Goal: Task Accomplishment & Management: Complete application form

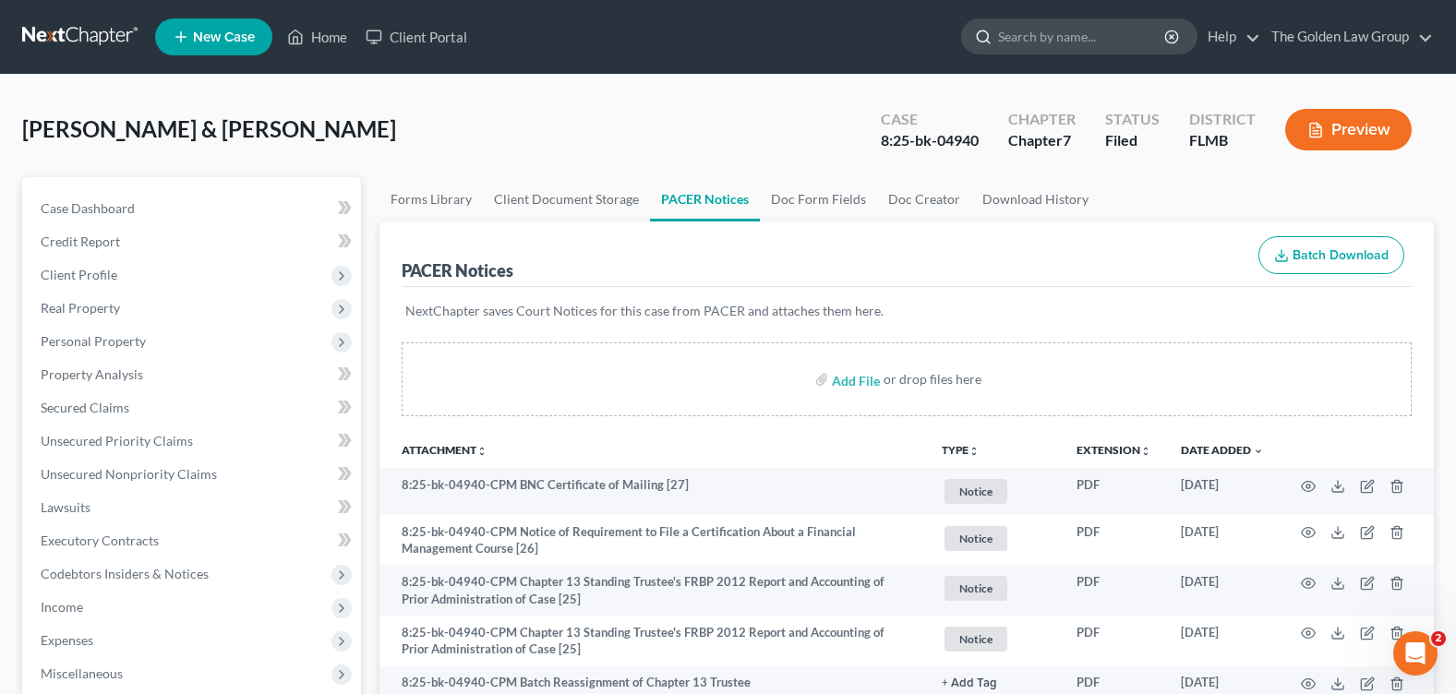
click at [1034, 47] on input "search" at bounding box center [1082, 36] width 169 height 34
type input "[PERSON_NAME]"
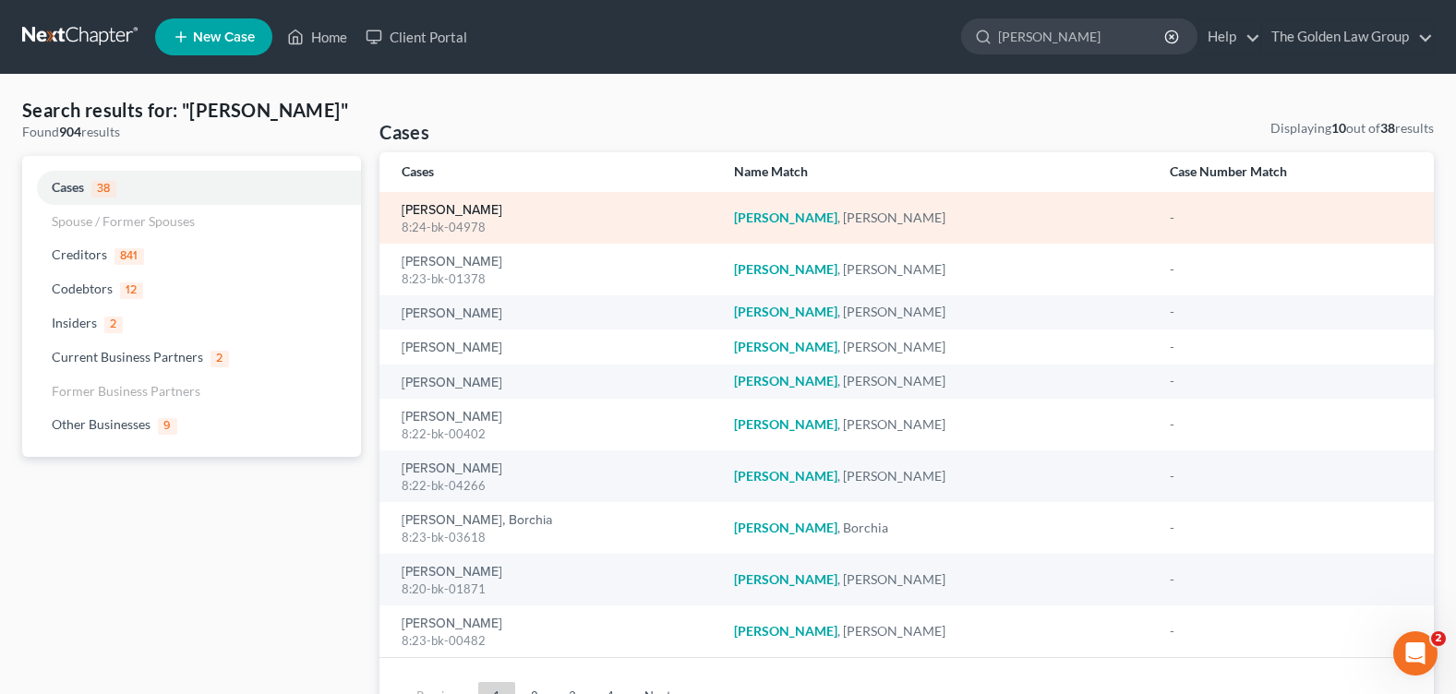
click at [431, 214] on link "[PERSON_NAME]" at bounding box center [452, 210] width 101 height 13
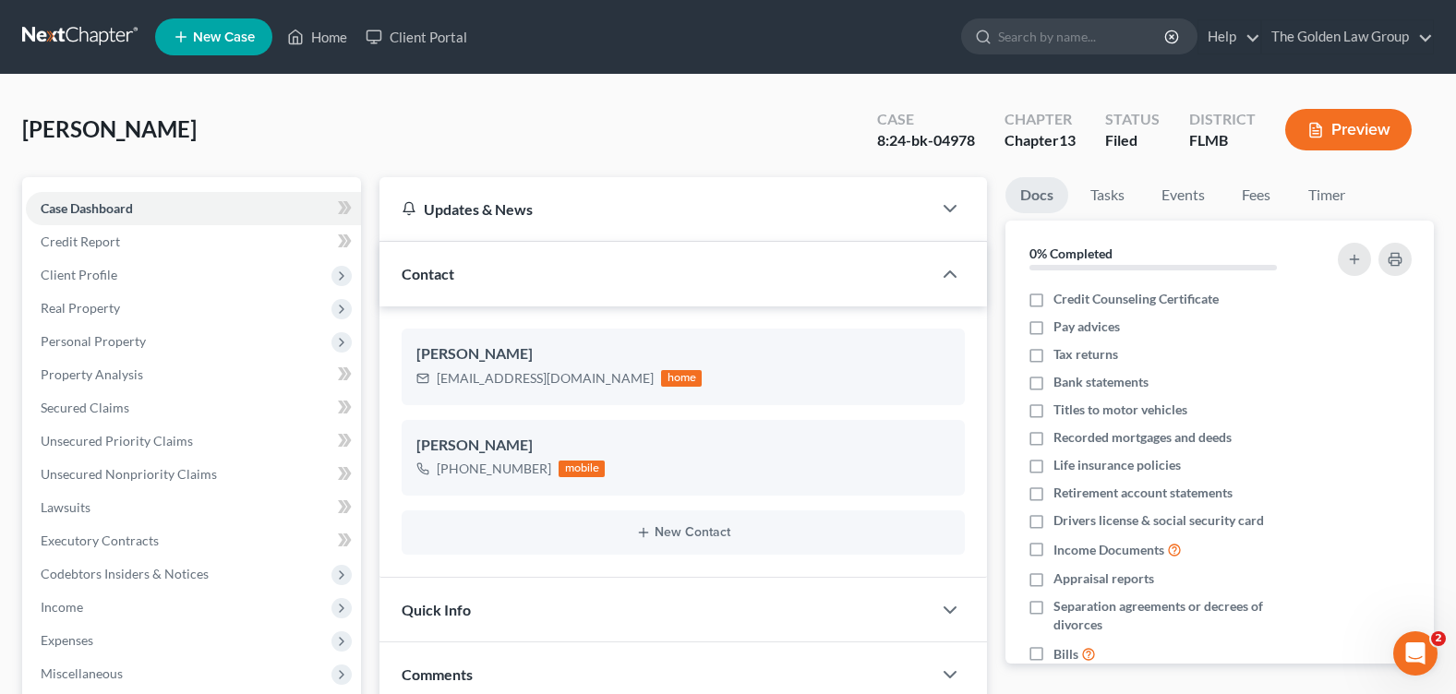
scroll to position [393, 0]
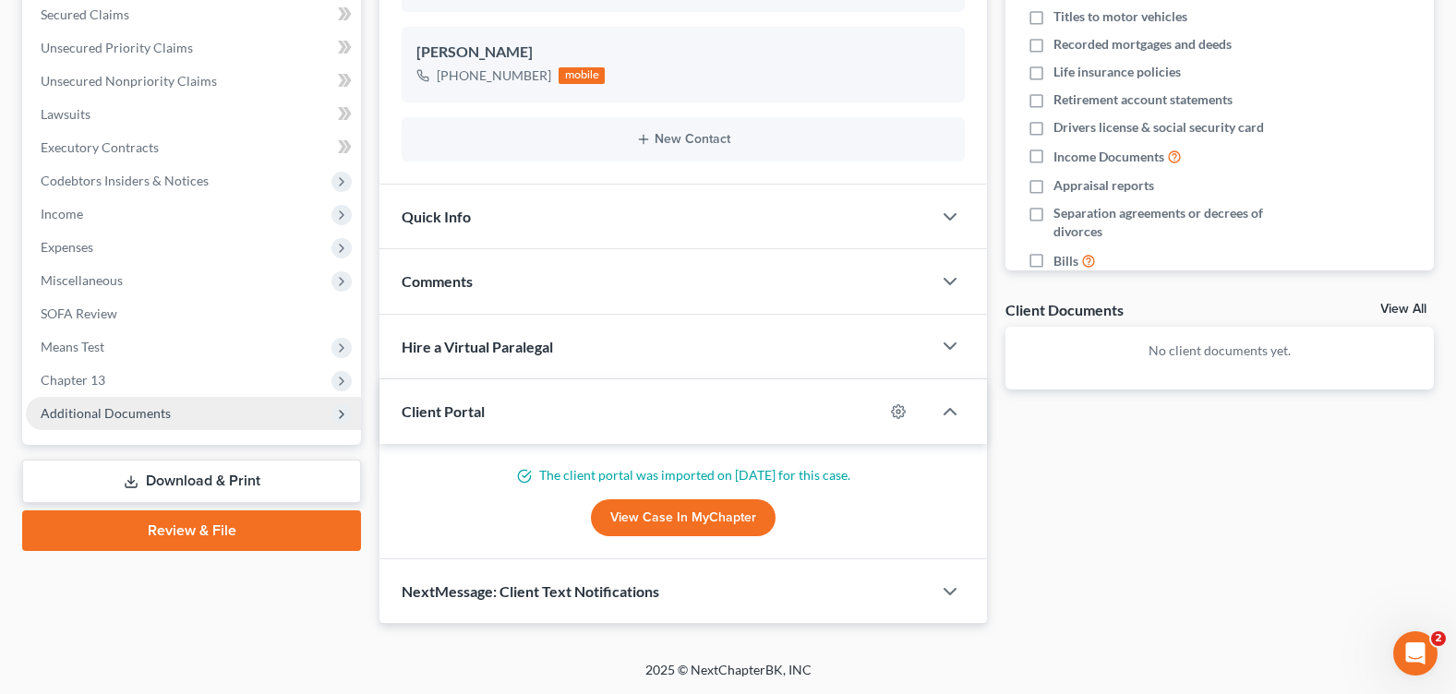
click at [91, 418] on span "Additional Documents" at bounding box center [106, 413] width 130 height 16
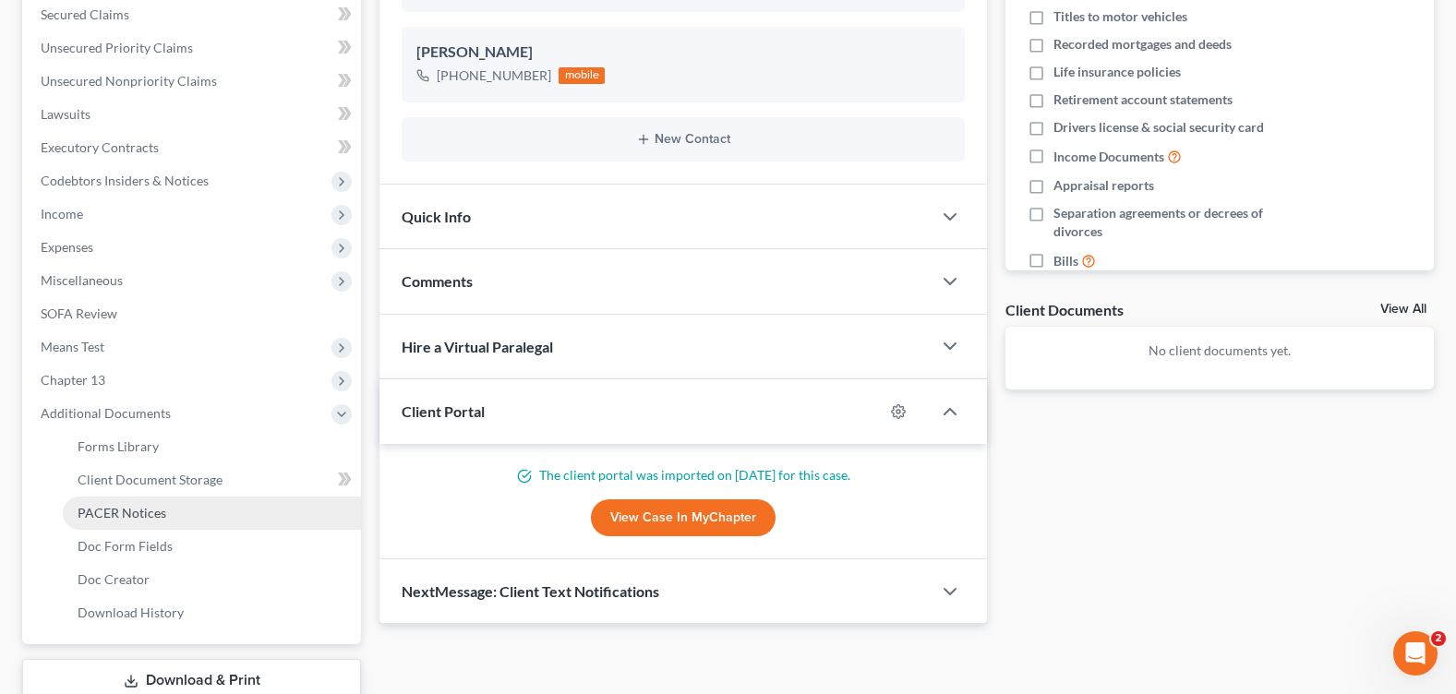
click at [149, 507] on span "PACER Notices" at bounding box center [122, 513] width 89 height 16
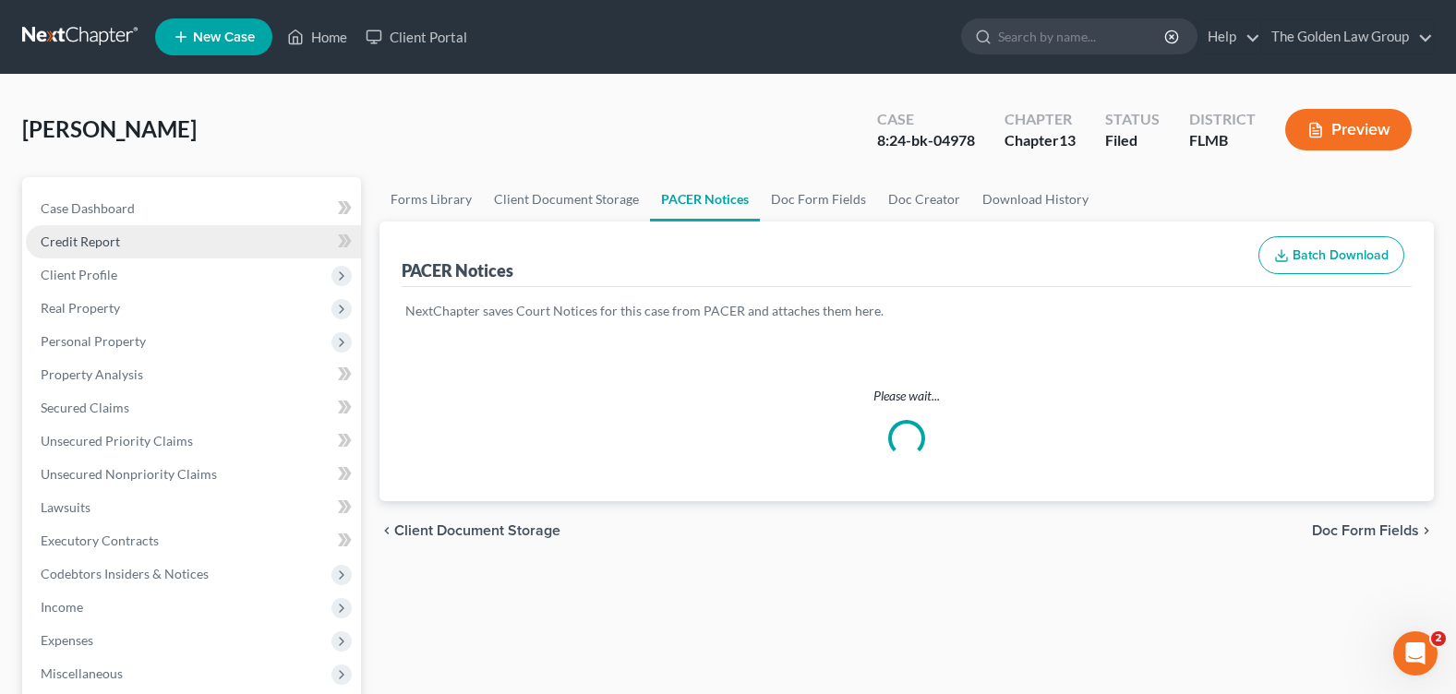
click at [450, 145] on div "[PERSON_NAME] Upgraded Case 8:24-bk-04978 Chapter Chapter 13 Status Filed Distr…" at bounding box center [728, 137] width 1412 height 80
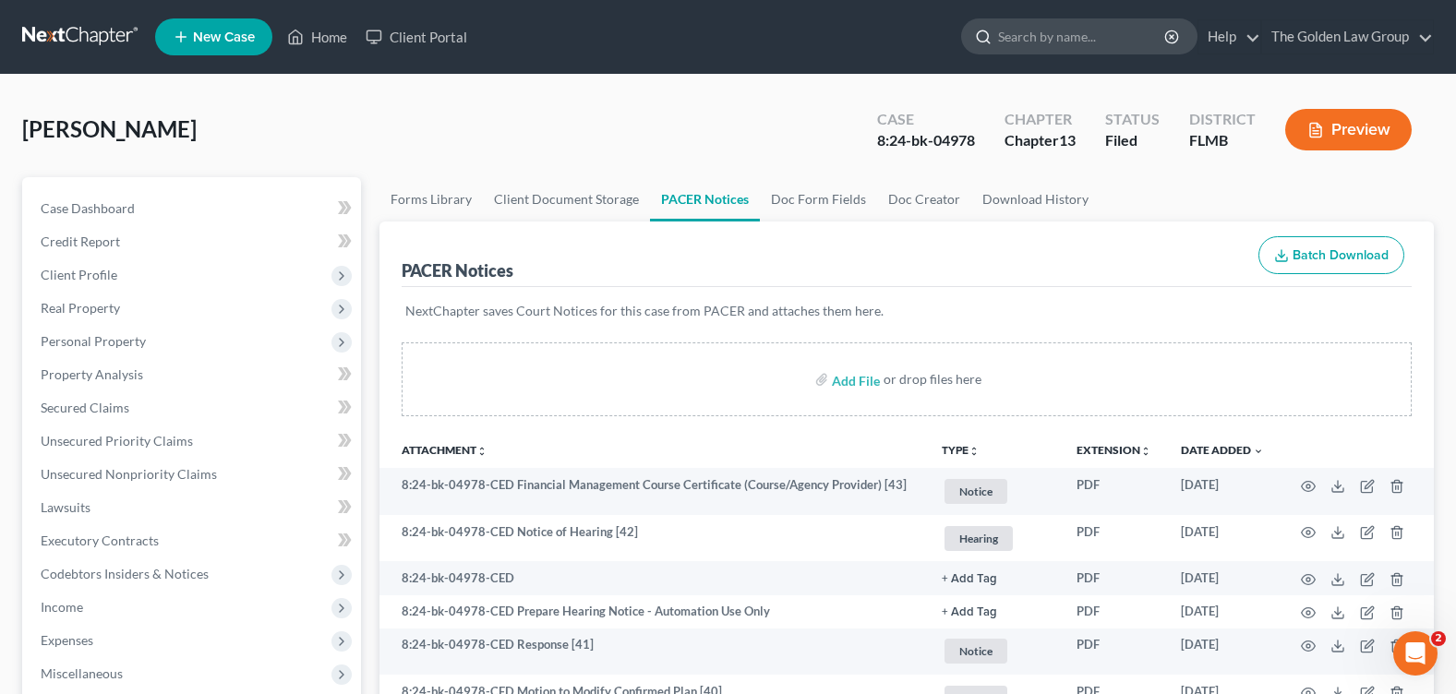
click at [1065, 39] on input "search" at bounding box center [1082, 36] width 169 height 34
type input "[PERSON_NAME]"
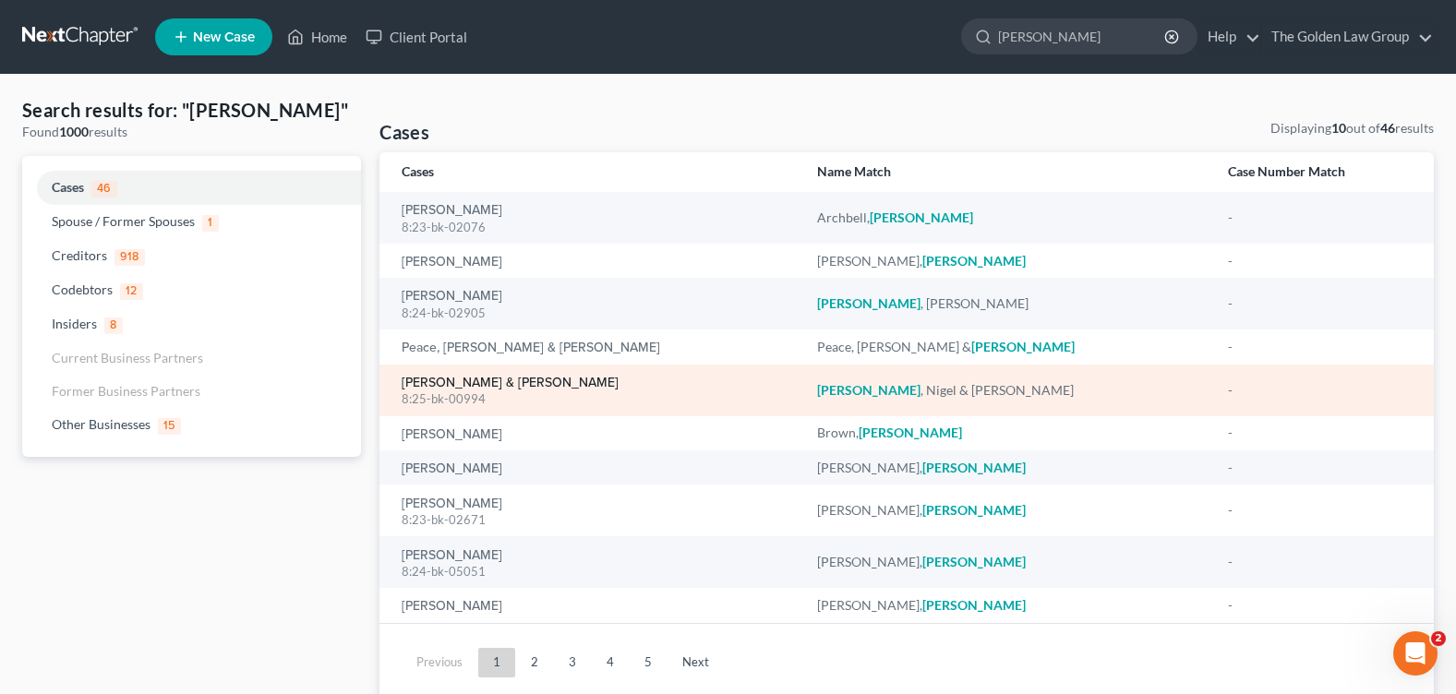
click at [451, 381] on link "[PERSON_NAME] & [PERSON_NAME]" at bounding box center [510, 383] width 217 height 13
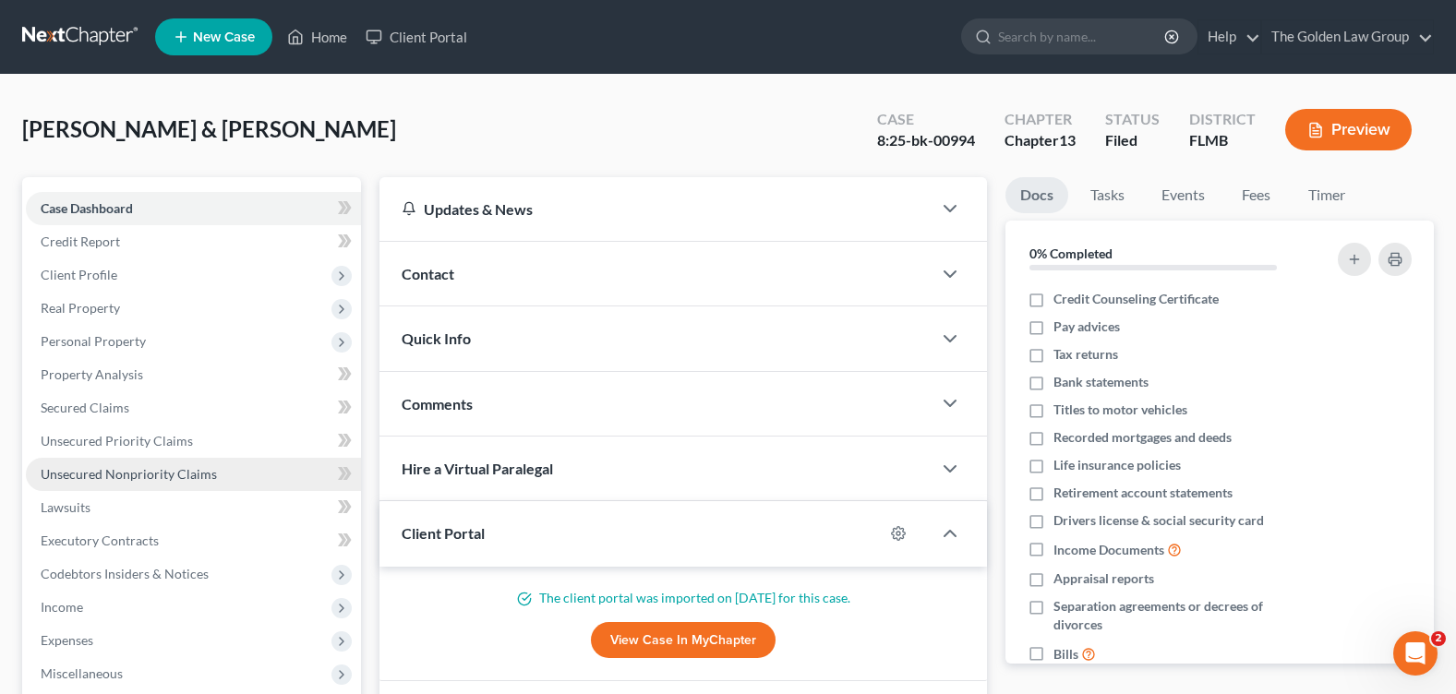
scroll to position [369, 0]
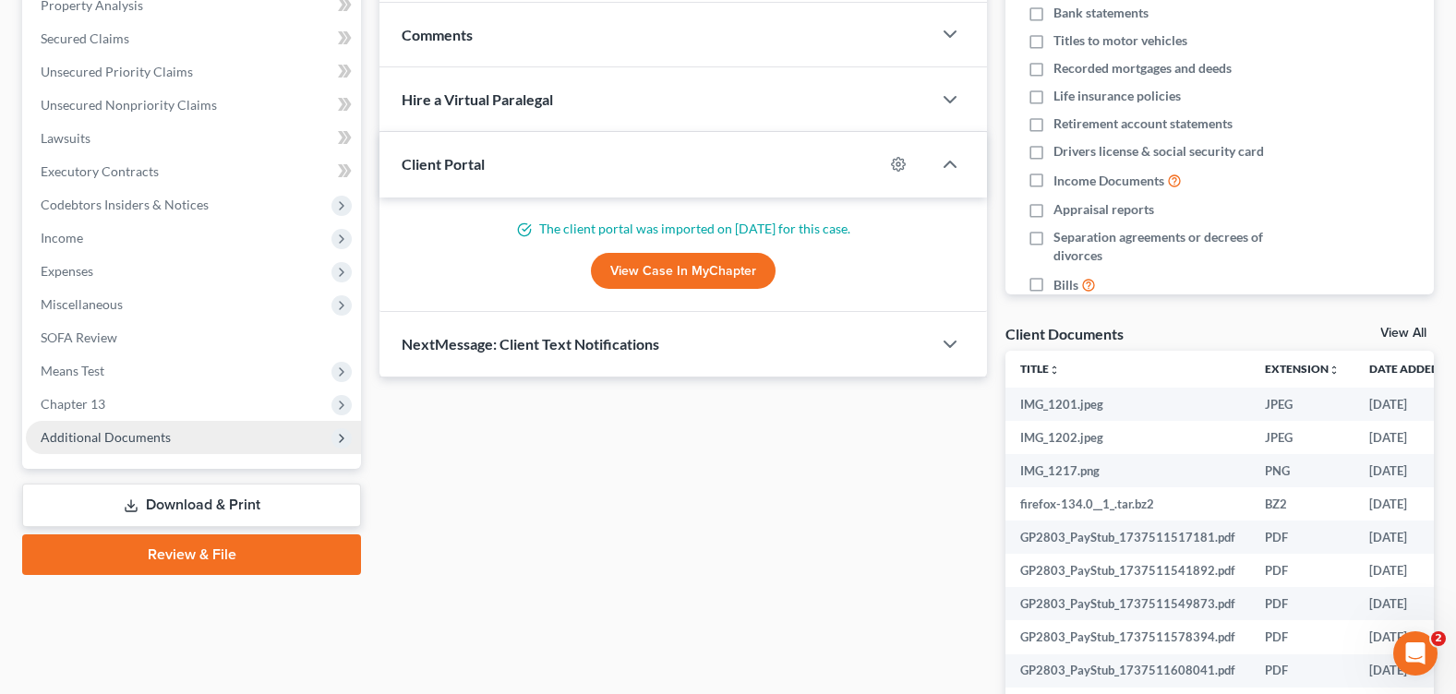
click at [160, 445] on span "Additional Documents" at bounding box center [193, 437] width 335 height 33
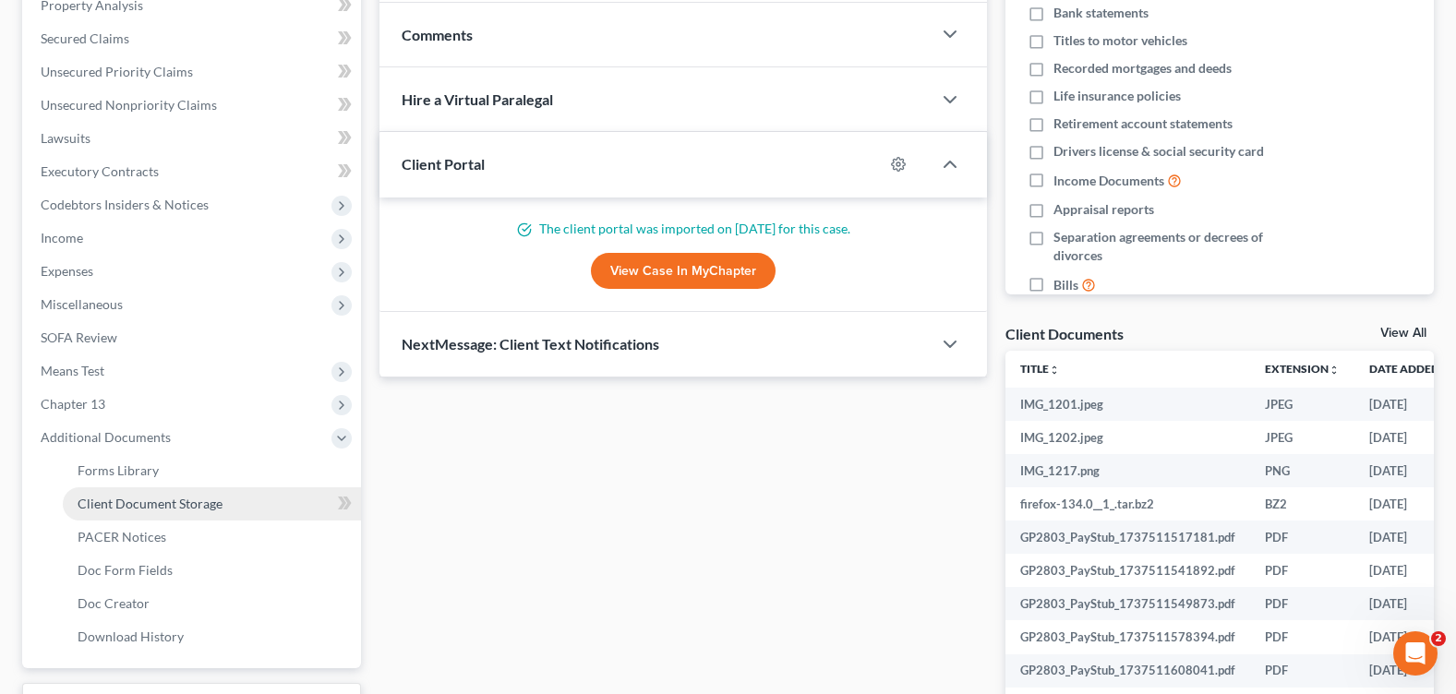
click at [161, 514] on link "Client Document Storage" at bounding box center [212, 504] width 298 height 33
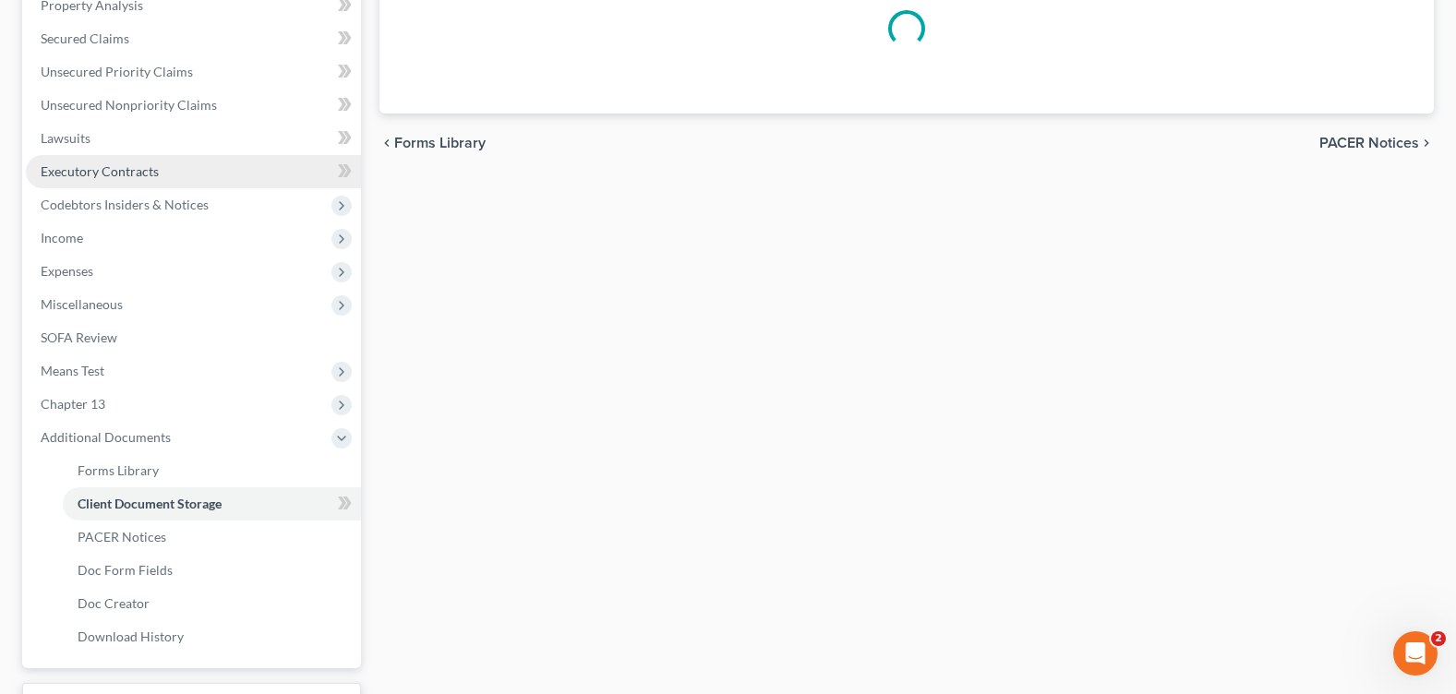
click at [165, 188] on link "Executory Contracts" at bounding box center [193, 171] width 335 height 33
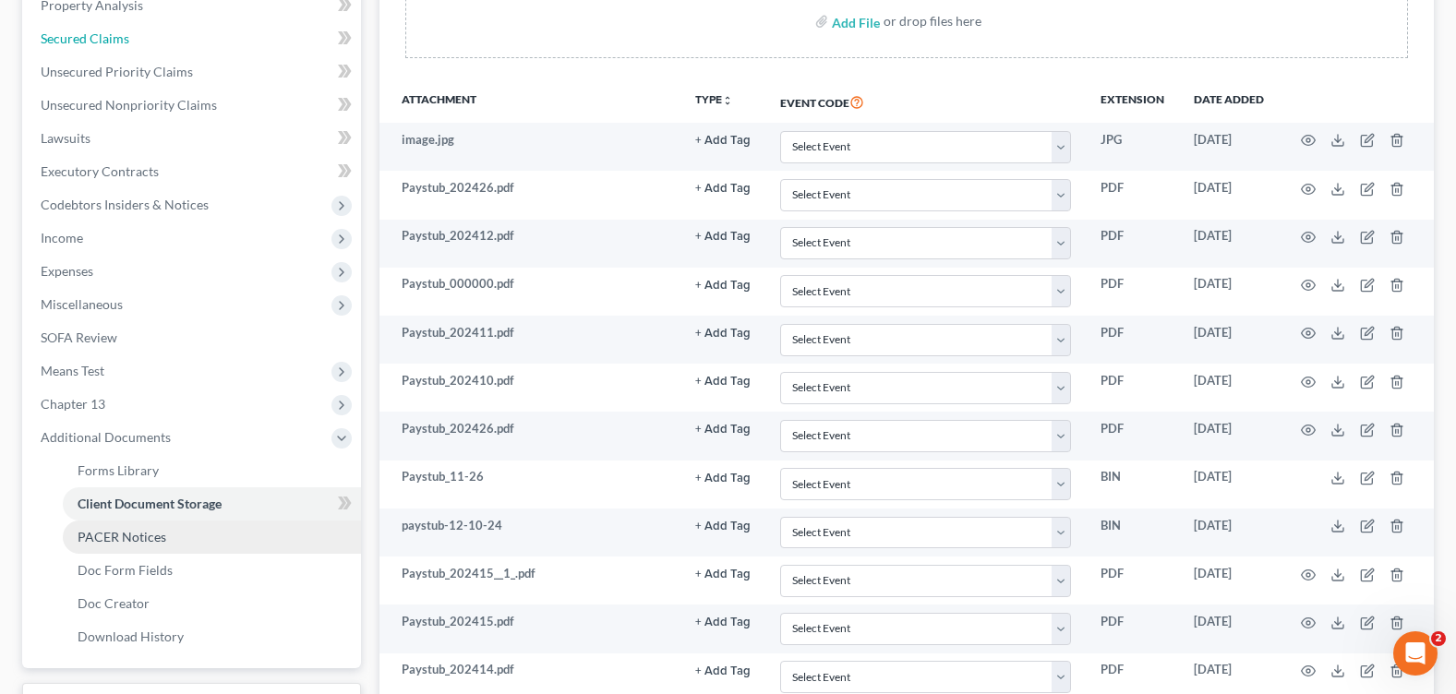
click at [137, 55] on link "Secured Claims" at bounding box center [193, 38] width 335 height 33
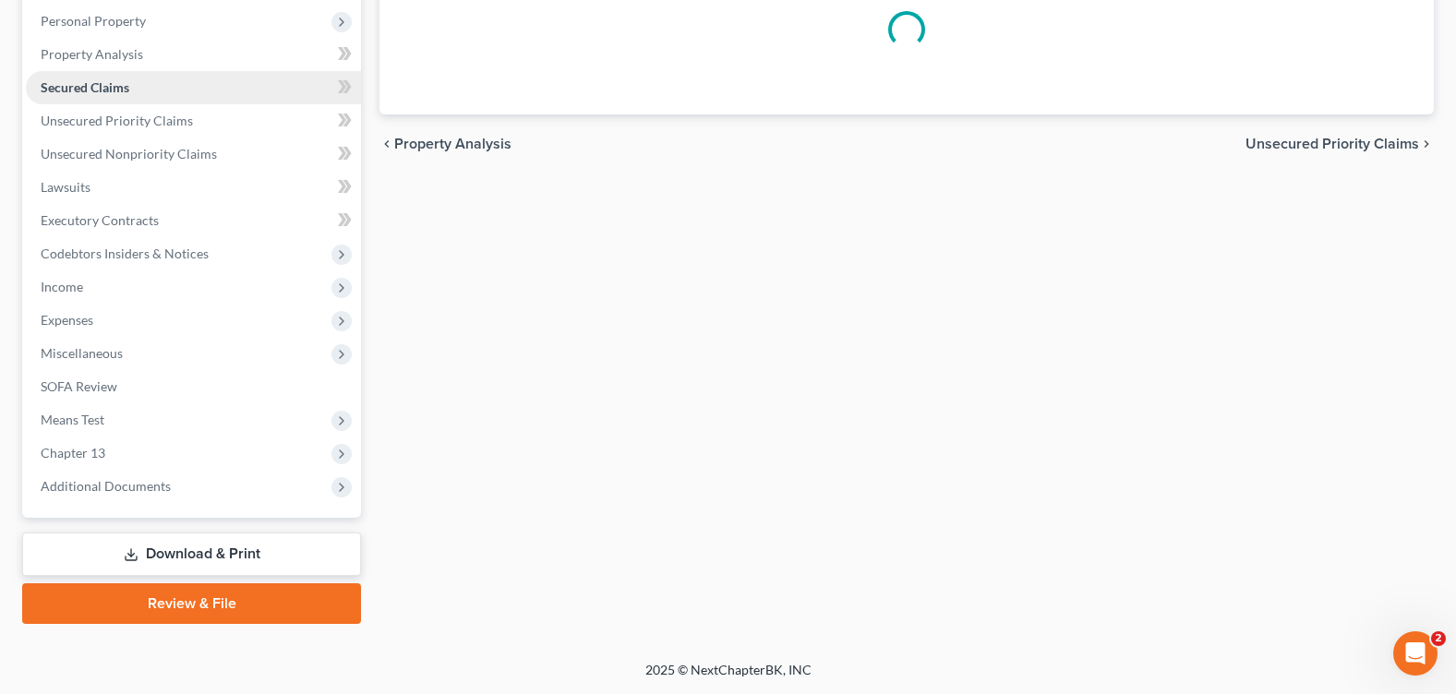
click at [141, 104] on link "Secured Claims" at bounding box center [193, 87] width 335 height 33
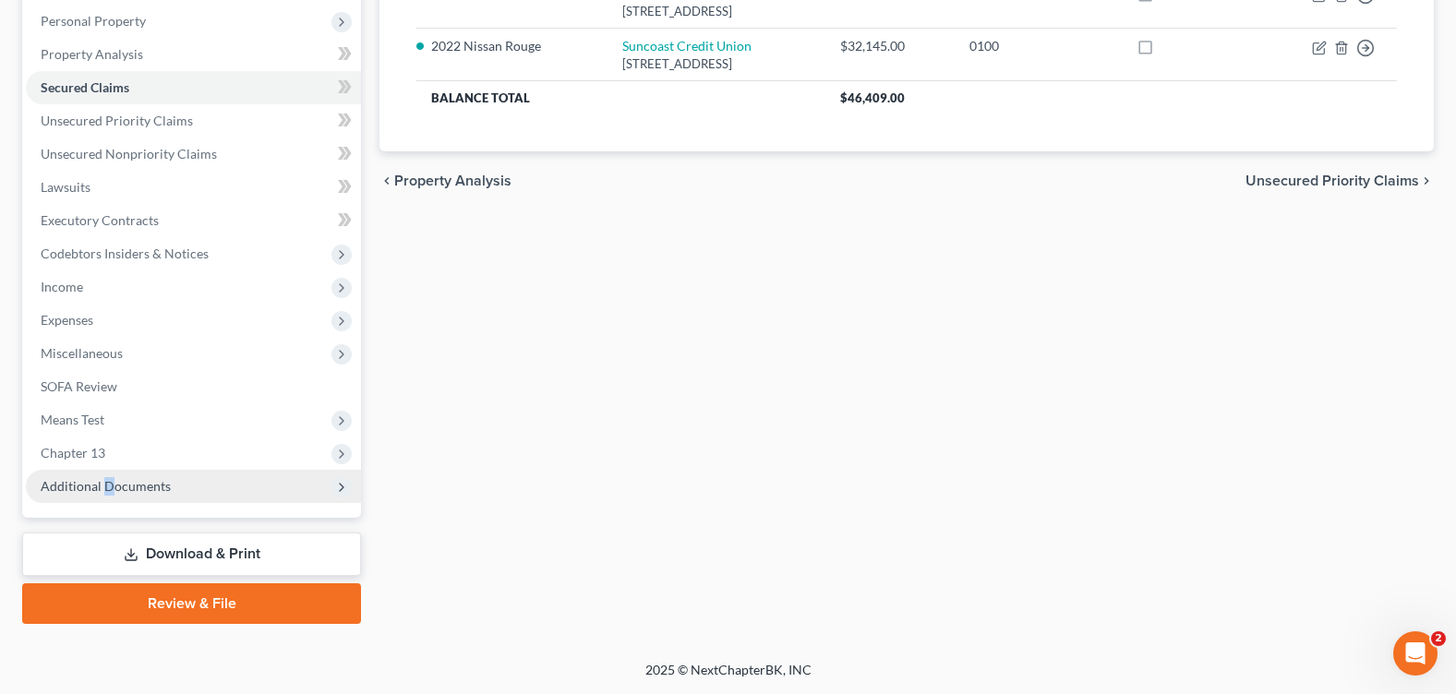
click at [107, 487] on span "Additional Documents" at bounding box center [106, 486] width 130 height 16
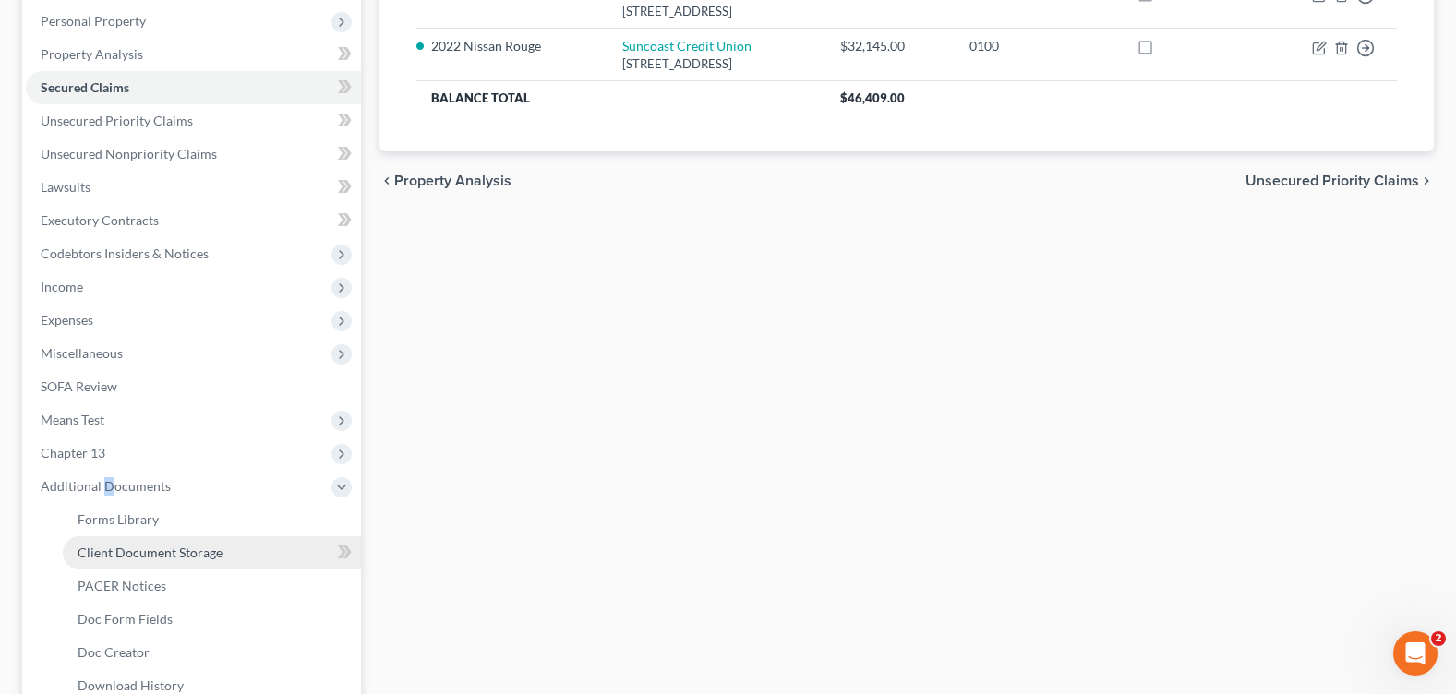
scroll to position [505, 0]
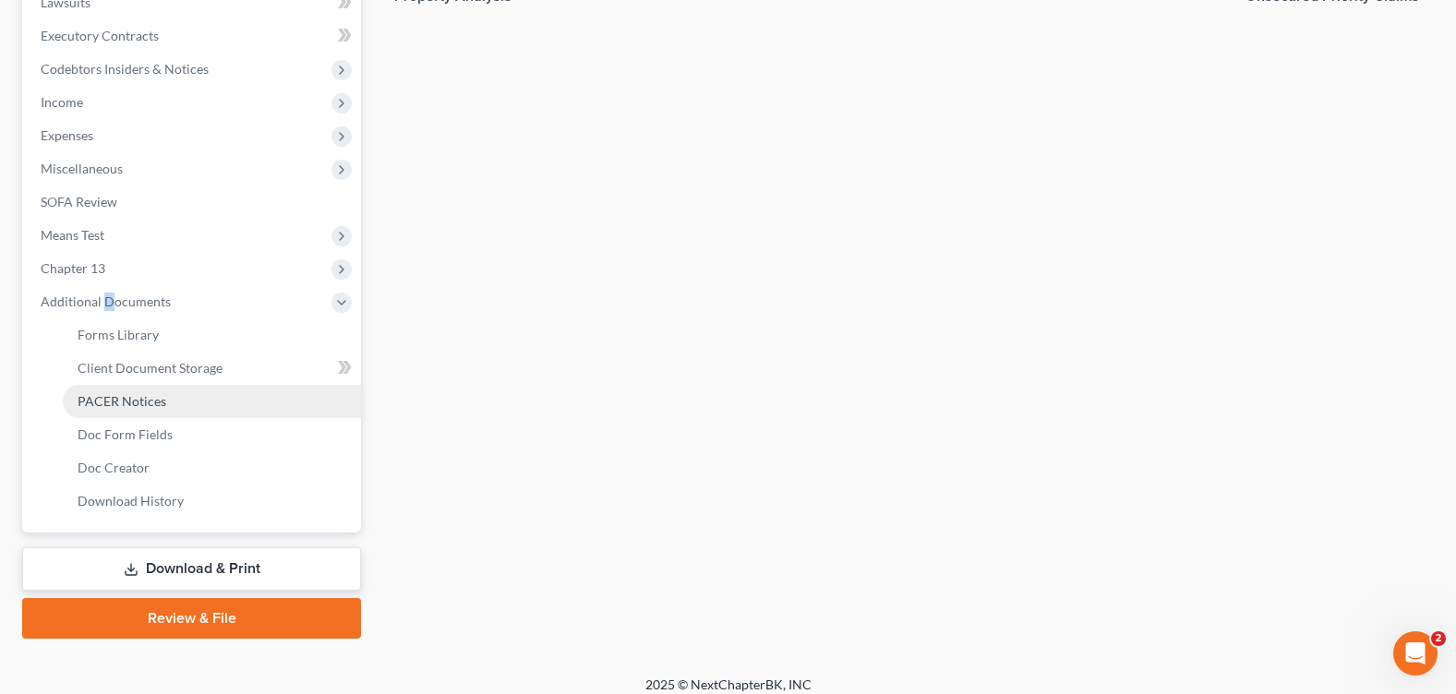
click at [143, 398] on span "PACER Notices" at bounding box center [122, 401] width 89 height 16
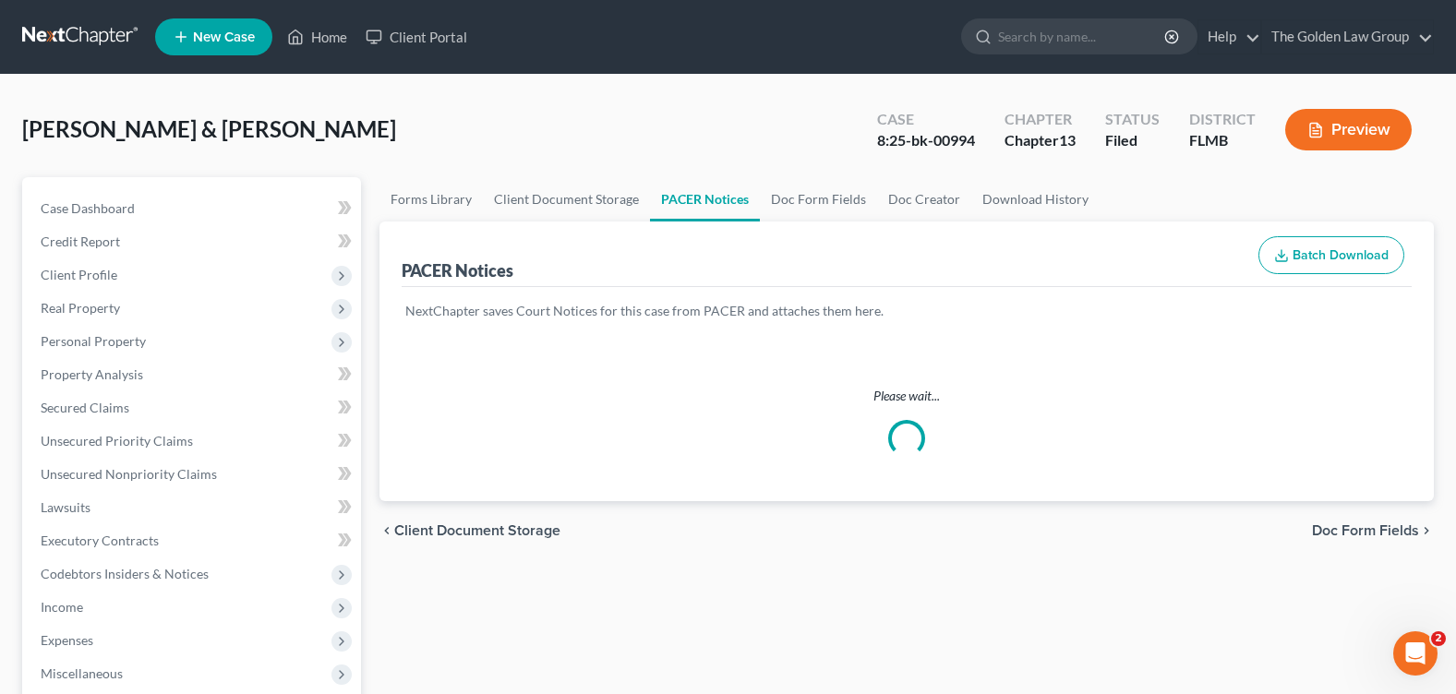
click at [638, 104] on div "Lindsay, Nigel & Michele Upgraded Case 8:25-bk-00994 Chapter Chapter 13 Status …" at bounding box center [728, 137] width 1412 height 80
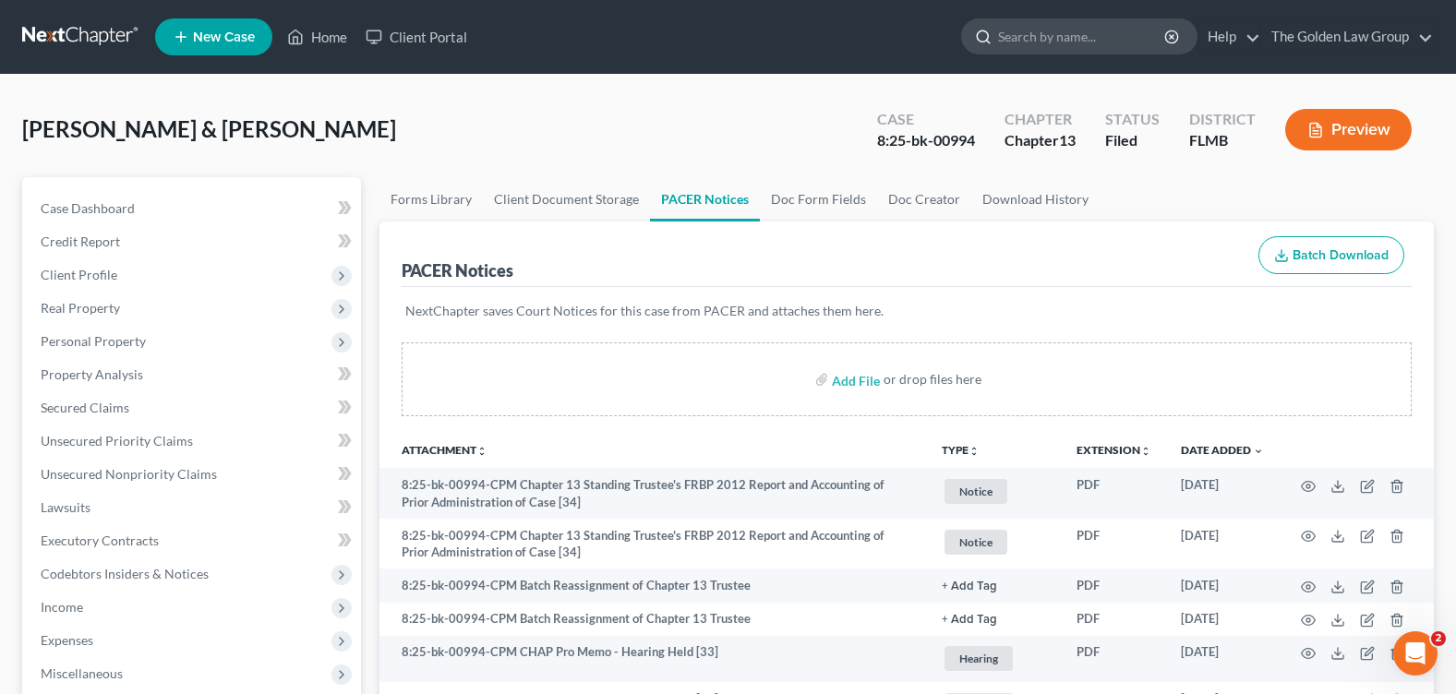
click at [1022, 37] on input "search" at bounding box center [1082, 36] width 169 height 34
type input "roldan"
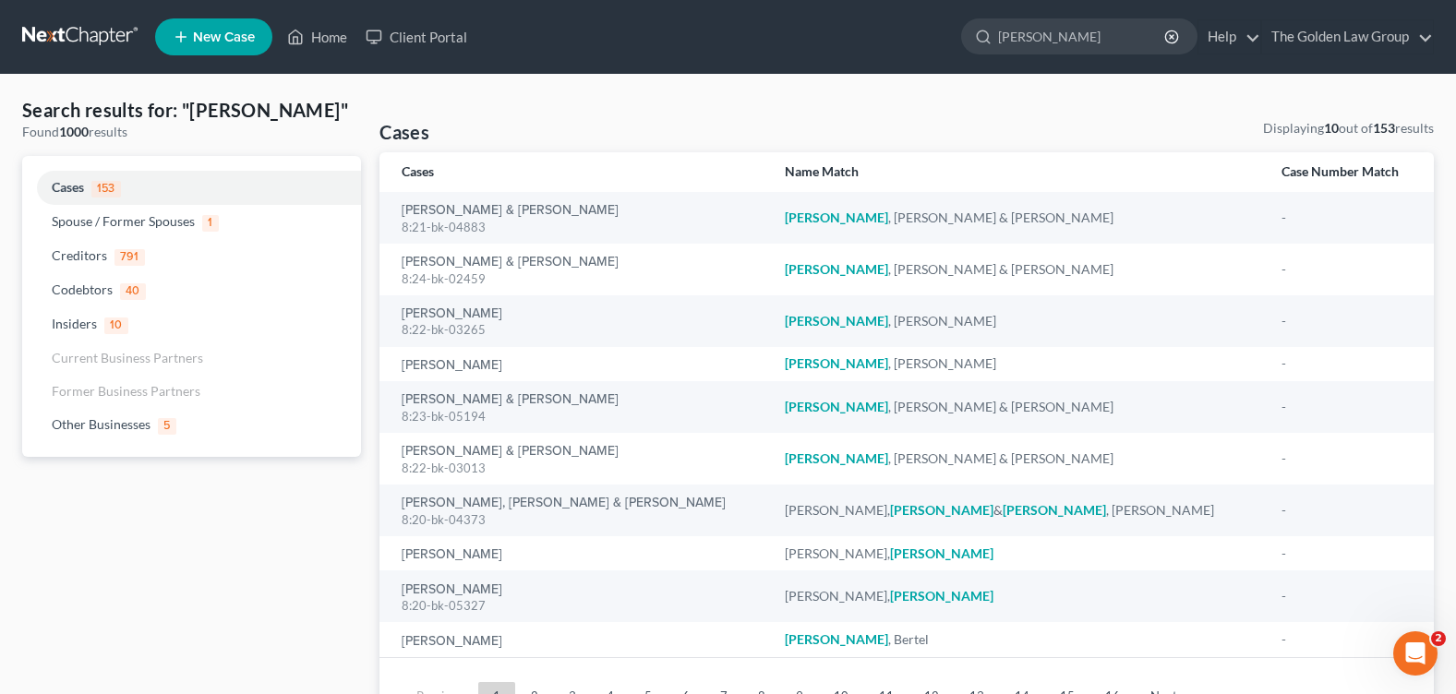
drag, startPoint x: 921, startPoint y: 179, endPoint x: 677, endPoint y: 120, distance: 250.8
click at [677, 120] on div "Cases Displaying 10 out of 153 results" at bounding box center [906, 135] width 1054 height 33
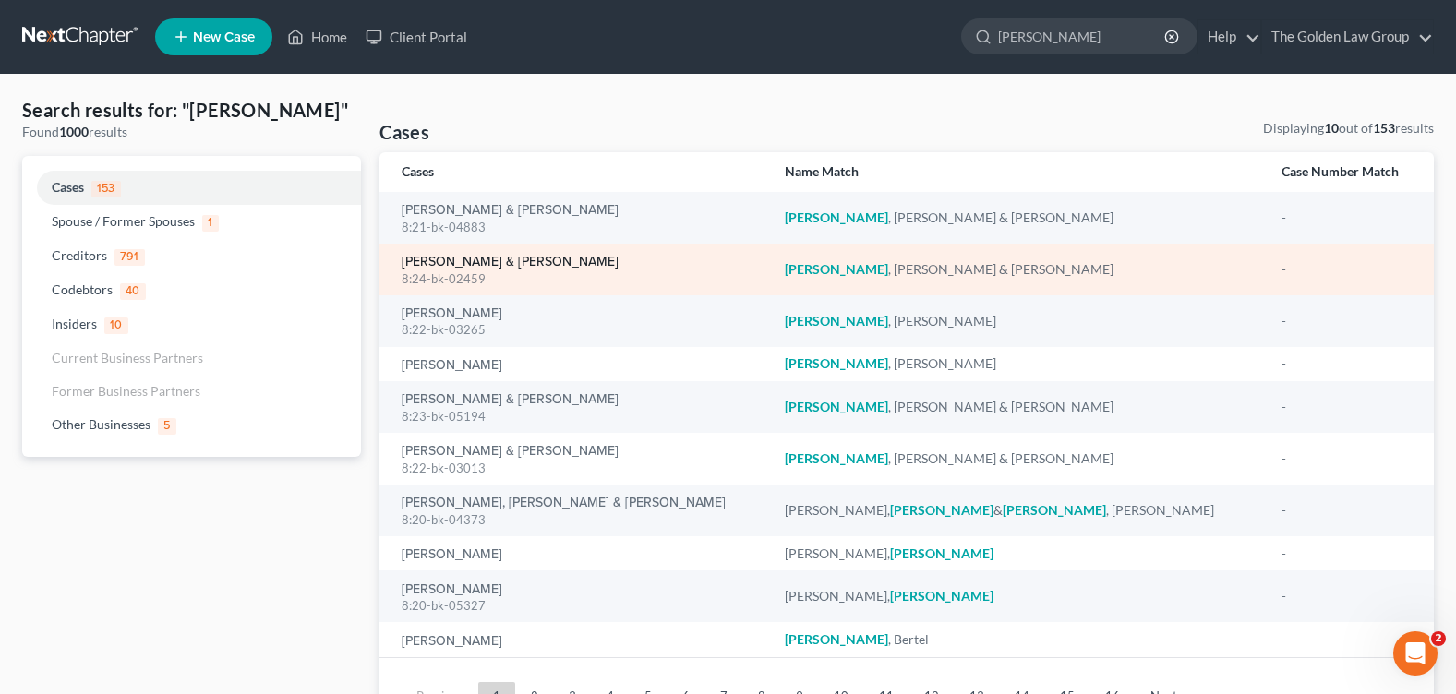
click at [477, 258] on link "[PERSON_NAME] & [PERSON_NAME]" at bounding box center [510, 262] width 217 height 13
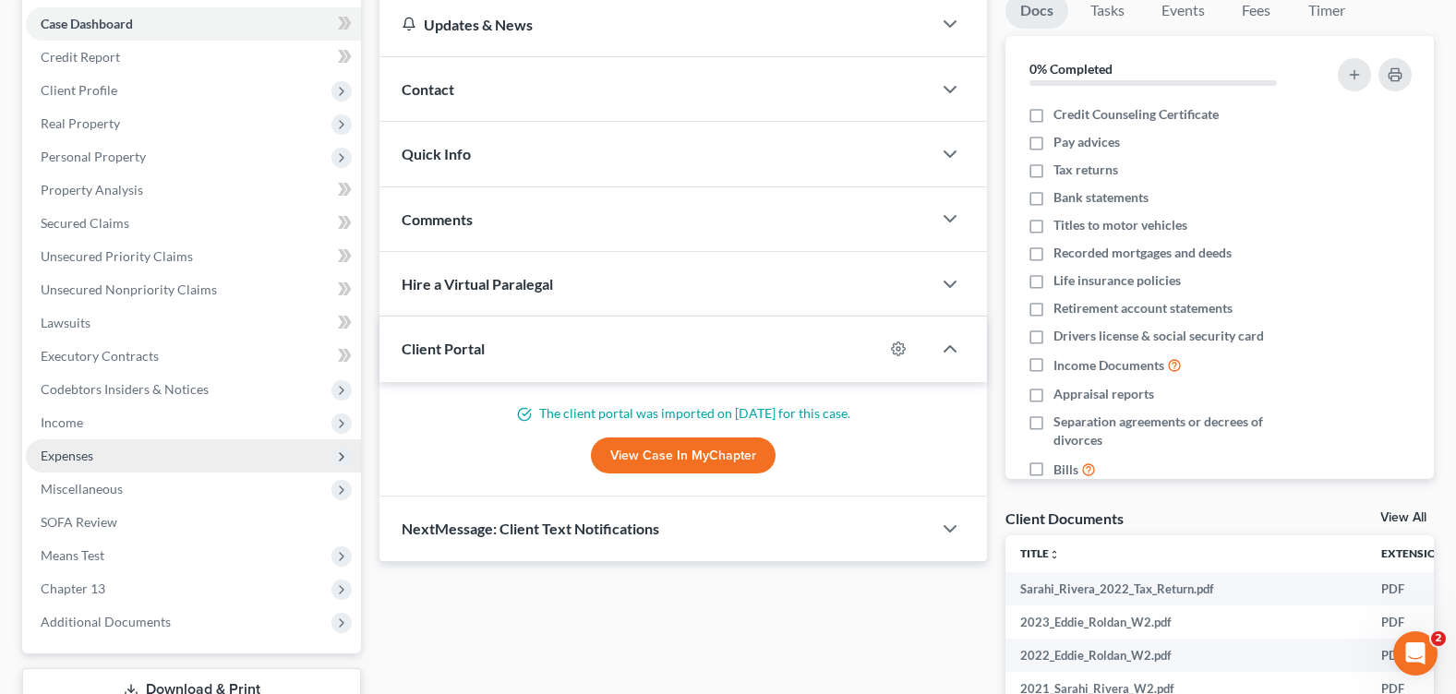
scroll to position [277, 0]
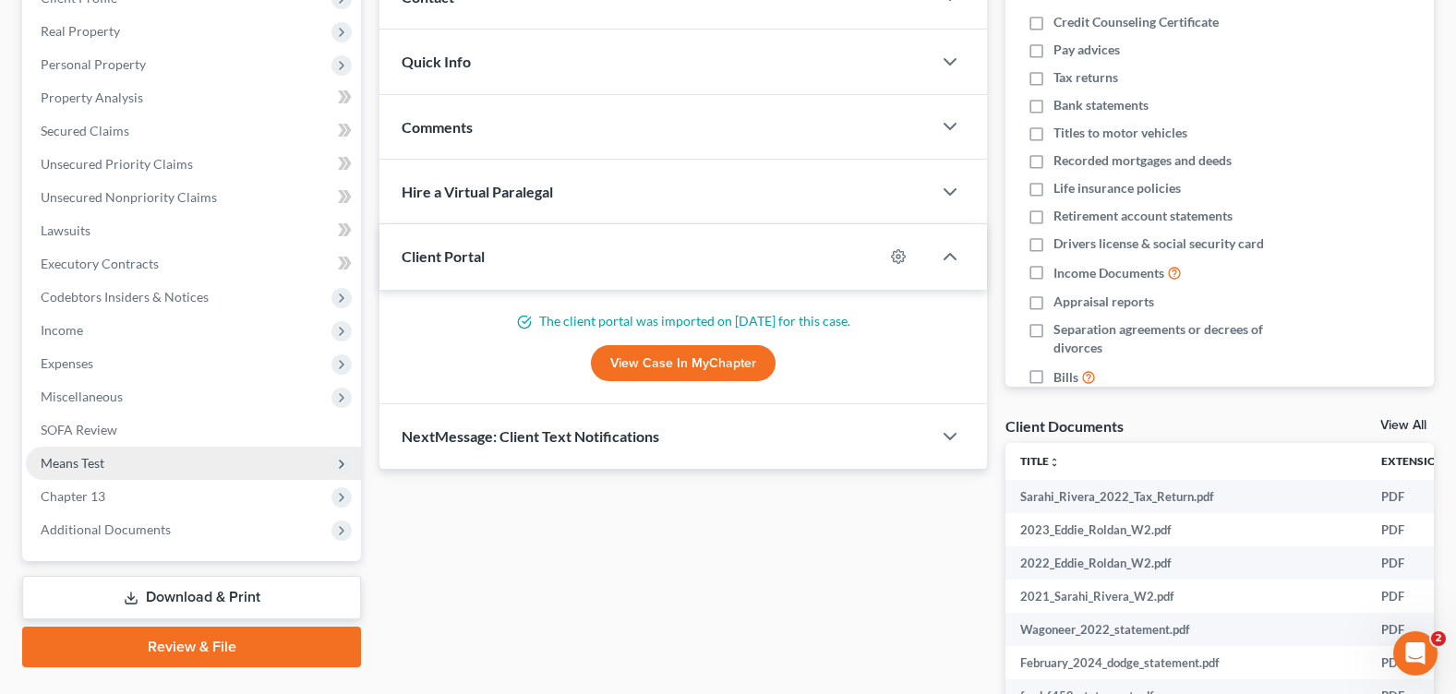
click at [109, 462] on span "Means Test" at bounding box center [193, 463] width 335 height 33
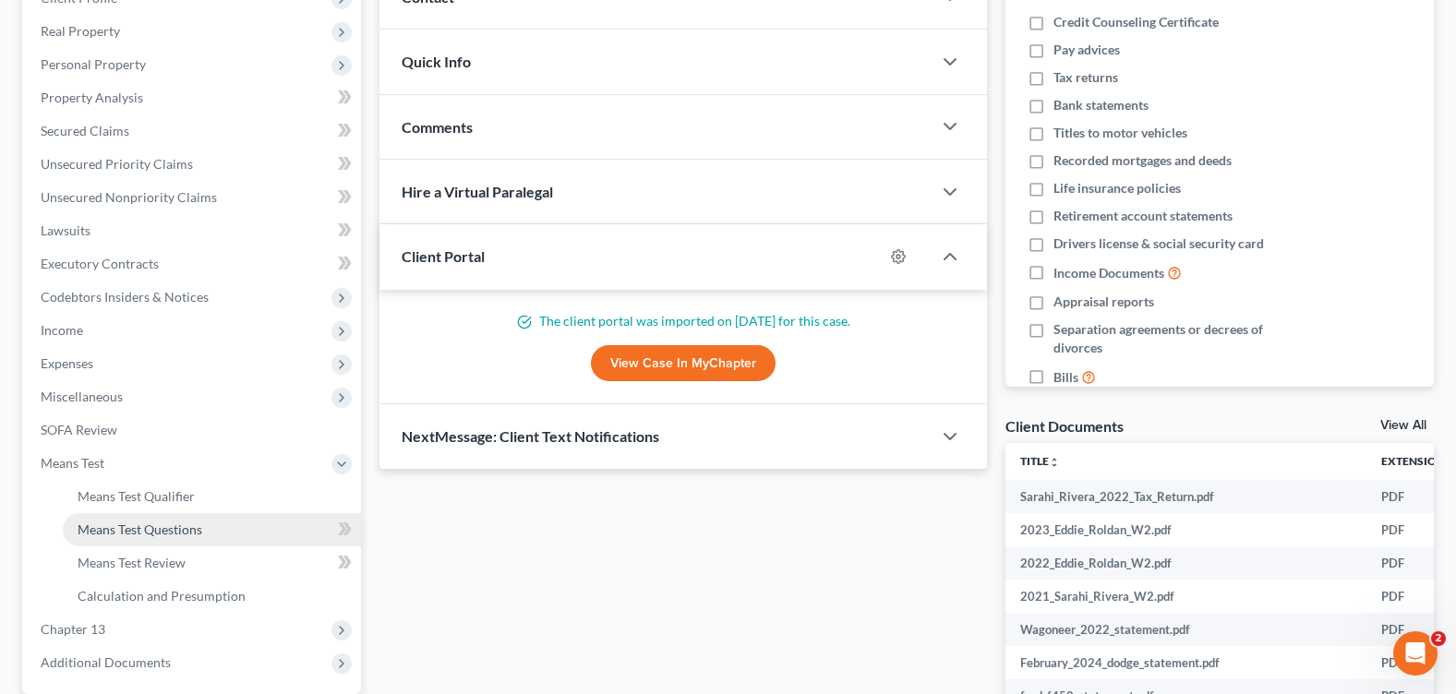
click at [159, 528] on span "Means Test Questions" at bounding box center [140, 530] width 125 height 16
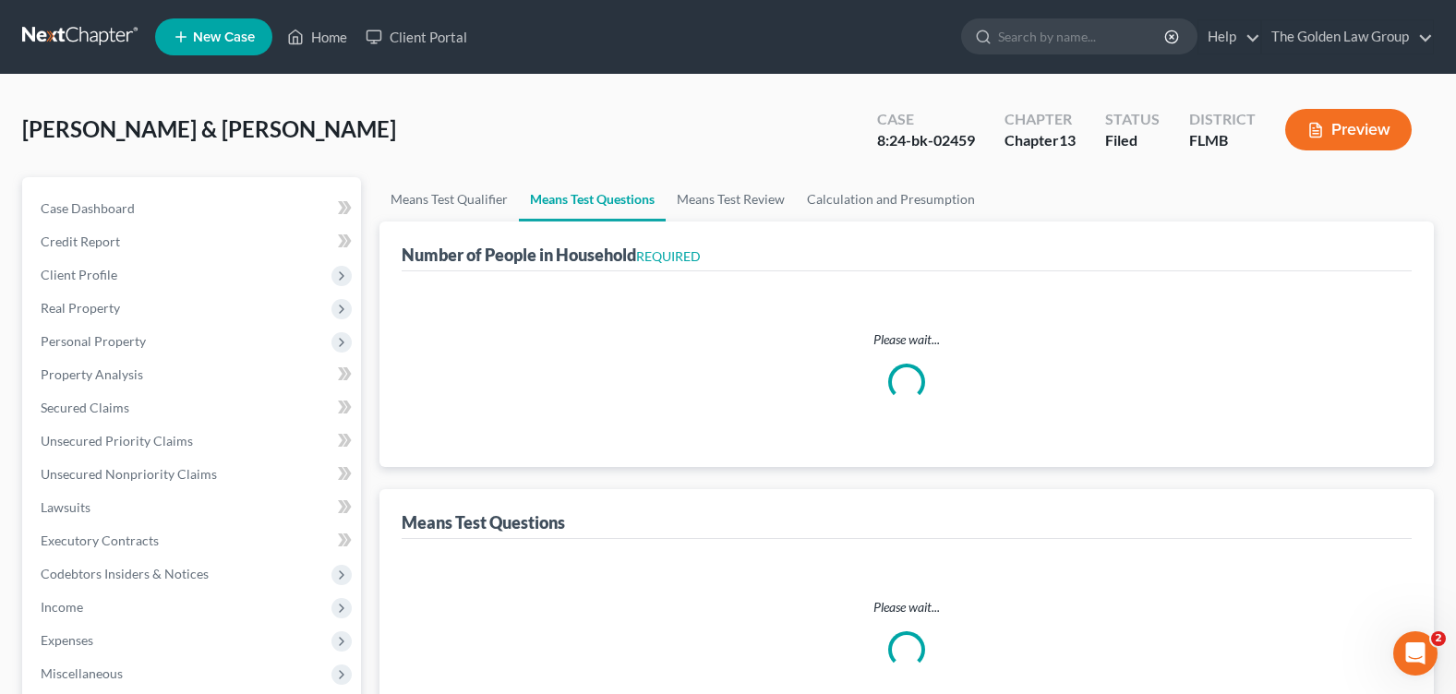
select select "1"
select select "60"
select select "1"
select select "60"
select select "1"
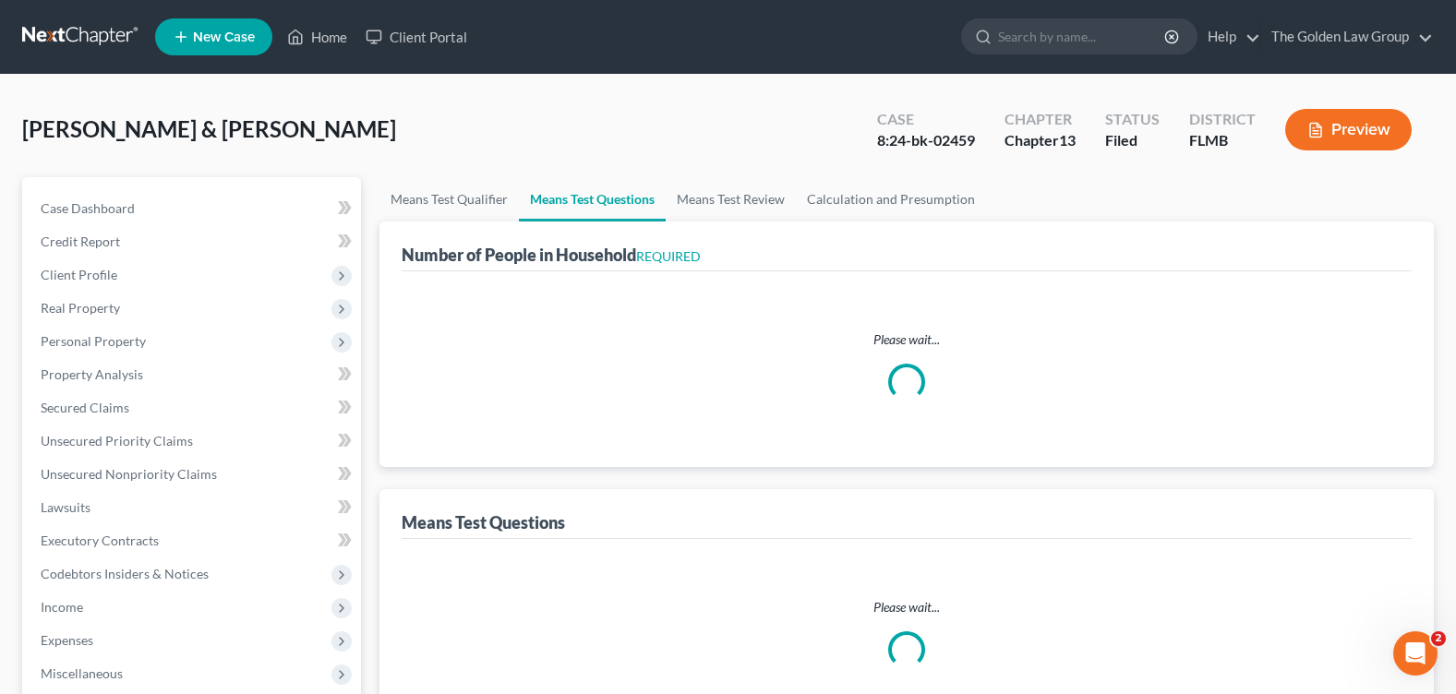
select select "60"
select select "0"
select select "60"
select select "1"
select select "60"
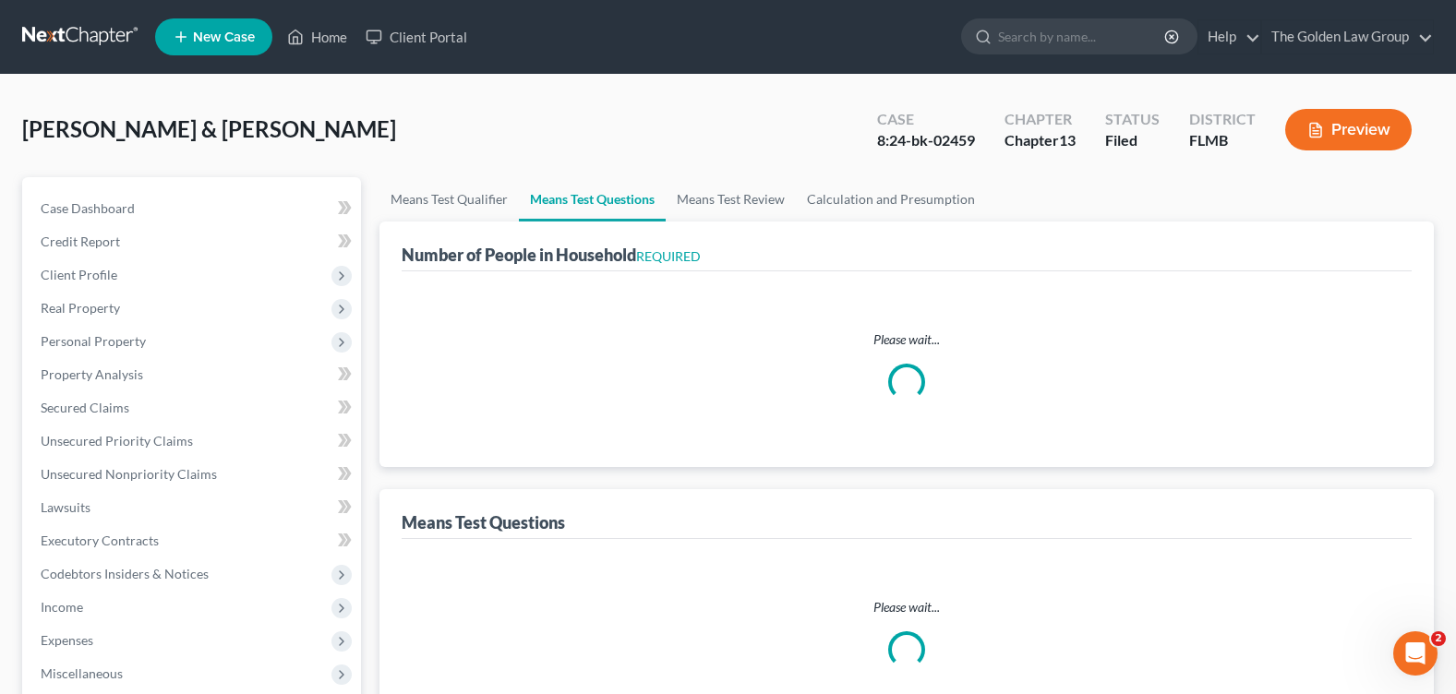
select select "0"
select select "60"
select select "1"
select select "60"
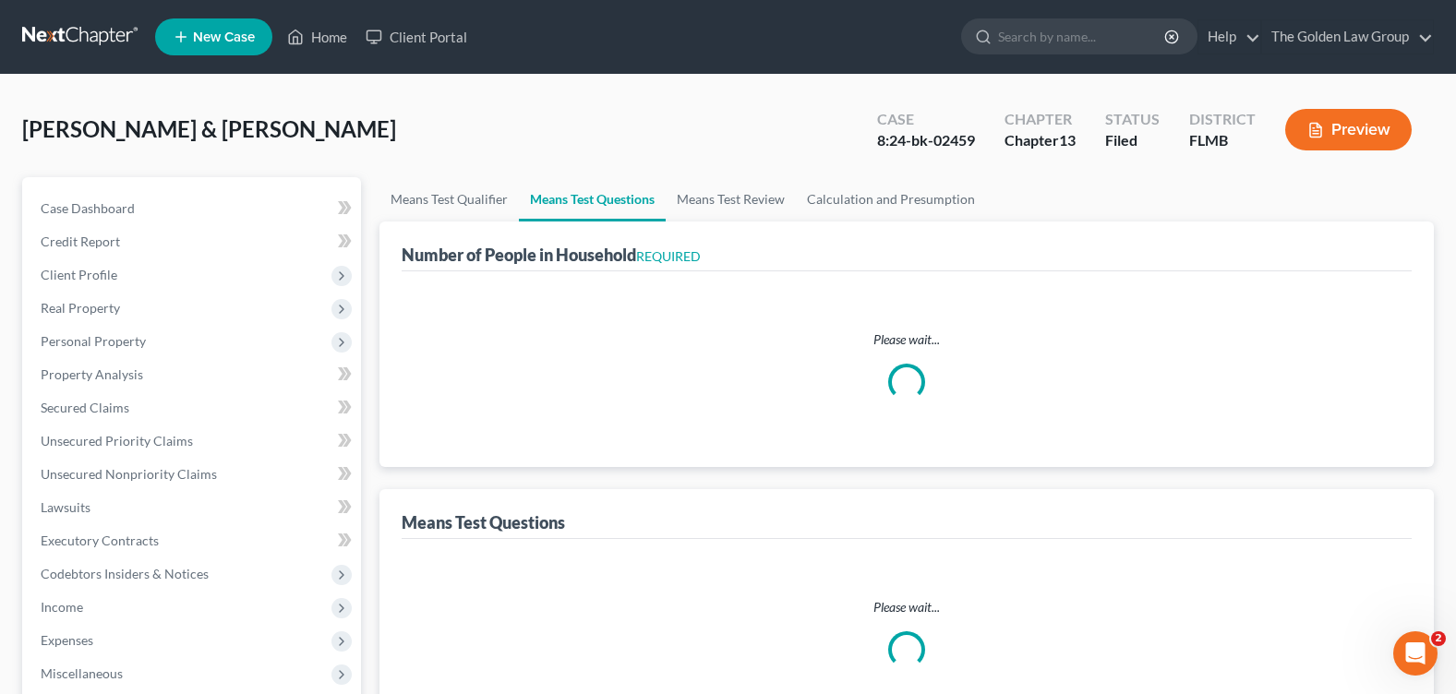
select select "4"
select select "5"
select select "0"
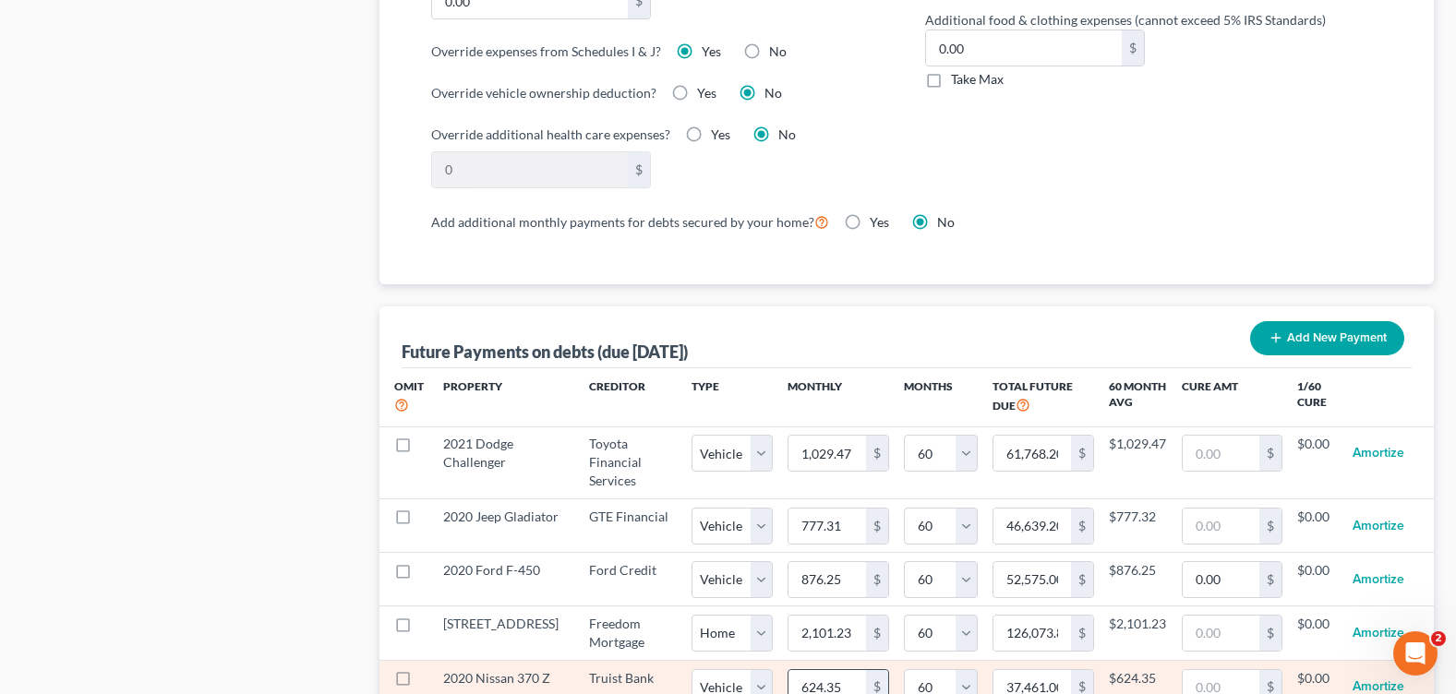
scroll to position [1662, 0]
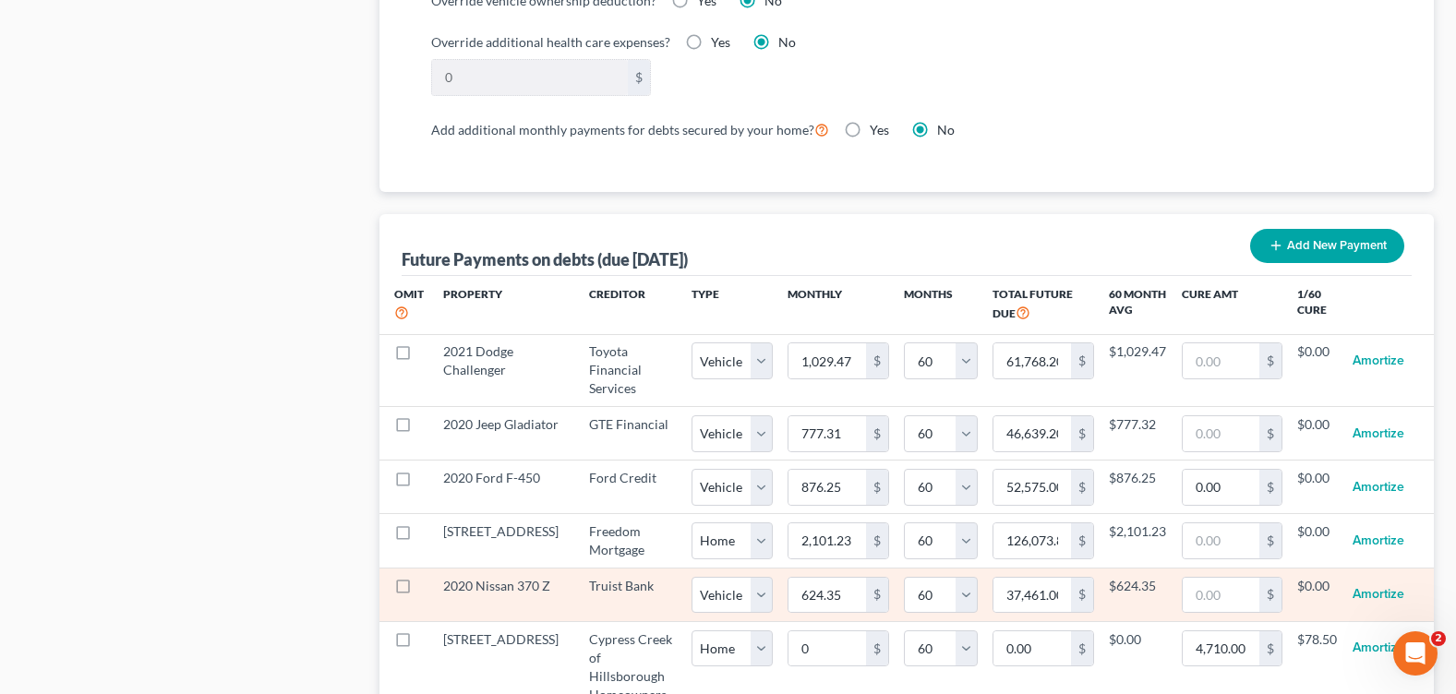
click at [420, 591] on label at bounding box center [420, 591] width 0 height 0
click at [427, 584] on input "checkbox" at bounding box center [433, 583] width 12 height 12
checkbox input "true"
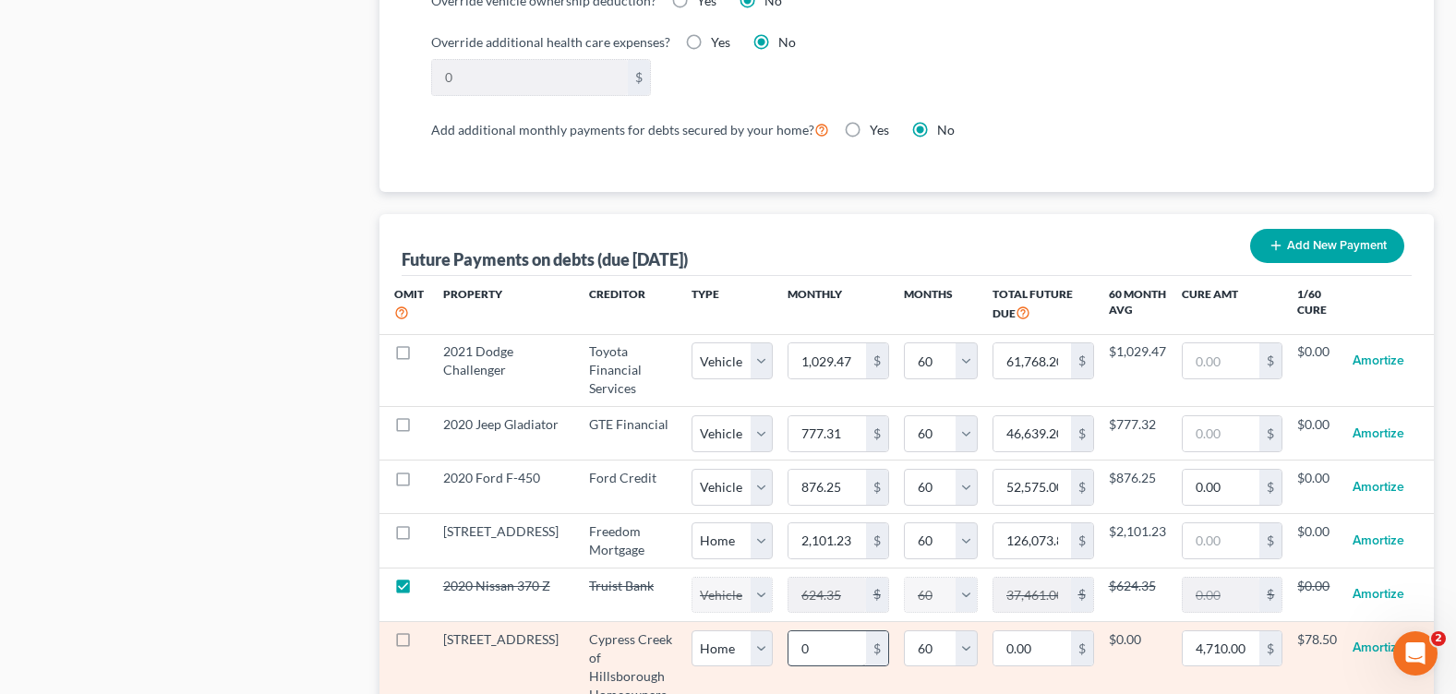
select select "1"
select select "60"
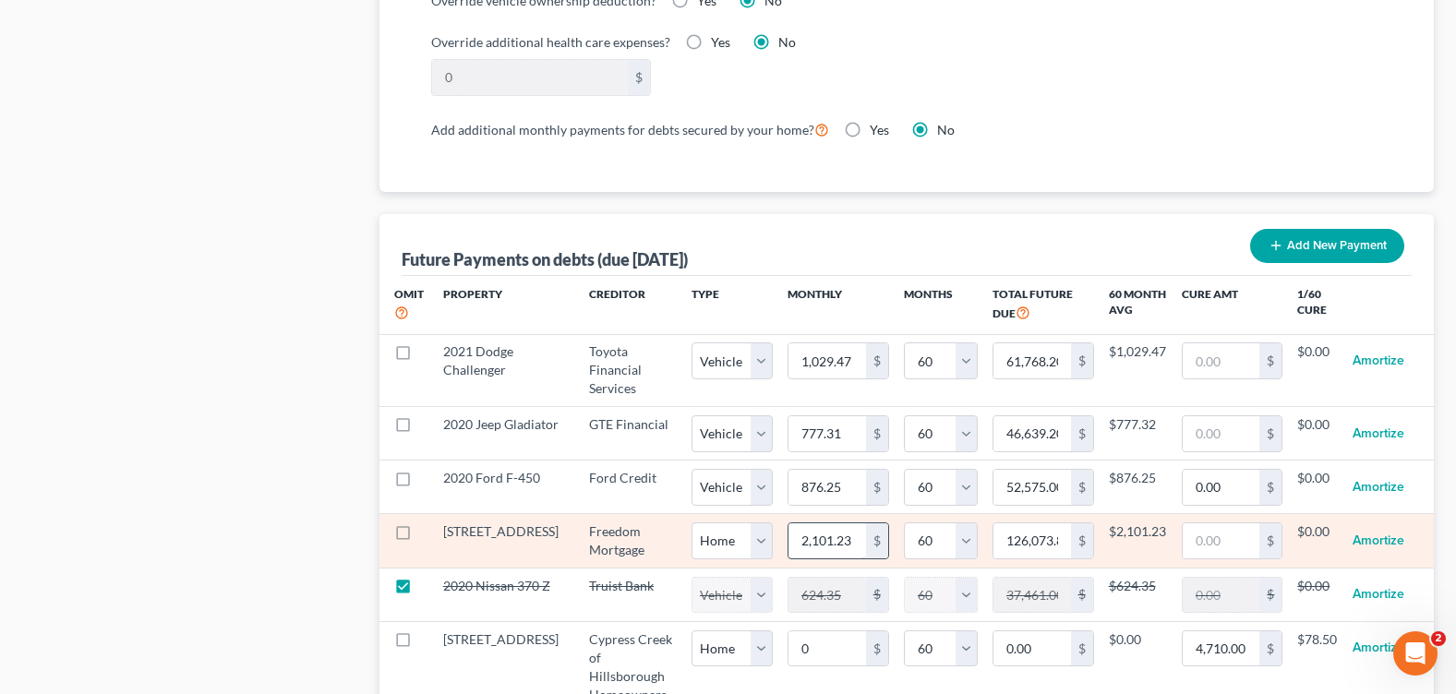
scroll to position [1754, 0]
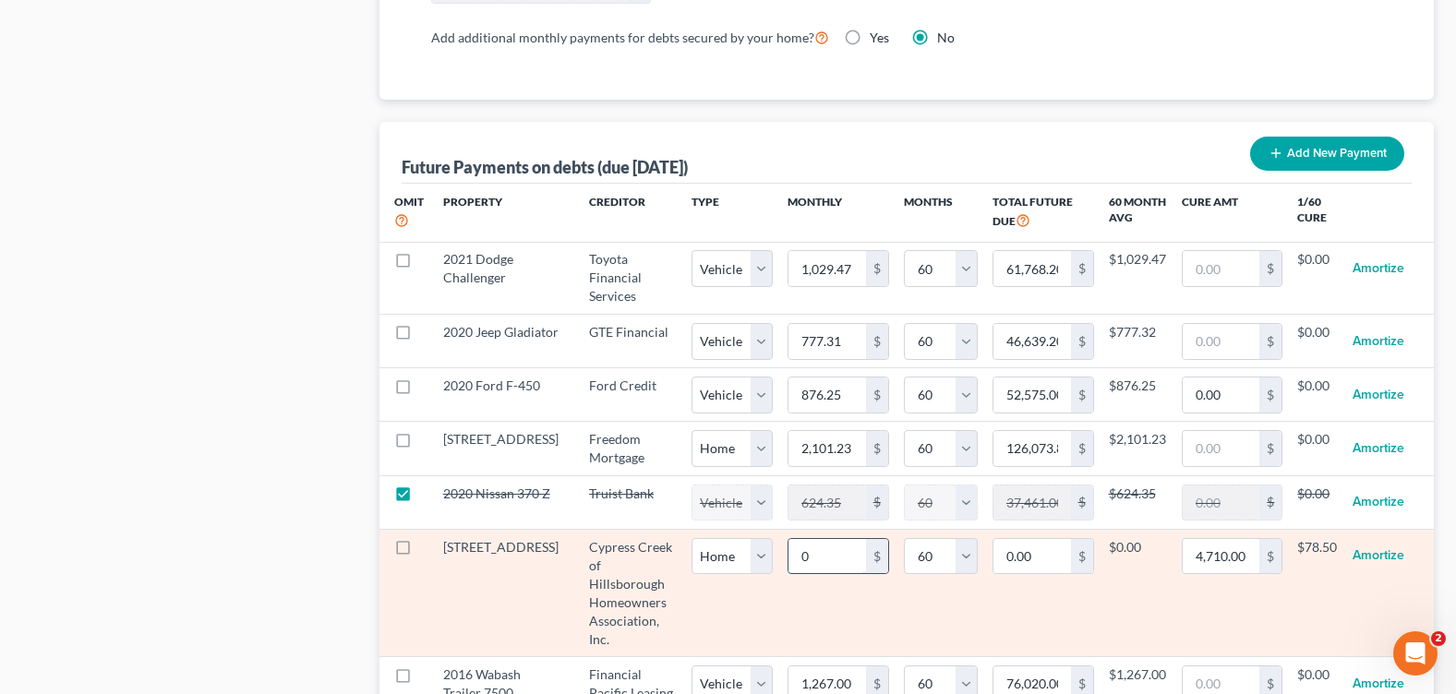
click at [801, 561] on input "0" at bounding box center [828, 556] width 78 height 35
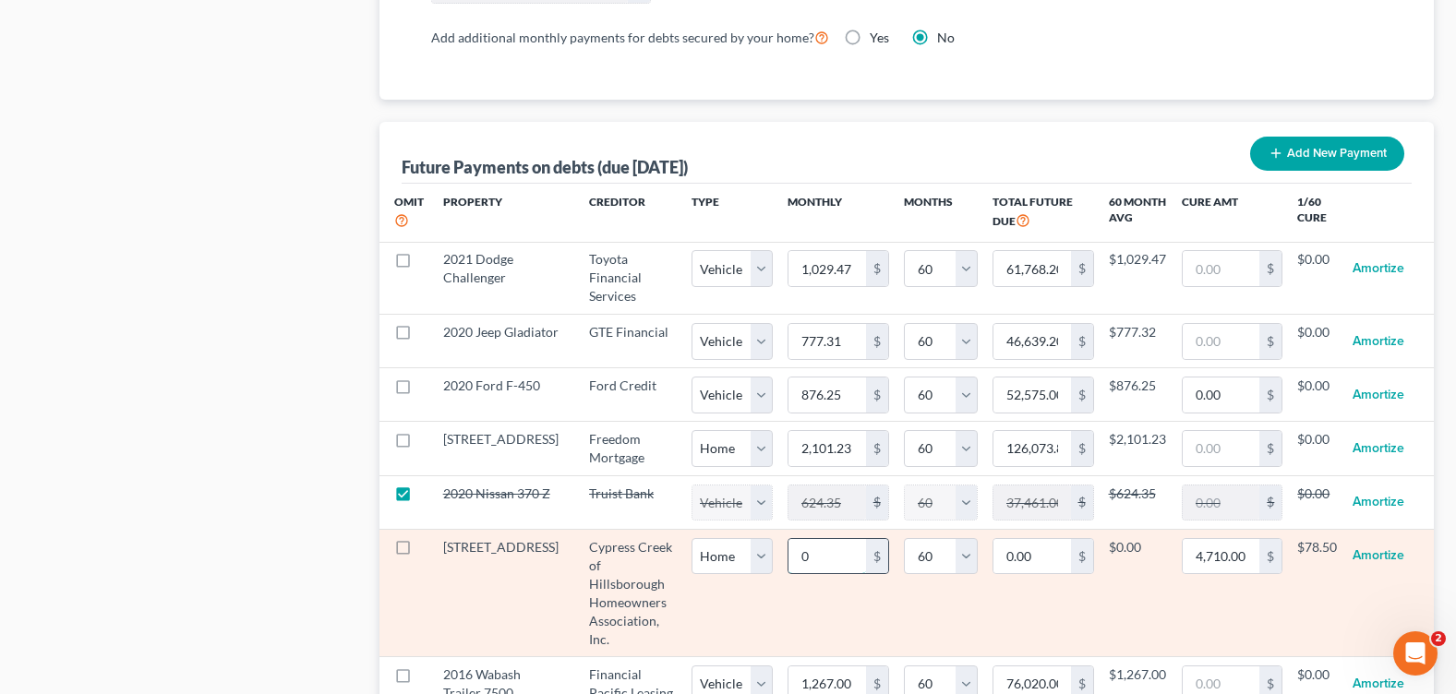
click at [808, 560] on input "0" at bounding box center [828, 556] width 78 height 35
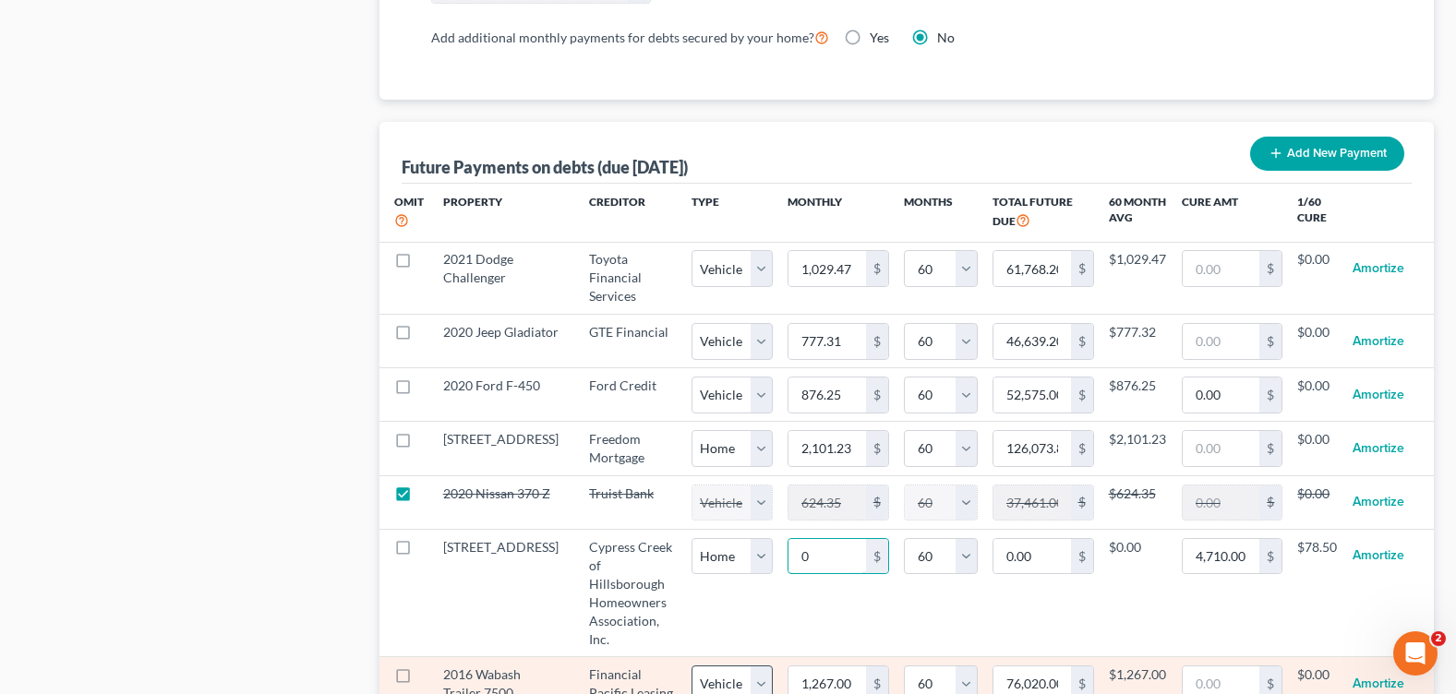
type input "4"
type input "240.00"
type input "42"
type input "2,520.00"
select select "0"
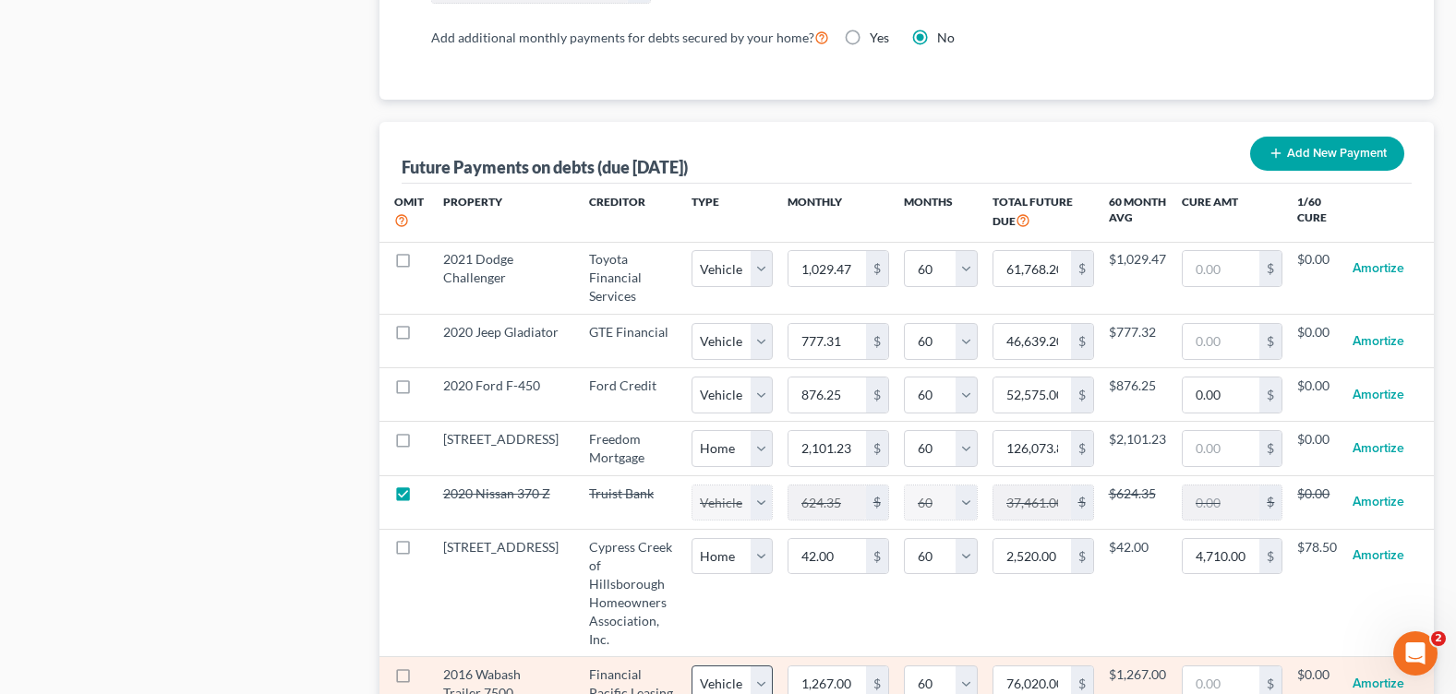
select select "60"
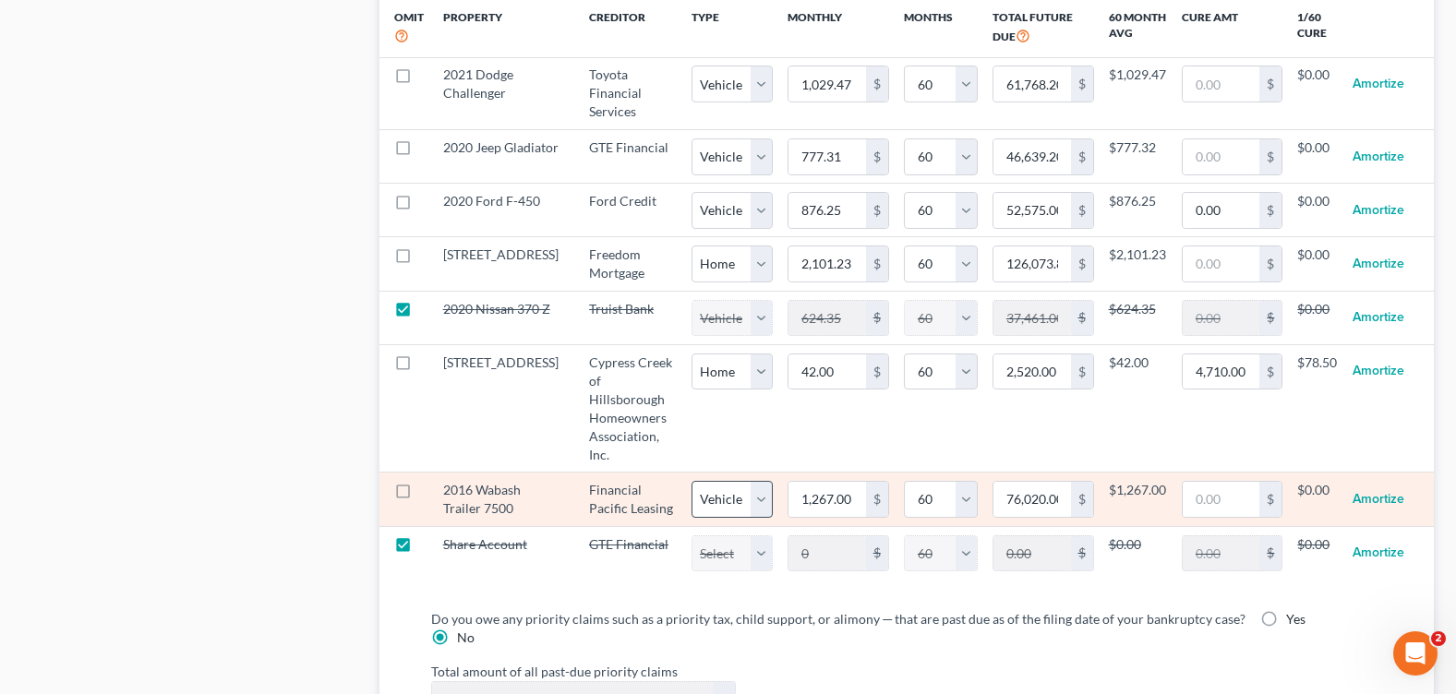
scroll to position [1847, 0]
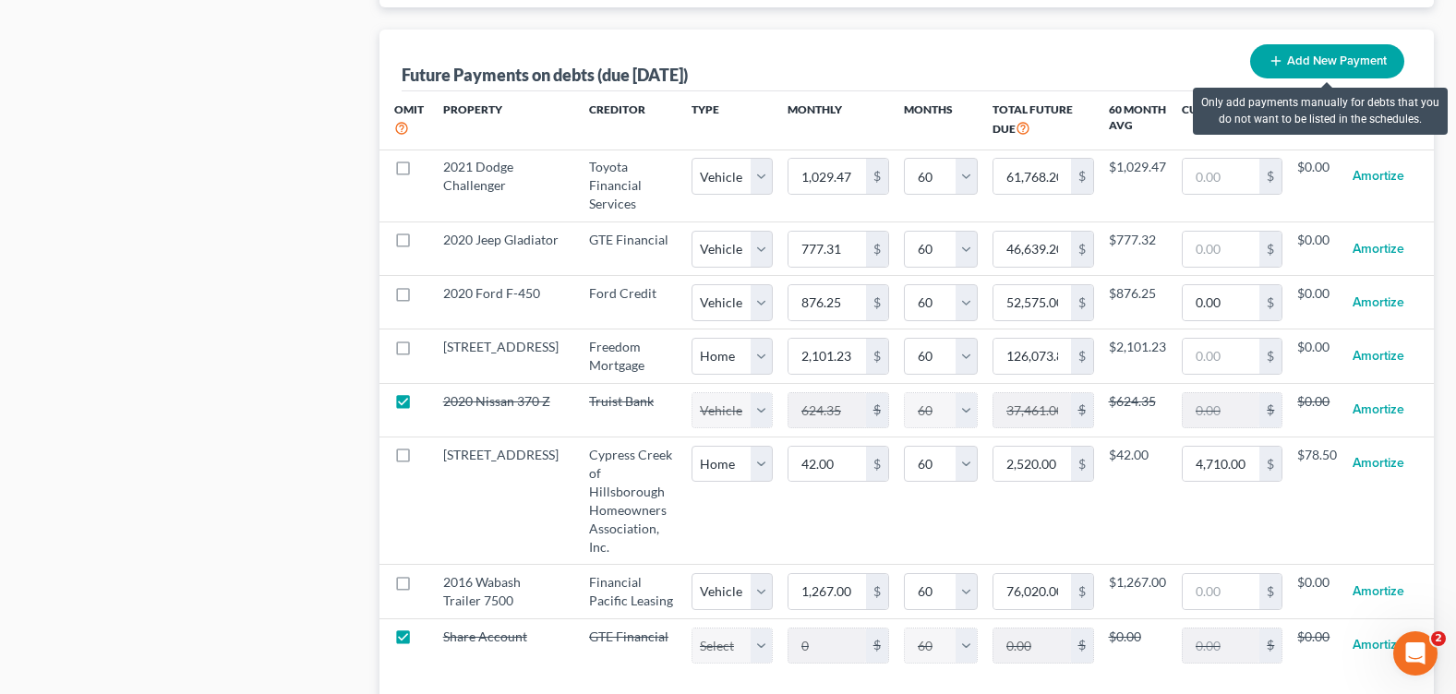
click at [1337, 61] on button "Add New Payment" at bounding box center [1327, 61] width 154 height 34
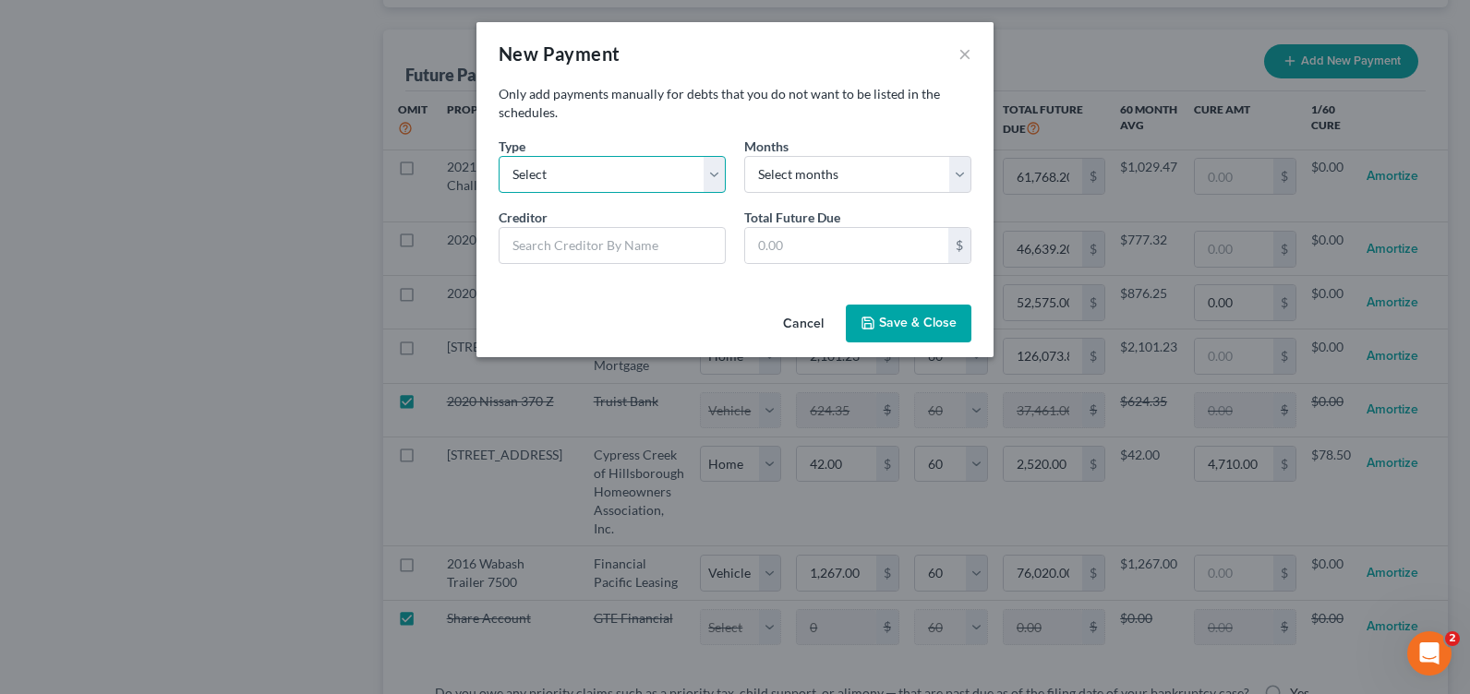
click at [587, 163] on select "Select Home Vehicle Other" at bounding box center [612, 174] width 227 height 37
select select "1"
click at [499, 156] on select "Select Home Vehicle Other" at bounding box center [612, 174] width 227 height 37
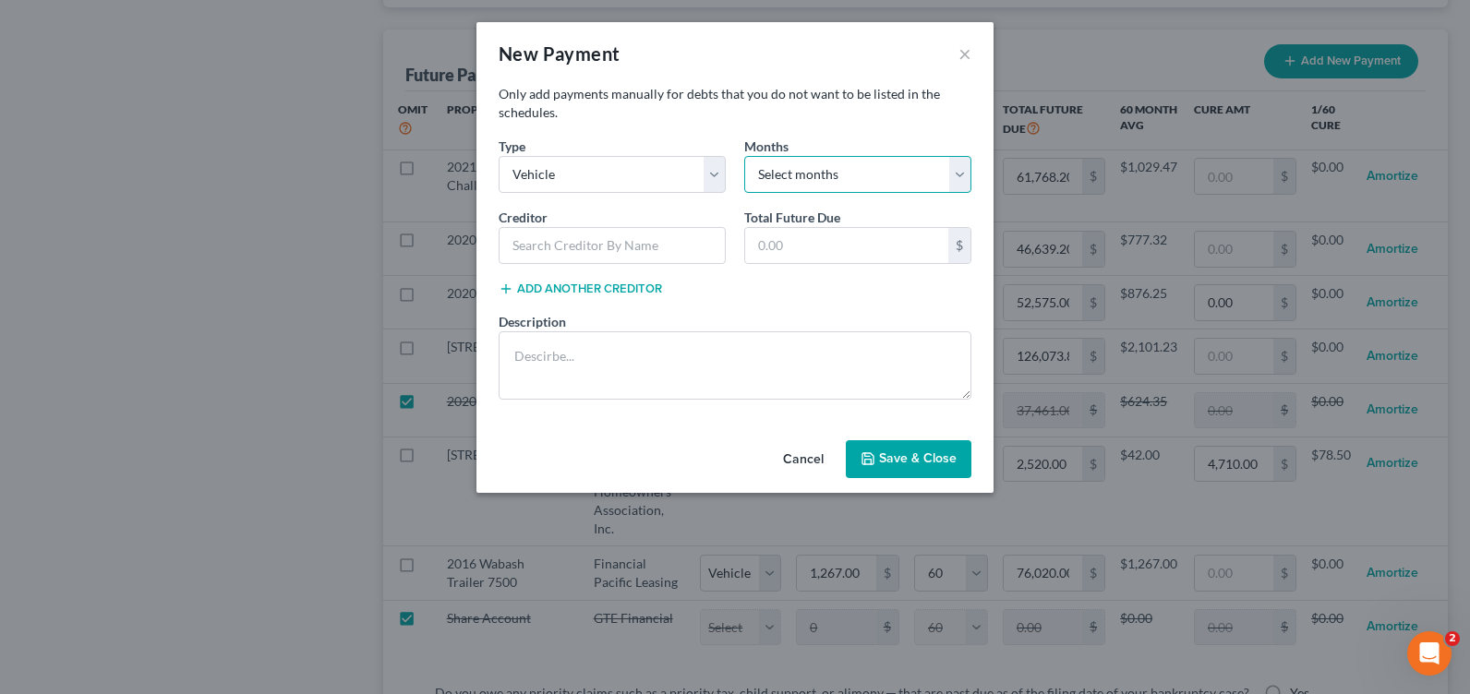
click at [824, 180] on select "Select months 0 1 2 3 4 5 6 7 8 9 10 11 12 13 14 15 16 17 18 19 20 21 22 23 24 …" at bounding box center [857, 174] width 227 height 37
select select "60"
click at [744, 156] on select "Select months 0 1 2 3 4 5 6 7 8 9 10 11 12 13 14 15 16 17 18 19 20 21 22 23 24 …" at bounding box center [857, 174] width 227 height 37
click at [584, 238] on input "text" at bounding box center [612, 245] width 227 height 37
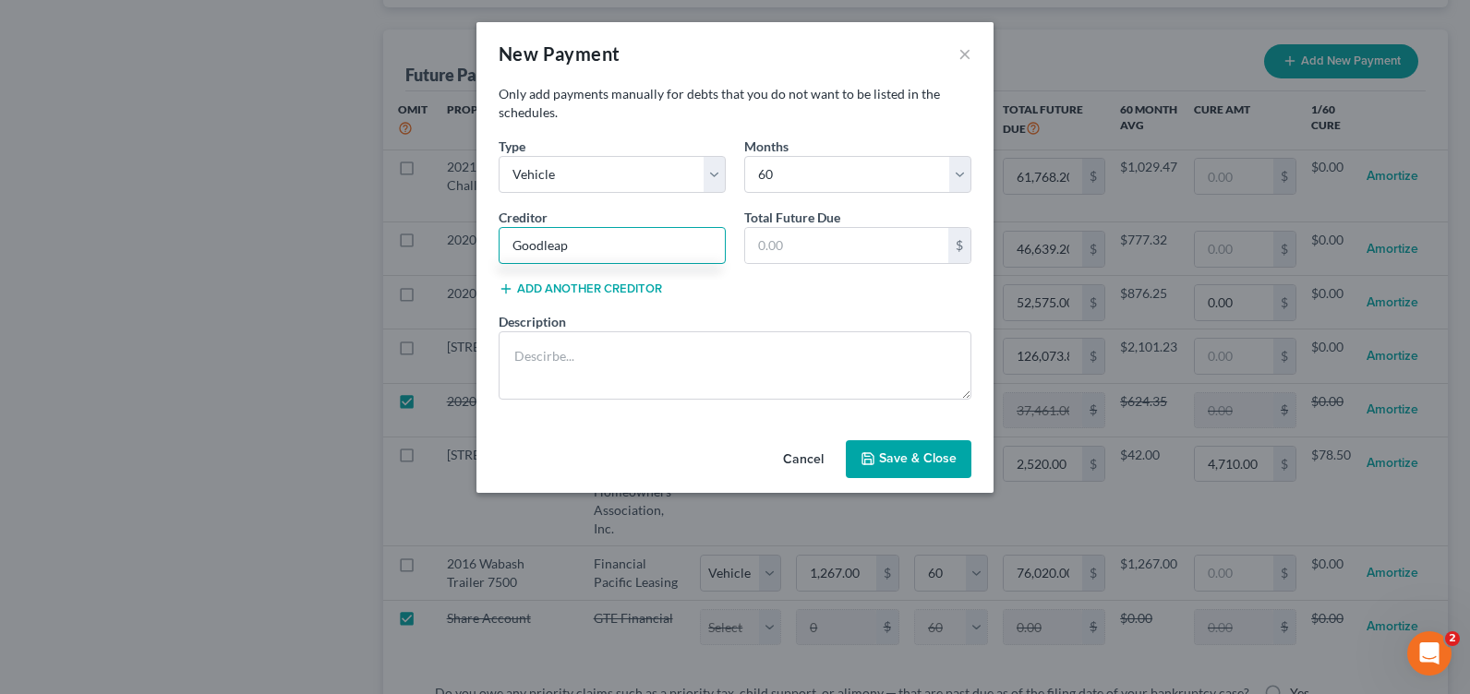
drag, startPoint x: 596, startPoint y: 238, endPoint x: 406, endPoint y: 244, distance: 189.4
click at [406, 244] on div "New Payment × Only add payments manually for debts that you do not want to be l…" at bounding box center [735, 347] width 1470 height 694
type input "Quantum3 Group / Goodleap"
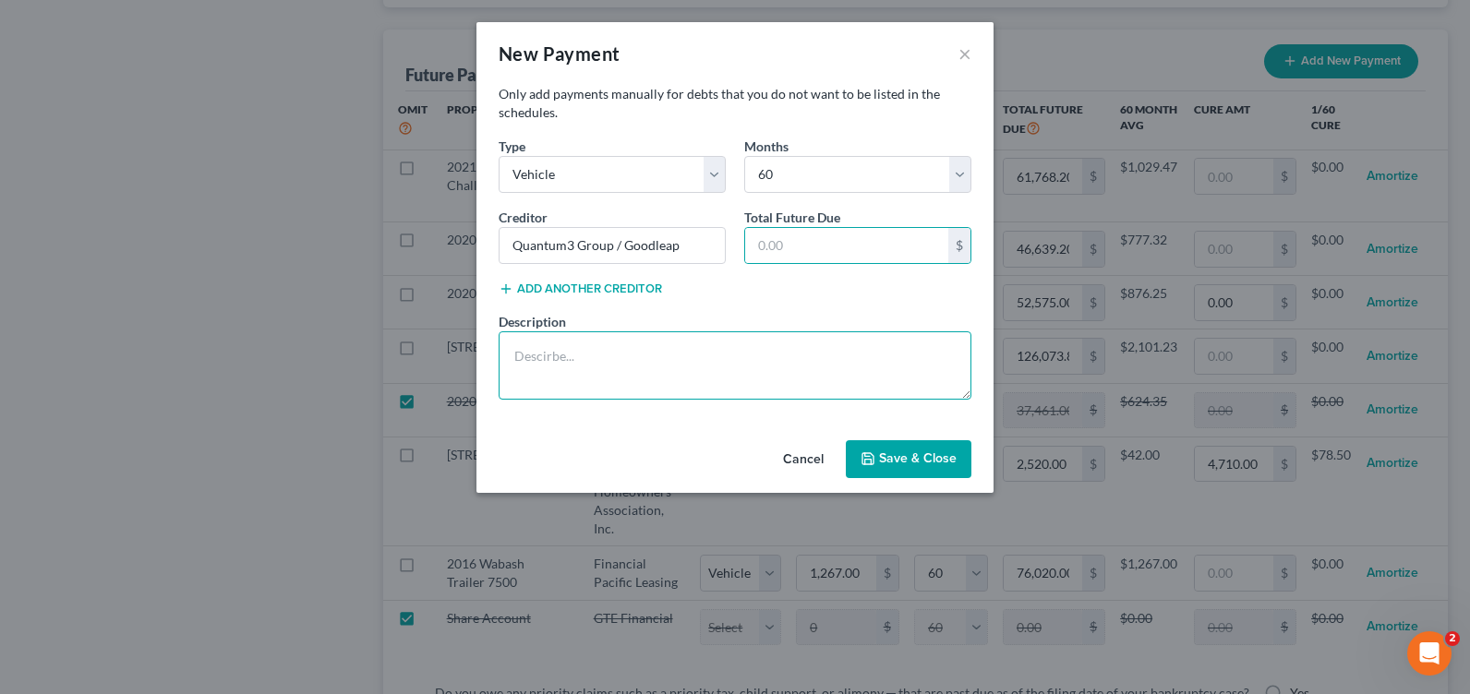
click at [546, 357] on textarea at bounding box center [735, 365] width 473 height 68
type textarea "Solar Panels"
click at [894, 465] on button "Save & Close" at bounding box center [909, 459] width 126 height 39
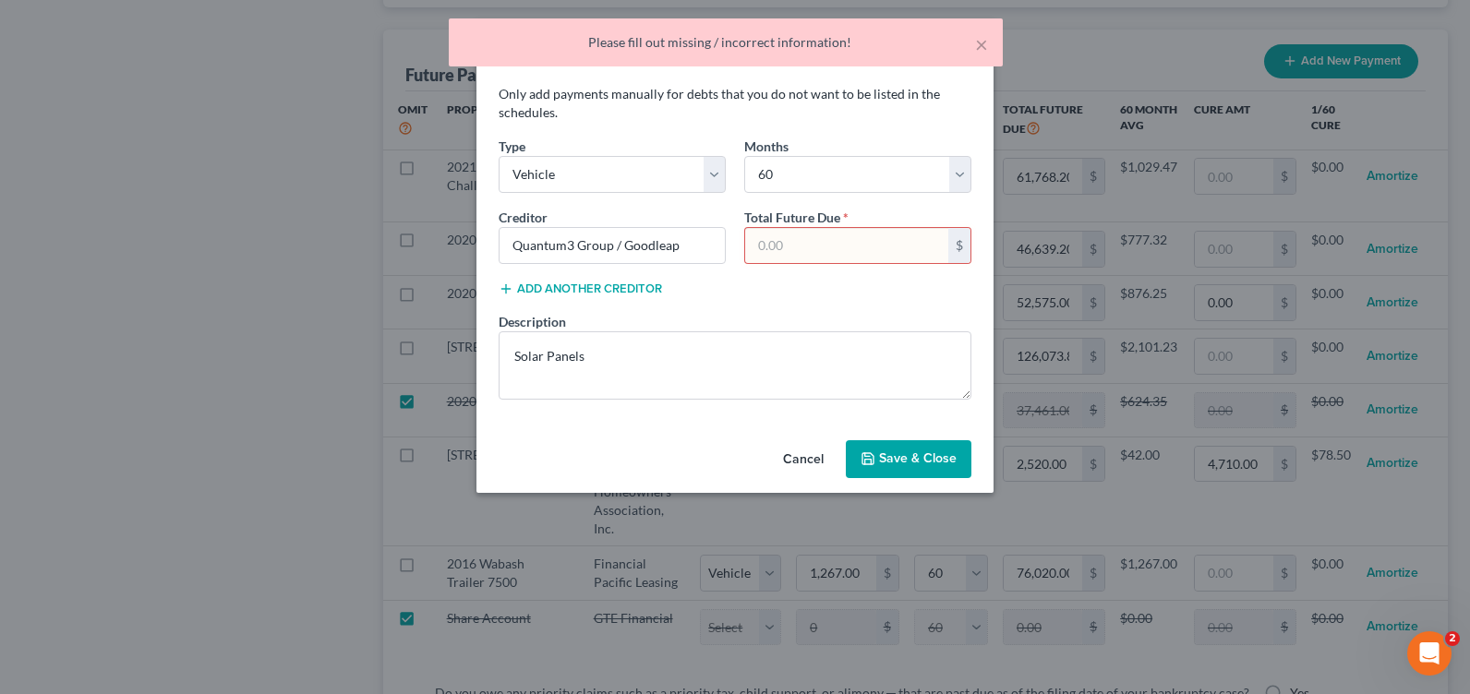
click at [801, 252] on input "text" at bounding box center [846, 245] width 203 height 35
type input "0"
drag, startPoint x: 905, startPoint y: 472, endPoint x: 1049, endPoint y: 545, distance: 161.5
click at [905, 472] on button "Save & Close" at bounding box center [909, 459] width 126 height 39
select select "1"
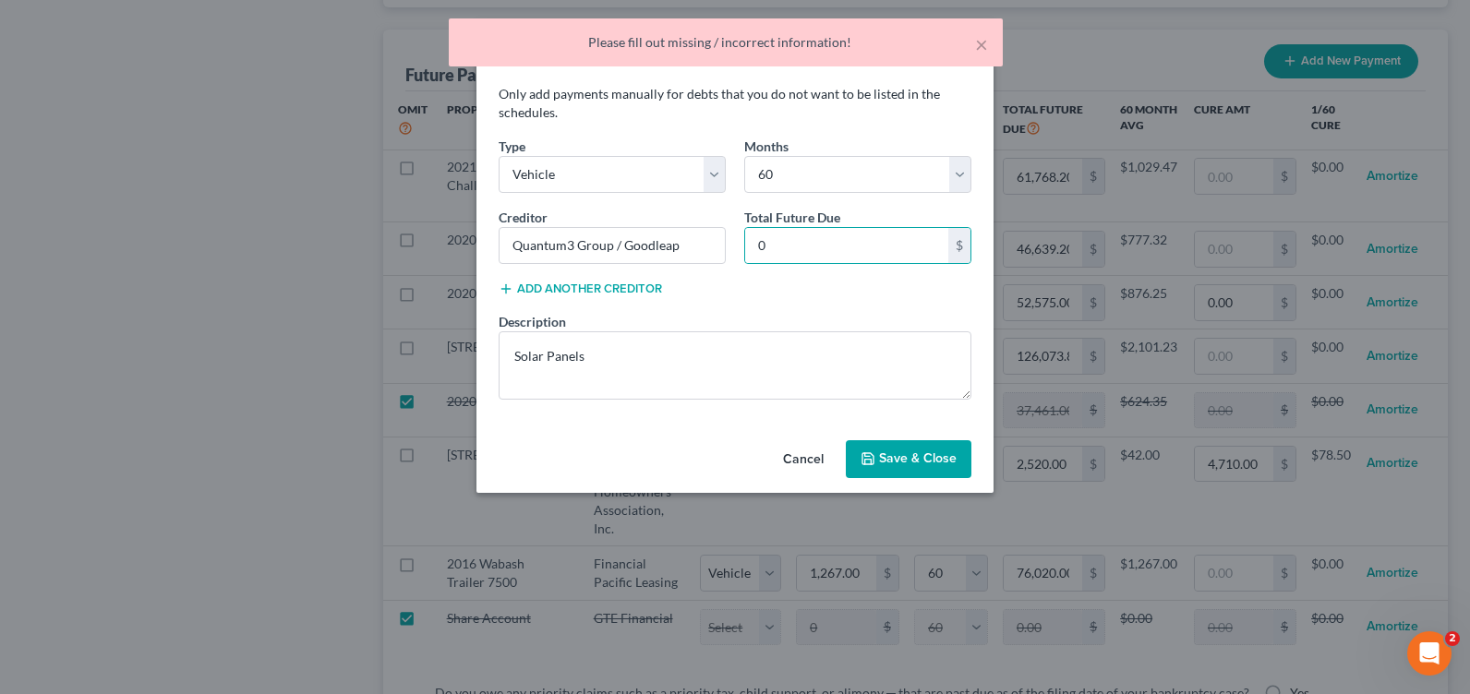
select select "60"
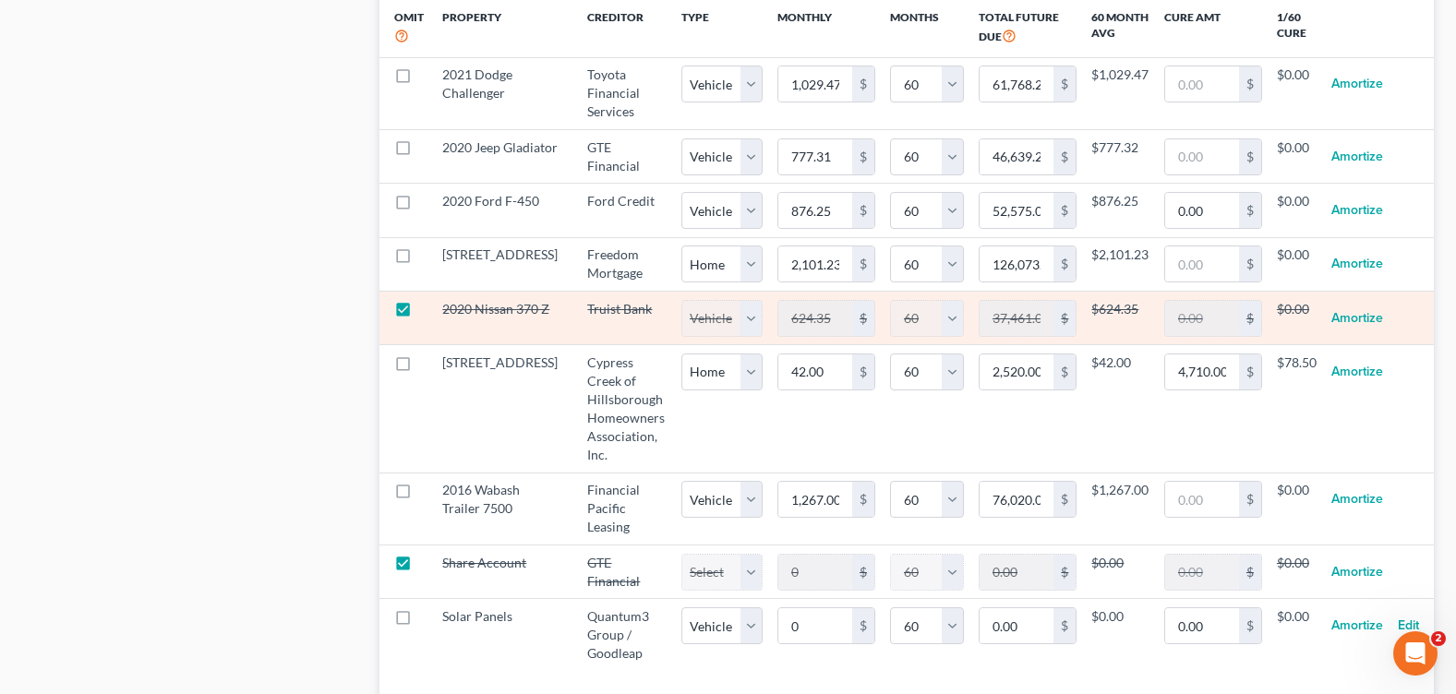
scroll to position [2124, 0]
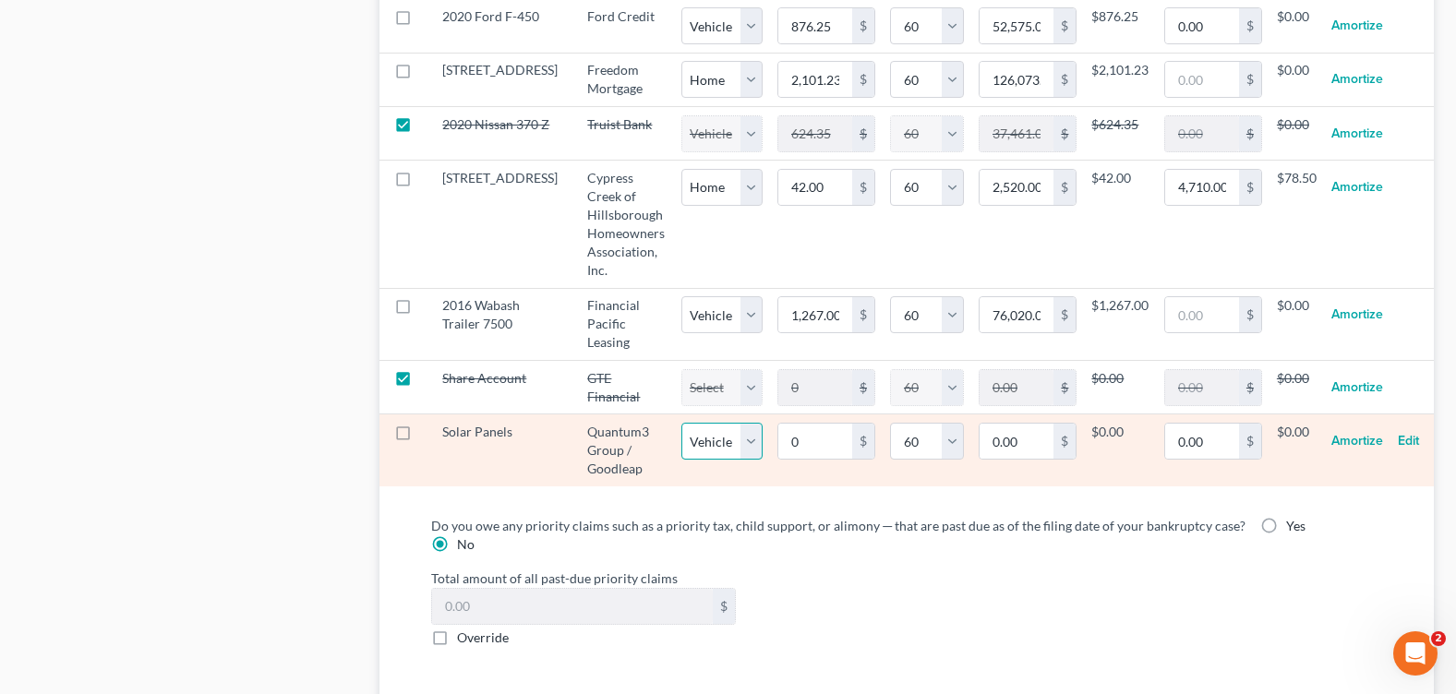
click at [729, 460] on select "Select Home Vehicle Other" at bounding box center [721, 441] width 81 height 37
select select "2"
click at [681, 423] on select "Select Home Vehicle Other" at bounding box center [721, 441] width 81 height 37
select select "2"
select select "60"
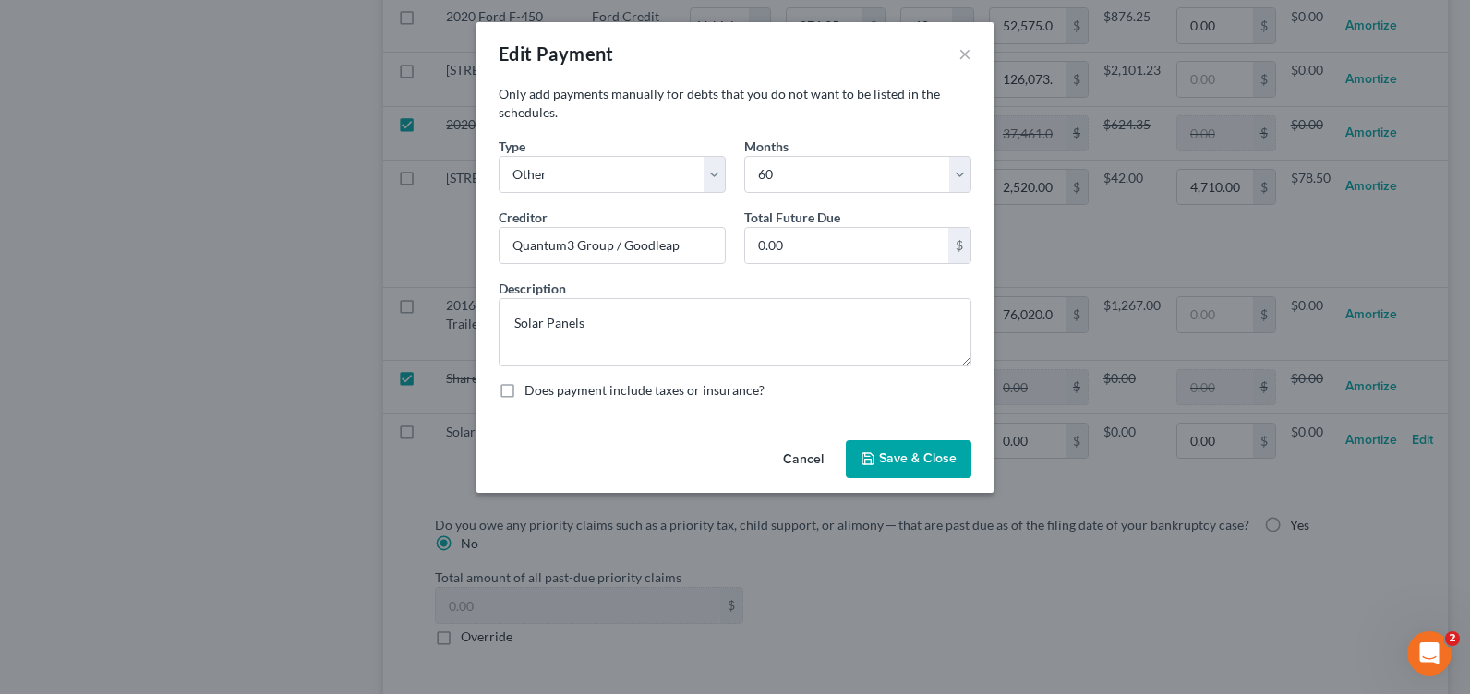
click at [889, 453] on button "Save & Close" at bounding box center [909, 459] width 126 height 39
select select "2"
select select "60"
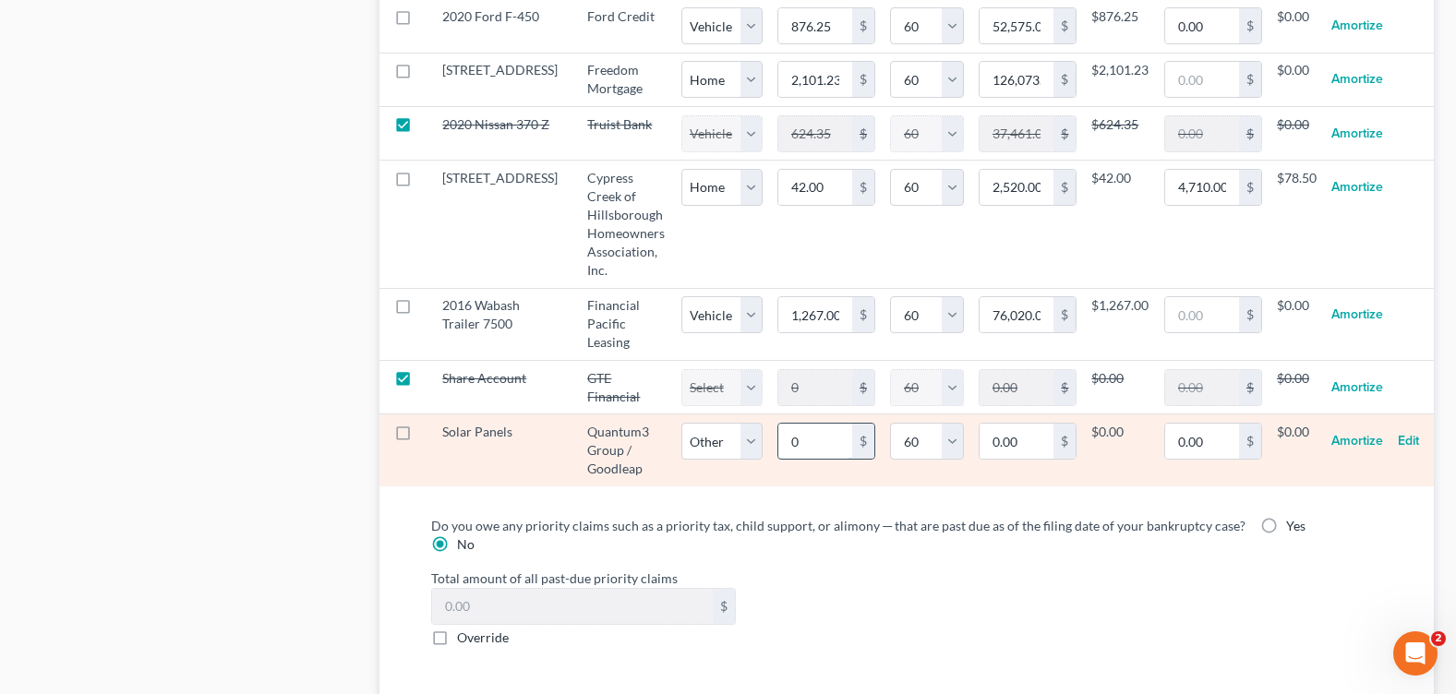
click at [787, 456] on input "0" at bounding box center [815, 441] width 74 height 35
type input "9"
type input "540.00"
type input "9.6"
type input "576.00"
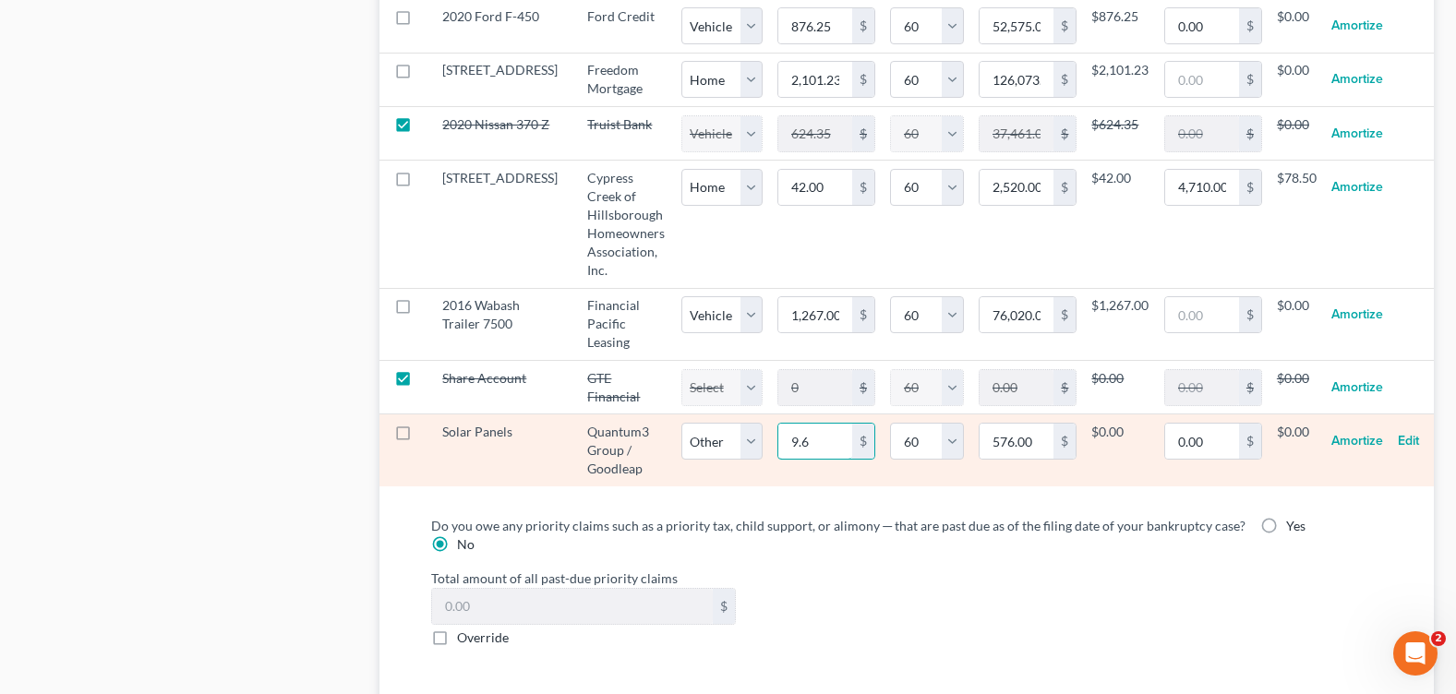
type input "9.61"
type input "576.60"
select select "2"
select select "60"
select select "2"
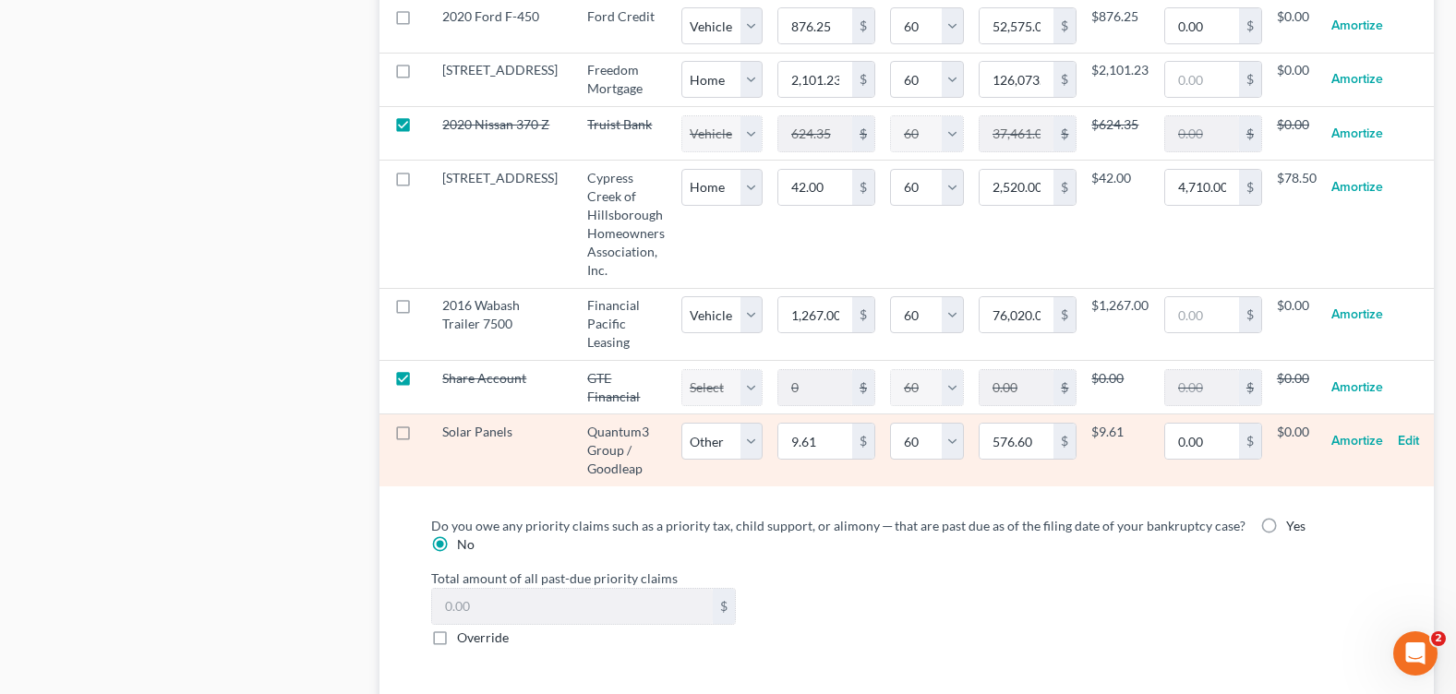
select select "60"
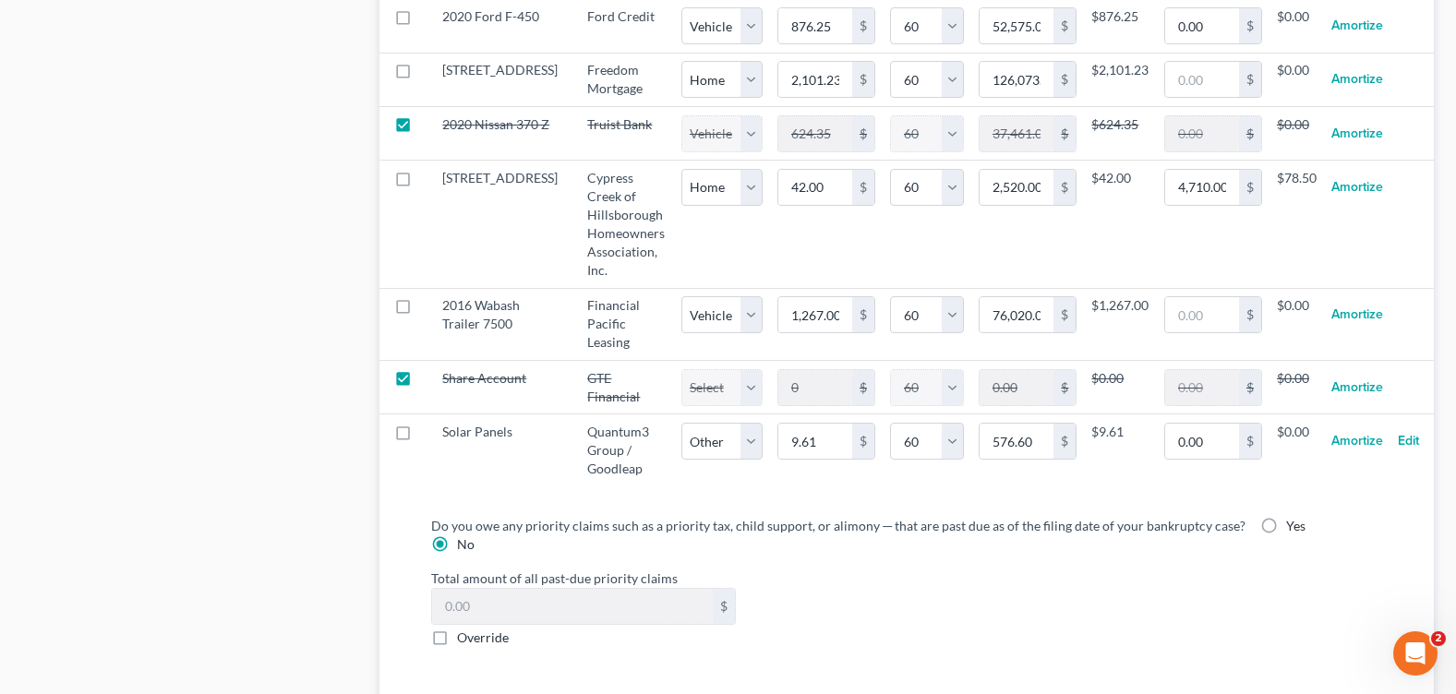
select select "2"
select select "60"
click at [1003, 623] on div "Total amount of all past-due priority claims $ Override" at bounding box center [906, 608] width 969 height 78
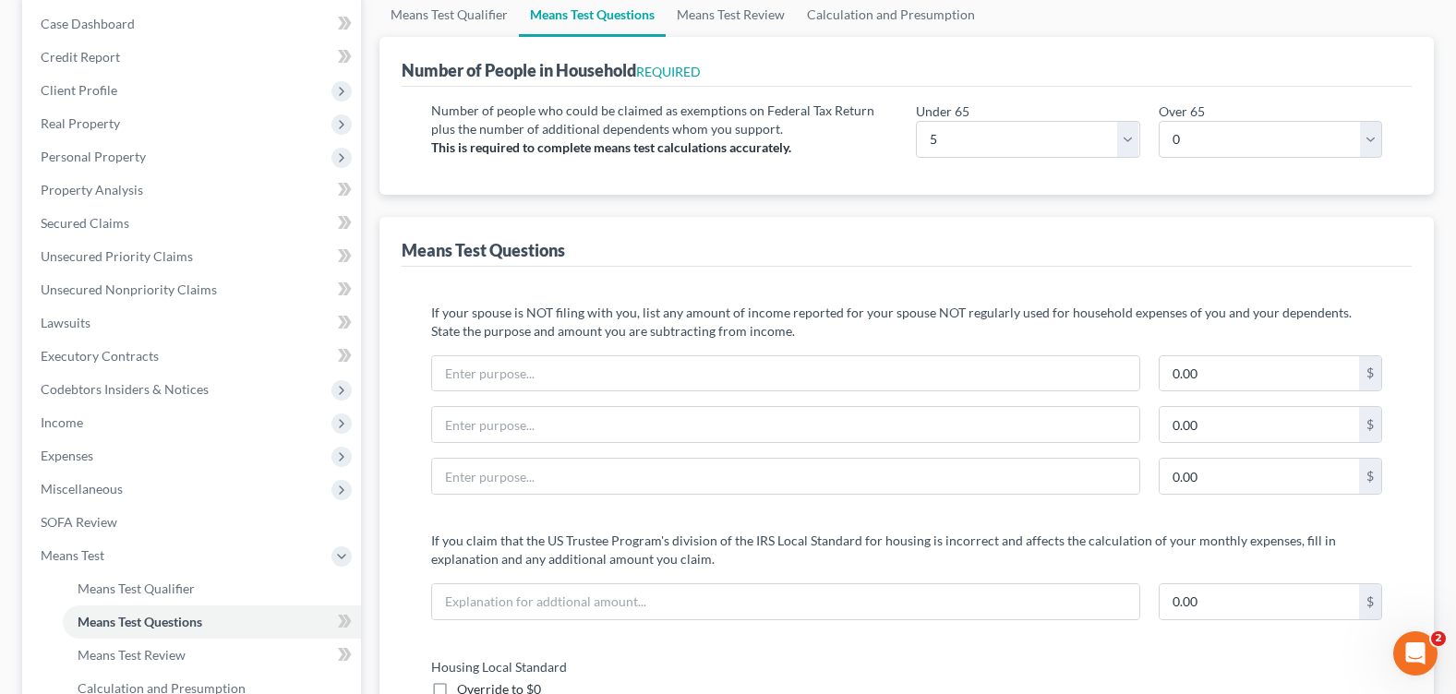
scroll to position [0, 0]
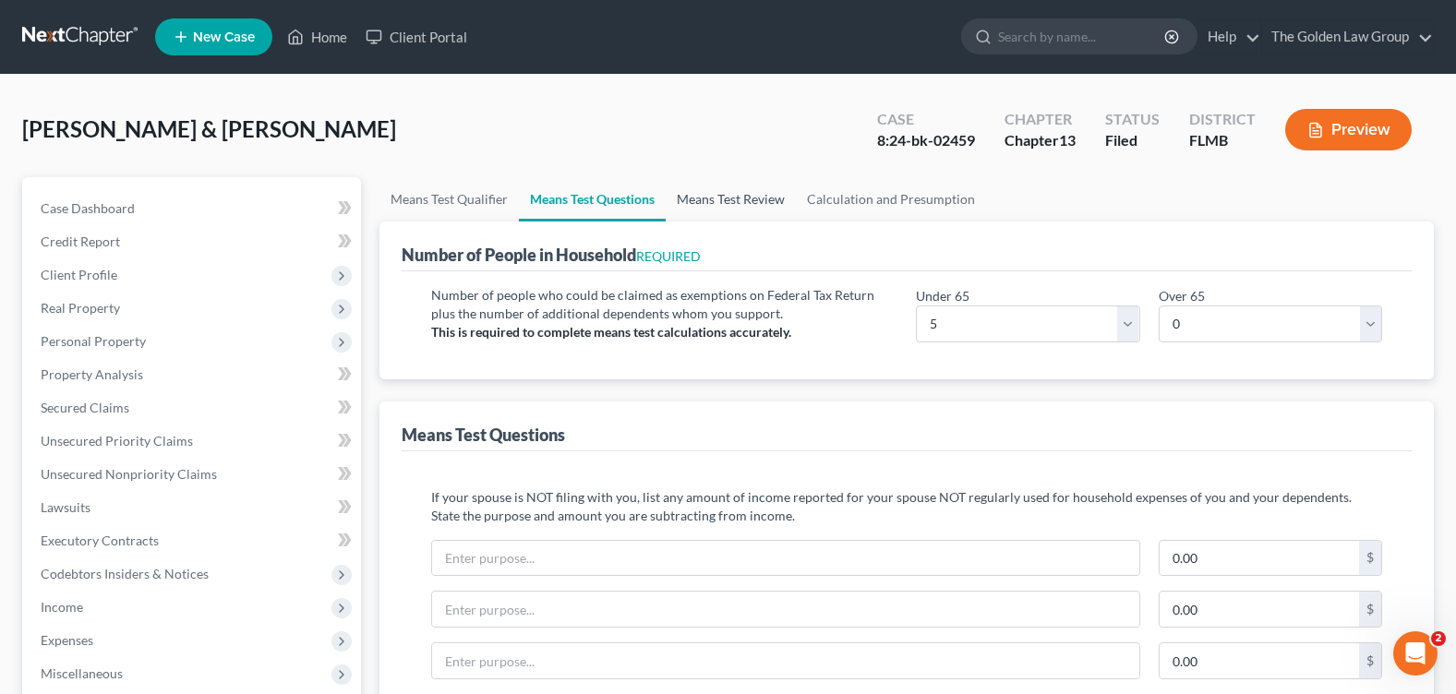
click at [709, 203] on link "Means Test Review" at bounding box center [731, 199] width 130 height 44
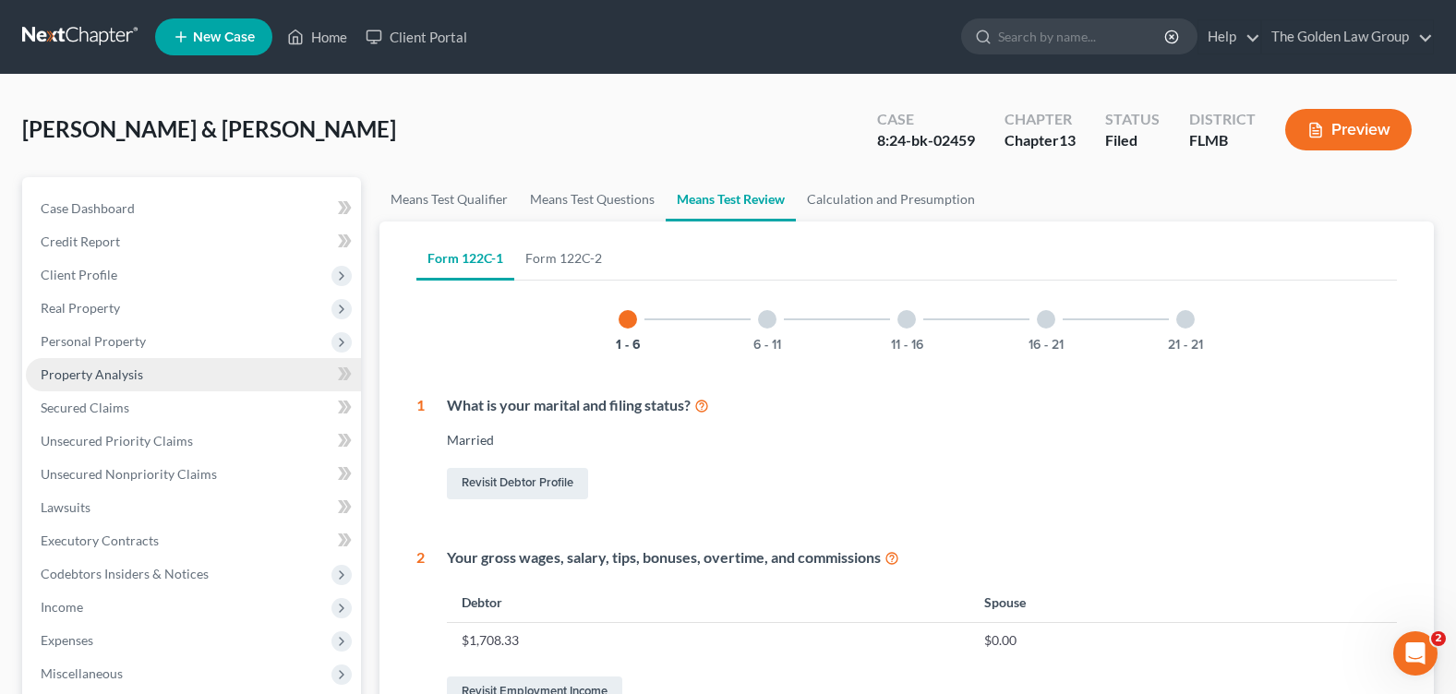
scroll to position [92, 0]
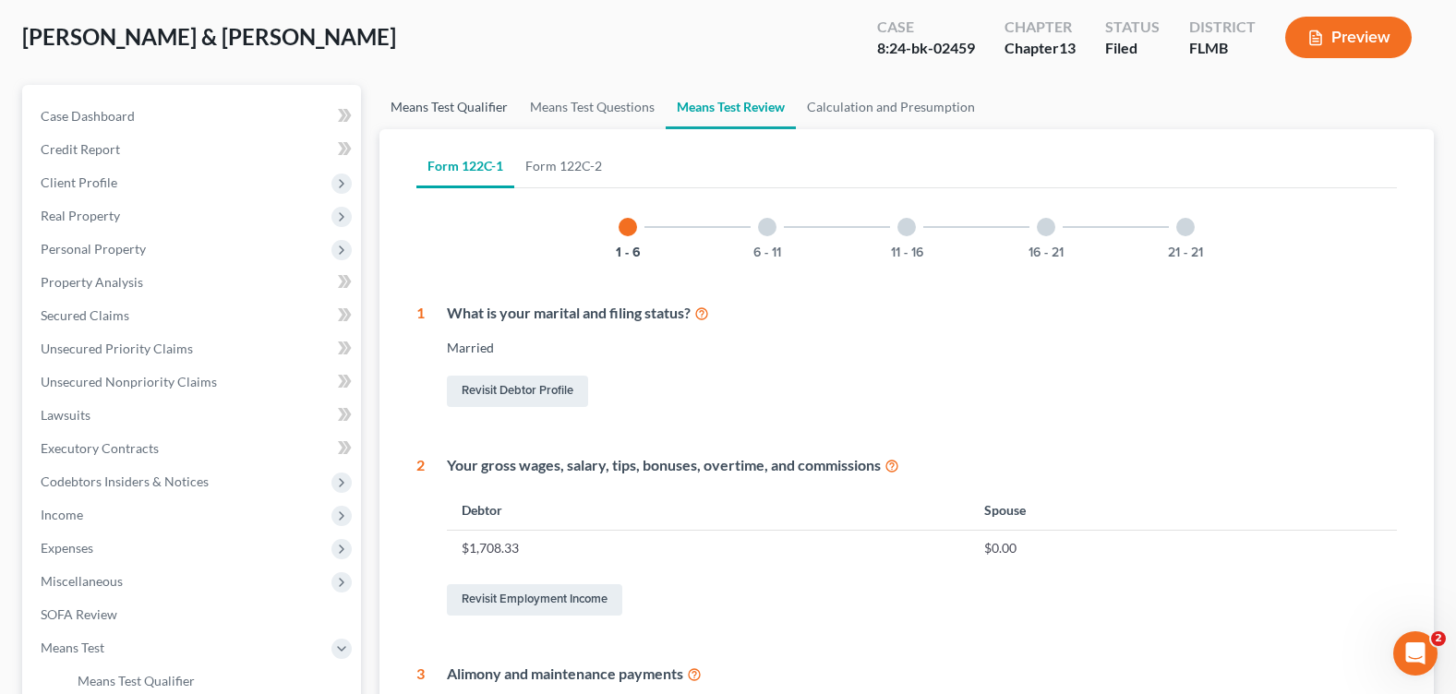
click at [449, 116] on link "Means Test Qualifier" at bounding box center [448, 107] width 139 height 44
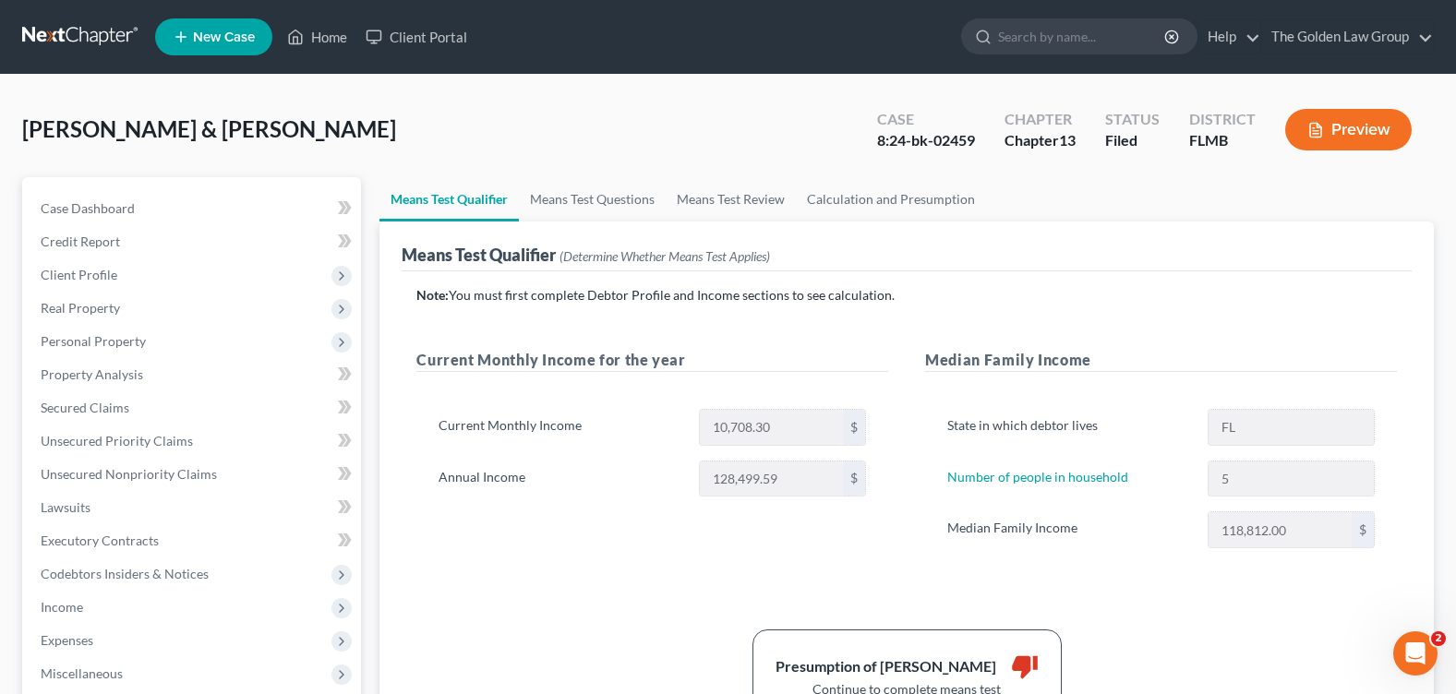
click at [668, 540] on div "Current Monthly Income for the year Current Monthly Income 10,708.30 $ Annual I…" at bounding box center [652, 467] width 509 height 236
click at [624, 205] on link "Means Test Questions" at bounding box center [592, 199] width 147 height 44
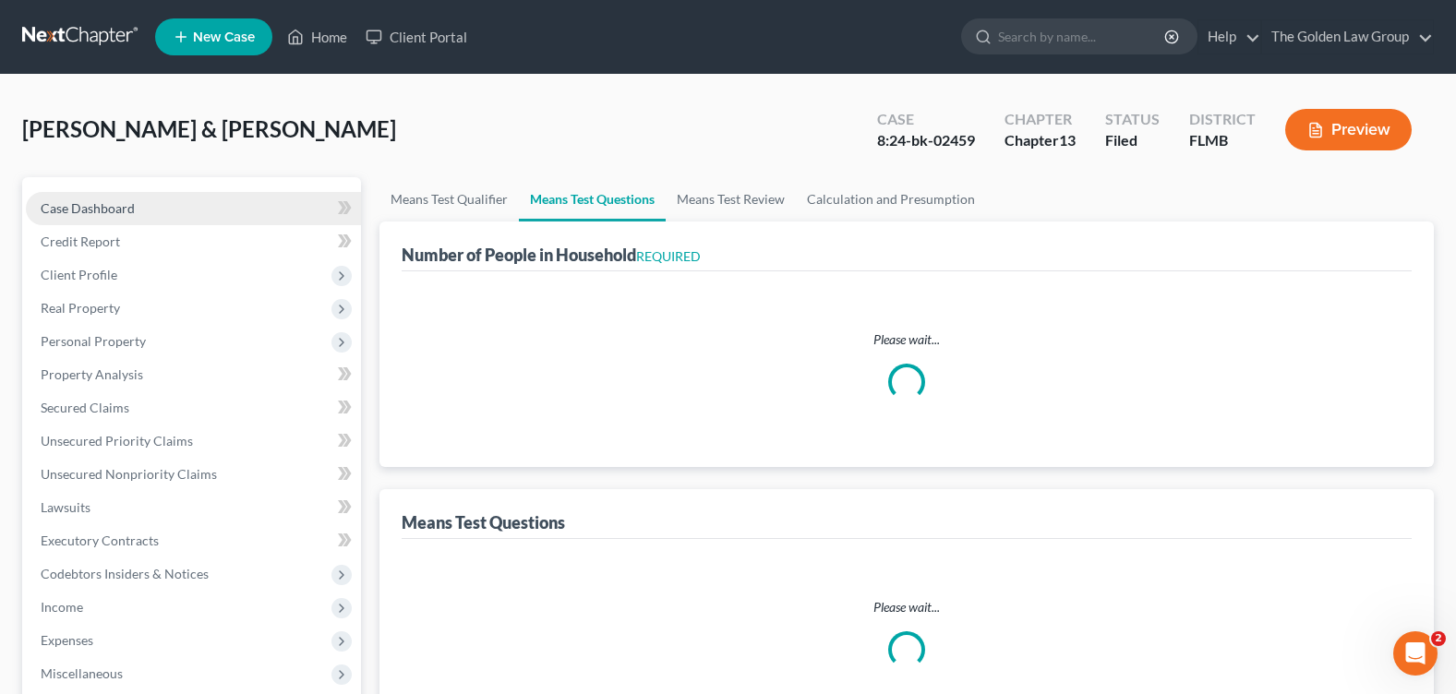
select select "1"
select select "60"
select select "1"
select select "60"
select select "1"
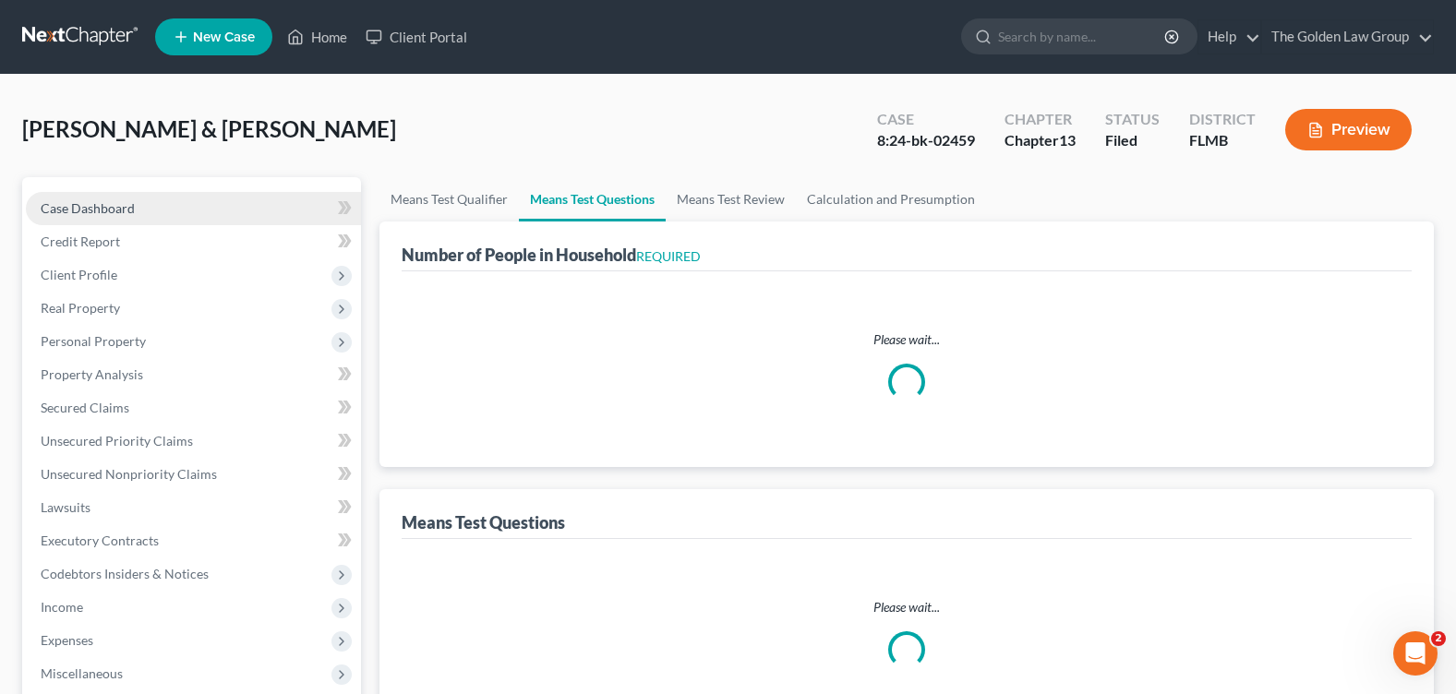
select select "60"
select select "0"
select select "60"
select select "1"
select select "60"
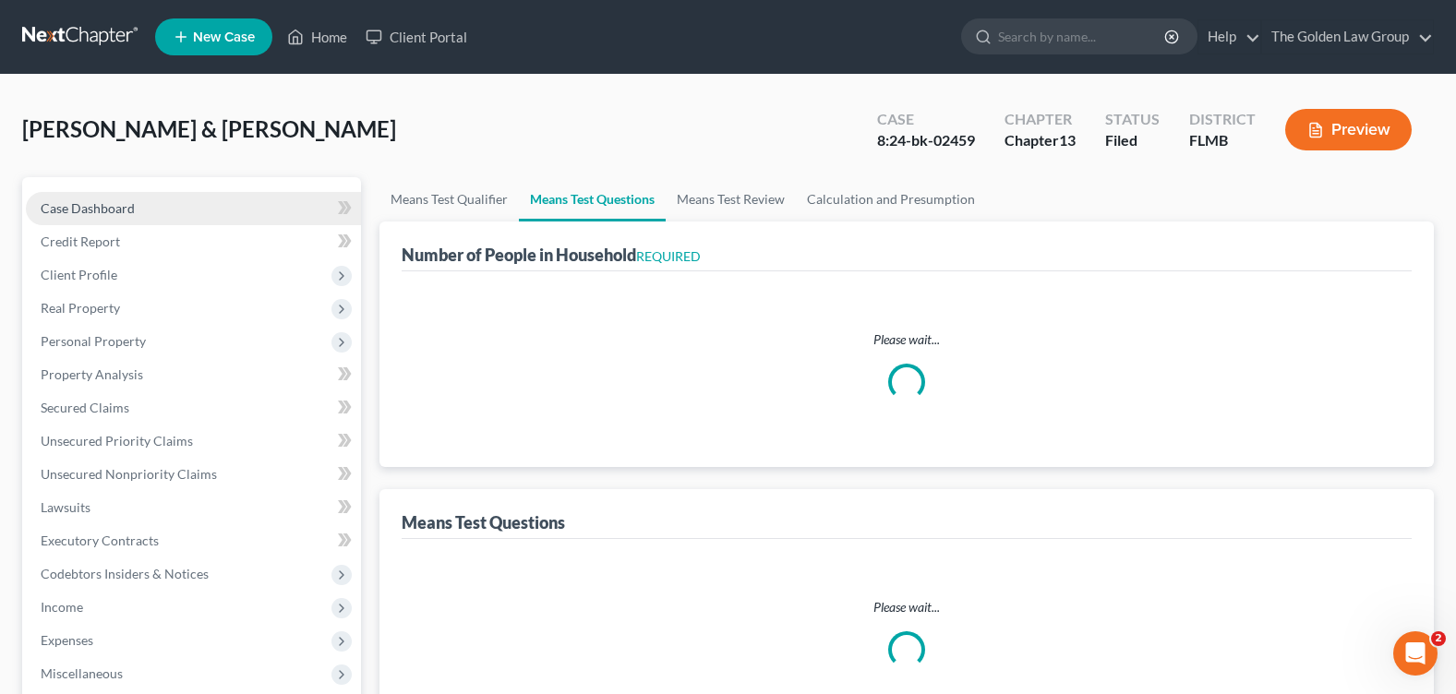
select select "0"
select select "60"
select select "1"
select select "60"
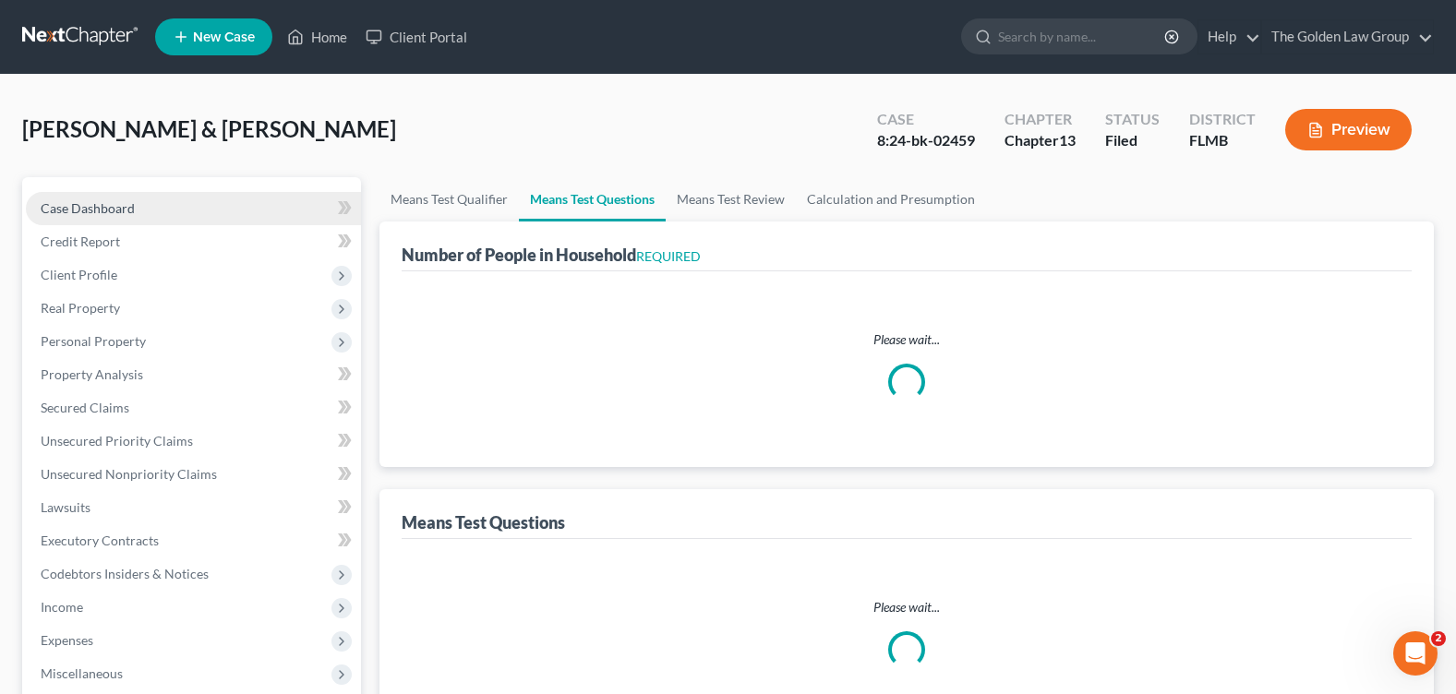
select select "2"
select select "60"
select select "5"
select select "0"
select select "4"
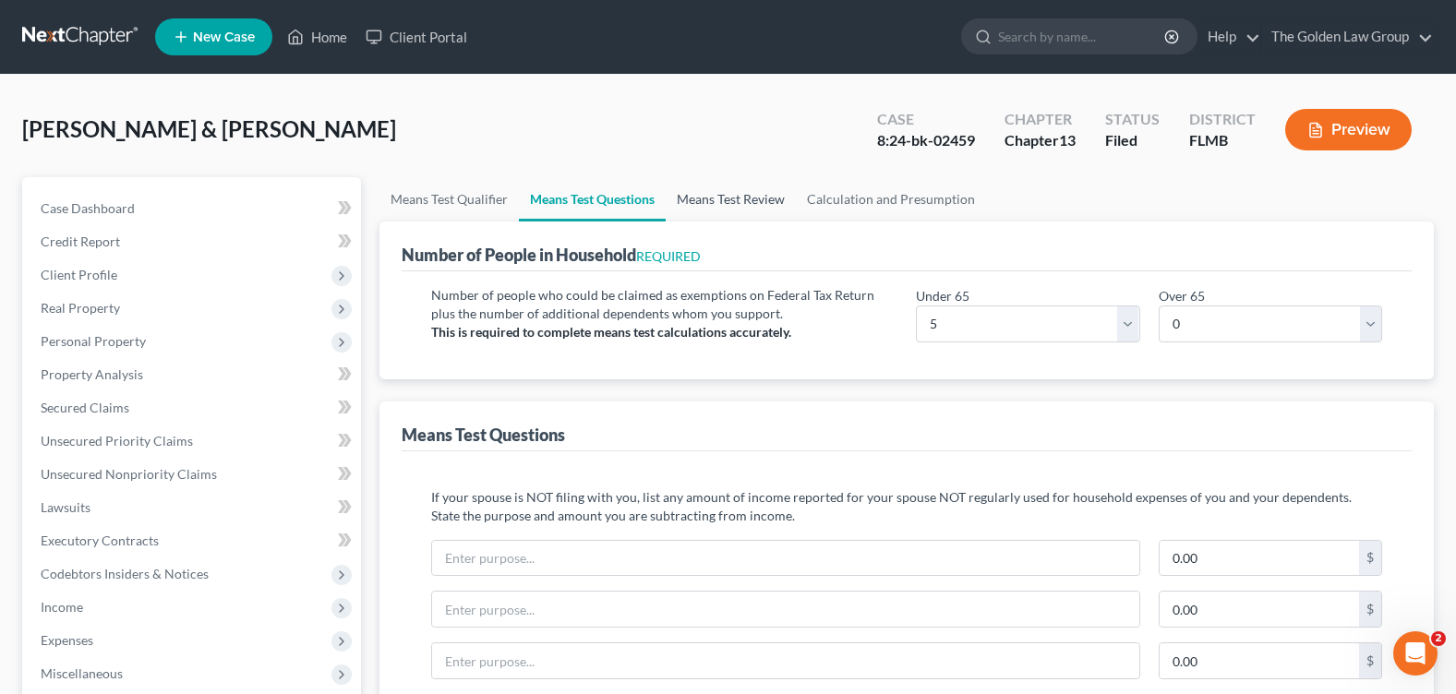
click at [735, 206] on link "Means Test Review" at bounding box center [731, 199] width 130 height 44
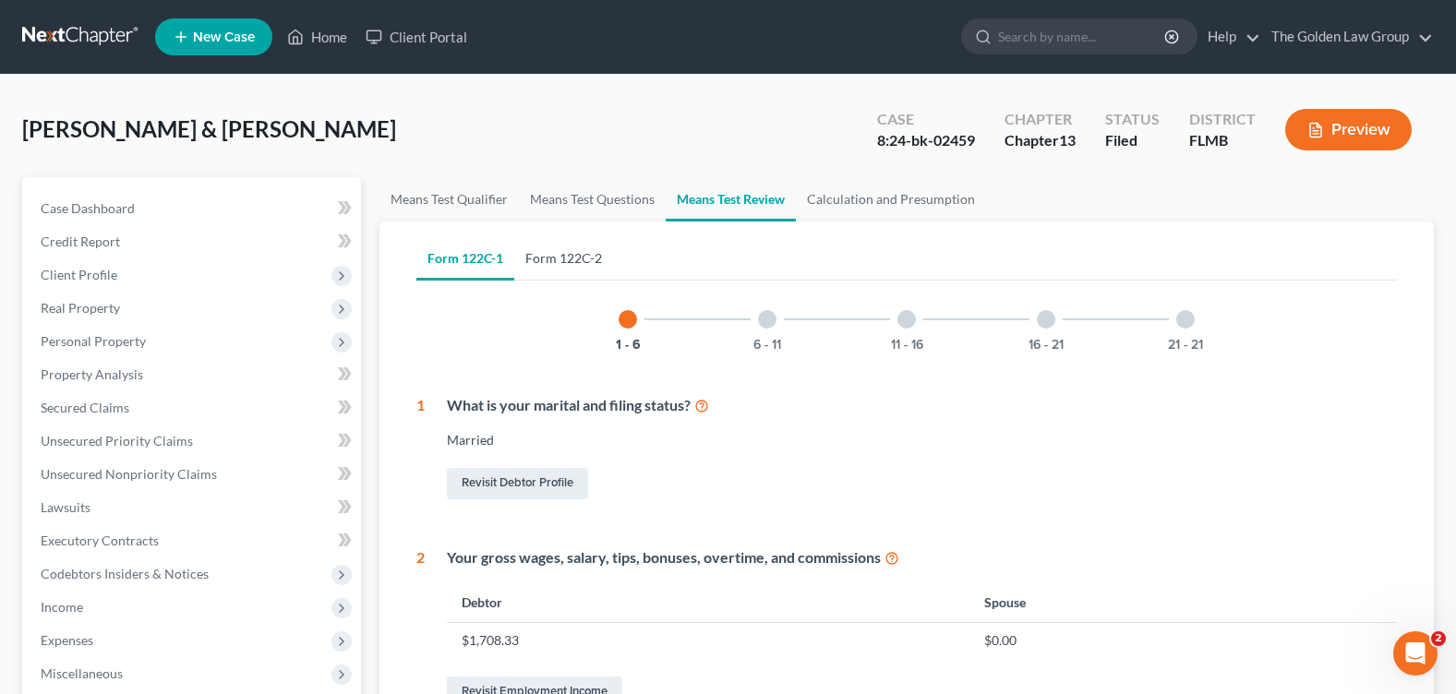
click at [555, 268] on link "Form 122C-2" at bounding box center [563, 258] width 99 height 44
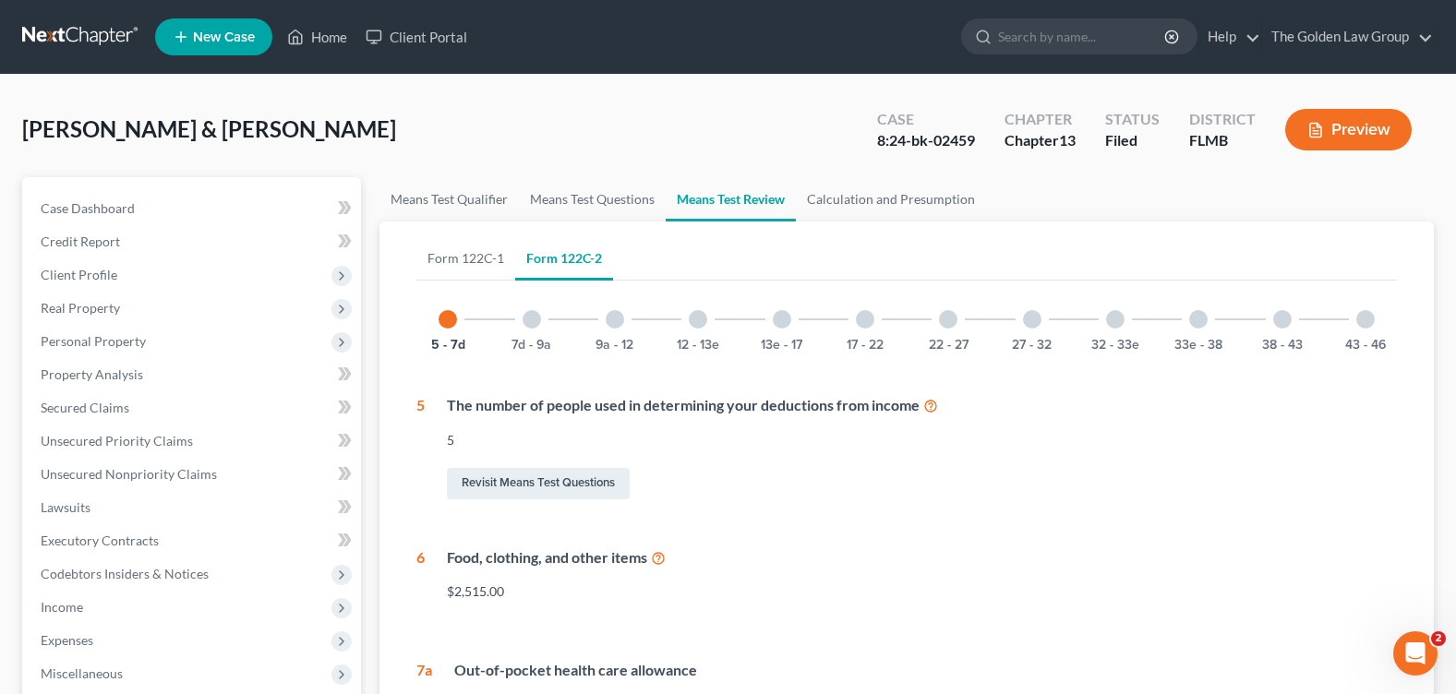
click at [957, 310] on div "22 - 27" at bounding box center [948, 319] width 63 height 63
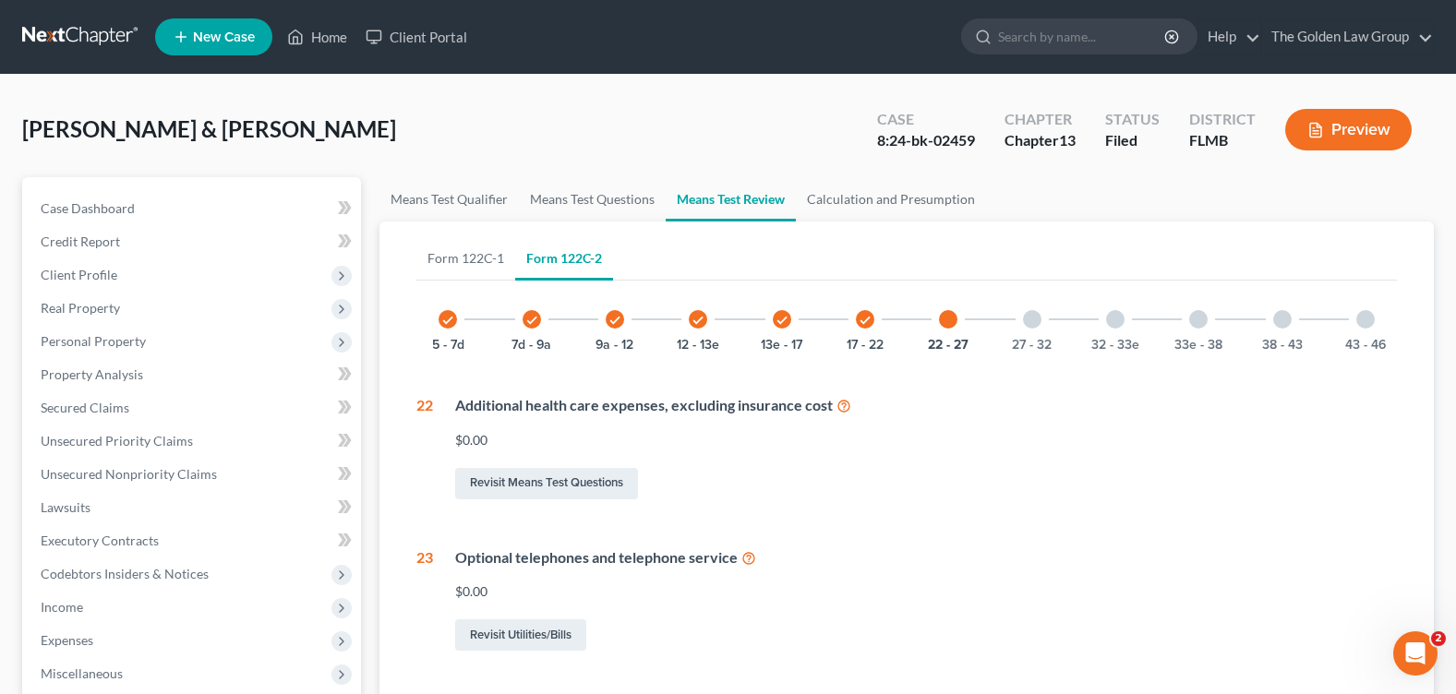
click at [953, 315] on div at bounding box center [948, 319] width 18 height 18
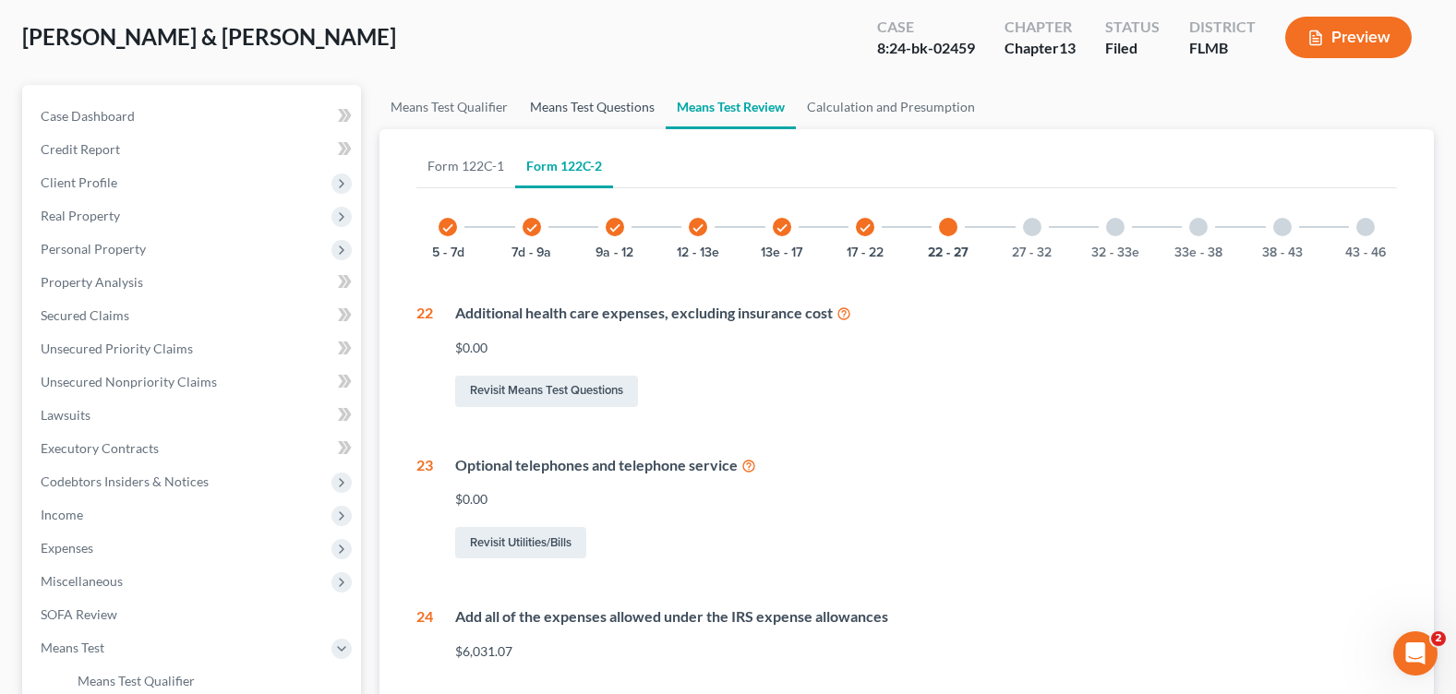
click at [548, 101] on link "Means Test Questions" at bounding box center [592, 107] width 147 height 44
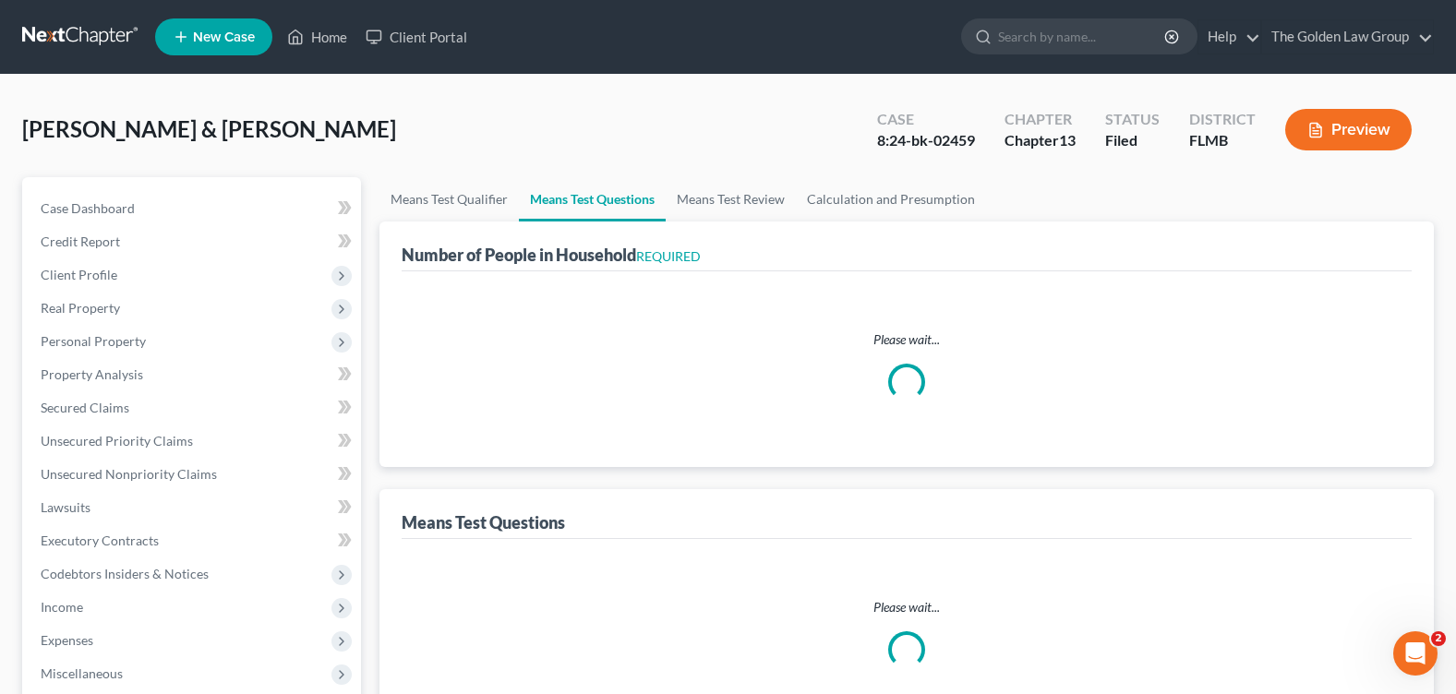
select select "1"
select select "60"
select select "1"
select select "60"
select select "1"
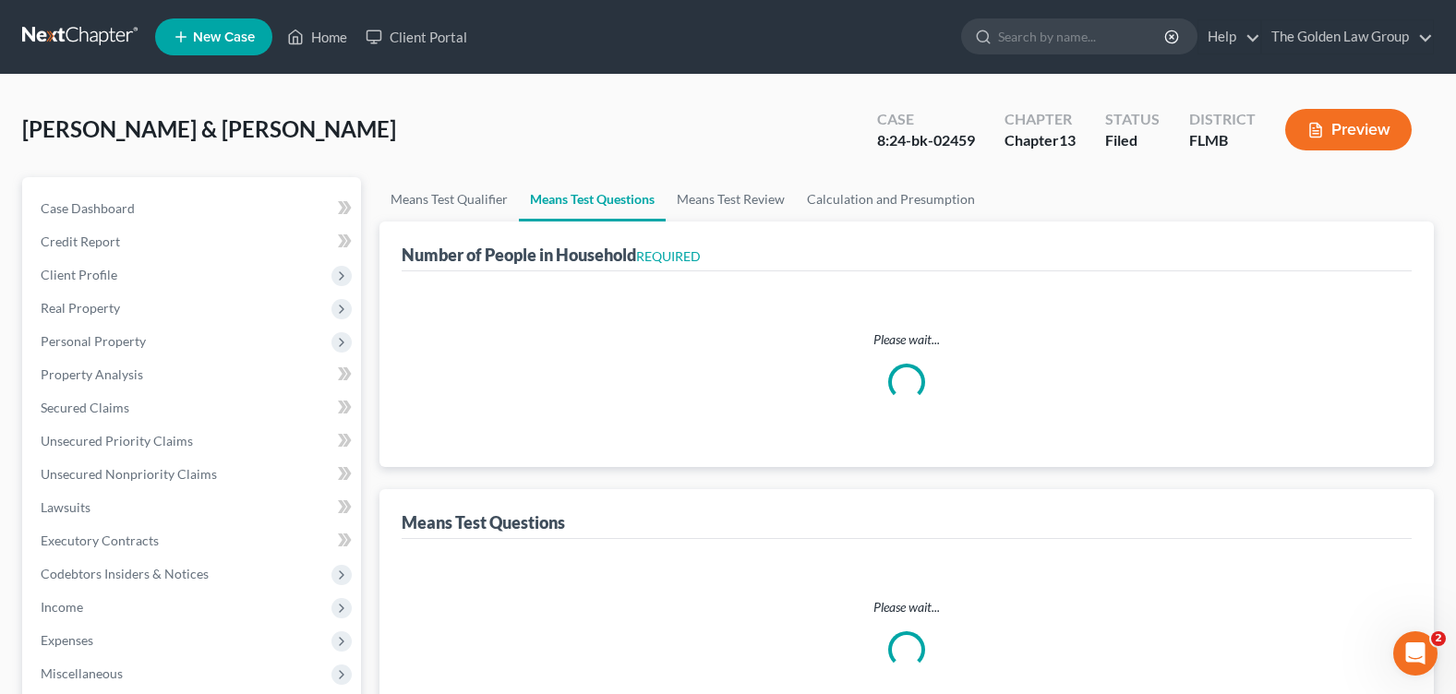
select select "60"
select select "0"
select select "60"
select select "1"
select select "60"
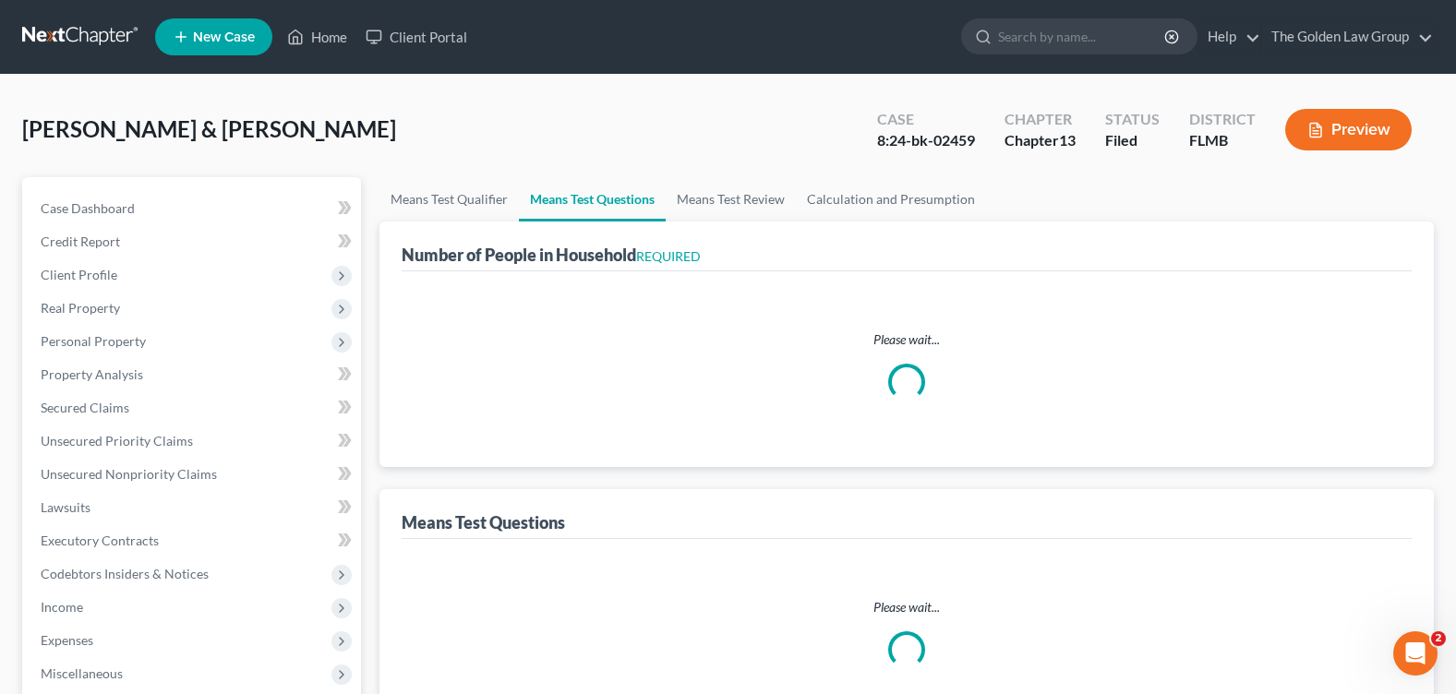
select select "0"
select select "60"
select select "1"
select select "60"
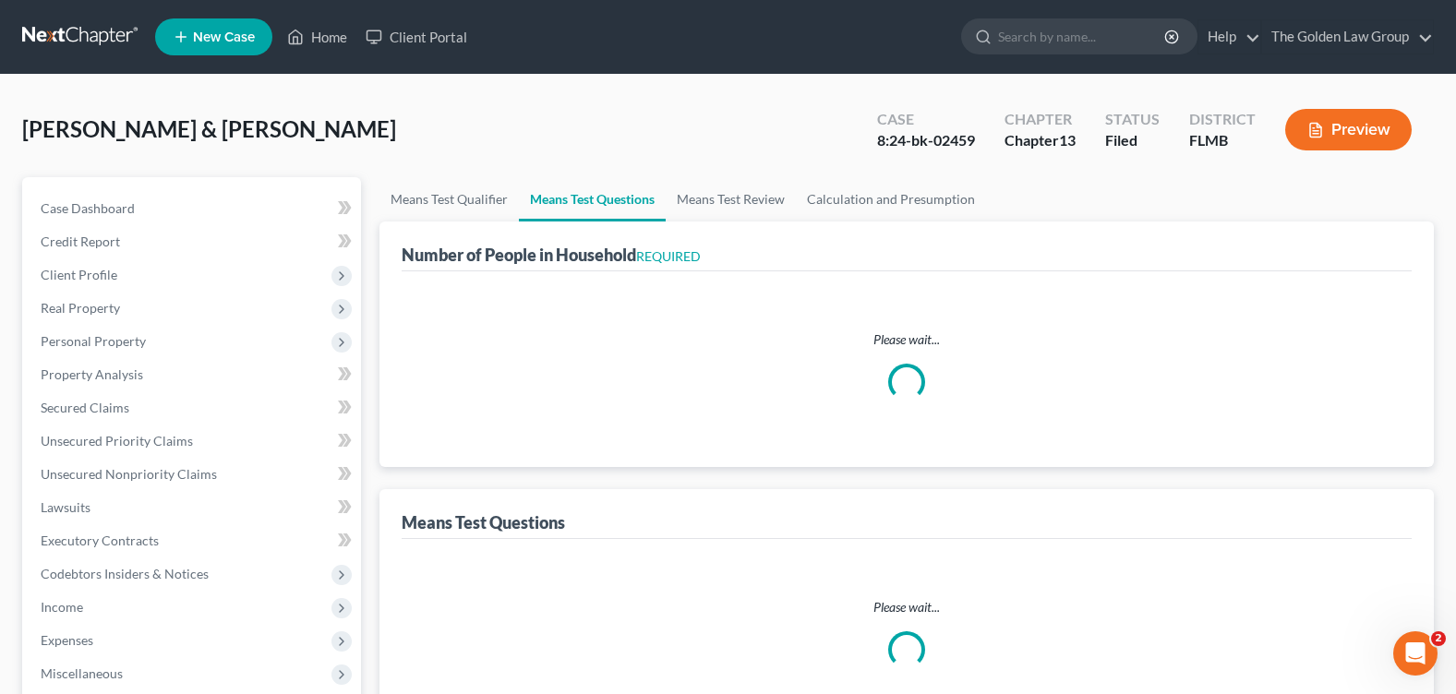
select select "2"
select select "60"
select select "5"
select select "0"
select select "4"
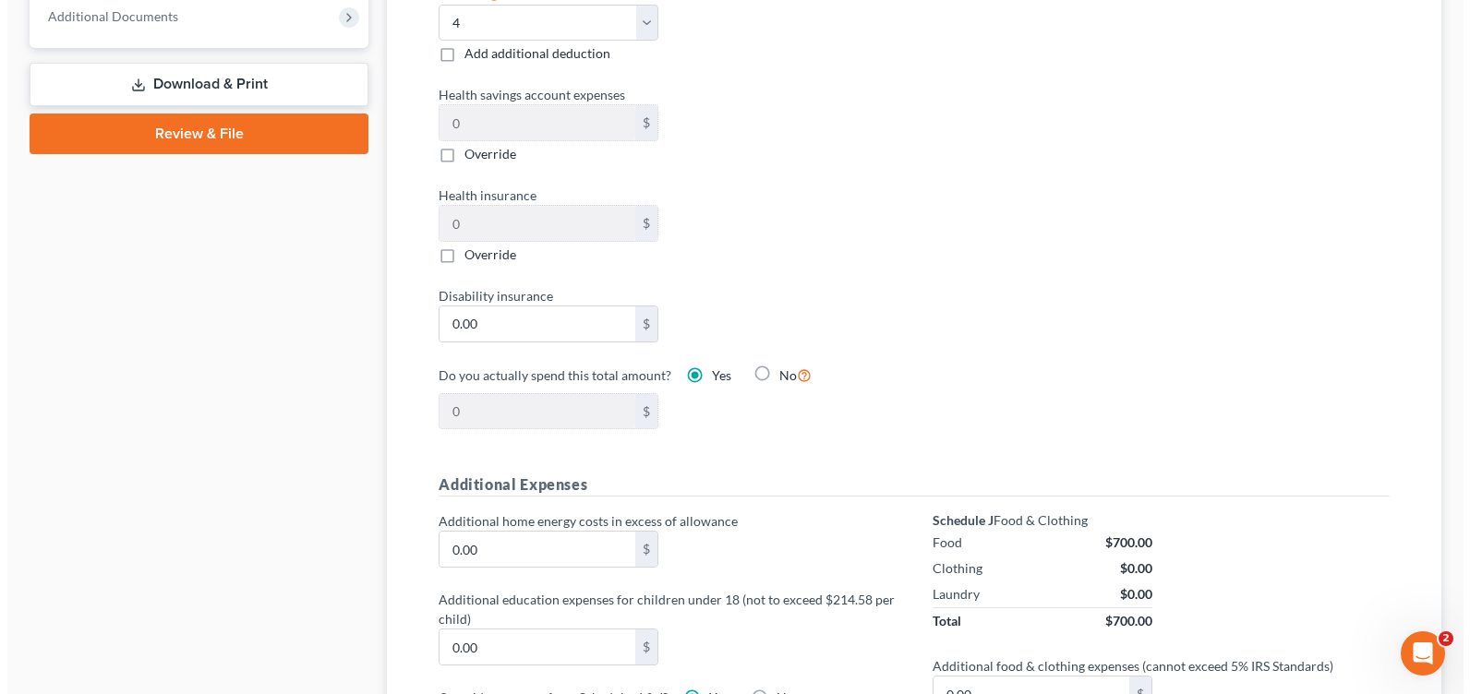
scroll to position [1200, 0]
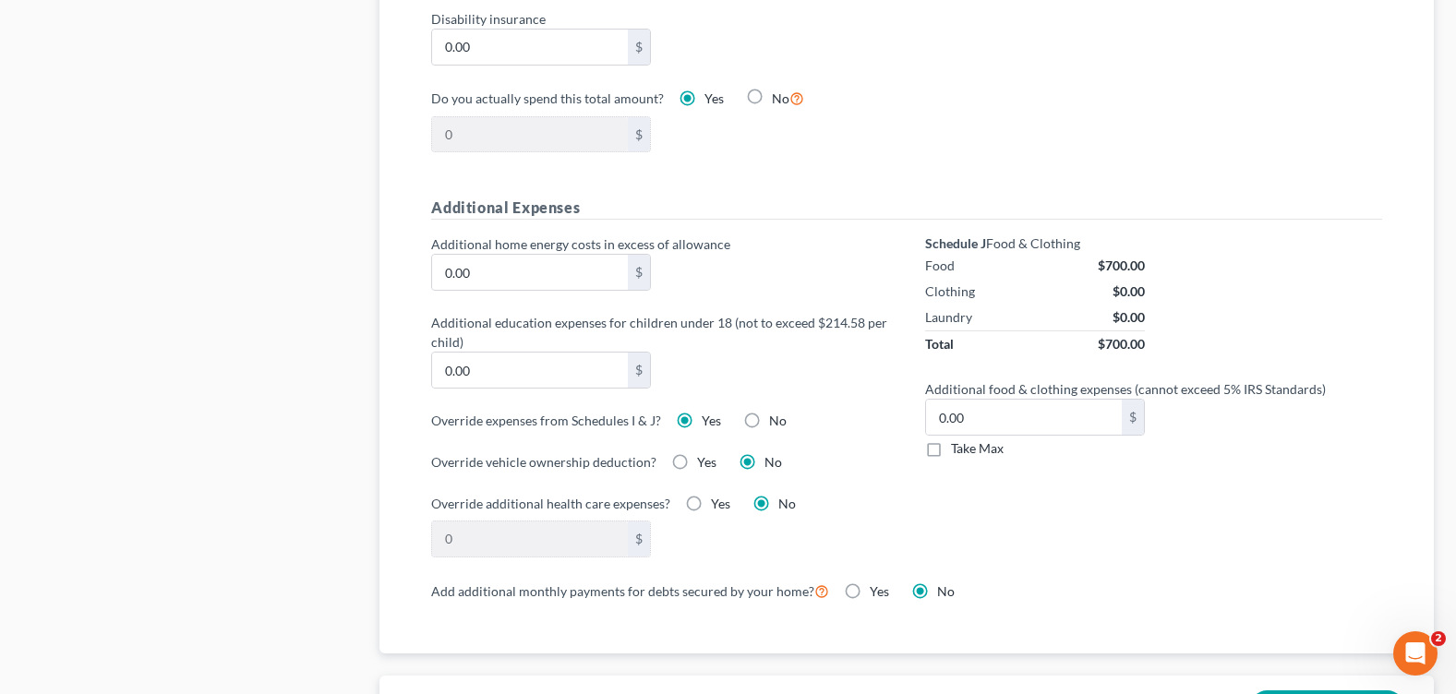
click at [769, 423] on label "No" at bounding box center [778, 421] width 18 height 18
click at [777, 423] on input "No" at bounding box center [783, 418] width 12 height 12
radio input "true"
click at [702, 423] on label "Yes" at bounding box center [711, 421] width 19 height 18
click at [709, 423] on input "Yes" at bounding box center [715, 418] width 12 height 12
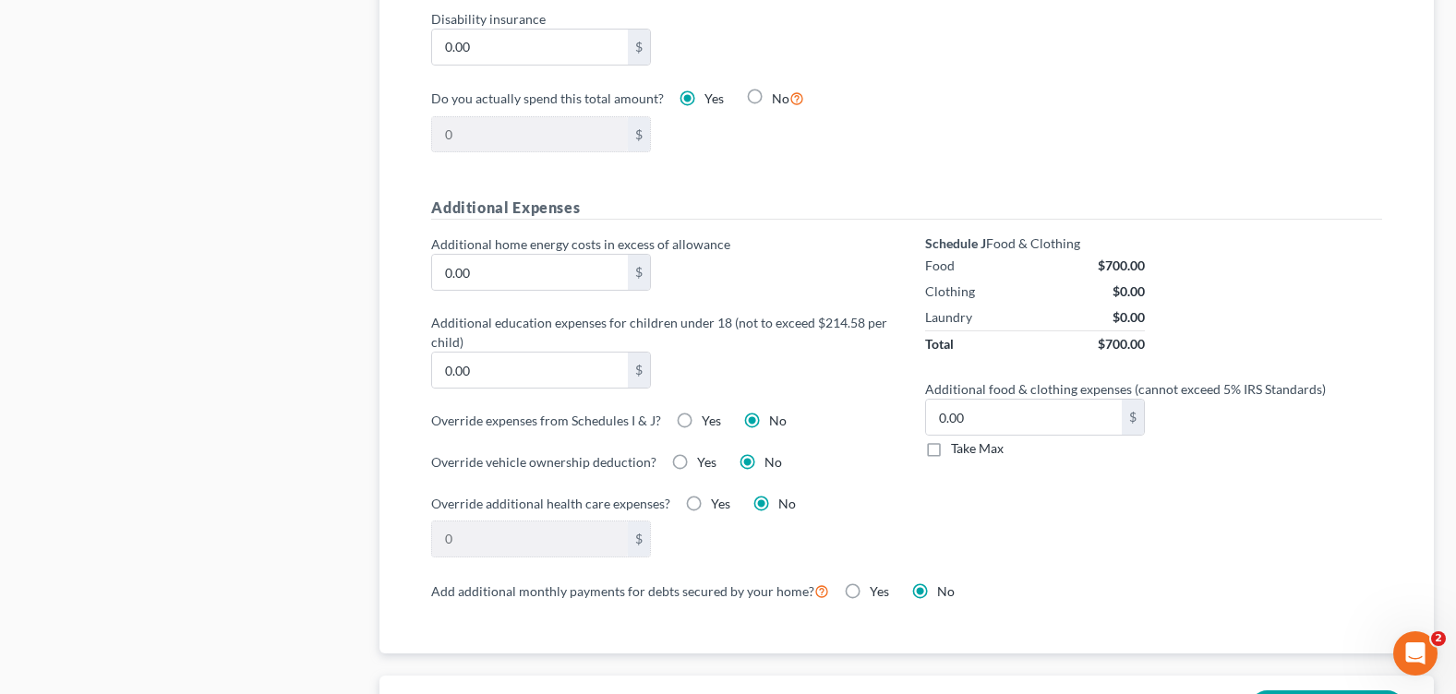
radio input "true"
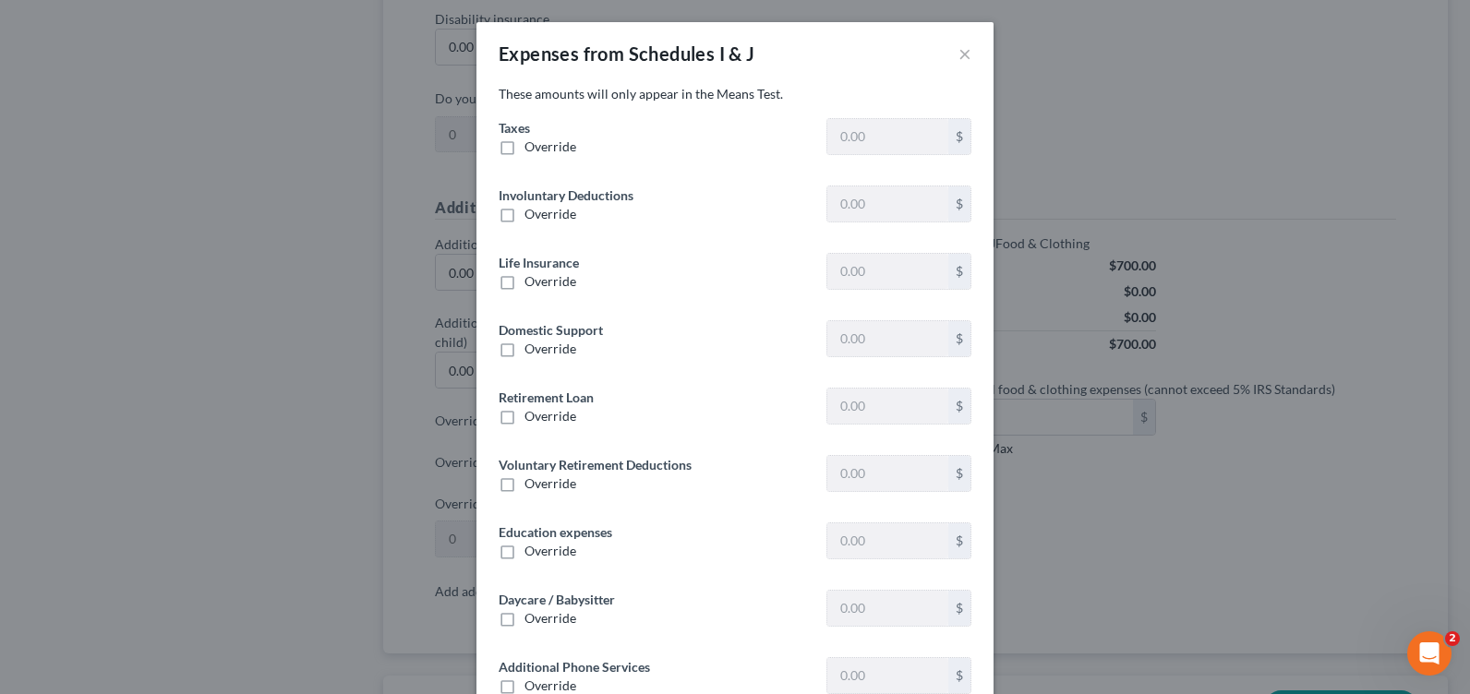
scroll to position [92, 0]
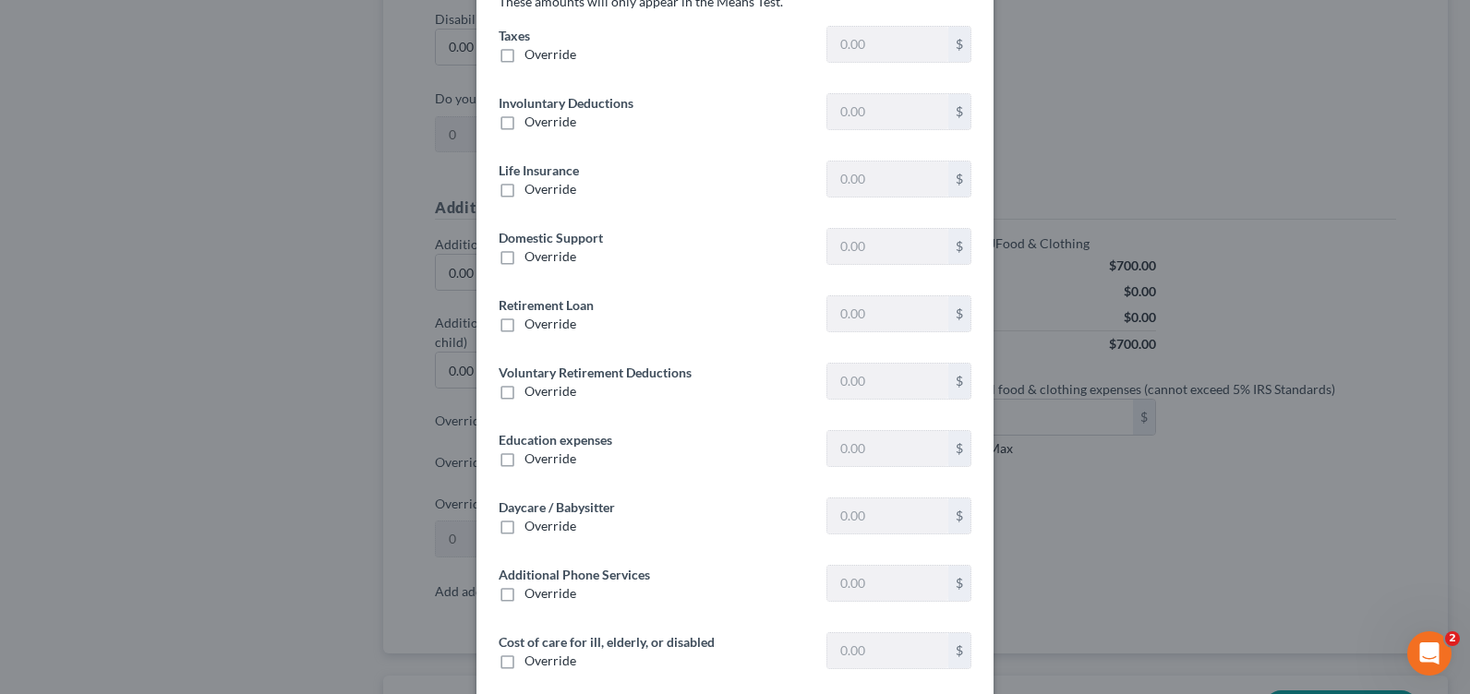
type input "275.73"
type input "0"
type input "1,479.33"
type input "0"
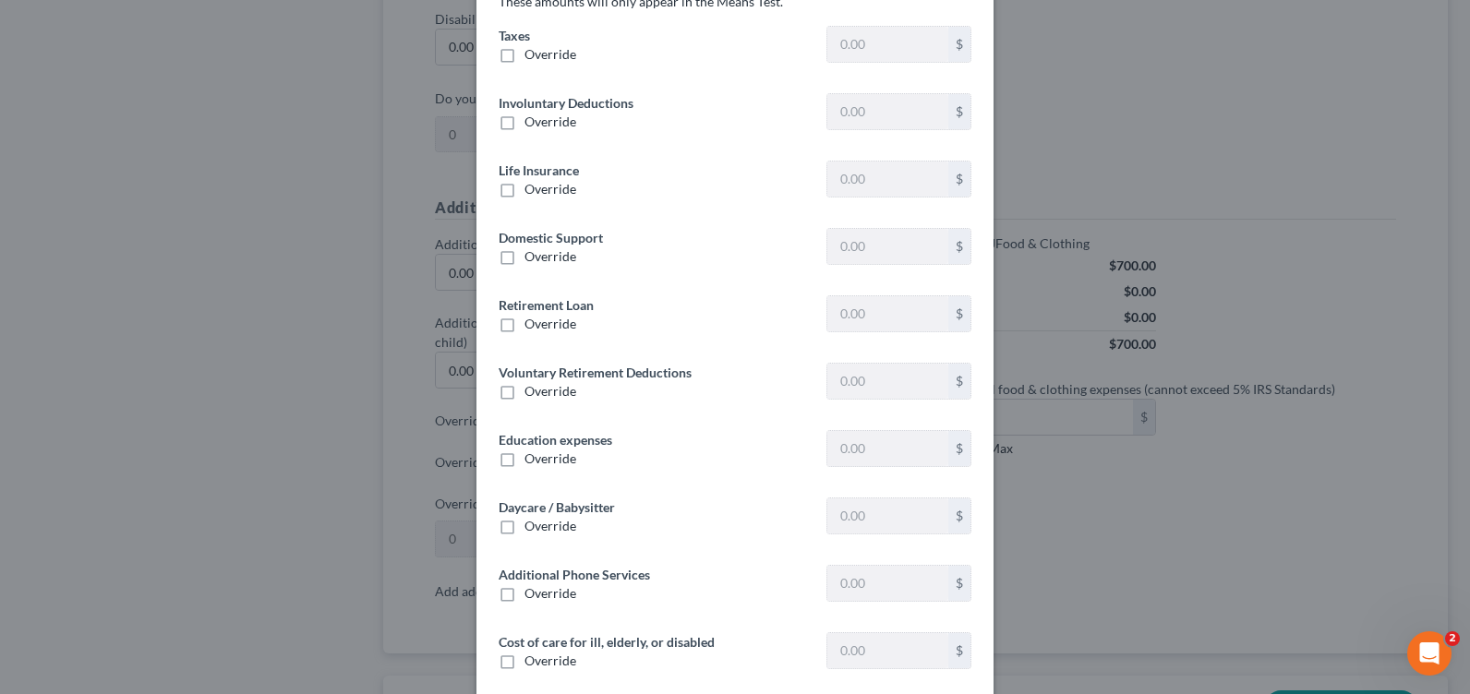
type input "0"
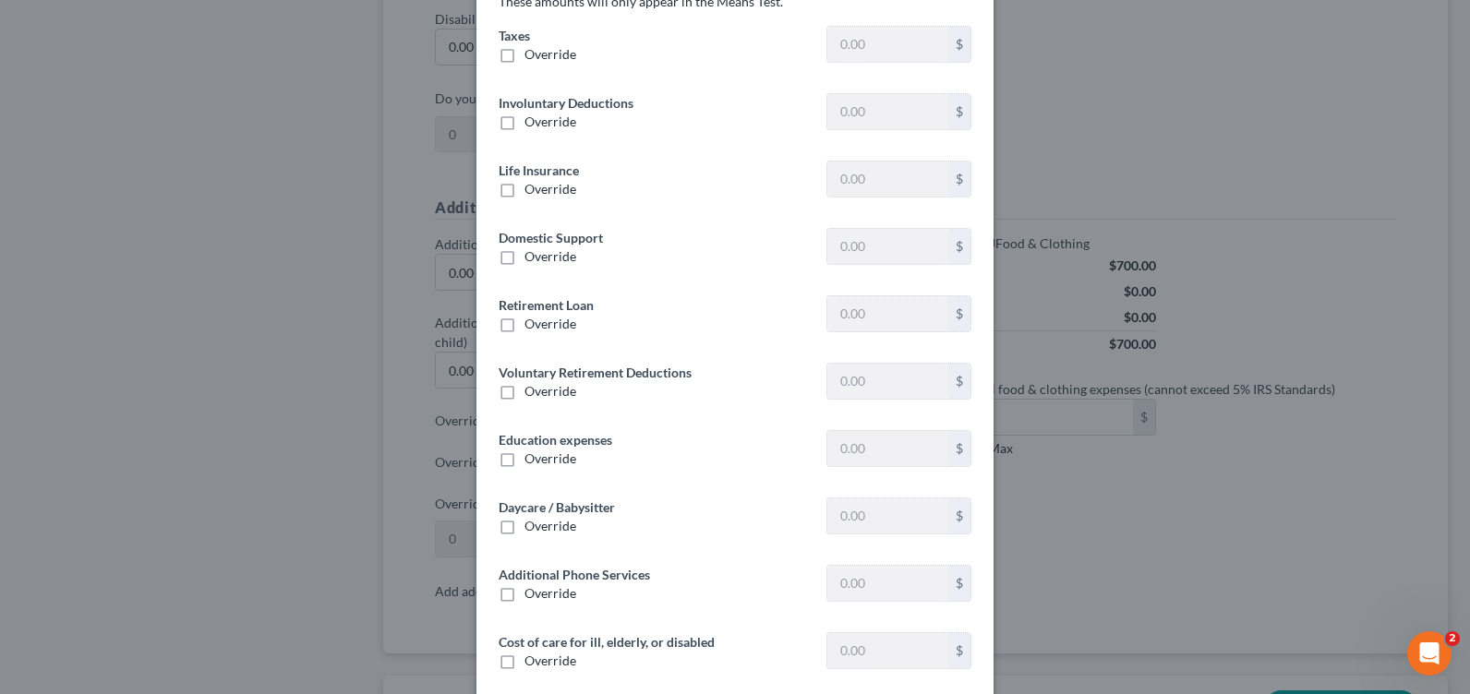
type input "0"
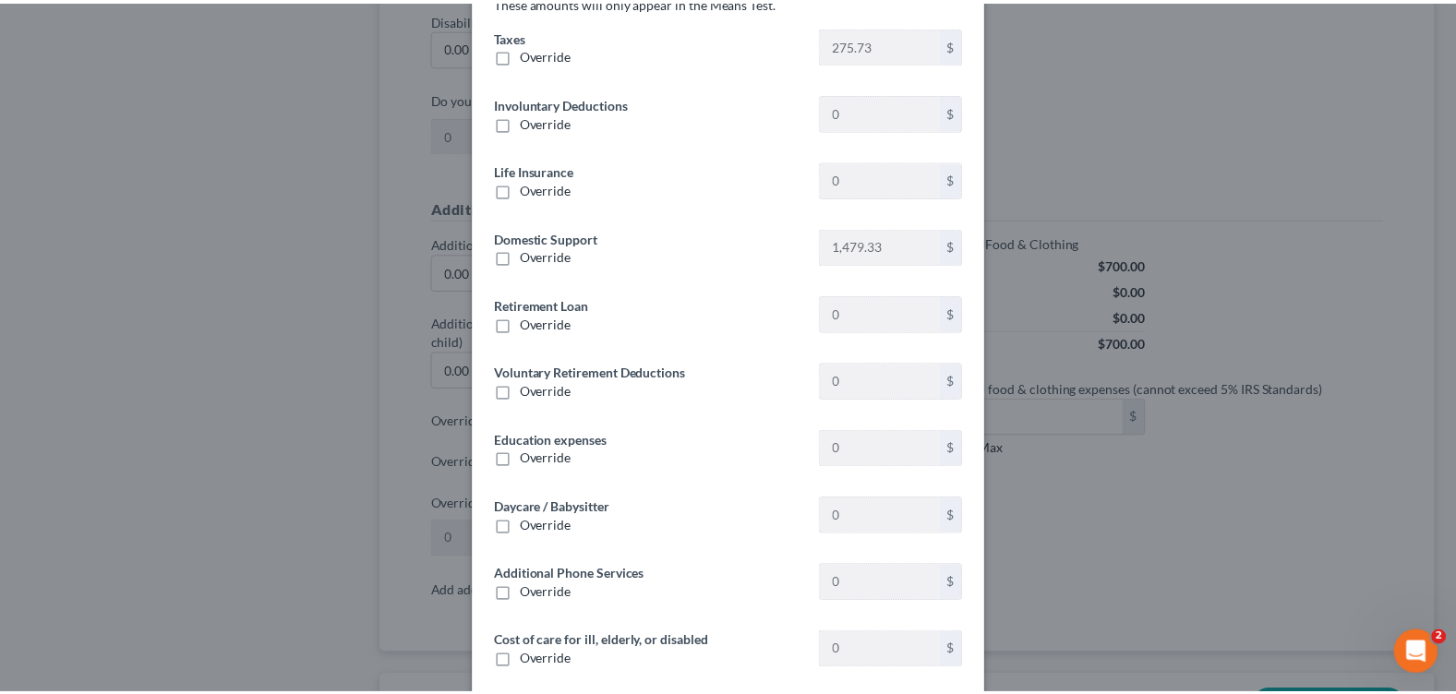
scroll to position [0, 0]
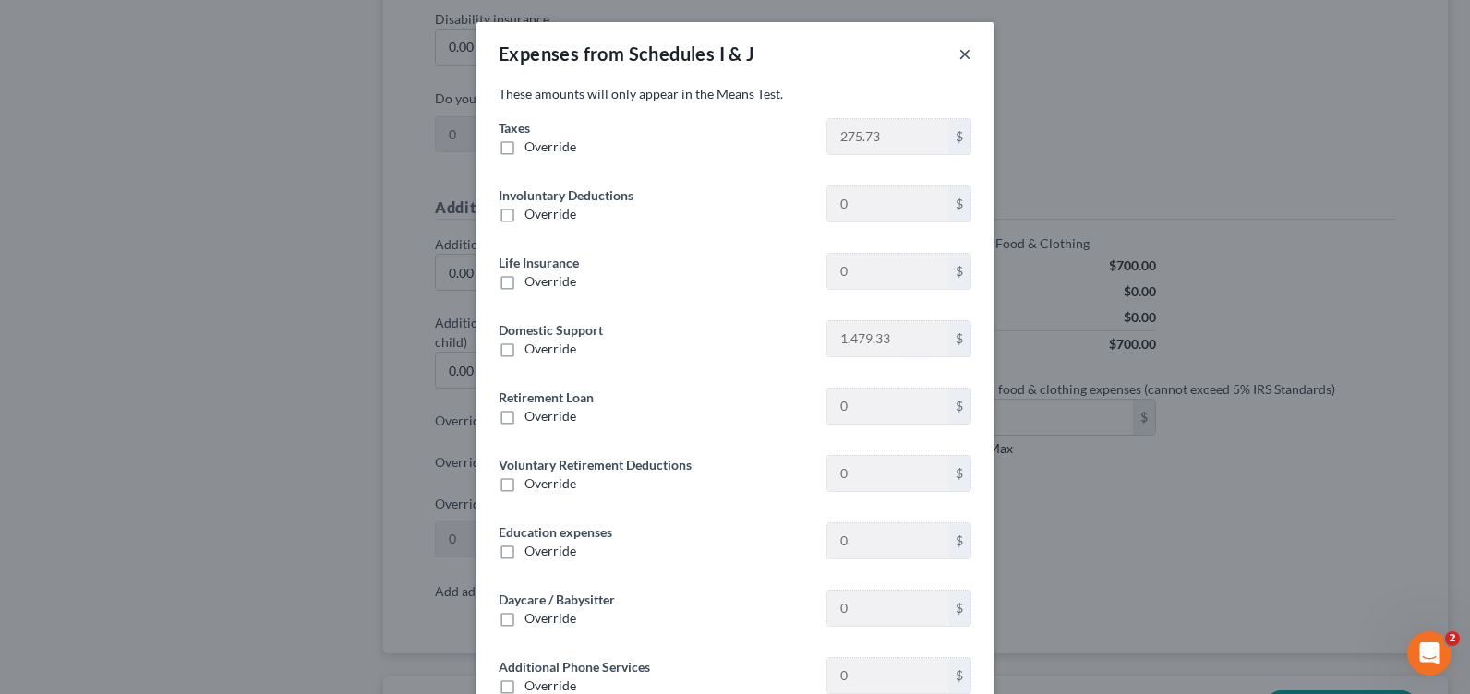
click at [958, 54] on button "×" at bounding box center [964, 53] width 13 height 22
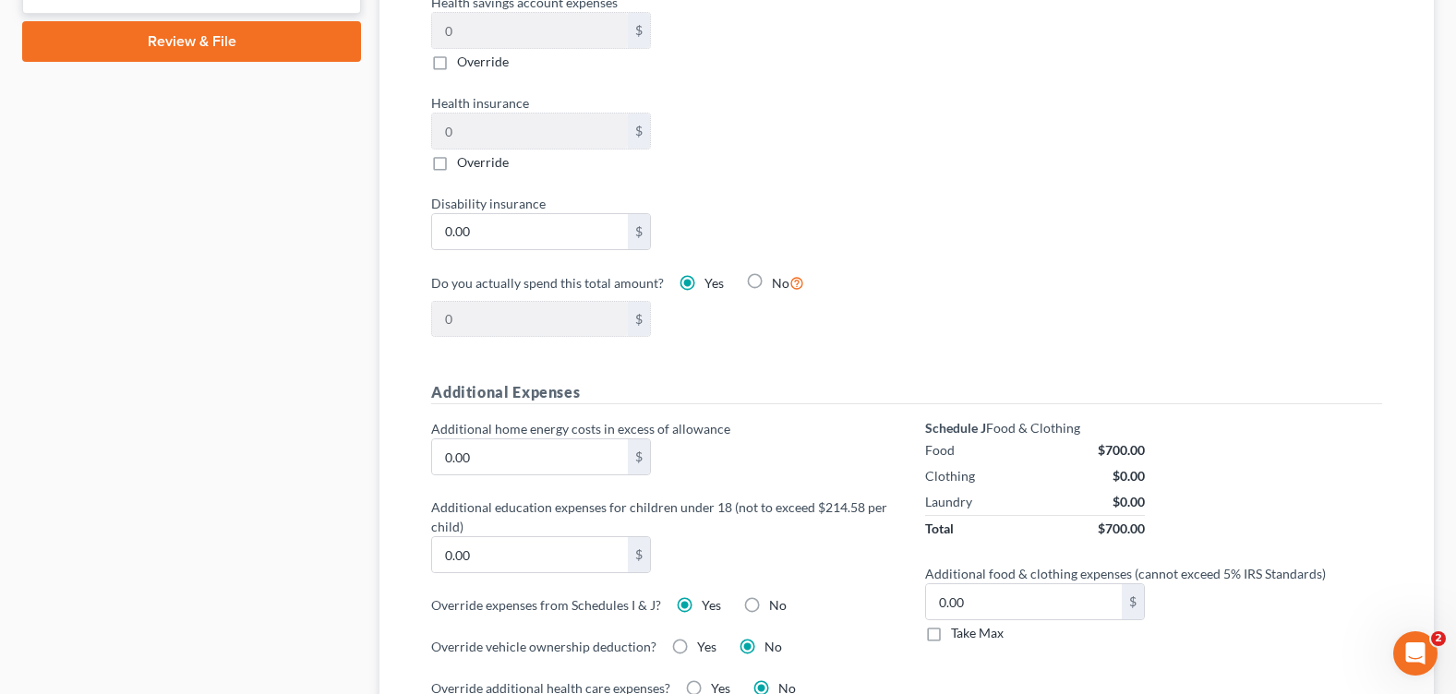
scroll to position [1108, 0]
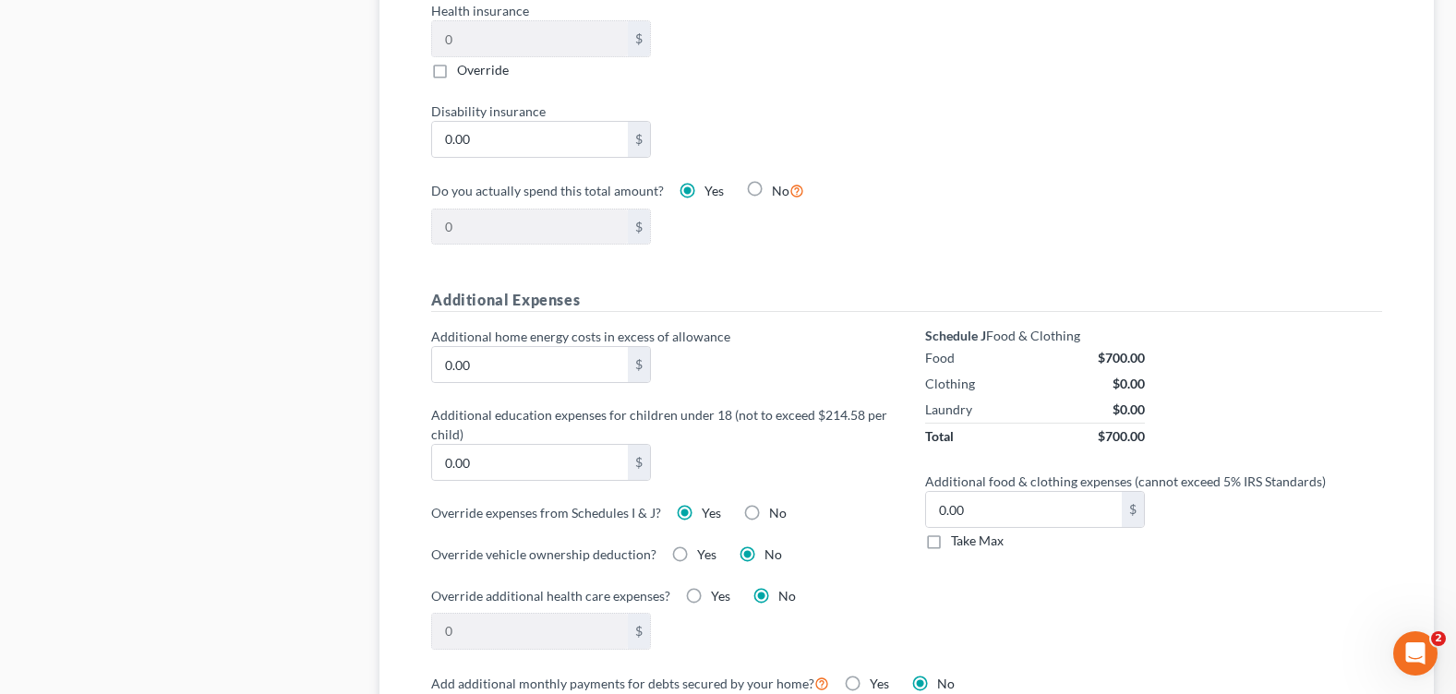
click at [769, 513] on label "No" at bounding box center [778, 513] width 18 height 18
click at [777, 513] on input "No" at bounding box center [783, 510] width 12 height 12
radio input "true"
click at [1006, 515] on input "0.00" at bounding box center [1023, 509] width 195 height 35
click at [1119, 611] on div "Schedule J Food & Clothing Food $700.00 Clothing $0.00 Laundry $0.00 Total $700…" at bounding box center [1154, 499] width 494 height 344
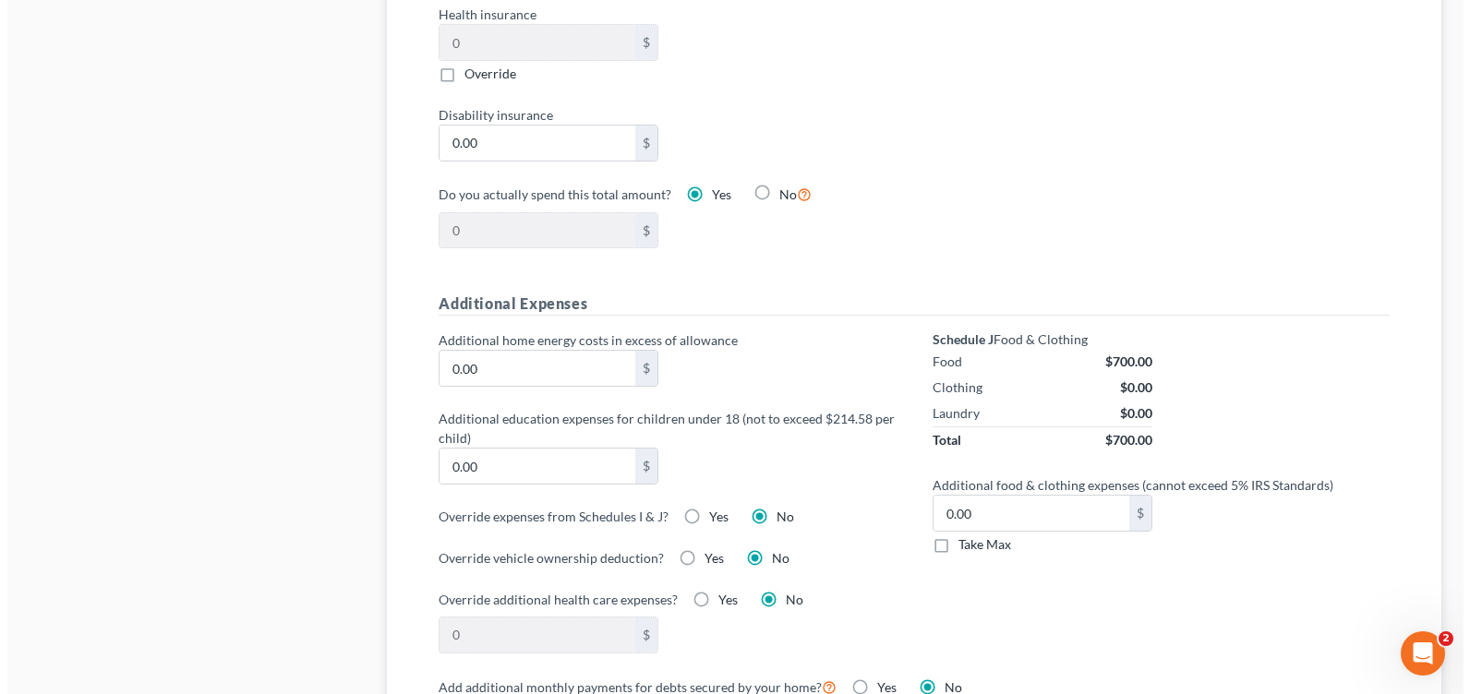
scroll to position [1197, 0]
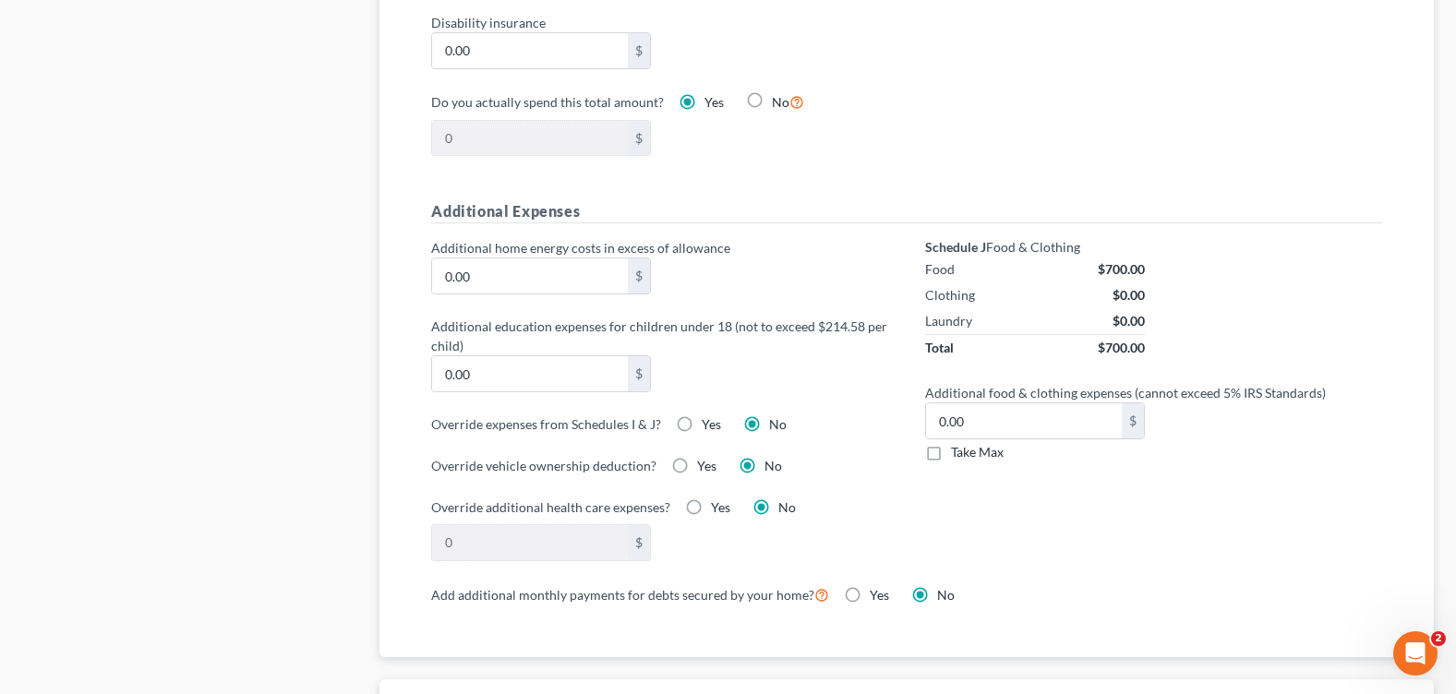
click at [702, 426] on label "Yes" at bounding box center [711, 424] width 19 height 18
click at [709, 426] on input "Yes" at bounding box center [715, 421] width 12 height 12
radio input "true"
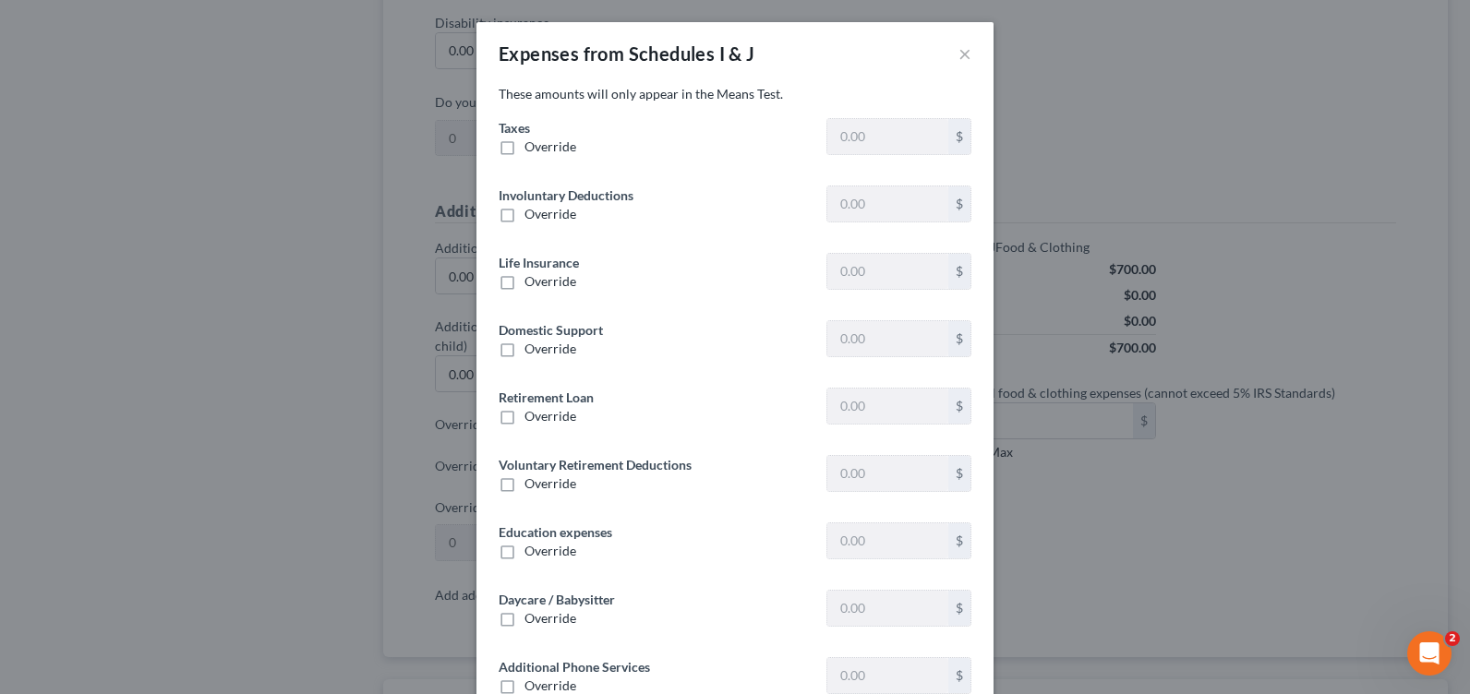
type input "275.73"
type input "0"
type input "1,479.33"
type input "0"
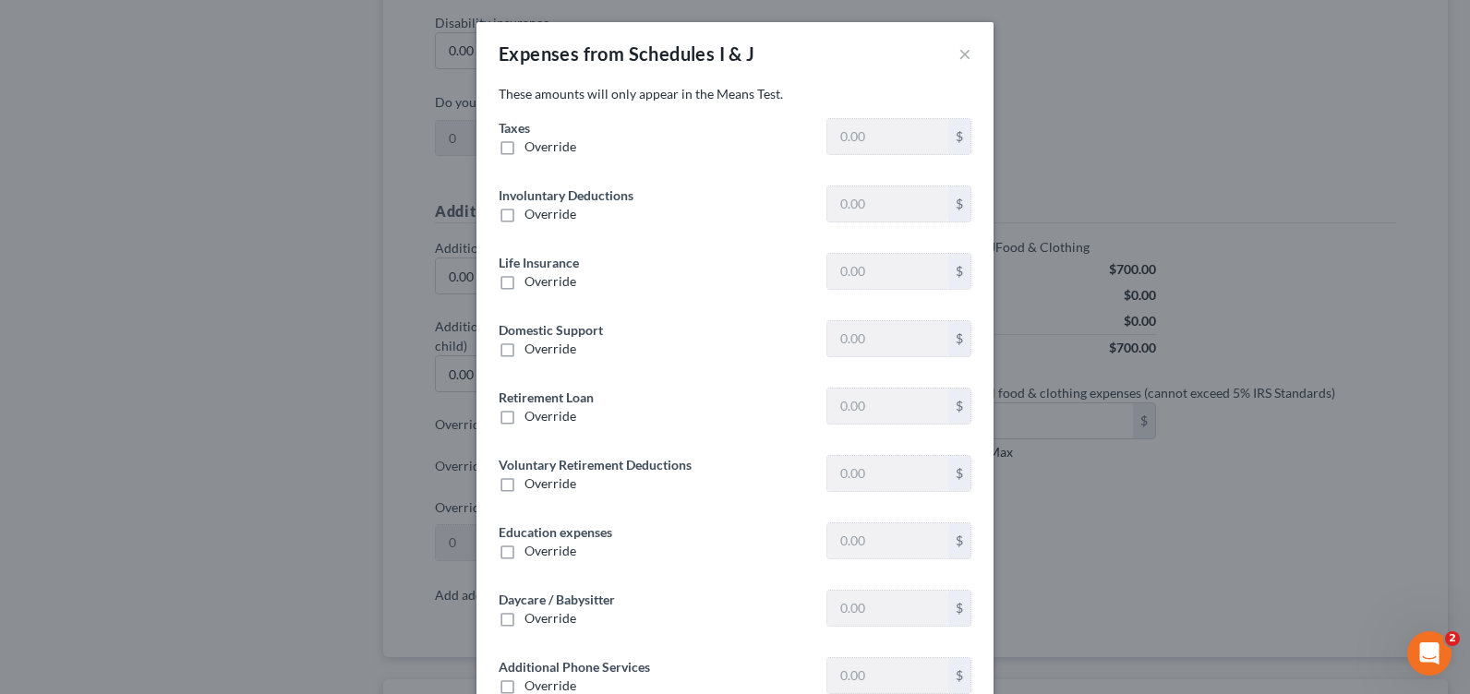
type input "0"
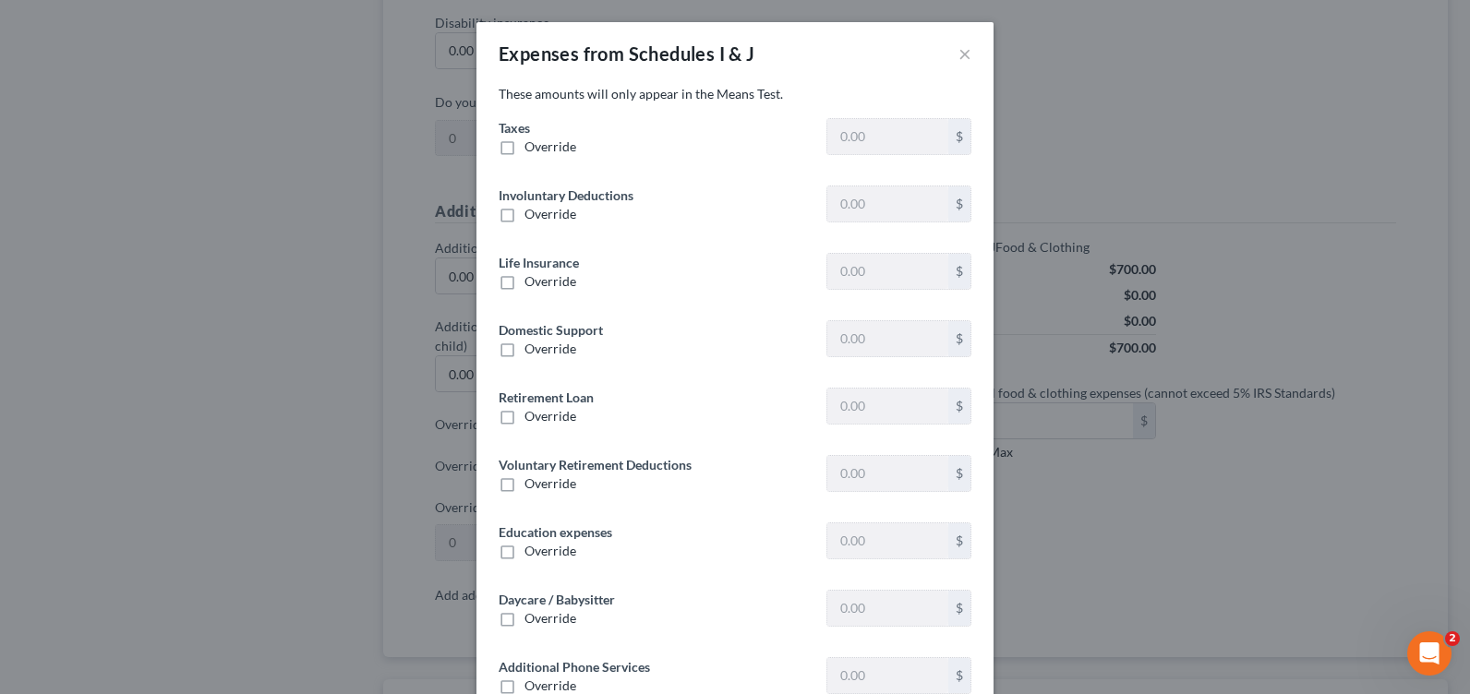
type input "0"
click at [536, 689] on span "Override" at bounding box center [550, 686] width 52 height 16
click at [536, 689] on input "Override" at bounding box center [538, 683] width 12 height 12
checkbox input "true"
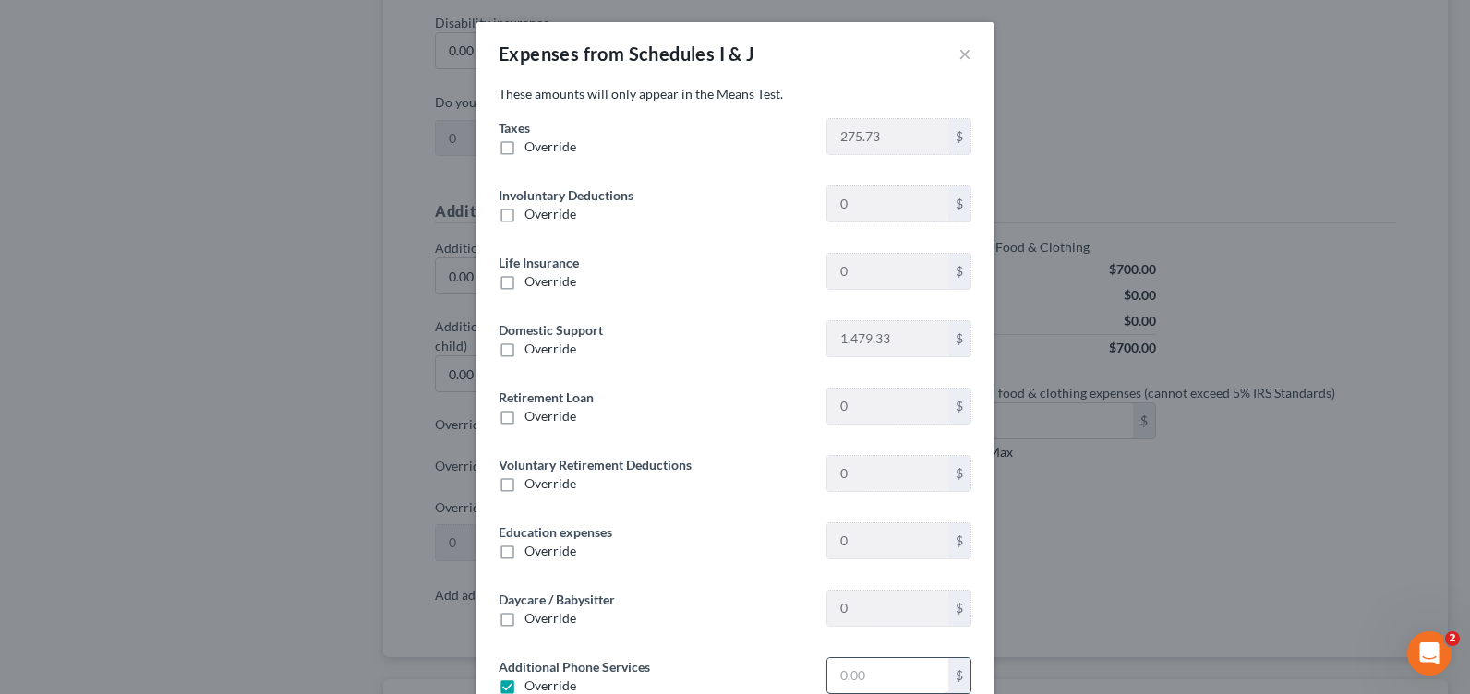
click at [826, 680] on div "$" at bounding box center [898, 675] width 145 height 37
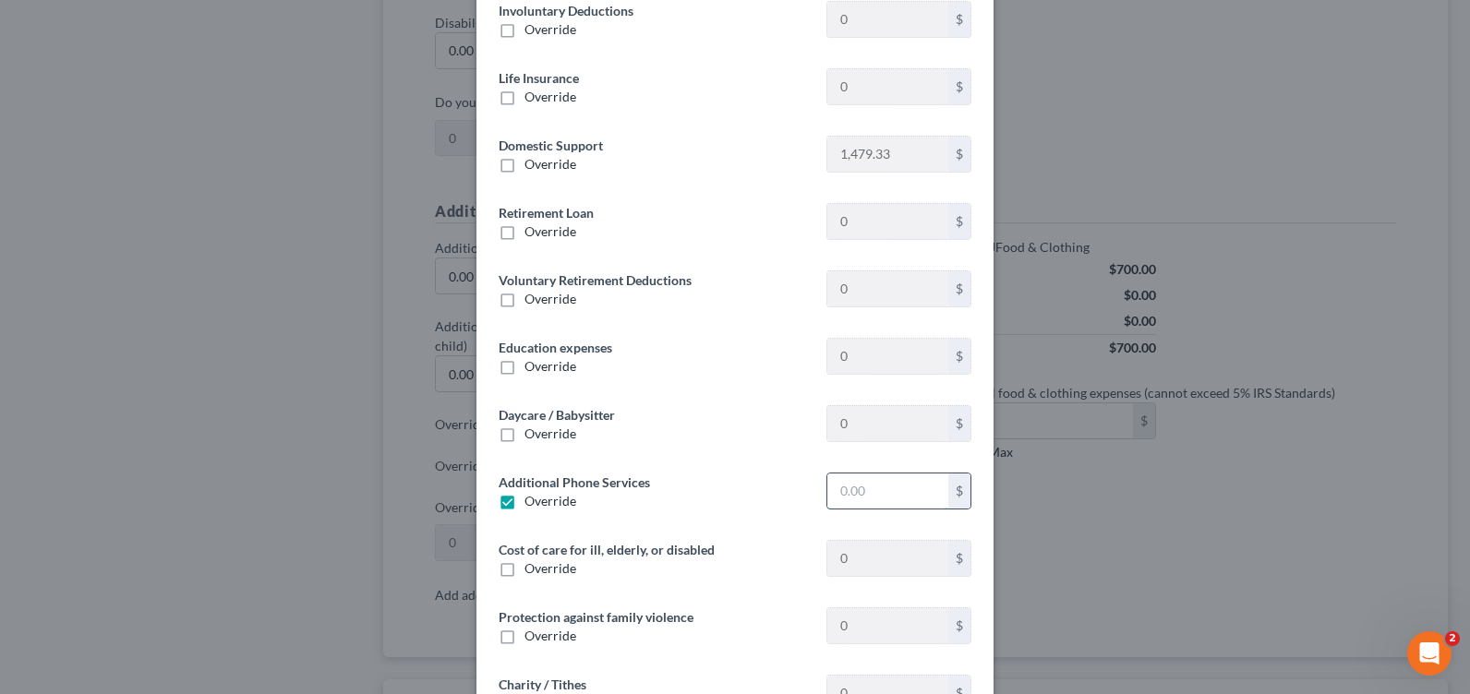
click at [857, 487] on input "text" at bounding box center [887, 491] width 121 height 35
drag, startPoint x: 857, startPoint y: 487, endPoint x: 813, endPoint y: 480, distance: 43.9
click at [817, 480] on div "$" at bounding box center [898, 492] width 163 height 38
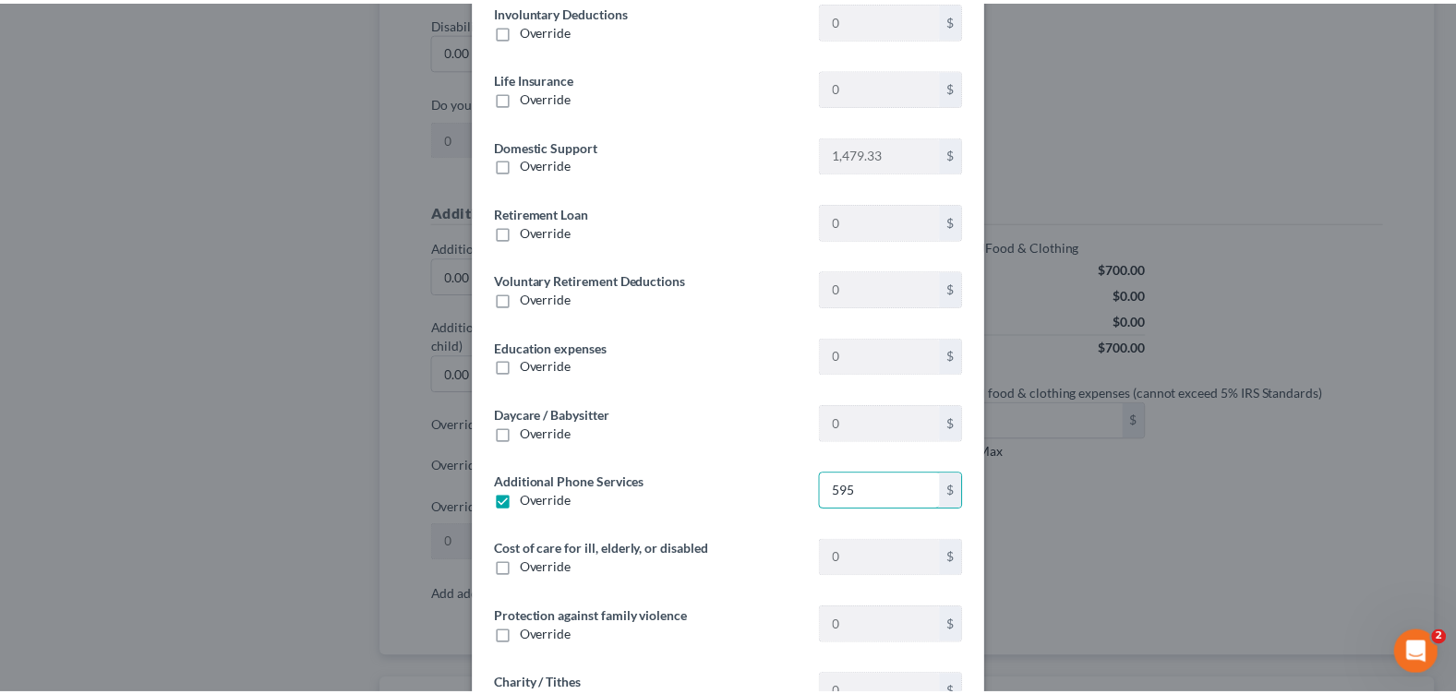
scroll to position [318, 0]
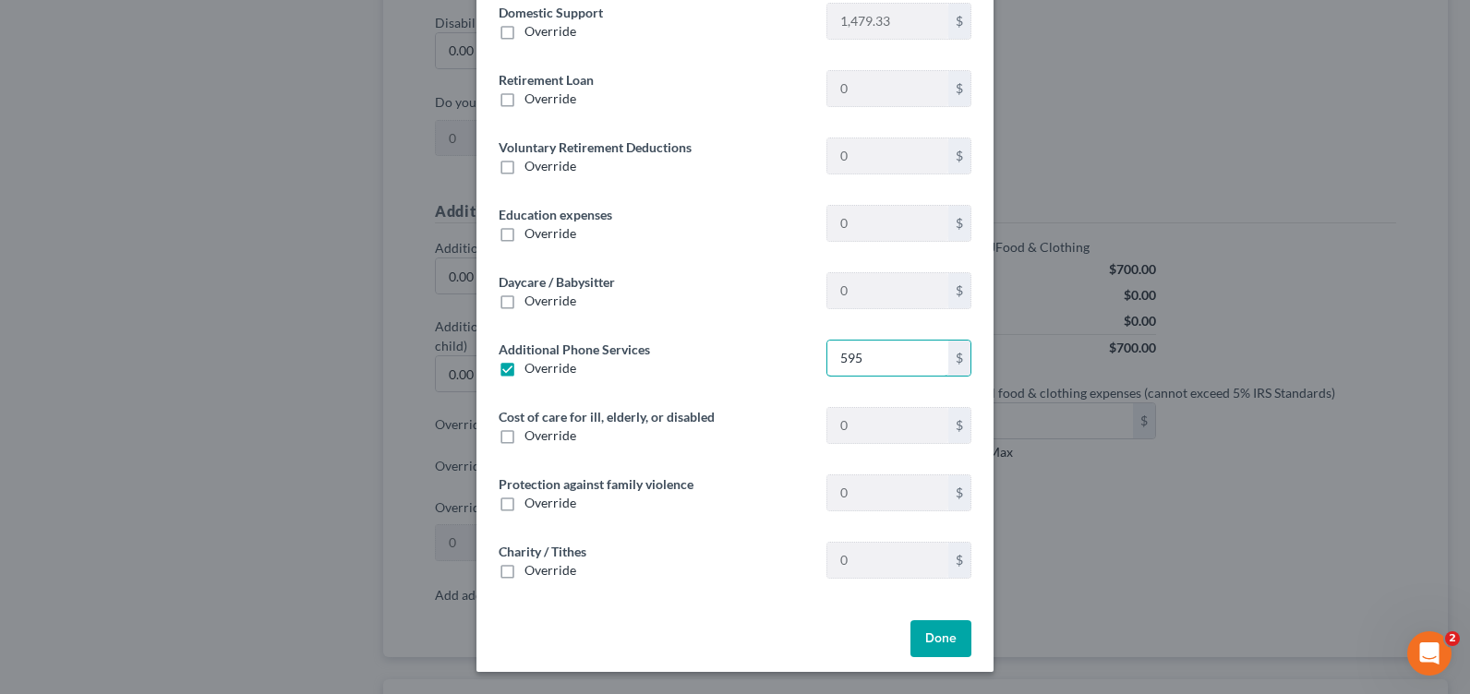
type input "595"
click at [944, 635] on button "Done" at bounding box center [940, 638] width 61 height 37
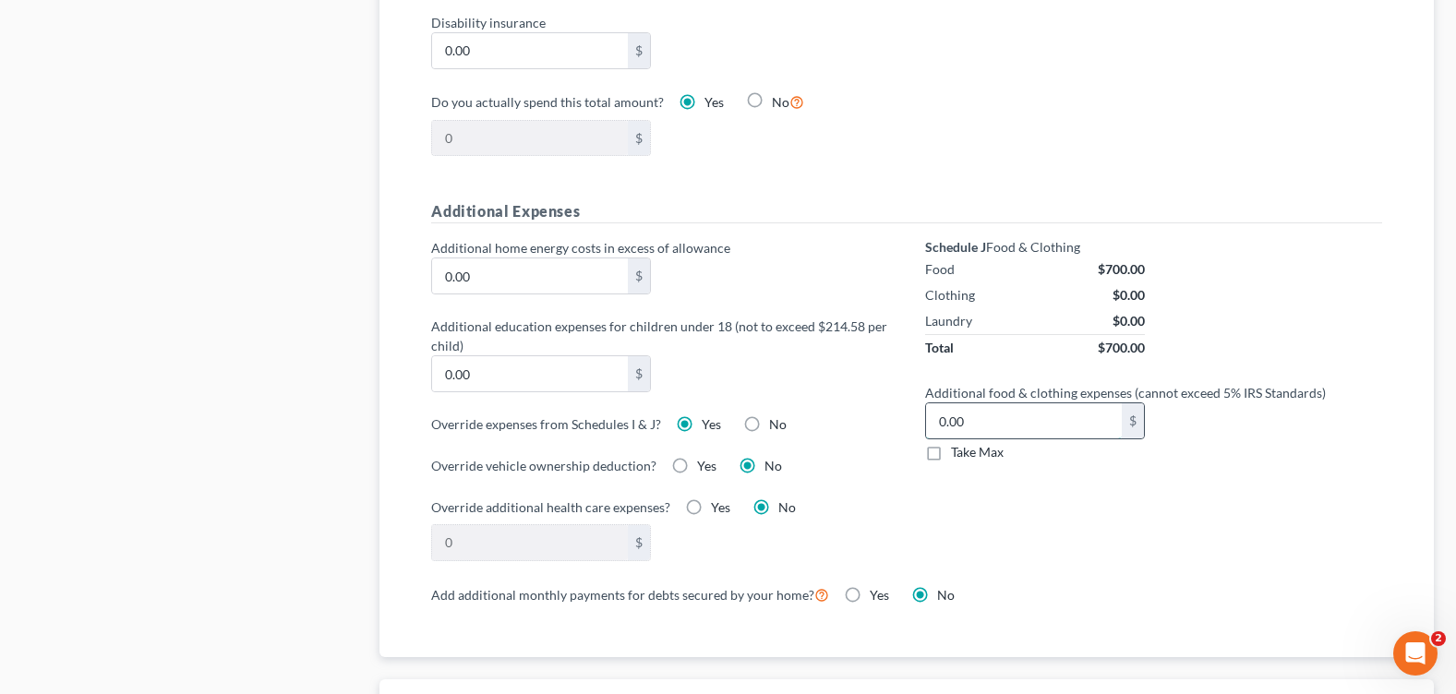
click at [1005, 408] on input "0.00" at bounding box center [1023, 420] width 195 height 35
type input "91"
click at [1013, 550] on div "Schedule J Food & Clothing Food $700.00 Clothing $0.00 Laundry $0.00 Total $700…" at bounding box center [1154, 410] width 494 height 344
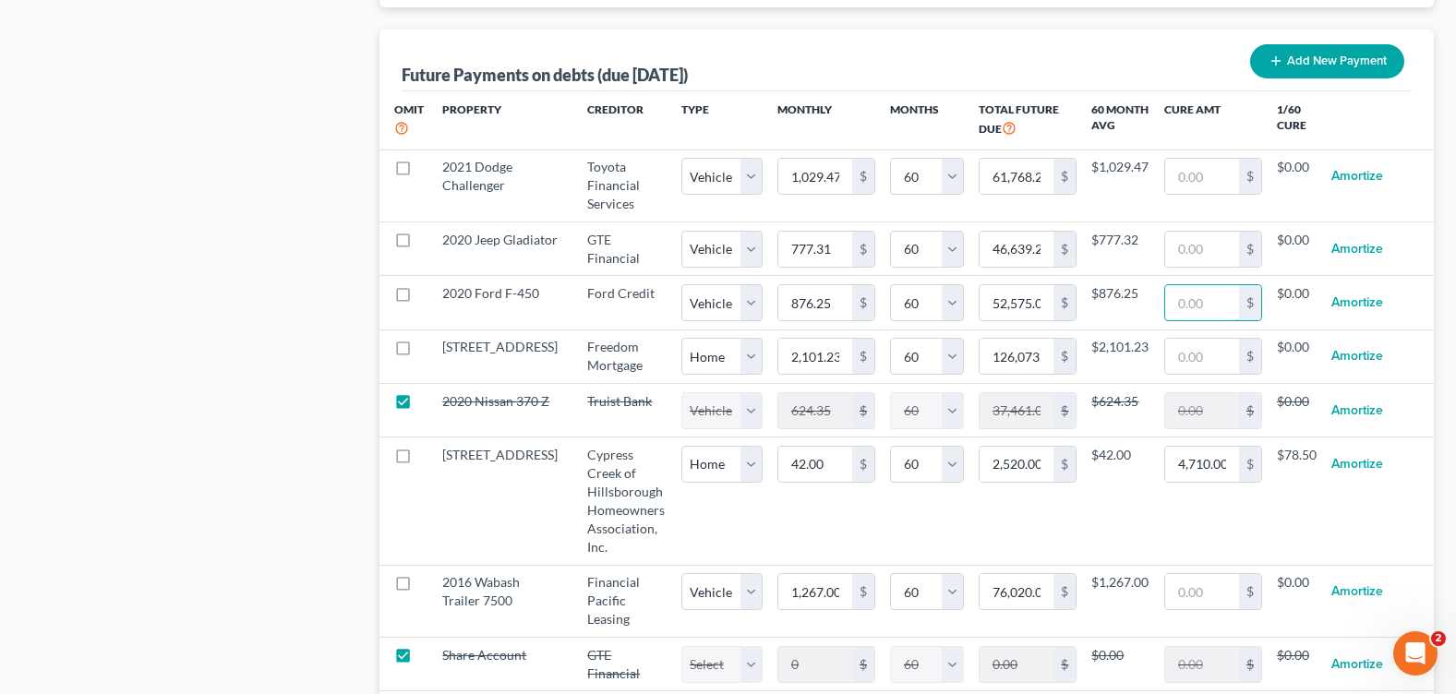
scroll to position [2124, 0]
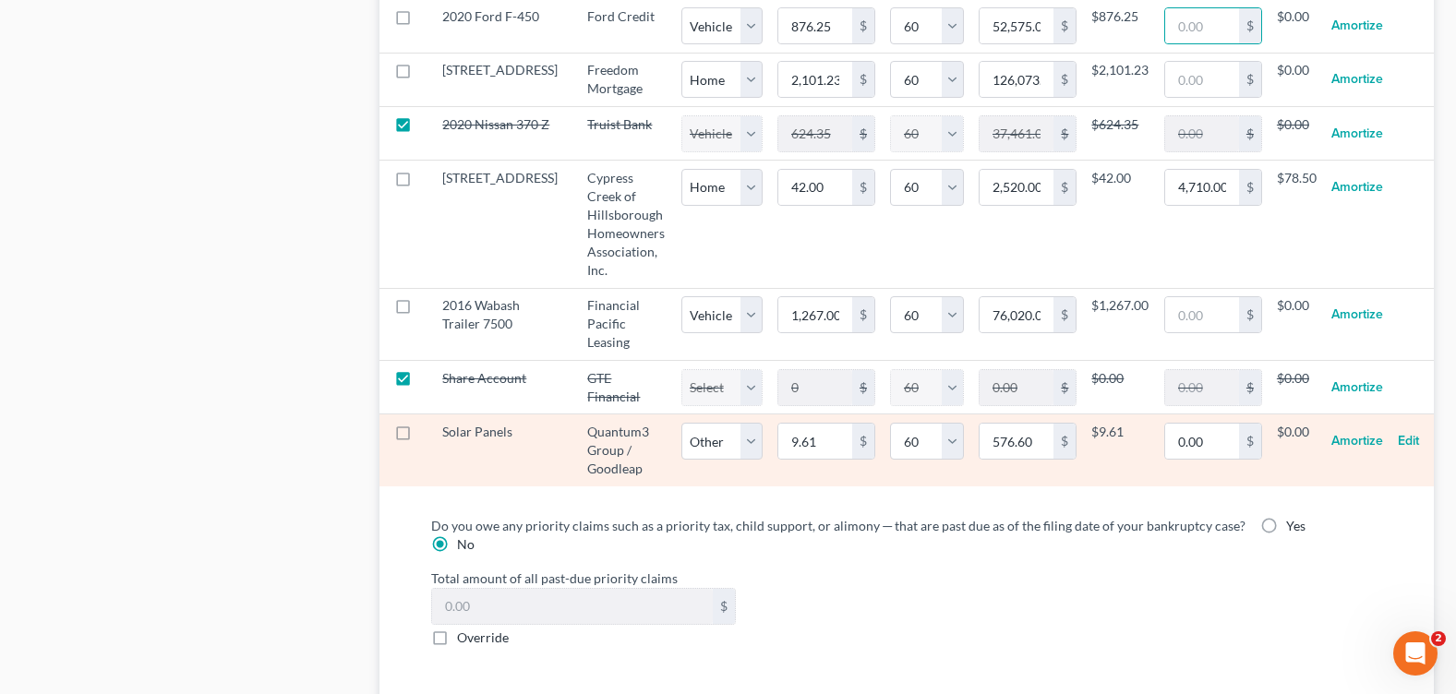
select select "1"
select select "60"
click at [1205, 459] on input "0.00" at bounding box center [1202, 441] width 74 height 35
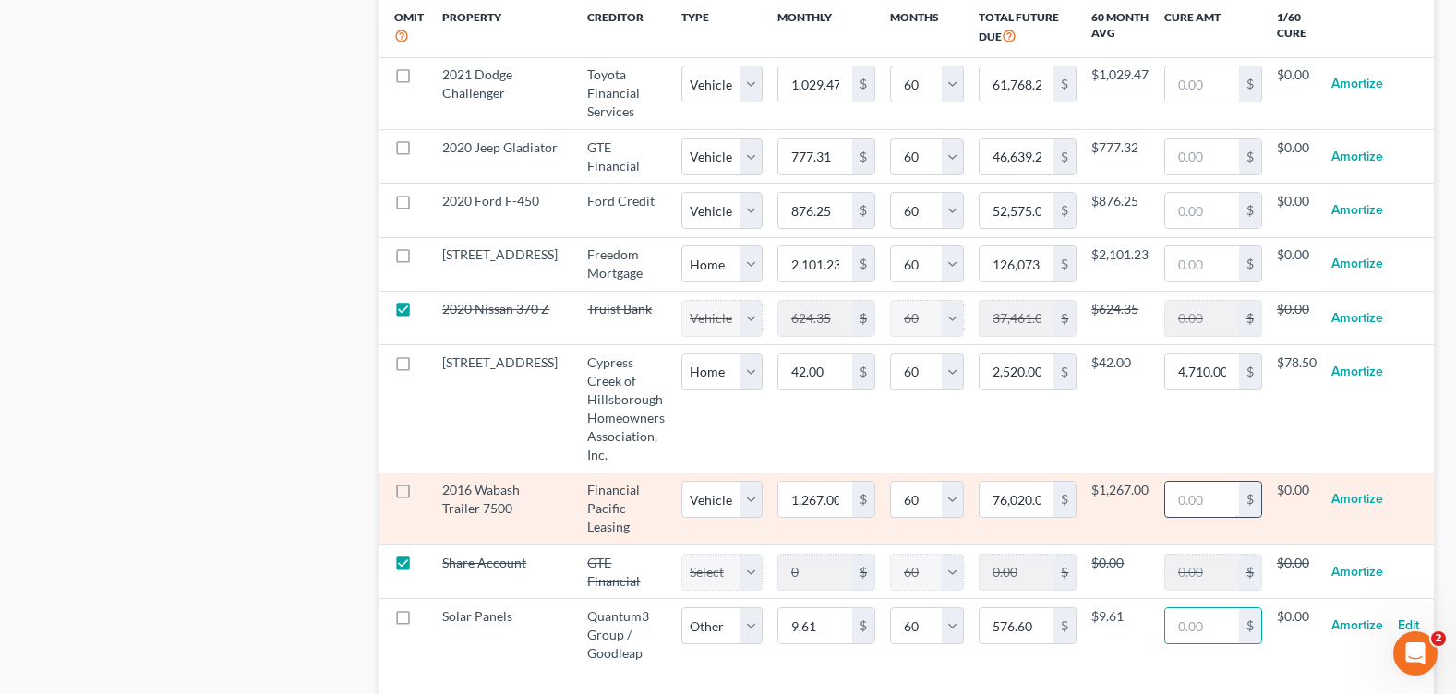
select select "2"
select select "60"
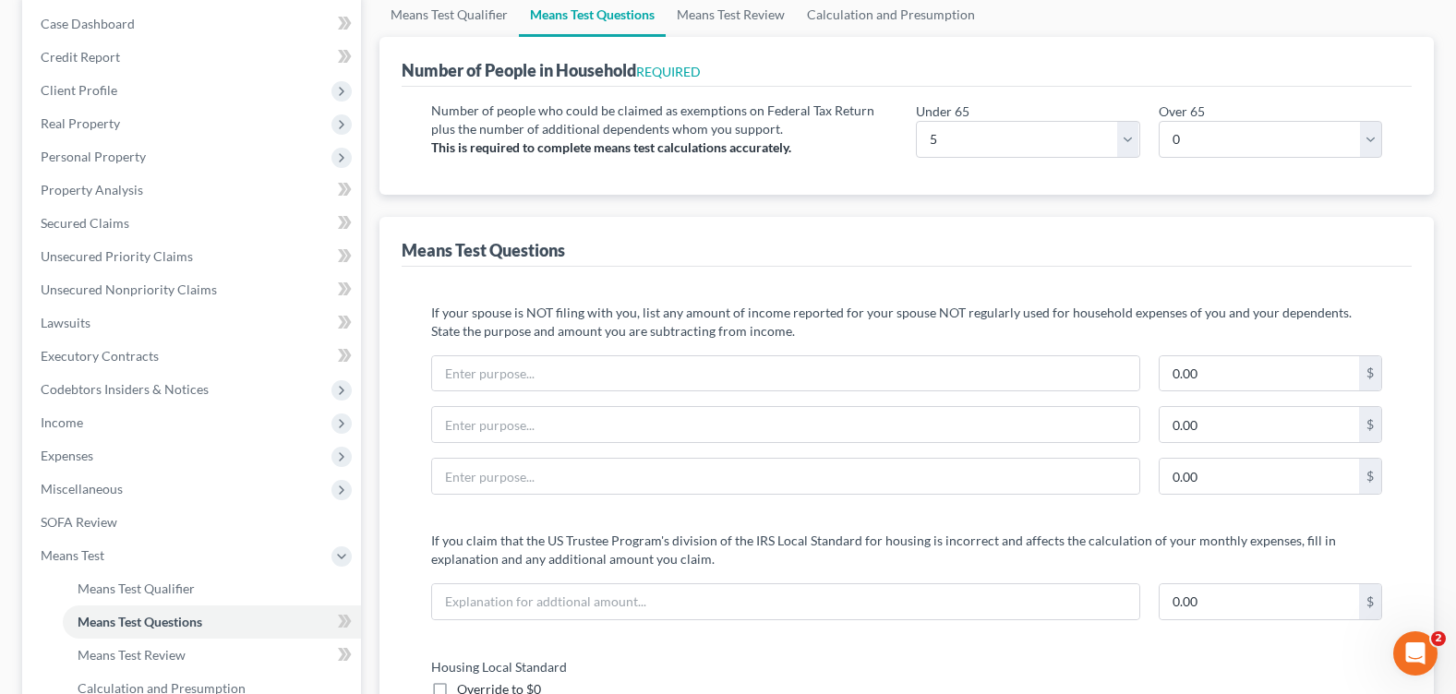
scroll to position [0, 0]
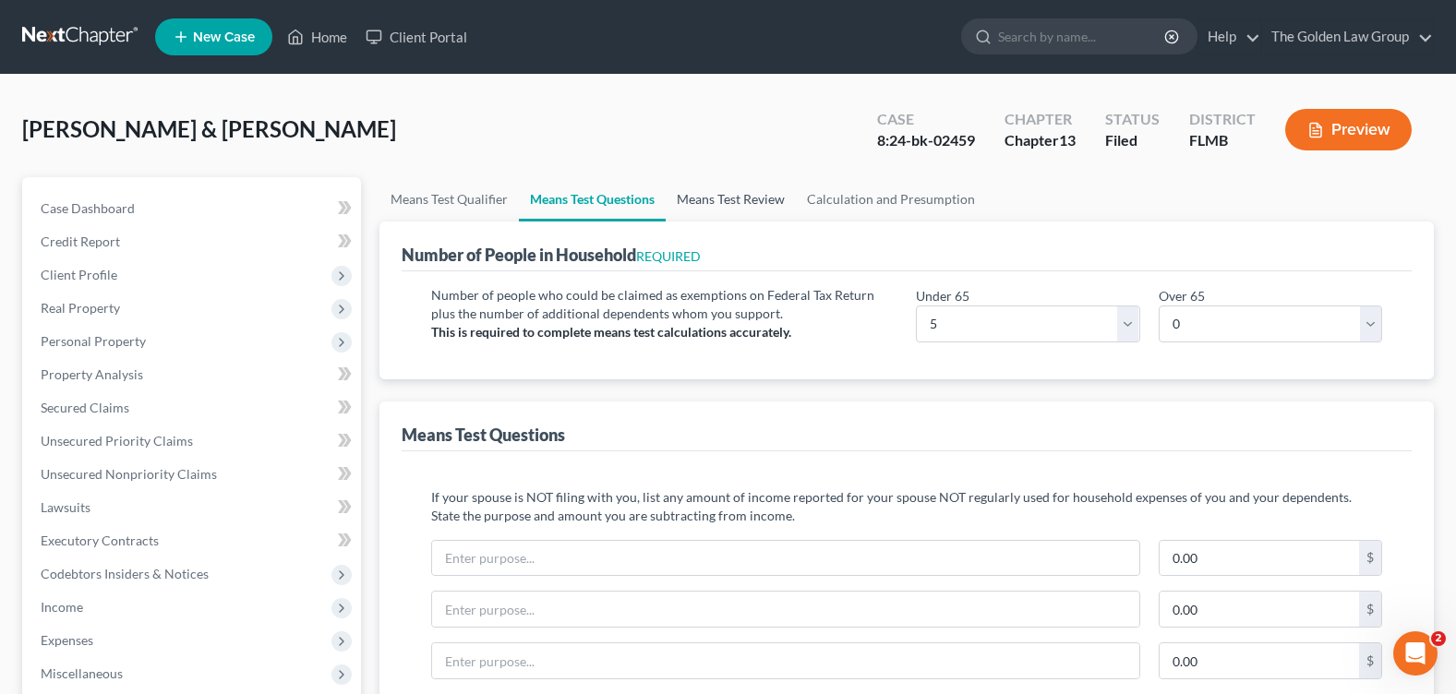
click at [743, 199] on link "Means Test Review" at bounding box center [731, 199] width 130 height 44
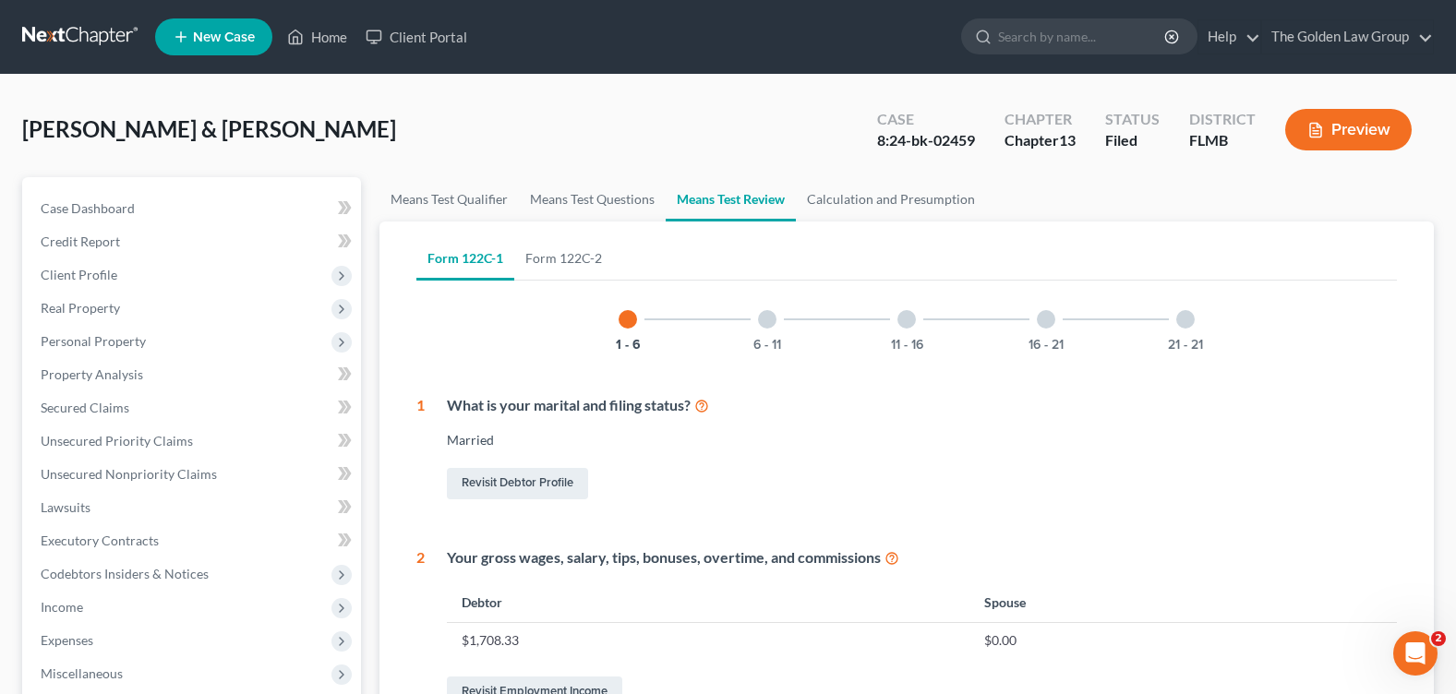
click at [913, 325] on div at bounding box center [906, 319] width 18 height 18
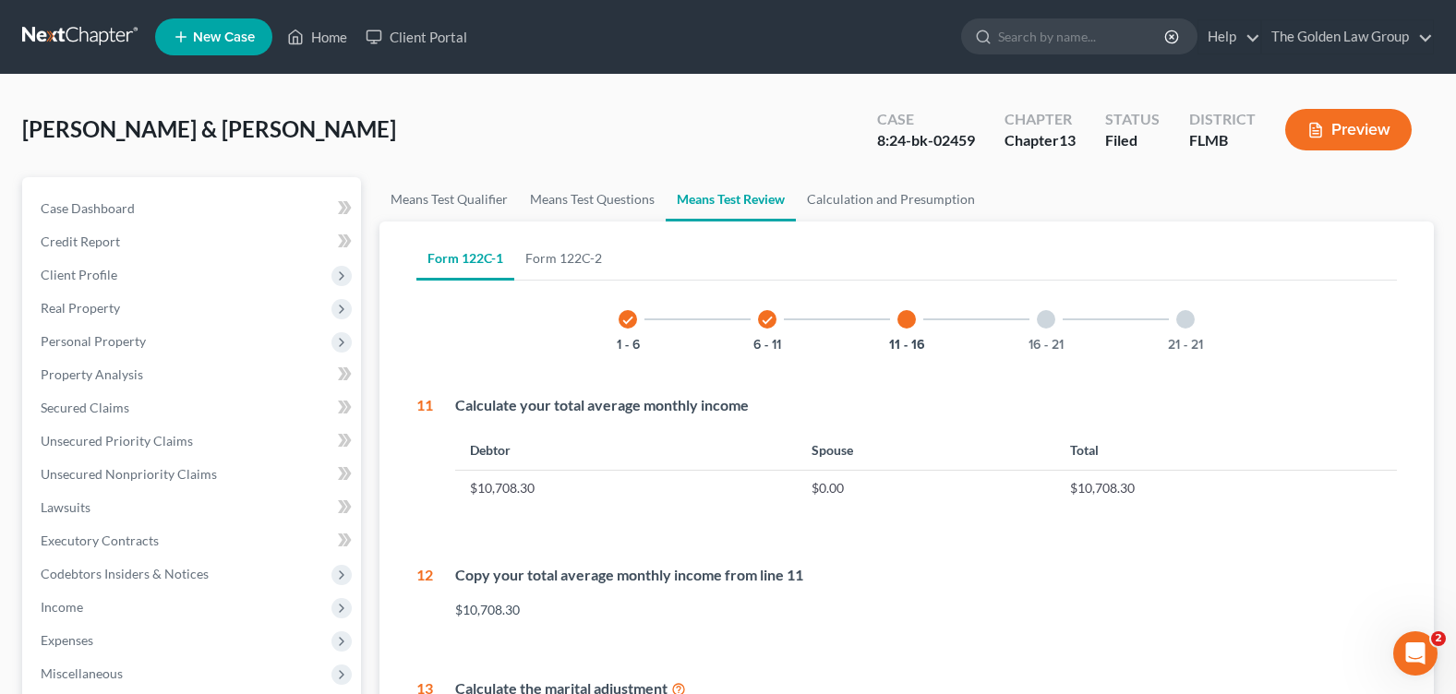
click at [1190, 322] on div at bounding box center [1185, 319] width 18 height 18
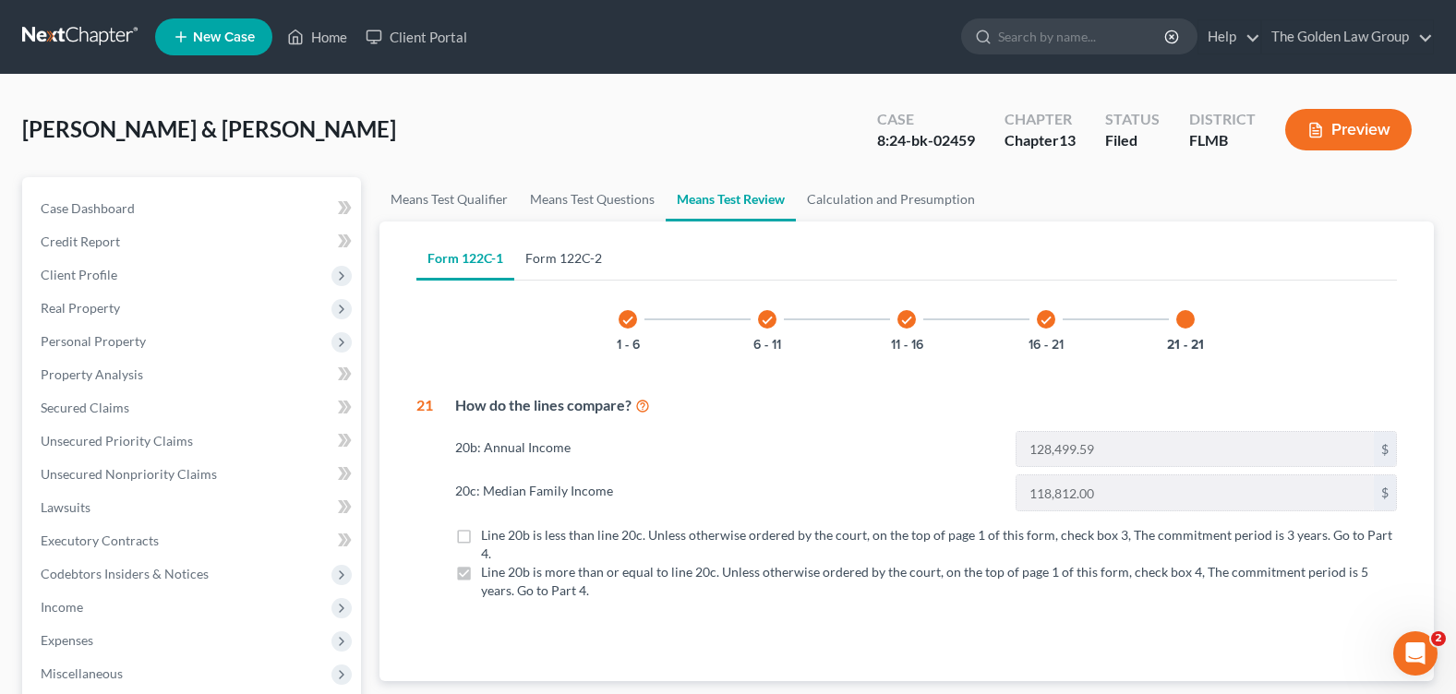
click at [596, 263] on link "Form 122C-2" at bounding box center [563, 258] width 99 height 44
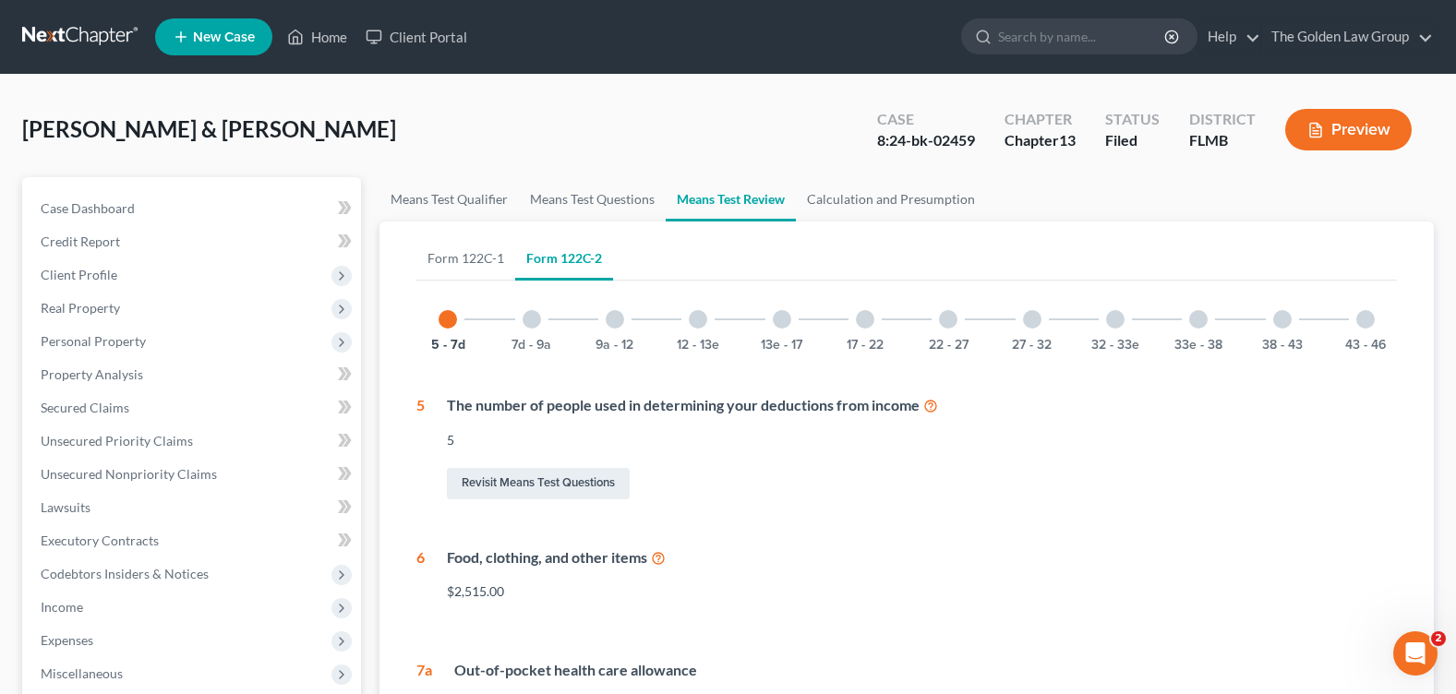
drag, startPoint x: 693, startPoint y: 319, endPoint x: 713, endPoint y: 324, distance: 20.2
click at [693, 319] on div at bounding box center [698, 319] width 18 height 18
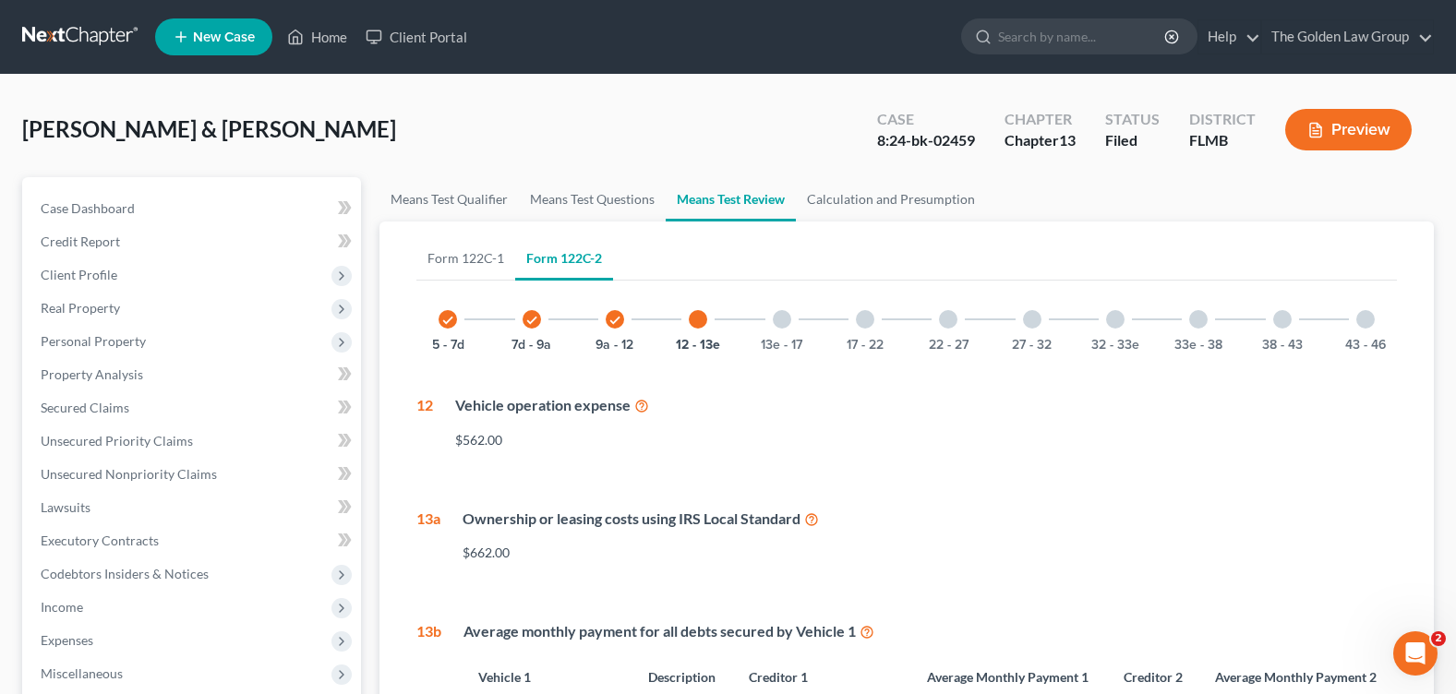
click at [937, 328] on div "22 - 27" at bounding box center [948, 319] width 63 height 63
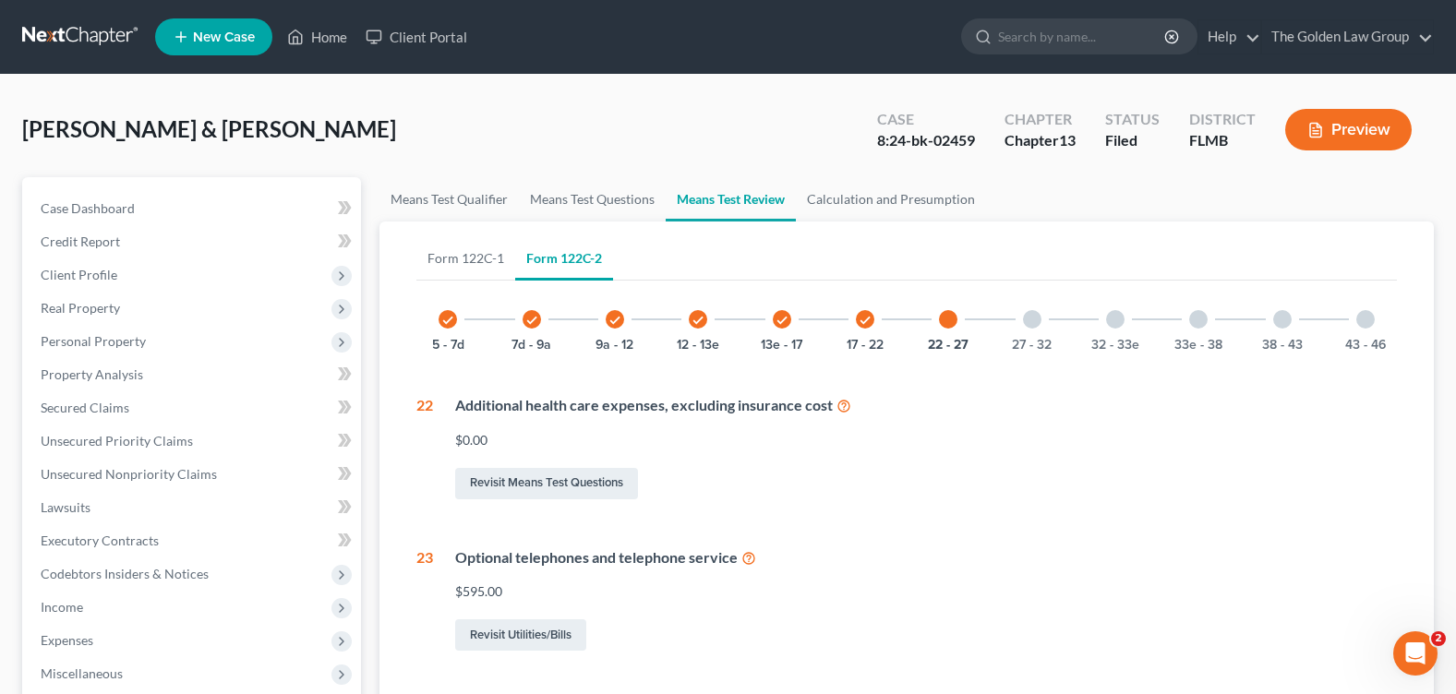
click at [1196, 323] on div at bounding box center [1198, 319] width 18 height 18
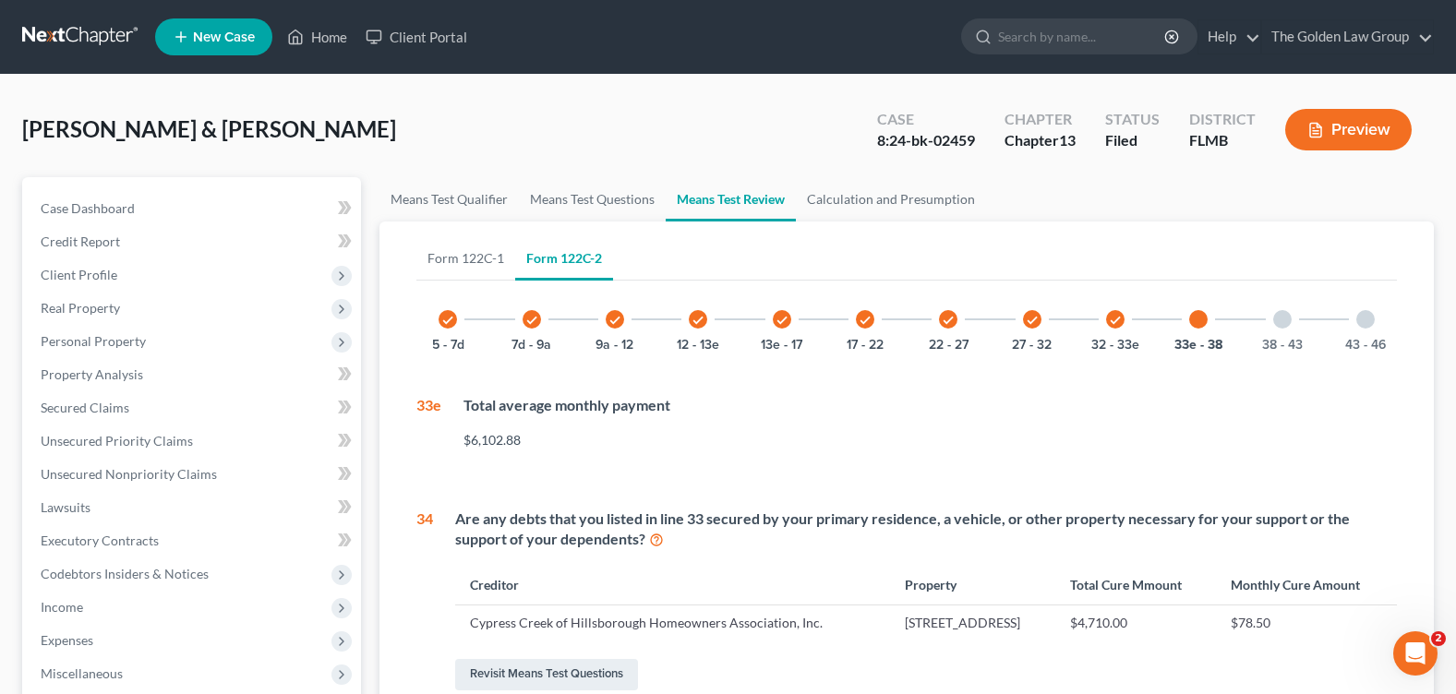
click at [1363, 320] on div at bounding box center [1365, 319] width 18 height 18
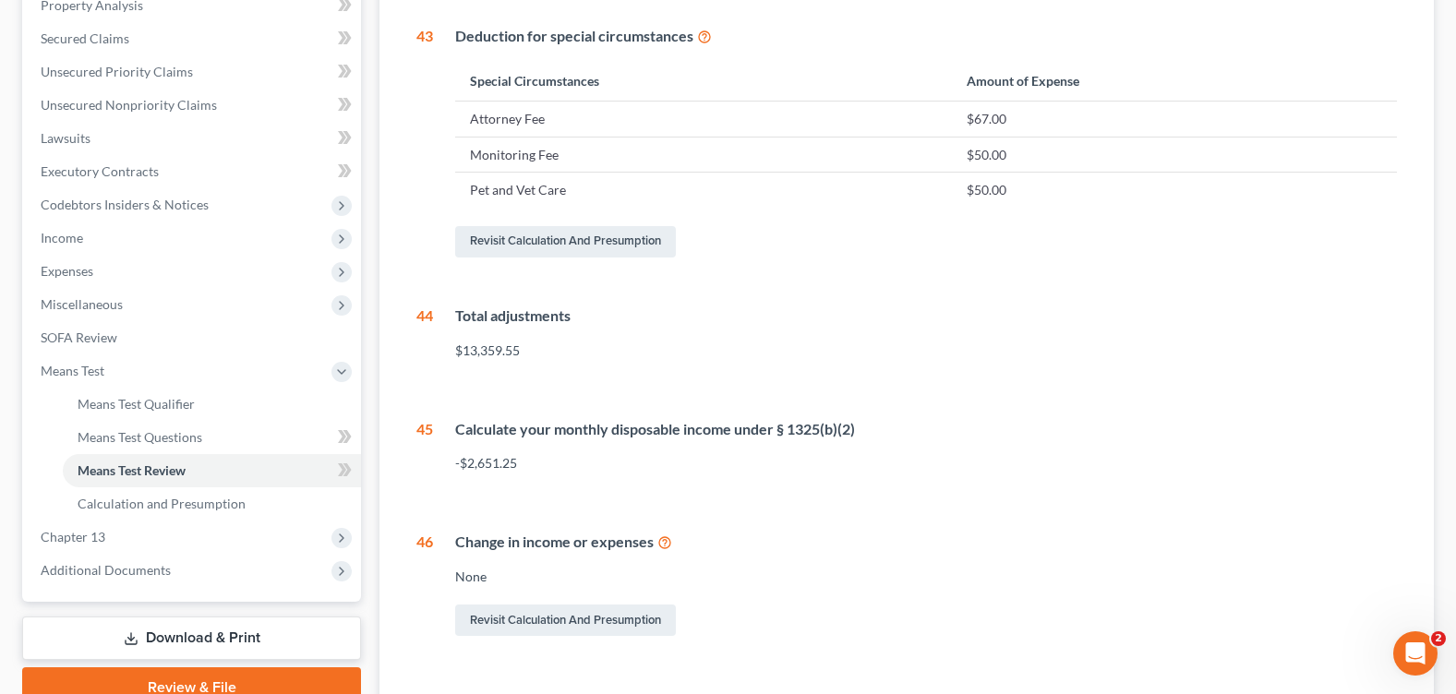
scroll to position [511, 0]
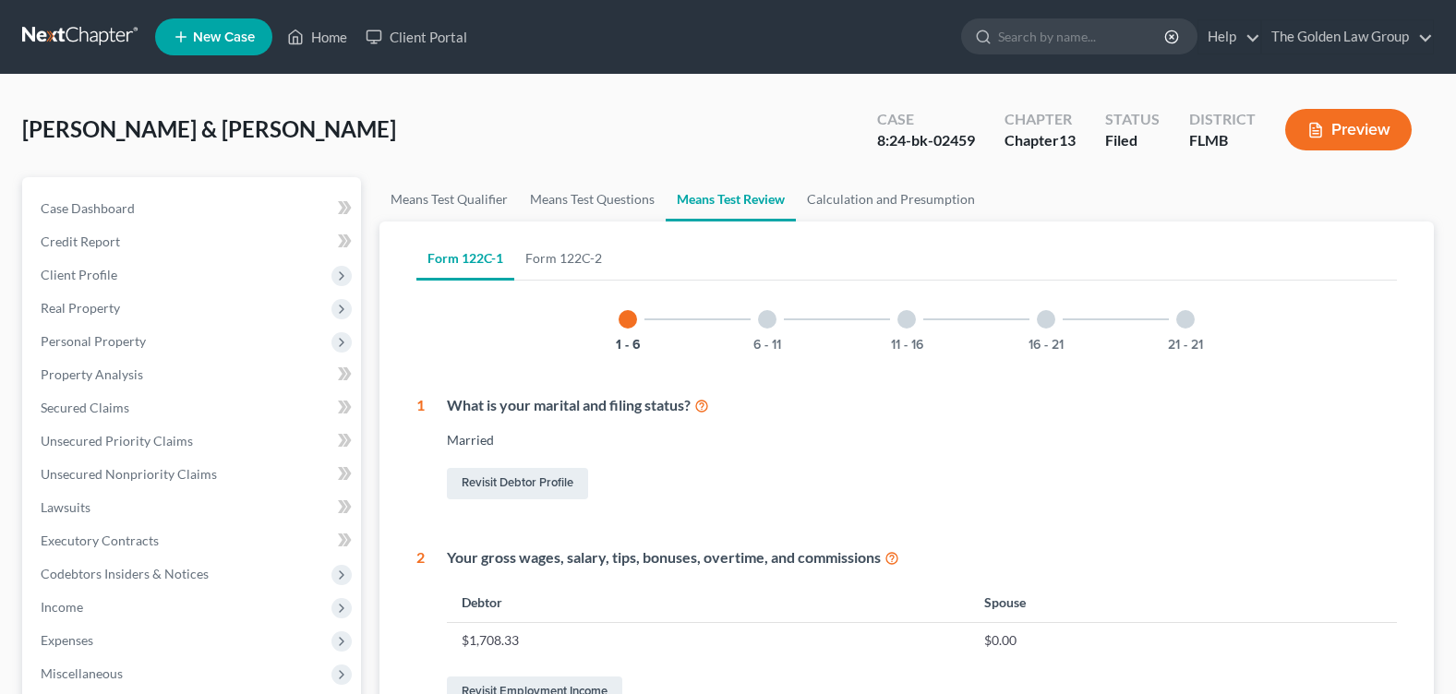
scroll to position [511, 0]
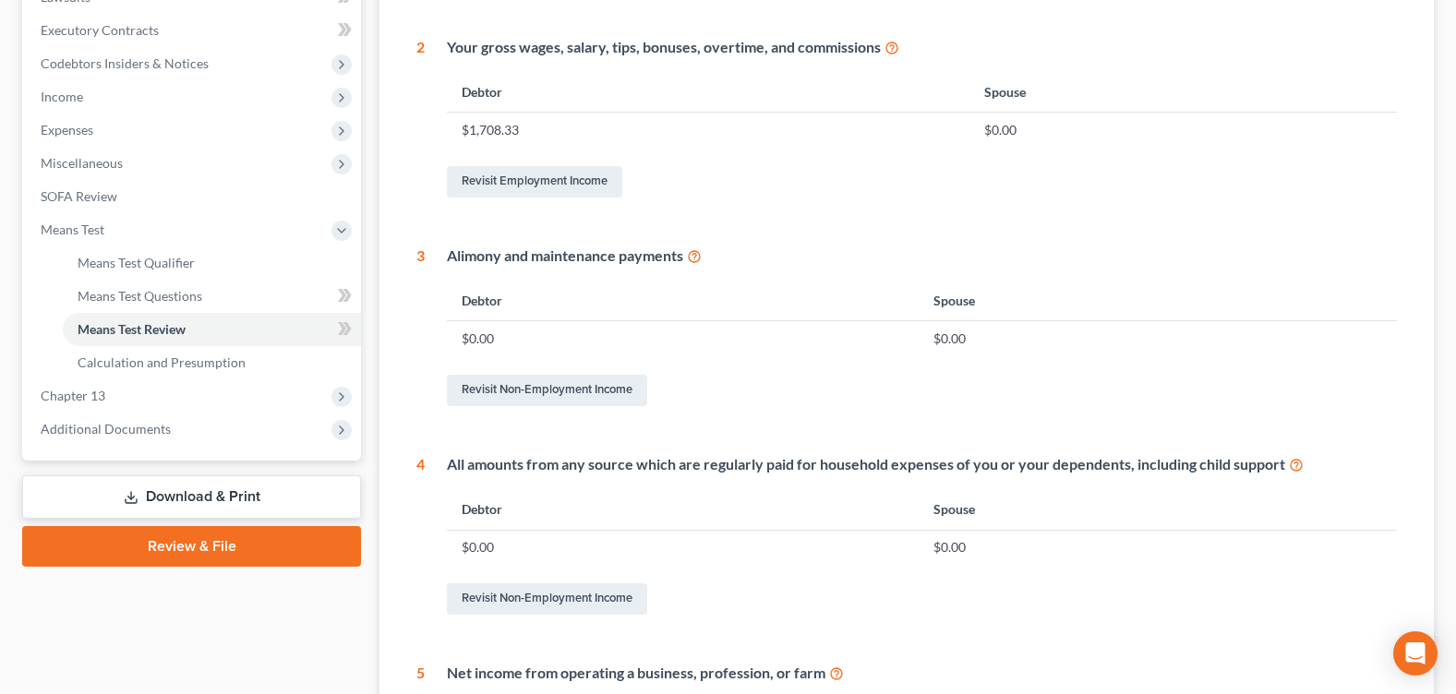
click at [164, 496] on link "Download & Print" at bounding box center [191, 497] width 339 height 43
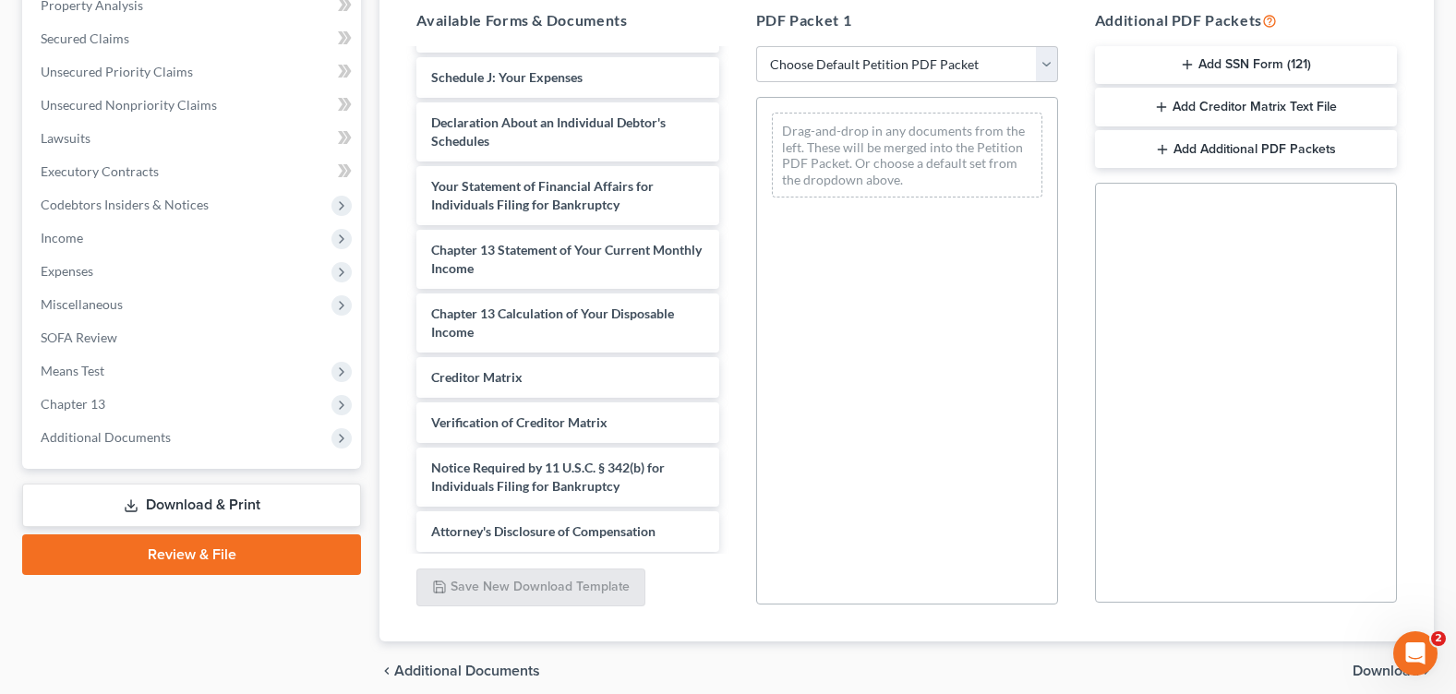
scroll to position [4859, 0]
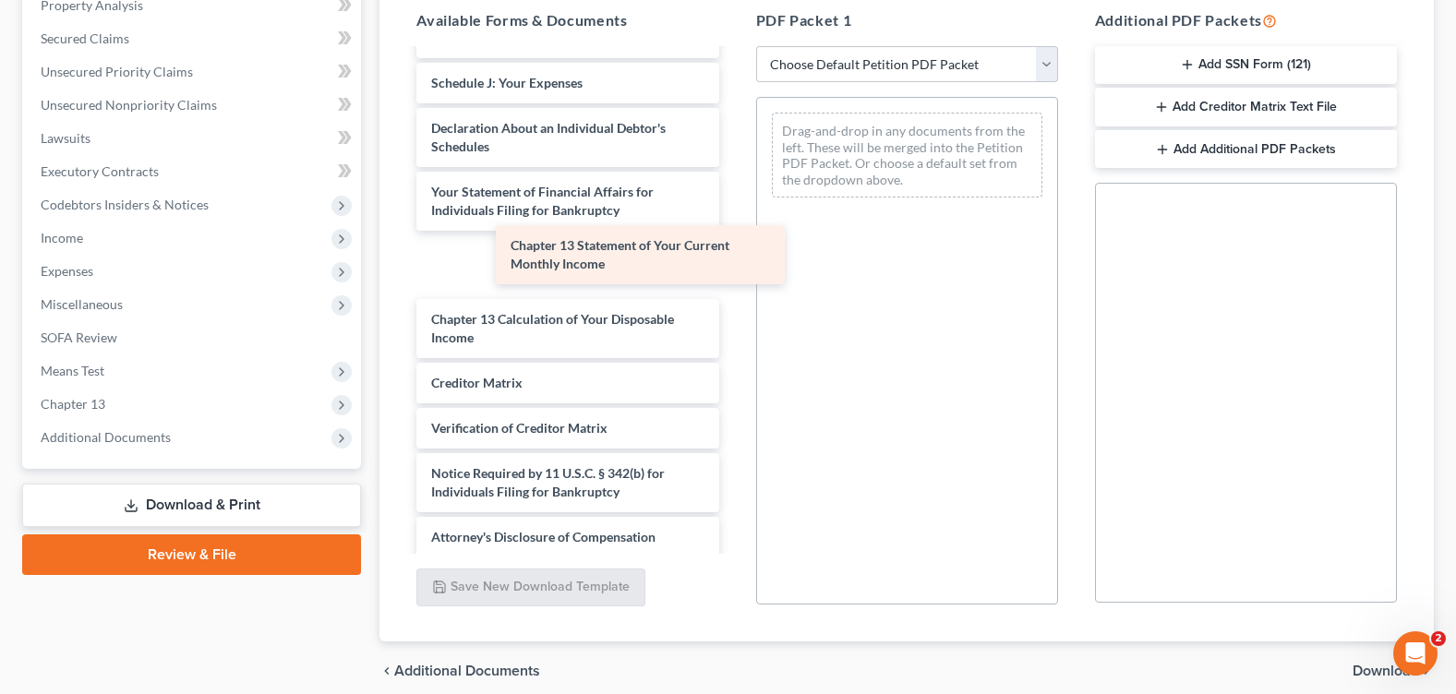
drag, startPoint x: 600, startPoint y: 266, endPoint x: 849, endPoint y: 258, distance: 248.5
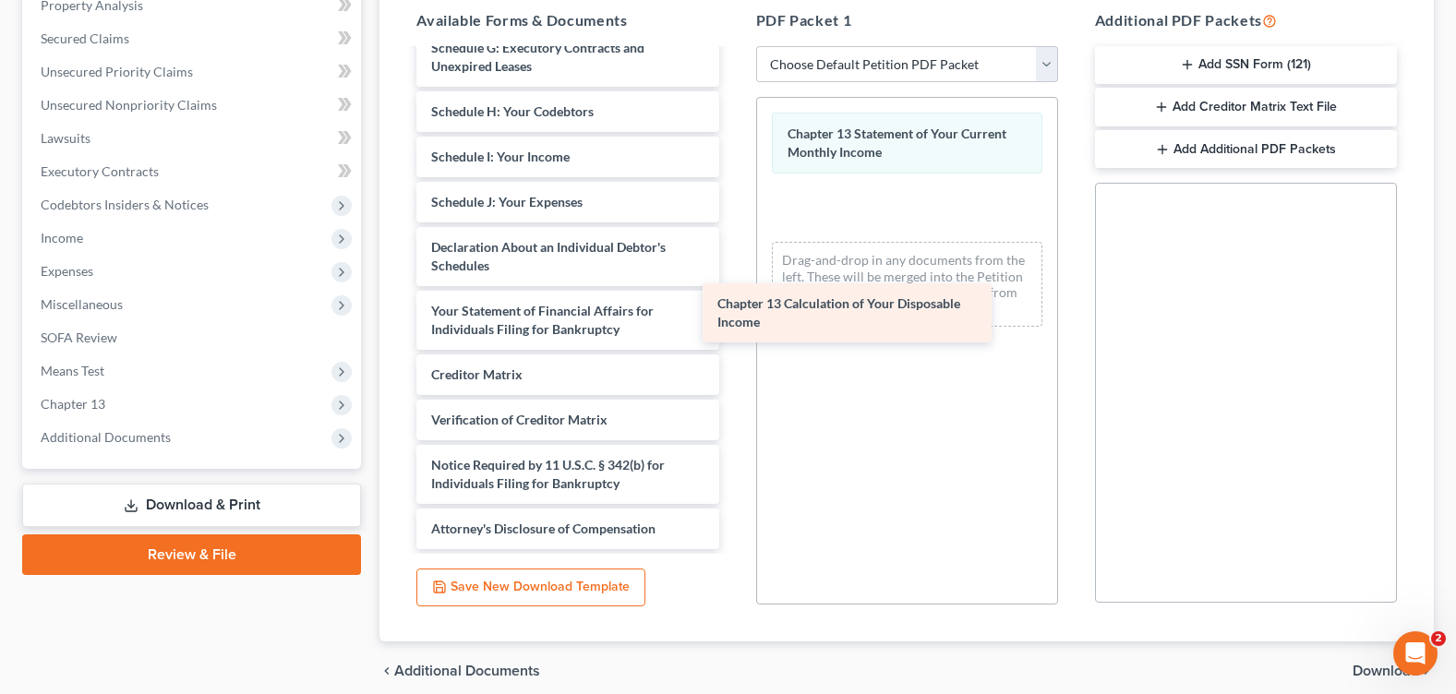
drag, startPoint x: 629, startPoint y: 319, endPoint x: 1044, endPoint y: 307, distance: 415.7
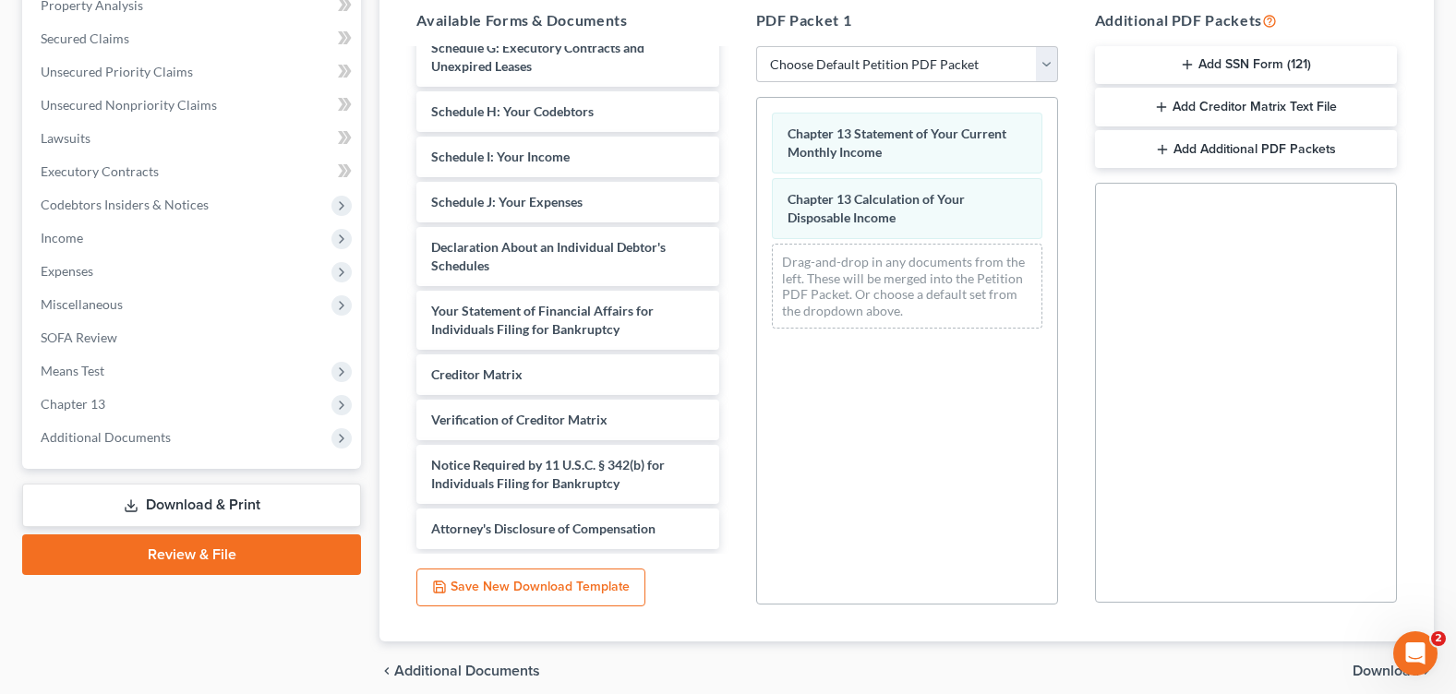
click at [1380, 671] on span "Download" at bounding box center [1386, 671] width 66 height 15
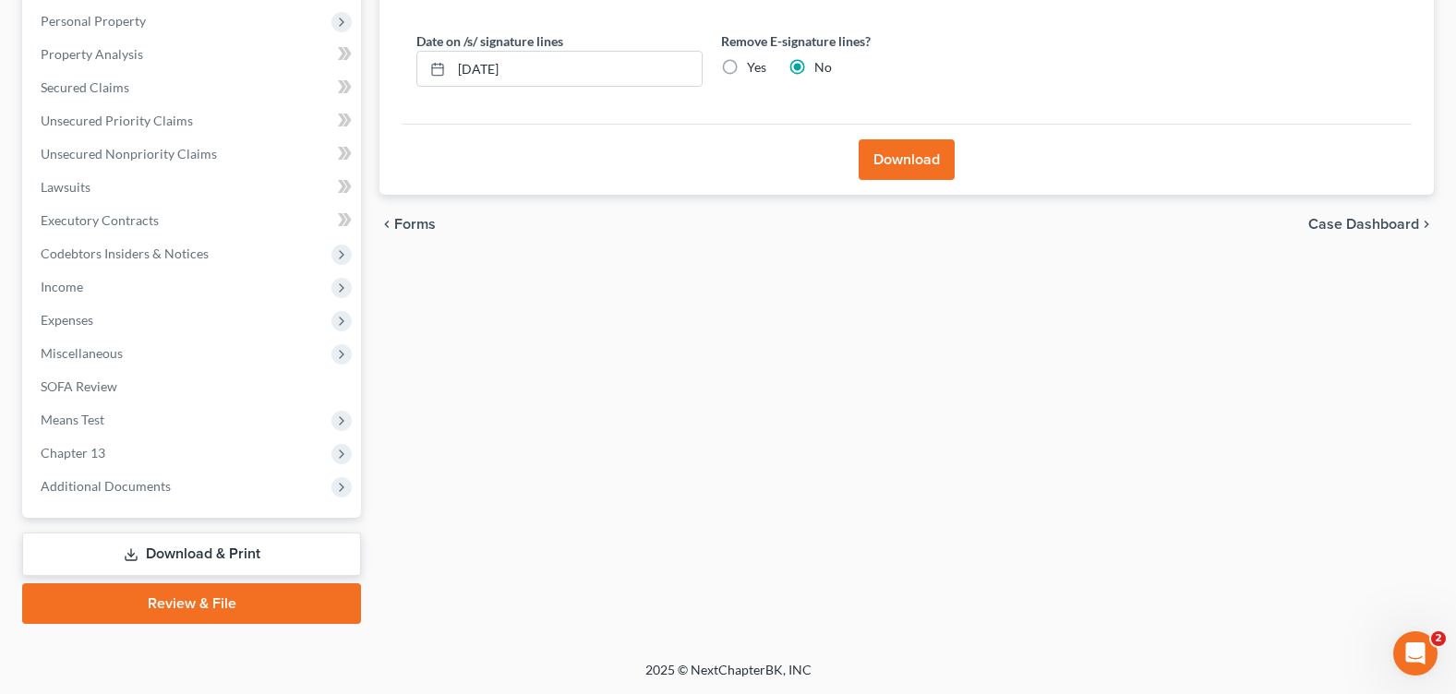
scroll to position [320, 0]
click at [747, 63] on label "Yes" at bounding box center [756, 67] width 19 height 18
click at [754, 63] on input "Yes" at bounding box center [760, 64] width 12 height 12
radio input "true"
radio input "false"
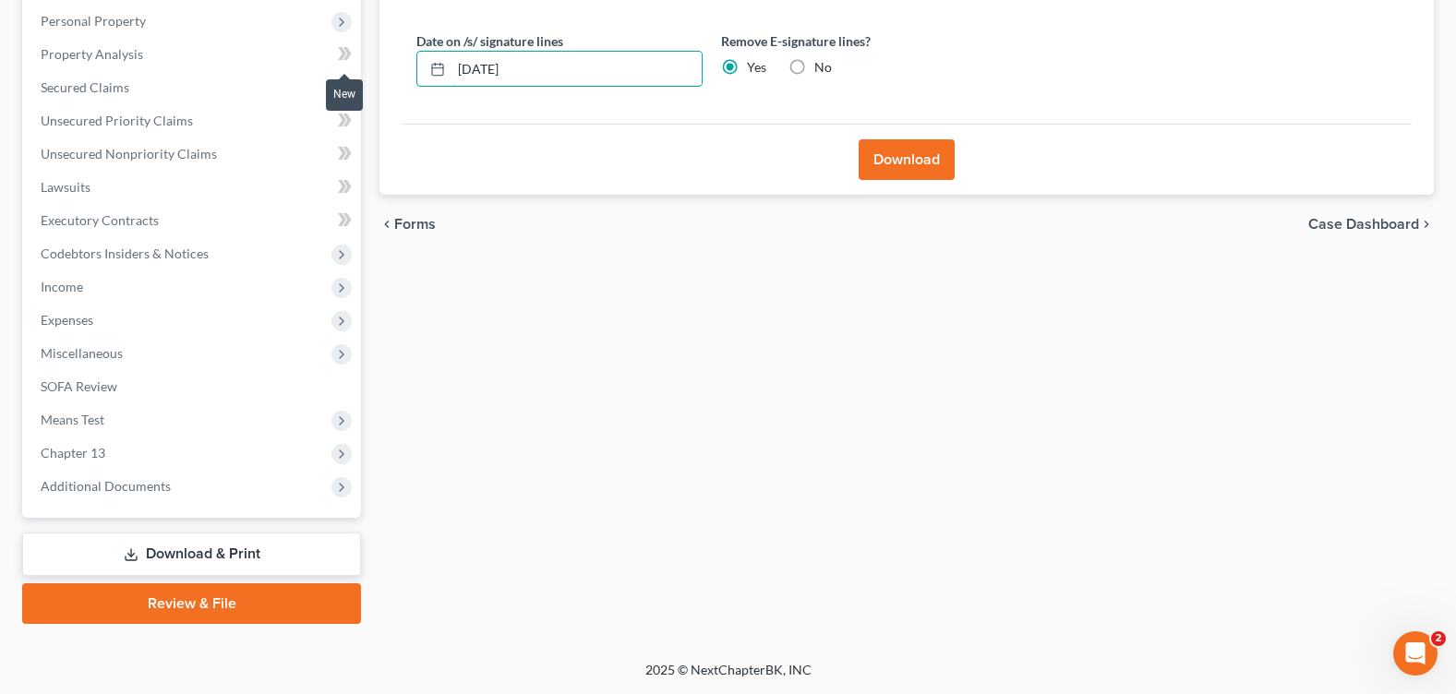
drag, startPoint x: 481, startPoint y: 76, endPoint x: 336, endPoint y: 69, distance: 145.1
click at [336, 69] on div "Petition Navigation Case Dashboard Payments Invoices Payments Payments Credit R…" at bounding box center [728, 240] width 1430 height 767
drag, startPoint x: 916, startPoint y: 154, endPoint x: 863, endPoint y: 176, distance: 57.1
click at [916, 155] on button "Download" at bounding box center [907, 159] width 96 height 41
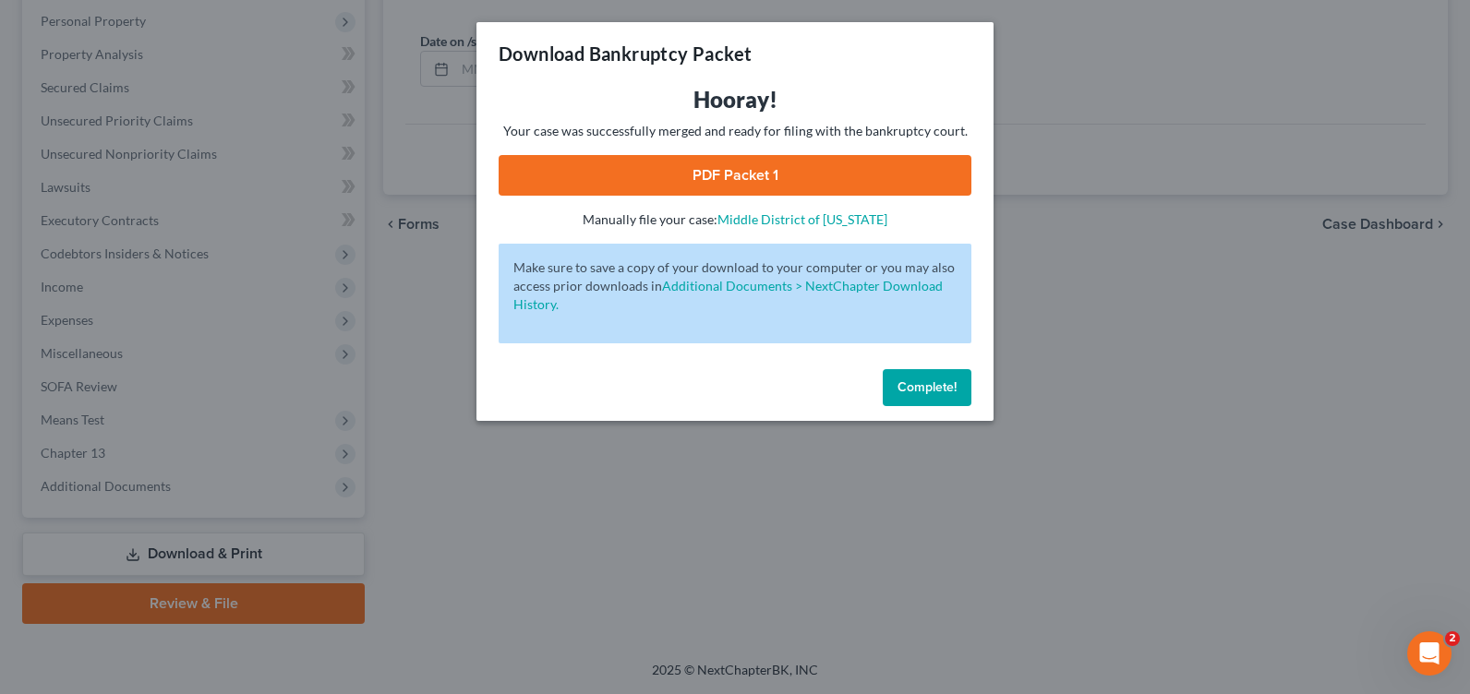
click at [878, 187] on link "PDF Packet 1" at bounding box center [735, 175] width 473 height 41
click at [948, 385] on span "Complete!" at bounding box center [926, 387] width 59 height 16
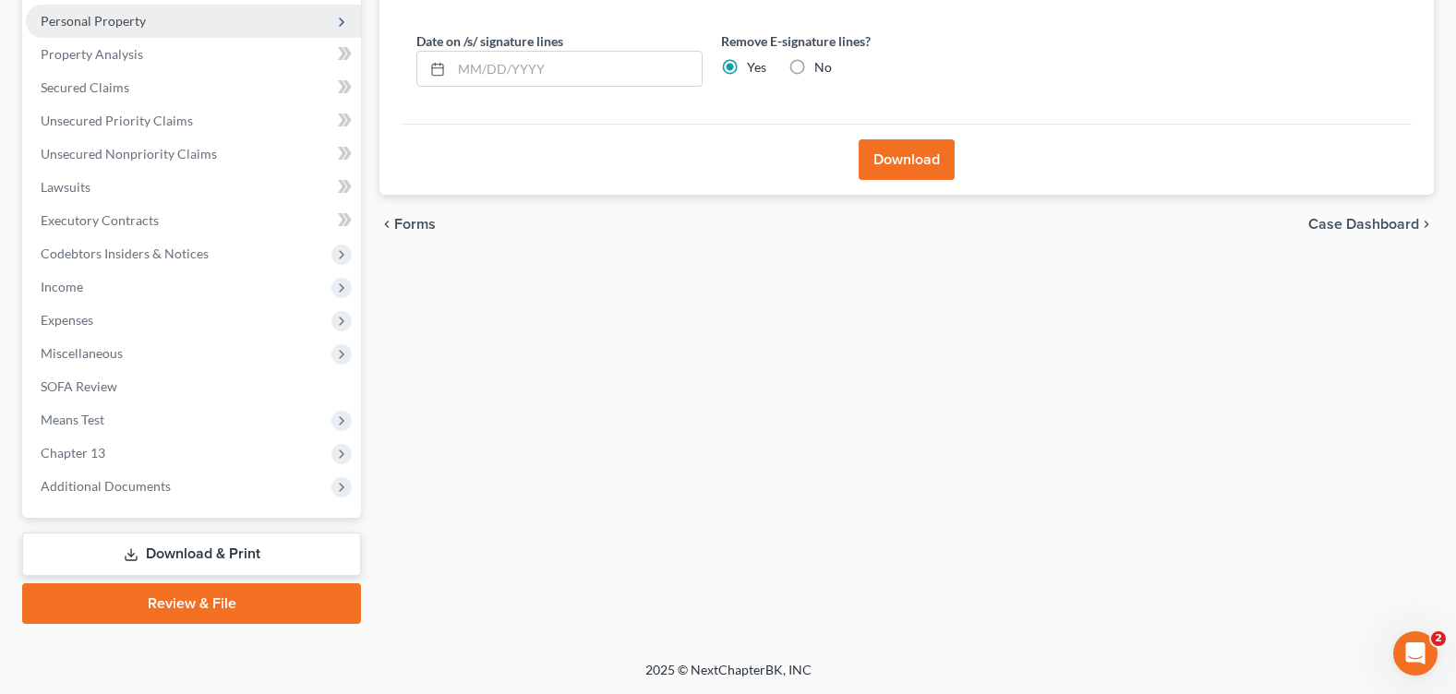
scroll to position [136, 0]
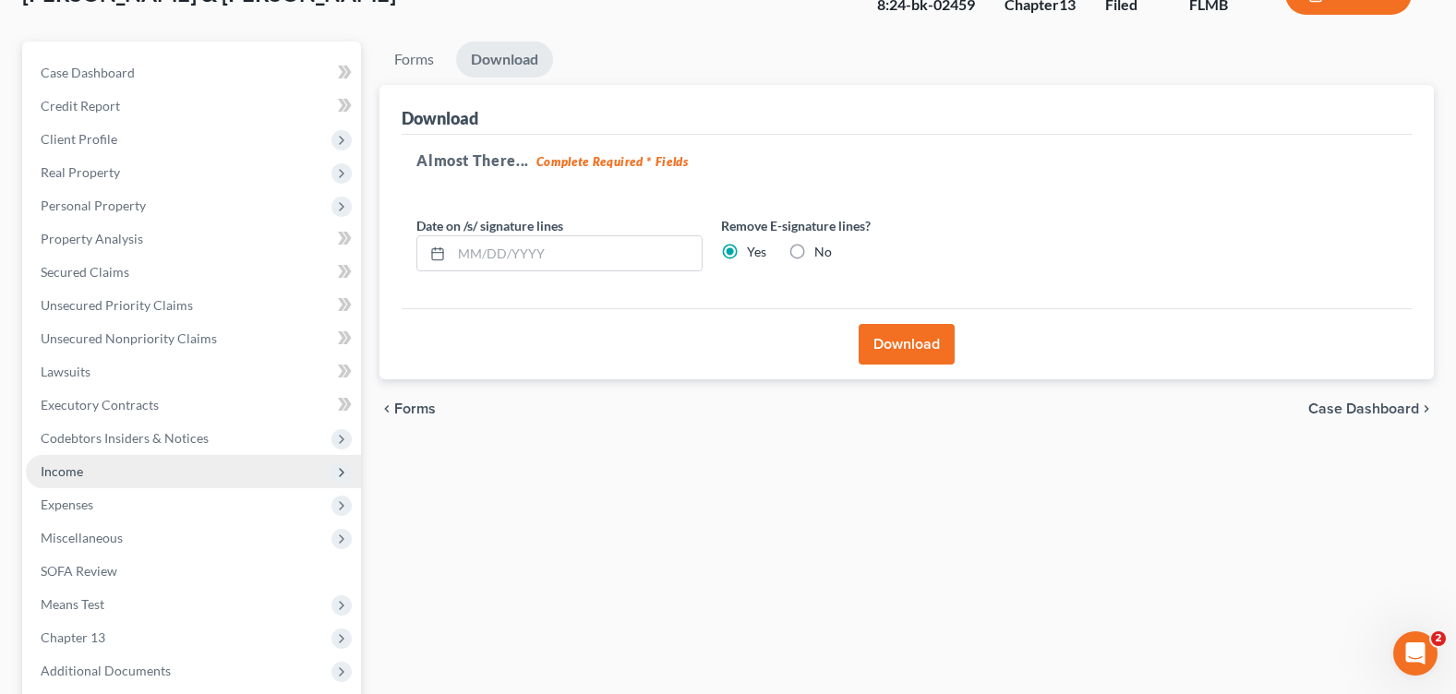
click at [124, 473] on span "Income" at bounding box center [193, 471] width 335 height 33
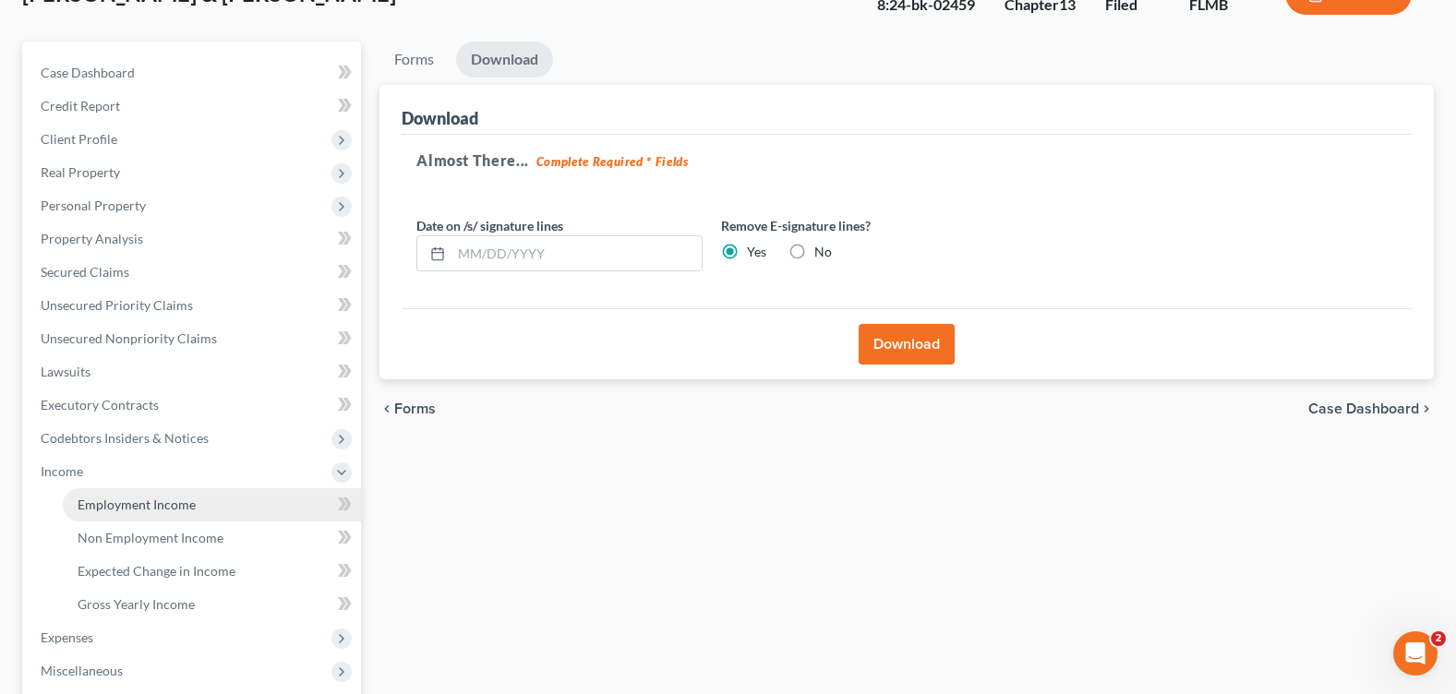
click at [139, 504] on span "Employment Income" at bounding box center [137, 505] width 118 height 16
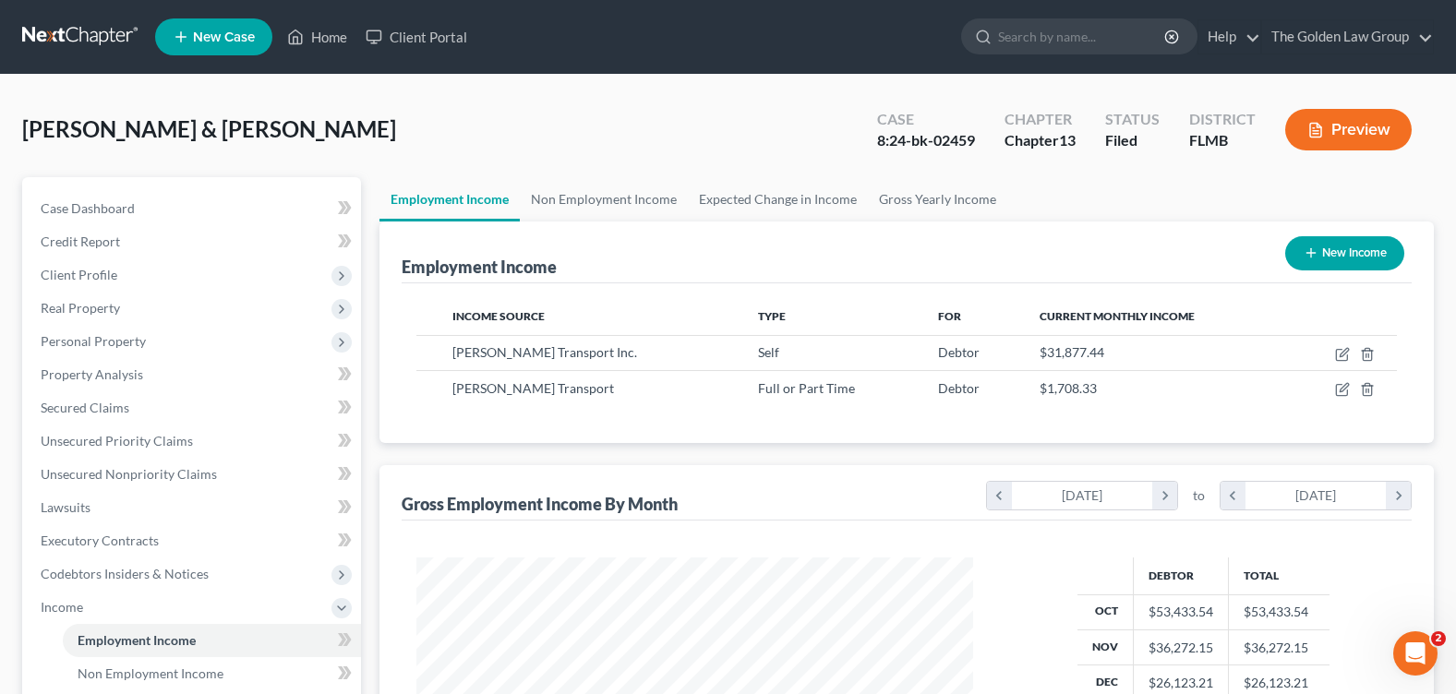
scroll to position [331, 593]
drag, startPoint x: 534, startPoint y: 131, endPoint x: 525, endPoint y: 110, distance: 22.8
click at [533, 126] on div "Roldan, Eddie & Rivera, Sarahi Upgraded Case 8:24-bk-02459 Chapter Chapter 13 S…" at bounding box center [728, 137] width 1412 height 80
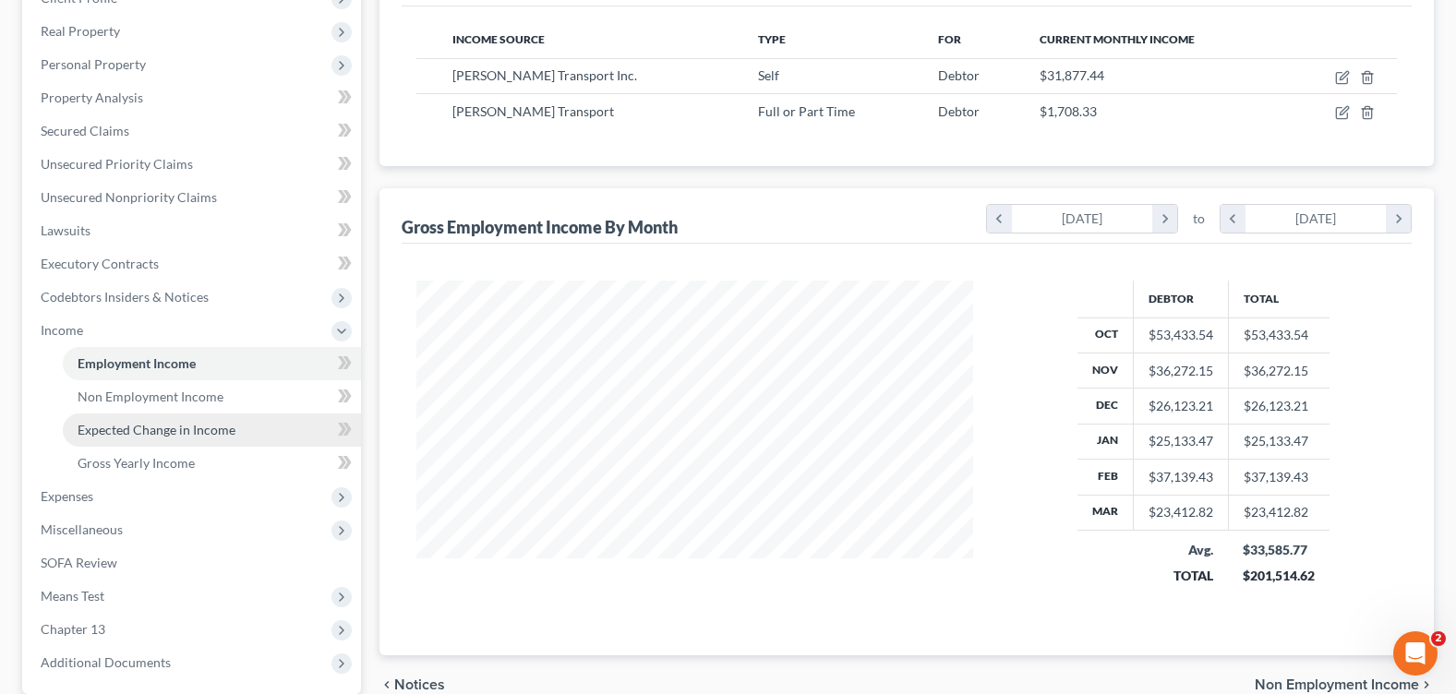
scroll to position [453, 0]
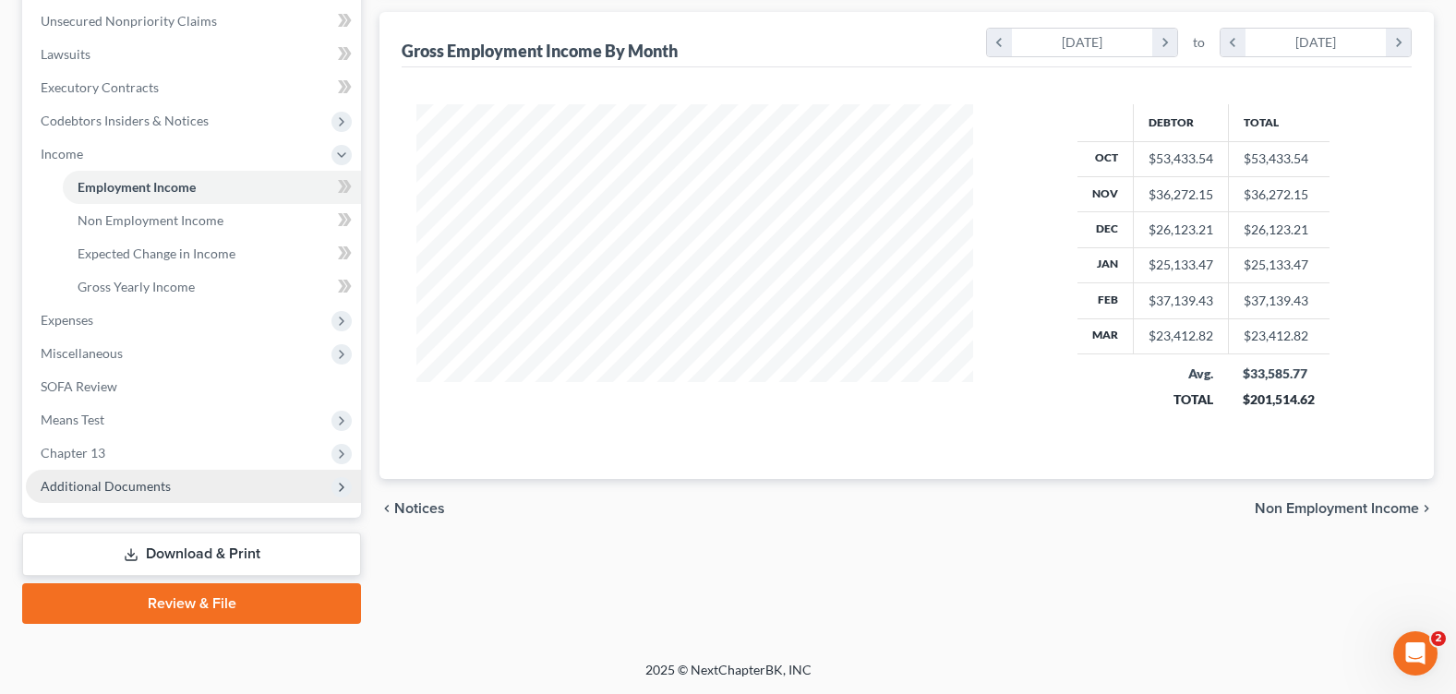
click at [131, 486] on span "Additional Documents" at bounding box center [106, 486] width 130 height 16
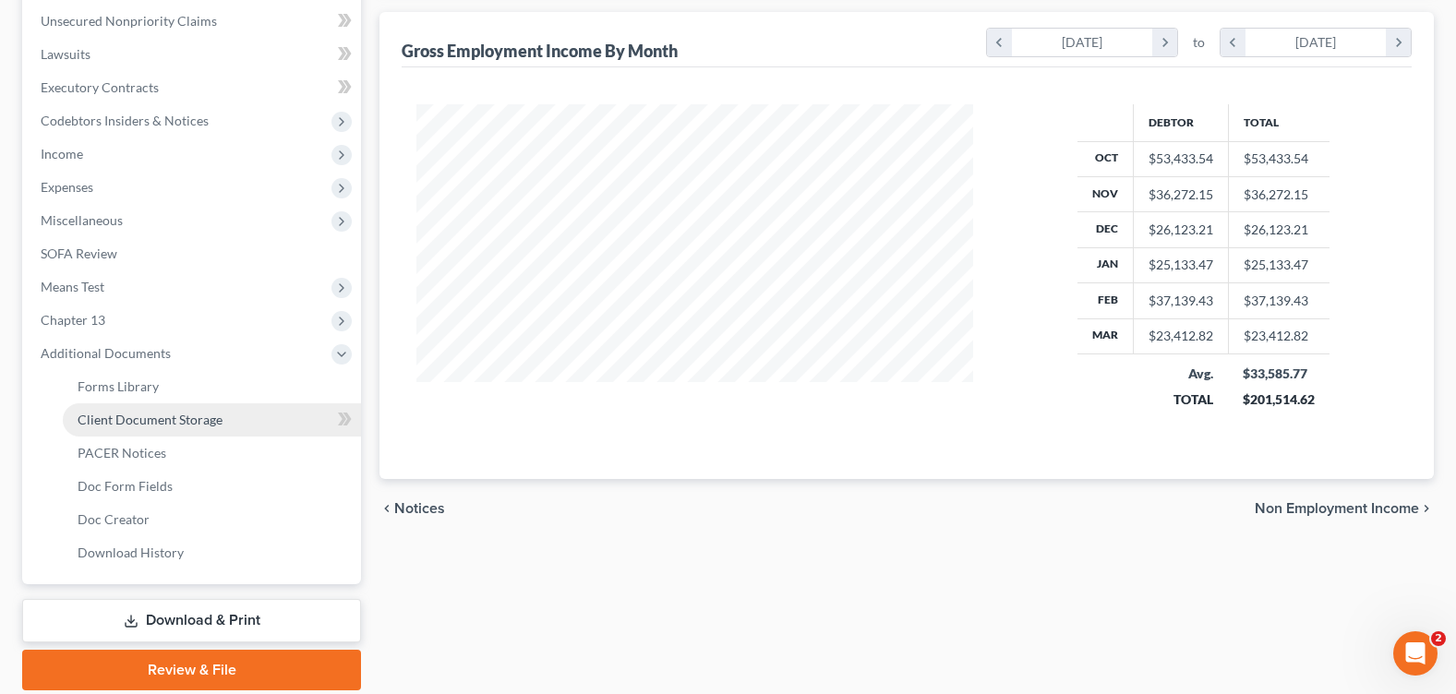
click at [211, 414] on span "Client Document Storage" at bounding box center [150, 420] width 145 height 16
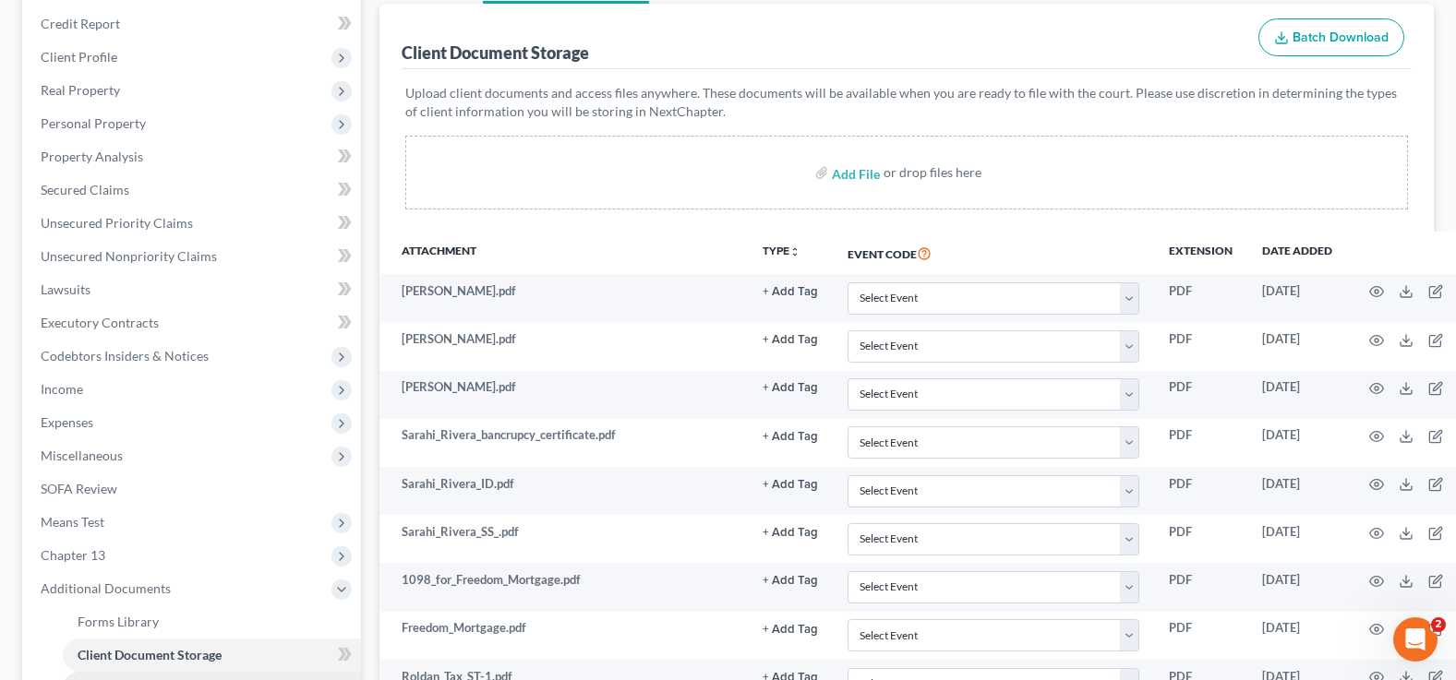
scroll to position [495, 0]
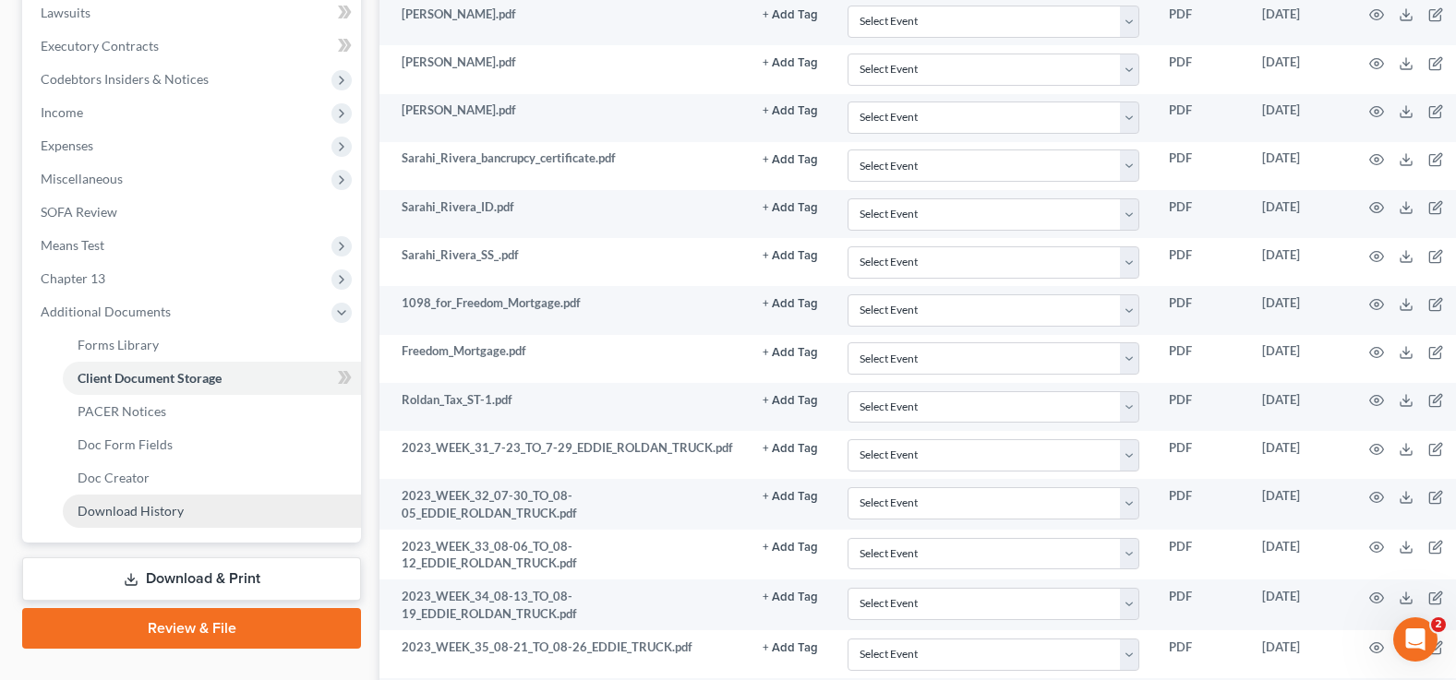
click at [162, 515] on span "Download History" at bounding box center [131, 511] width 106 height 16
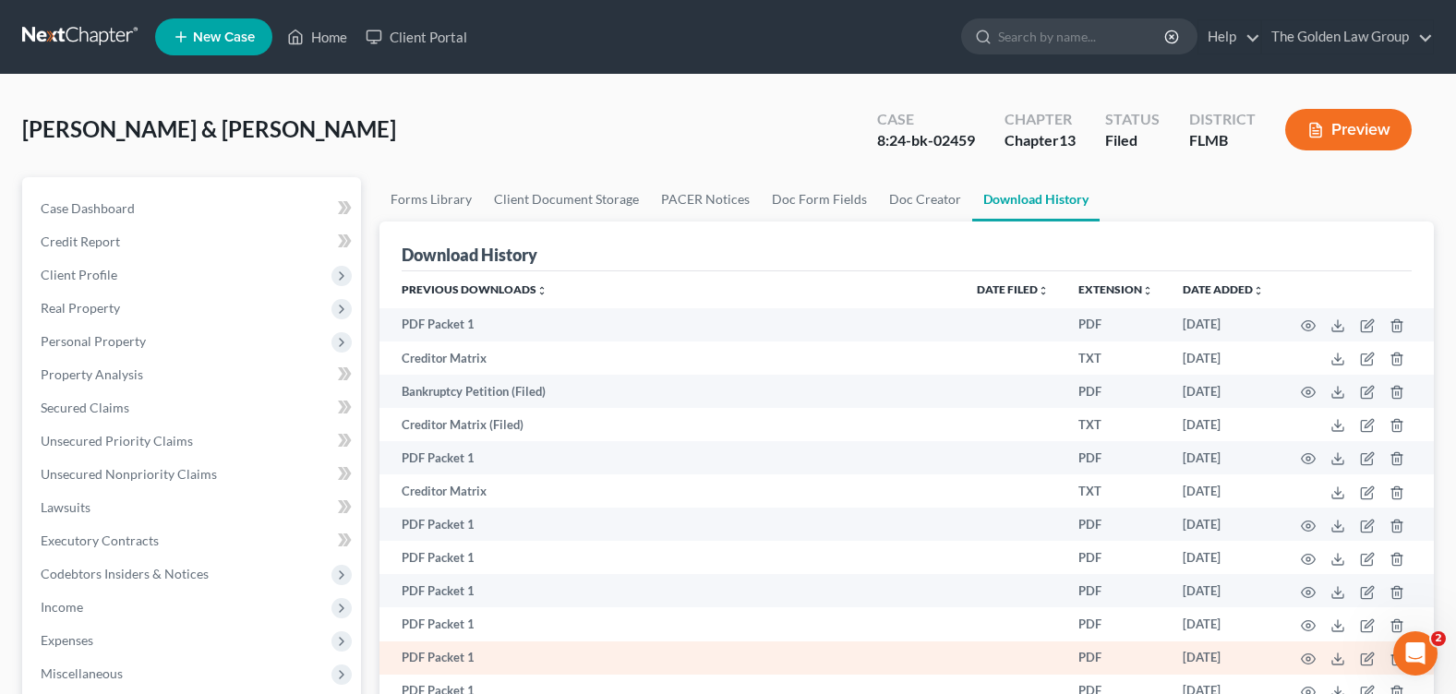
scroll to position [92, 0]
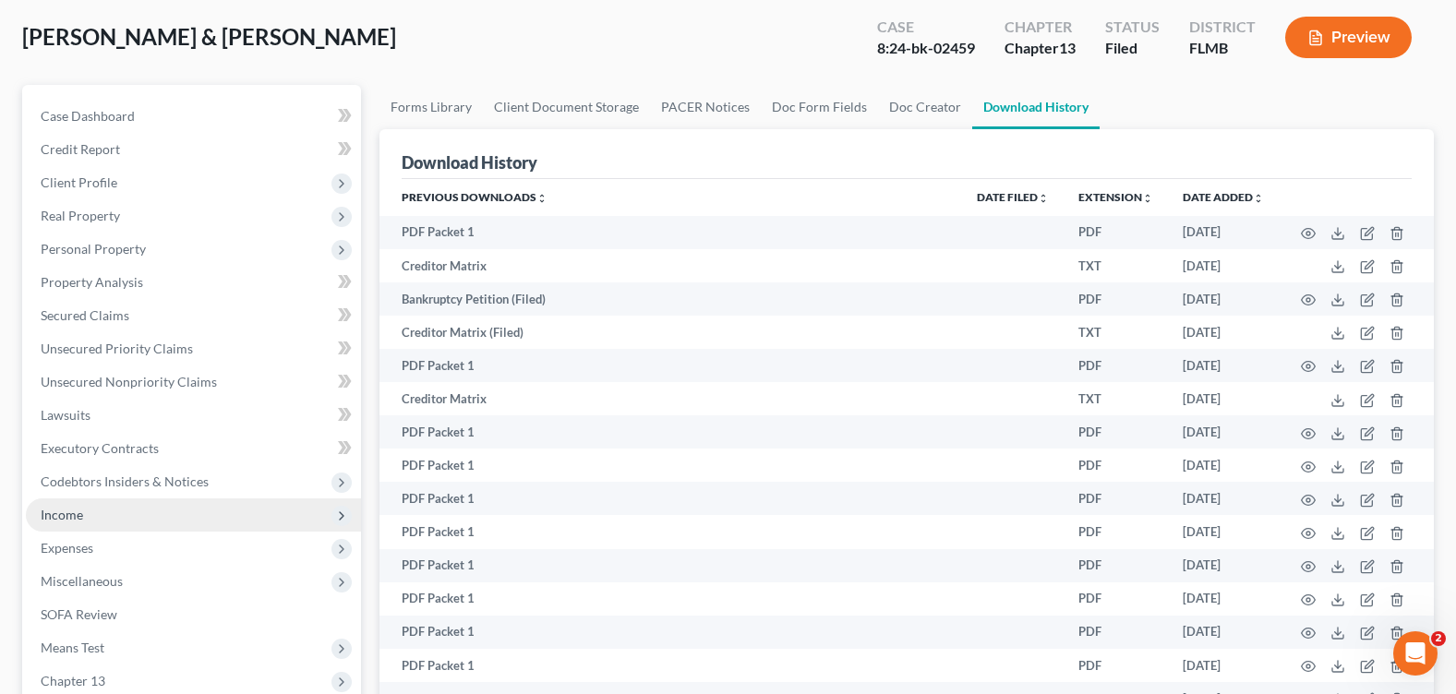
click at [147, 521] on span "Income" at bounding box center [193, 515] width 335 height 33
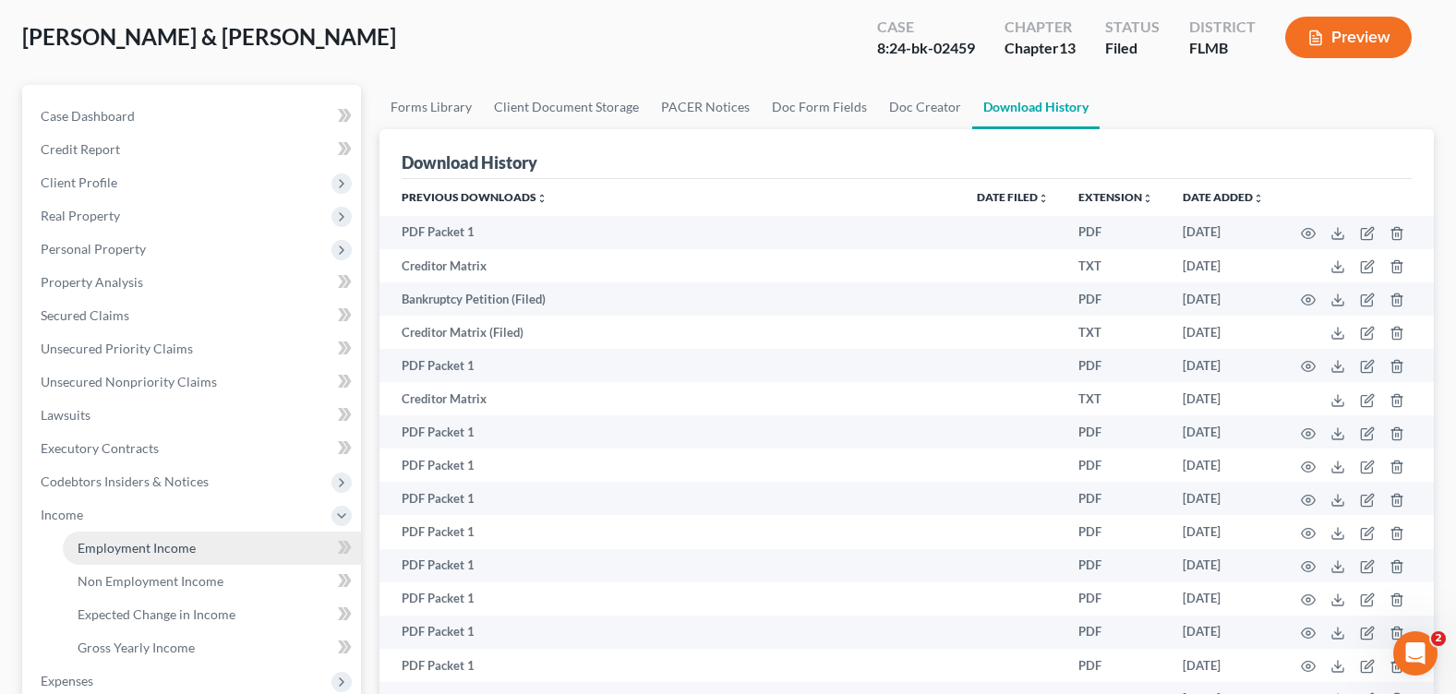
click at [212, 553] on link "Employment Income" at bounding box center [212, 548] width 298 height 33
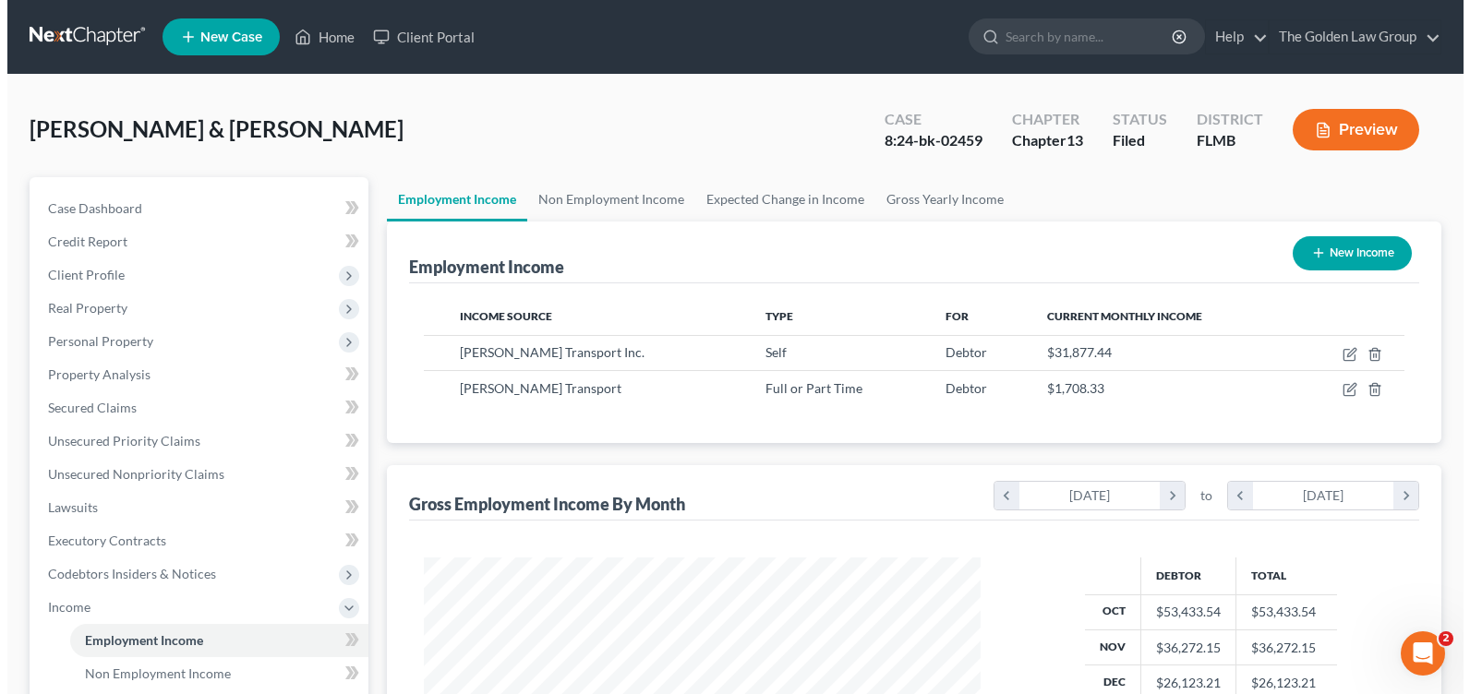
scroll to position [331, 593]
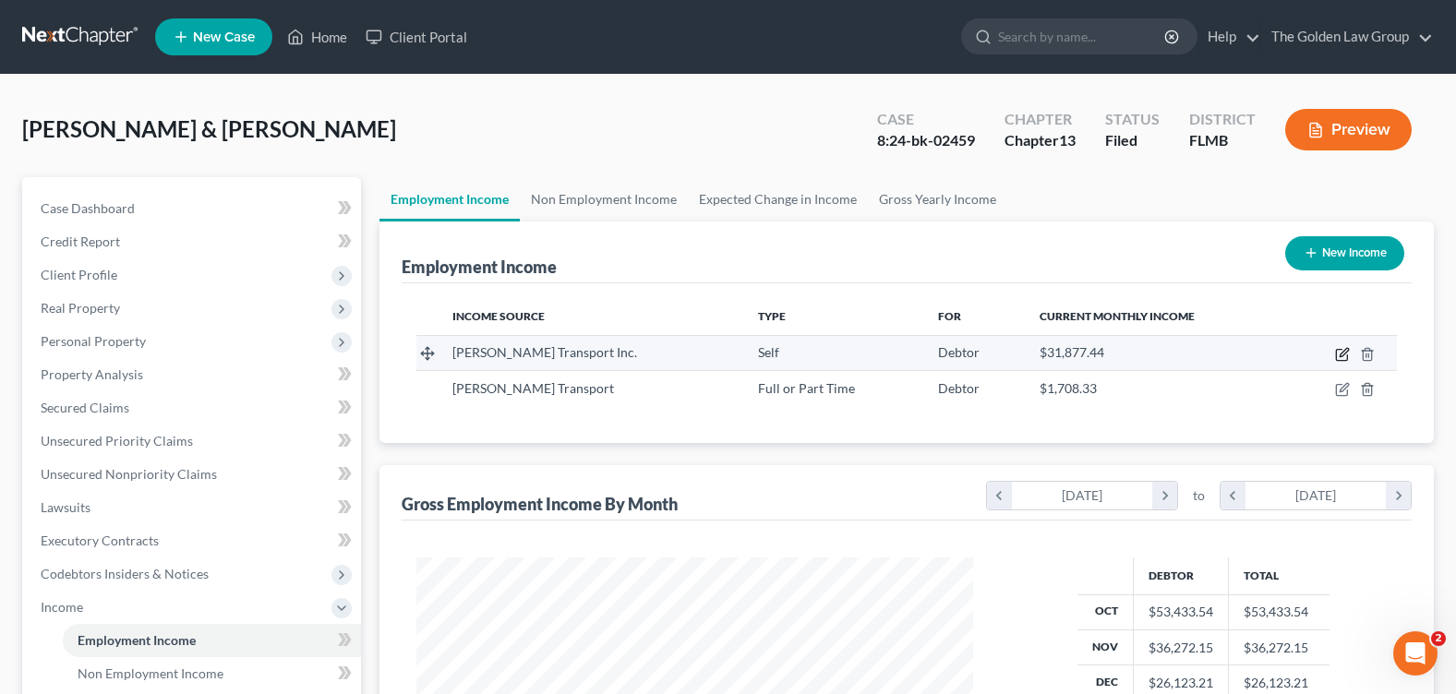
click at [1342, 355] on icon "button" at bounding box center [1344, 352] width 8 height 8
select select "1"
select select "9"
select select "0"
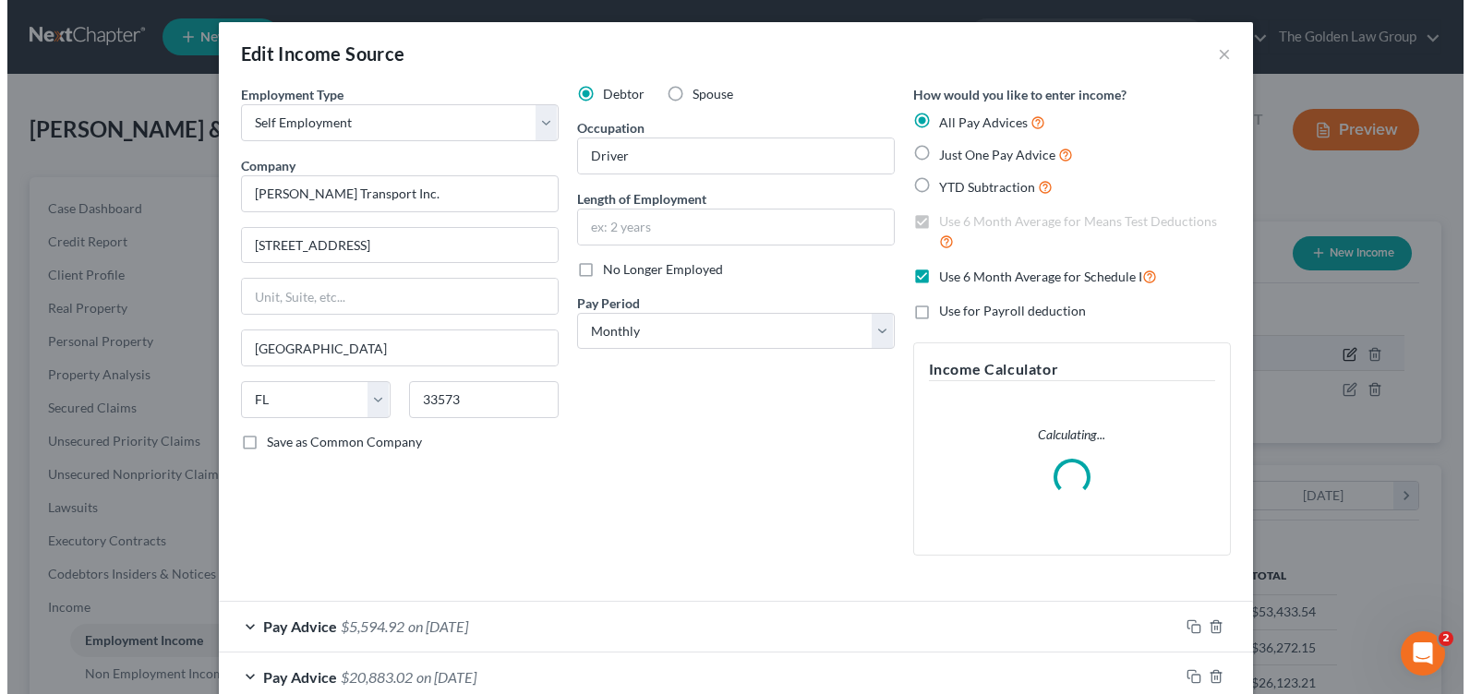
scroll to position [331, 600]
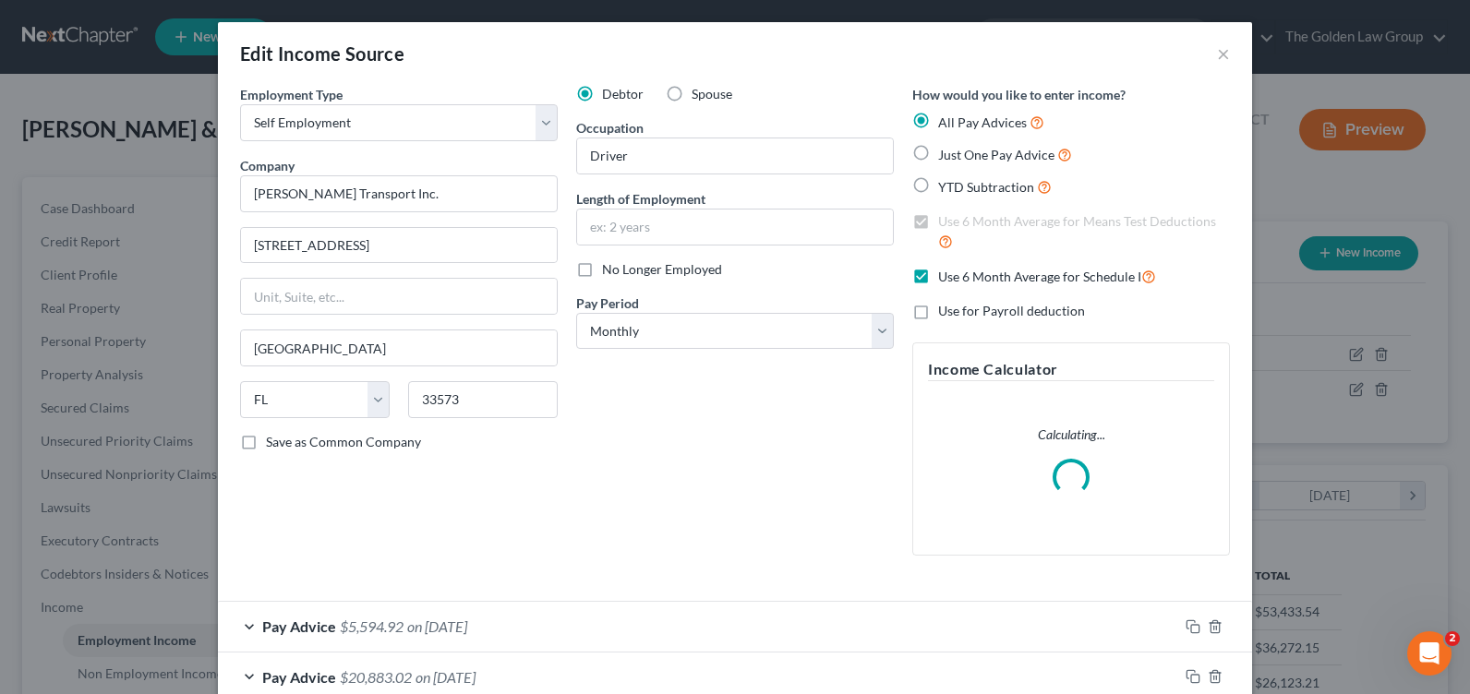
click at [584, 494] on div "Debtor Spouse Occupation Driver Length of Employment No Longer Employed Pay Per…" at bounding box center [735, 328] width 336 height 486
click at [692, 92] on label "Spouse" at bounding box center [712, 94] width 41 height 18
click at [699, 92] on input "Spouse" at bounding box center [705, 91] width 12 height 12
radio input "true"
click at [715, 409] on div "Debtor Spouse Occupation Driver Length of Employment No Longer Employed Pay Per…" at bounding box center [735, 328] width 336 height 486
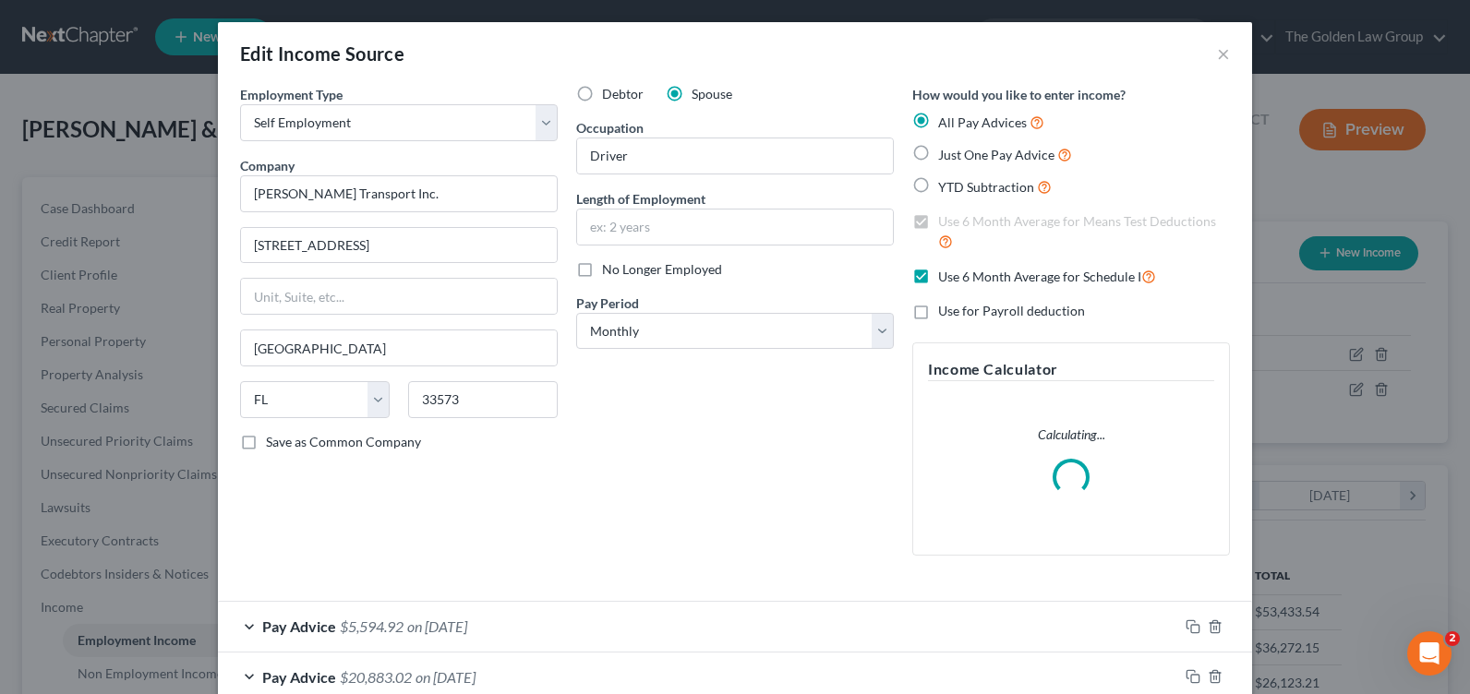
click at [938, 156] on label "Just One Pay Advice" at bounding box center [1005, 154] width 134 height 21
click at [945, 156] on input "Just One Pay Advice" at bounding box center [951, 150] width 12 height 12
radio input "true"
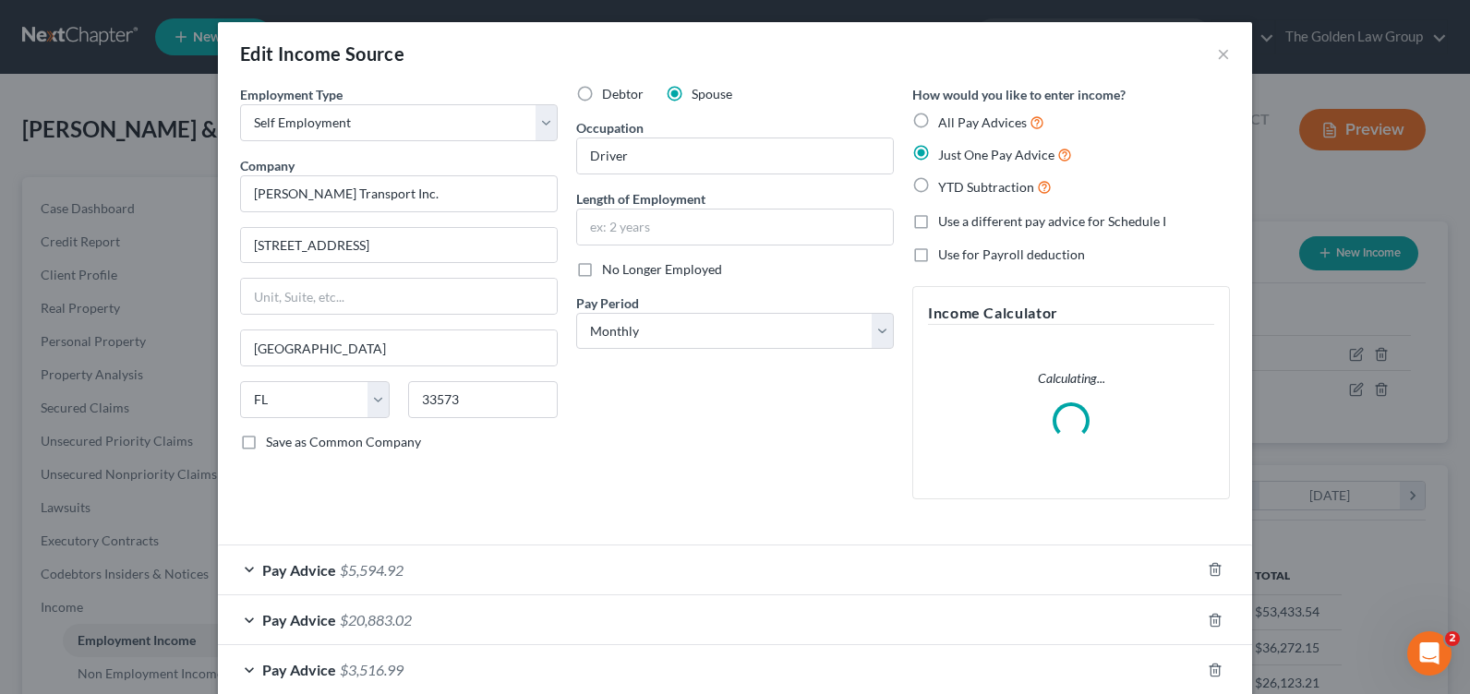
click at [688, 450] on div "Debtor Spouse Occupation Driver Length of Employment No Longer Employed Pay Per…" at bounding box center [735, 299] width 336 height 429
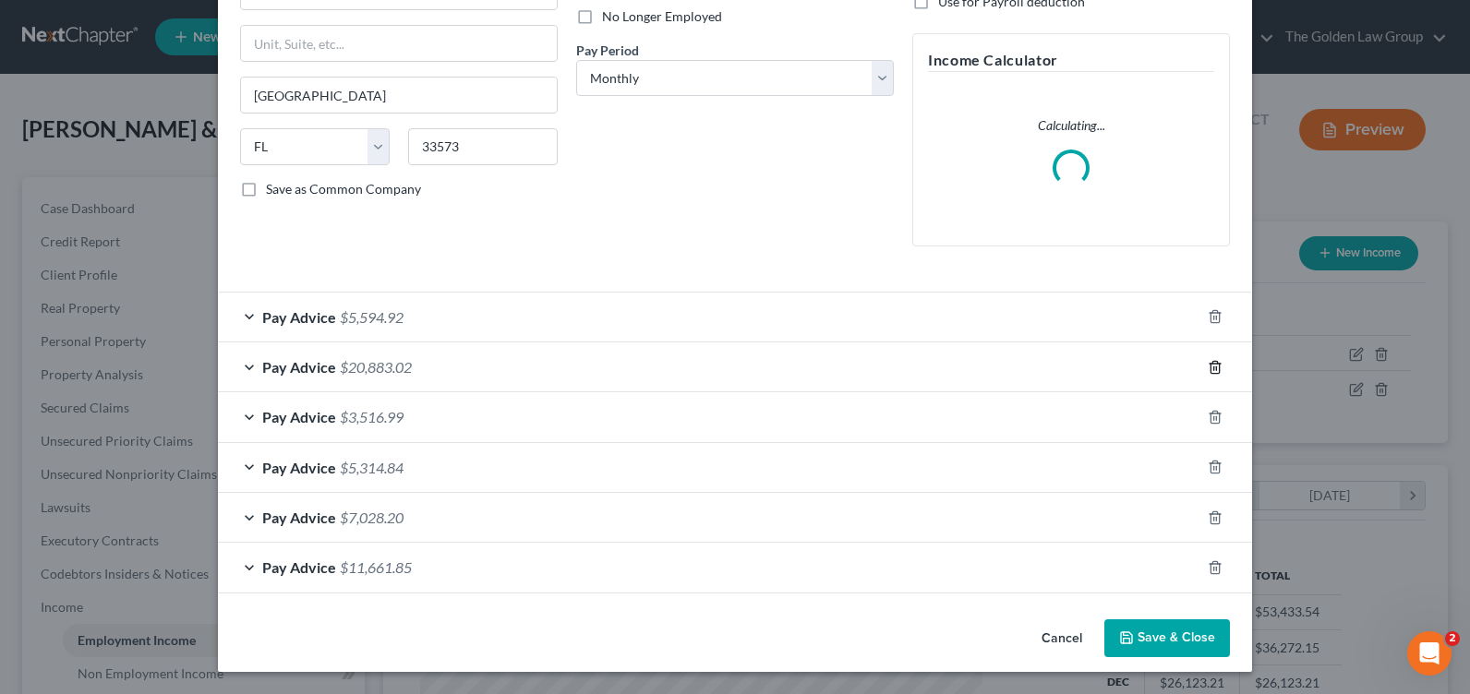
click at [1214, 369] on line "button" at bounding box center [1214, 369] width 0 height 4
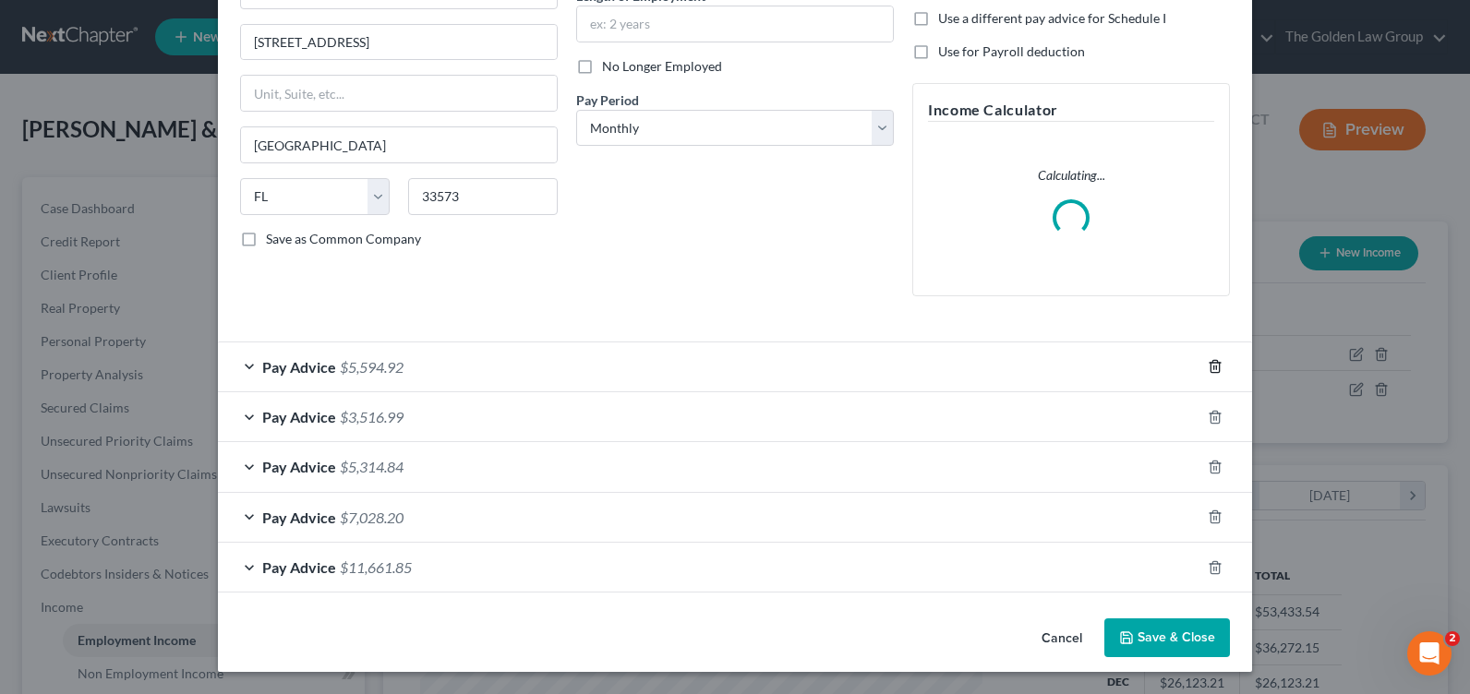
click at [1214, 369] on line "button" at bounding box center [1214, 369] width 0 height 4
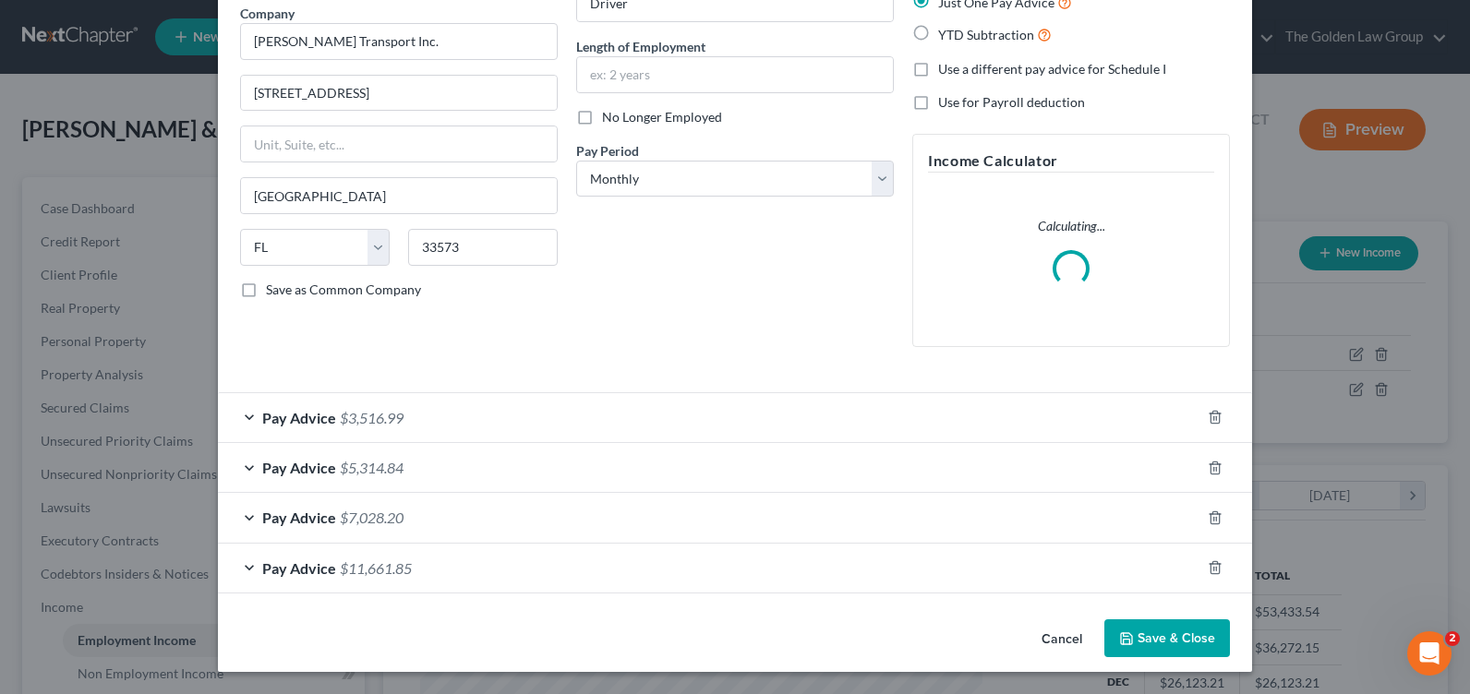
scroll to position [152, 0]
click at [1207, 369] on div "Employment Type * Select Full or Part Time Employment Self Employment Company *…" at bounding box center [735, 155] width 1008 height 445
click at [1214, 428] on div at bounding box center [1226, 418] width 52 height 30
click at [1209, 419] on icon "button" at bounding box center [1215, 417] width 15 height 15
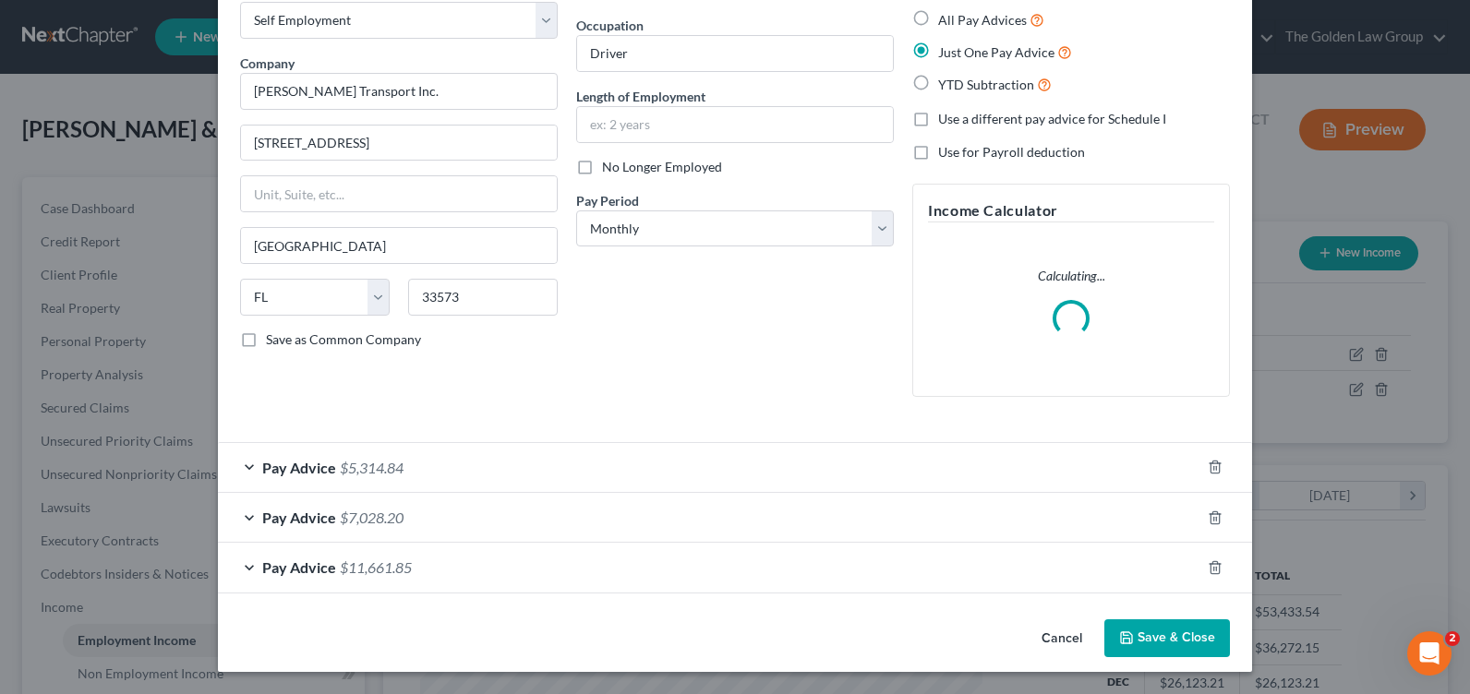
scroll to position [102, 0]
click at [1208, 470] on icon "button" at bounding box center [1215, 467] width 15 height 15
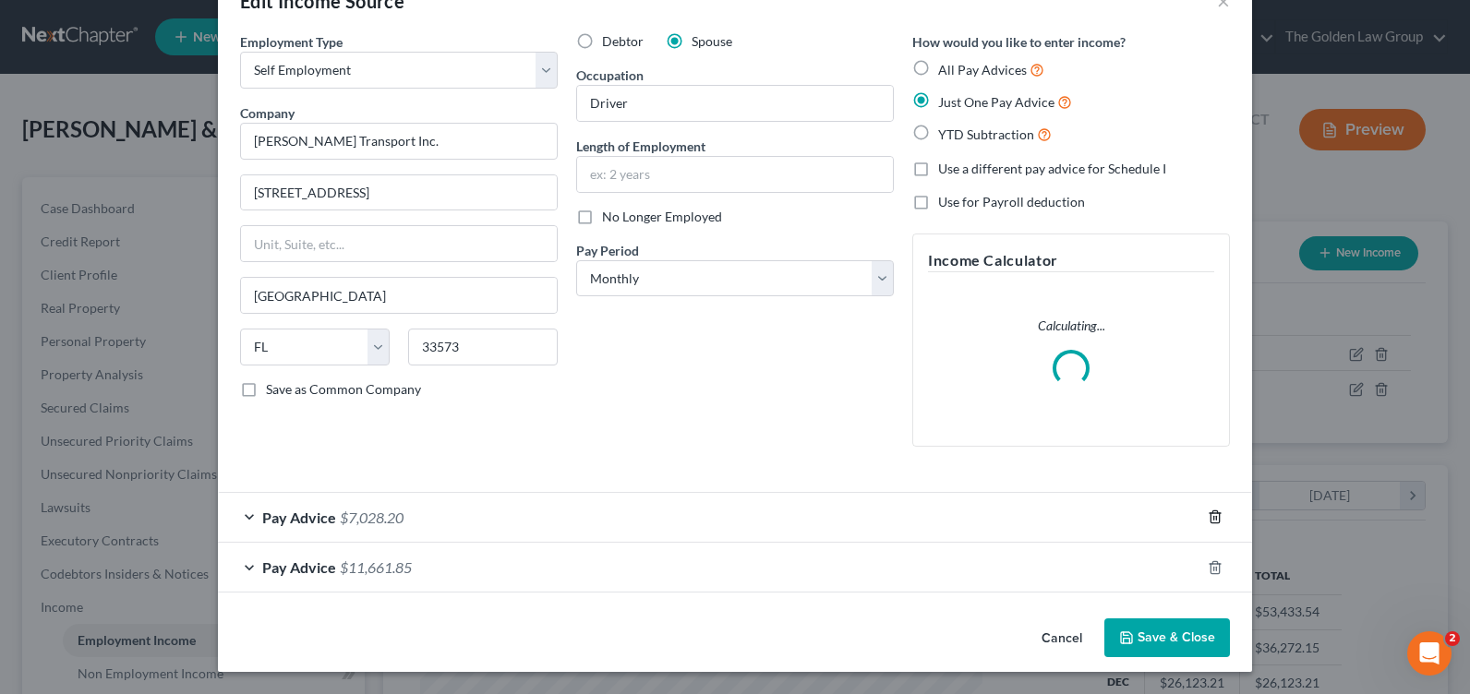
click at [1214, 520] on line "button" at bounding box center [1214, 519] width 0 height 4
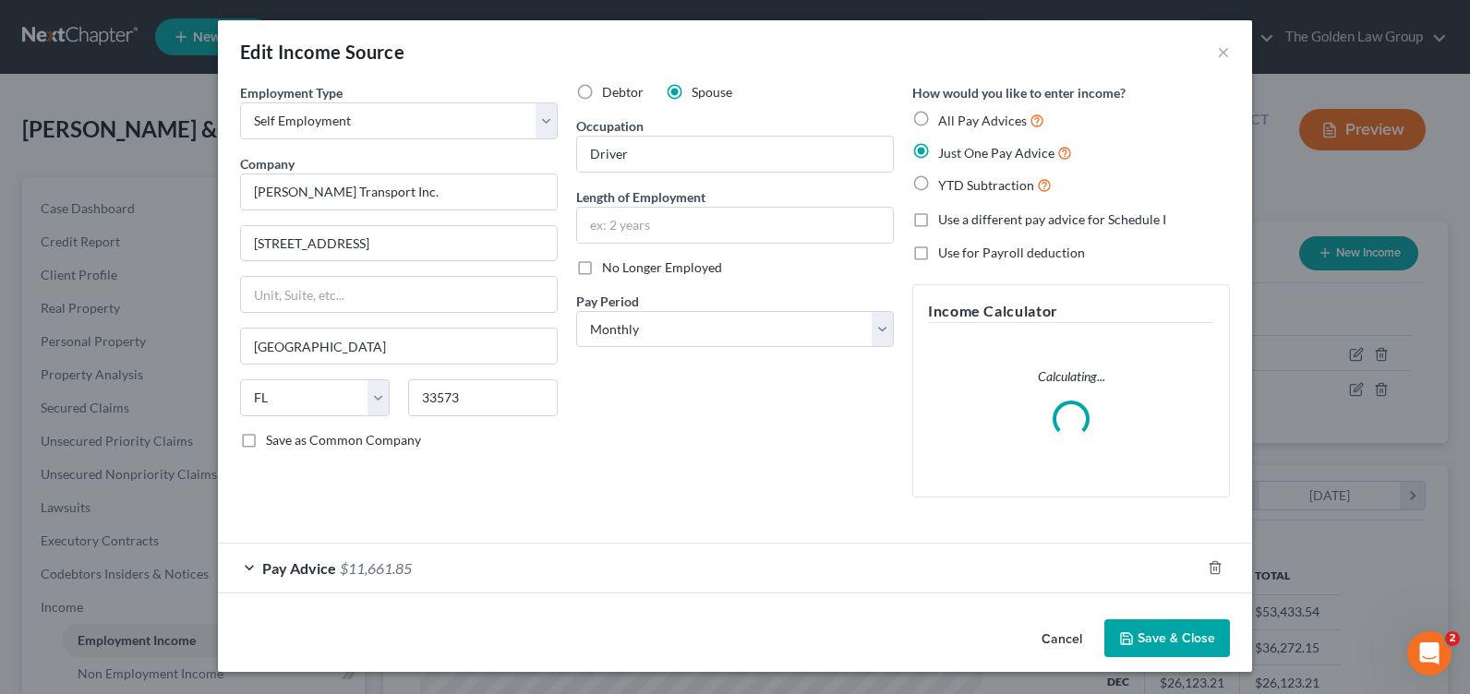
click at [245, 564] on div "Pay Advice $11,661.85" at bounding box center [709, 568] width 982 height 49
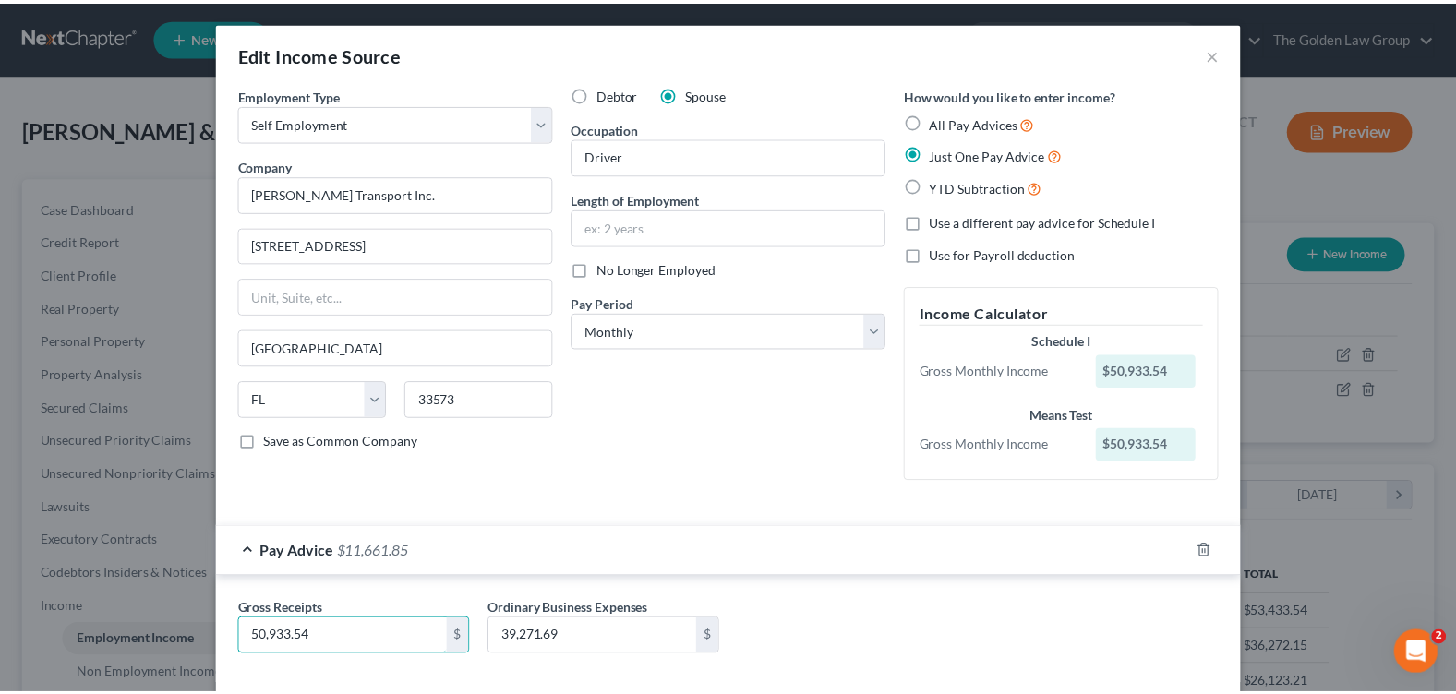
scroll to position [91, 0]
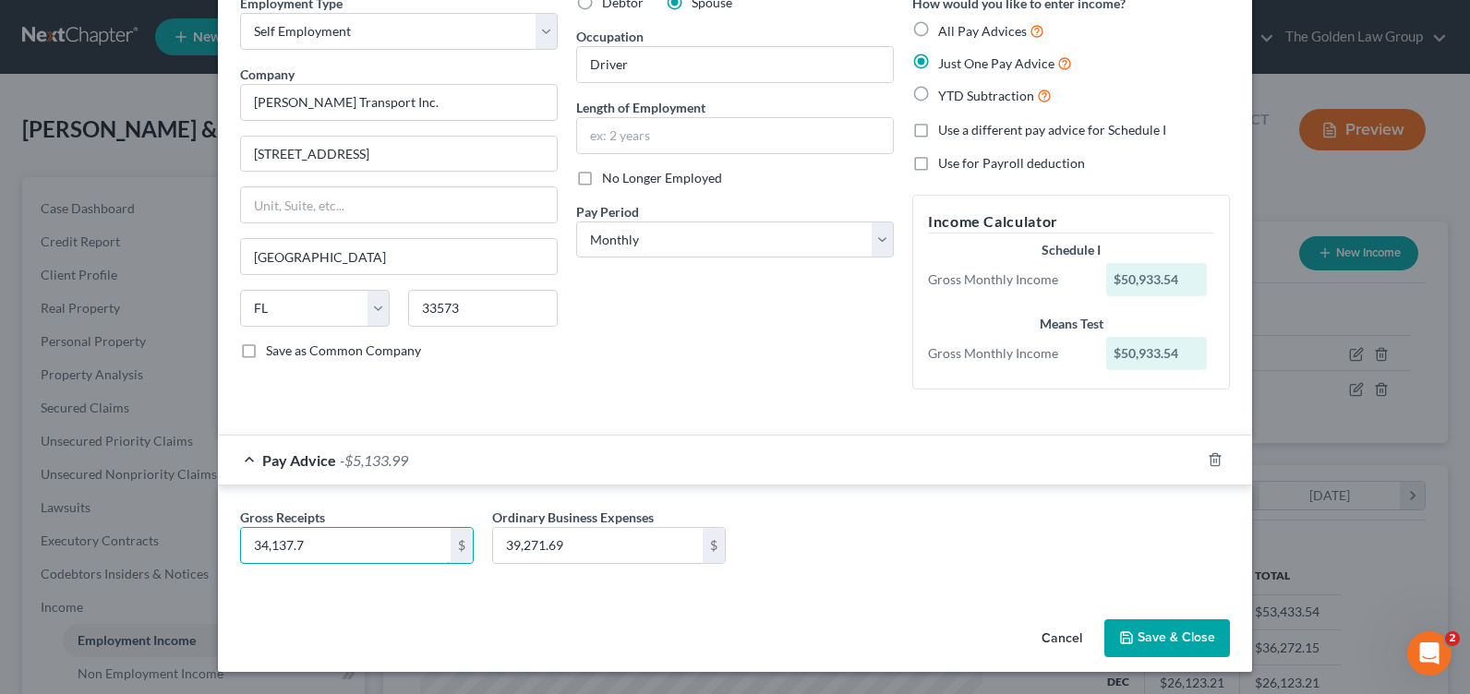
type input "34,137.7"
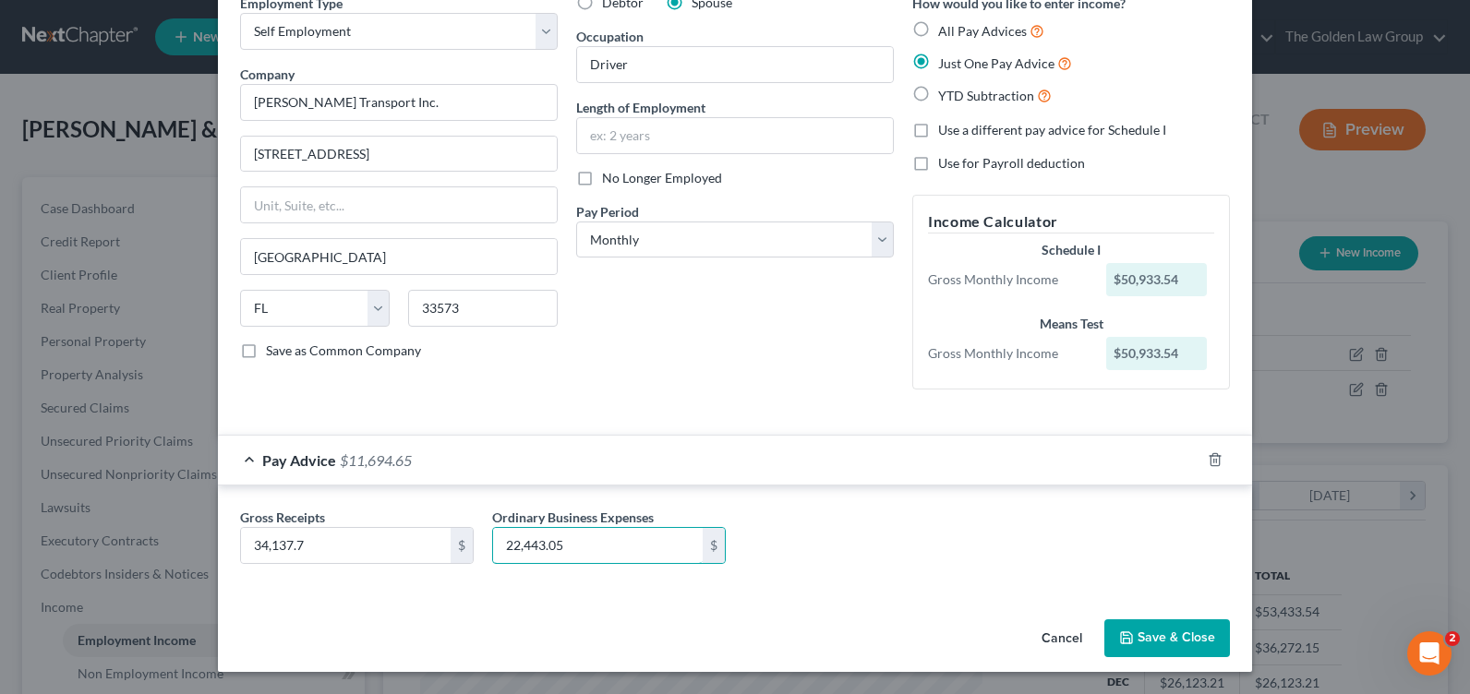
type input "22,443.05"
click at [1145, 640] on button "Save & Close" at bounding box center [1167, 639] width 126 height 39
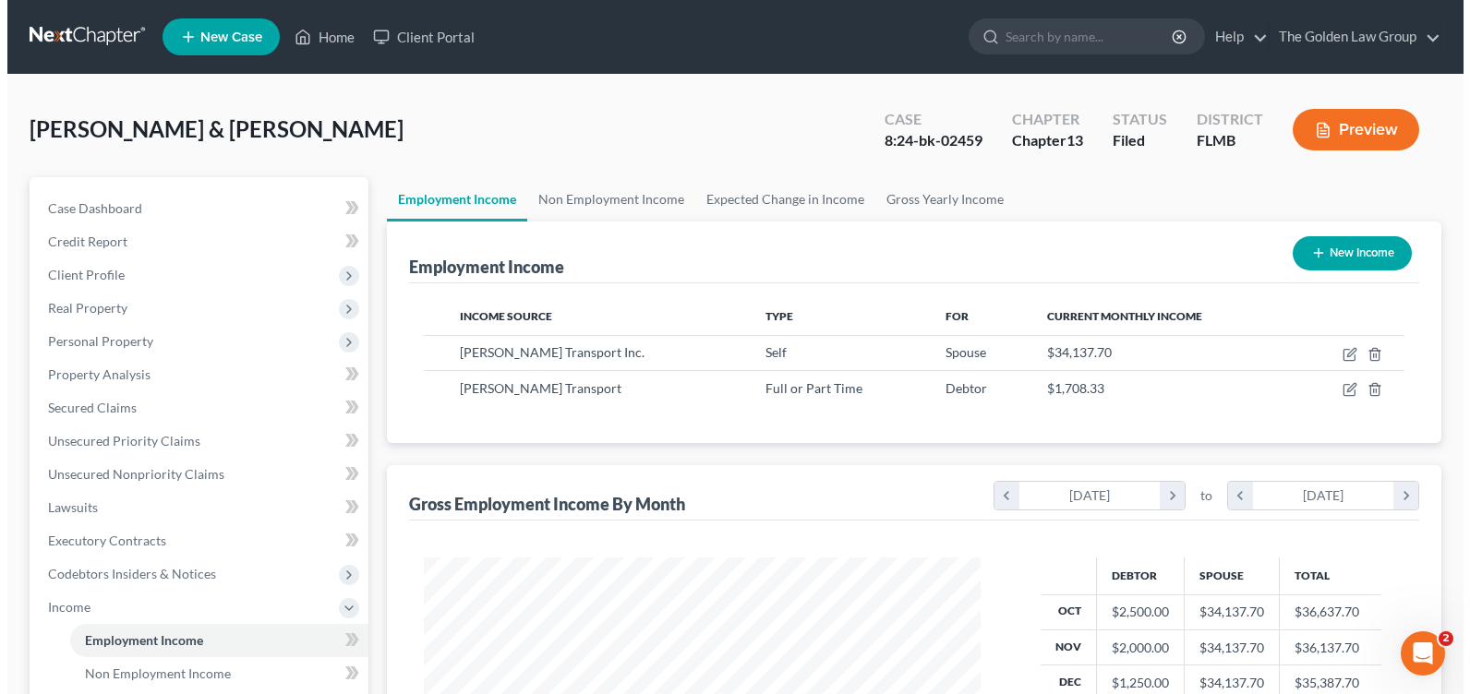
scroll to position [922975, 922712]
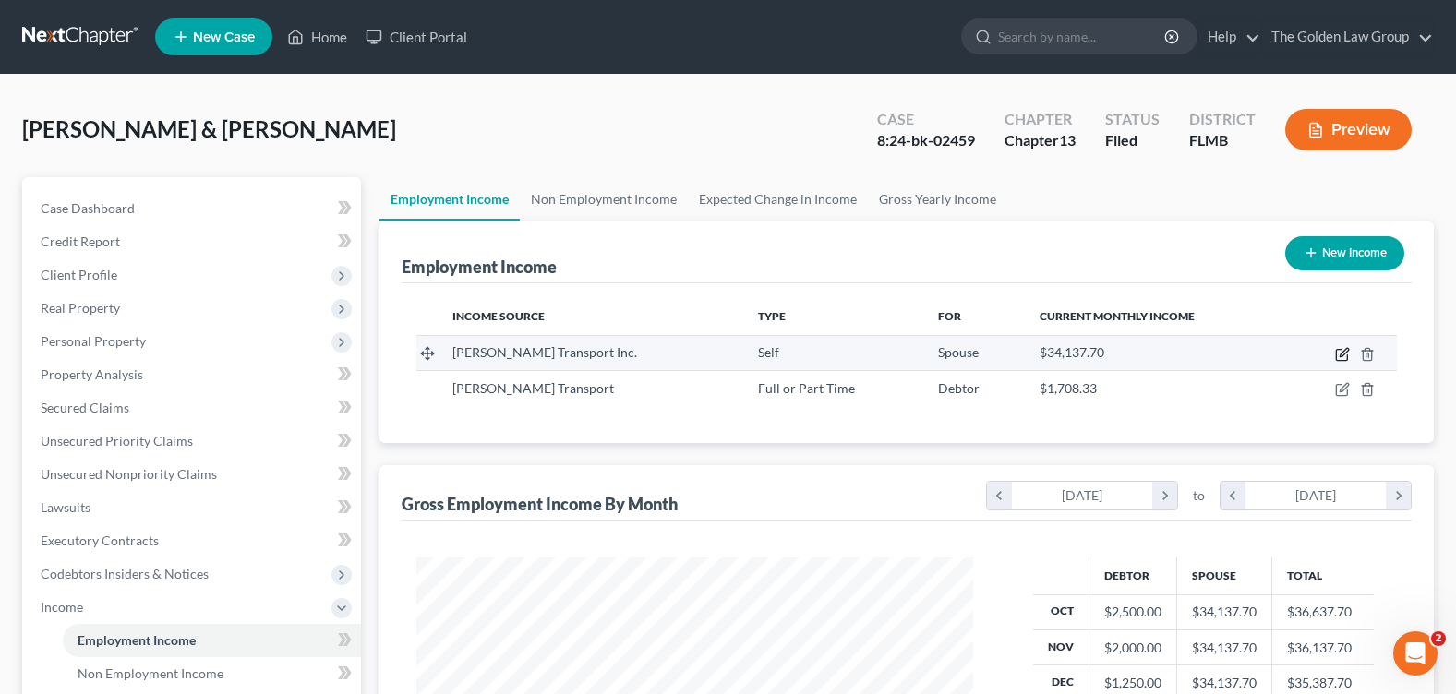
click at [1339, 352] on icon "button" at bounding box center [1342, 354] width 15 height 15
select select "1"
select select "9"
select select "0"
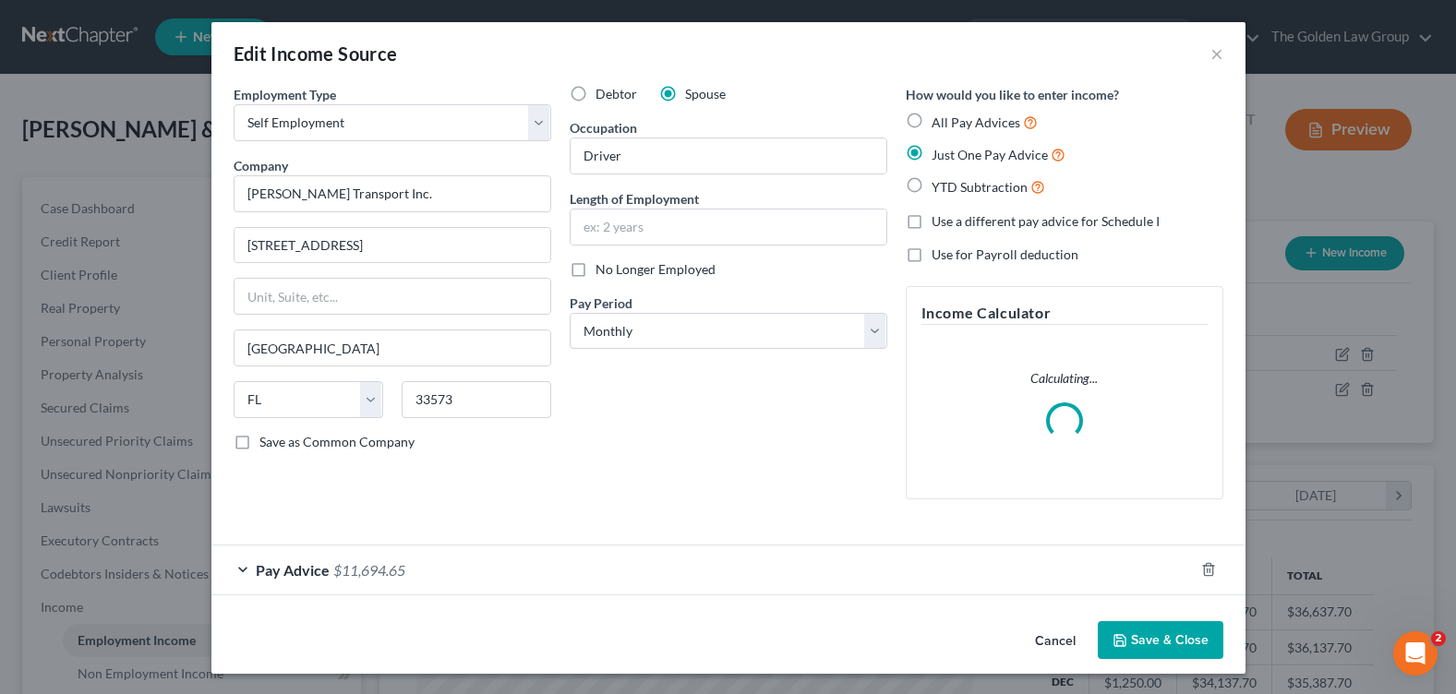
scroll to position [331, 600]
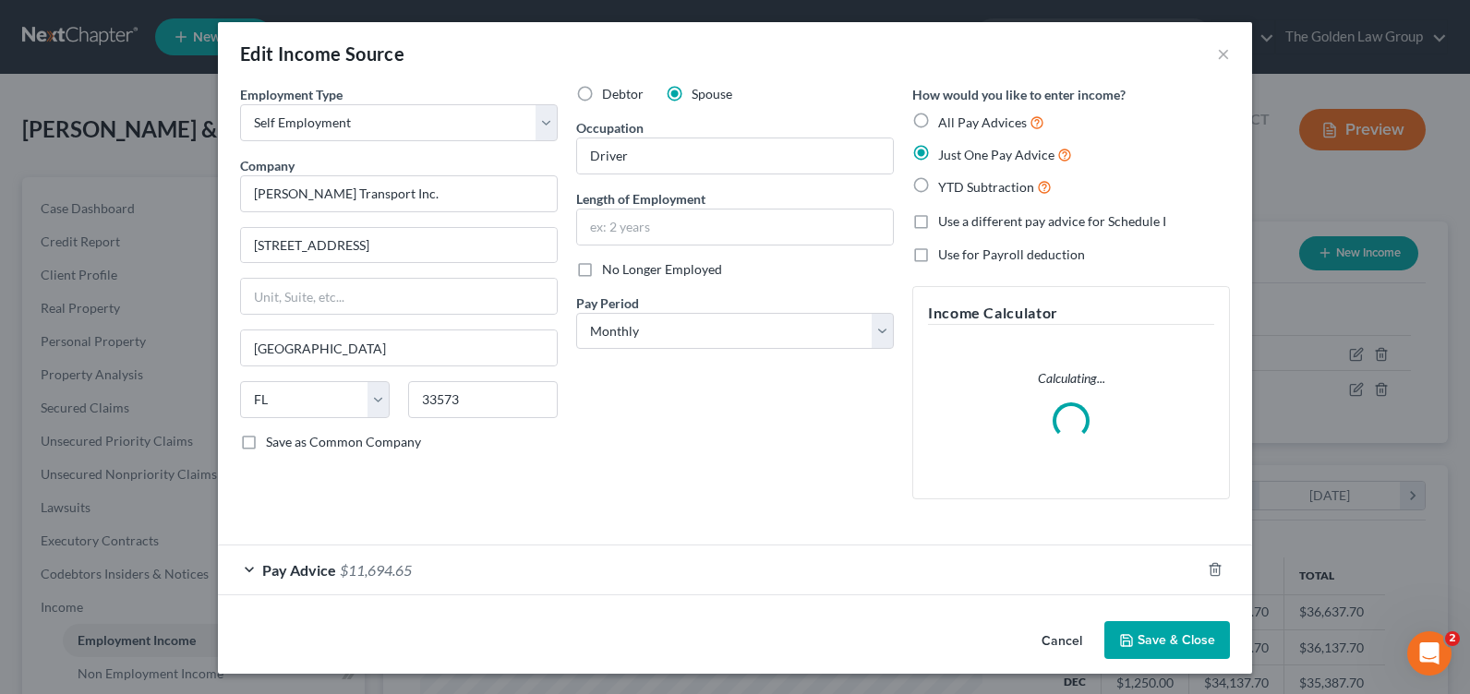
drag, startPoint x: 574, startPoint y: 99, endPoint x: 609, endPoint y: 127, distance: 45.3
click at [602, 103] on label "Debtor" at bounding box center [623, 94] width 42 height 18
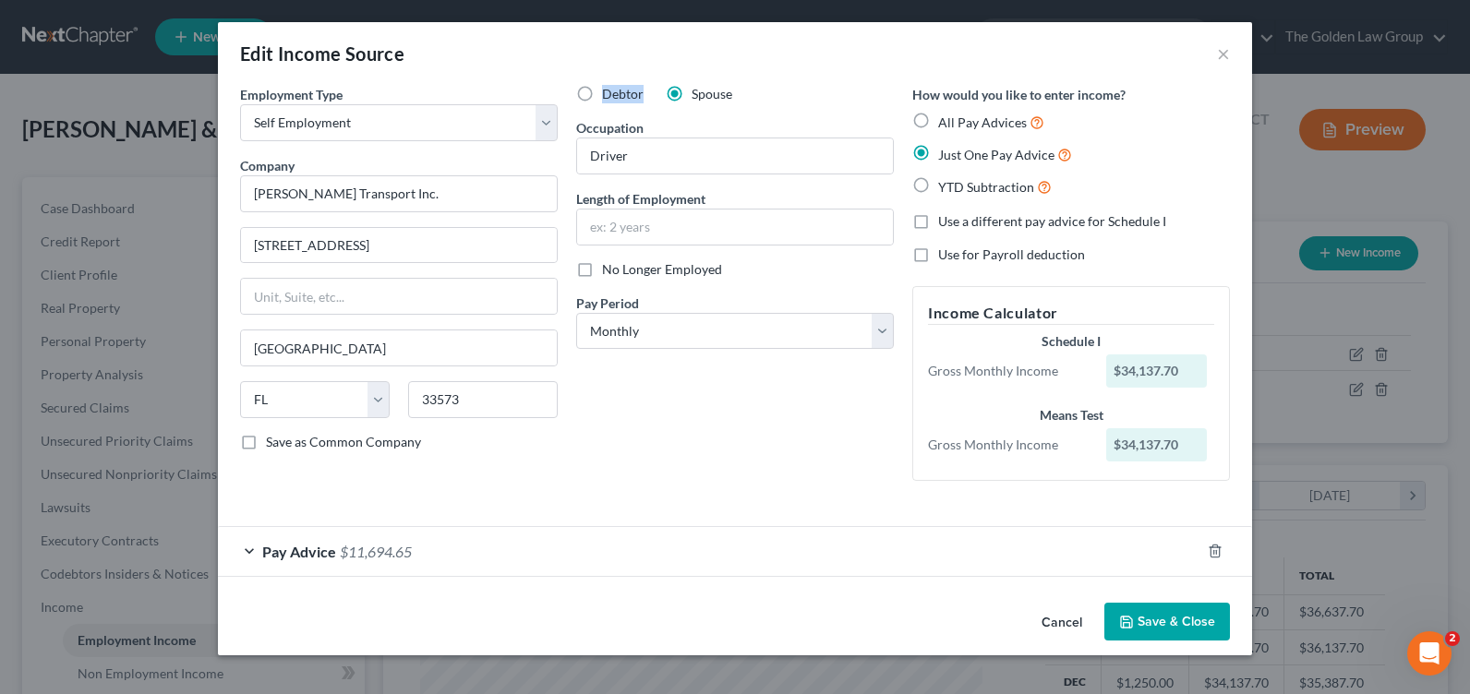
click at [602, 96] on label "Debtor" at bounding box center [623, 94] width 42 height 18
click at [609, 96] on input "Debtor" at bounding box center [615, 91] width 12 height 12
radio input "true"
click at [1168, 625] on button "Save & Close" at bounding box center [1167, 622] width 126 height 39
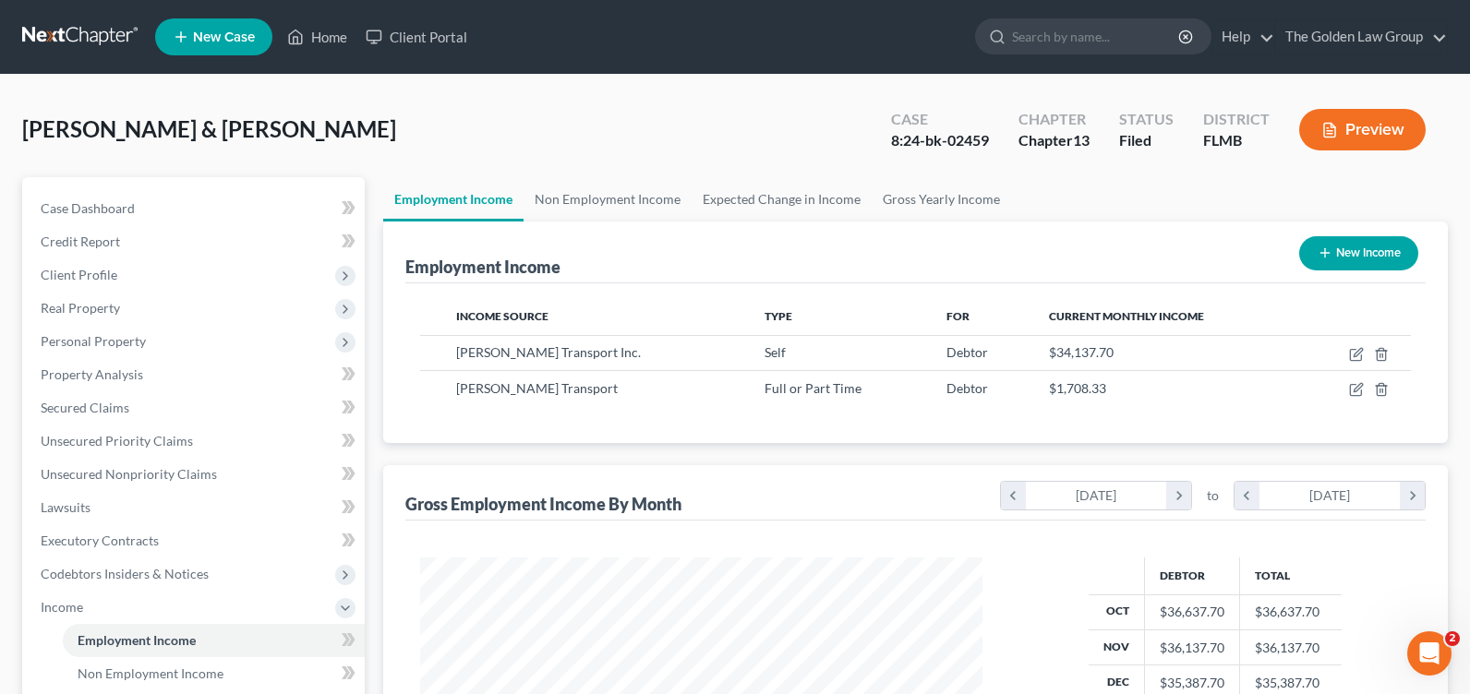
scroll to position [922975, 922712]
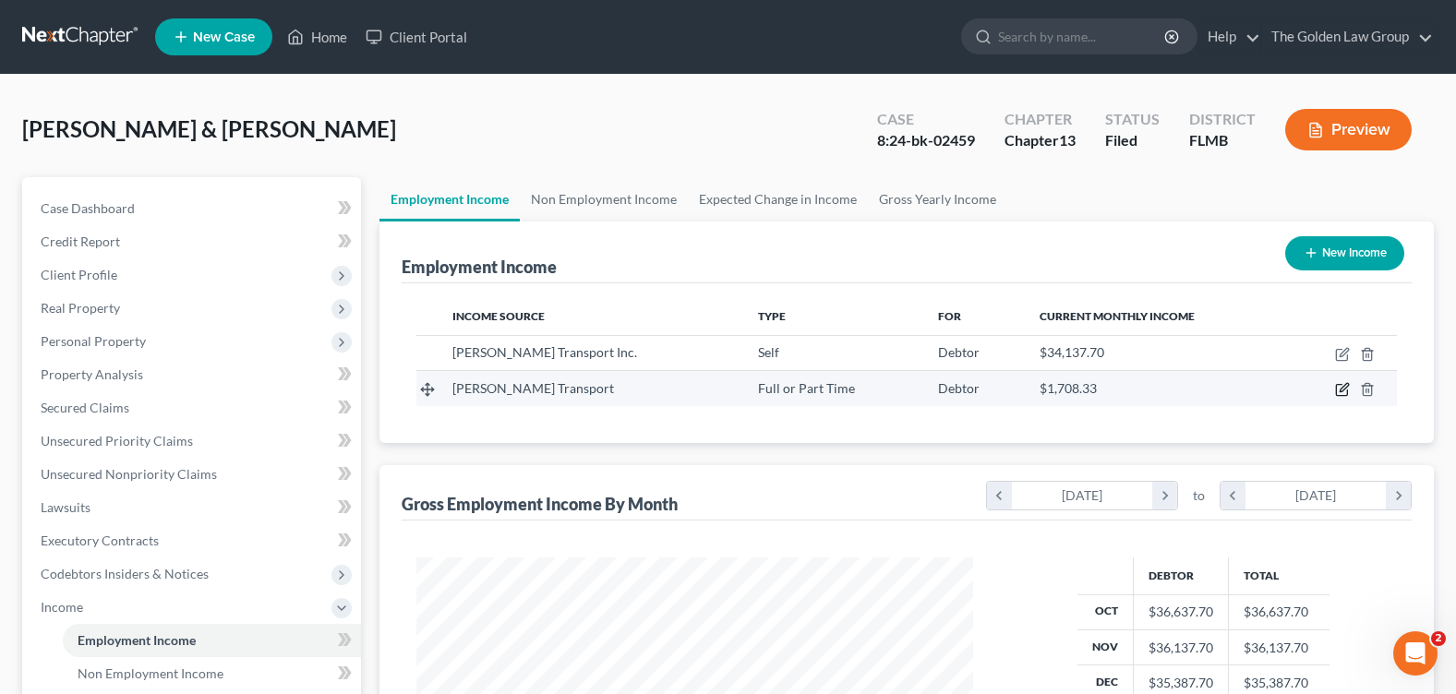
click at [1344, 386] on icon "button" at bounding box center [1344, 388] width 8 height 8
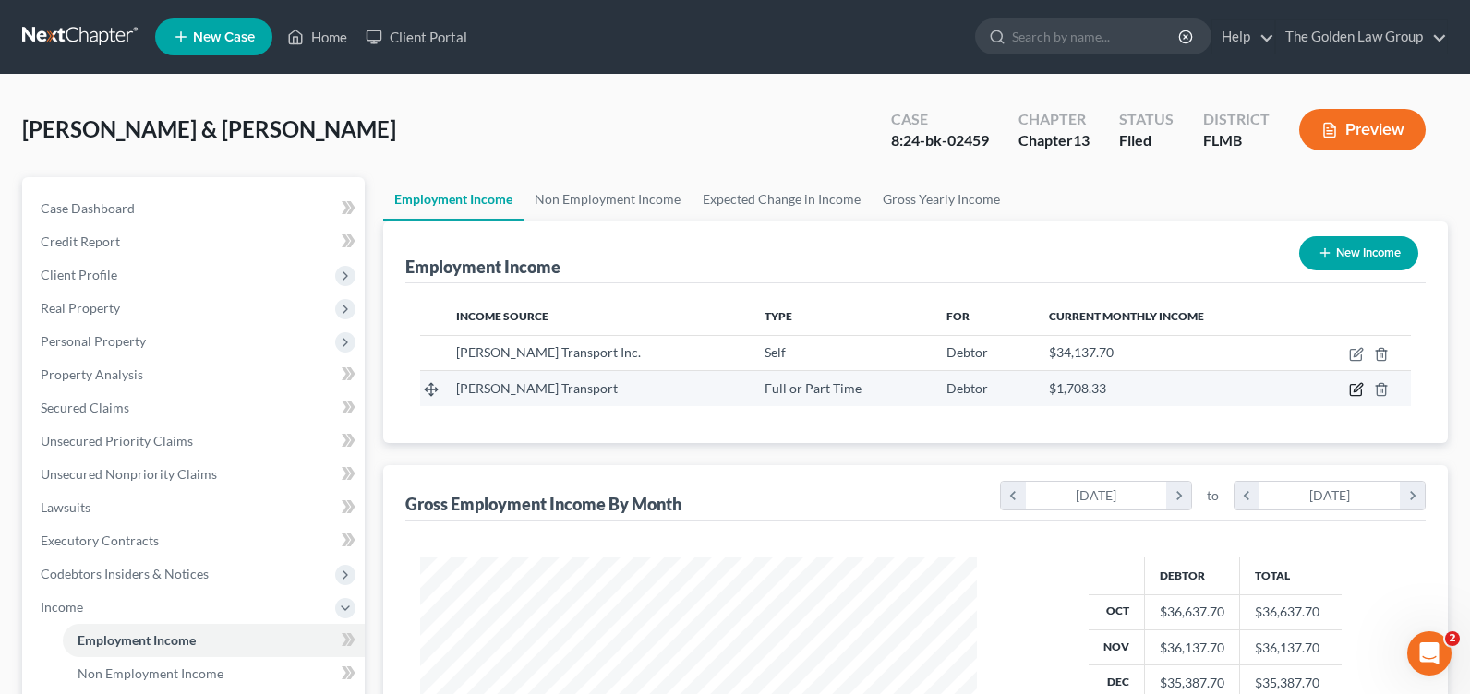
select select "0"
select select "9"
select select "3"
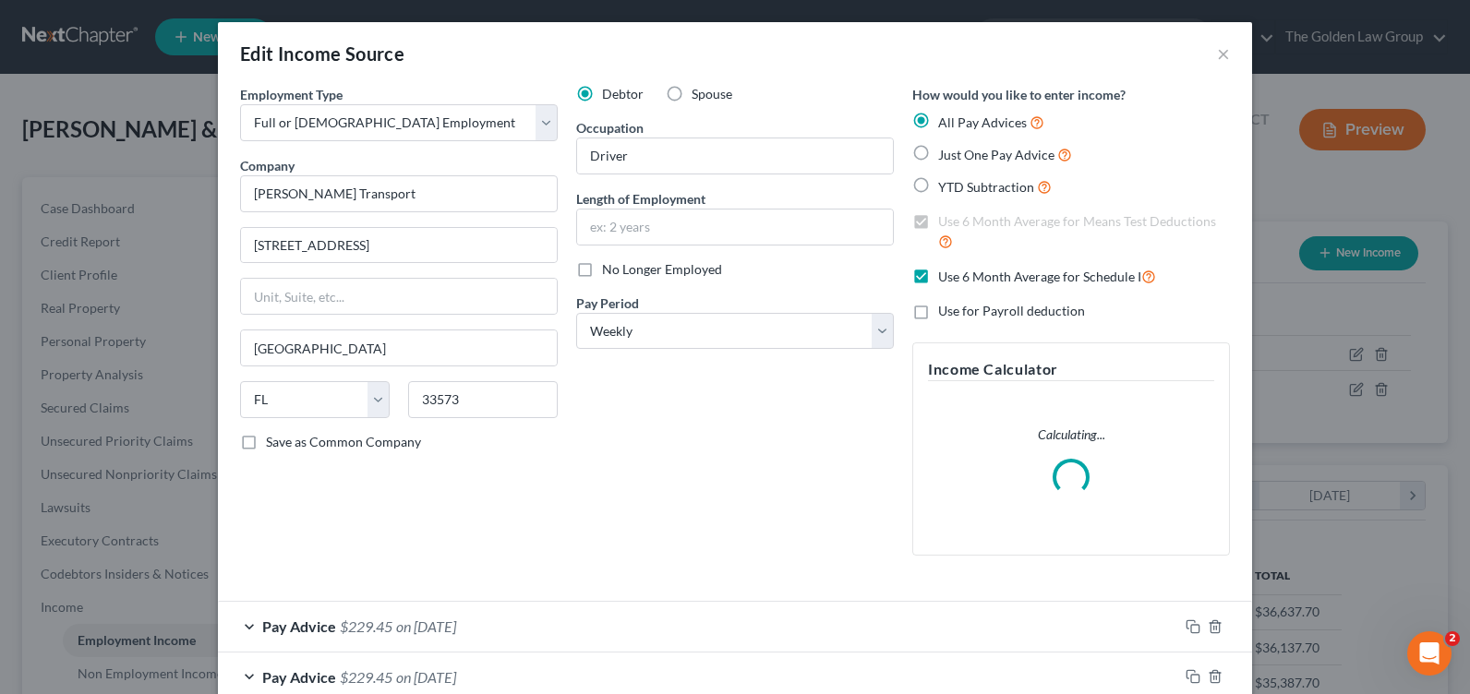
scroll to position [331, 600]
click at [681, 98] on div "Spouse" at bounding box center [699, 94] width 66 height 18
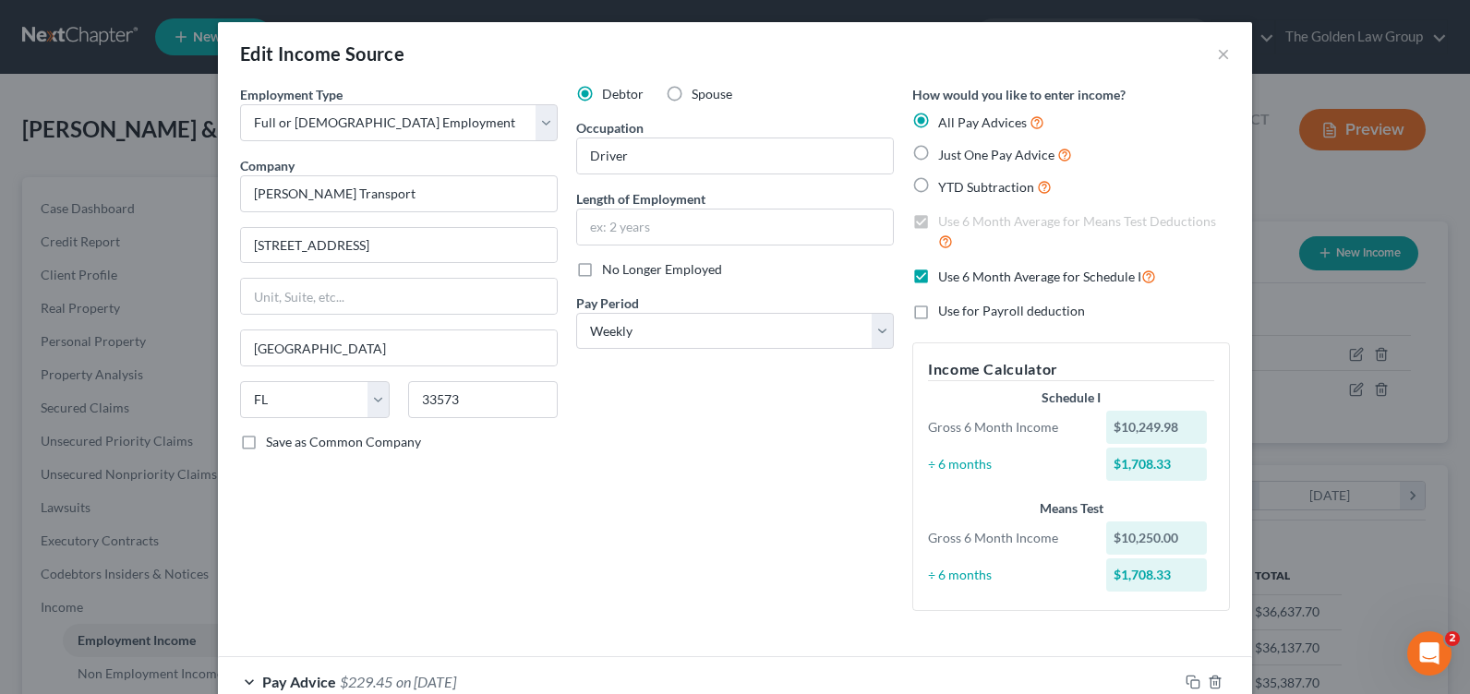
click at [692, 94] on label "Spouse" at bounding box center [712, 94] width 41 height 18
click at [699, 94] on input "Spouse" at bounding box center [705, 91] width 12 height 12
radio input "true"
click at [680, 524] on div "Debtor Spouse Occupation Driver Length of Employment No Longer Employed Pay Per…" at bounding box center [735, 355] width 336 height 541
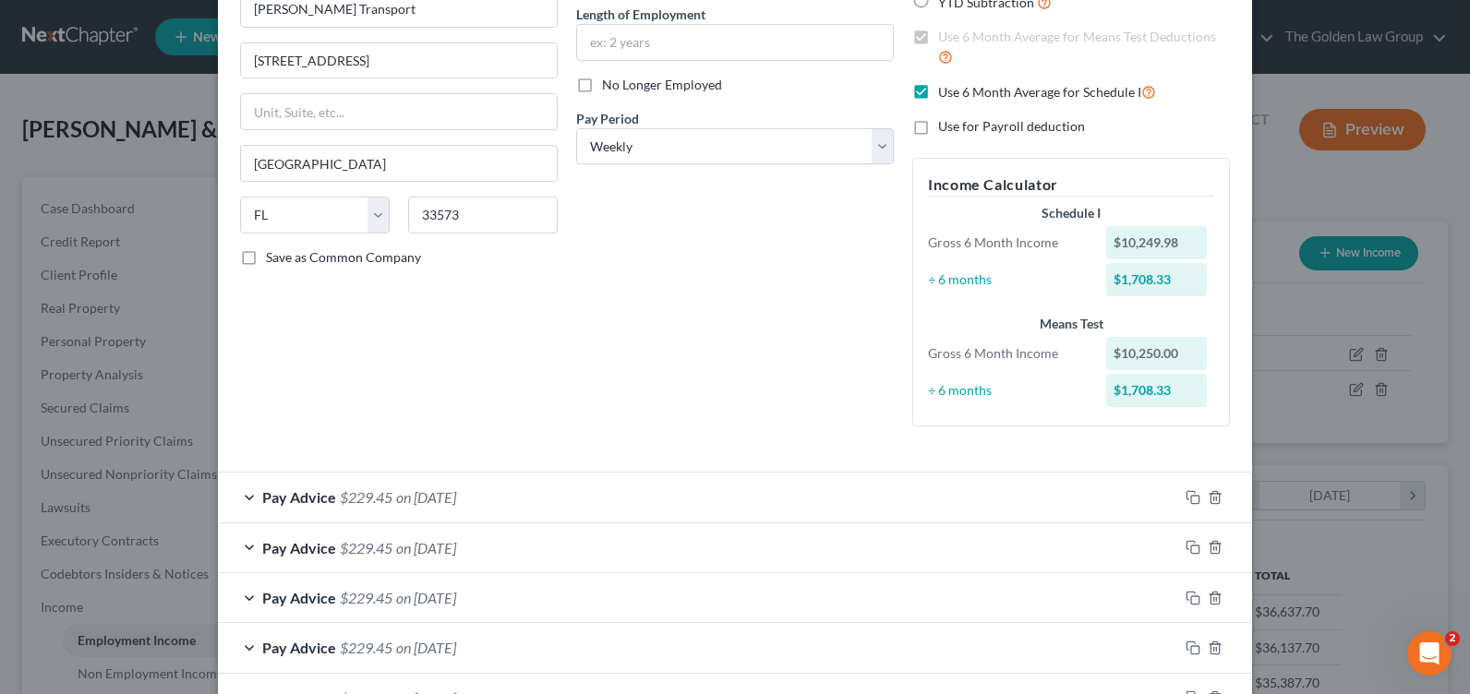
scroll to position [0, 0]
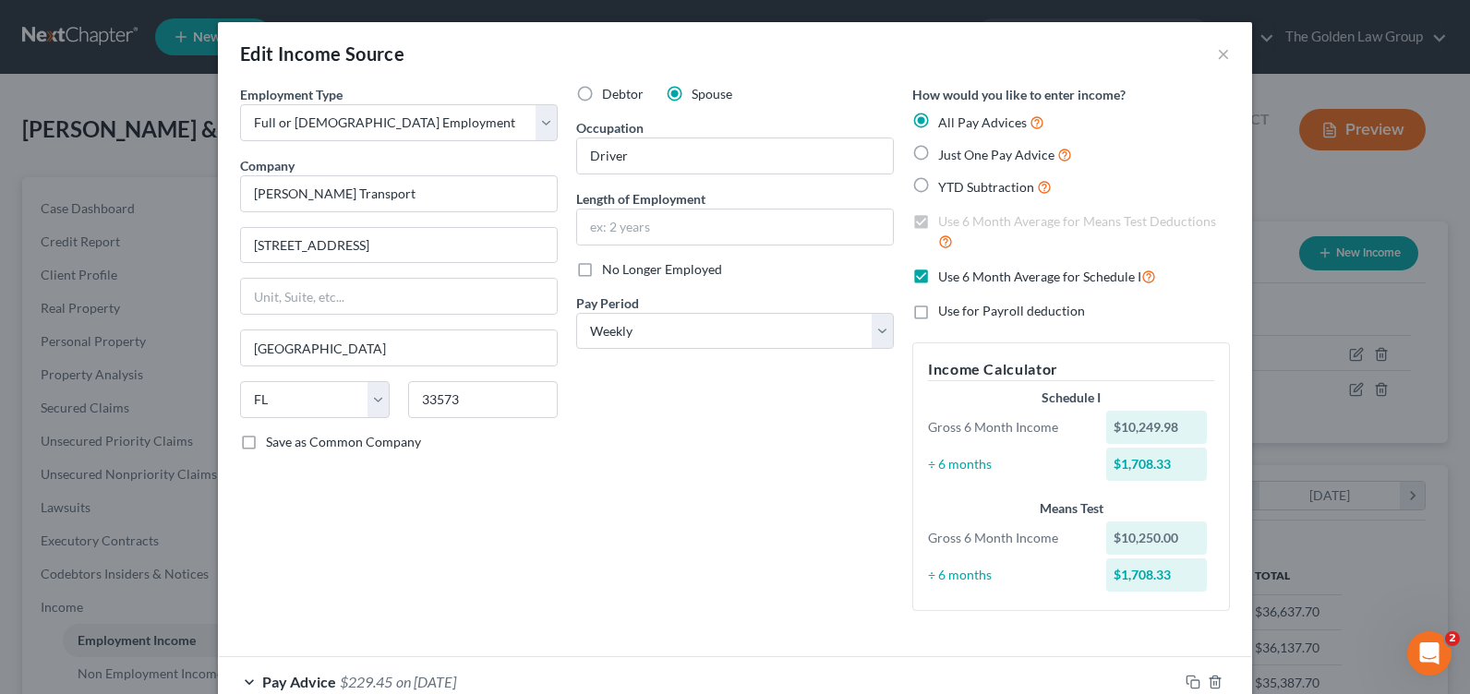
click at [938, 271] on label "Use 6 Month Average for Schedule I" at bounding box center [1047, 276] width 218 height 21
click at [945, 271] on input "Use 6 Month Average for Schedule I" at bounding box center [951, 272] width 12 height 12
checkbox input "false"
click at [938, 223] on label "Use 6 Month Average for Means Test Deductions" at bounding box center [1084, 232] width 292 height 40
click at [945, 223] on input "Use 6 Month Average for Means Test Deductions" at bounding box center [951, 218] width 12 height 12
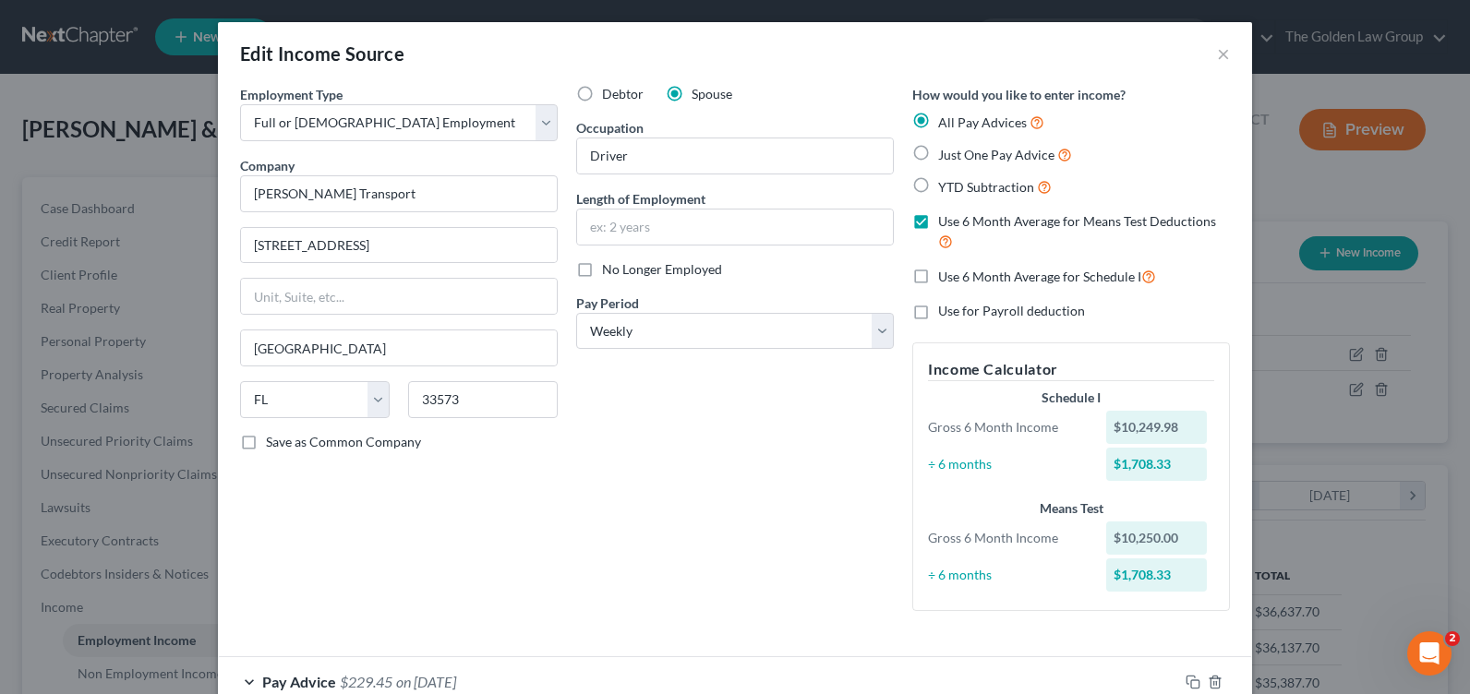
checkbox input "false"
click at [938, 155] on label "Just One Pay Advice" at bounding box center [1005, 154] width 134 height 21
click at [945, 155] on input "Just One Pay Advice" at bounding box center [951, 150] width 12 height 12
radio input "true"
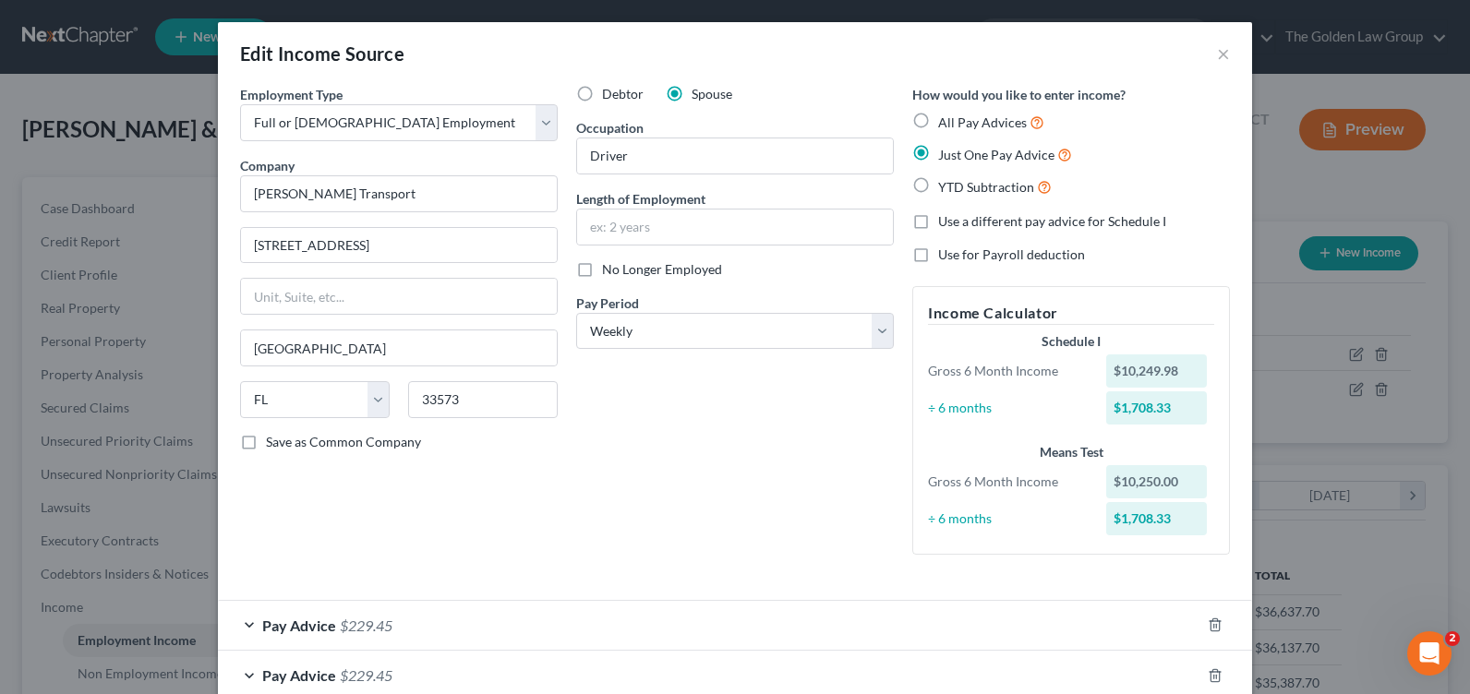
click at [632, 524] on div "Debtor Spouse Occupation Driver Length of Employment No Longer Employed Pay Per…" at bounding box center [735, 327] width 336 height 485
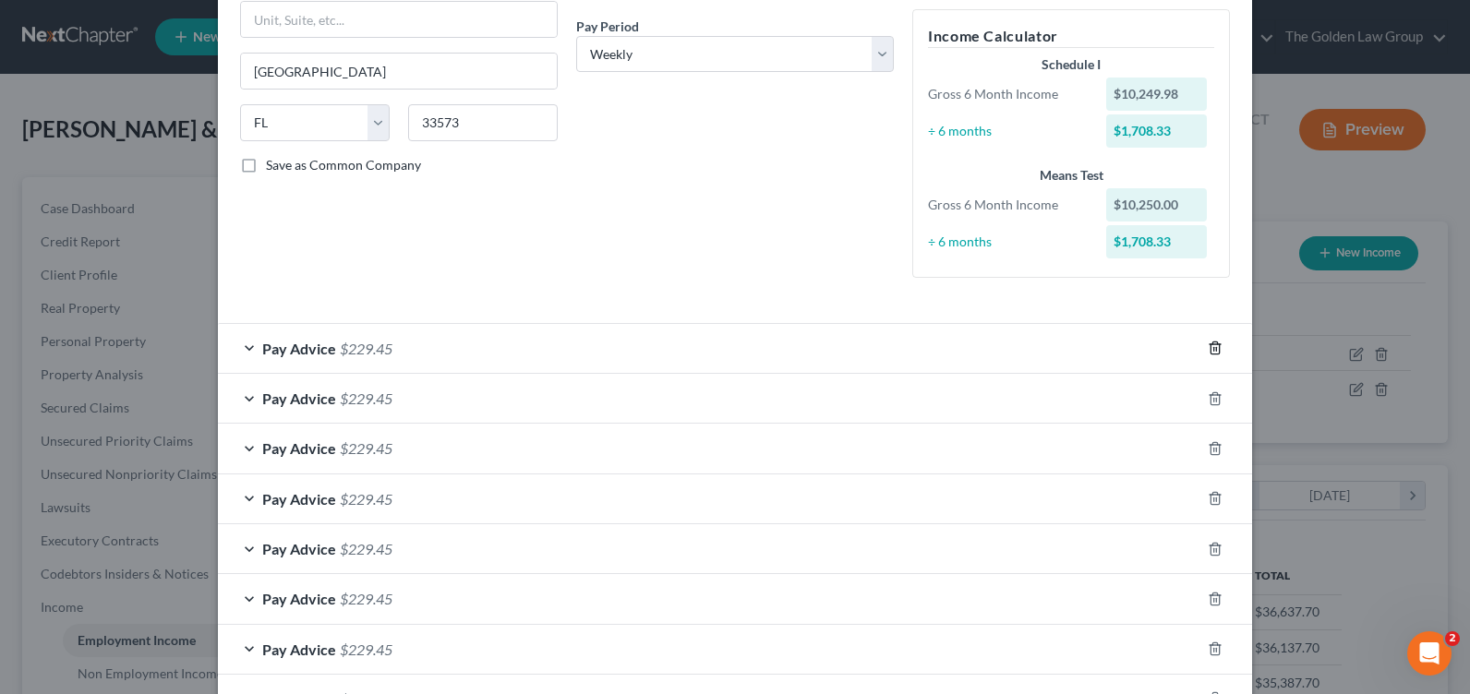
click at [1208, 347] on icon "button" at bounding box center [1215, 348] width 15 height 15
click at [1208, 391] on icon "button" at bounding box center [1215, 398] width 15 height 15
click at [1208, 347] on icon "button" at bounding box center [1215, 348] width 15 height 15
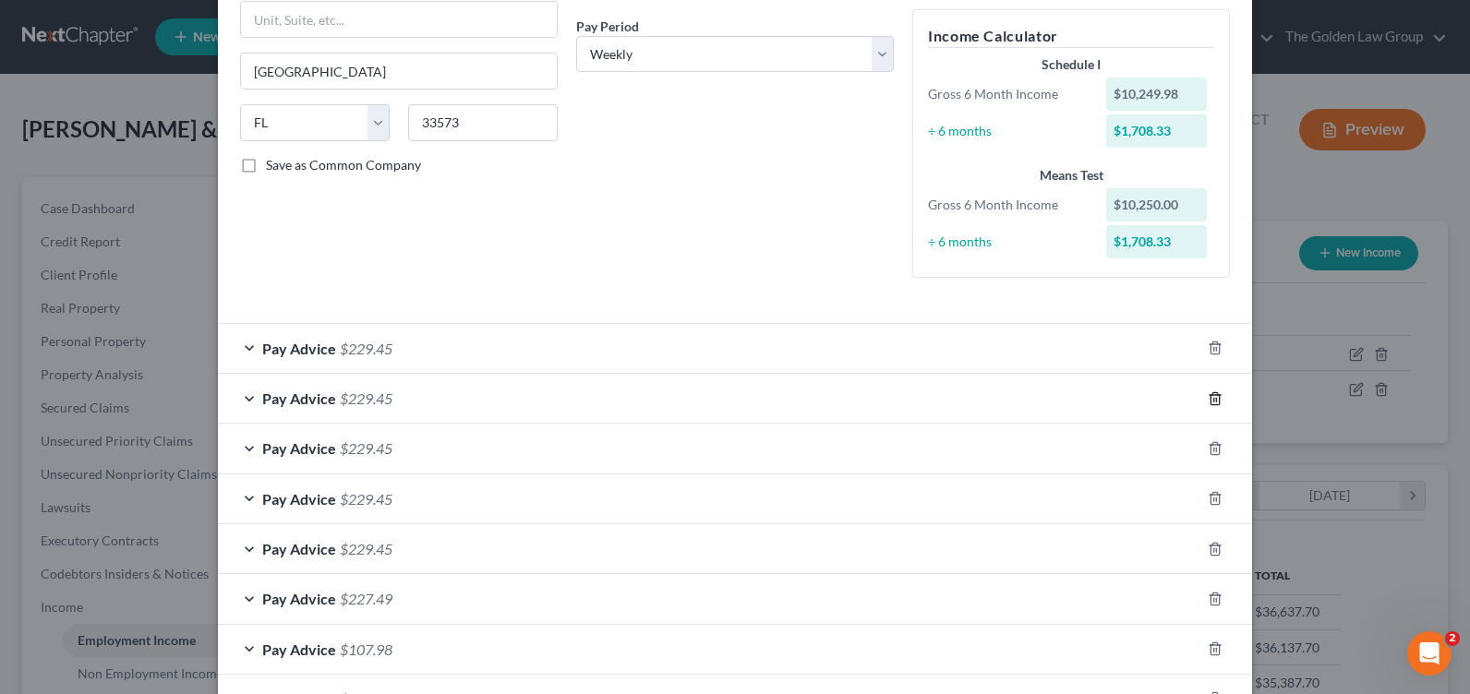
click at [1208, 391] on icon "button" at bounding box center [1215, 398] width 15 height 15
click at [1208, 441] on icon "button" at bounding box center [1215, 448] width 15 height 15
click at [1208, 347] on icon "button" at bounding box center [1215, 348] width 15 height 15
click at [1208, 391] on icon "button" at bounding box center [1215, 398] width 15 height 15
click at [1208, 347] on icon "button" at bounding box center [1215, 348] width 15 height 15
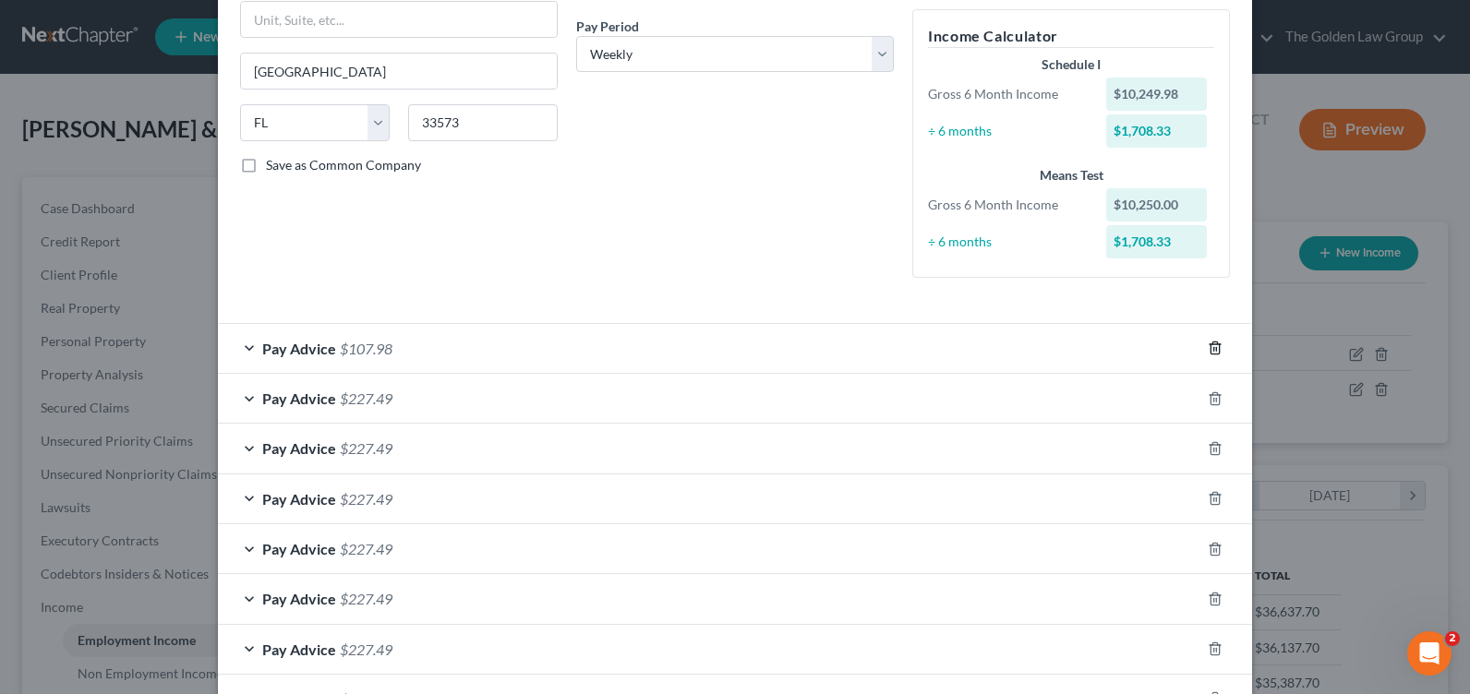
click at [1208, 347] on icon "button" at bounding box center [1215, 348] width 15 height 15
click at [1208, 391] on icon "button" at bounding box center [1215, 398] width 15 height 15
click at [1208, 347] on icon "button" at bounding box center [1215, 348] width 15 height 15
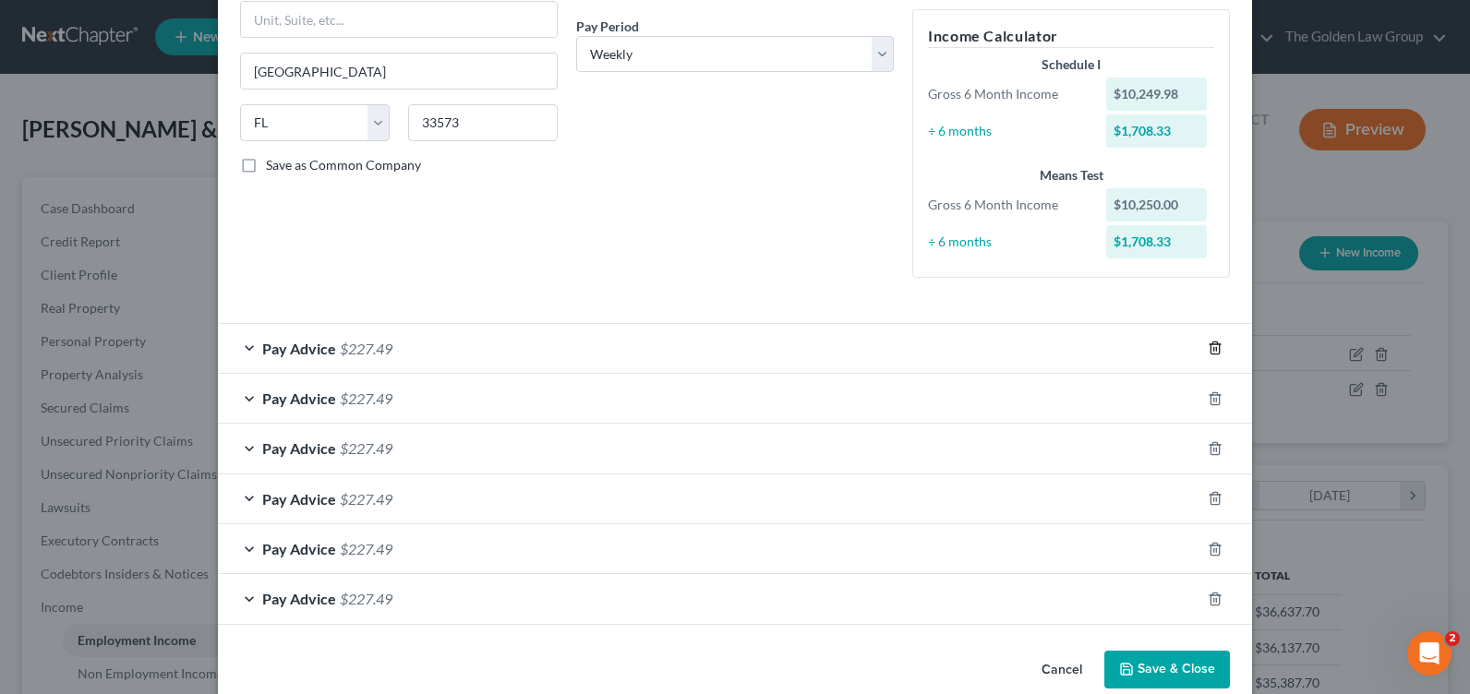
click at [1208, 355] on icon "button" at bounding box center [1215, 348] width 15 height 15
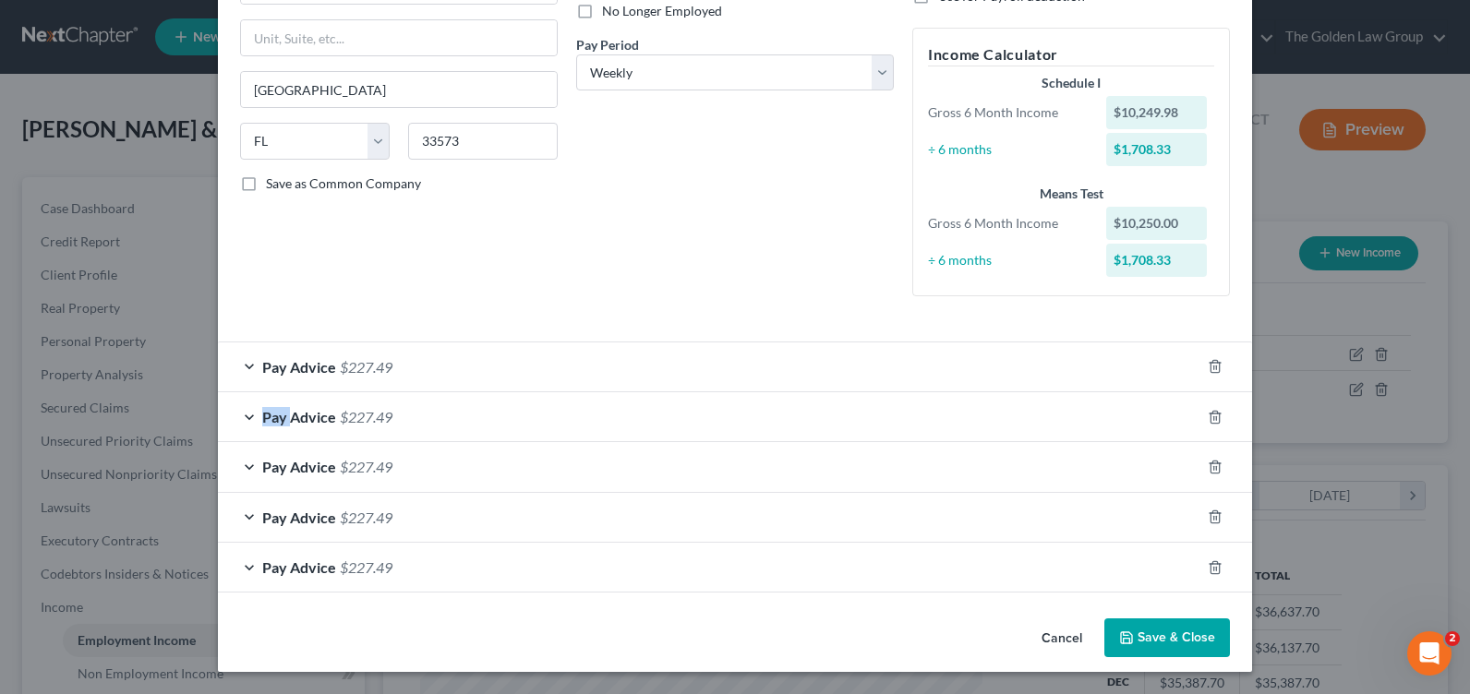
scroll to position [259, 0]
click at [1205, 355] on div at bounding box center [1226, 367] width 52 height 30
drag, startPoint x: 1205, startPoint y: 355, endPoint x: 1209, endPoint y: 368, distance: 13.4
click at [1209, 368] on icon "button" at bounding box center [1215, 366] width 15 height 15
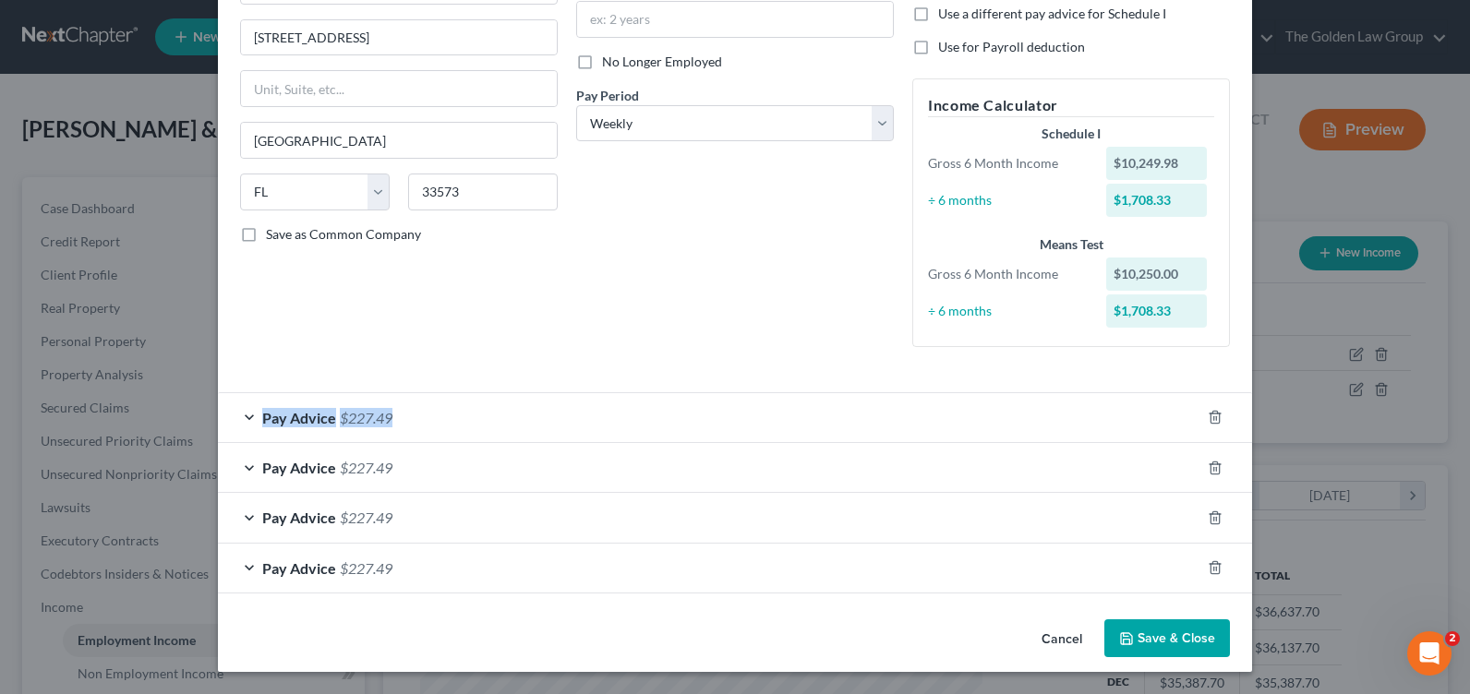
scroll to position [208, 0]
click at [1214, 418] on line "button" at bounding box center [1214, 419] width 0 height 4
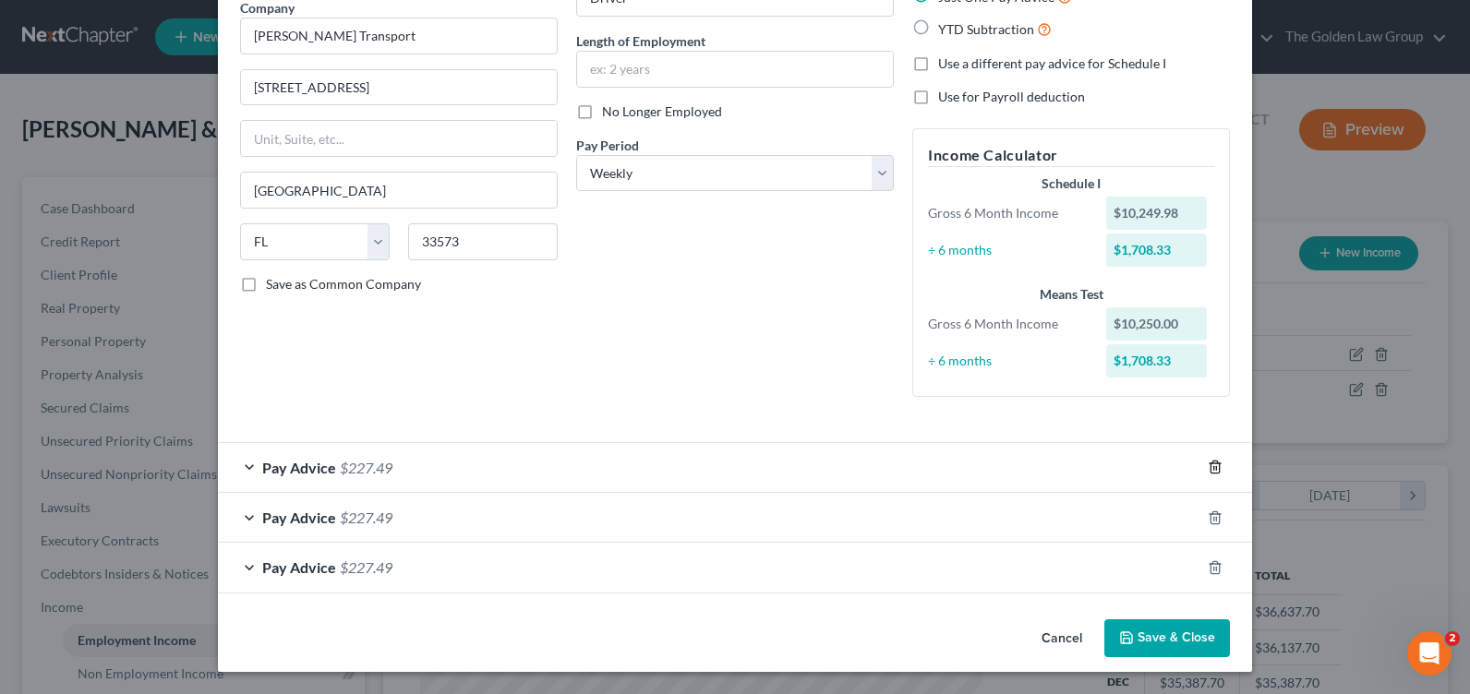
click at [1210, 471] on icon "button" at bounding box center [1215, 467] width 15 height 15
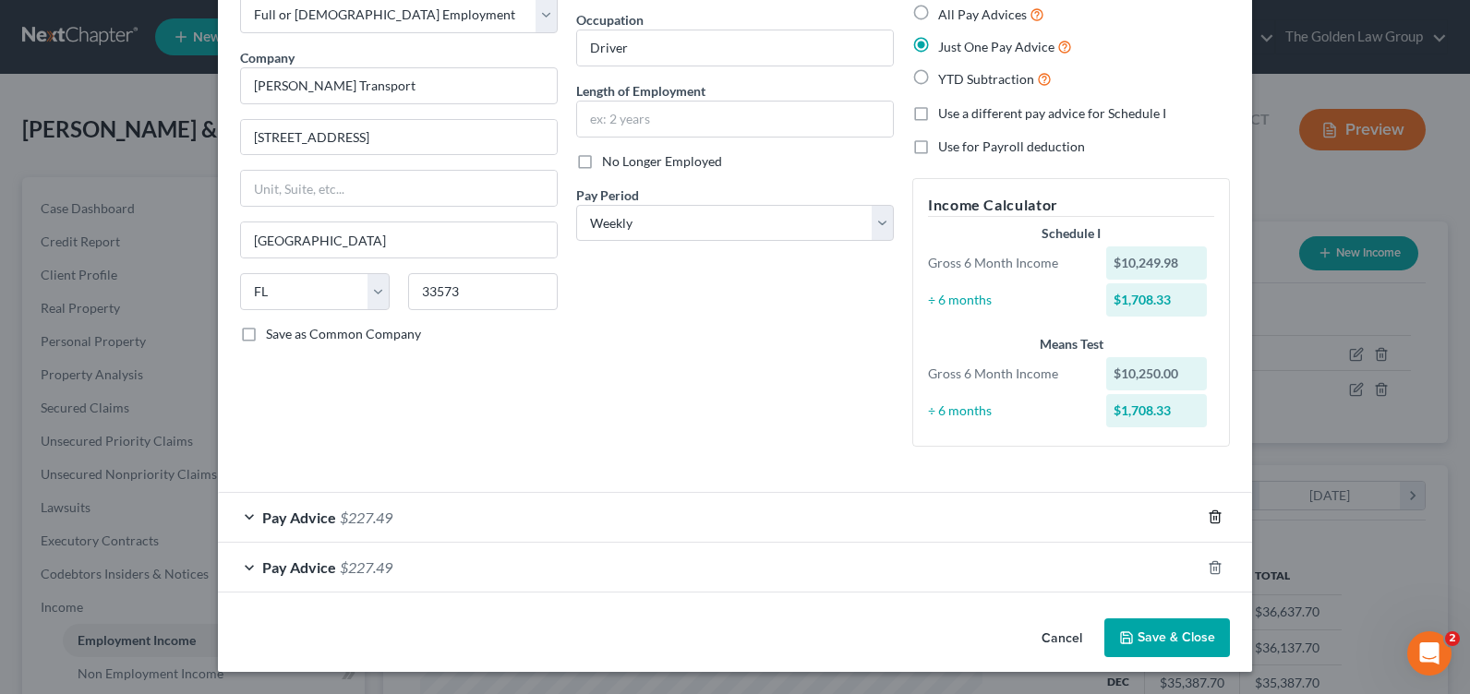
click at [1210, 517] on icon "button" at bounding box center [1215, 517] width 15 height 15
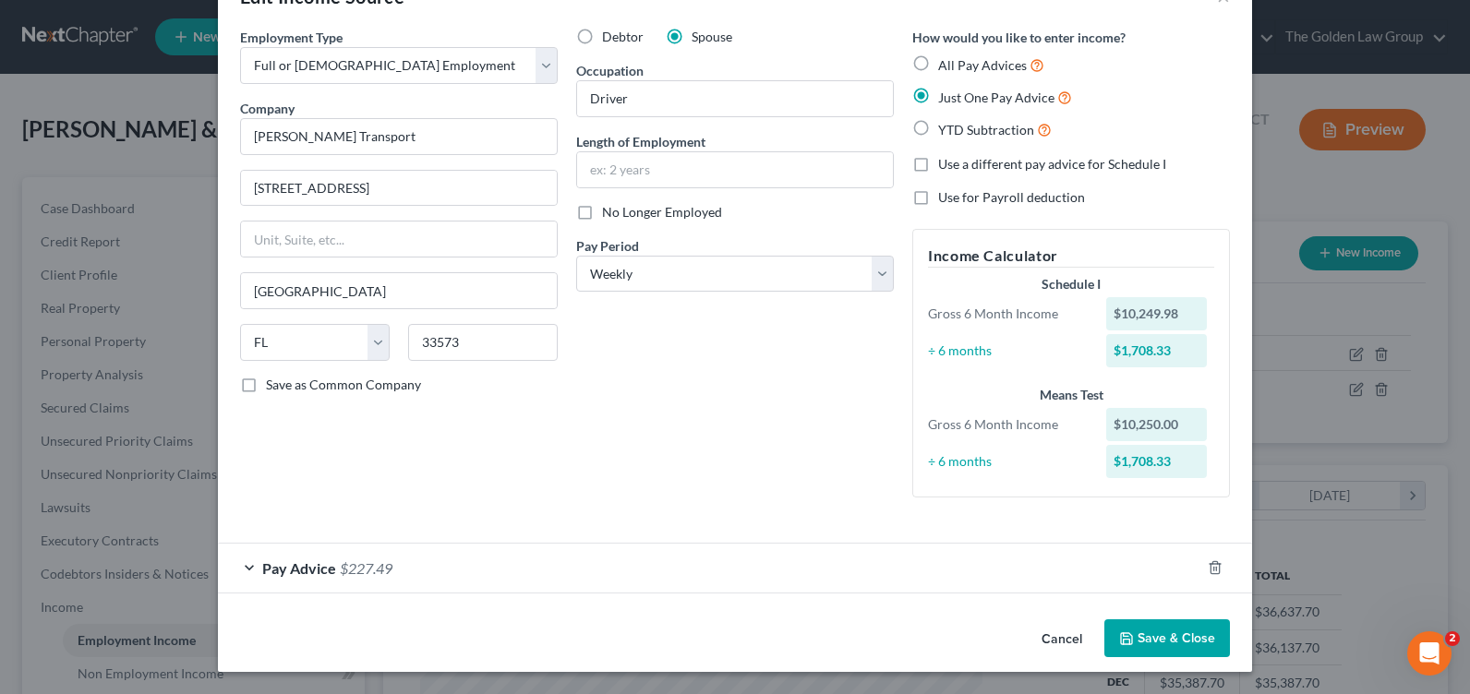
scroll to position [57, 0]
click at [239, 563] on div "Pay Advice $227.49" at bounding box center [709, 568] width 982 height 49
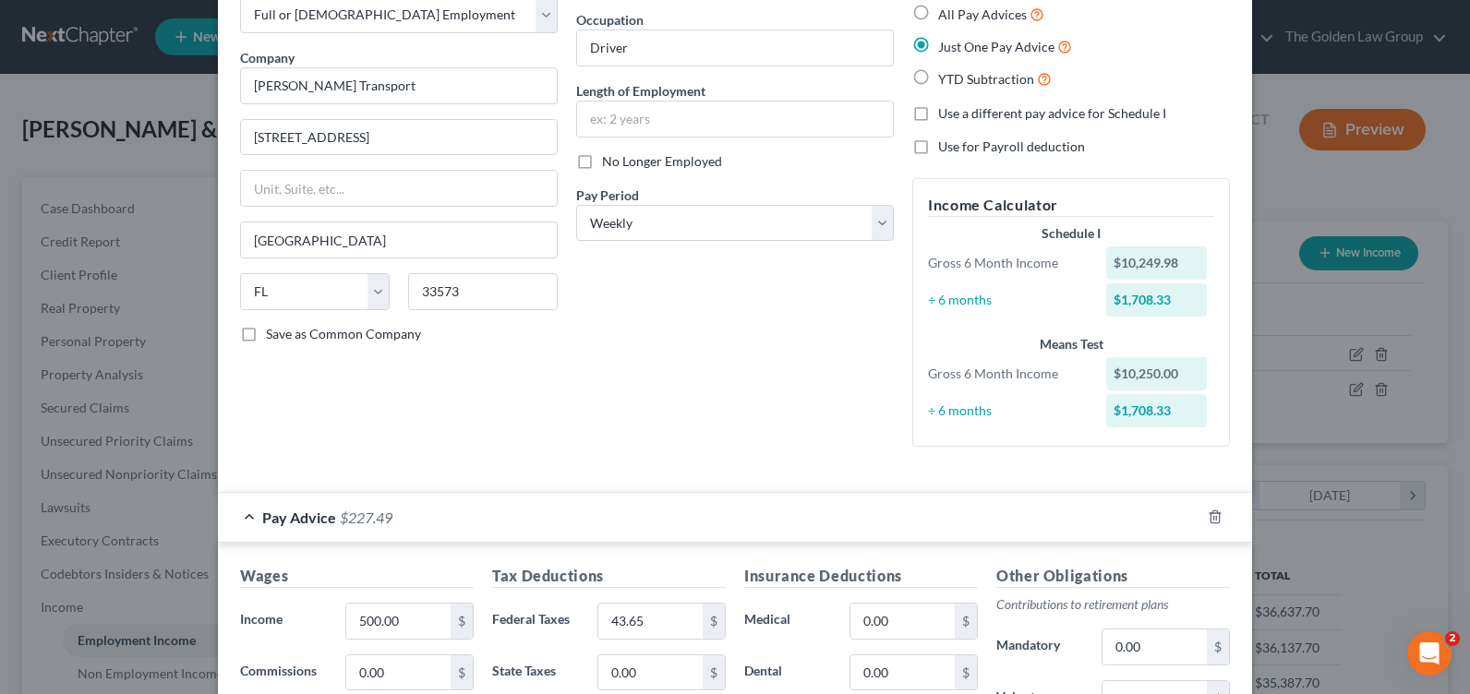
scroll to position [385, 0]
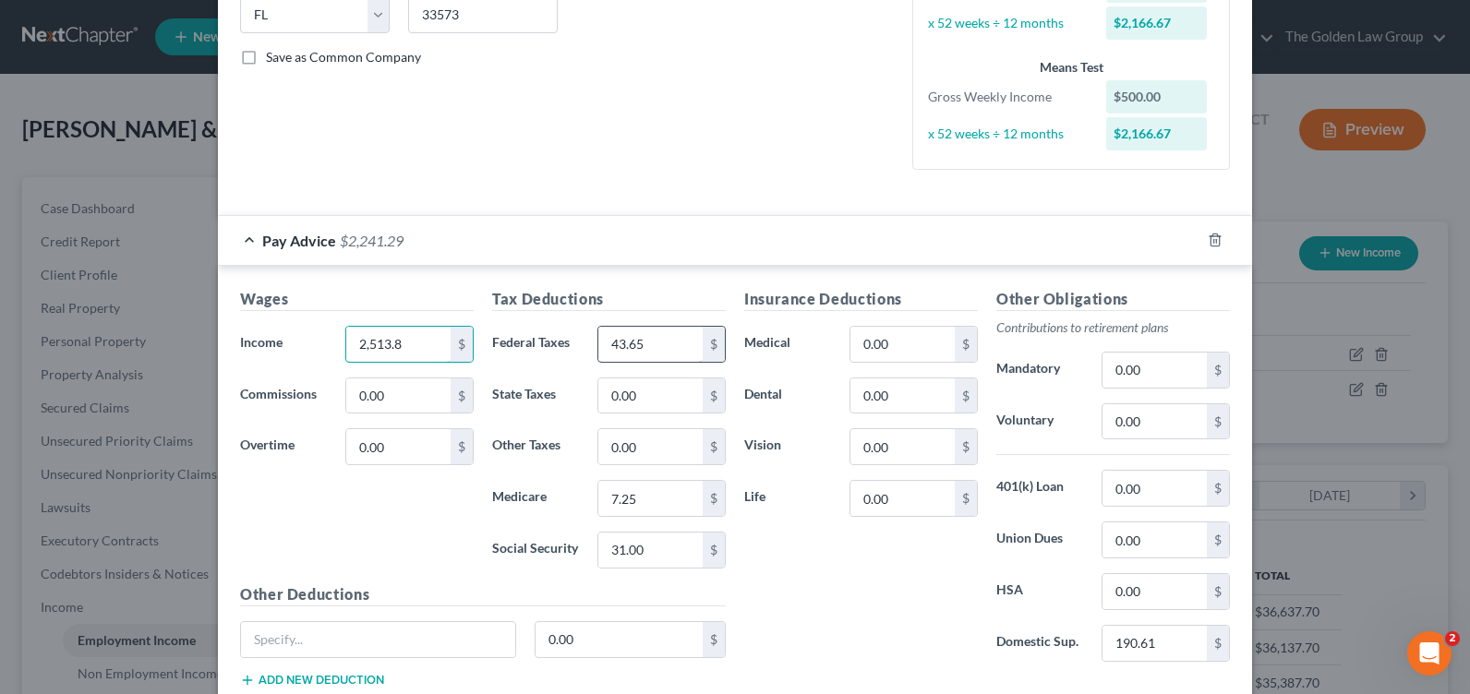
type input "2,513.8"
click at [664, 343] on input "43.65" at bounding box center [650, 344] width 104 height 35
click at [1145, 653] on input "190.61" at bounding box center [1154, 643] width 104 height 35
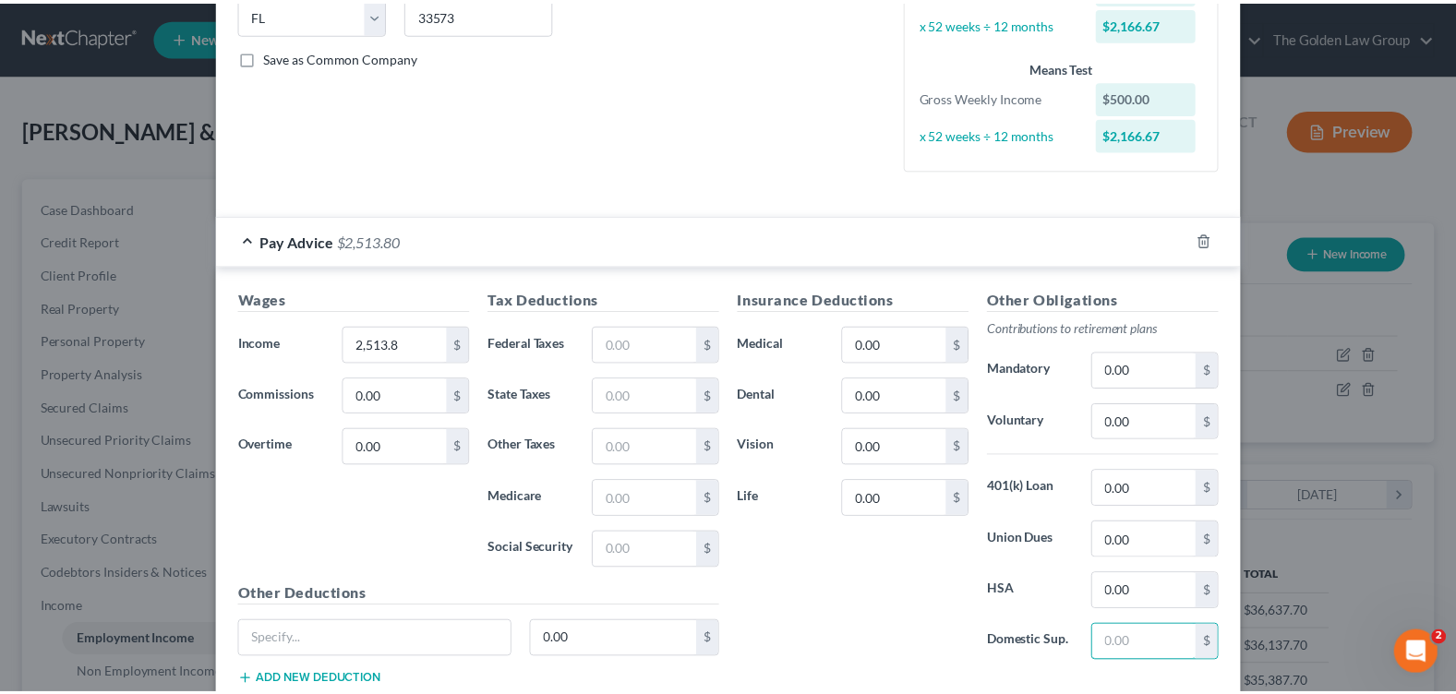
scroll to position [509, 0]
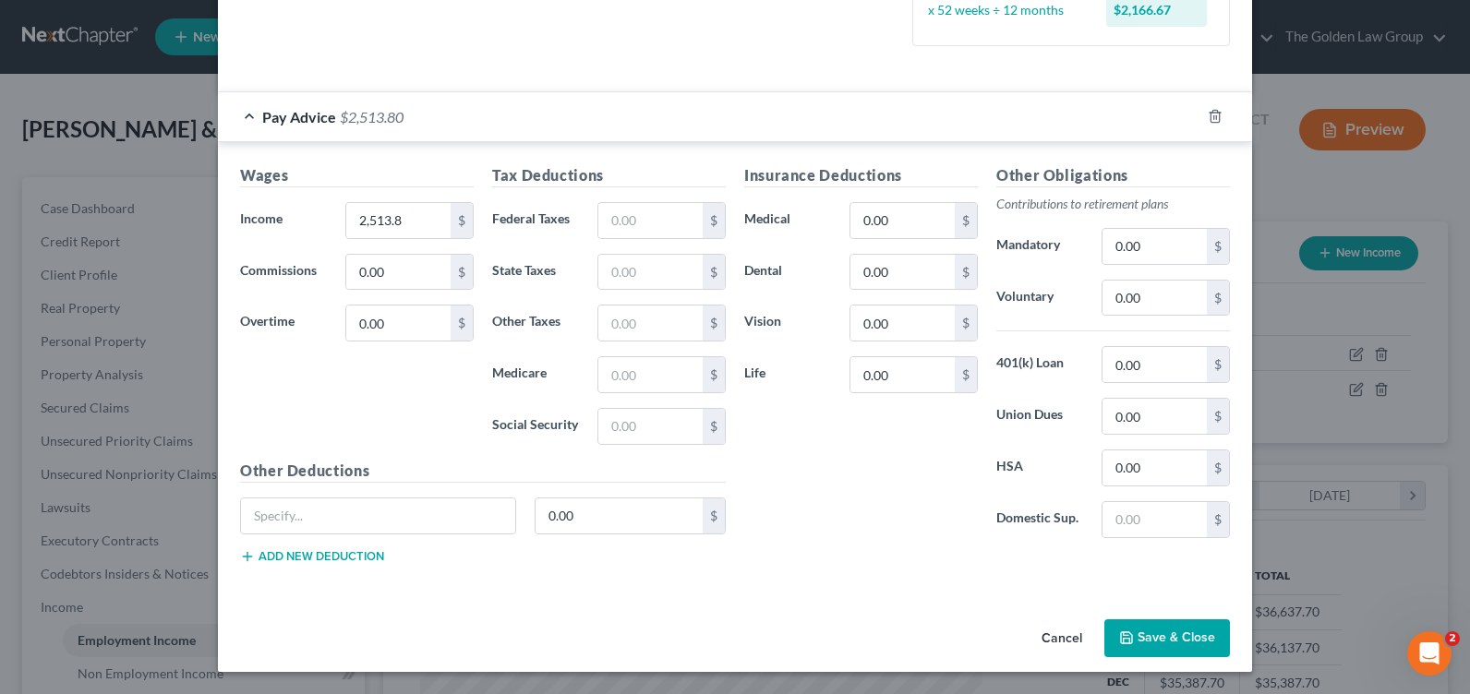
click at [1184, 638] on button "Save & Close" at bounding box center [1167, 639] width 126 height 39
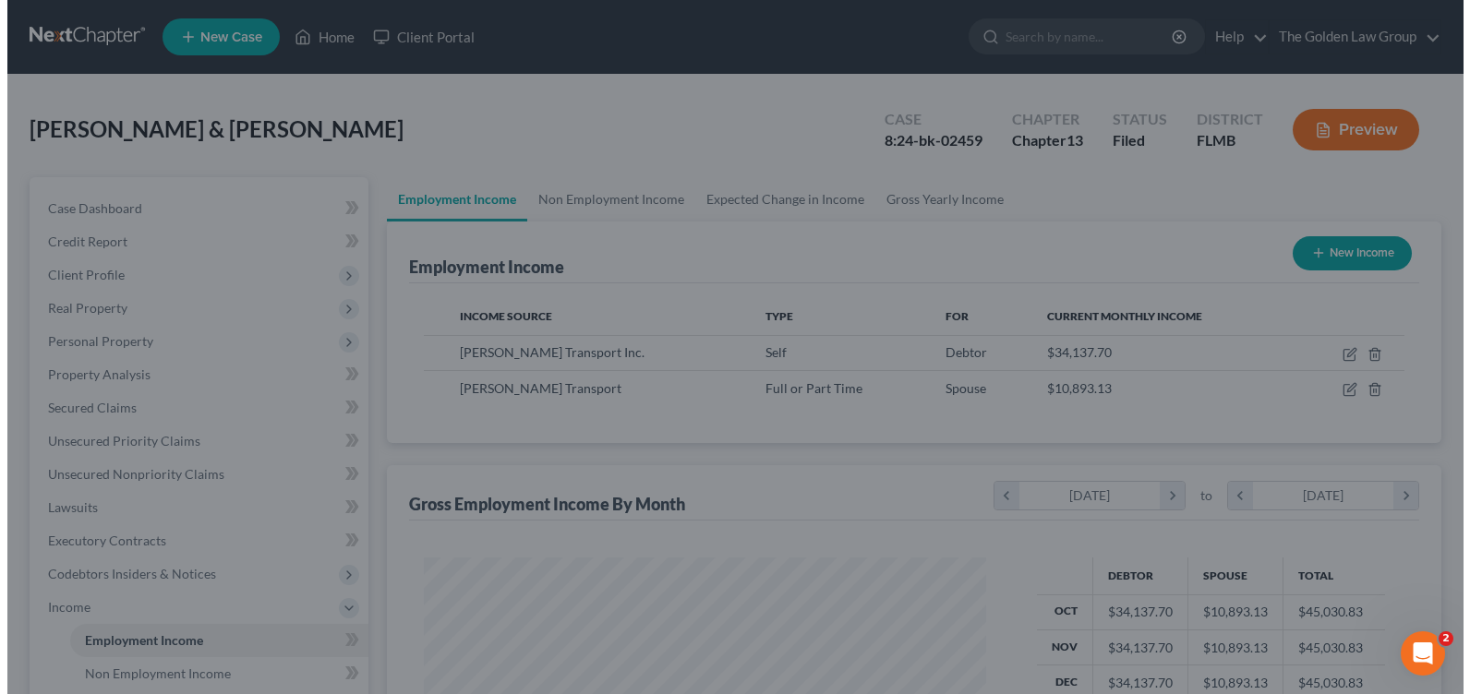
scroll to position [922975, 922712]
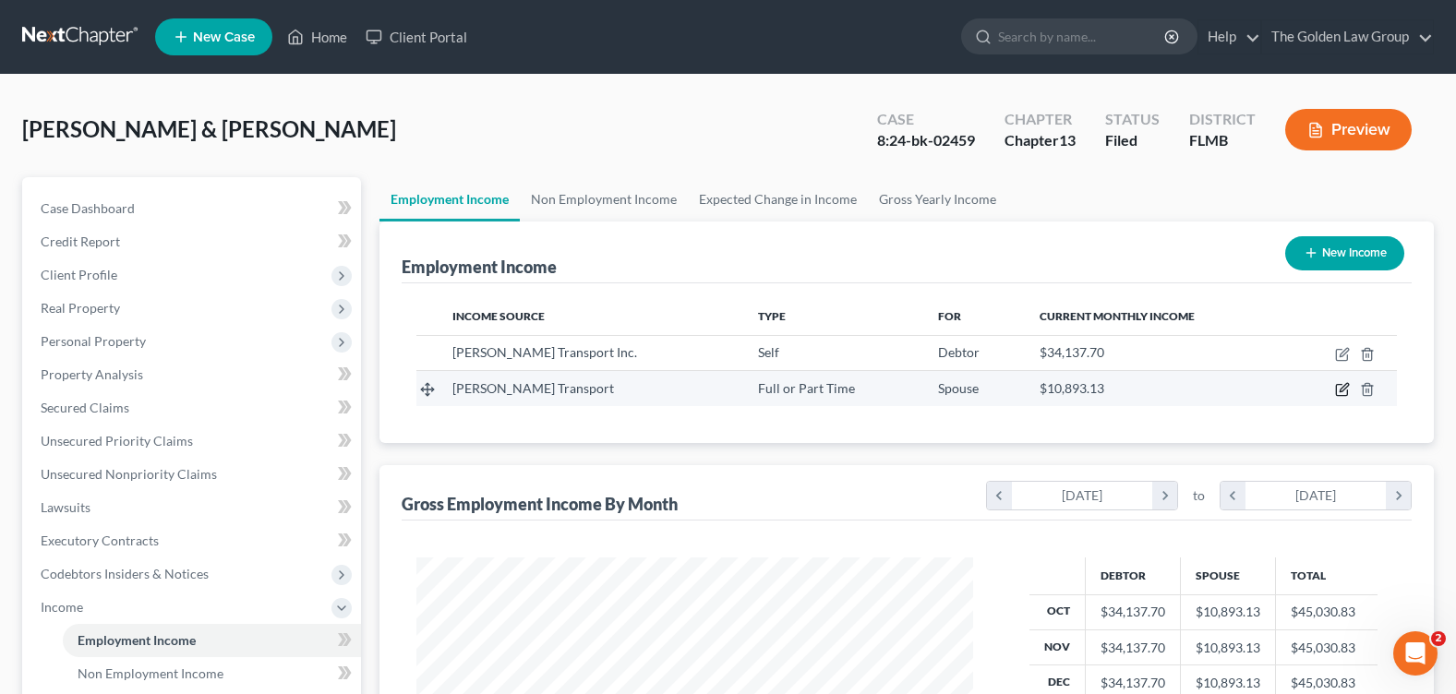
click at [1342, 390] on icon "button" at bounding box center [1342, 389] width 15 height 15
select select "0"
select select "9"
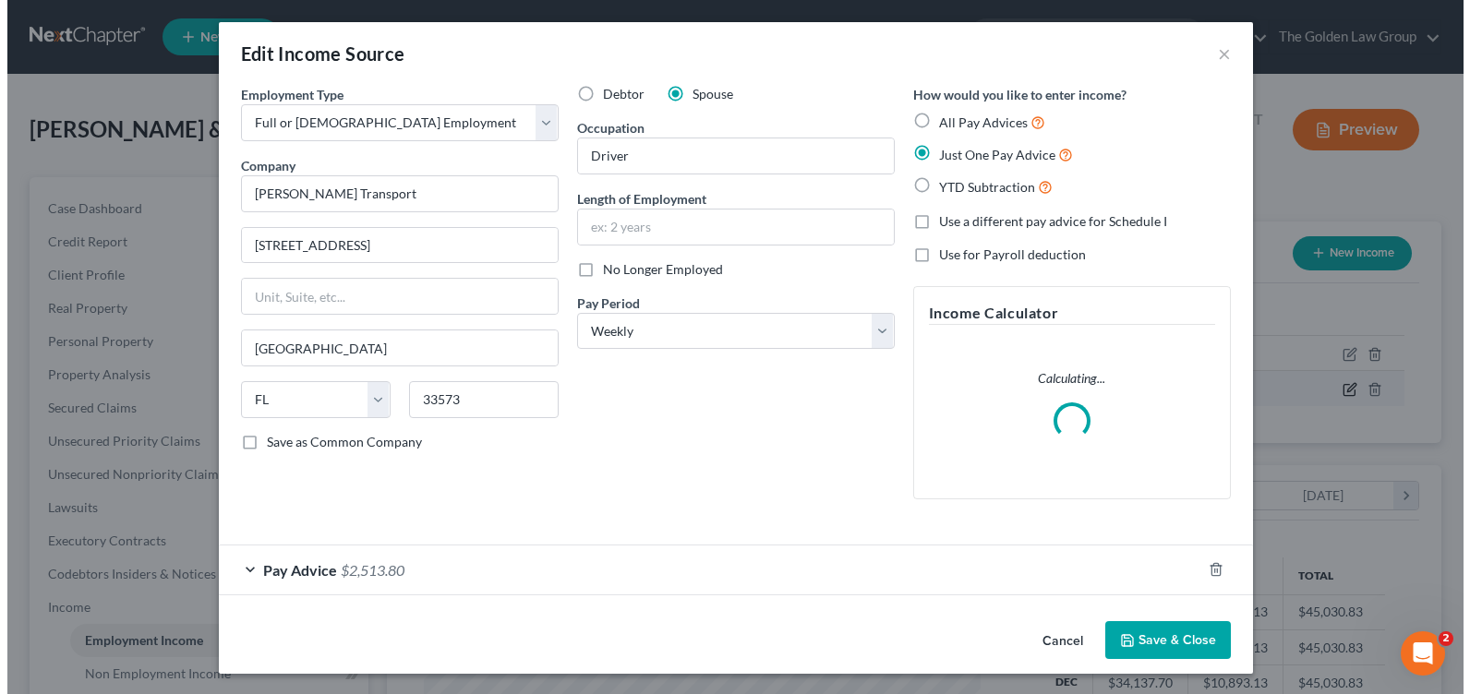
scroll to position [331, 600]
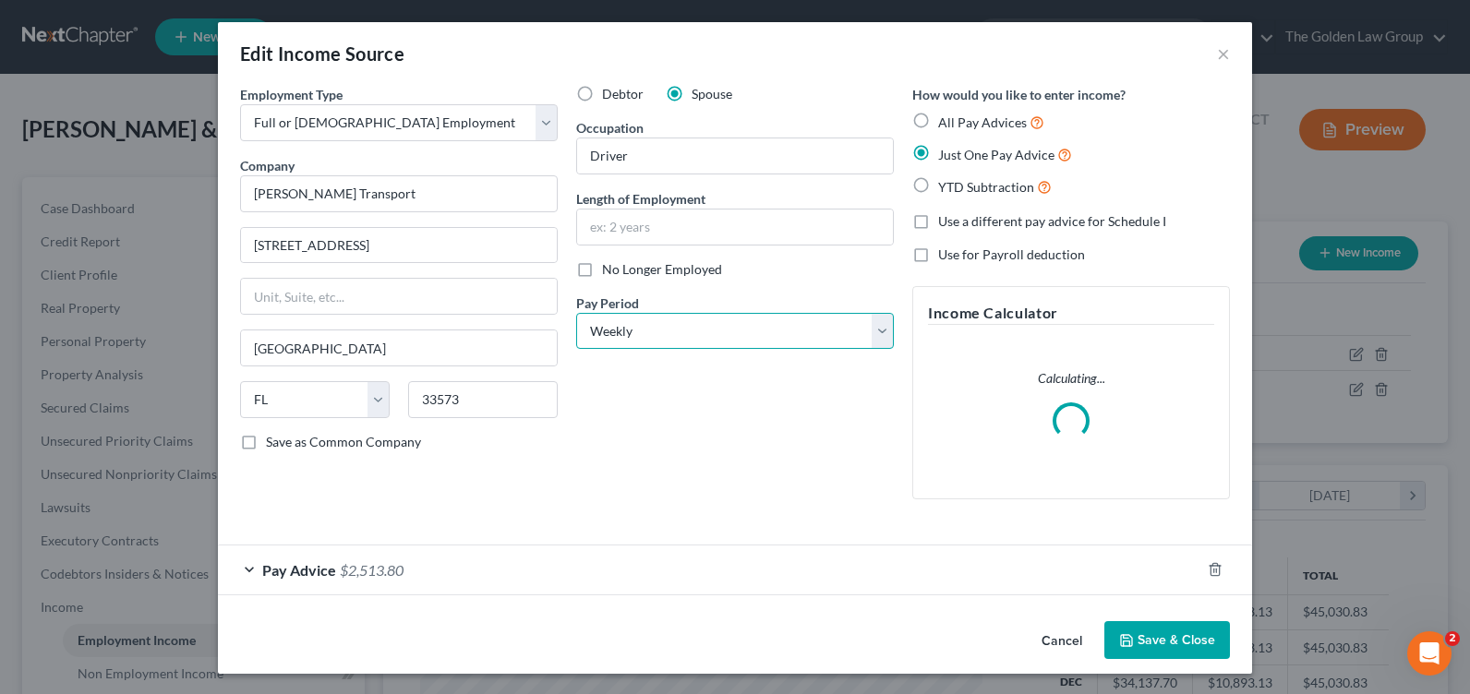
click at [661, 328] on select "Select Monthly Twice Monthly Every Other Week Weekly" at bounding box center [735, 331] width 318 height 37
select select "0"
click at [576, 313] on select "Select Monthly Twice Monthly Every Other Week Weekly" at bounding box center [735, 331] width 318 height 37
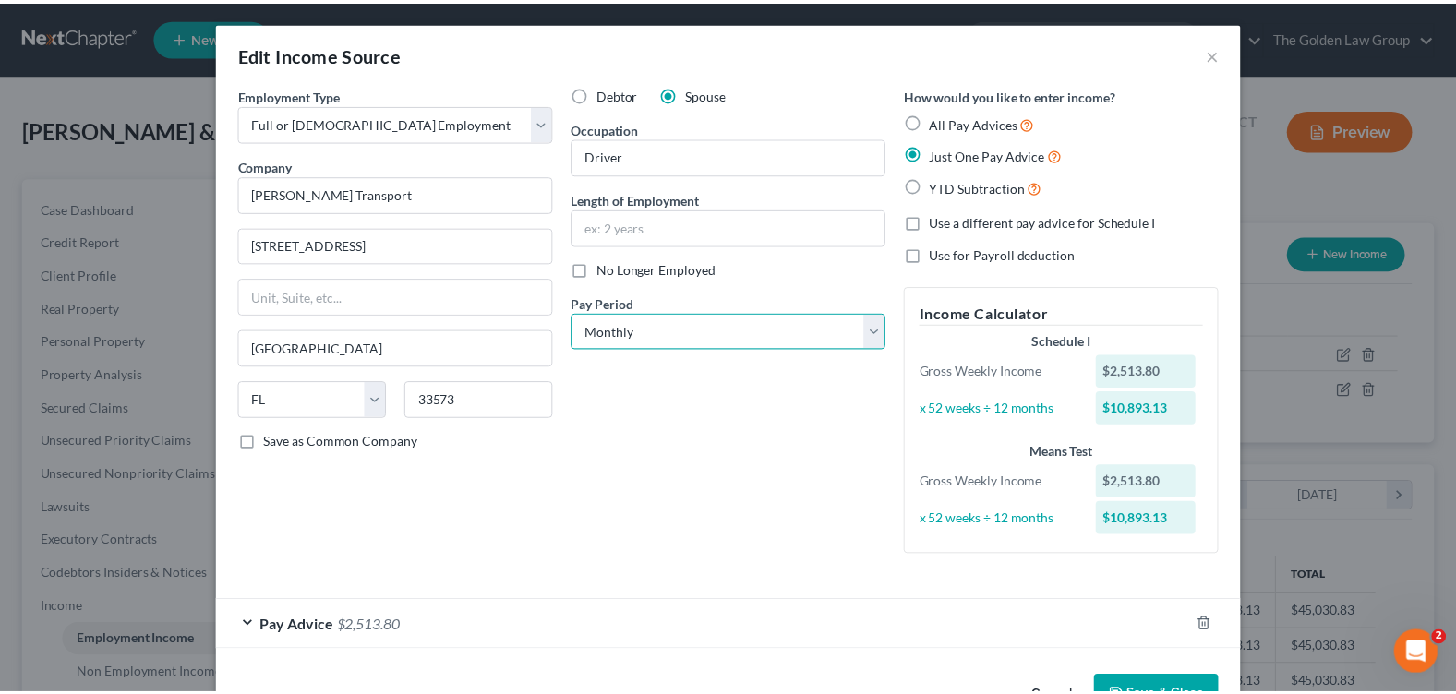
scroll to position [57, 0]
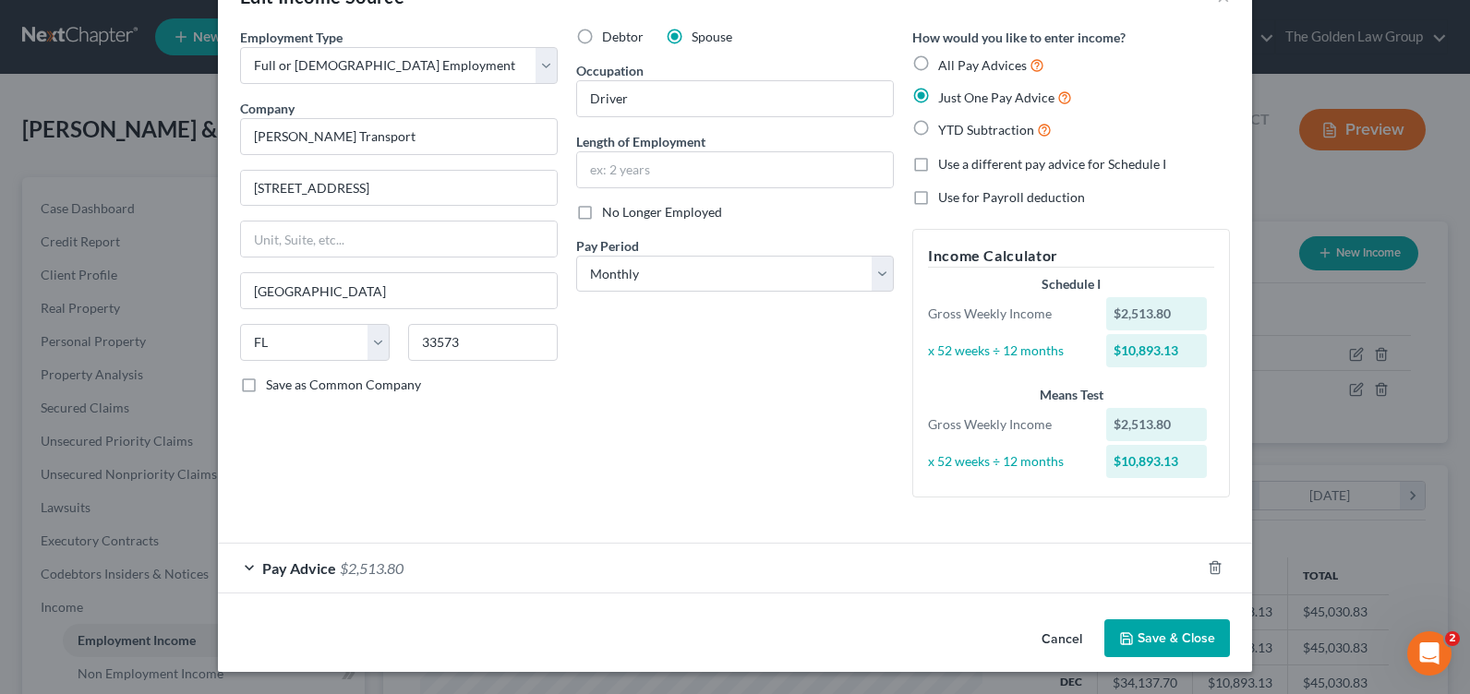
click at [1124, 639] on polyline "button" at bounding box center [1127, 641] width 6 height 5
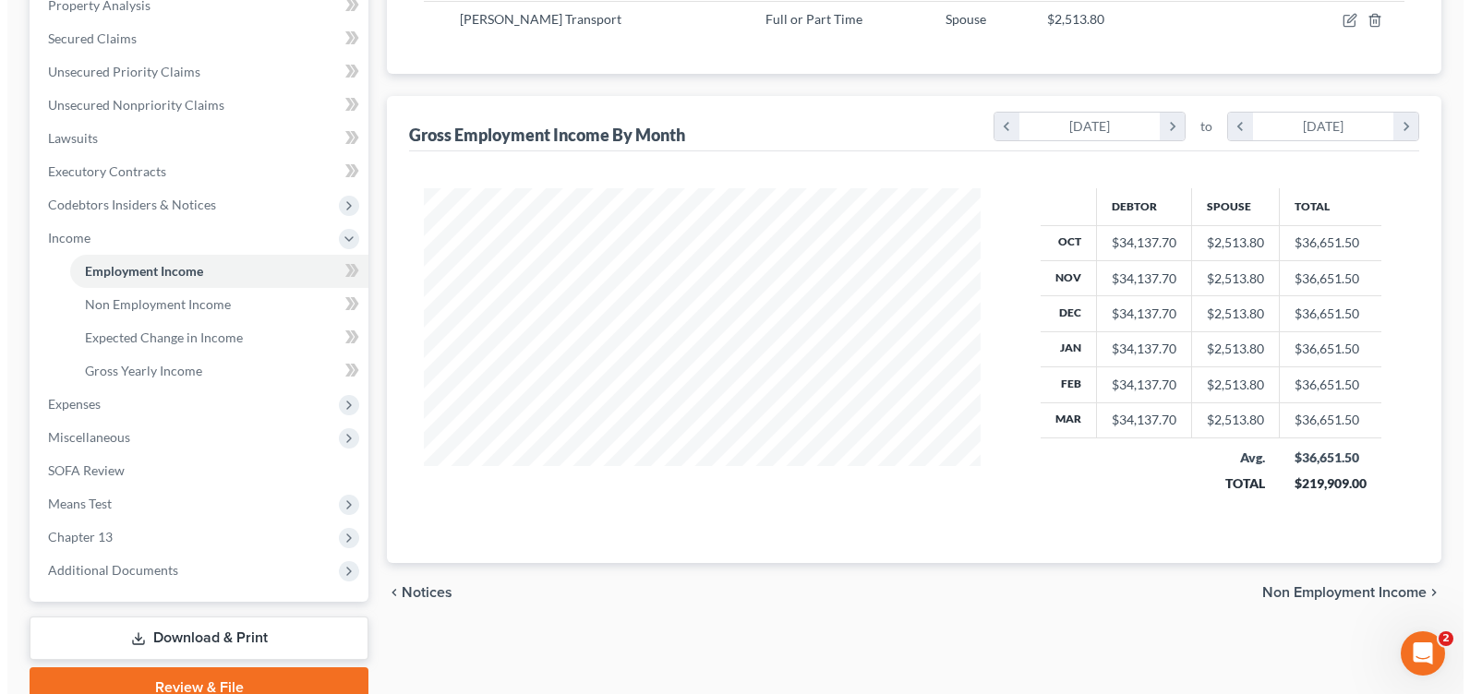
scroll to position [0, 0]
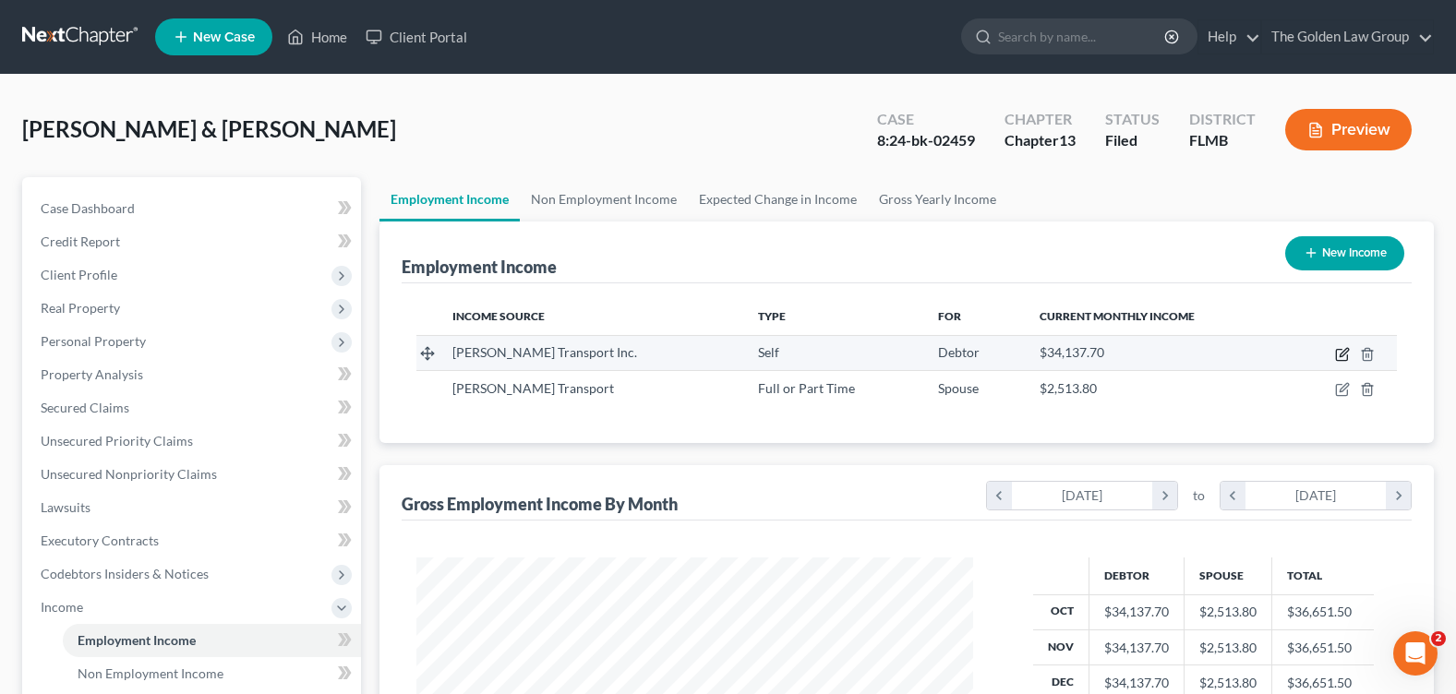
click at [1339, 355] on icon "button" at bounding box center [1342, 354] width 15 height 15
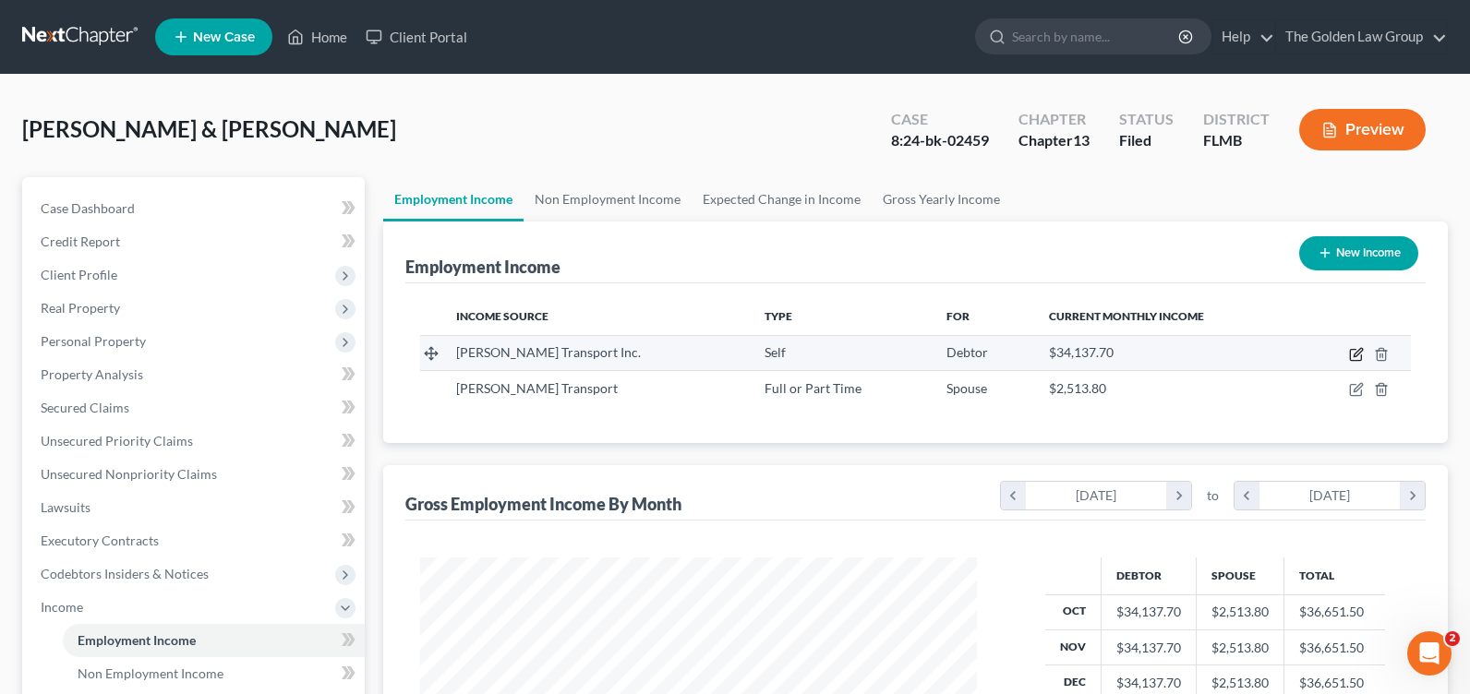
select select "1"
select select "9"
select select "0"
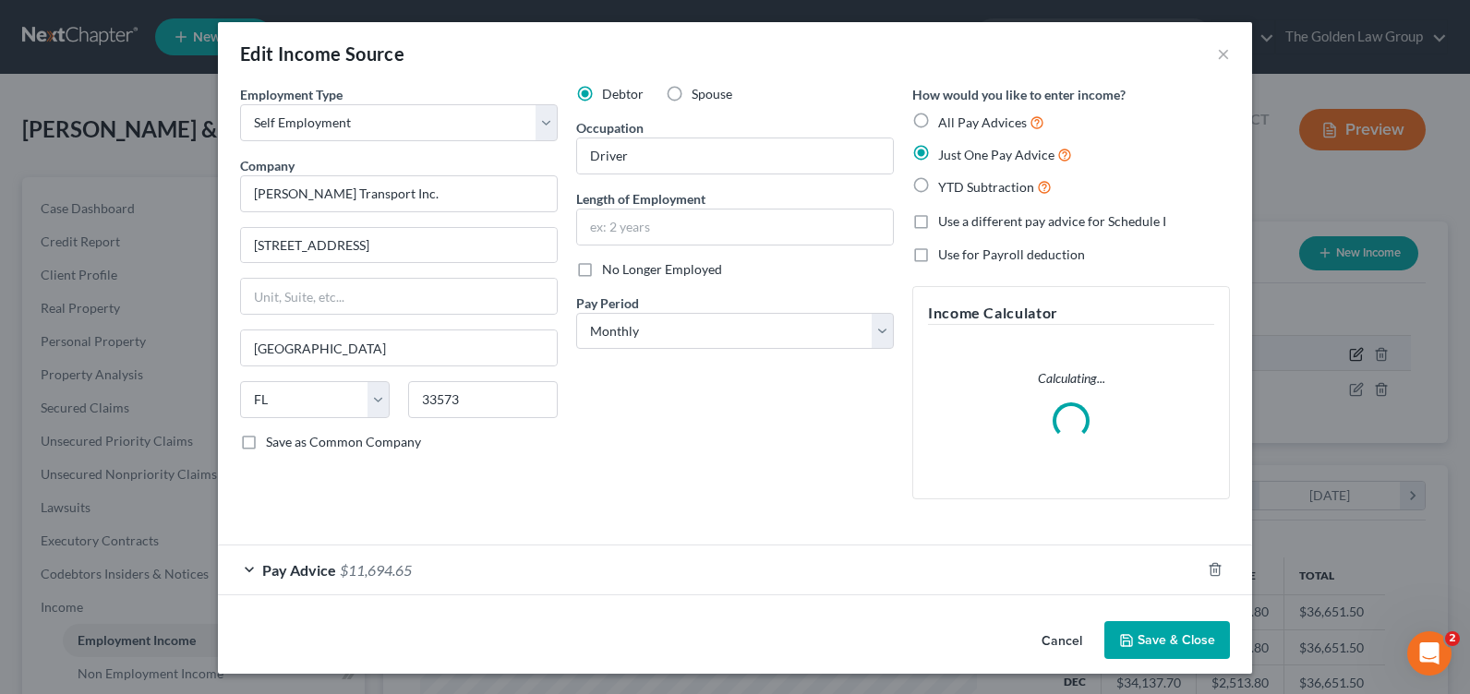
scroll to position [331, 600]
click at [732, 440] on div "Debtor Spouse Occupation Driver Length of Employment No Longer Employed Pay Per…" at bounding box center [735, 299] width 336 height 429
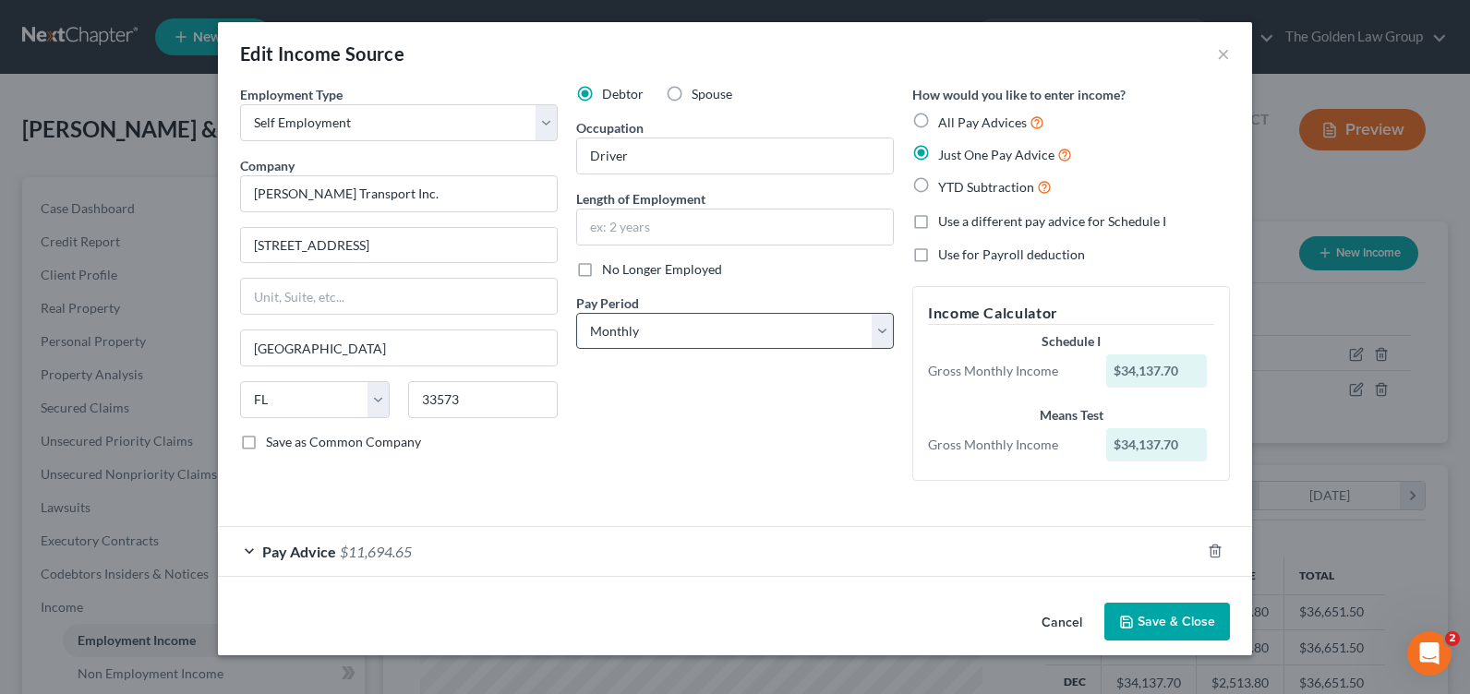
scroll to position [0, 0]
click at [581, 503] on div "Employment Type * Select Full or Part Time Employment Self Employment Company *…" at bounding box center [735, 298] width 1008 height 427
click at [249, 545] on div "Pay Advice $11,694.65" at bounding box center [709, 551] width 982 height 49
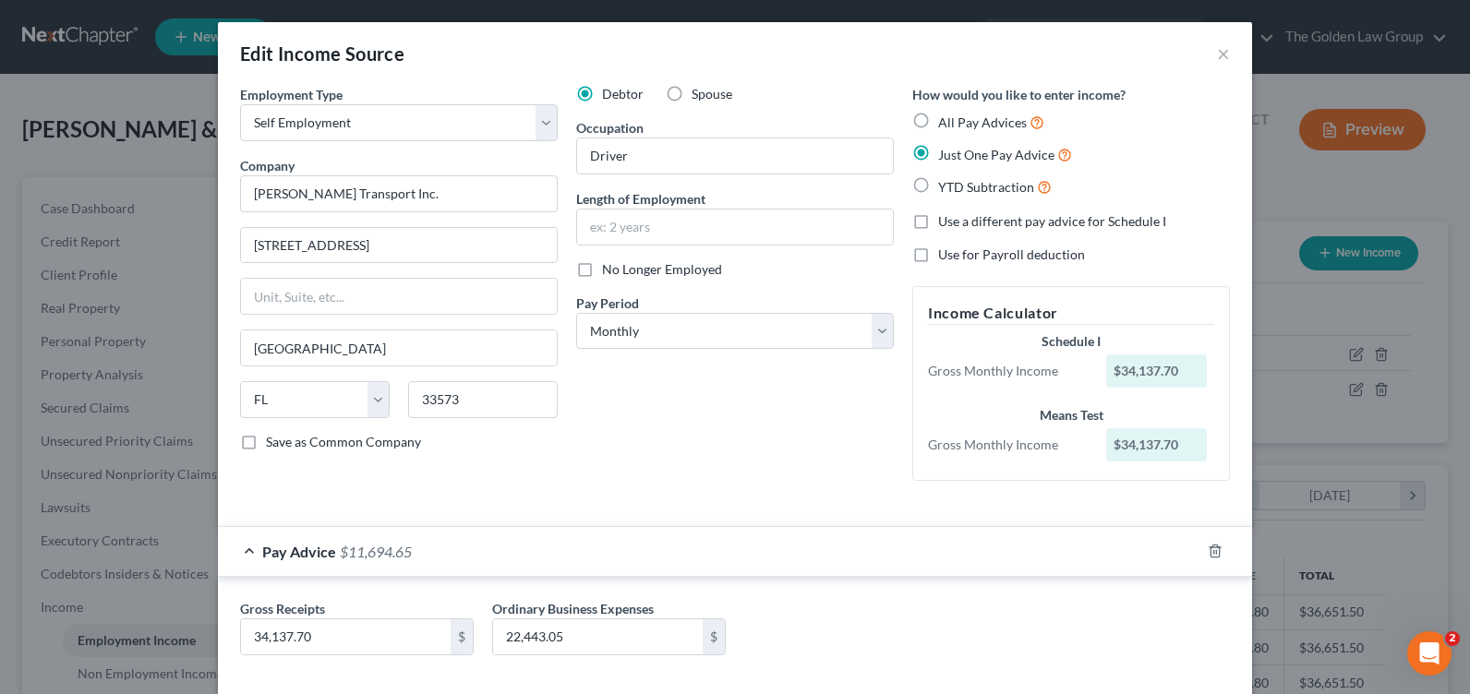
click at [654, 460] on div "Debtor Spouse Occupation Driver Length of Employment No Longer Employed Pay Per…" at bounding box center [735, 290] width 336 height 411
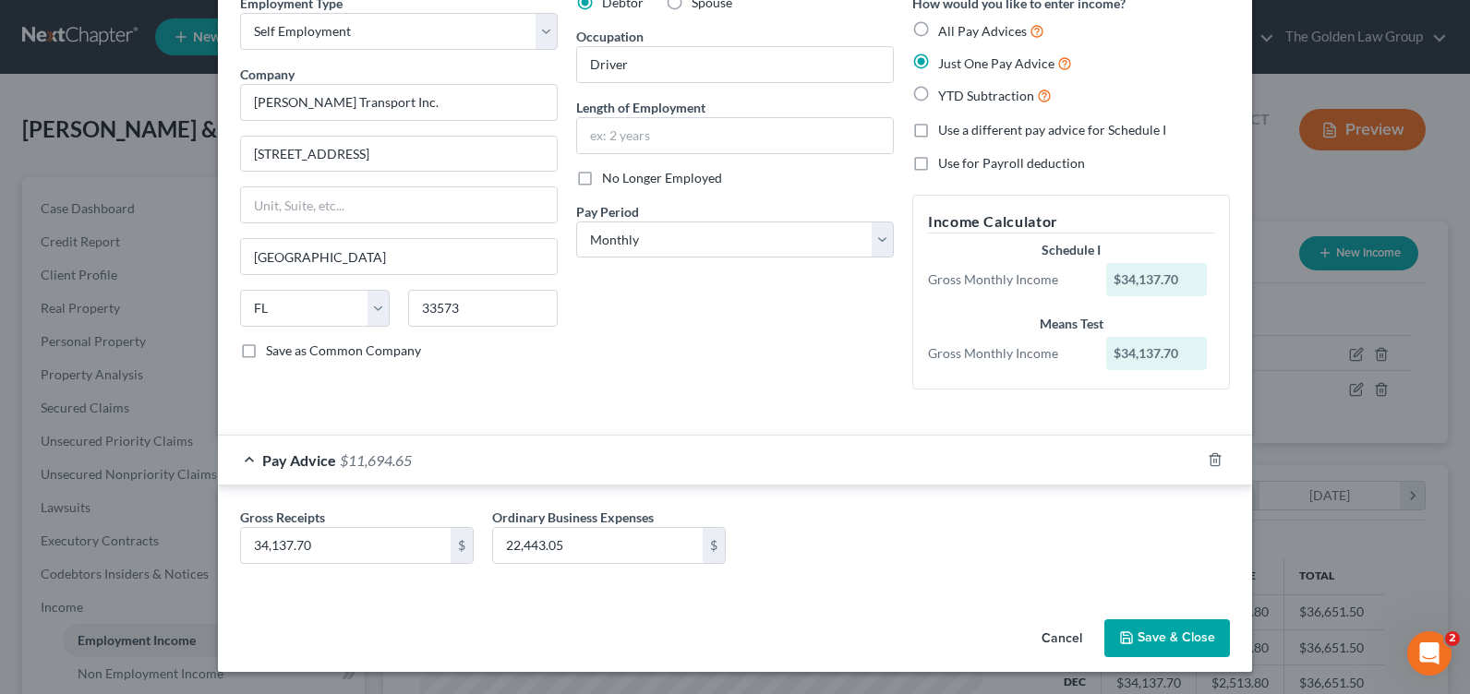
click at [849, 351] on div "Debtor Spouse Occupation Driver Length of Employment No Longer Employed Pay Per…" at bounding box center [735, 199] width 336 height 411
click at [727, 328] on div "Debtor Spouse Occupation Driver Length of Employment No Longer Employed Pay Per…" at bounding box center [735, 199] width 336 height 411
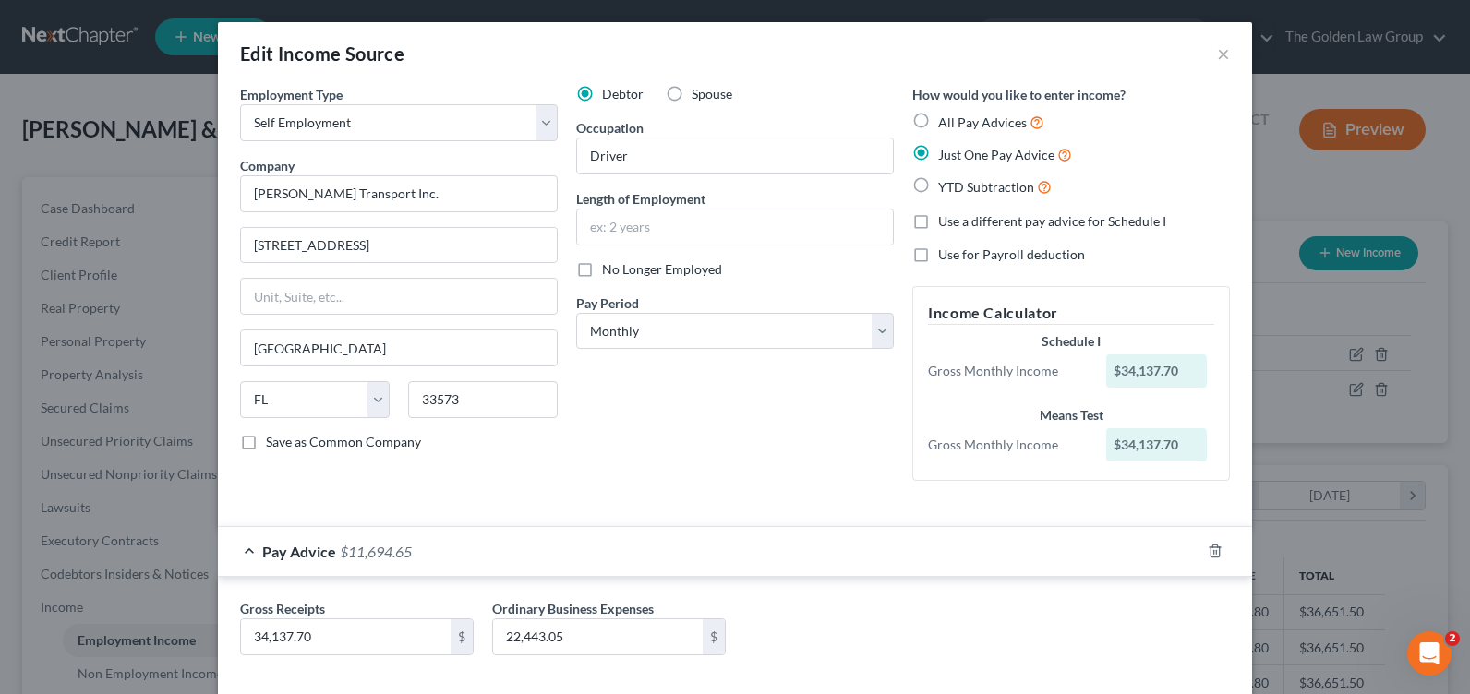
click at [764, 423] on div "Debtor Spouse Occupation Driver Length of Employment No Longer Employed Pay Per…" at bounding box center [735, 290] width 336 height 411
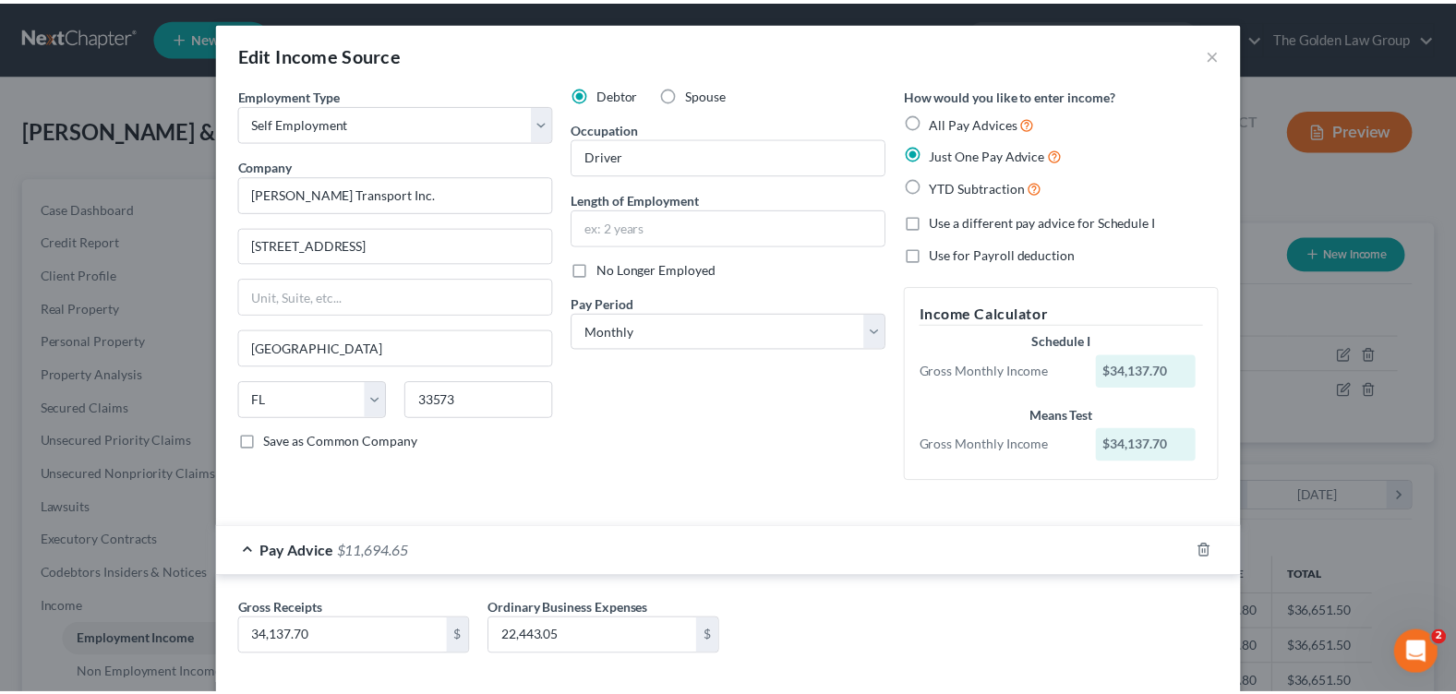
scroll to position [91, 0]
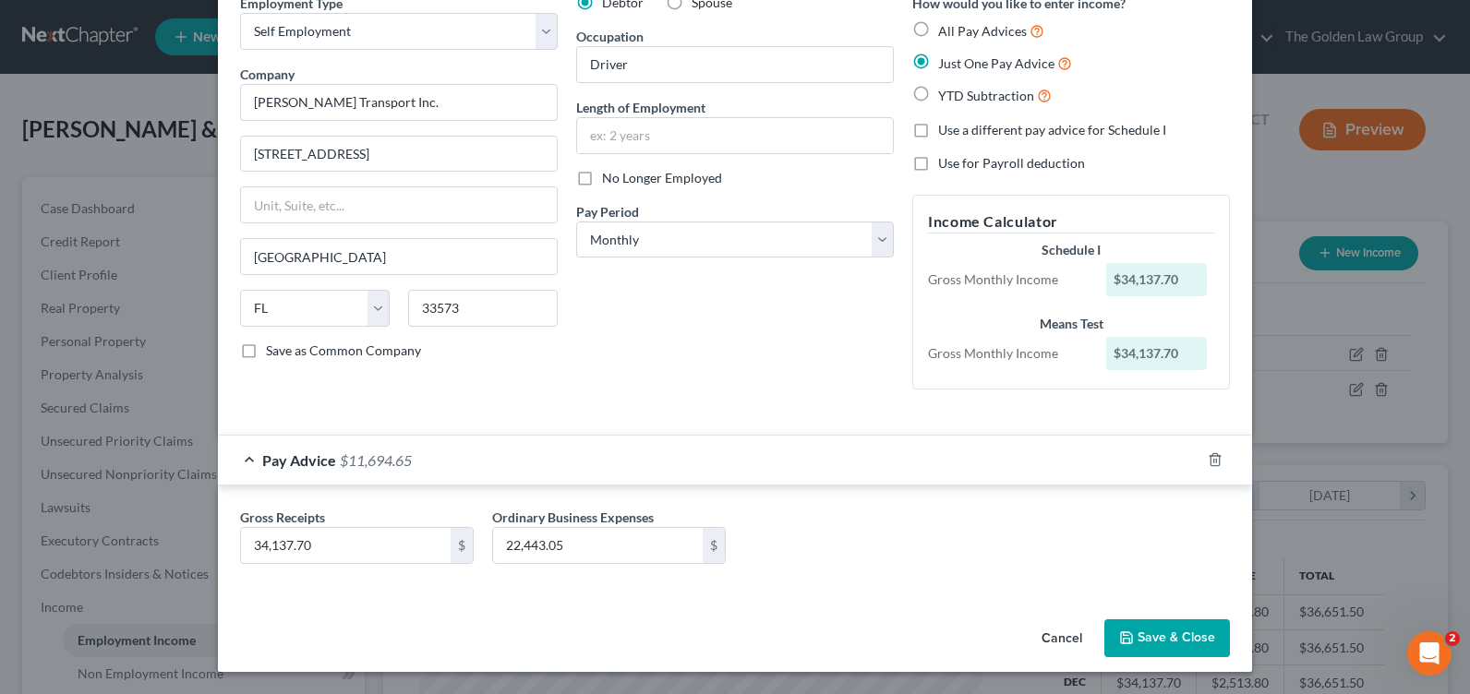
click at [1161, 644] on button "Save & Close" at bounding box center [1167, 639] width 126 height 39
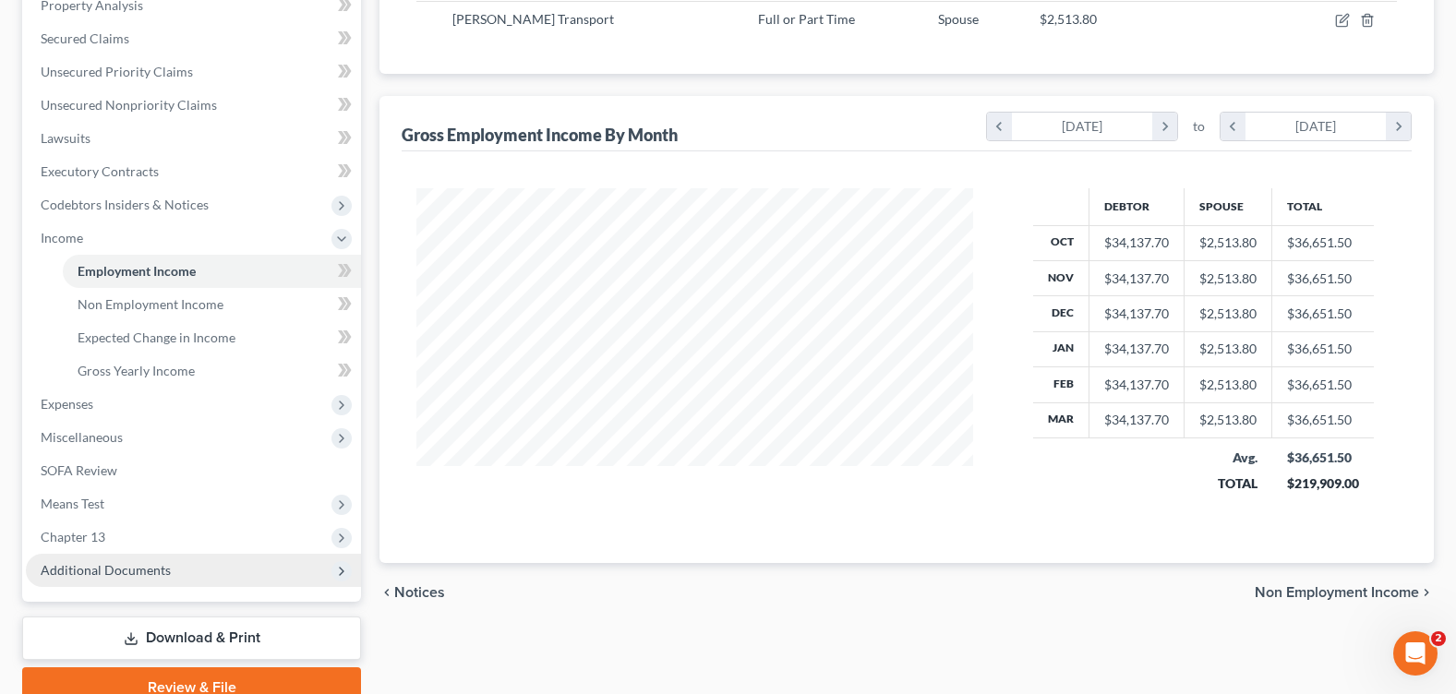
scroll to position [453, 0]
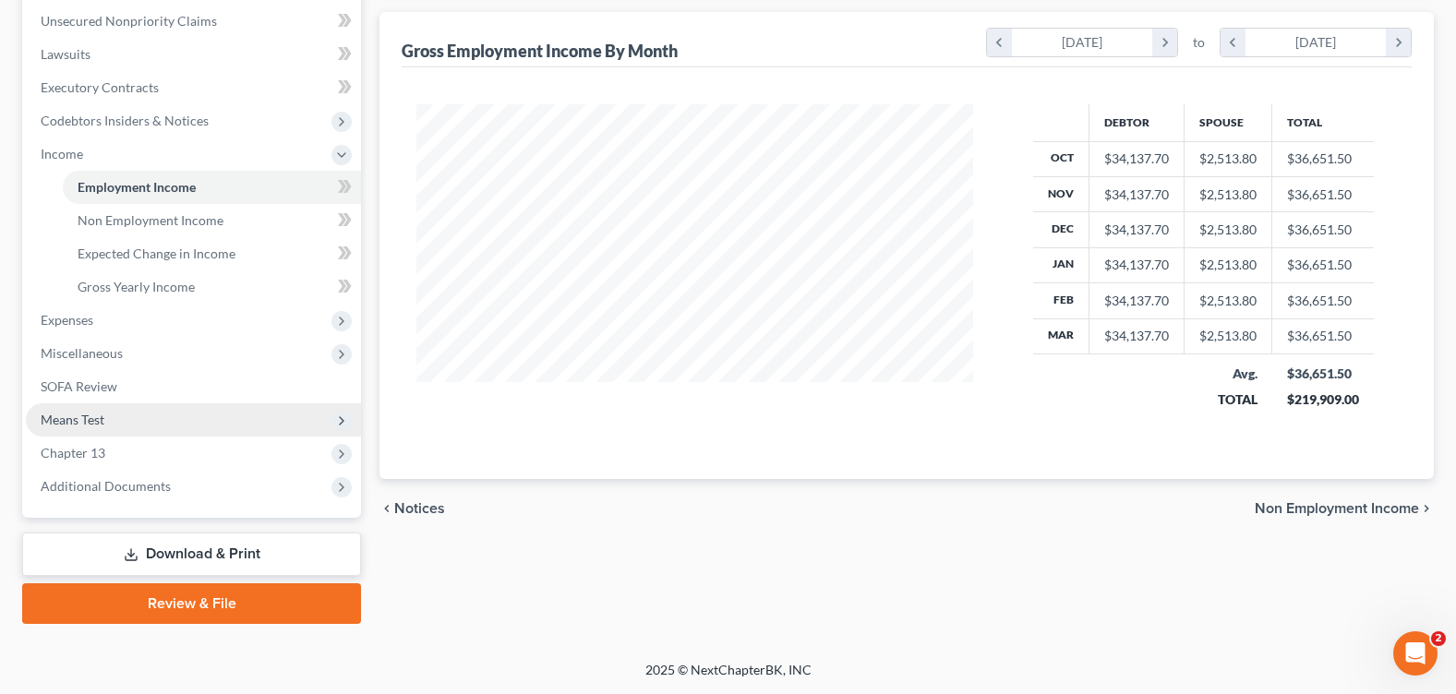
click at [97, 419] on span "Means Test" at bounding box center [73, 420] width 64 height 16
click at [169, 553] on link "Download & Print" at bounding box center [191, 554] width 339 height 43
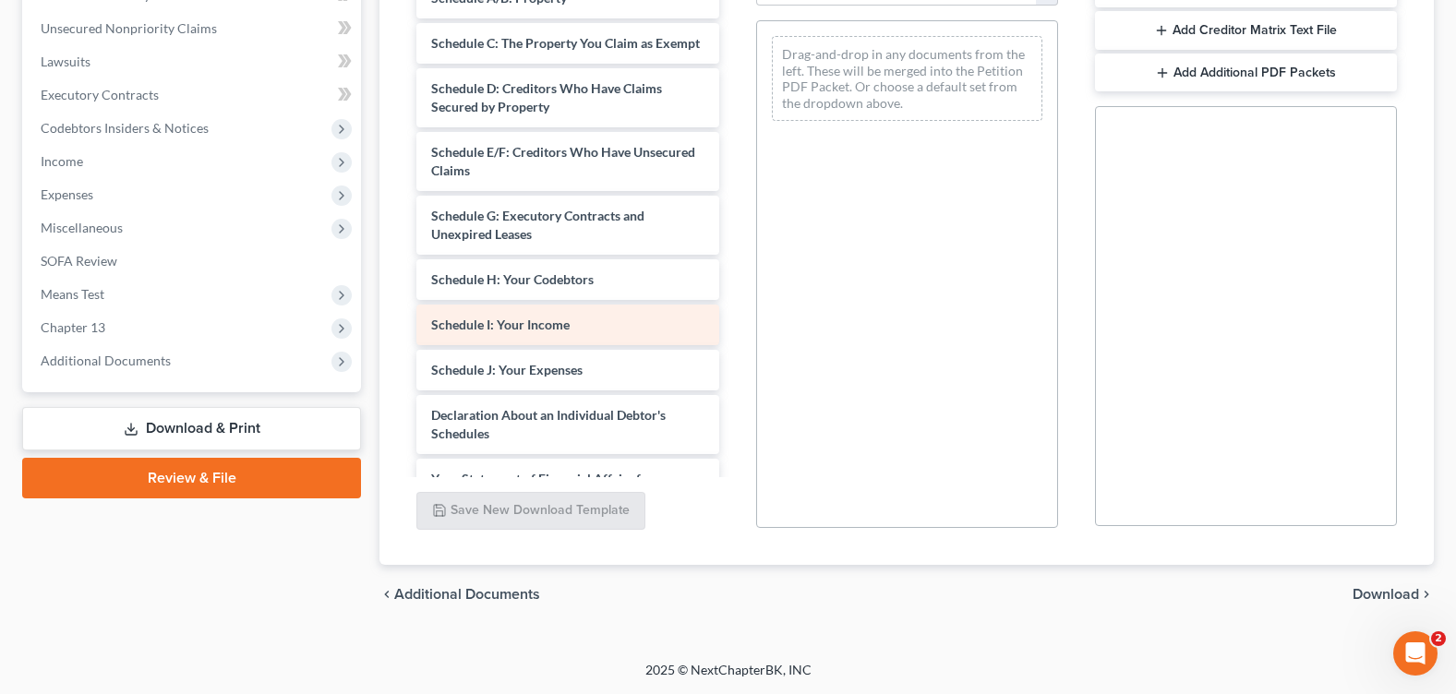
scroll to position [4801, 0]
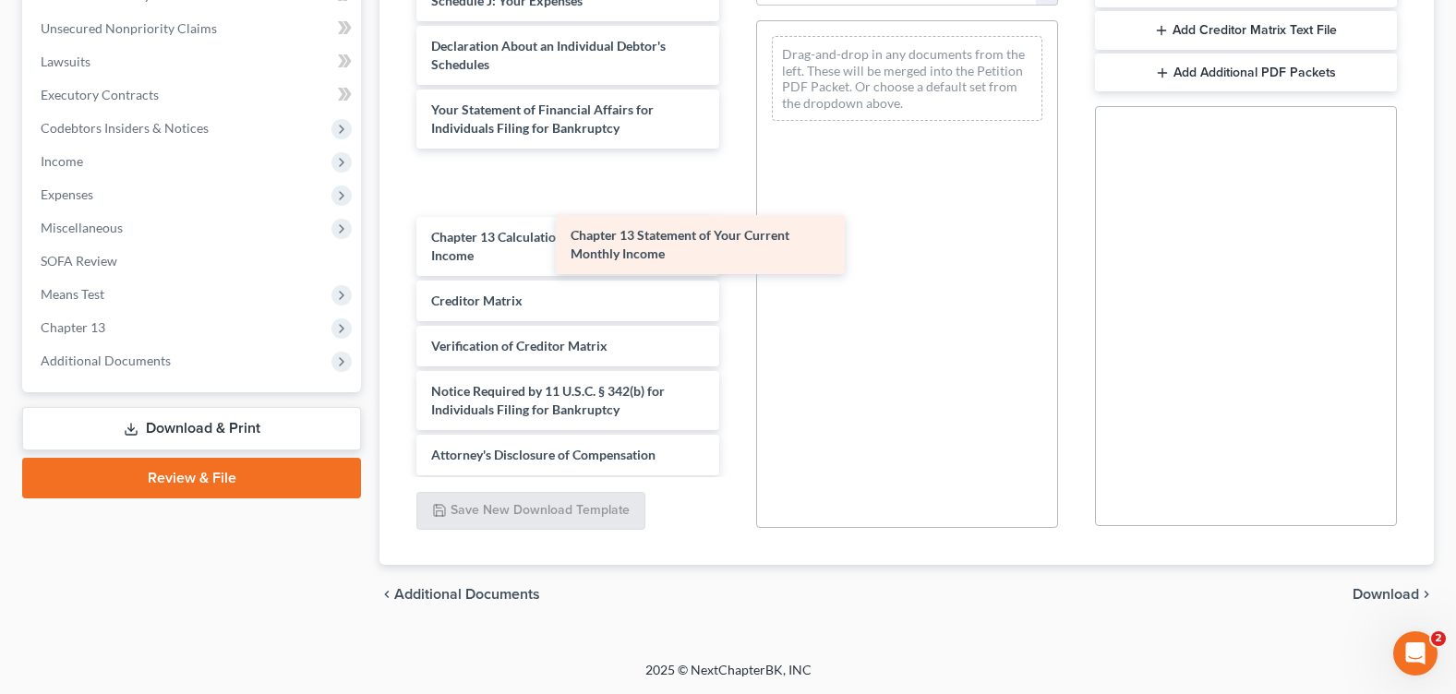
drag, startPoint x: 601, startPoint y: 240, endPoint x: 905, endPoint y: 241, distance: 303.8
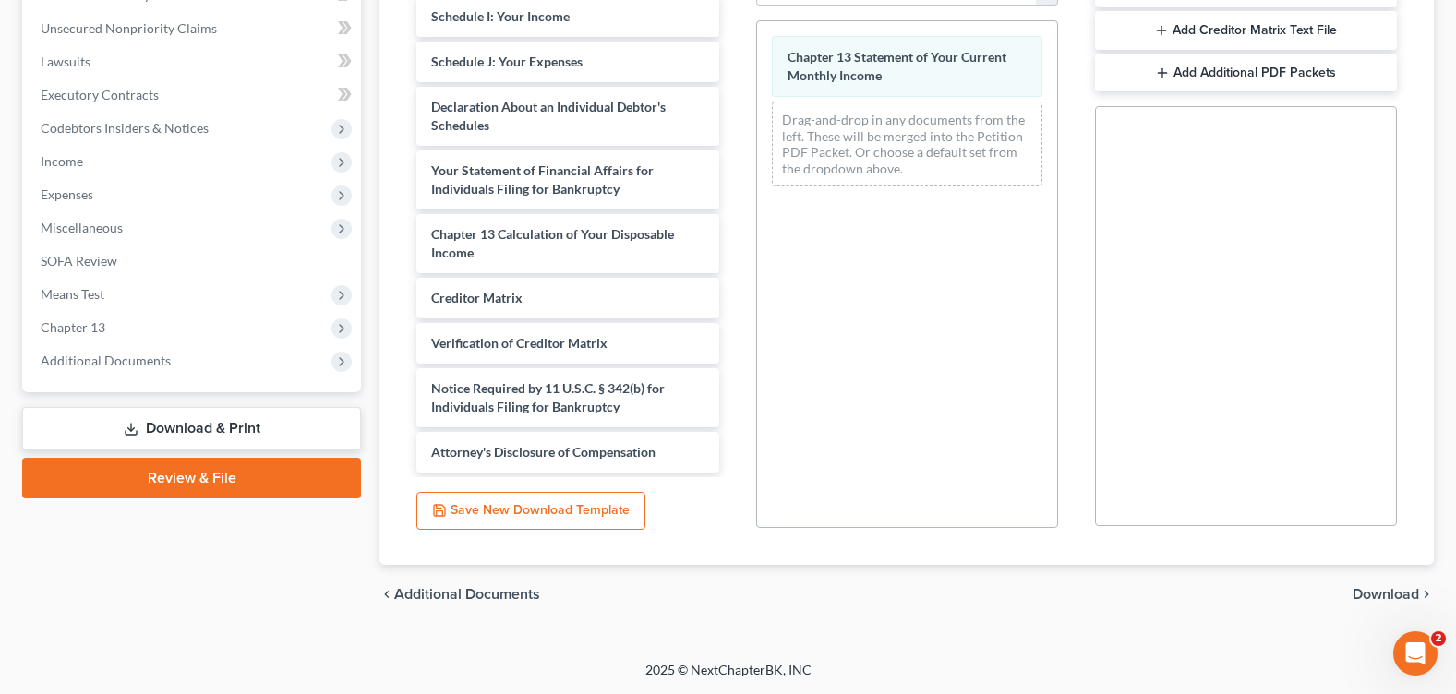
click at [1374, 593] on span "Download" at bounding box center [1386, 594] width 66 height 15
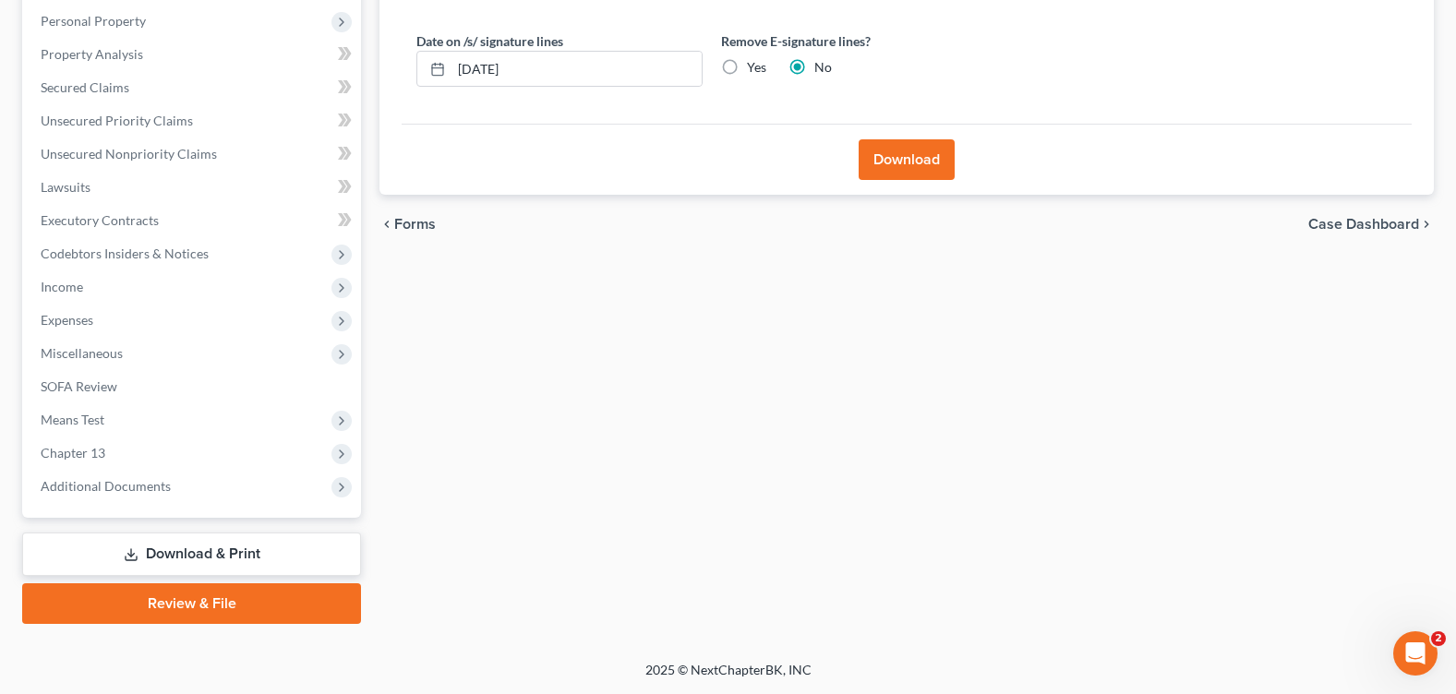
scroll to position [136, 0]
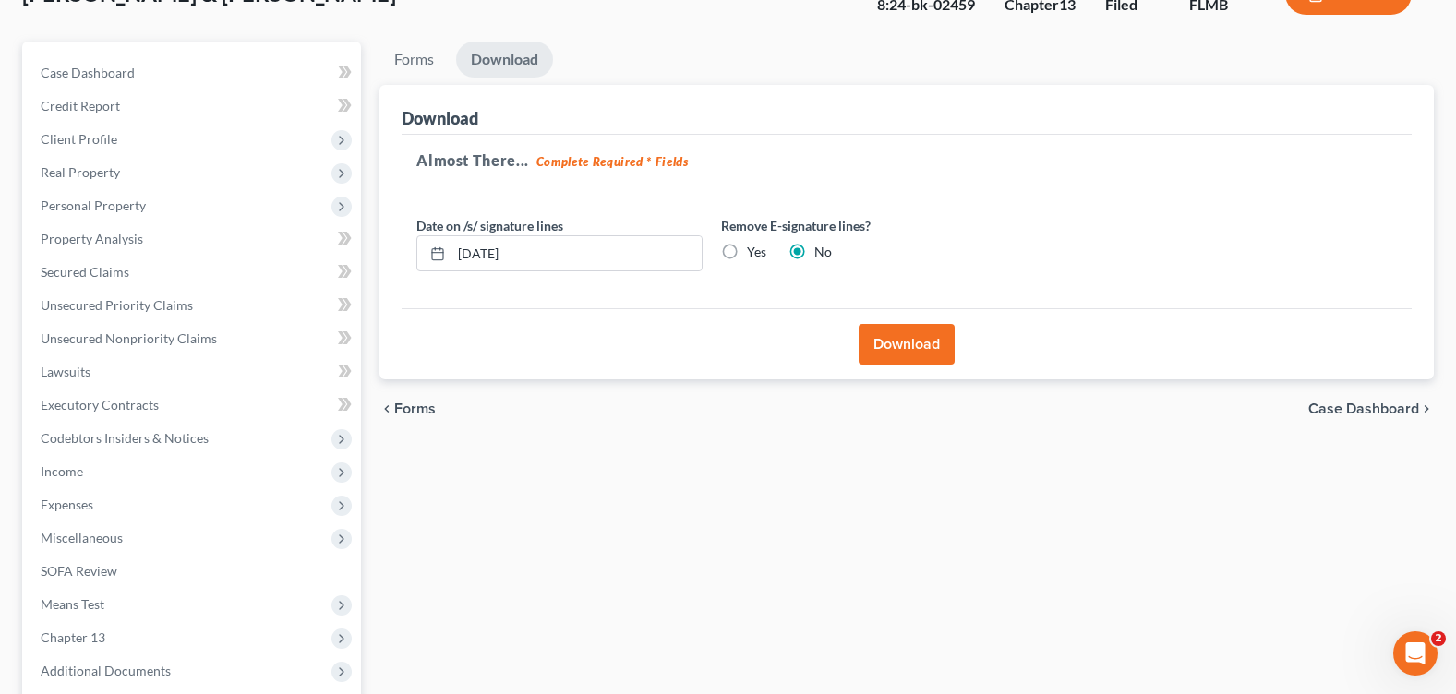
click at [908, 331] on button "Download" at bounding box center [907, 344] width 96 height 41
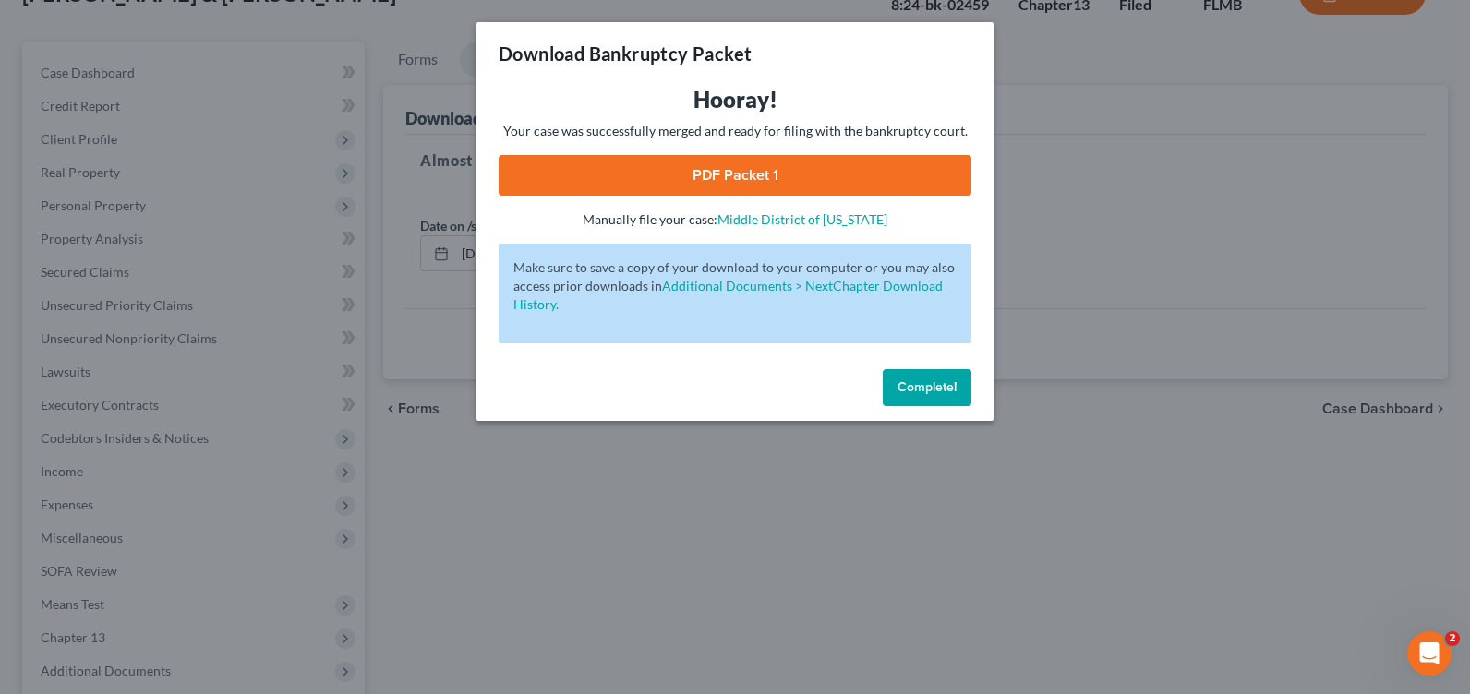
click at [805, 177] on link "PDF Packet 1" at bounding box center [735, 175] width 473 height 41
click at [930, 389] on span "Complete!" at bounding box center [926, 387] width 59 height 16
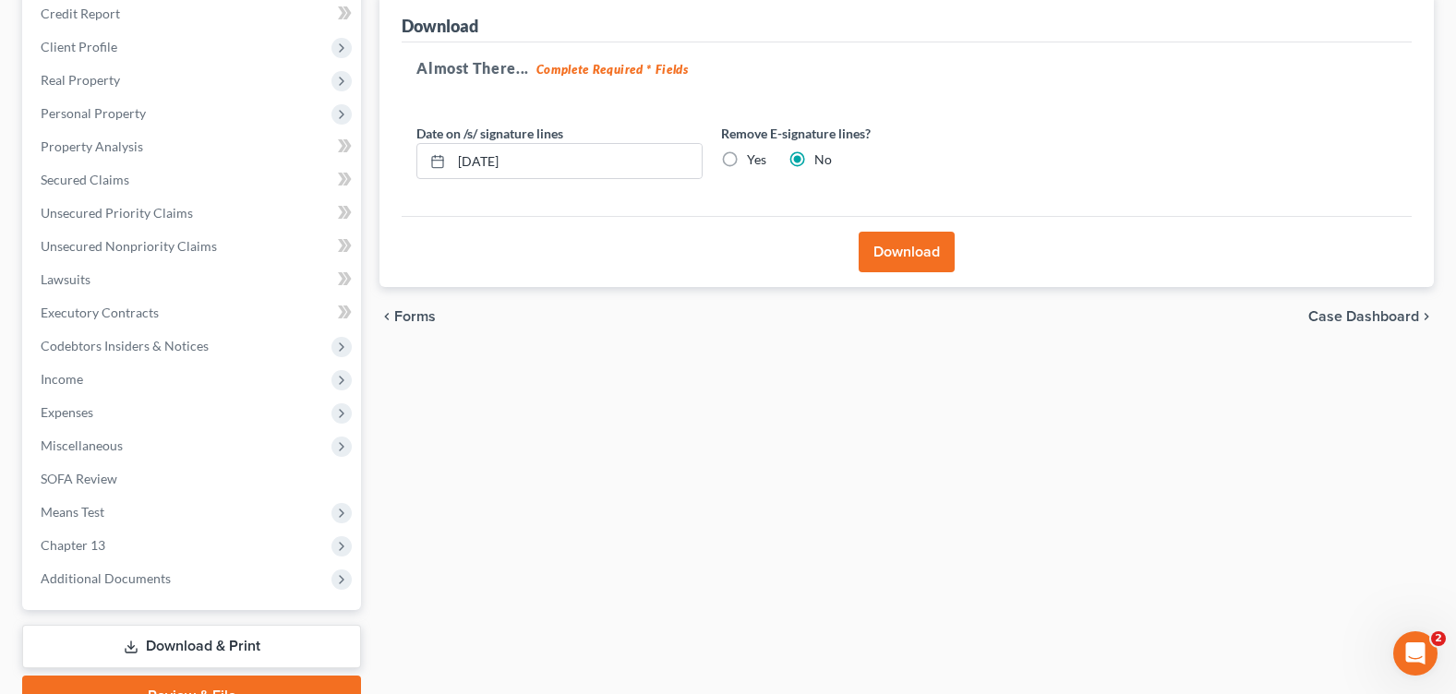
scroll to position [320, 0]
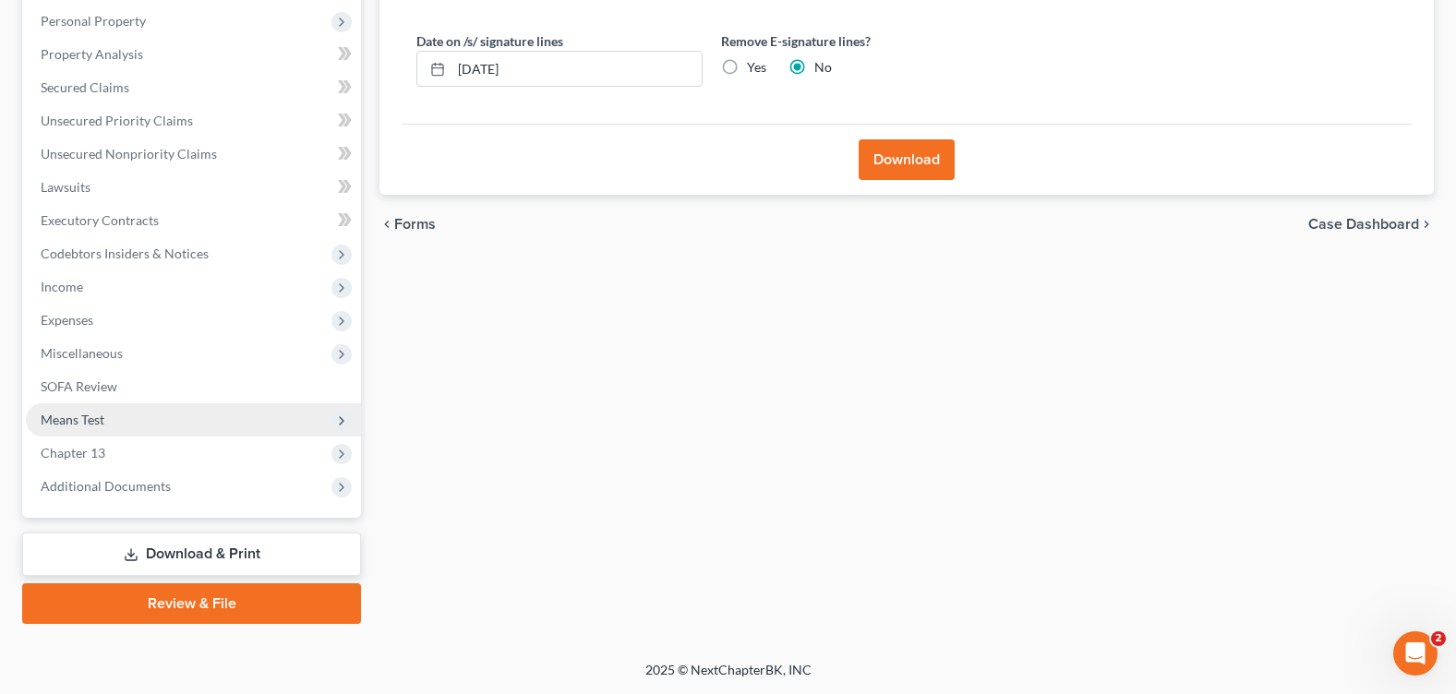
click at [97, 414] on span "Means Test" at bounding box center [73, 420] width 64 height 16
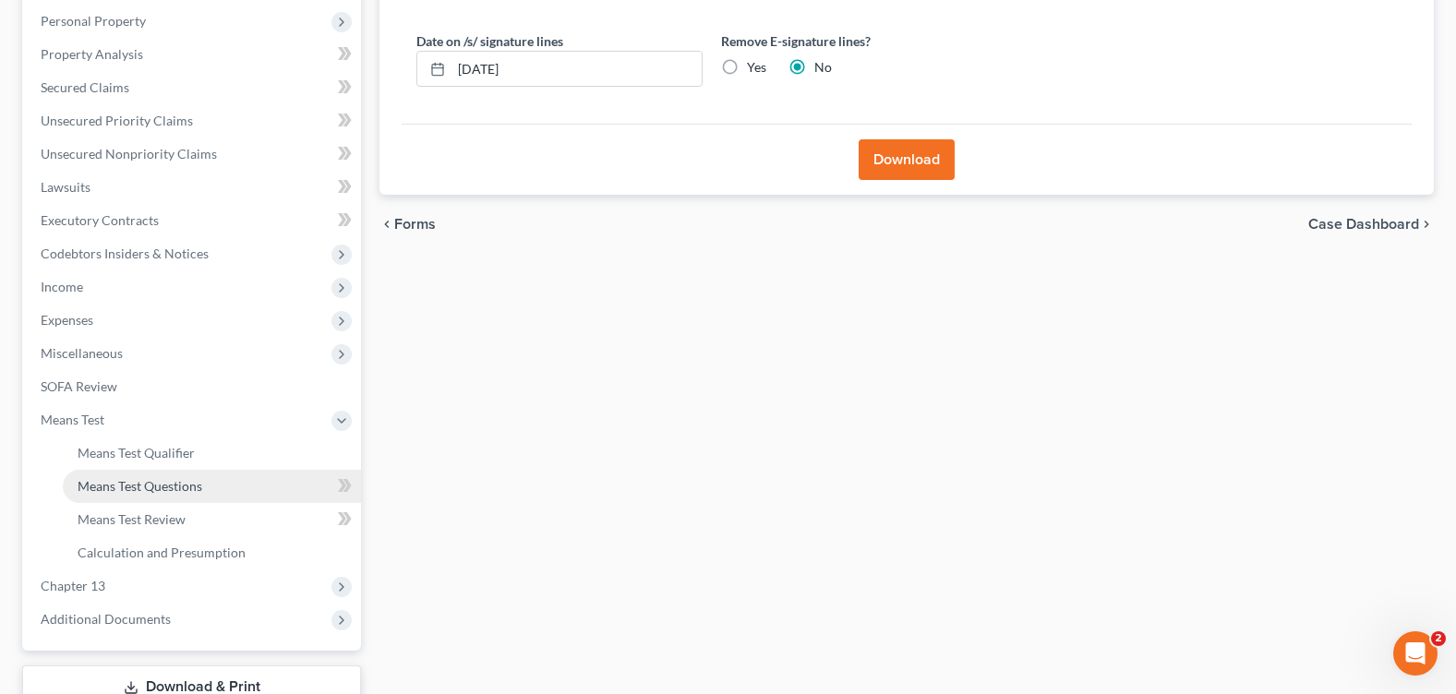
click at [132, 489] on span "Means Test Questions" at bounding box center [140, 486] width 125 height 16
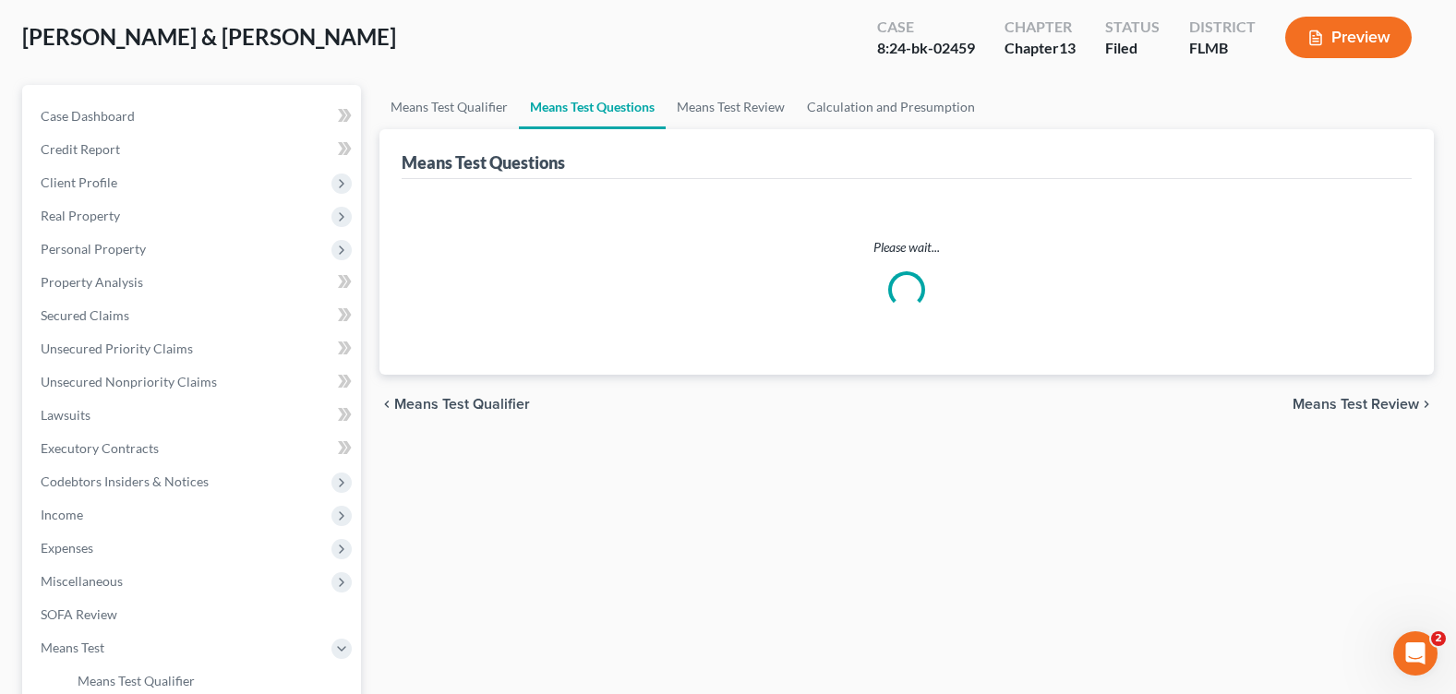
scroll to position [453, 0]
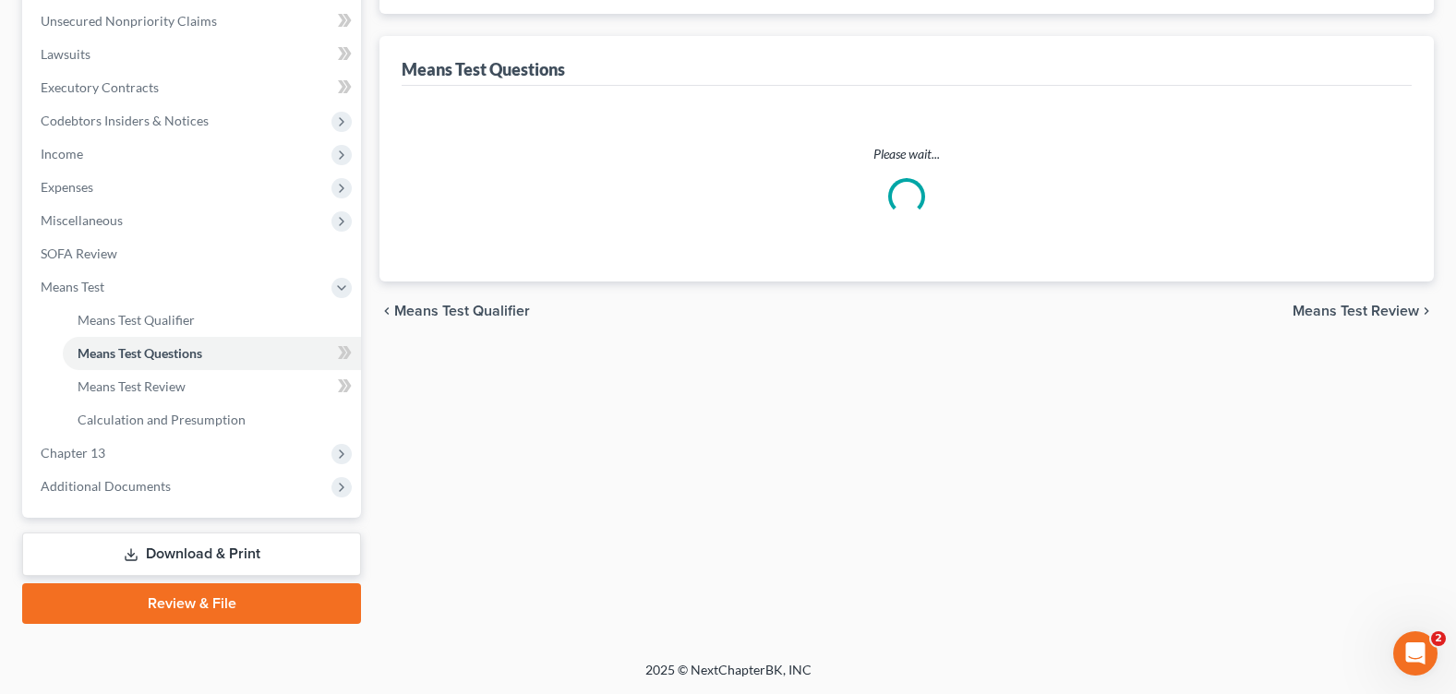
select select "1"
select select "60"
select select "1"
select select "60"
select select "1"
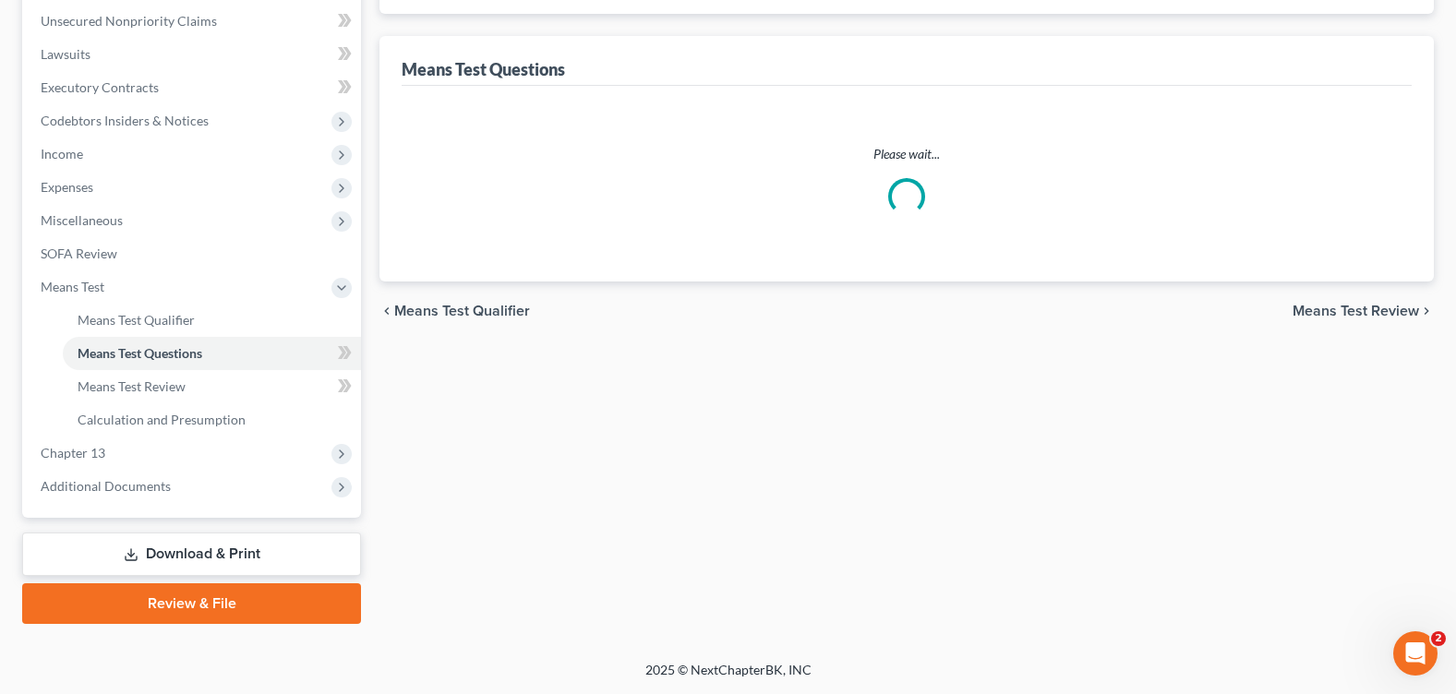
select select "60"
select select "0"
select select "60"
select select "1"
select select "60"
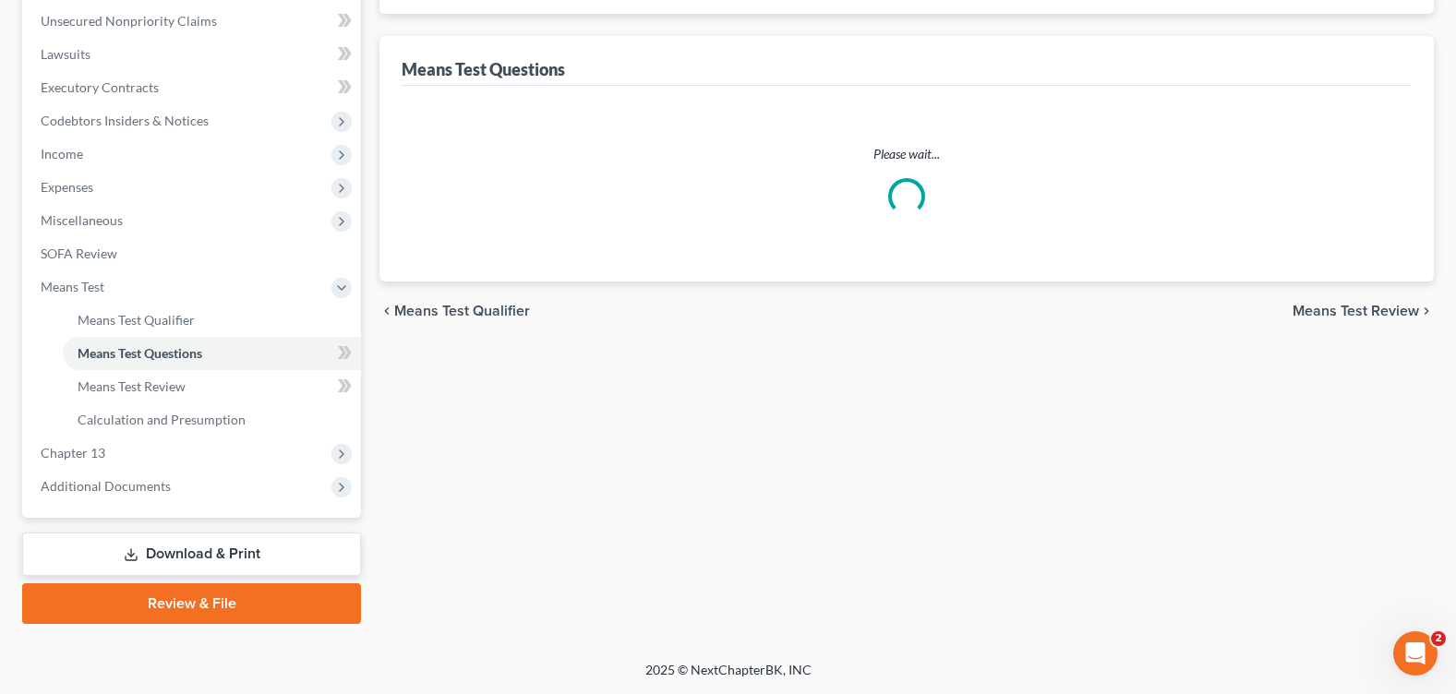
select select "0"
select select "60"
select select "1"
select select "60"
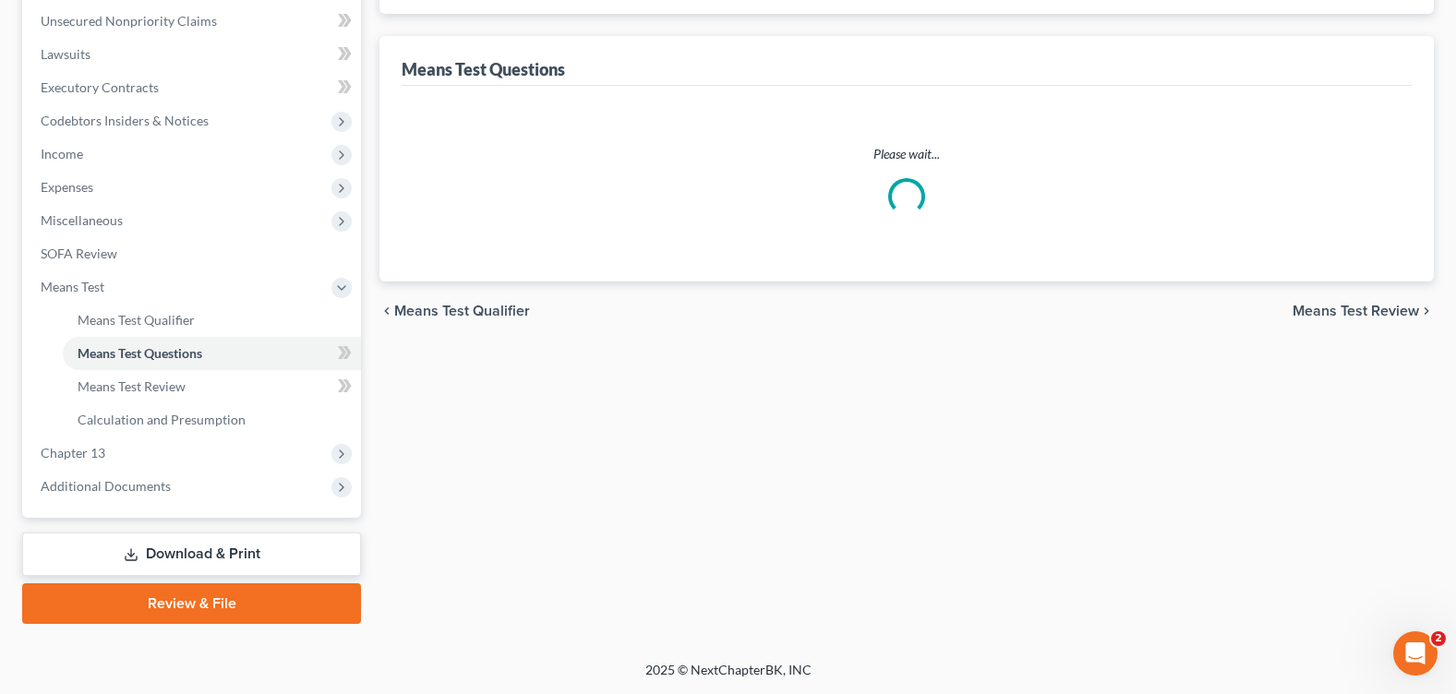
select select "2"
select select "60"
select select "4"
select select "5"
select select "0"
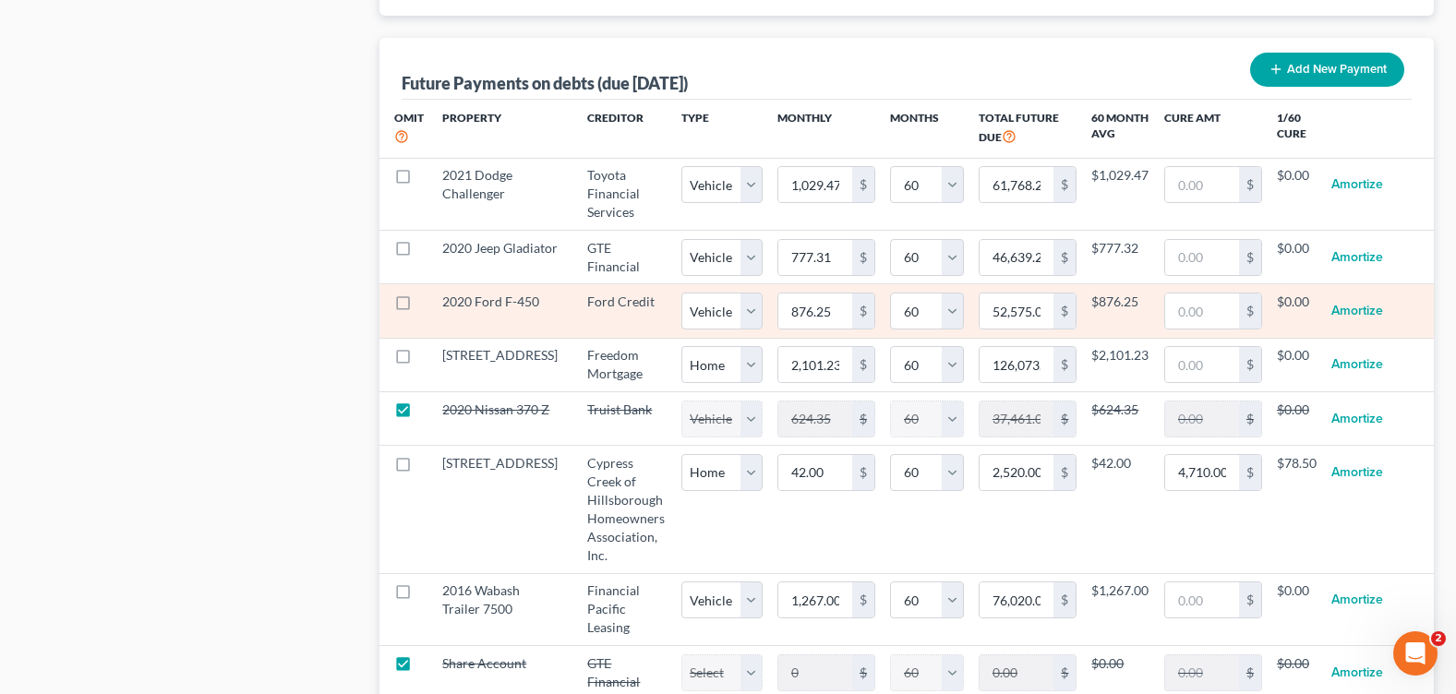
scroll to position [1931, 0]
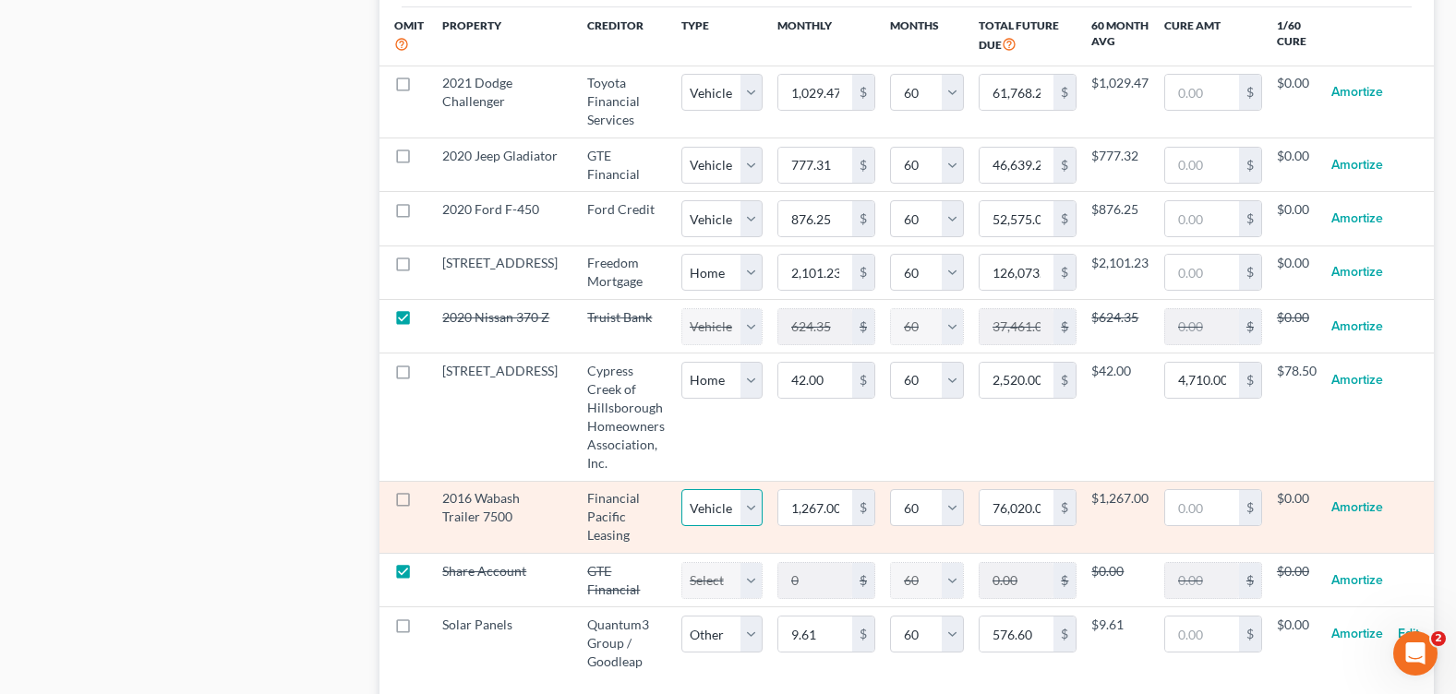
click at [717, 515] on select "Select Home Vehicle Other" at bounding box center [721, 507] width 81 height 37
select select "2"
click at [681, 489] on select "Select Home Vehicle Other" at bounding box center [721, 507] width 81 height 37
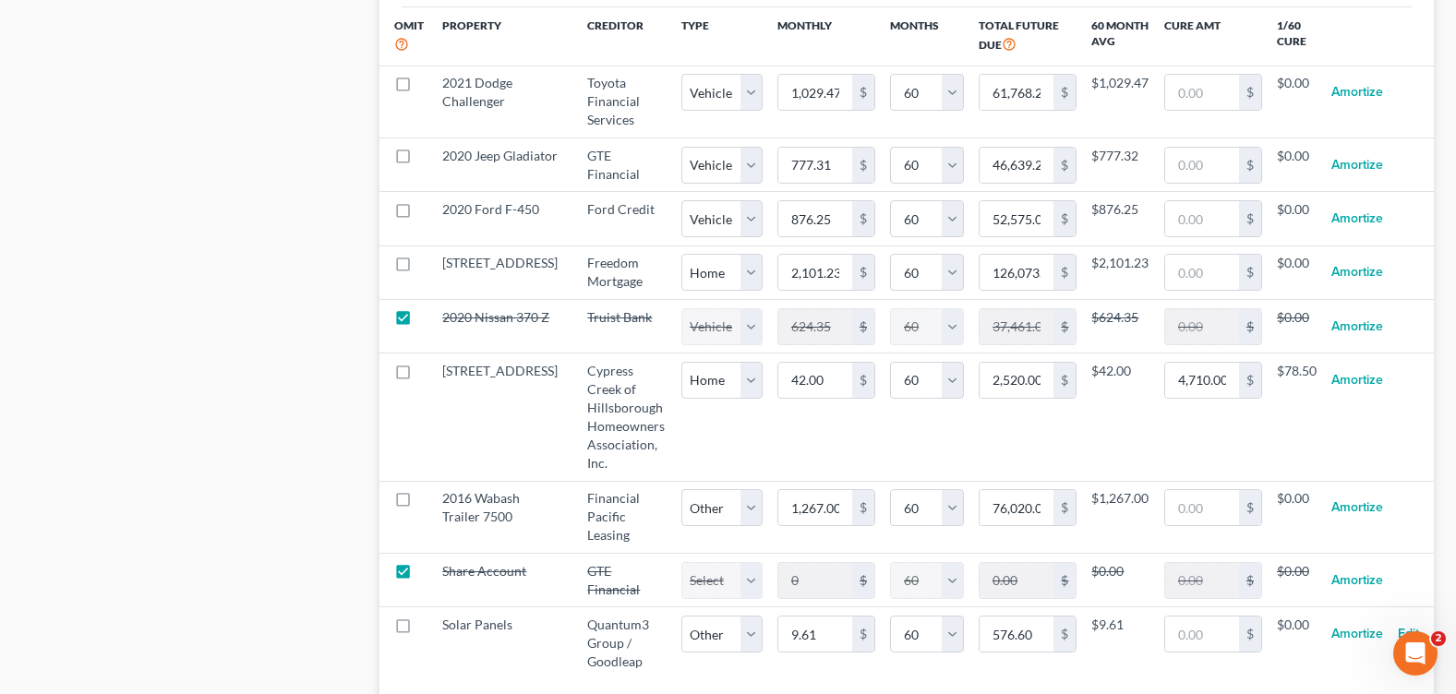
select select "2"
select select "60"
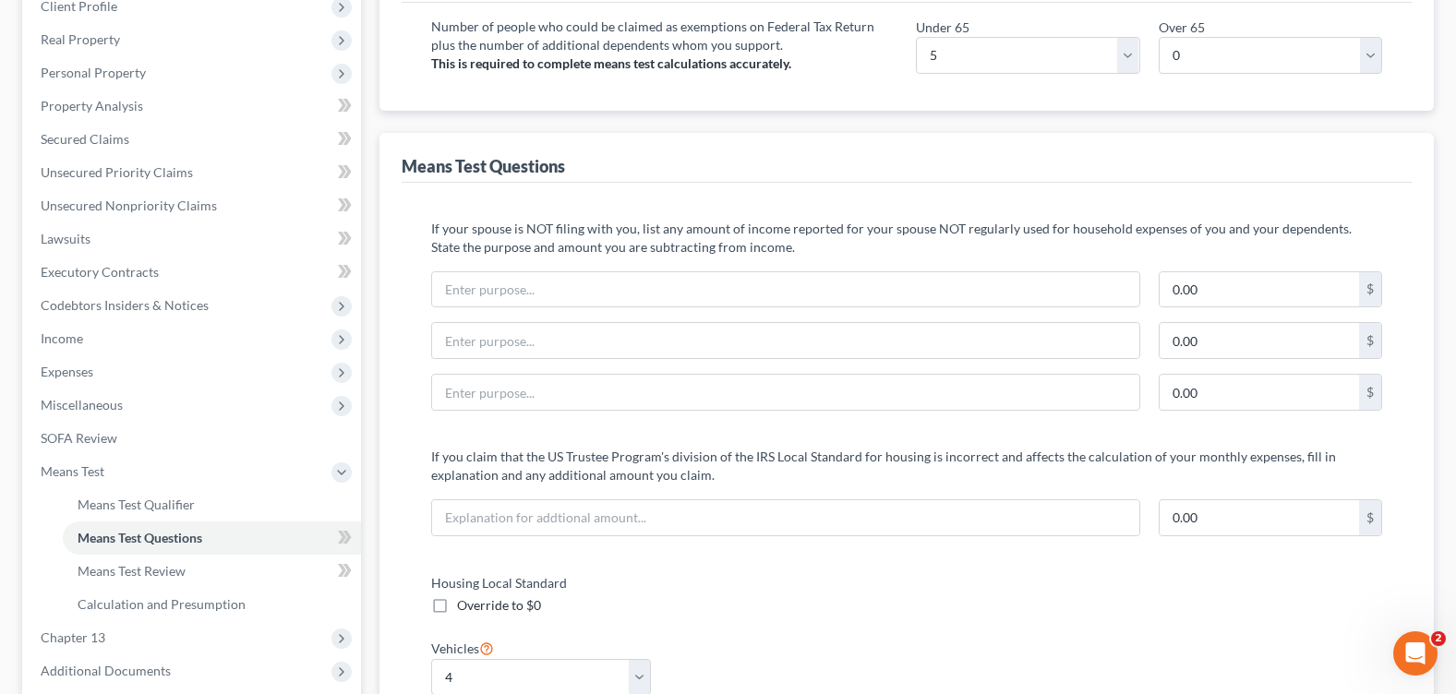
scroll to position [453, 0]
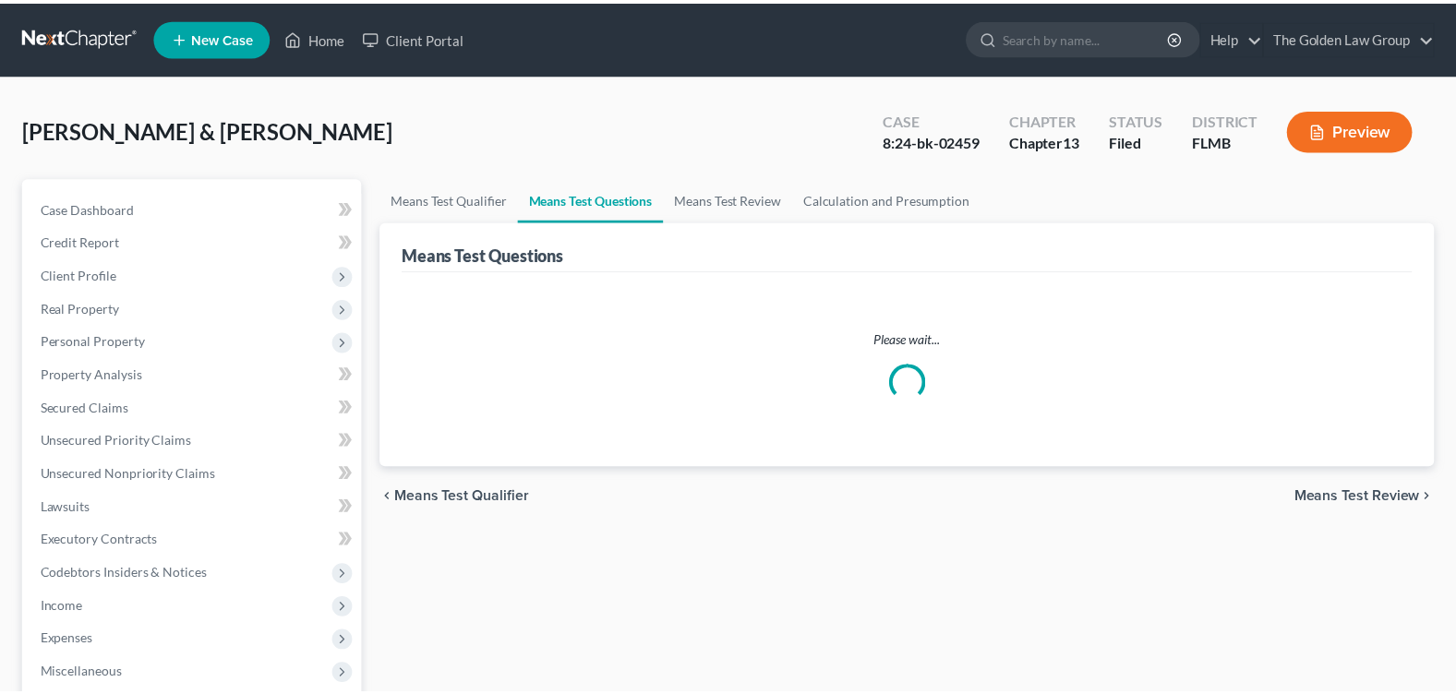
scroll to position [453, 0]
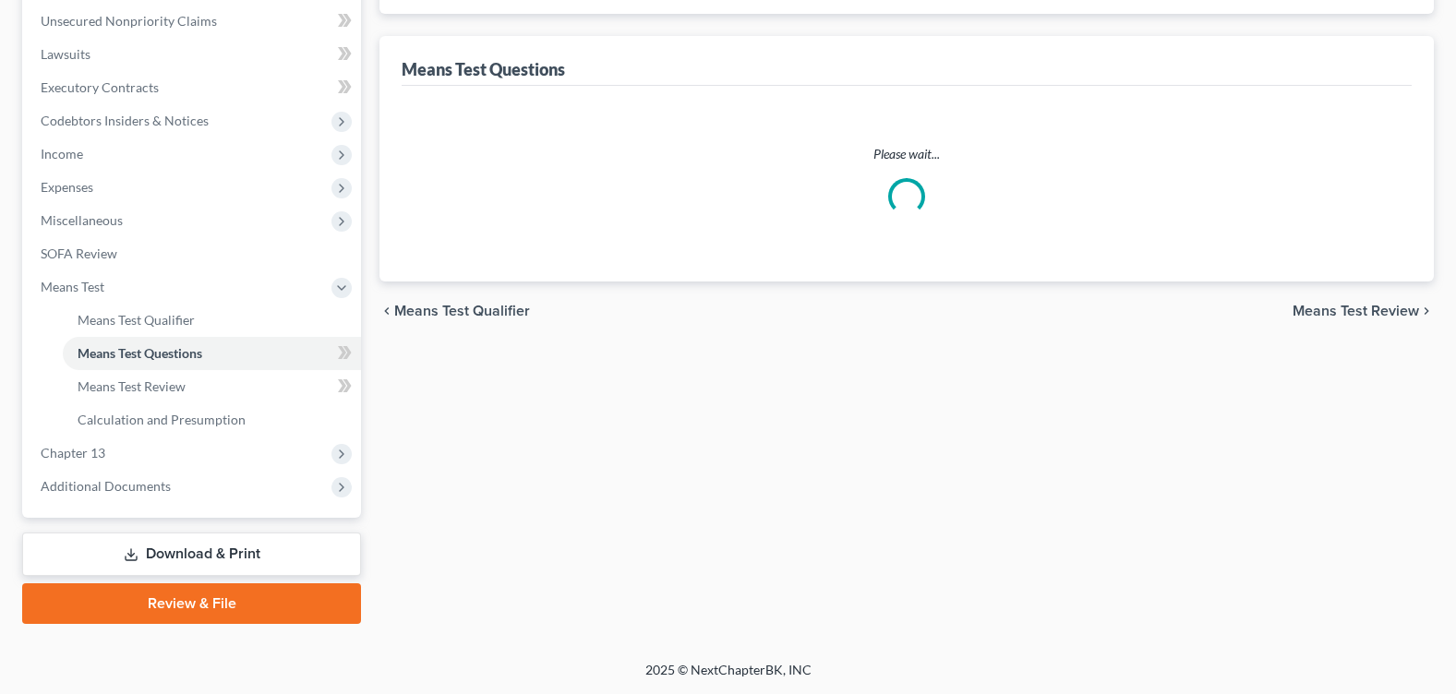
select select "1"
select select "60"
select select "1"
select select "60"
select select "1"
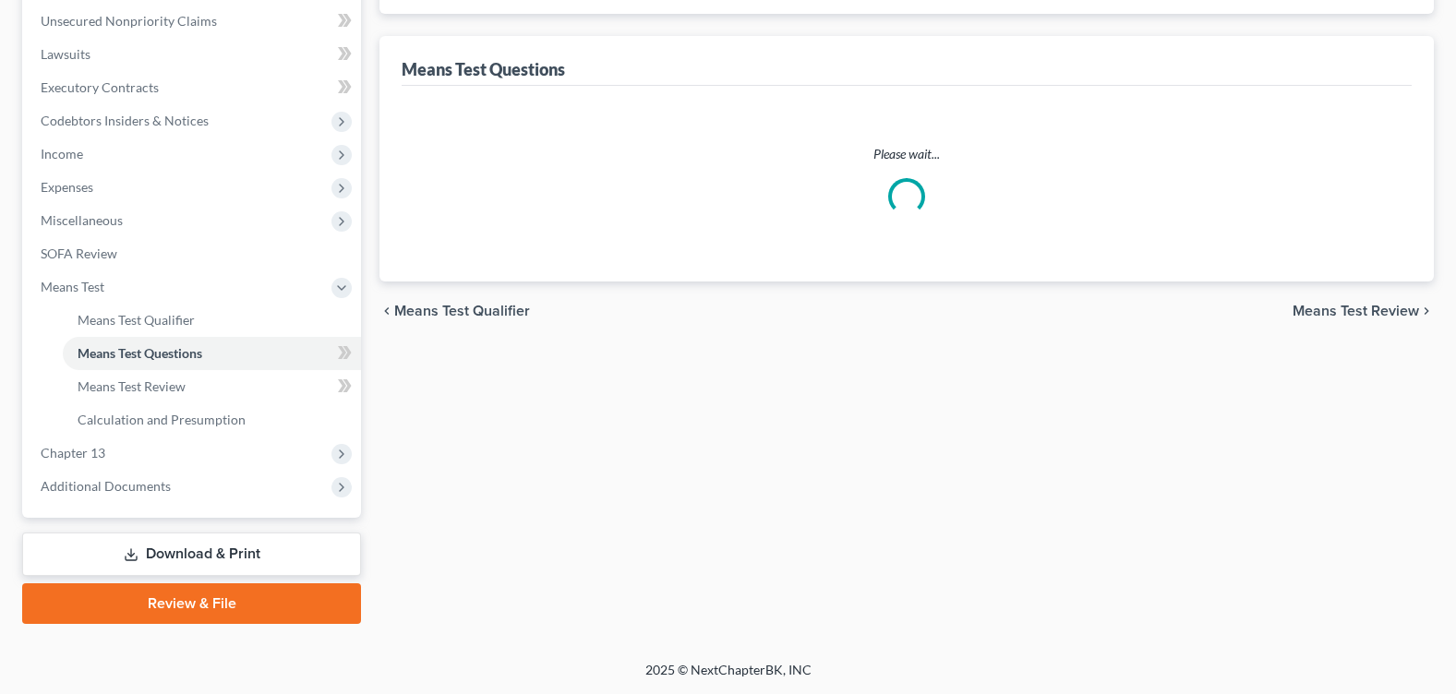
select select "60"
select select "0"
select select "60"
select select "1"
select select "60"
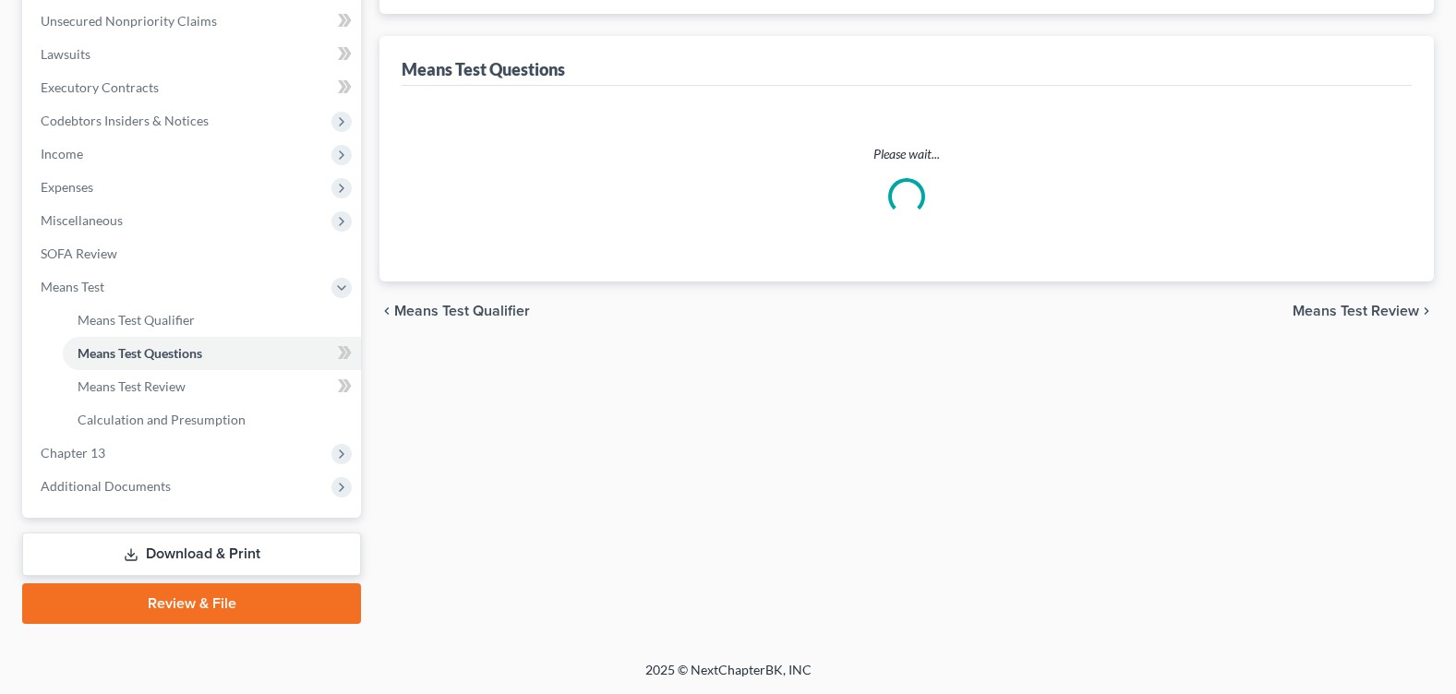
select select "0"
select select "60"
select select "2"
select select "60"
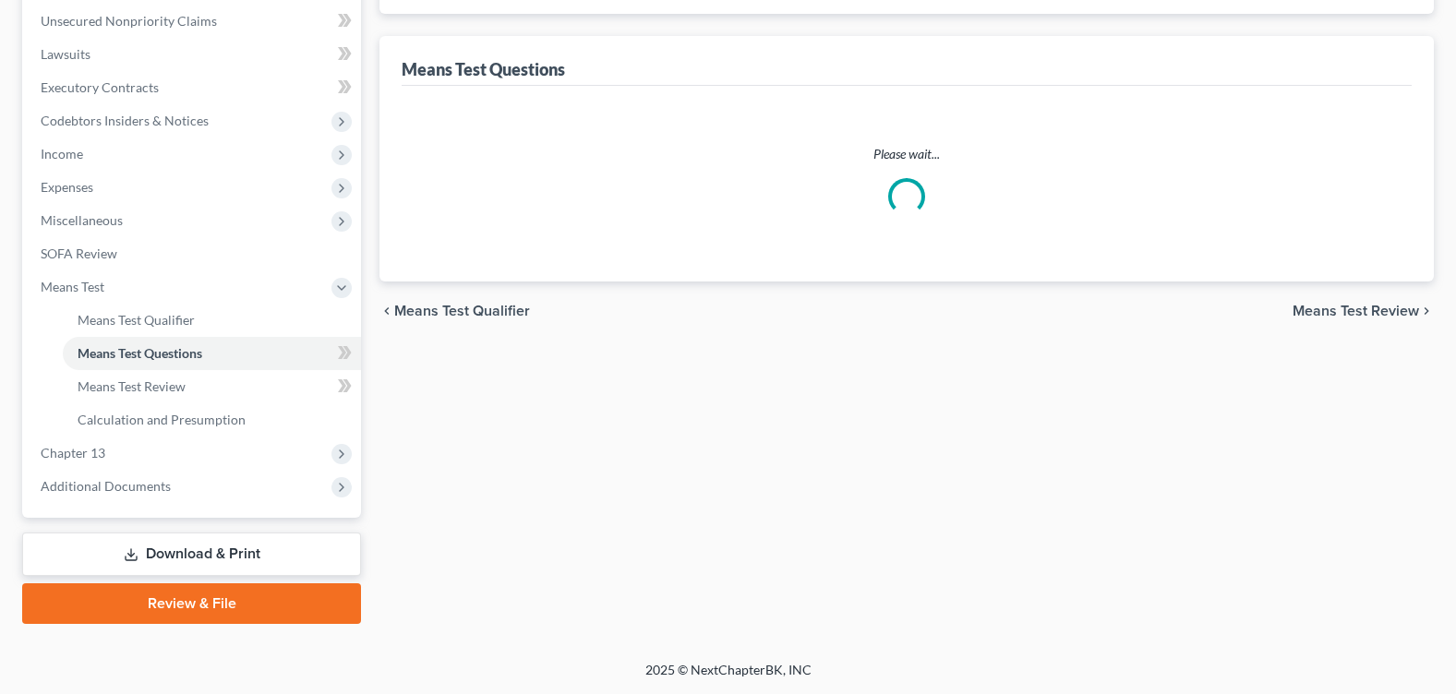
select select "2"
select select "60"
select select "4"
select select "5"
select select "0"
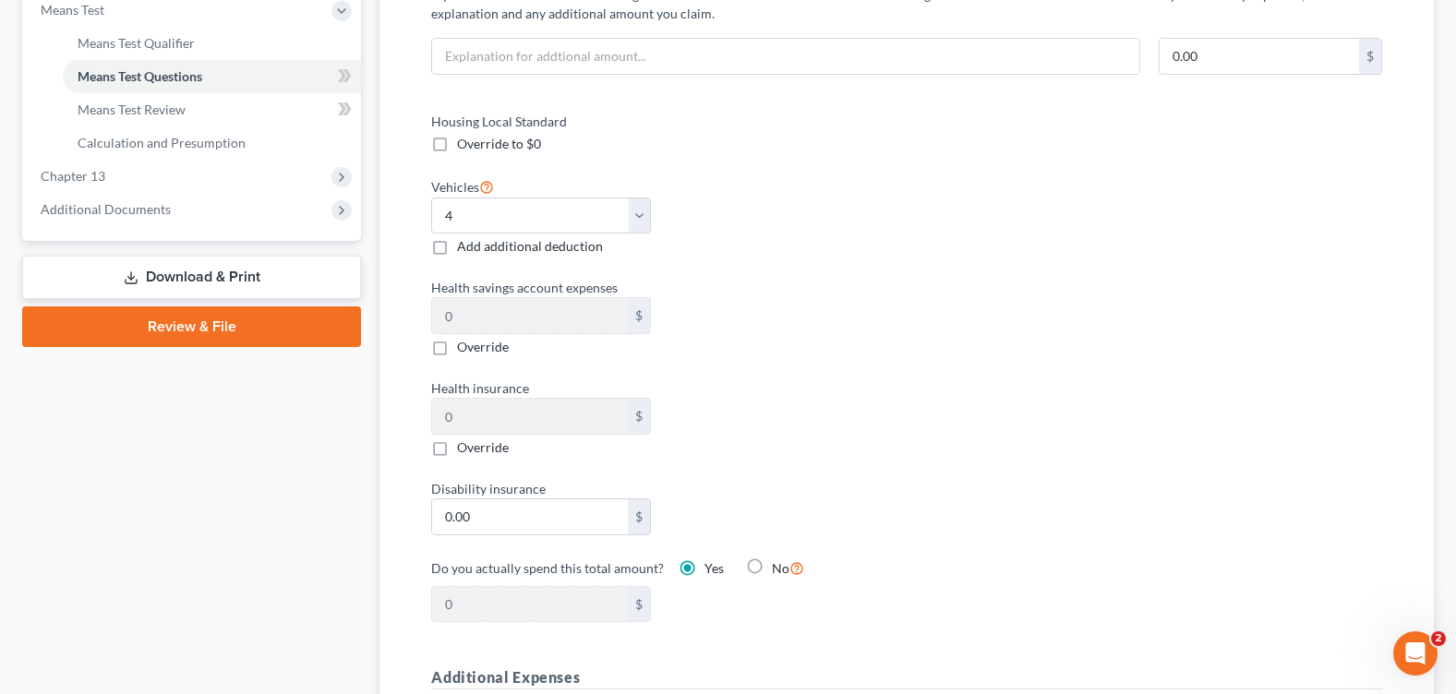
scroll to position [546, 0]
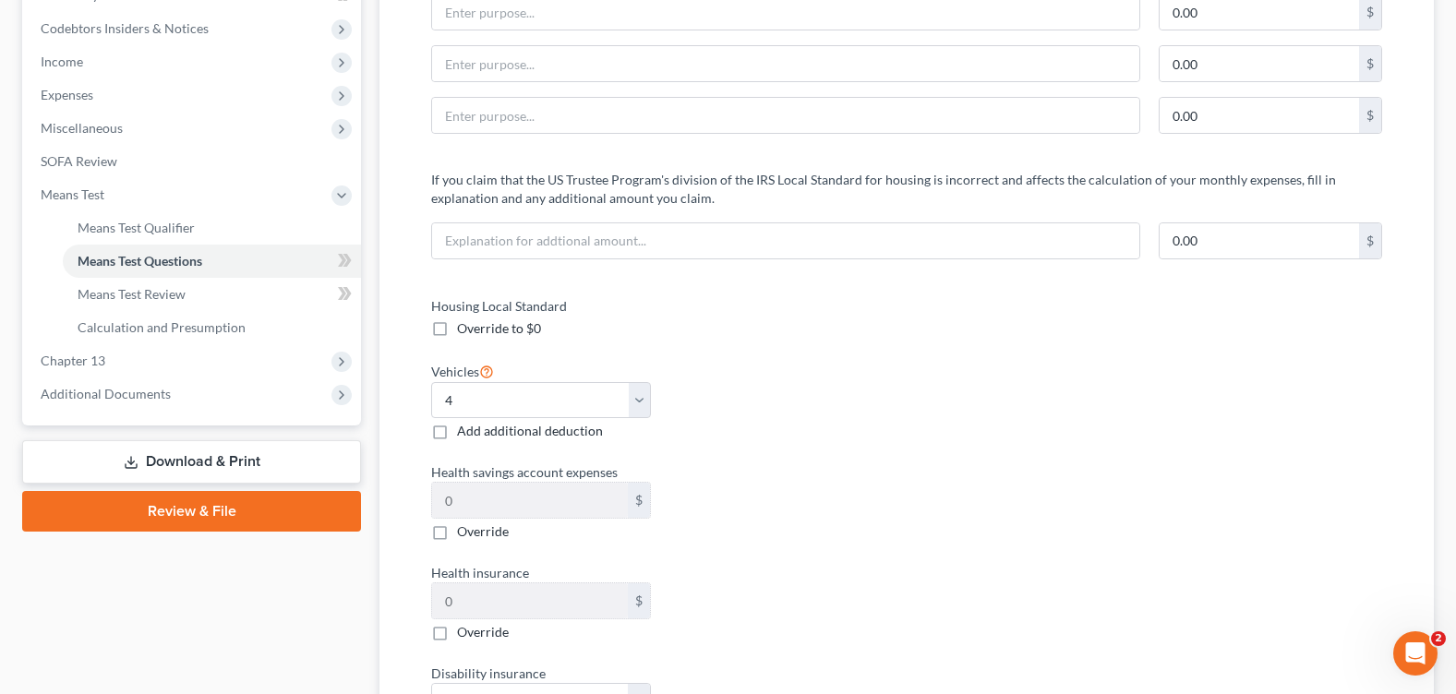
click at [228, 463] on link "Download & Print" at bounding box center [191, 461] width 339 height 43
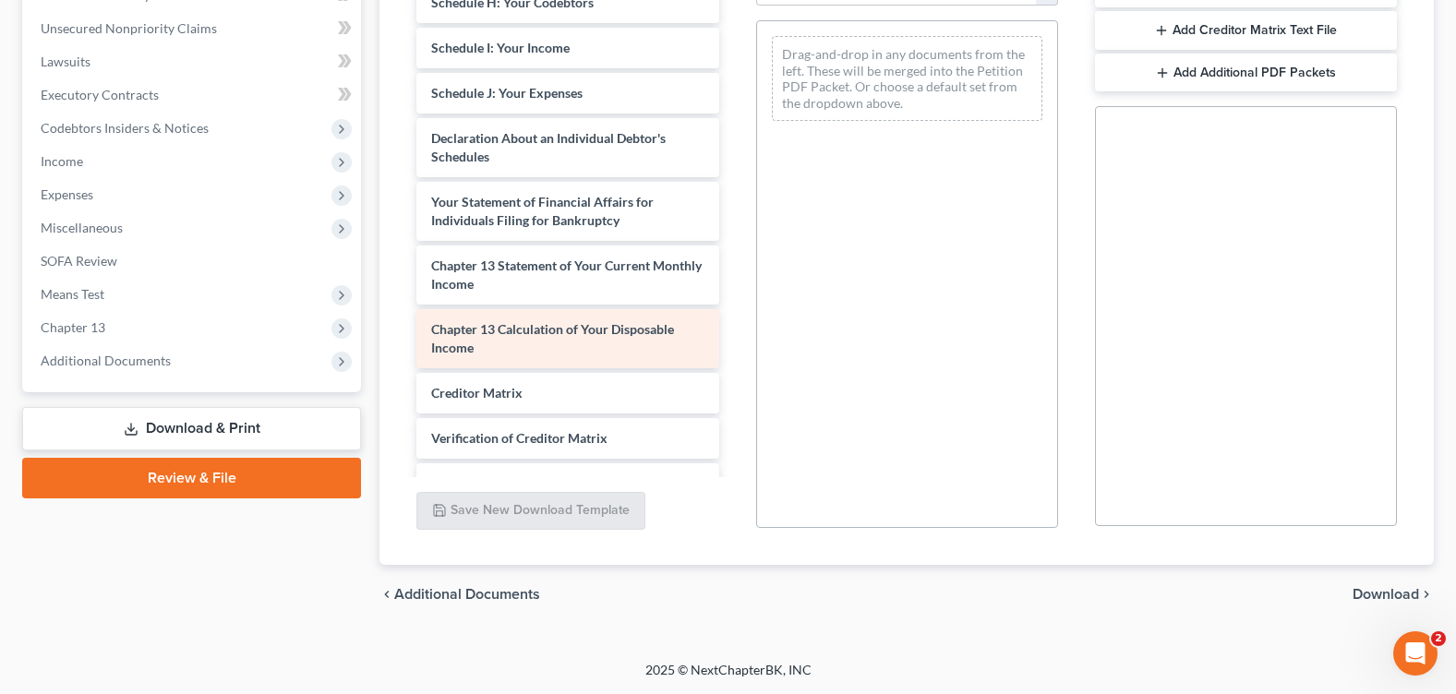
scroll to position [4801, 0]
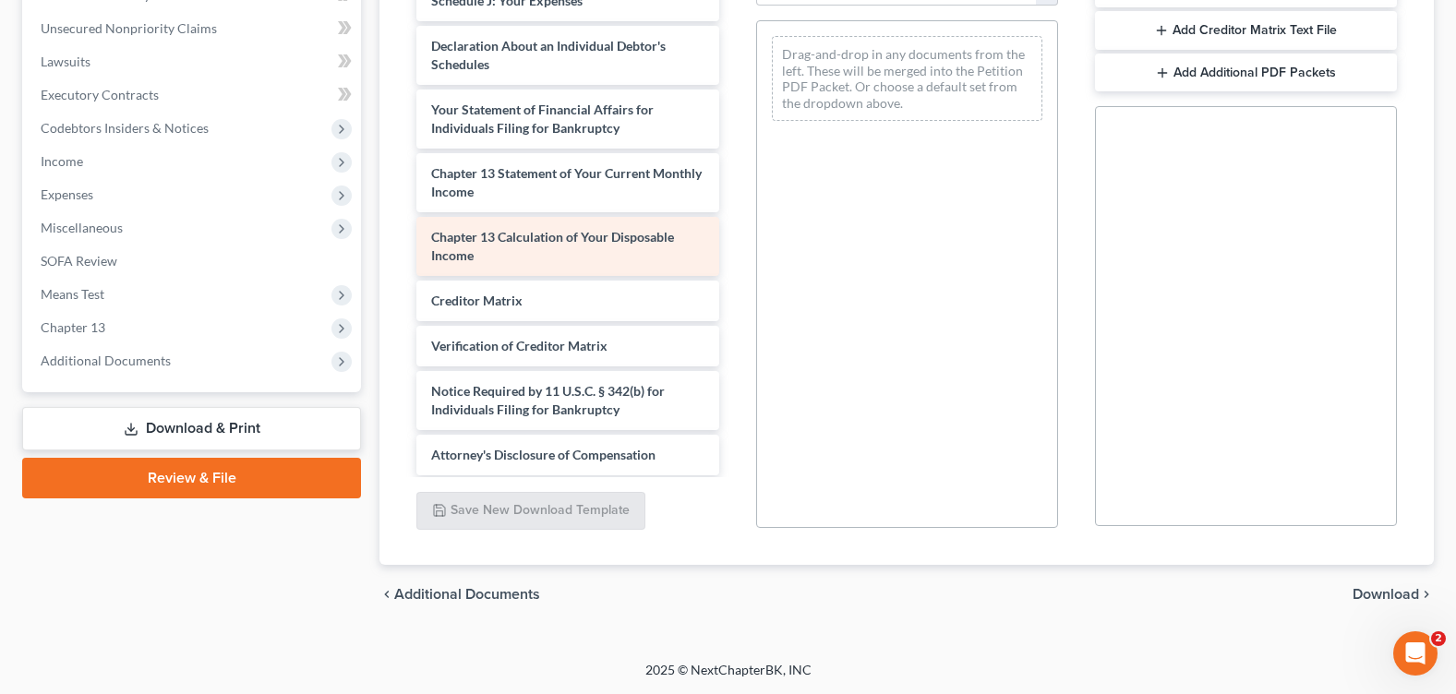
click at [593, 354] on span "Verification of Creditor Matrix" at bounding box center [519, 346] width 176 height 16
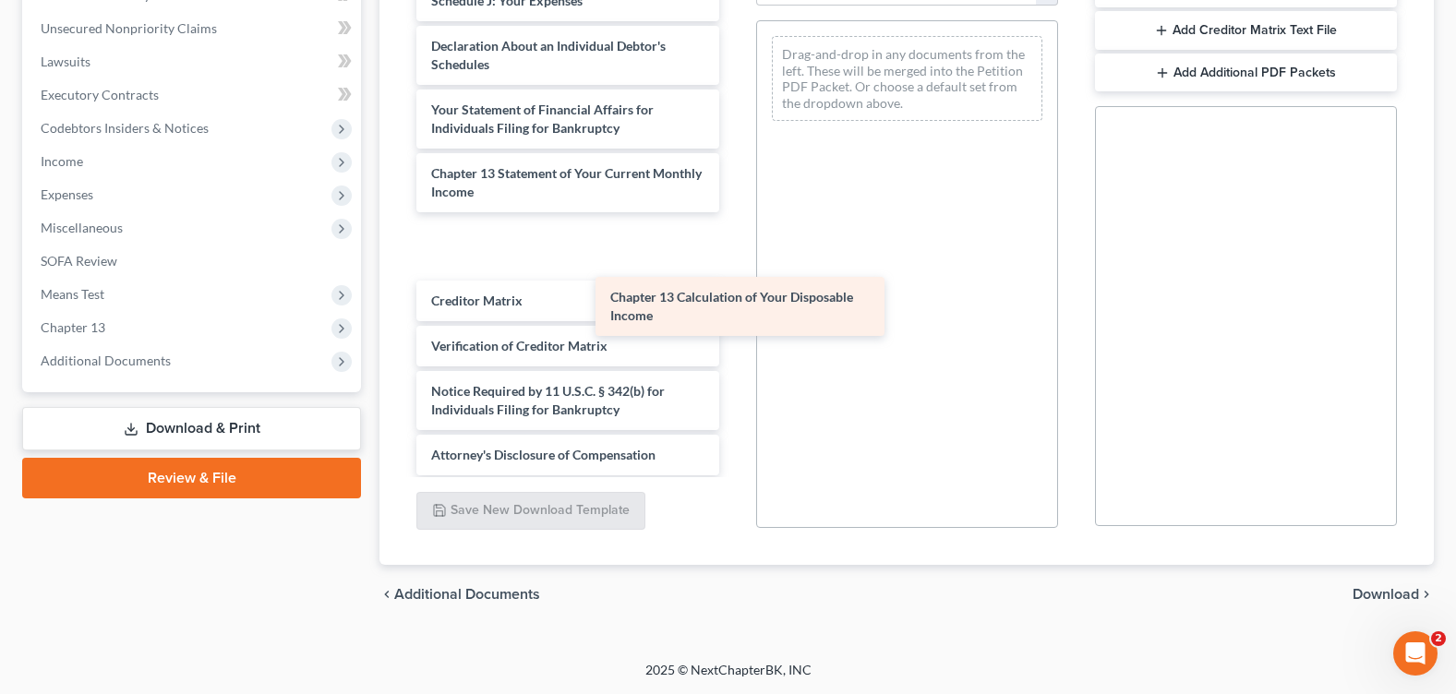
scroll to position [4796, 0]
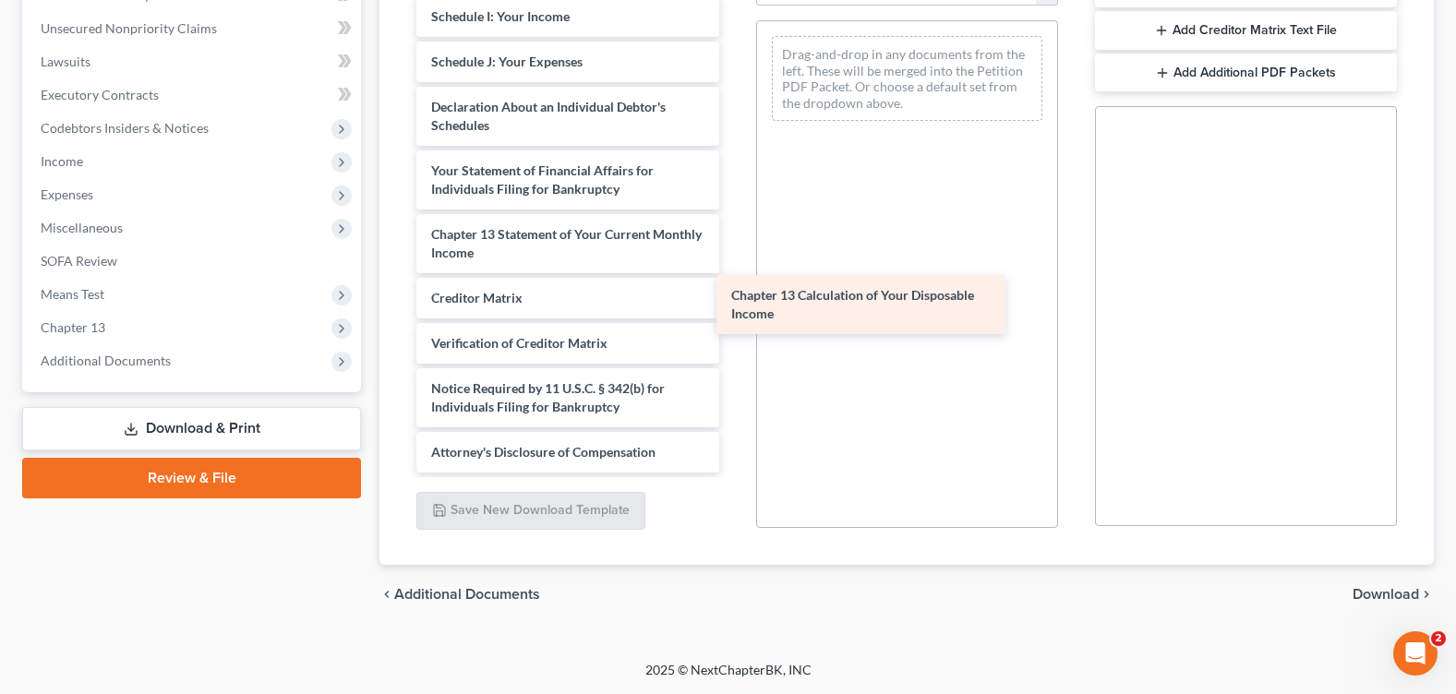
drag, startPoint x: 569, startPoint y: 302, endPoint x: 941, endPoint y: 296, distance: 372.1
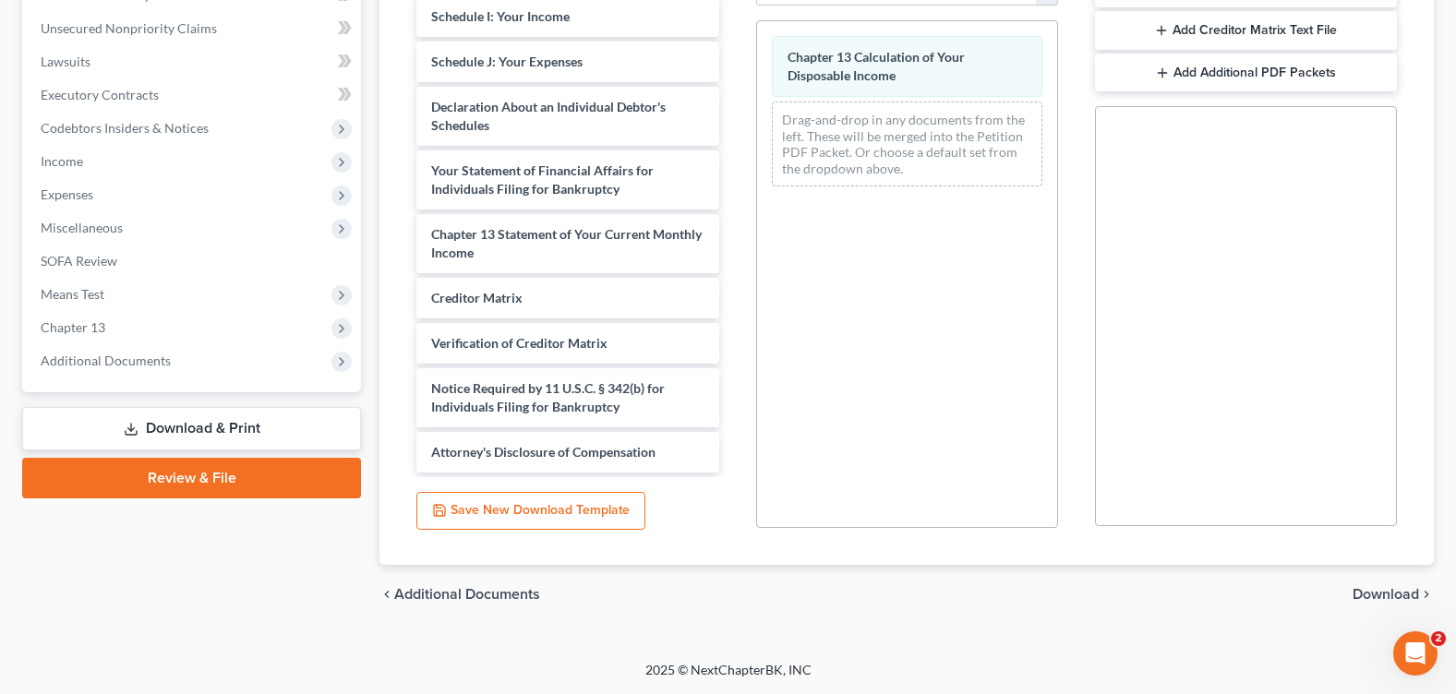
click at [1369, 591] on span "Download" at bounding box center [1386, 594] width 66 height 15
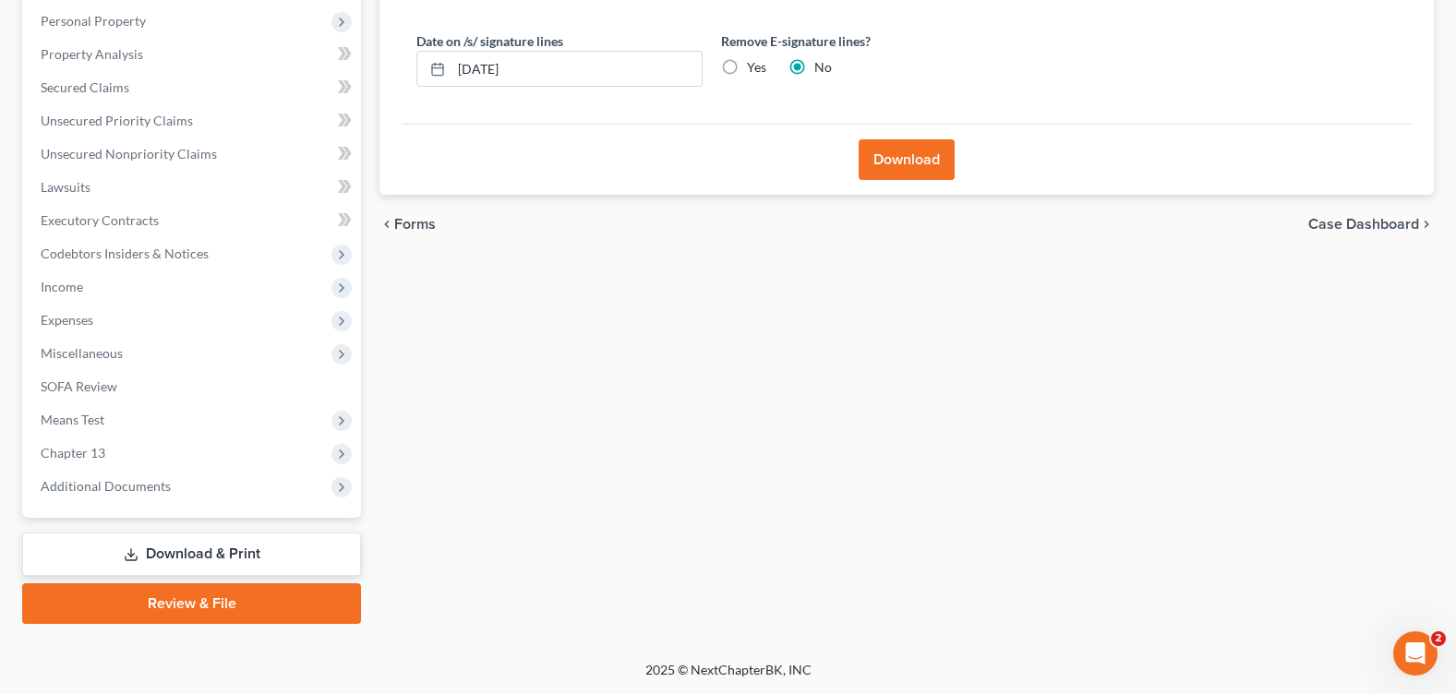
scroll to position [320, 0]
click at [747, 68] on label "Yes" at bounding box center [756, 67] width 19 height 18
click at [754, 68] on input "Yes" at bounding box center [760, 64] width 12 height 12
radio input "true"
radio input "false"
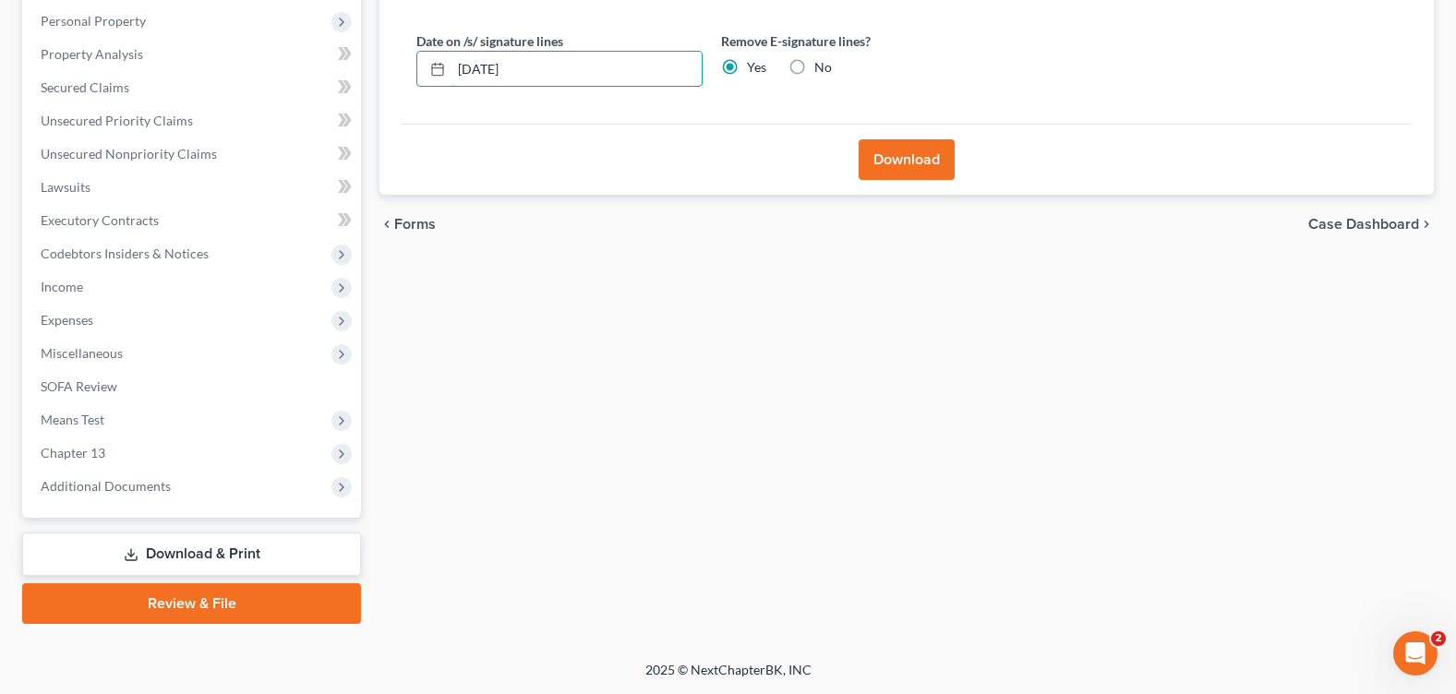
drag, startPoint x: 467, startPoint y: 80, endPoint x: 406, endPoint y: 79, distance: 60.9
click at [406, 79] on div "Almost There... Complete Required * Fields Date on /s/ signature lines 10/07/20…" at bounding box center [907, 37] width 1010 height 175
click at [881, 166] on button "Download" at bounding box center [907, 159] width 96 height 41
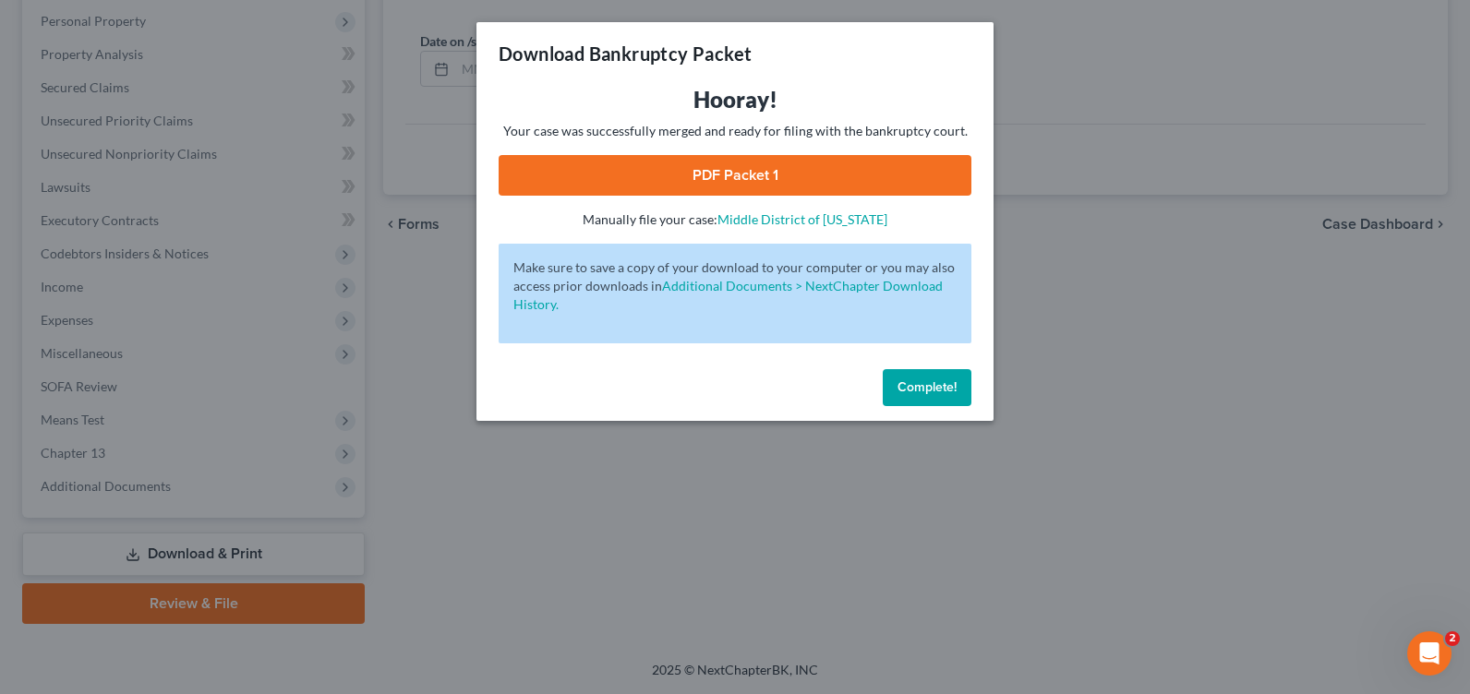
click at [712, 177] on link "PDF Packet 1" at bounding box center [735, 175] width 473 height 41
click at [921, 400] on button "Complete!" at bounding box center [927, 387] width 89 height 37
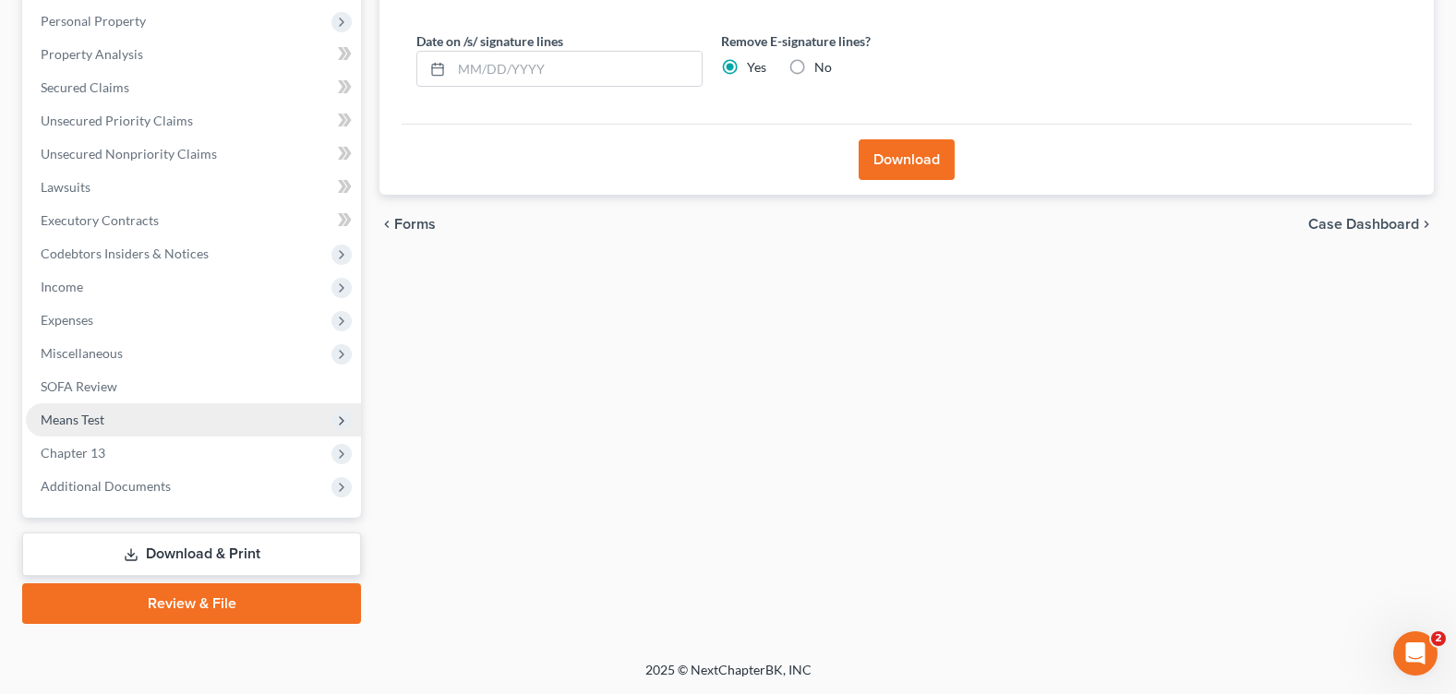
click at [84, 407] on span "Means Test" at bounding box center [193, 419] width 335 height 33
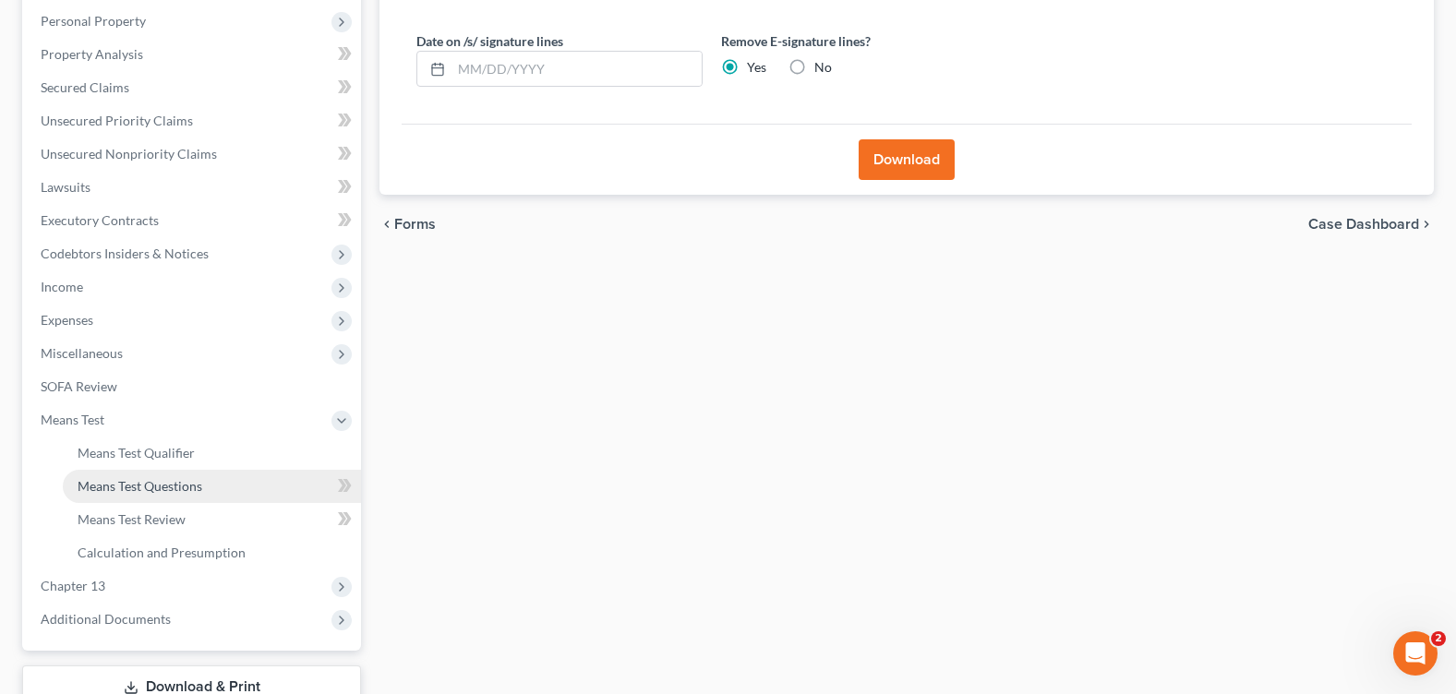
click at [168, 486] on span "Means Test Questions" at bounding box center [140, 486] width 125 height 16
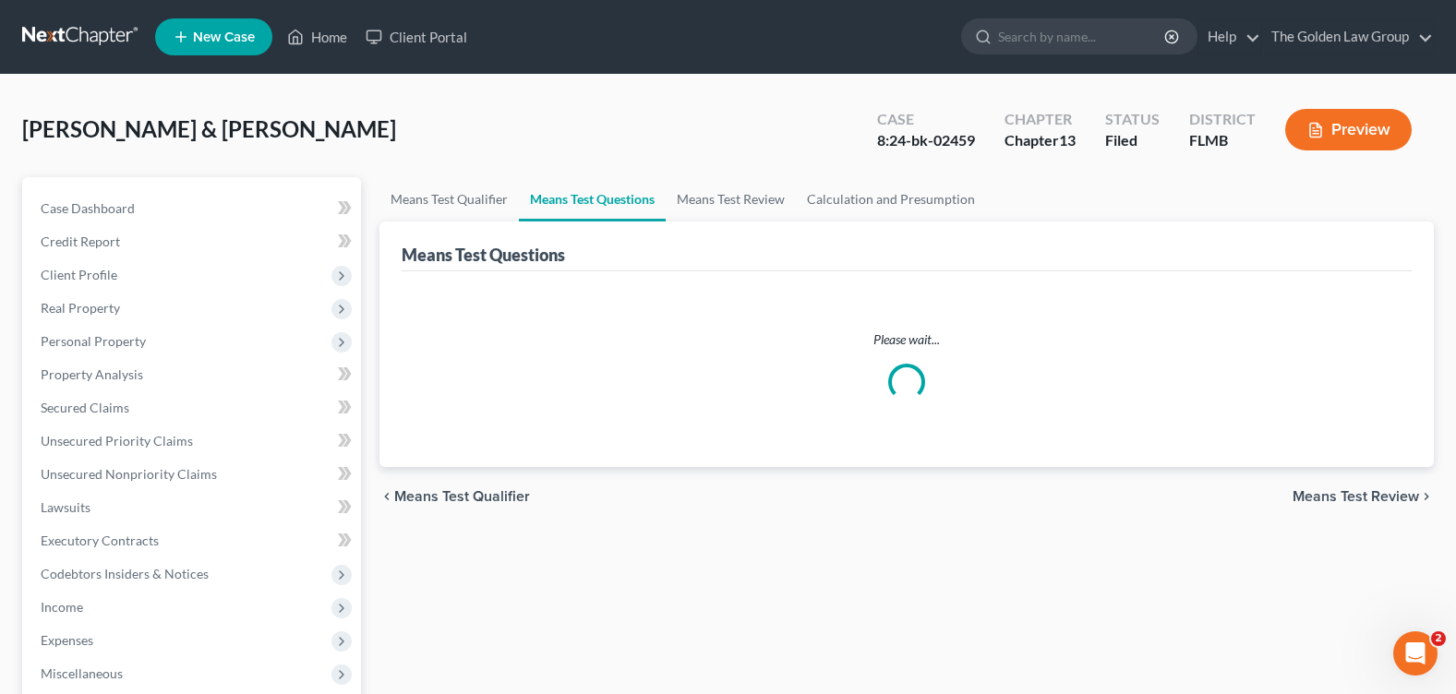
select select "5"
select select "0"
select select "1"
select select "60"
select select "1"
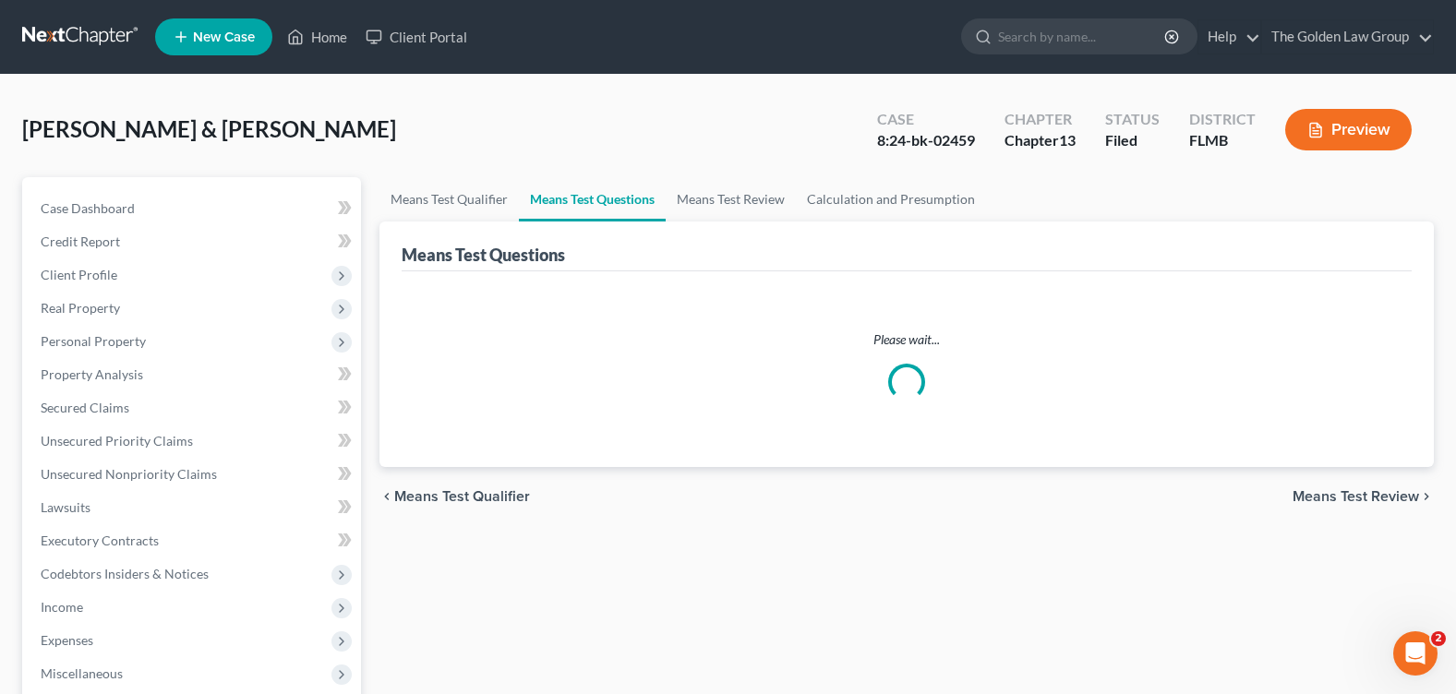
select select "60"
select select "1"
select select "60"
select select "0"
select select "60"
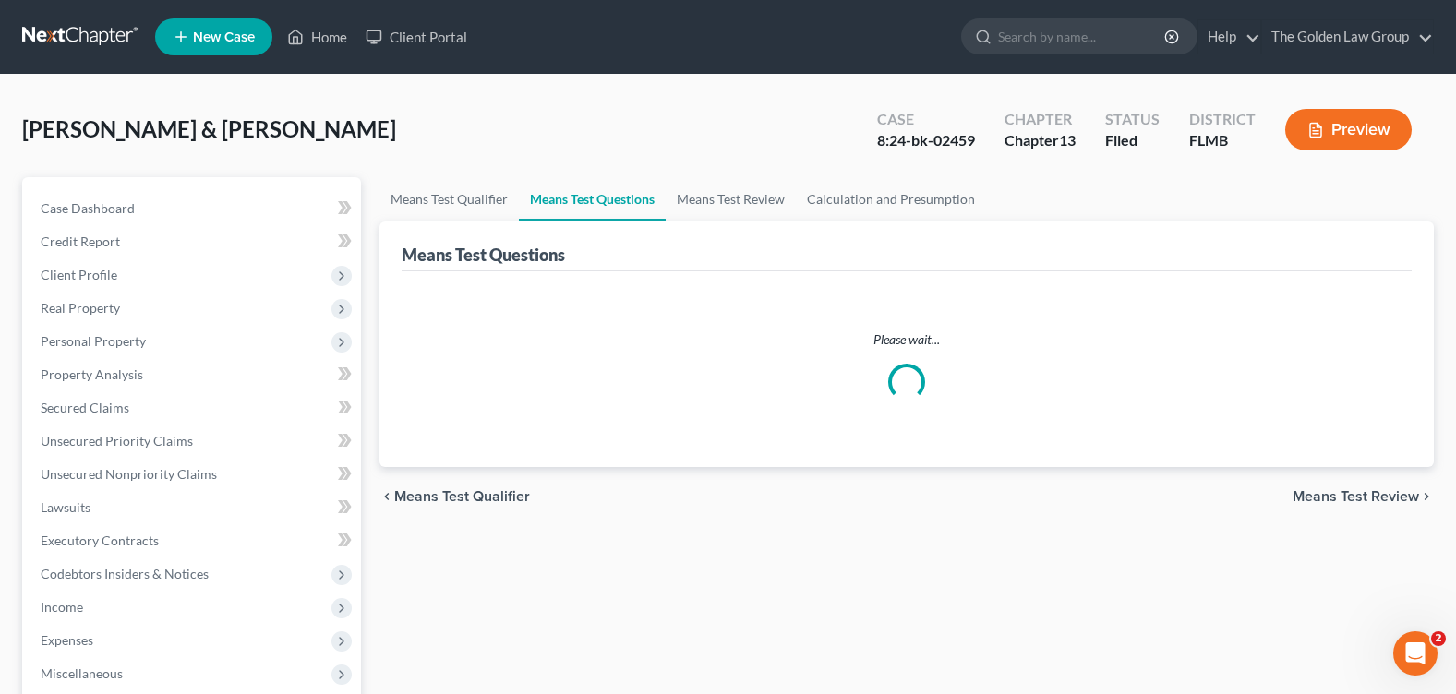
select select "1"
select select "60"
select select "0"
select select "60"
select select "2"
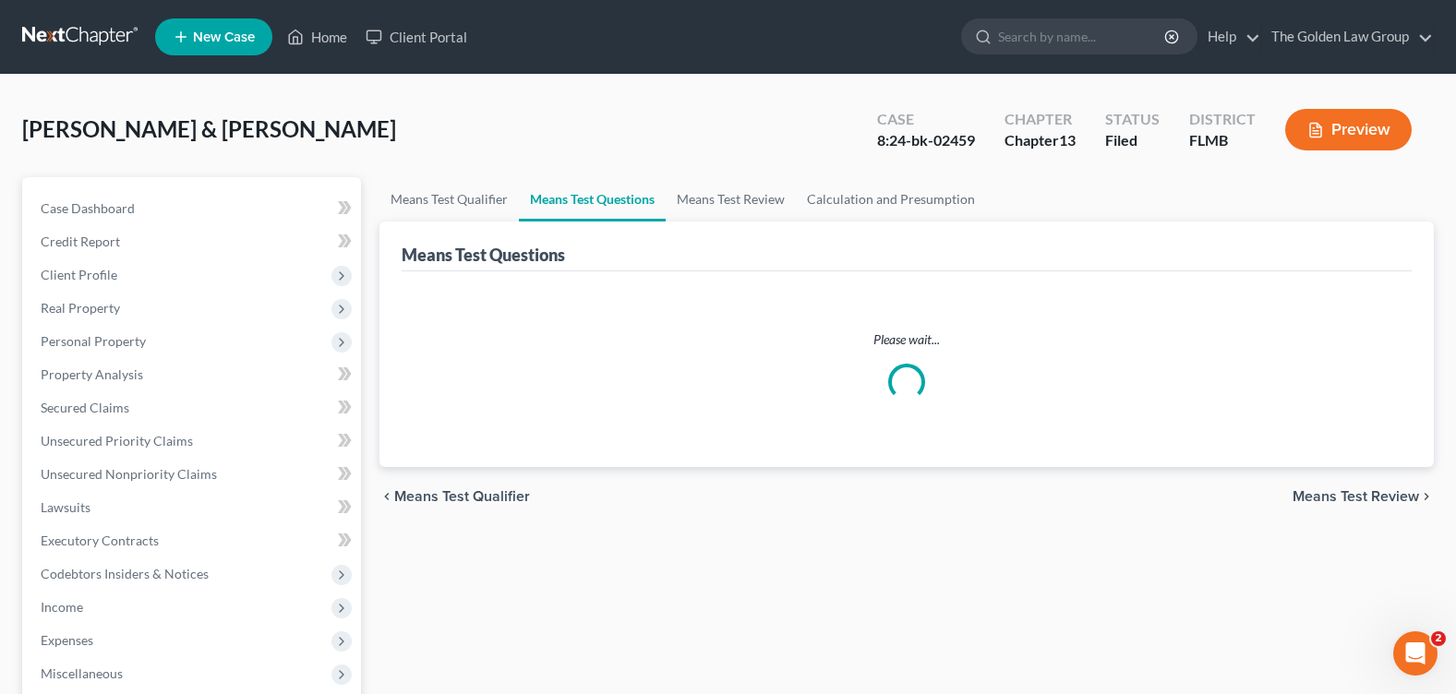
select select "60"
select select "2"
select select "60"
select select "4"
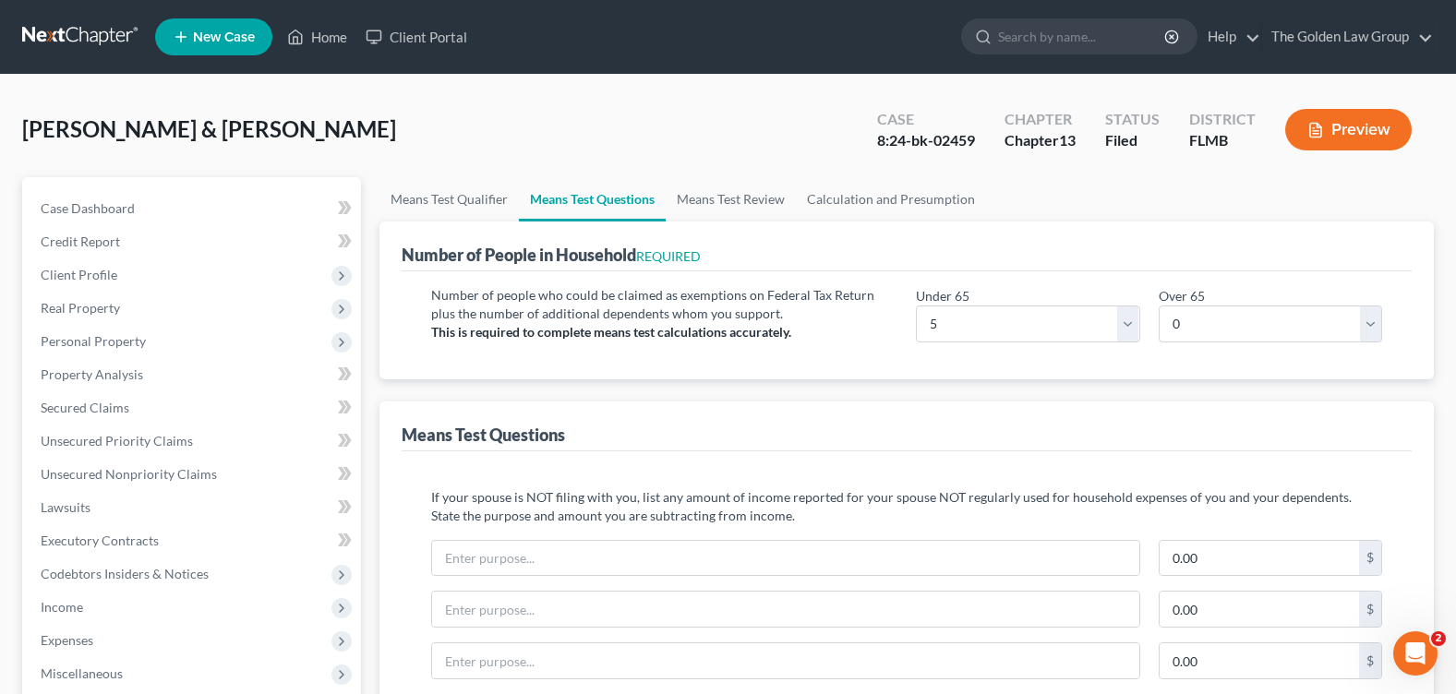
click at [630, 123] on div "[PERSON_NAME] & [PERSON_NAME] Upgraded Case 8:24-bk-02459 Chapter Chapter 13 St…" at bounding box center [728, 137] width 1412 height 80
click at [733, 200] on link "Means Test Review" at bounding box center [731, 199] width 130 height 44
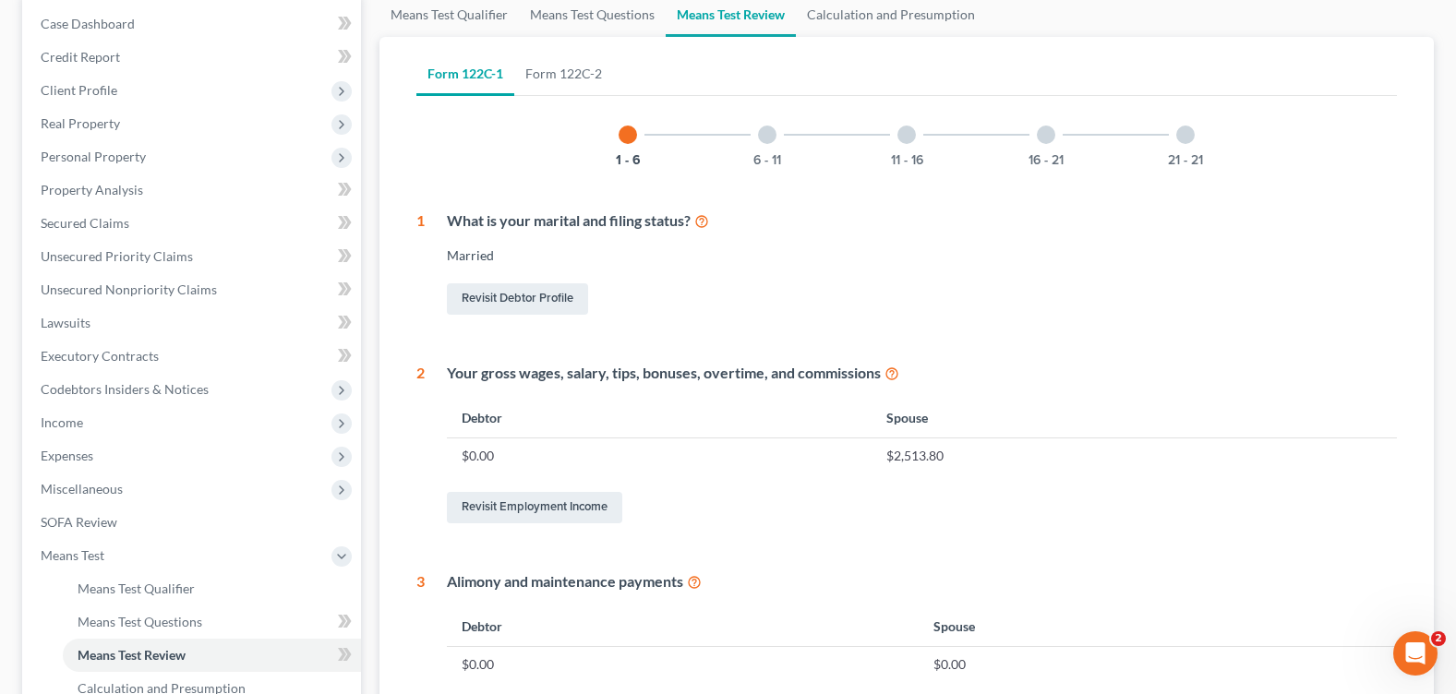
scroll to position [92, 0]
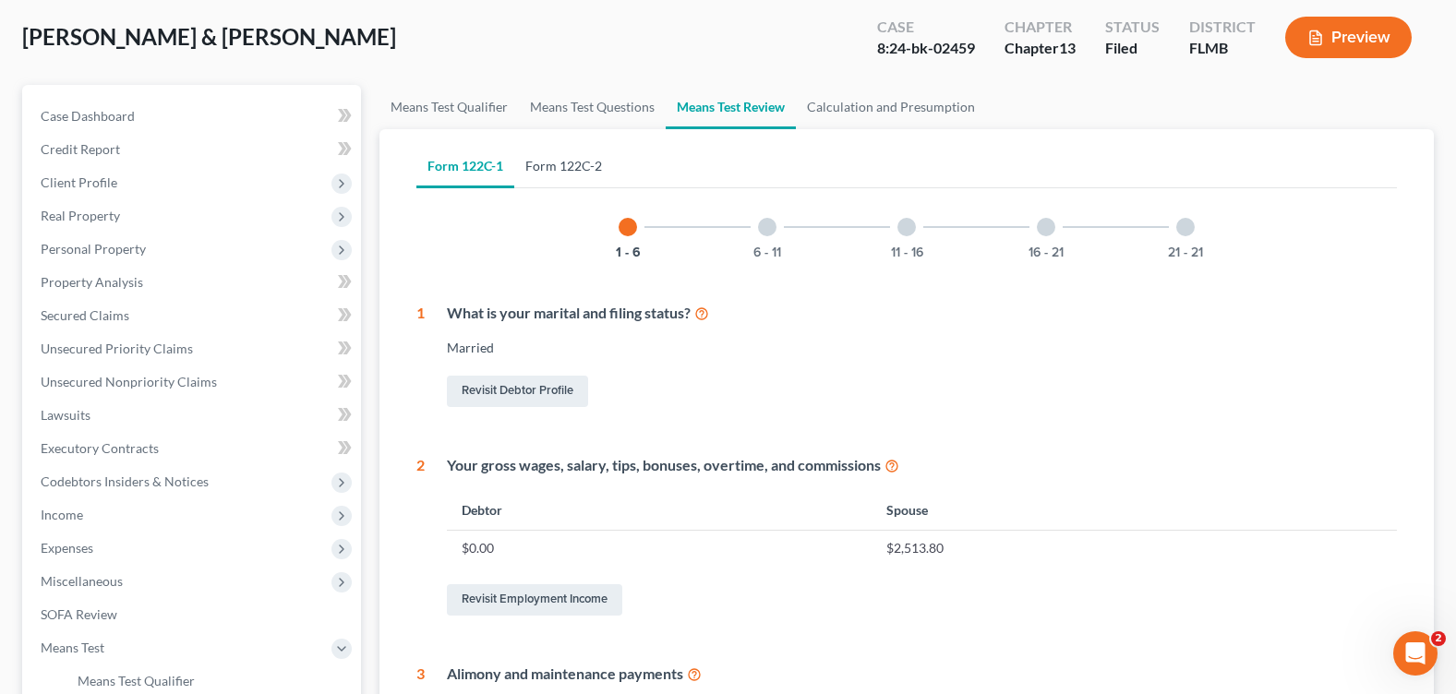
drag, startPoint x: 561, startPoint y: 158, endPoint x: 586, endPoint y: 158, distance: 24.9
click at [561, 158] on link "Form 122C-2" at bounding box center [563, 166] width 99 height 44
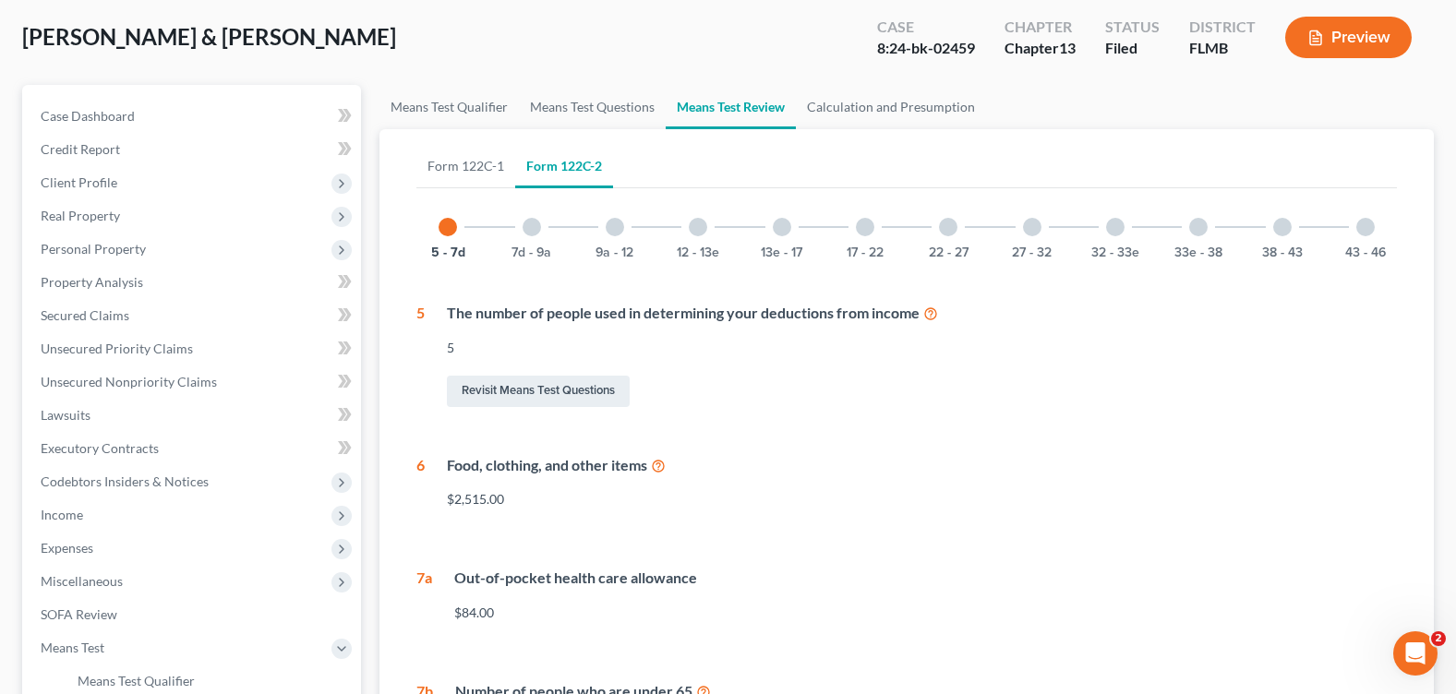
click at [865, 223] on div at bounding box center [865, 227] width 18 height 18
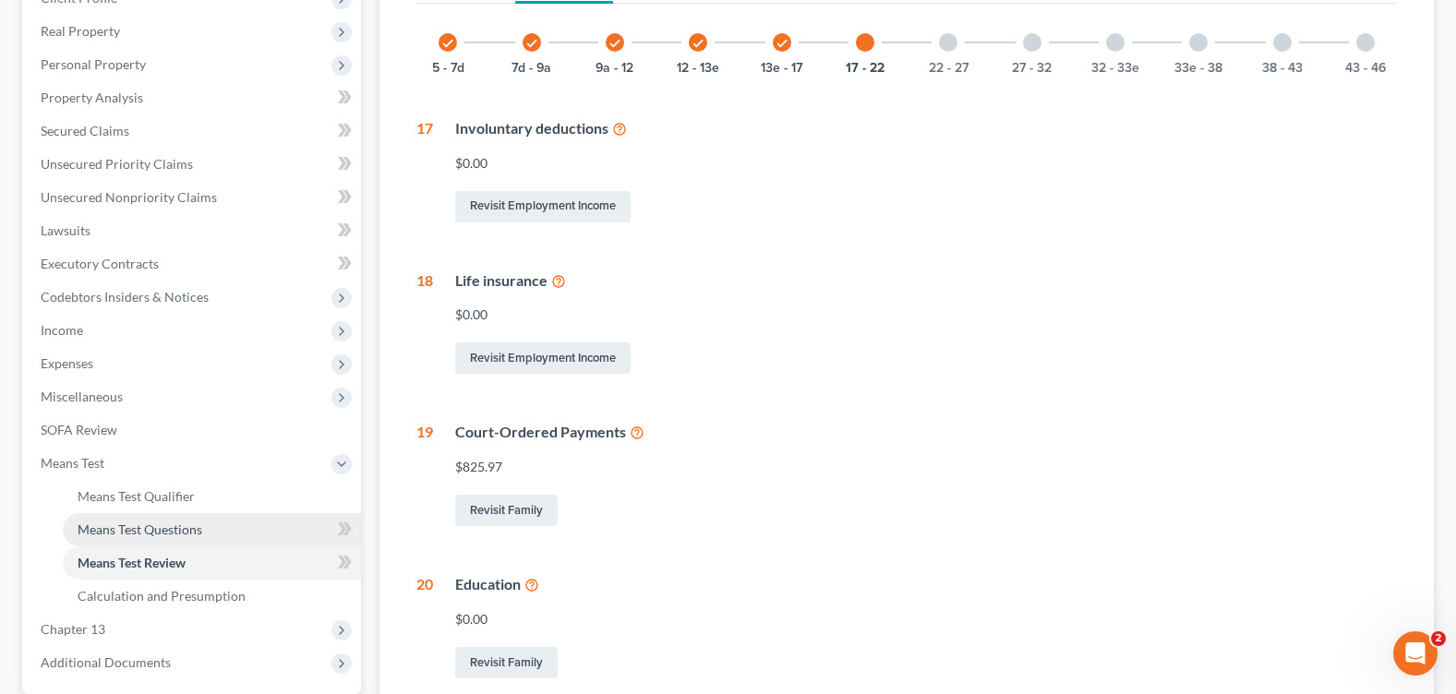
scroll to position [369, 0]
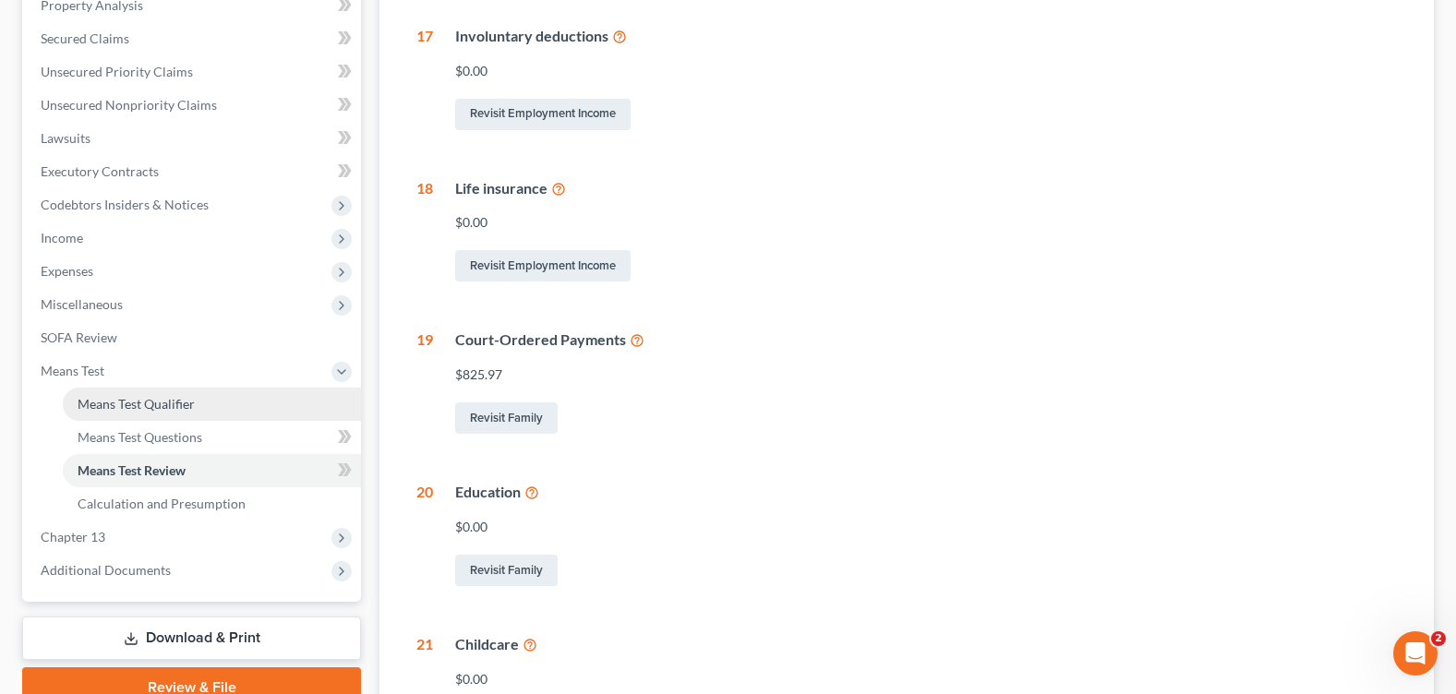
click at [116, 410] on span "Means Test Qualifier" at bounding box center [136, 404] width 117 height 16
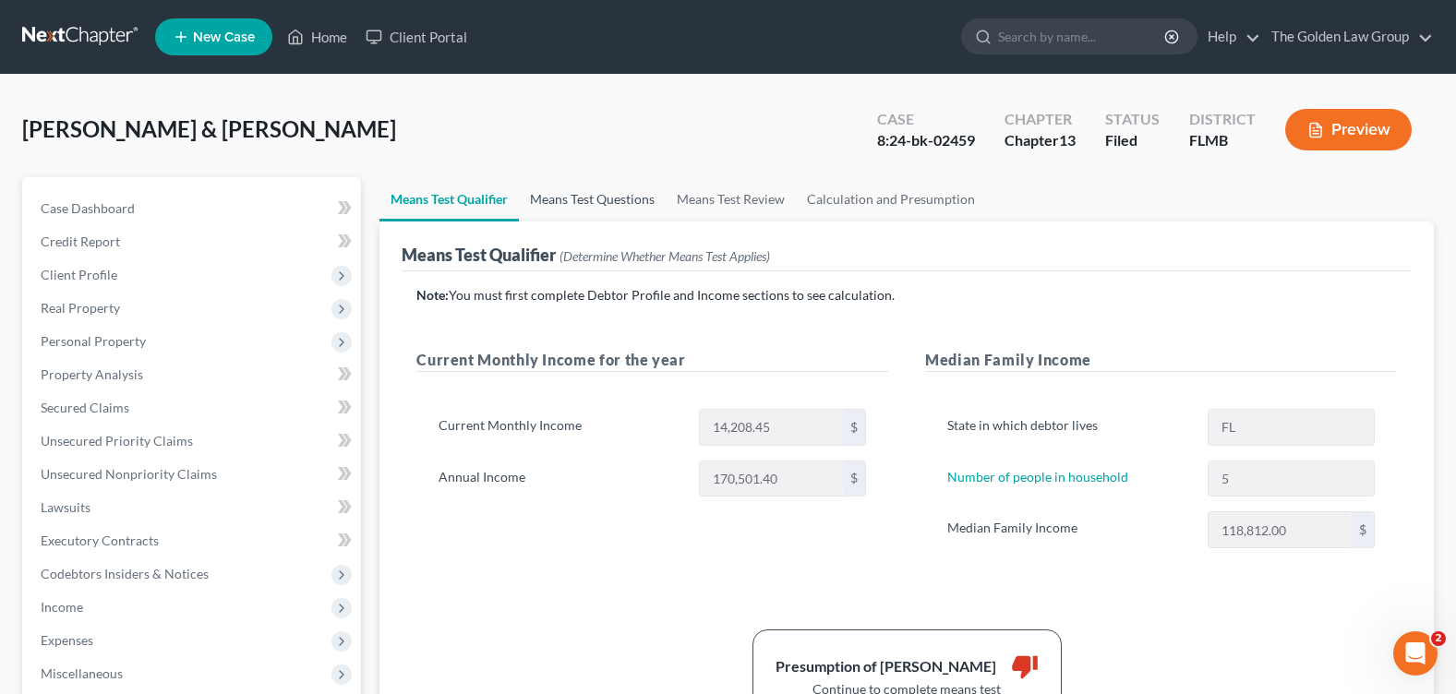
click at [548, 215] on link "Means Test Questions" at bounding box center [592, 199] width 147 height 44
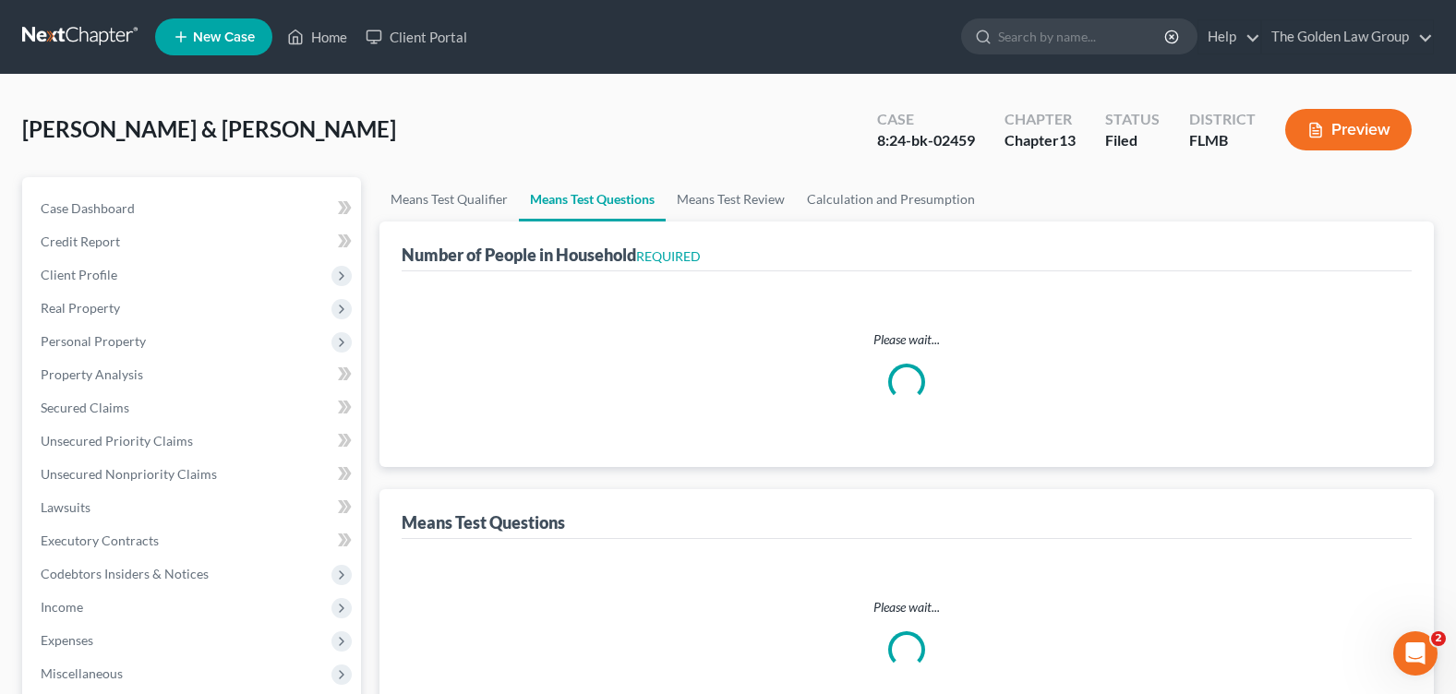
select select "1"
select select "60"
select select "1"
select select "60"
select select "1"
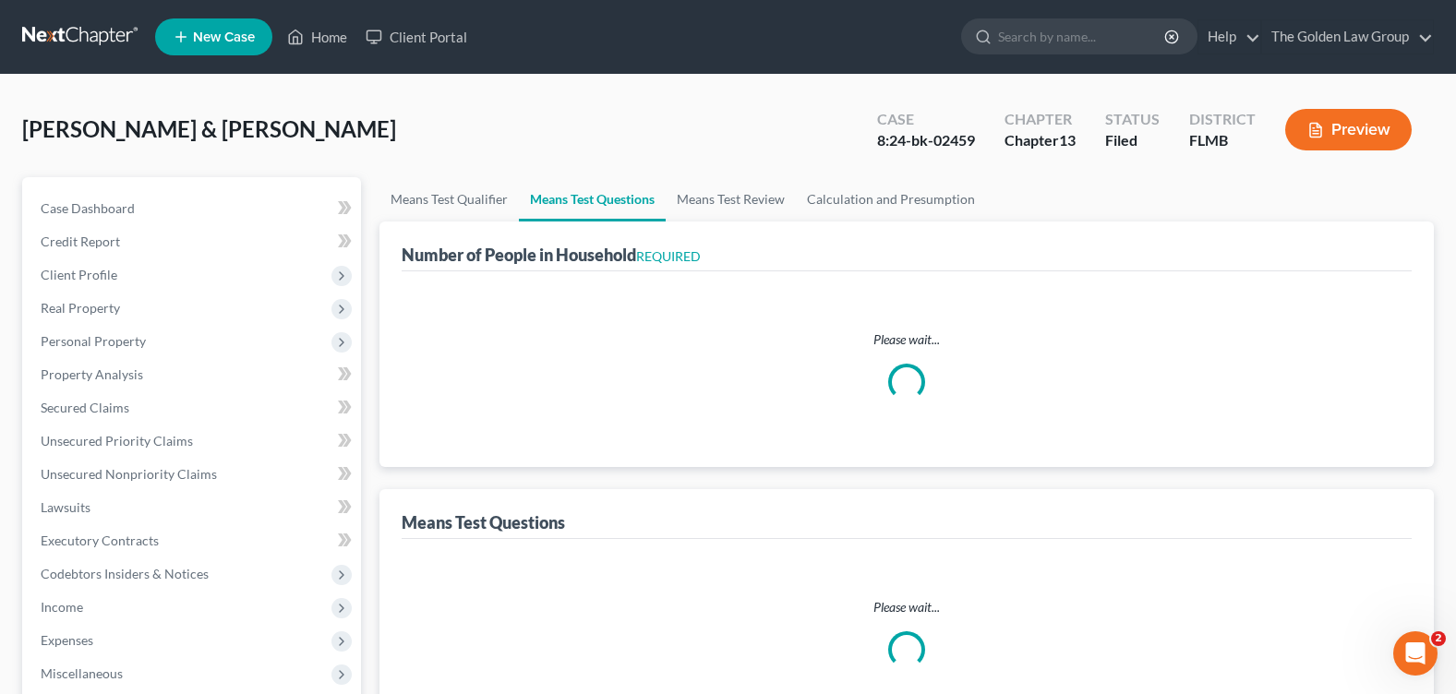
select select "60"
select select "0"
select select "60"
select select "1"
select select "60"
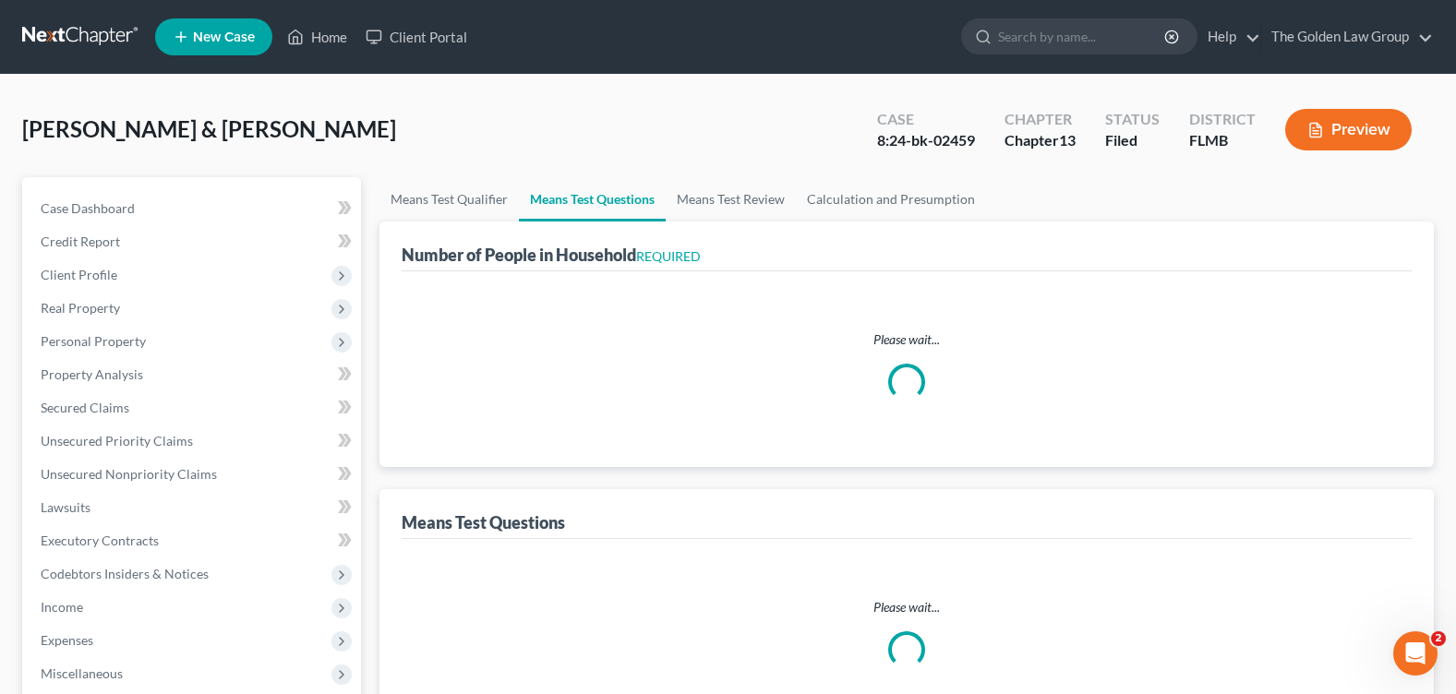
select select "0"
select select "60"
select select "2"
select select "60"
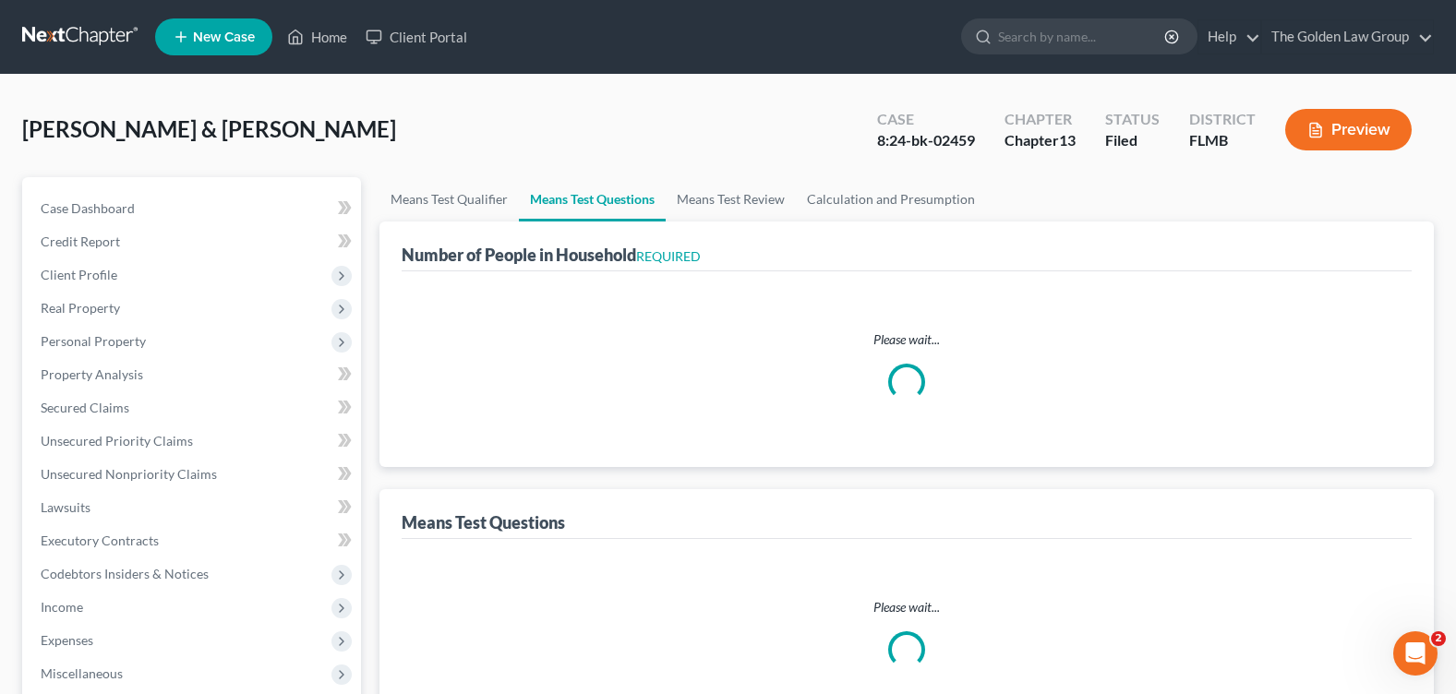
select select "2"
select select "60"
select select "5"
select select "0"
select select "4"
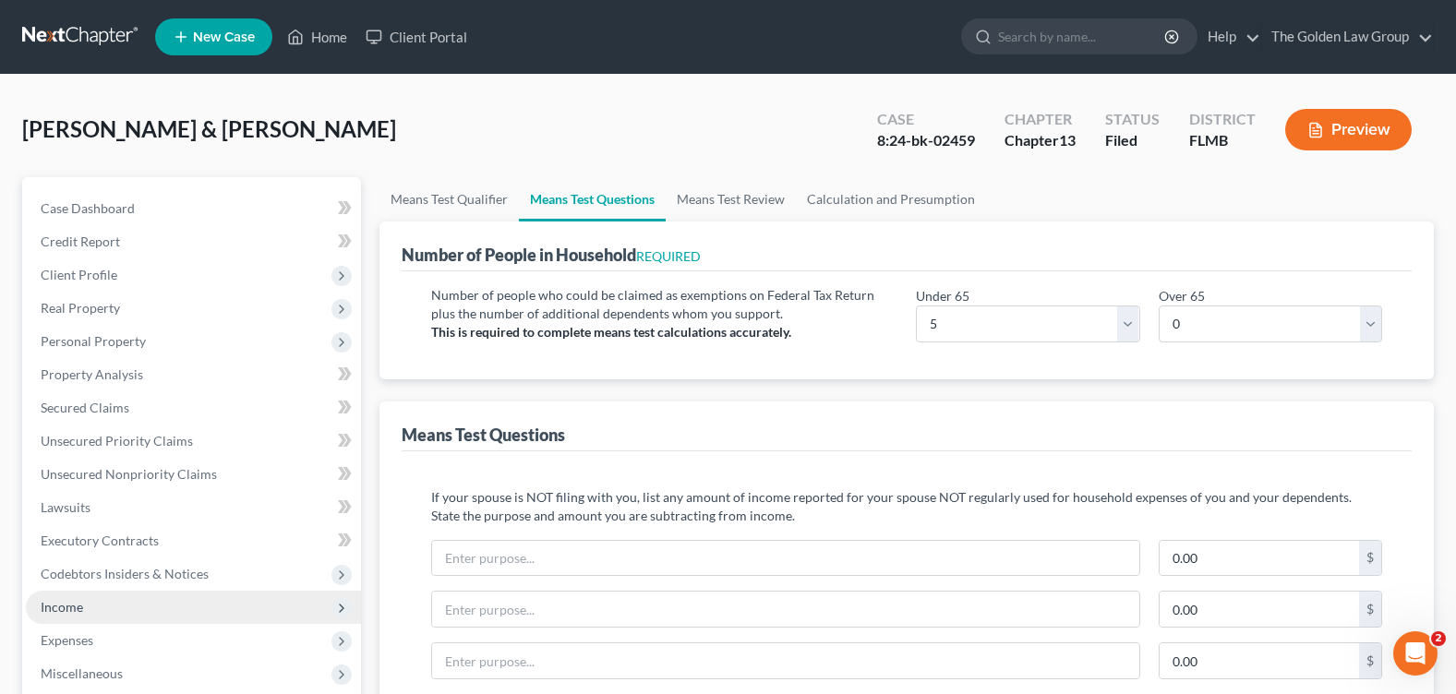
scroll to position [185, 0]
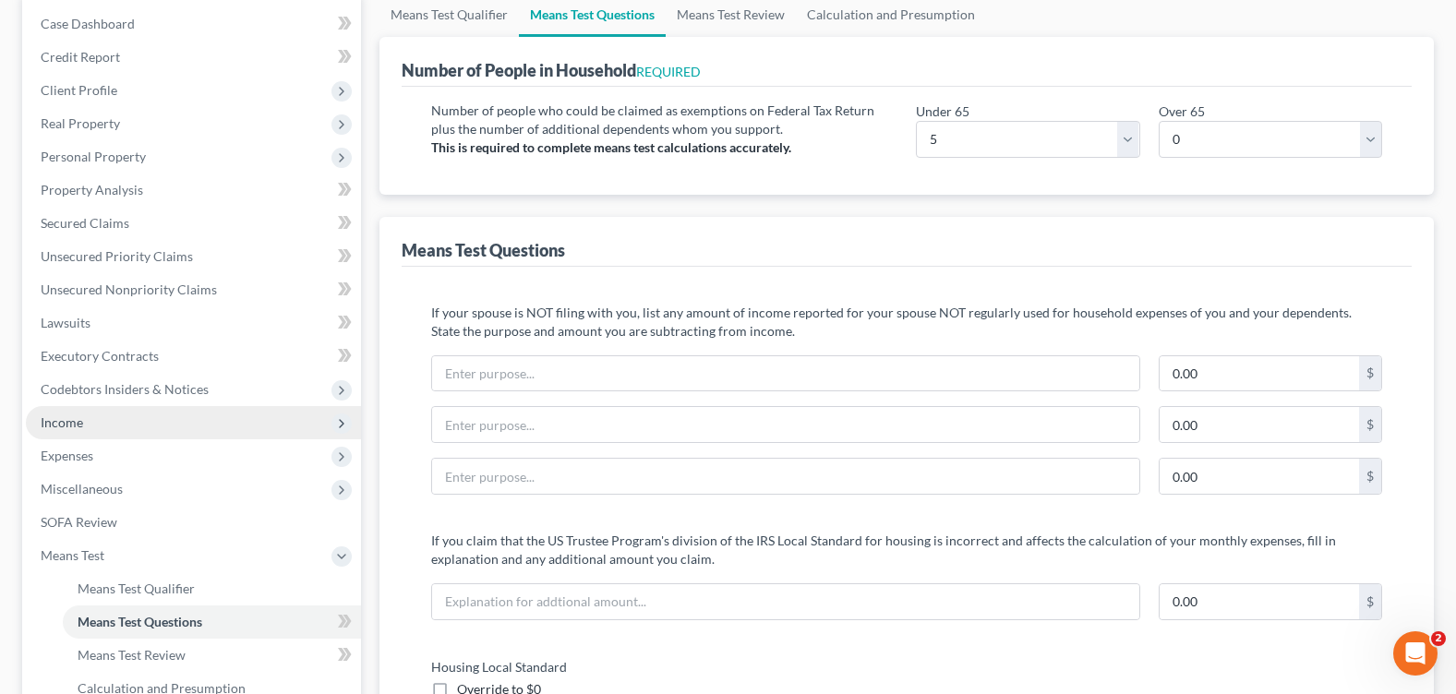
click at [100, 421] on span "Income" at bounding box center [193, 422] width 335 height 33
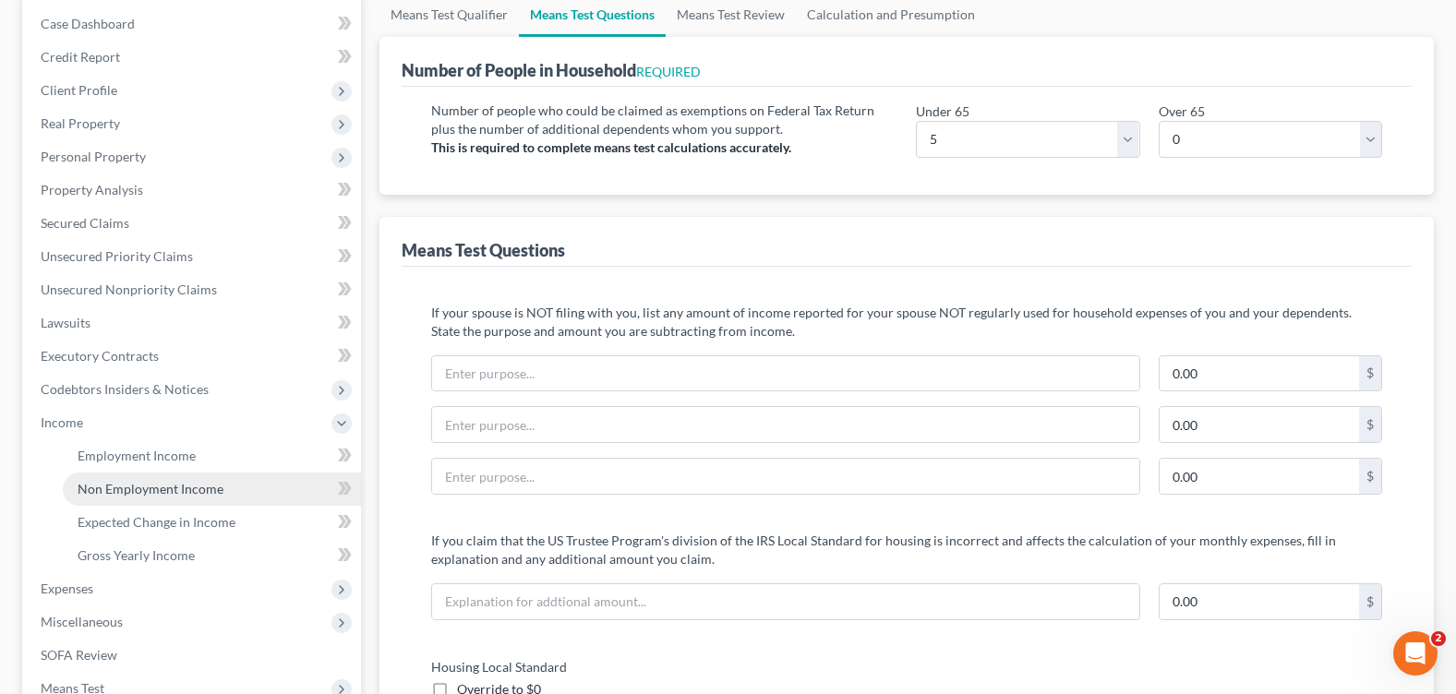
click at [143, 490] on span "Non Employment Income" at bounding box center [151, 489] width 146 height 16
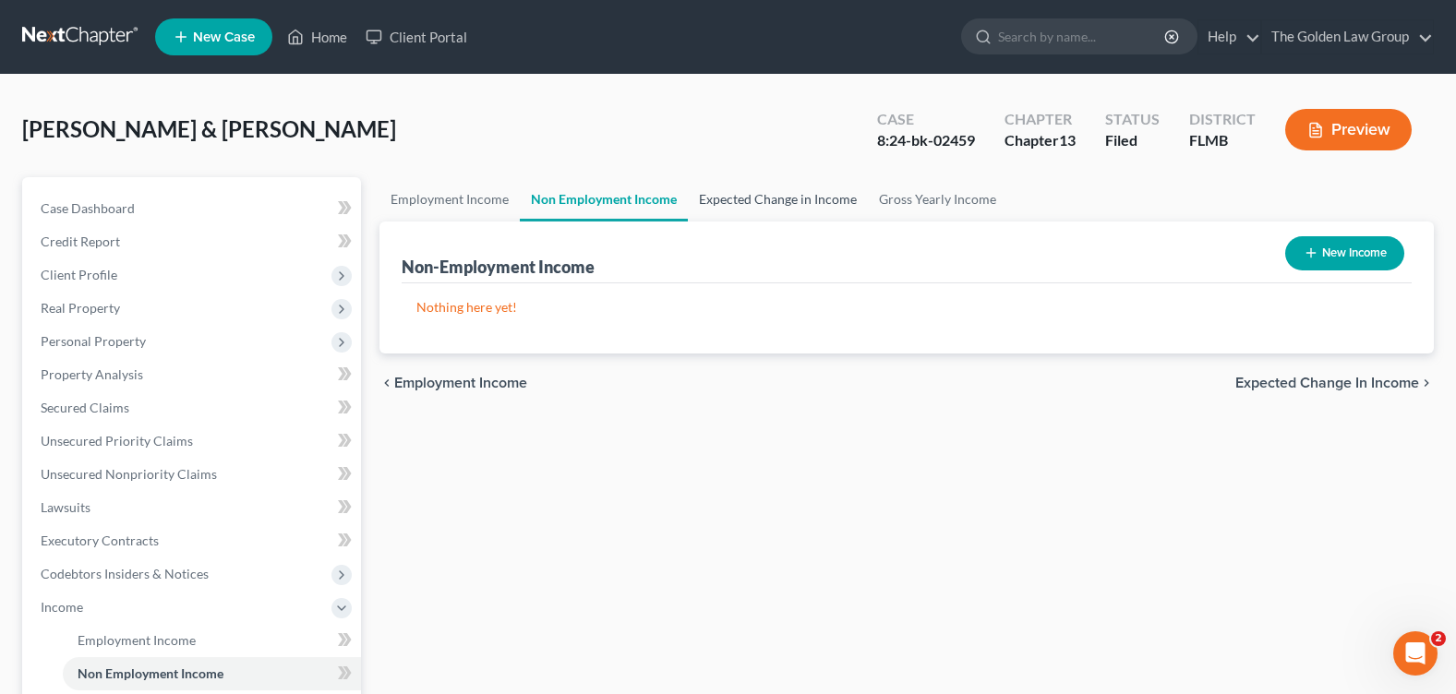
click at [716, 200] on link "Expected Change in Income" at bounding box center [778, 199] width 180 height 44
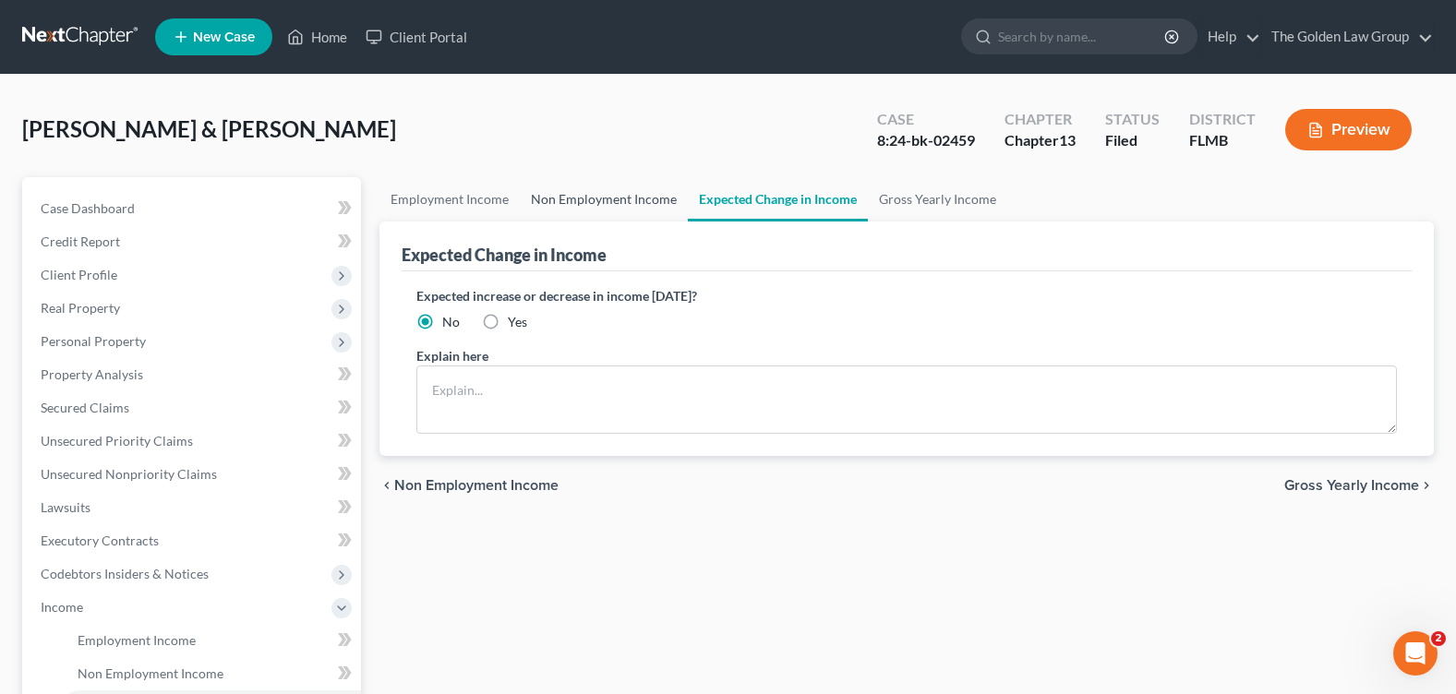
click at [596, 198] on link "Non Employment Income" at bounding box center [604, 199] width 168 height 44
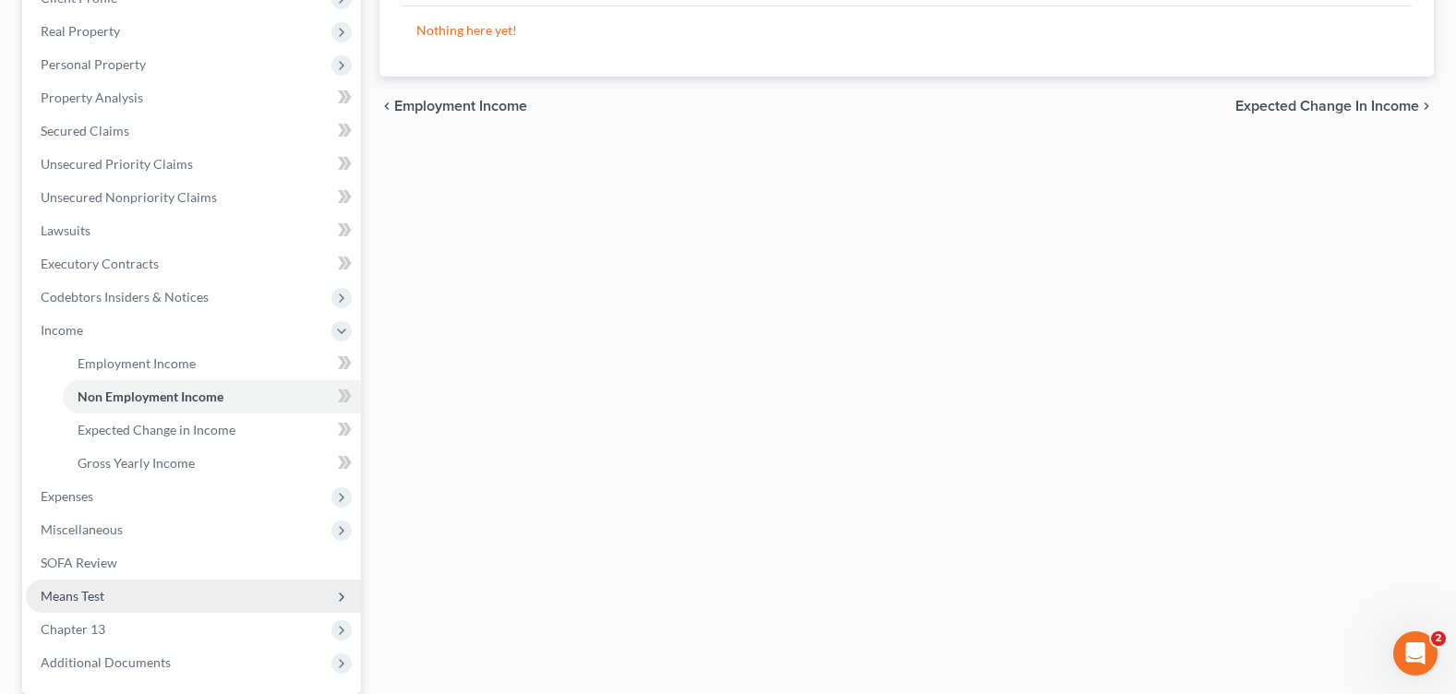
scroll to position [369, 0]
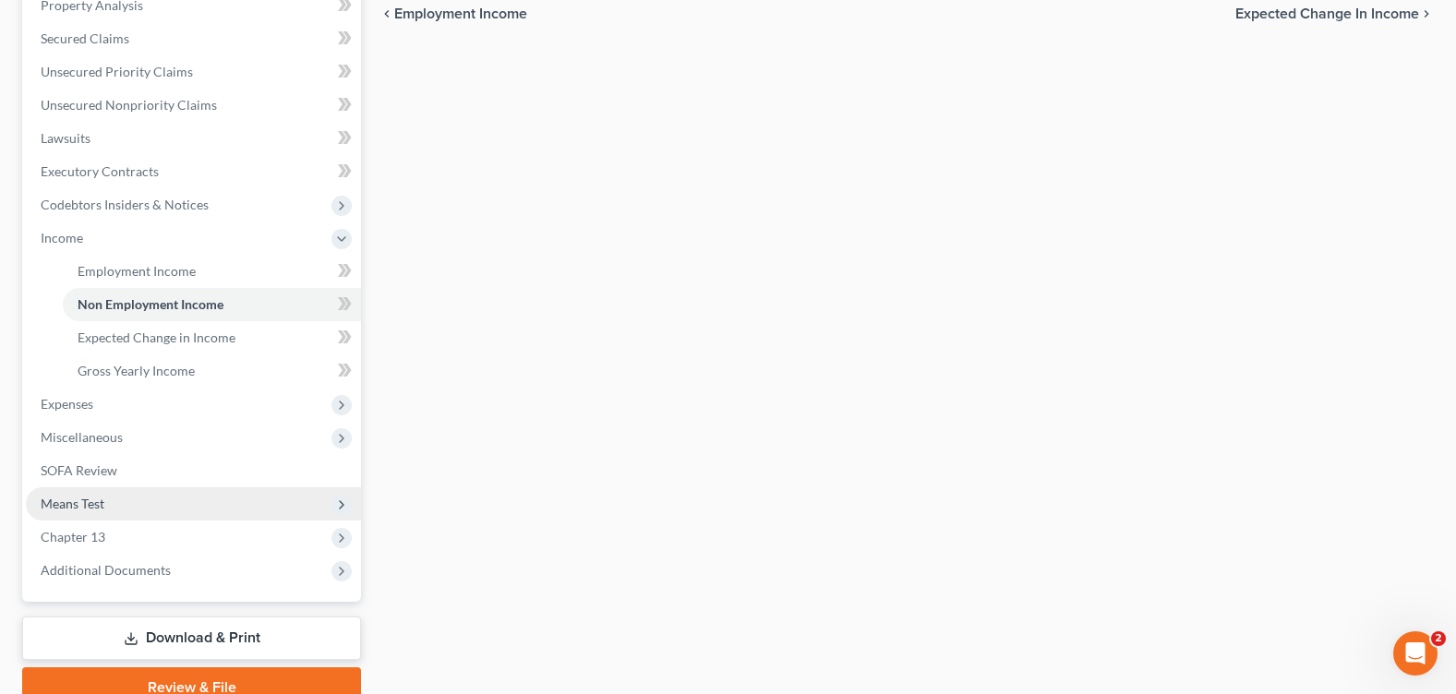
click at [111, 511] on span "Means Test" at bounding box center [193, 504] width 335 height 33
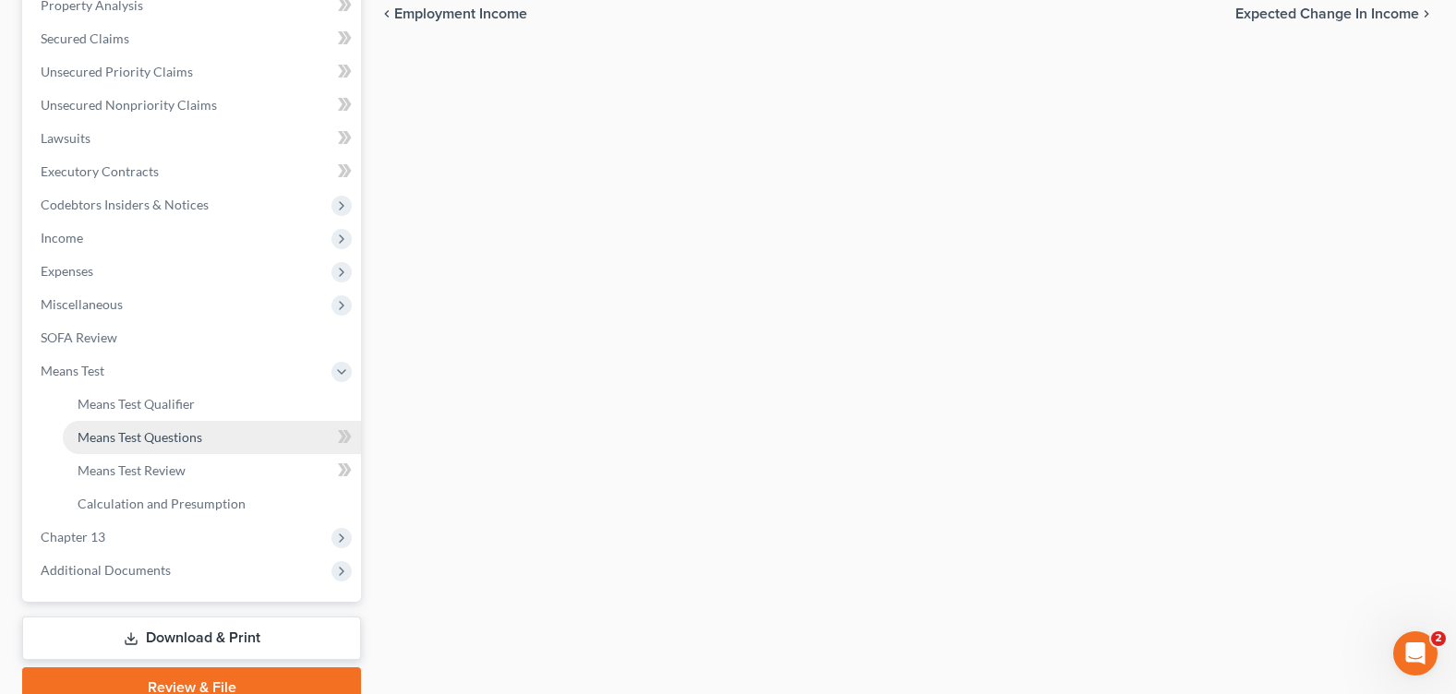
click at [126, 430] on span "Means Test Questions" at bounding box center [140, 437] width 125 height 16
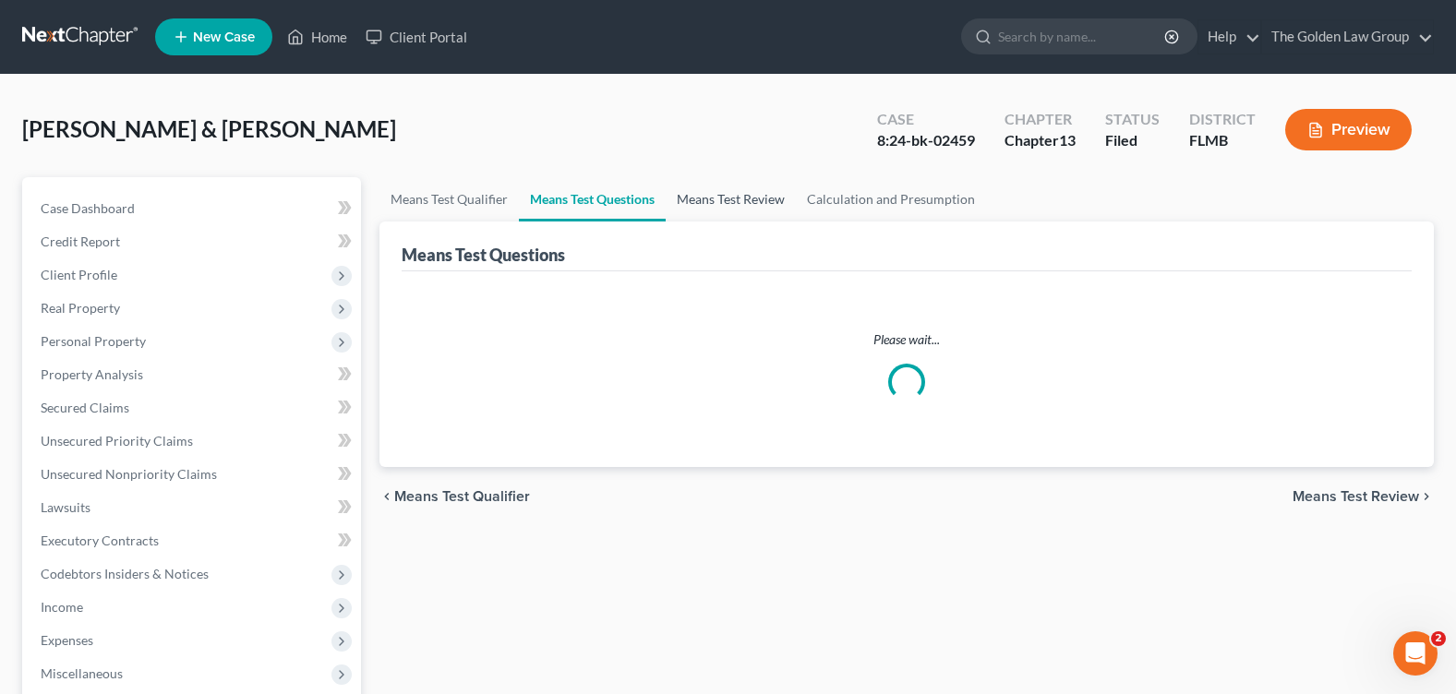
select select "5"
select select "0"
select select "1"
select select "60"
select select "1"
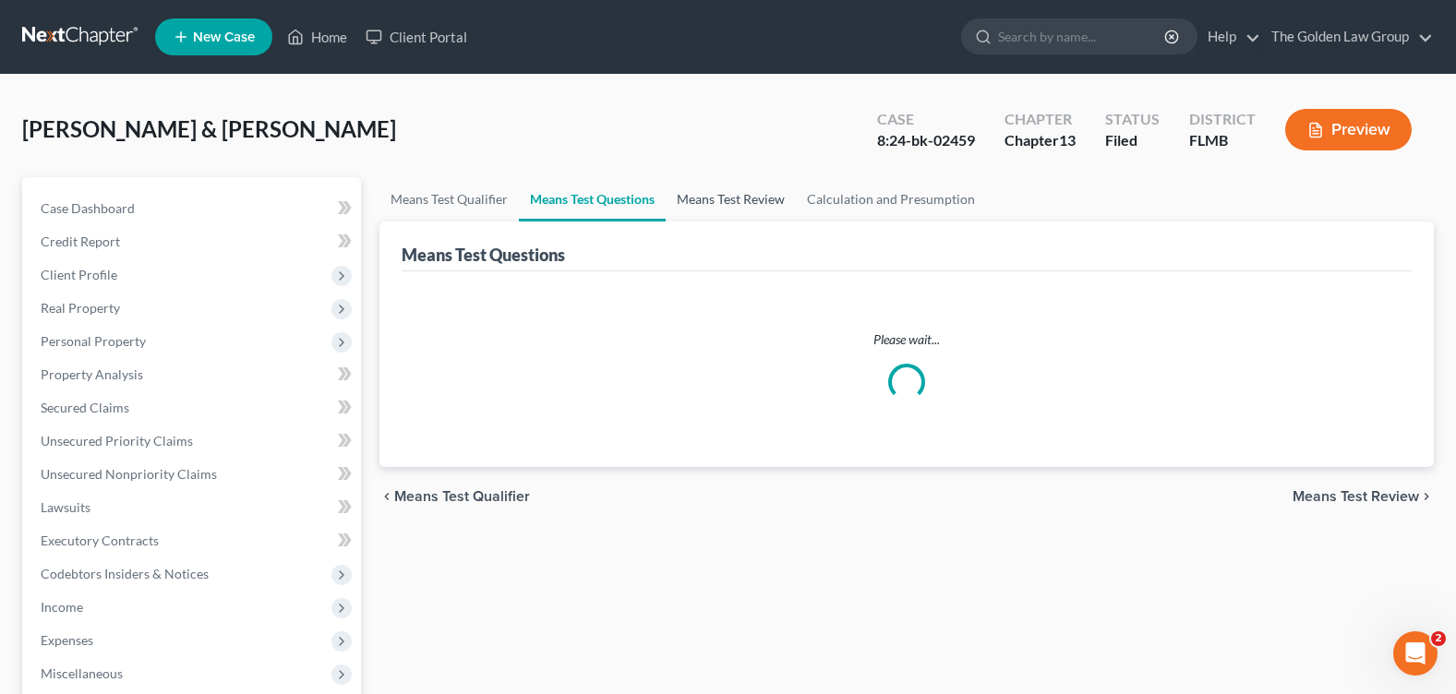
select select "60"
select select "1"
select select "60"
select select "0"
select select "60"
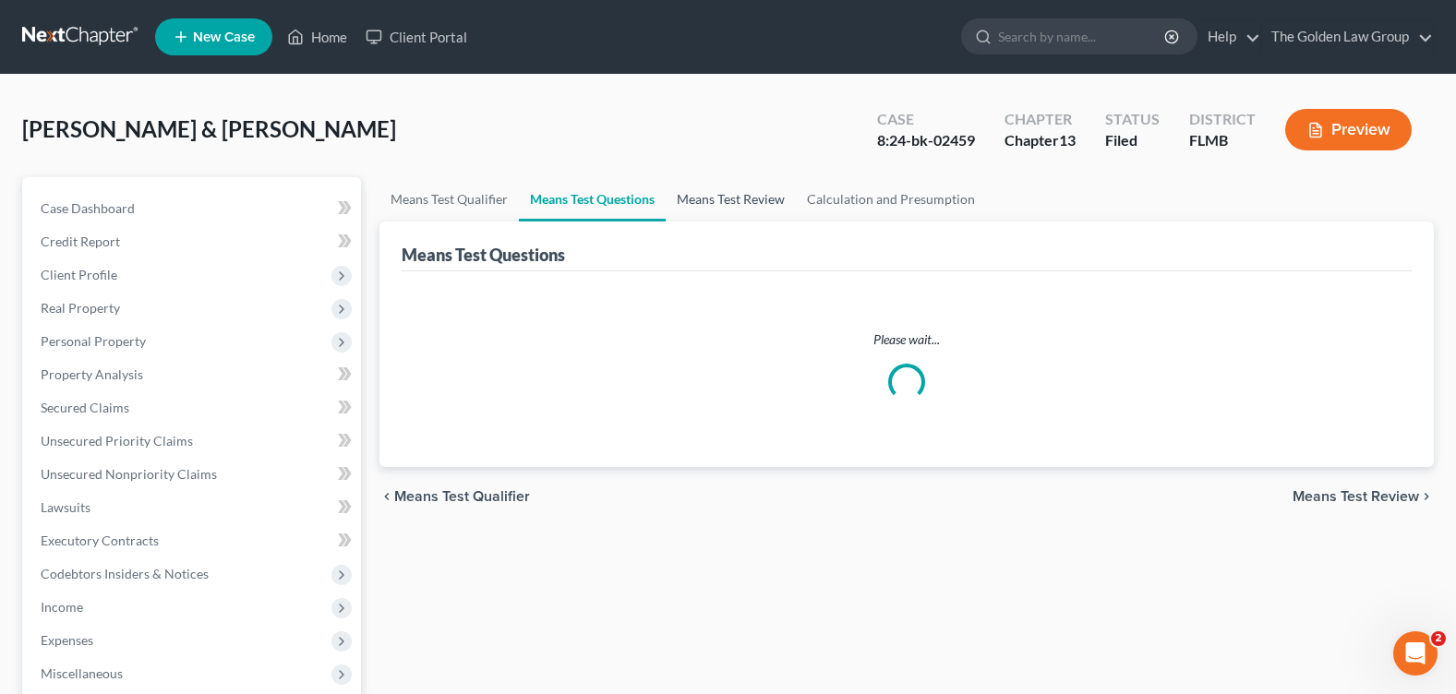
select select "1"
select select "60"
select select "0"
select select "60"
select select "2"
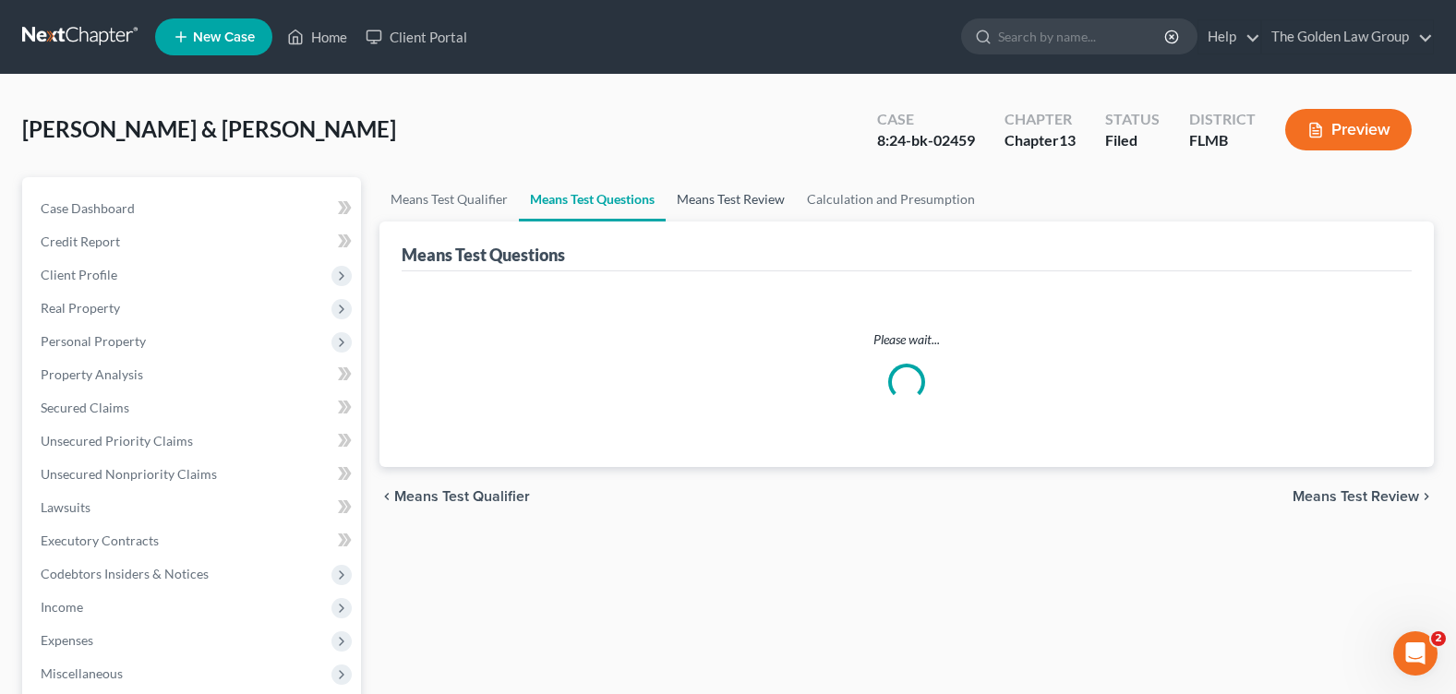
select select "60"
select select "2"
select select "60"
select select "4"
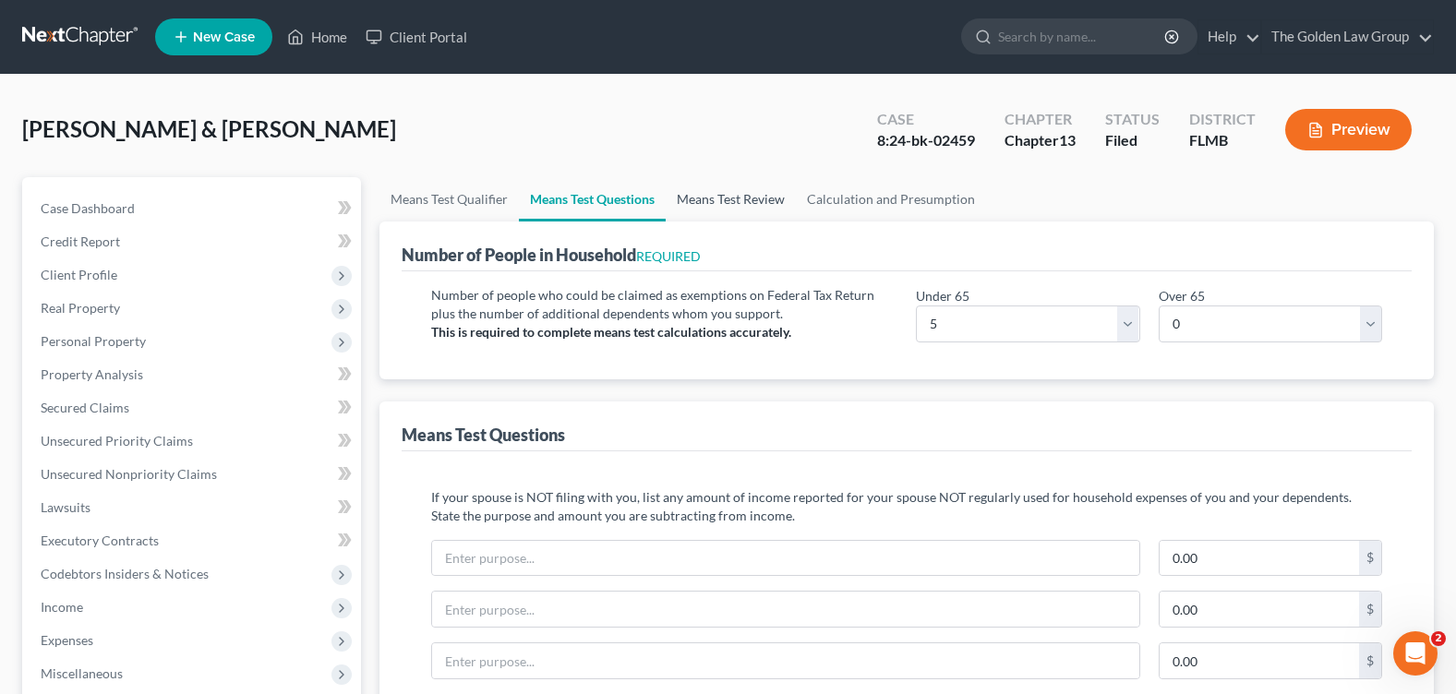
click at [733, 208] on link "Means Test Review" at bounding box center [731, 199] width 130 height 44
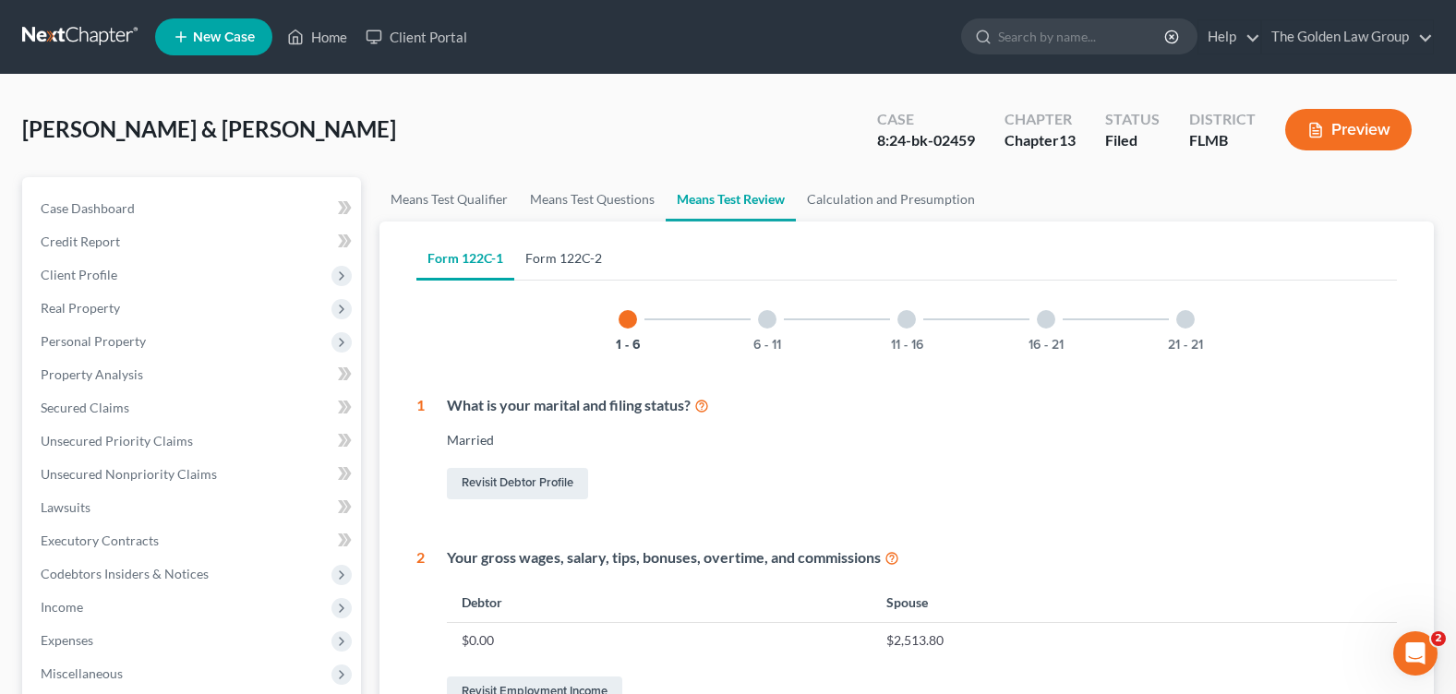
click at [572, 262] on link "Form 122C-2" at bounding box center [563, 258] width 99 height 44
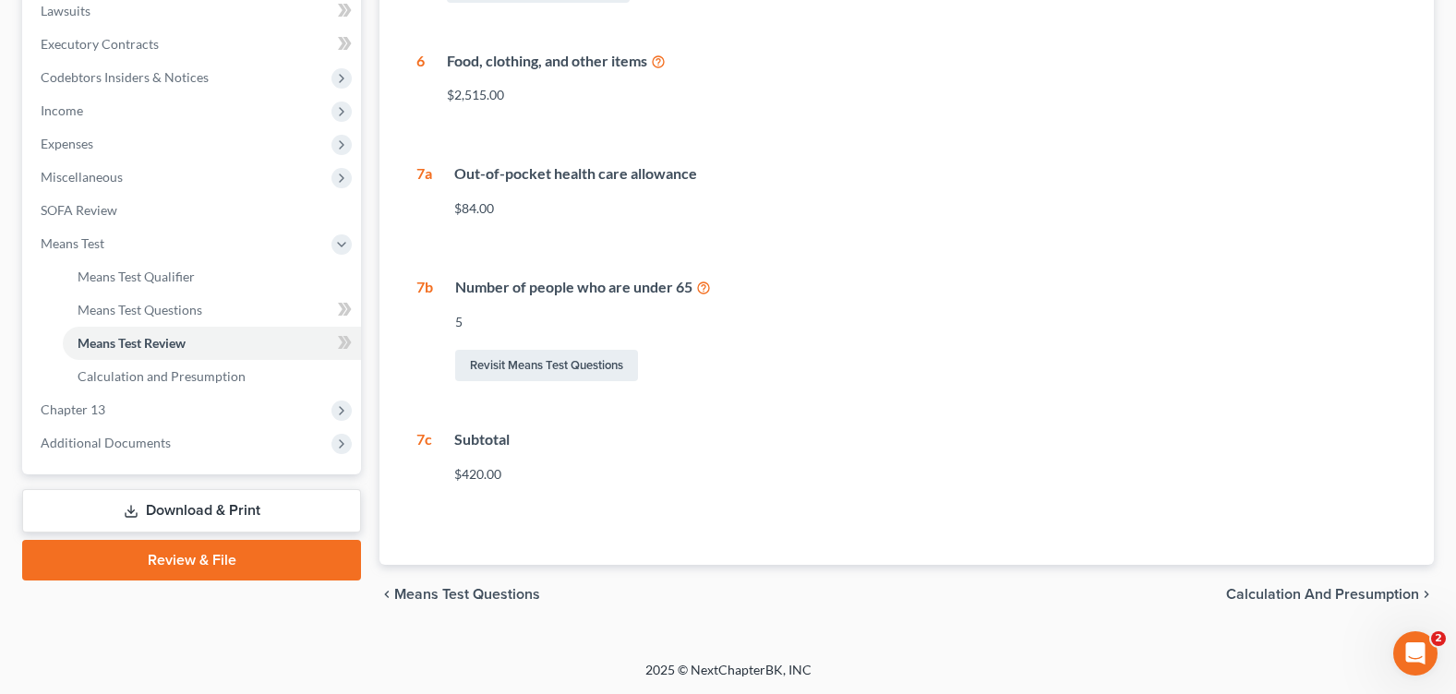
scroll to position [127, 0]
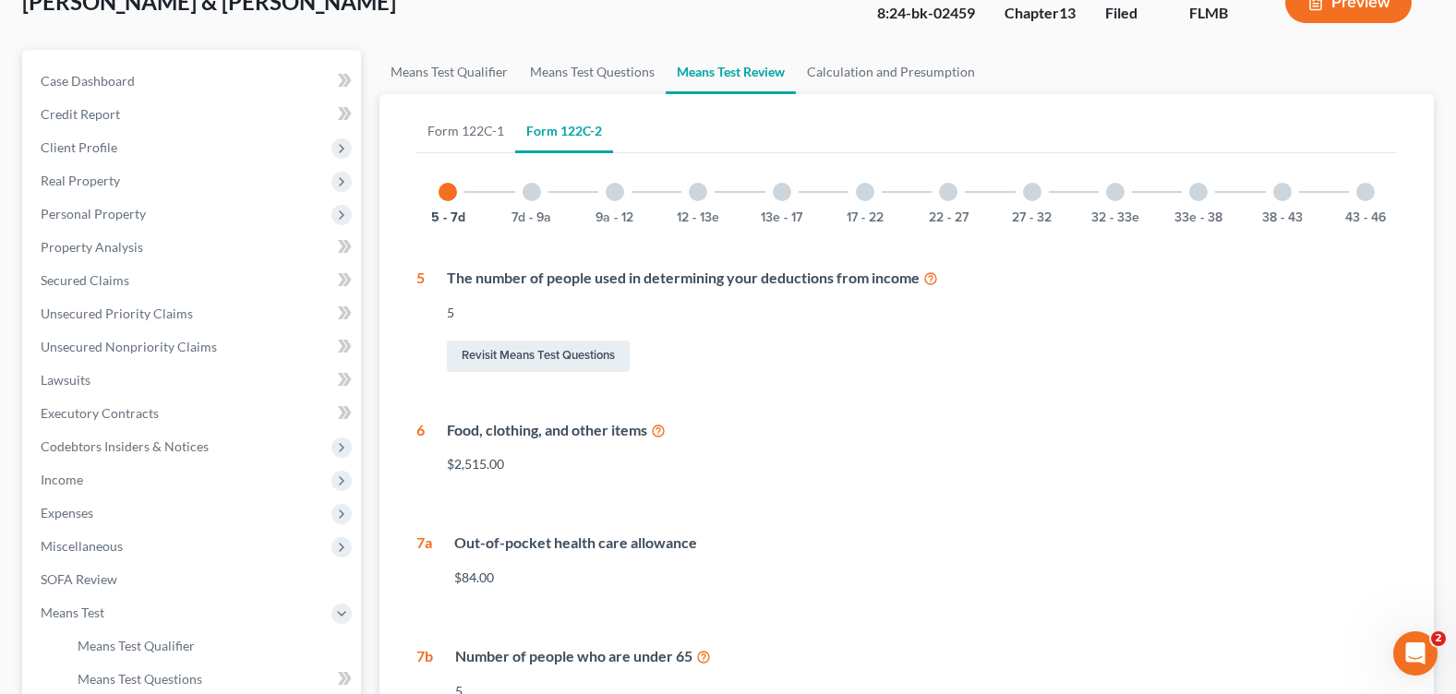
click at [1359, 189] on div at bounding box center [1365, 192] width 18 height 18
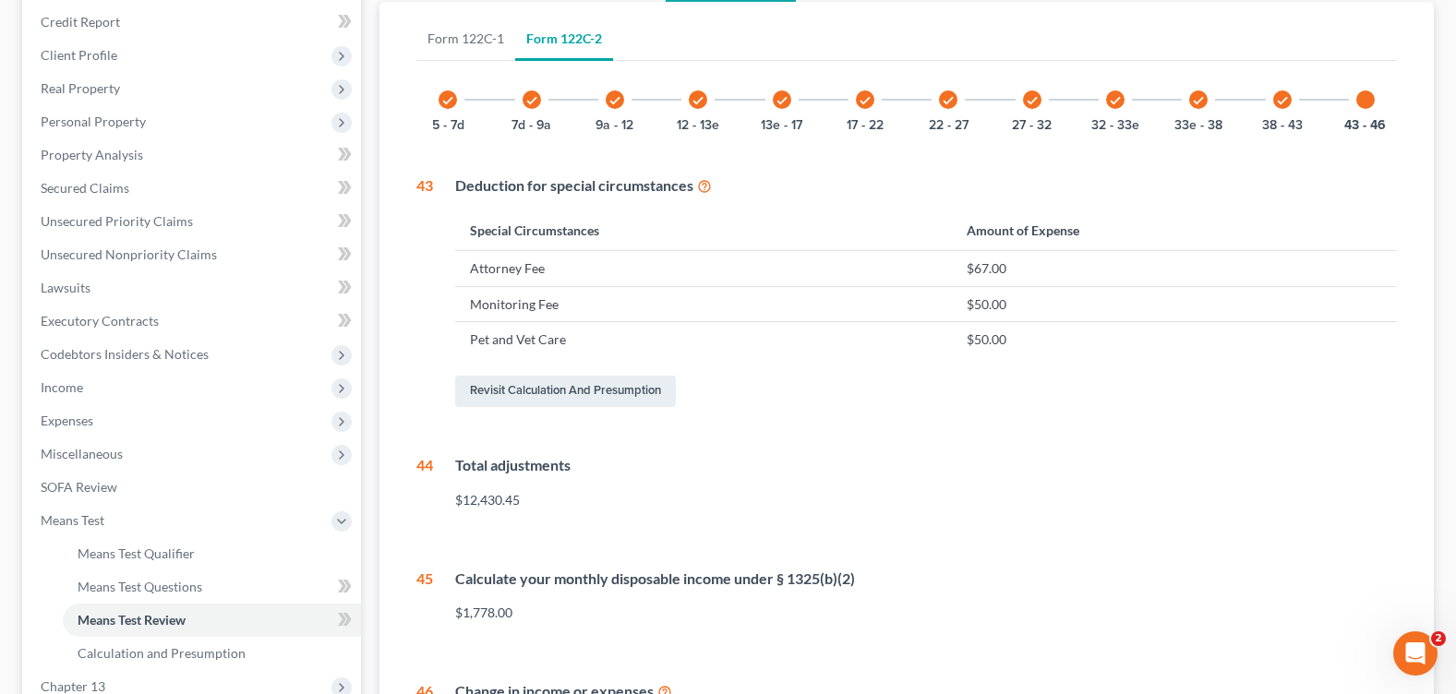
scroll to position [0, 0]
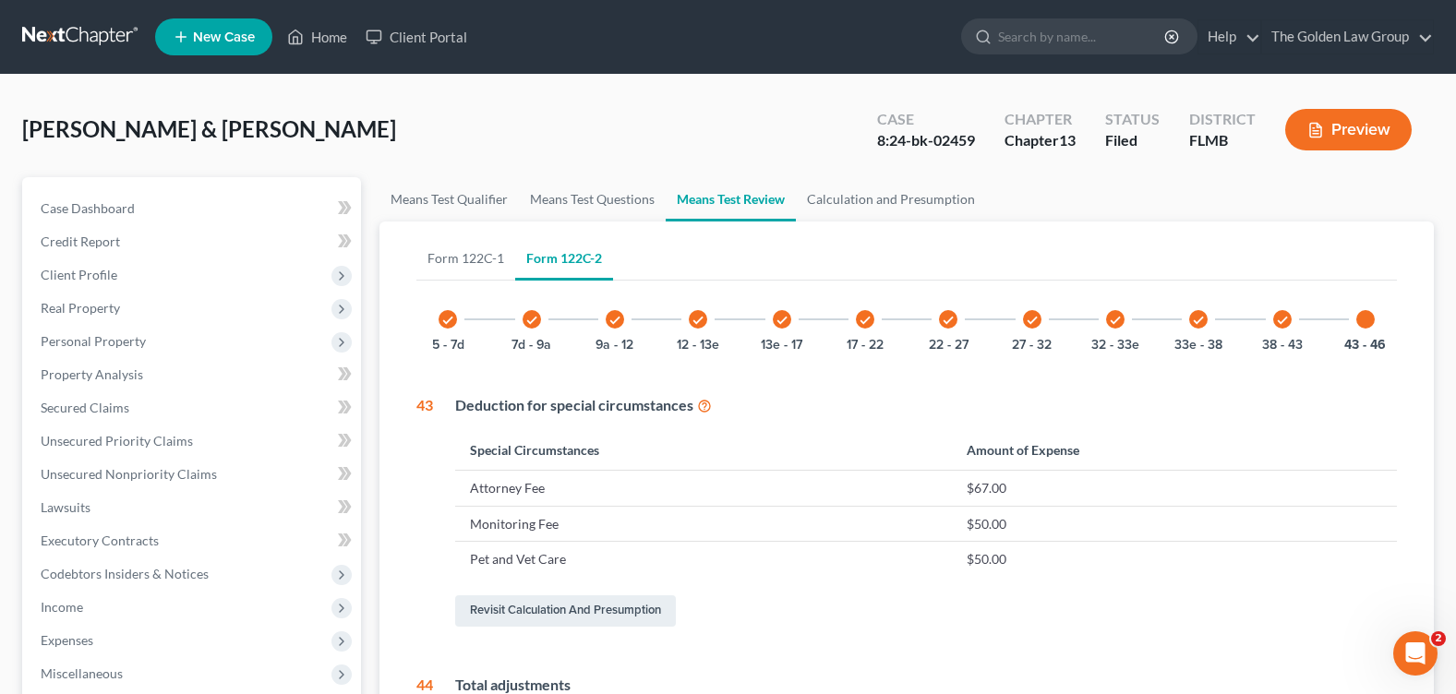
click at [1285, 325] on icon "check" at bounding box center [1282, 320] width 13 height 13
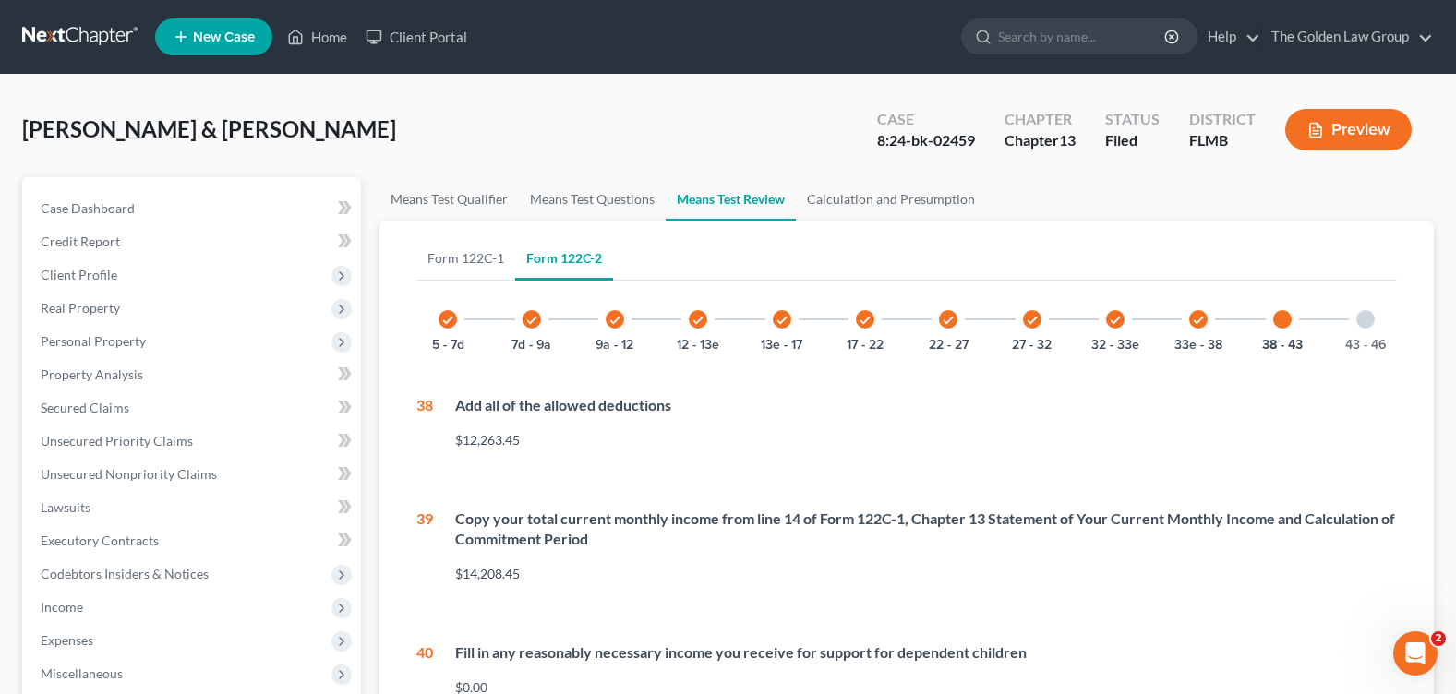
click at [1200, 319] on icon "check" at bounding box center [1198, 320] width 13 height 13
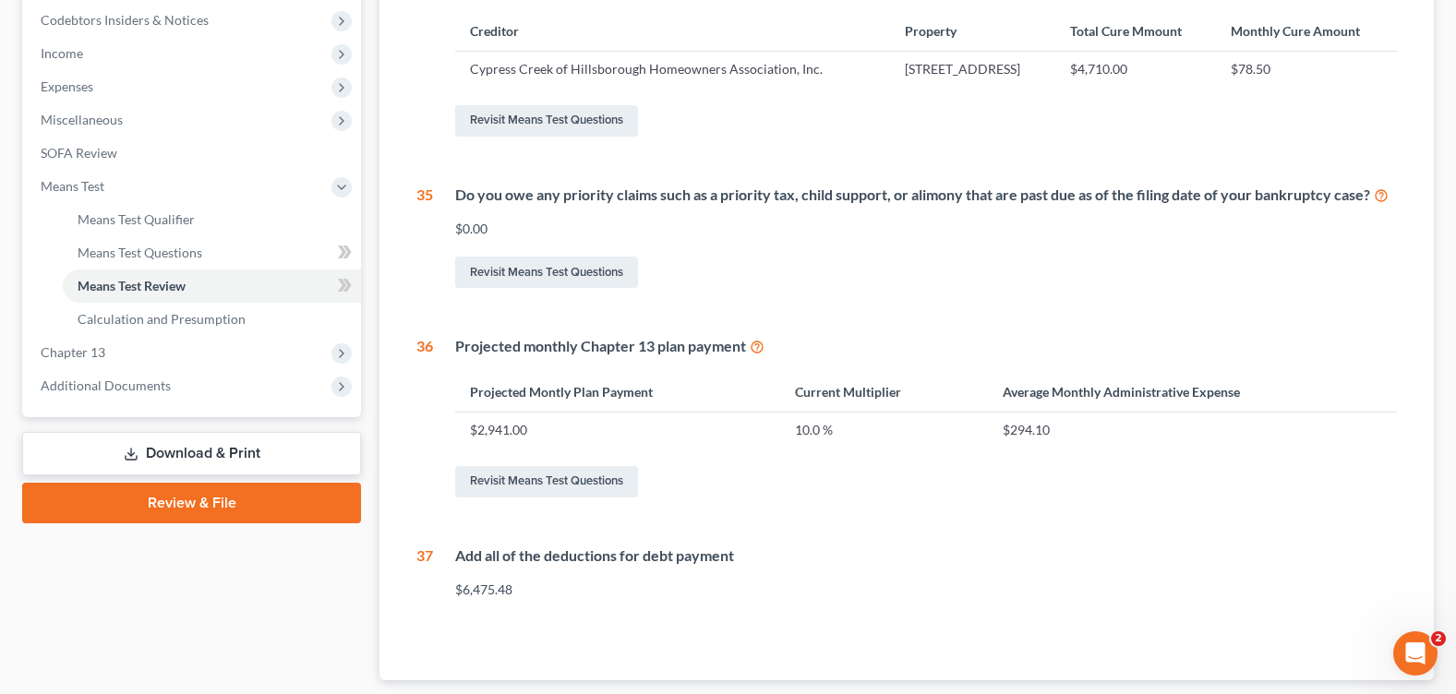
scroll to position [185, 0]
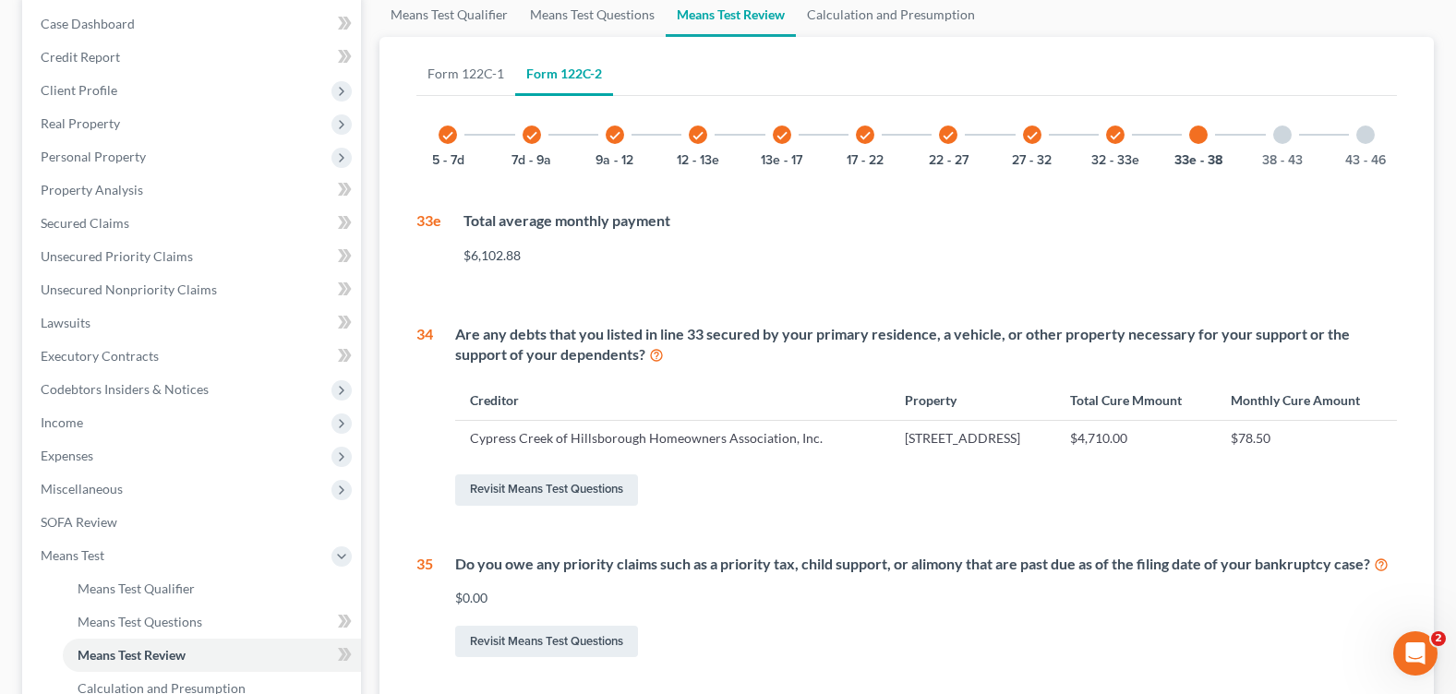
click at [1117, 135] on icon "check" at bounding box center [1115, 135] width 13 height 13
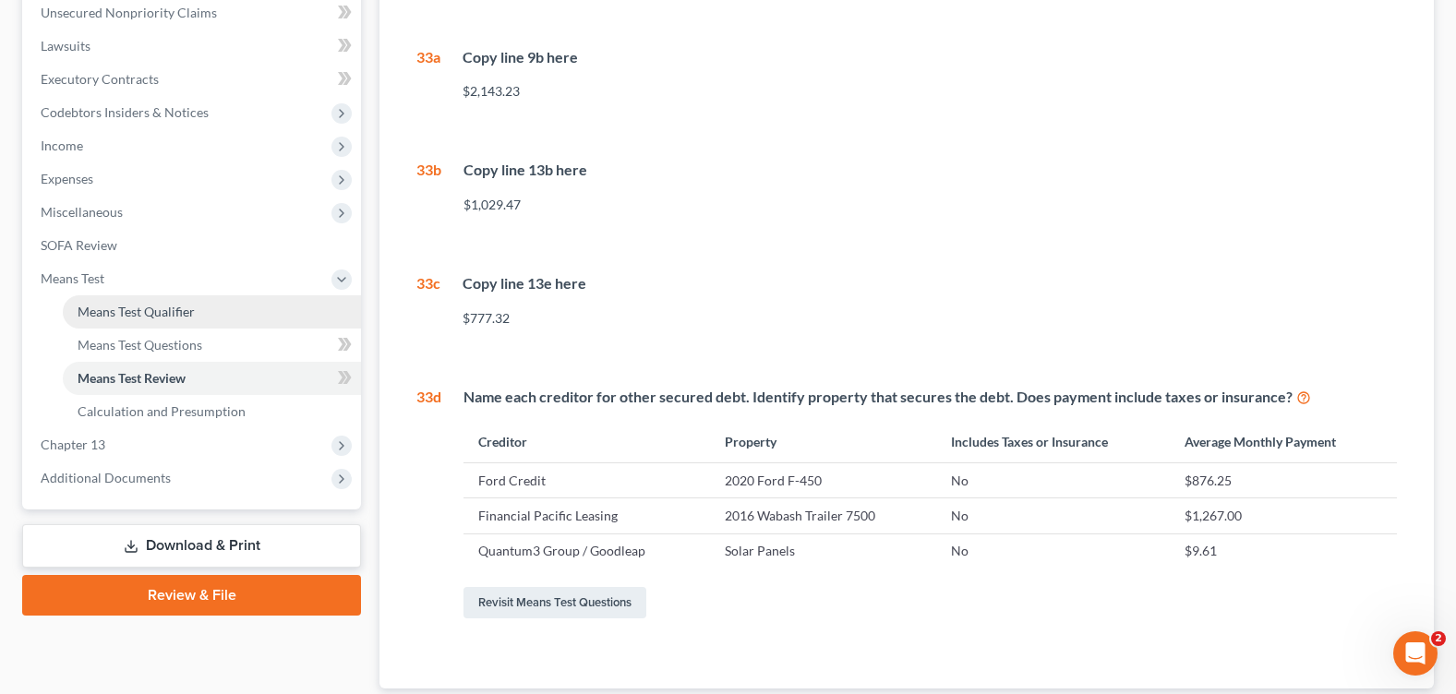
scroll to position [369, 0]
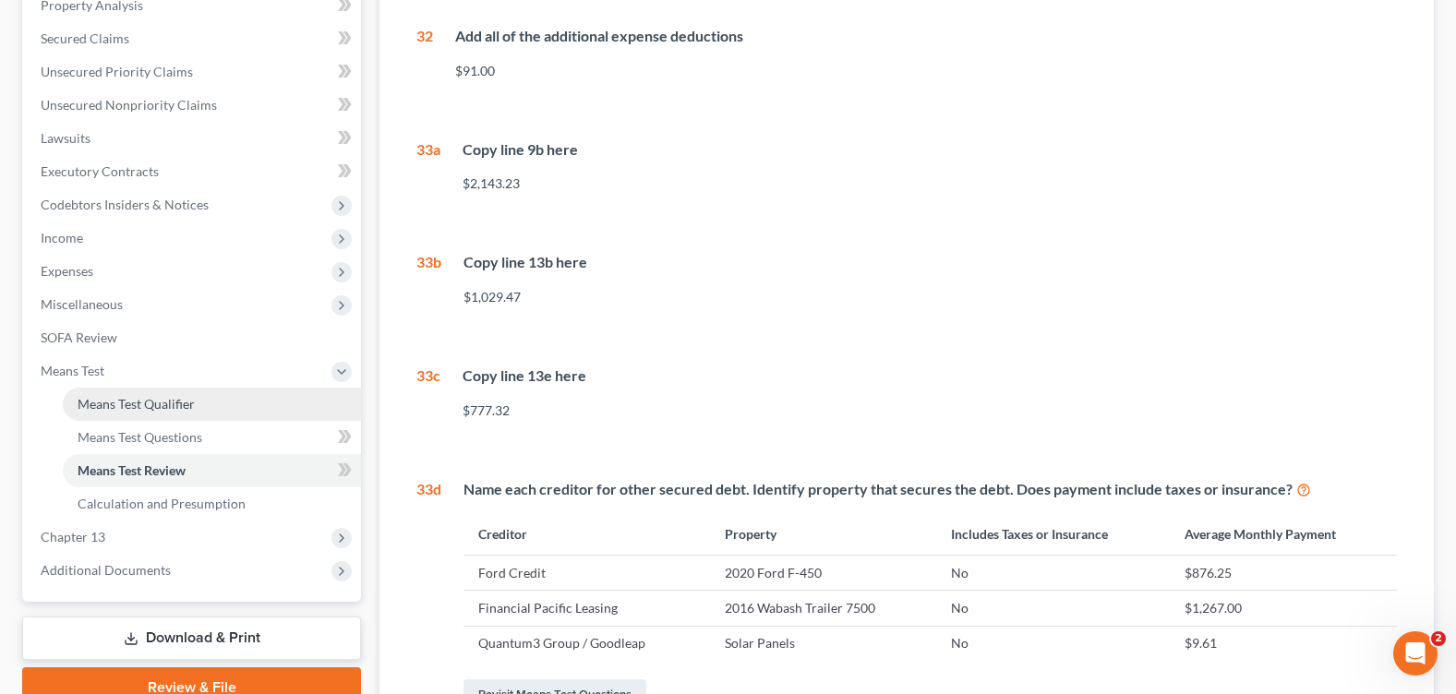
click at [130, 400] on span "Means Test Qualifier" at bounding box center [136, 404] width 117 height 16
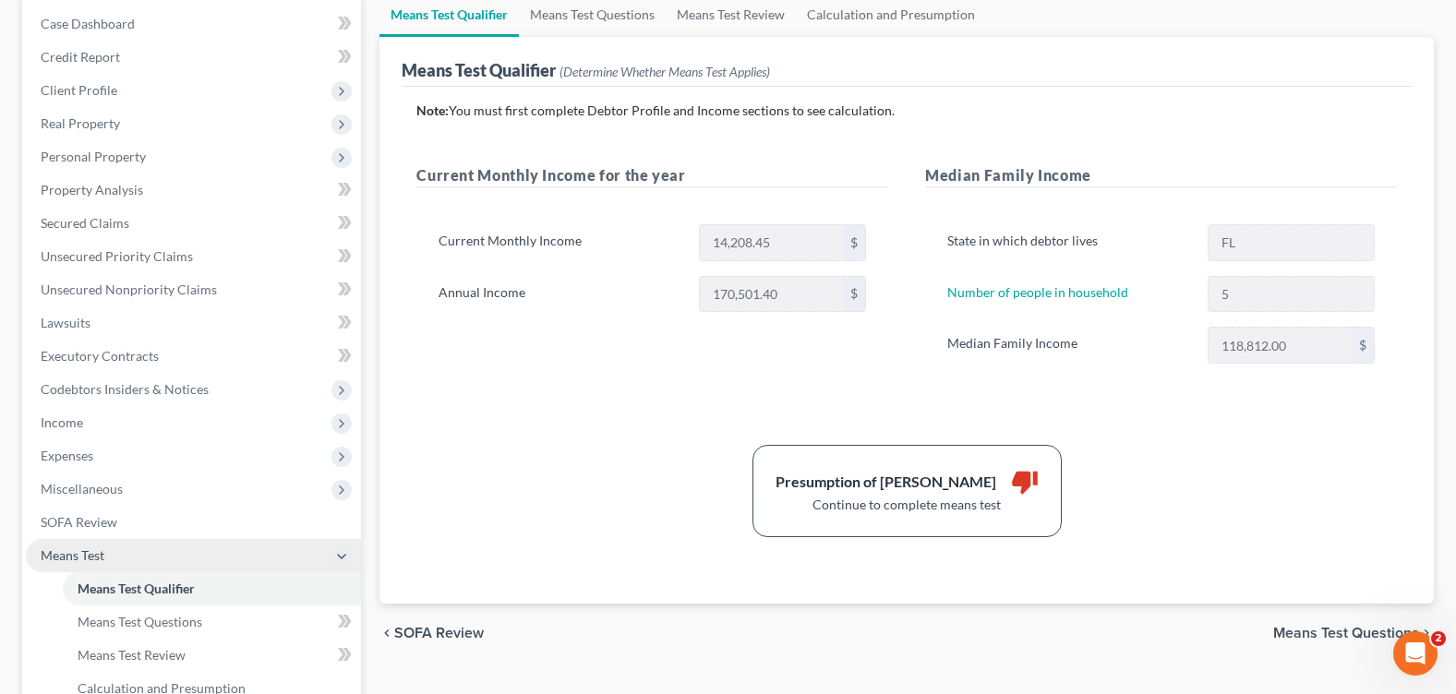
scroll to position [277, 0]
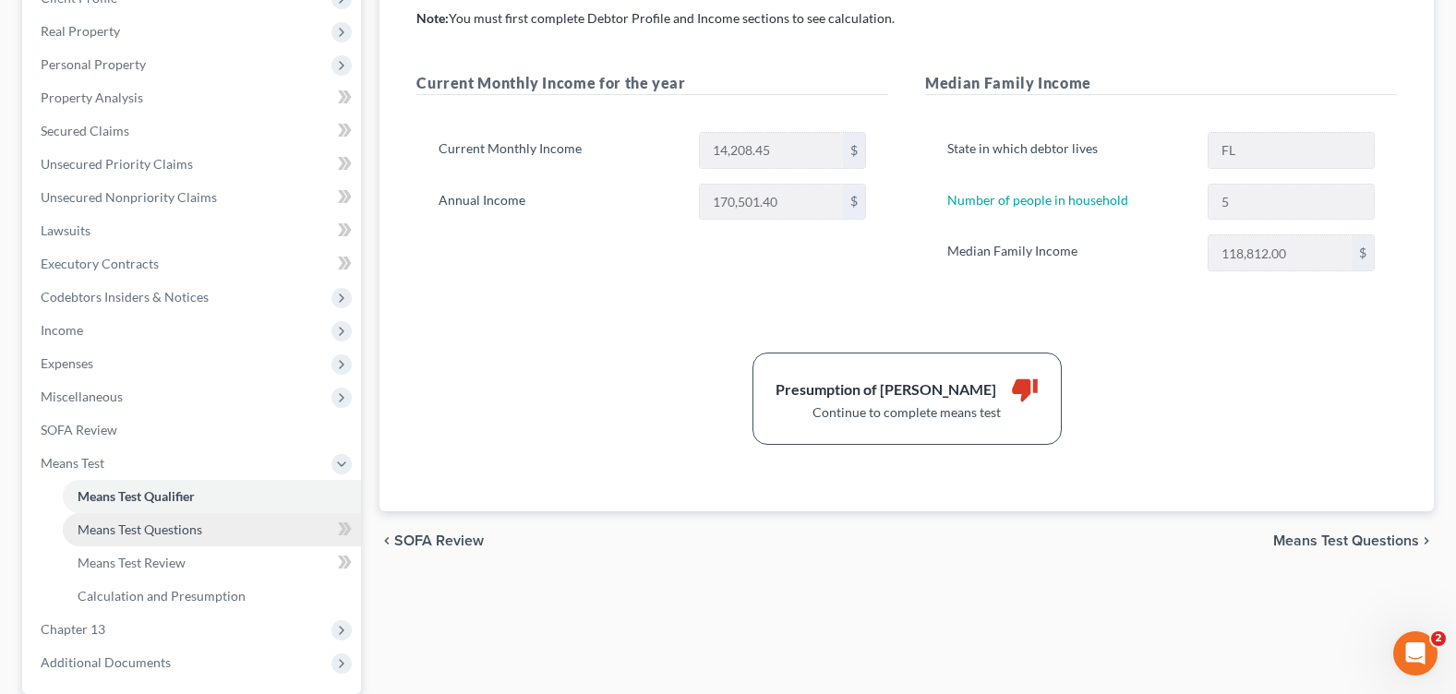
click at [162, 530] on span "Means Test Questions" at bounding box center [140, 530] width 125 height 16
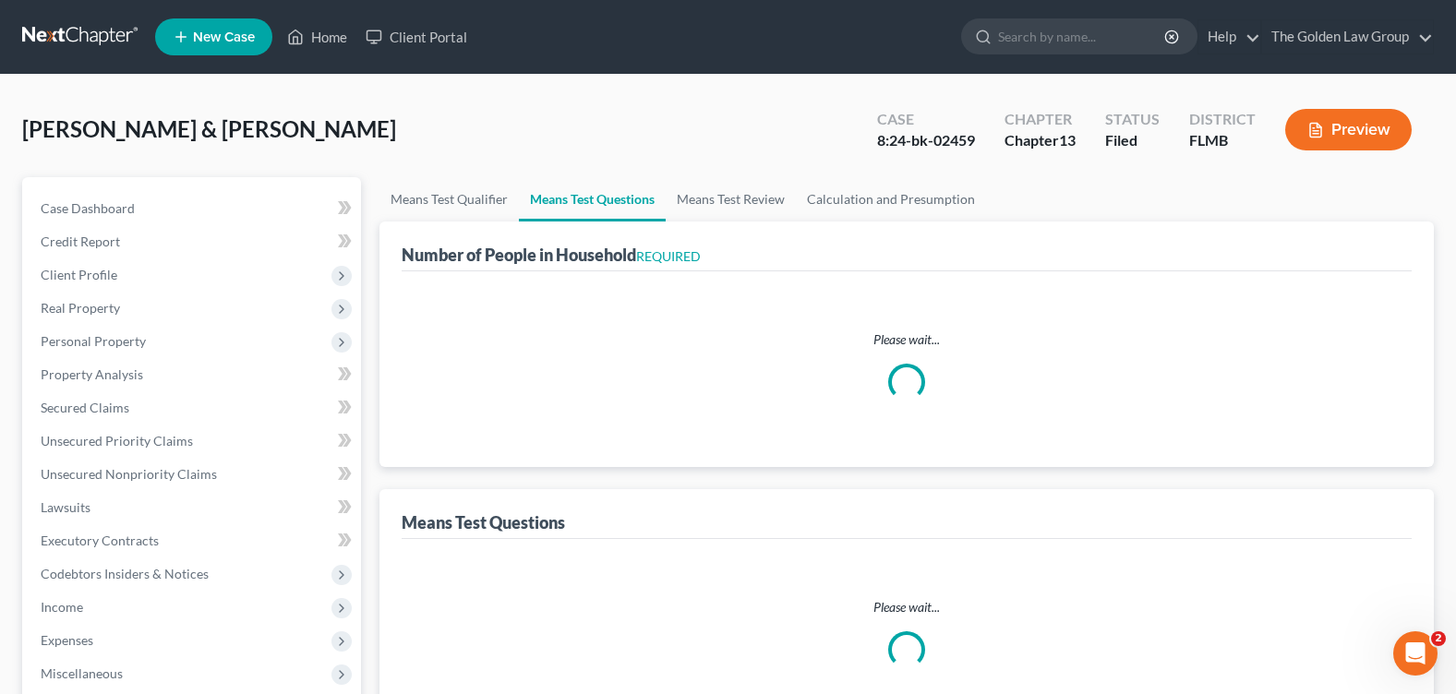
select select "1"
select select "60"
select select "1"
select select "60"
select select "1"
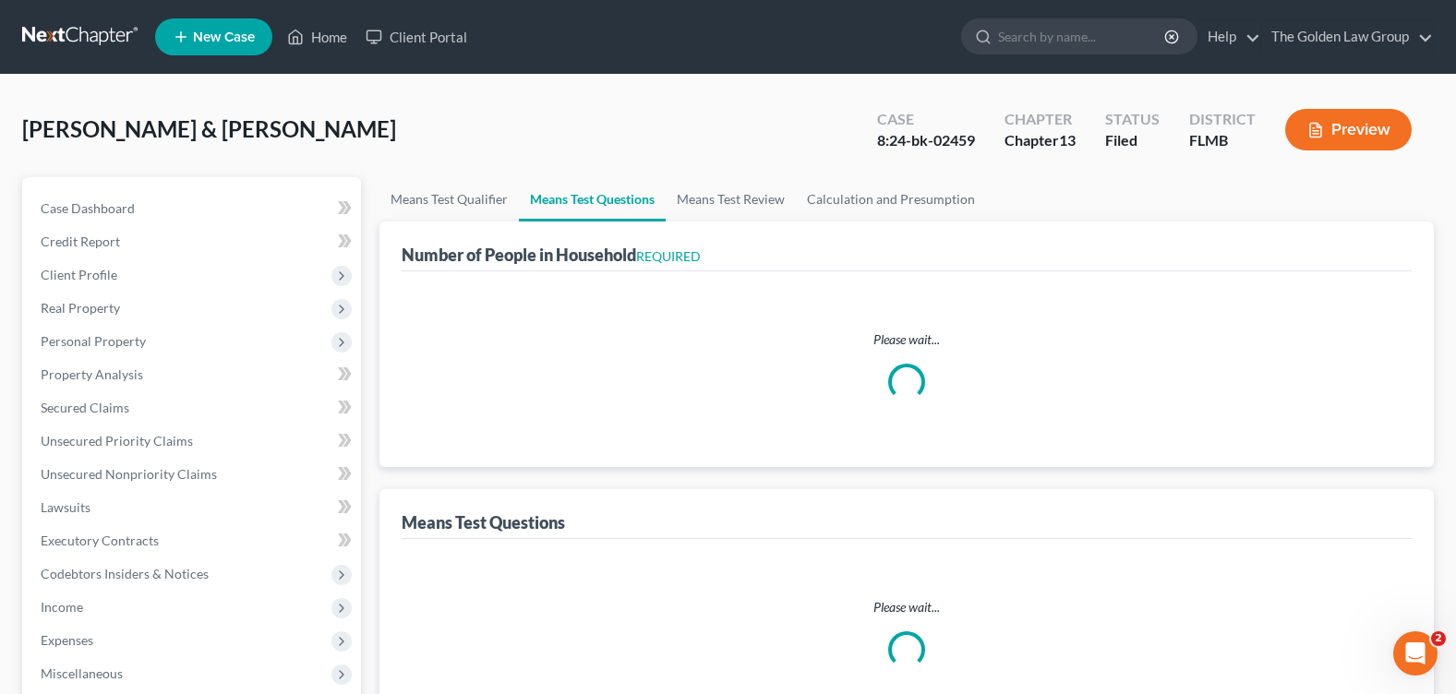
select select "60"
select select "0"
select select "60"
select select "1"
select select "60"
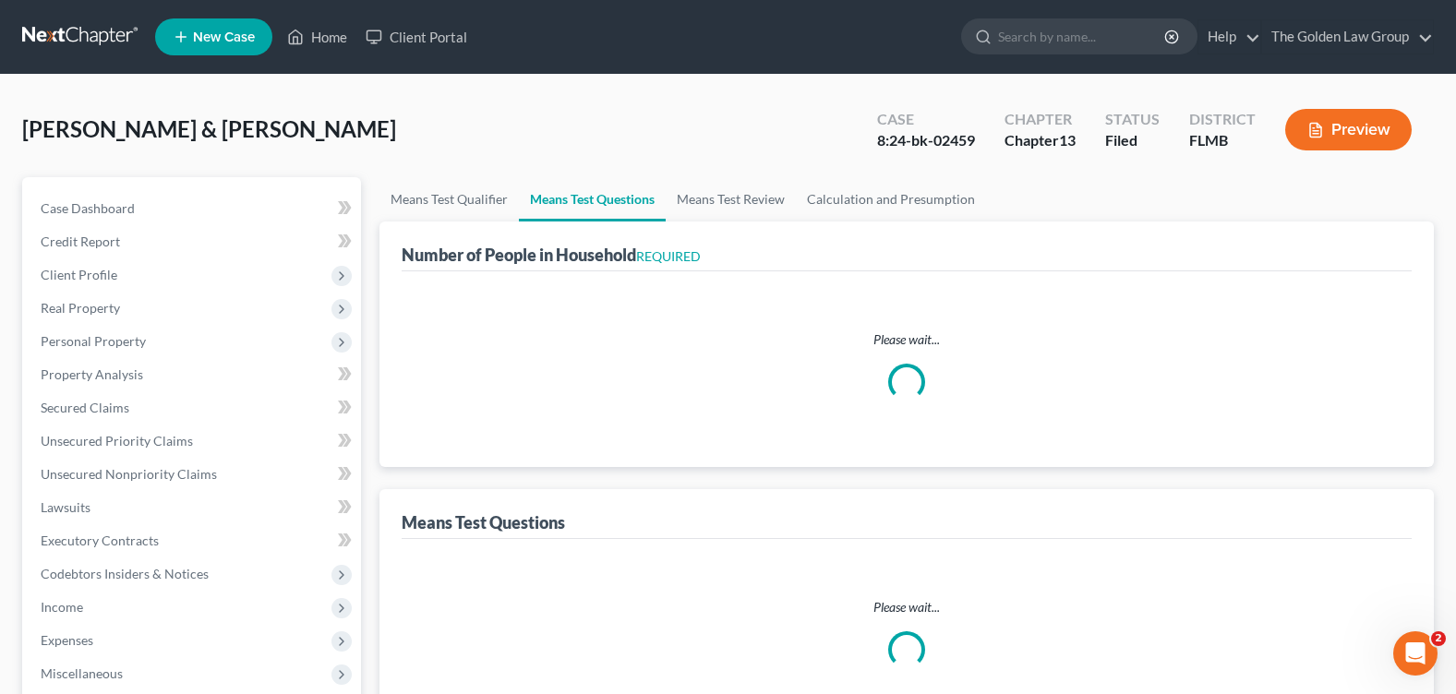
select select "0"
select select "60"
select select "2"
select select "60"
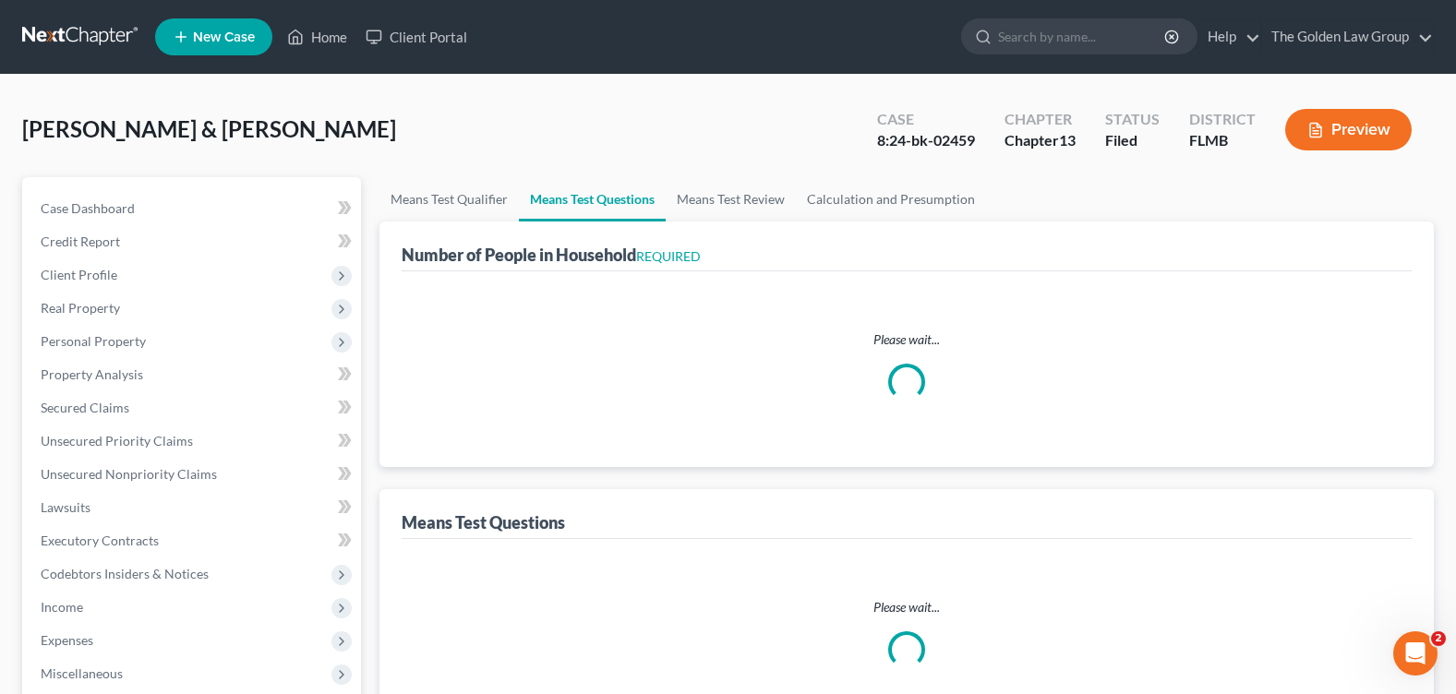
select select "2"
select select "60"
select select "5"
select select "0"
select select "4"
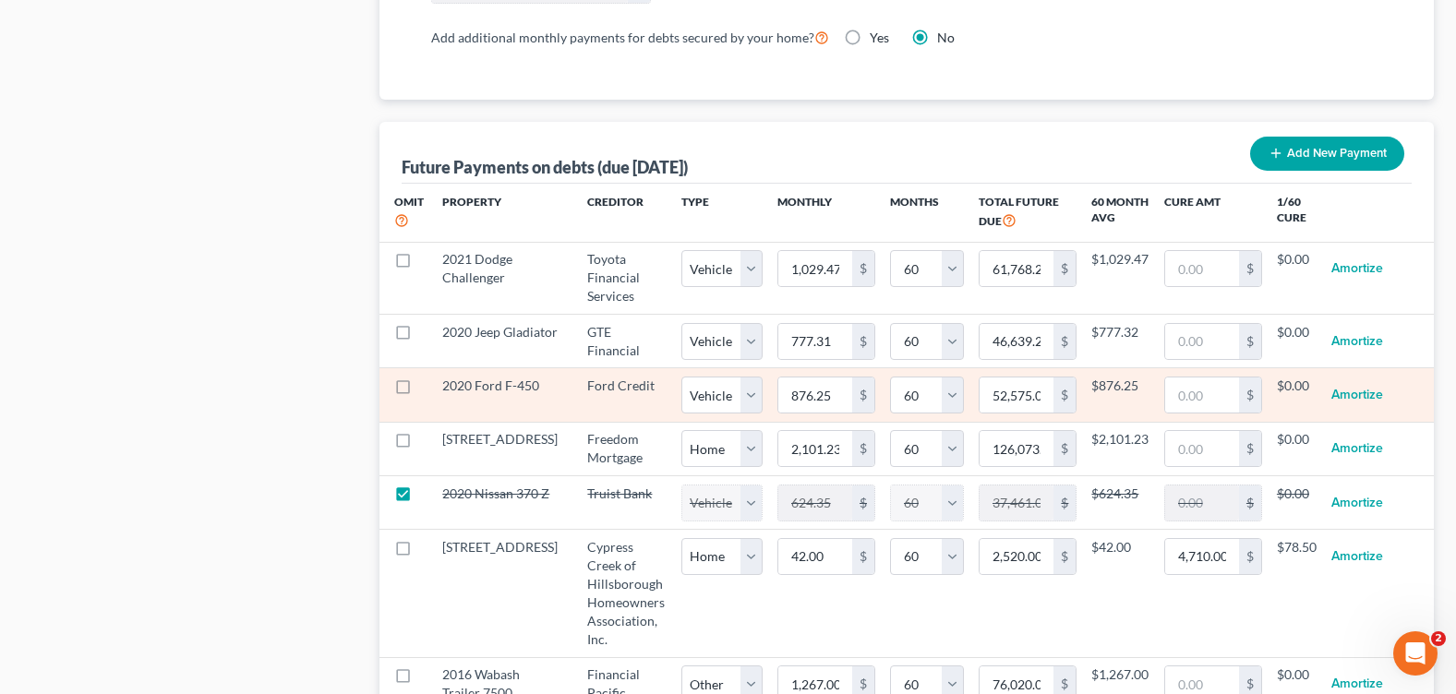
scroll to position [1847, 0]
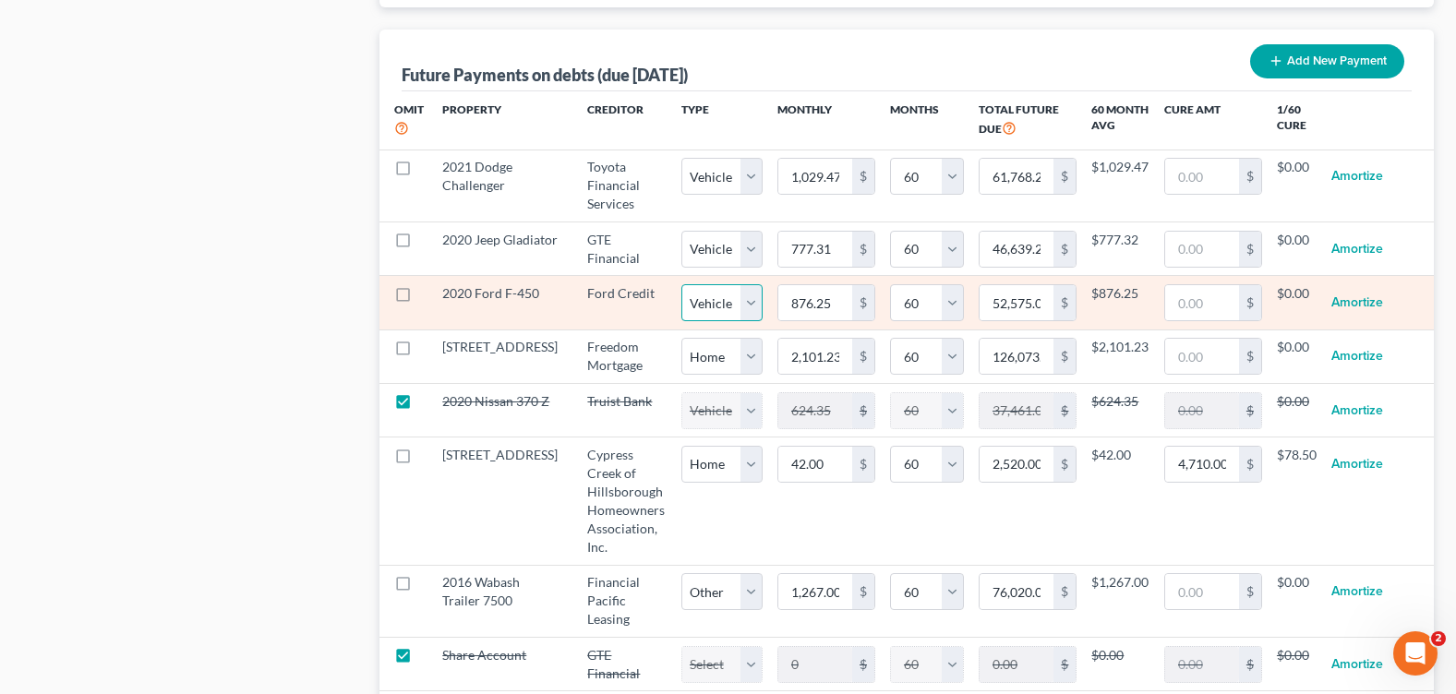
click at [716, 294] on select "Select Home Vehicle Other" at bounding box center [721, 302] width 81 height 37
select select "2"
click at [681, 284] on select "Select Home Vehicle Other" at bounding box center [721, 302] width 81 height 37
click at [723, 319] on select "Select Home Vehicle Other" at bounding box center [721, 302] width 81 height 37
select select "2"
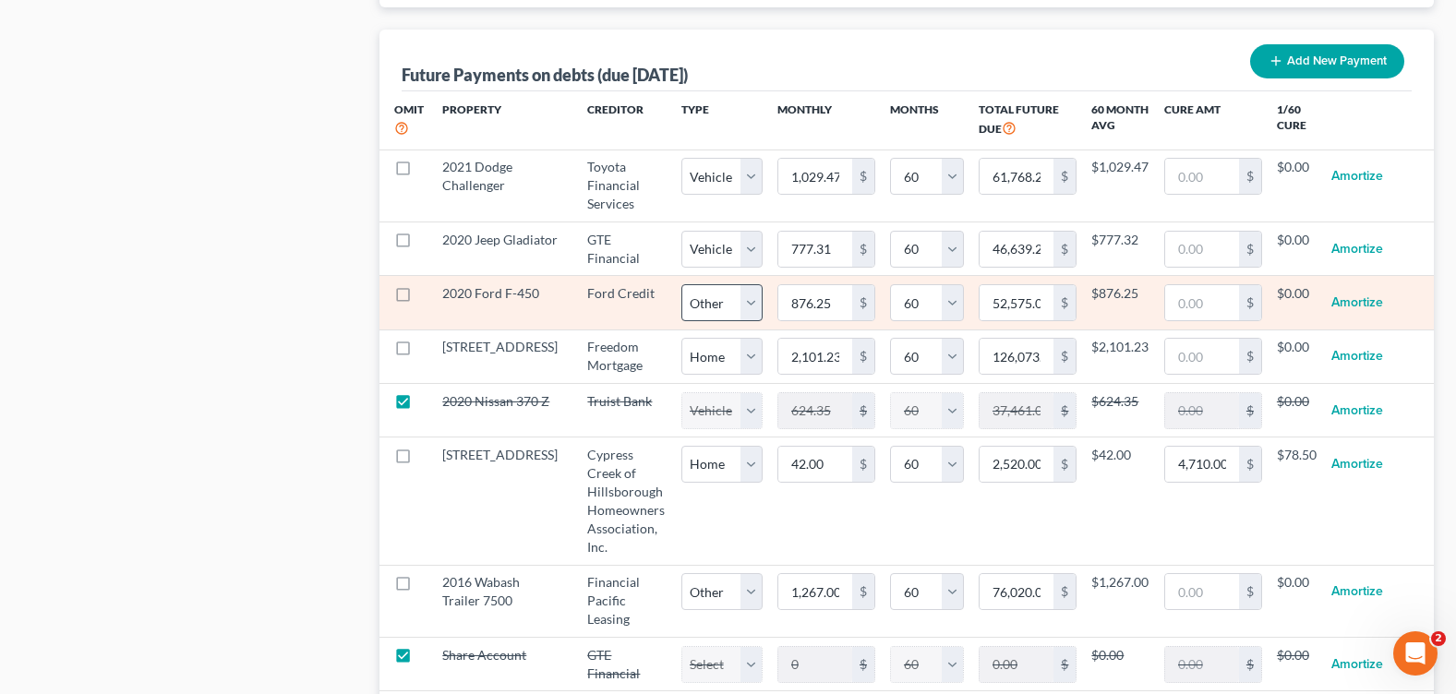
select select "60"
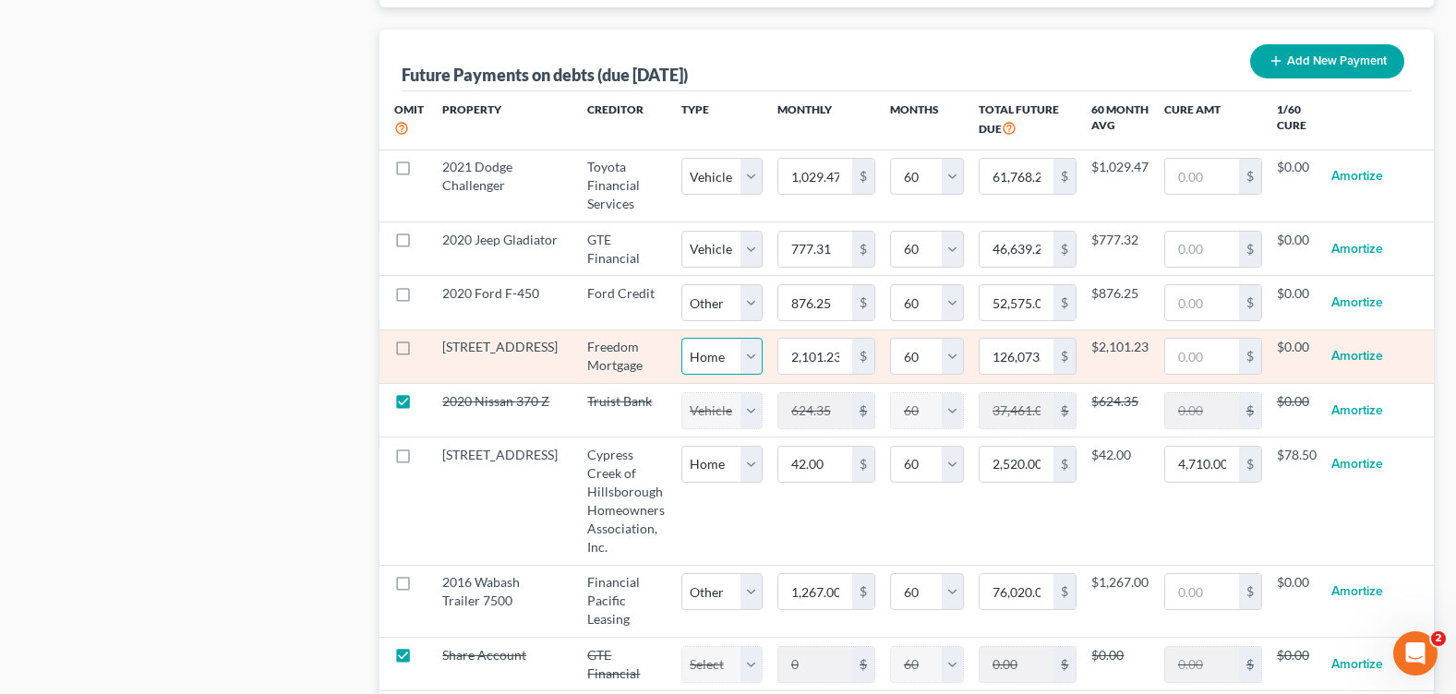
click at [709, 351] on select "Select Home Vehicle Other" at bounding box center [721, 356] width 81 height 37
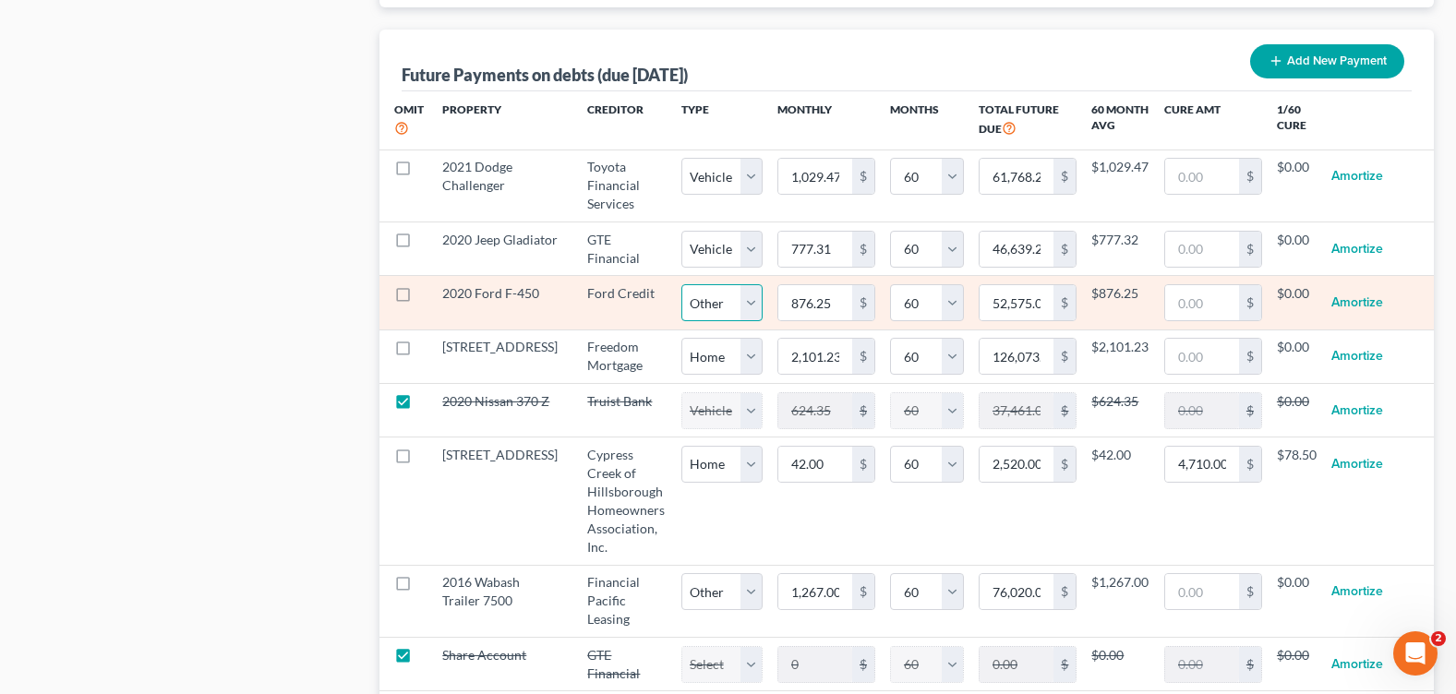
click at [720, 318] on select "Select Home Vehicle Other" at bounding box center [721, 302] width 81 height 37
select select "1"
click at [681, 284] on select "Select Home Vehicle Other" at bounding box center [721, 302] width 81 height 37
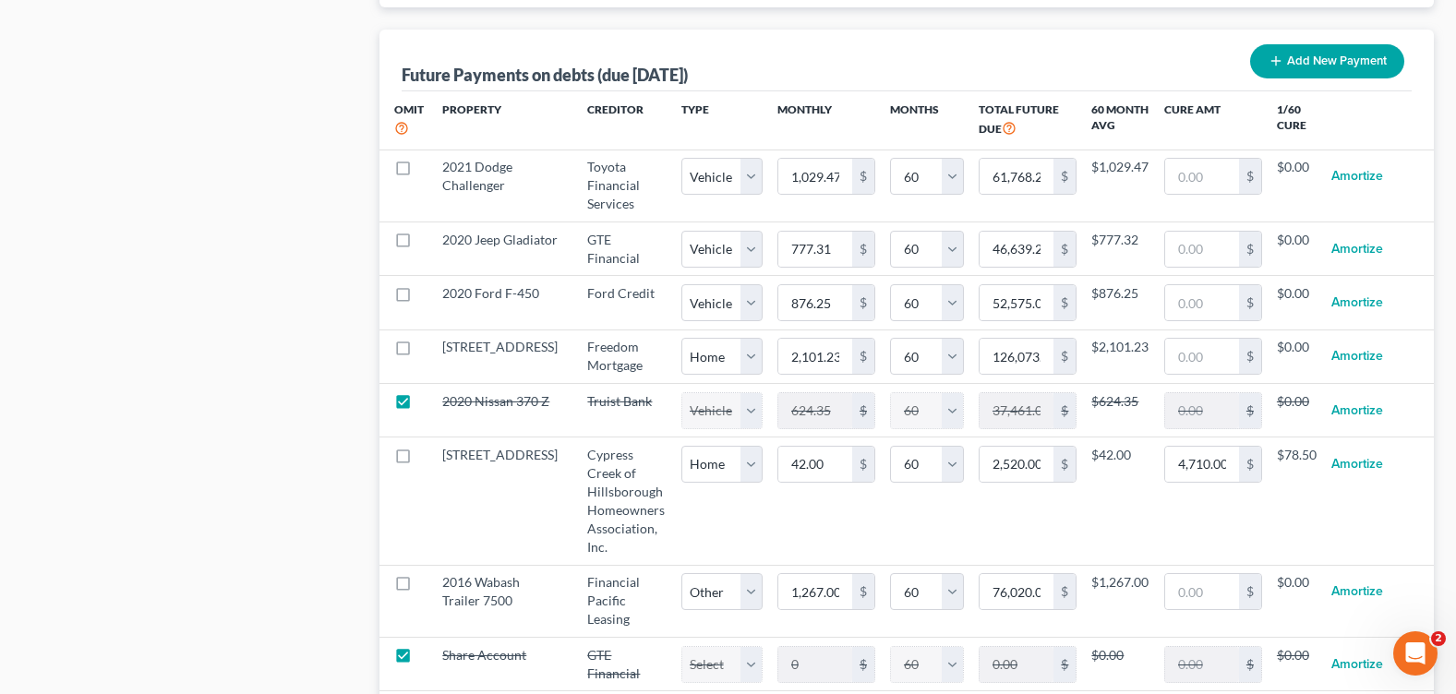
select select "1"
select select "60"
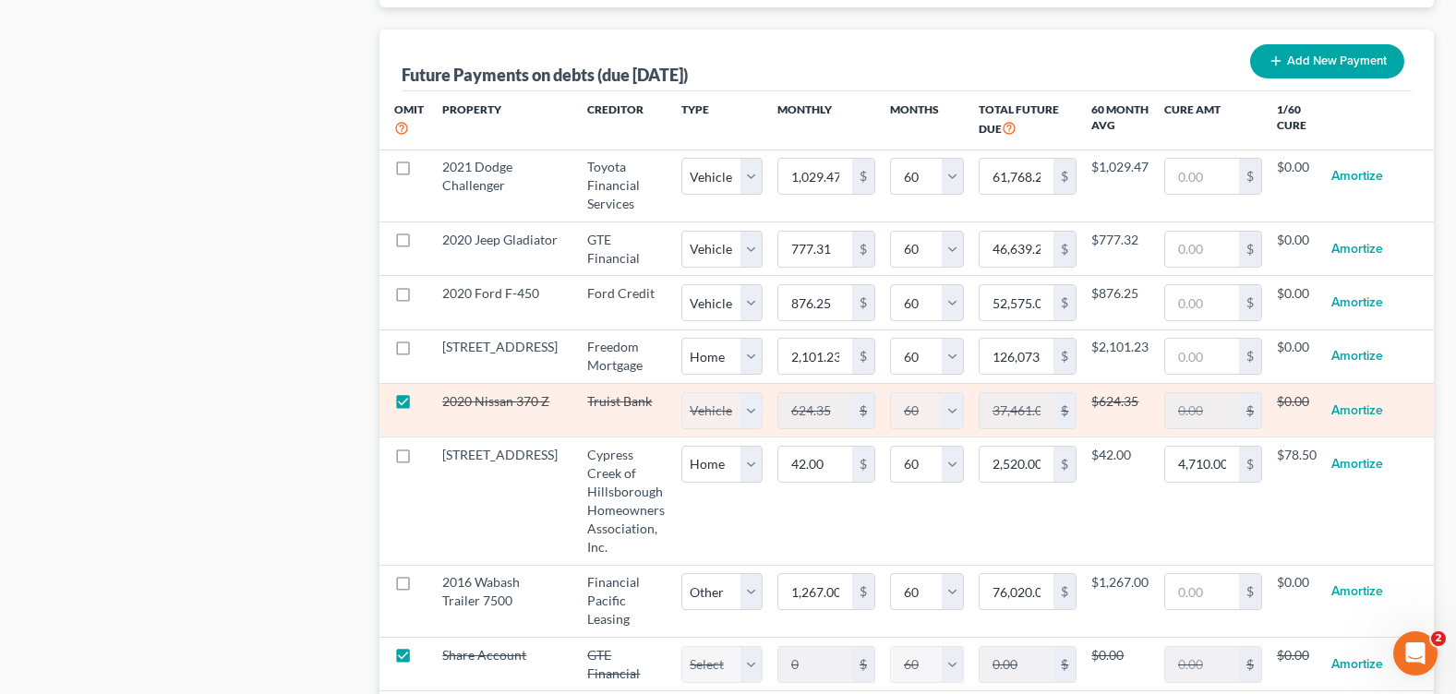
drag, startPoint x: 259, startPoint y: 385, endPoint x: 425, endPoint y: 407, distance: 166.8
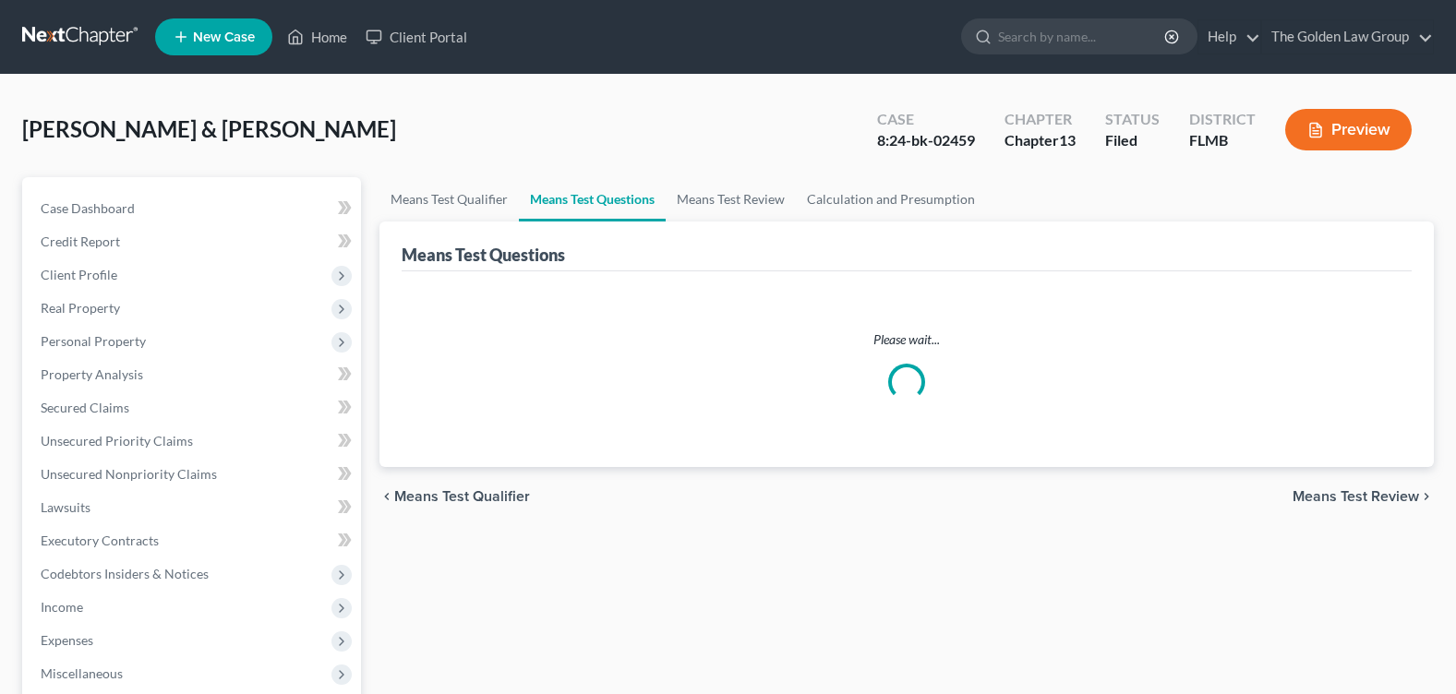
scroll to position [453, 0]
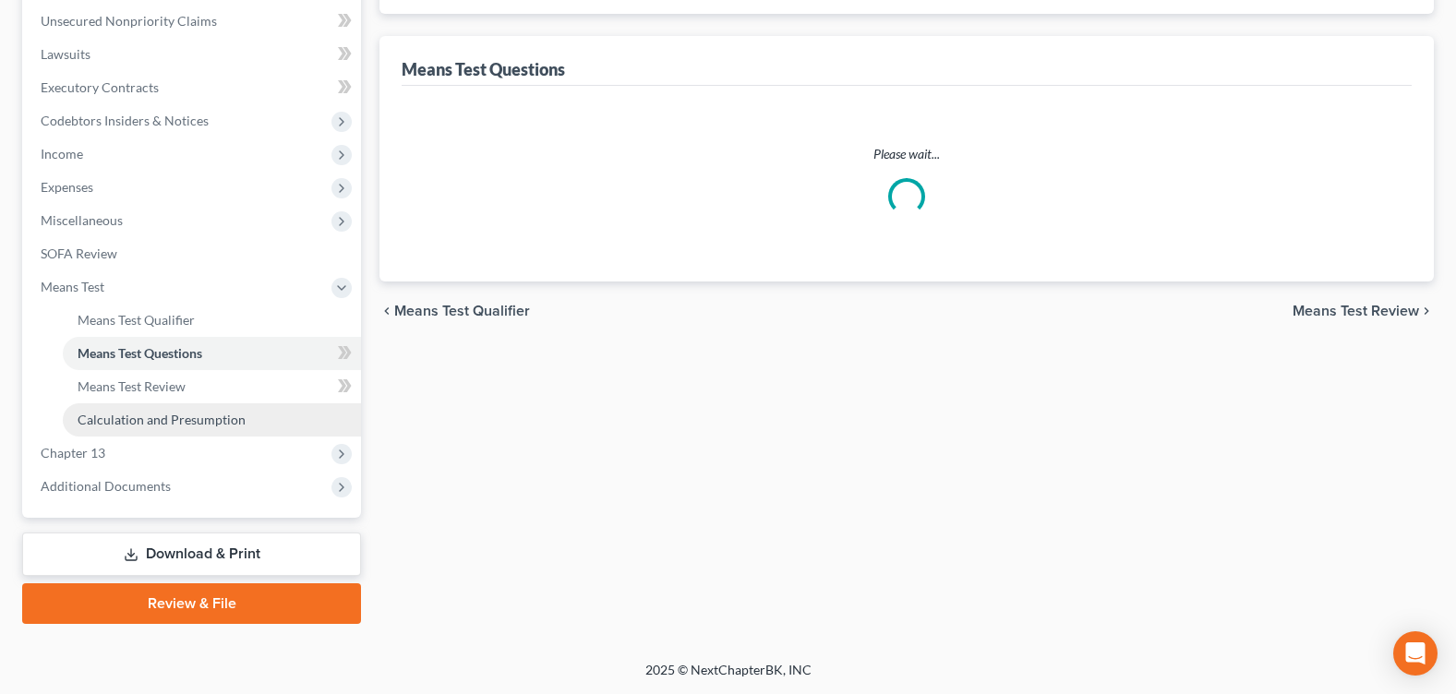
select select "1"
select select "60"
select select "1"
select select "60"
select select "1"
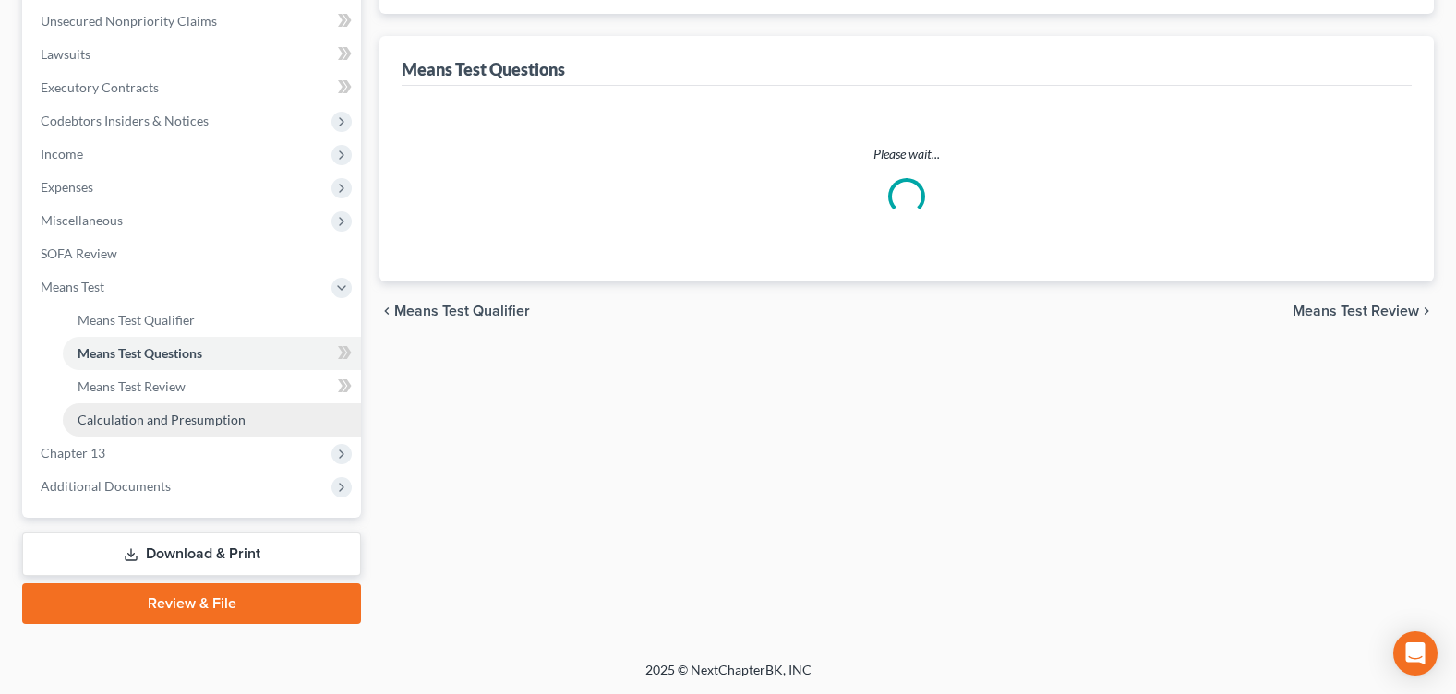
select select "60"
select select "0"
select select "60"
select select "1"
select select "60"
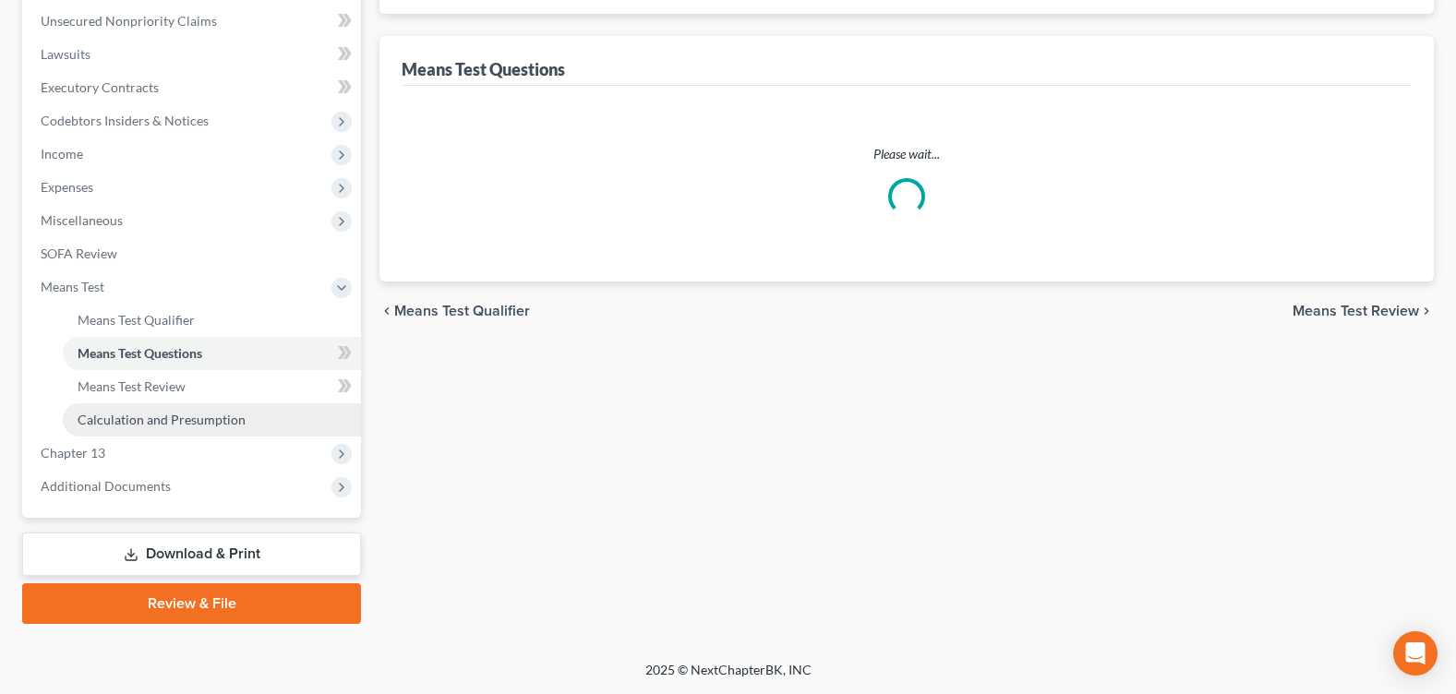
select select "0"
select select "60"
select select "2"
select select "60"
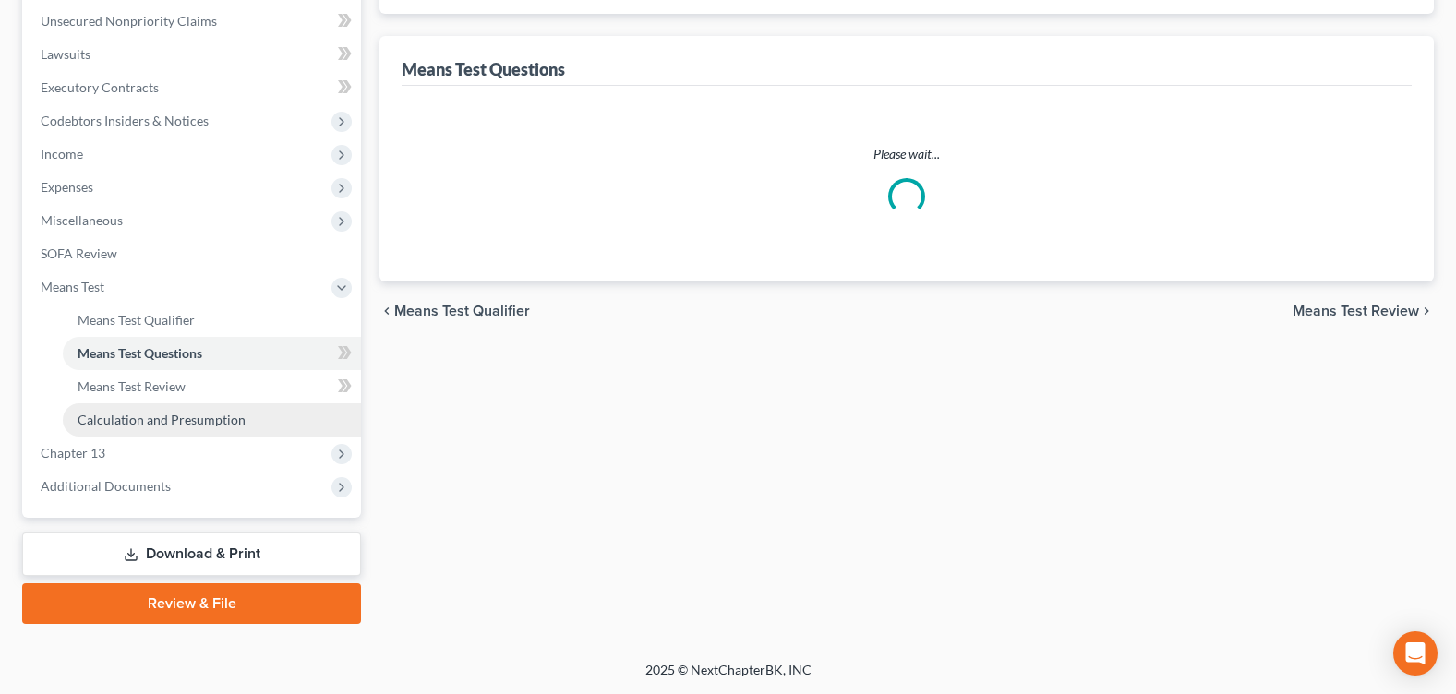
select select "2"
select select "60"
select select "4"
select select "5"
select select "0"
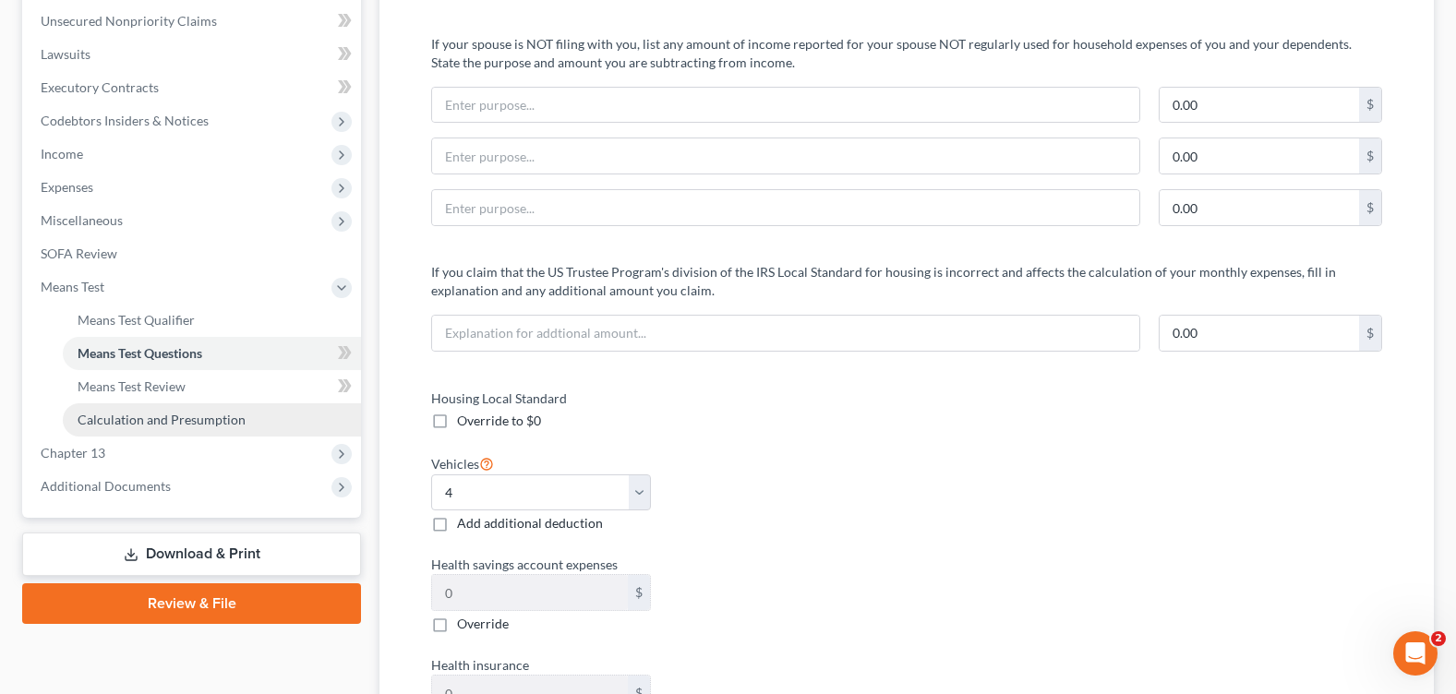
scroll to position [0, 0]
click at [191, 390] on link "Means Test Review" at bounding box center [212, 386] width 298 height 33
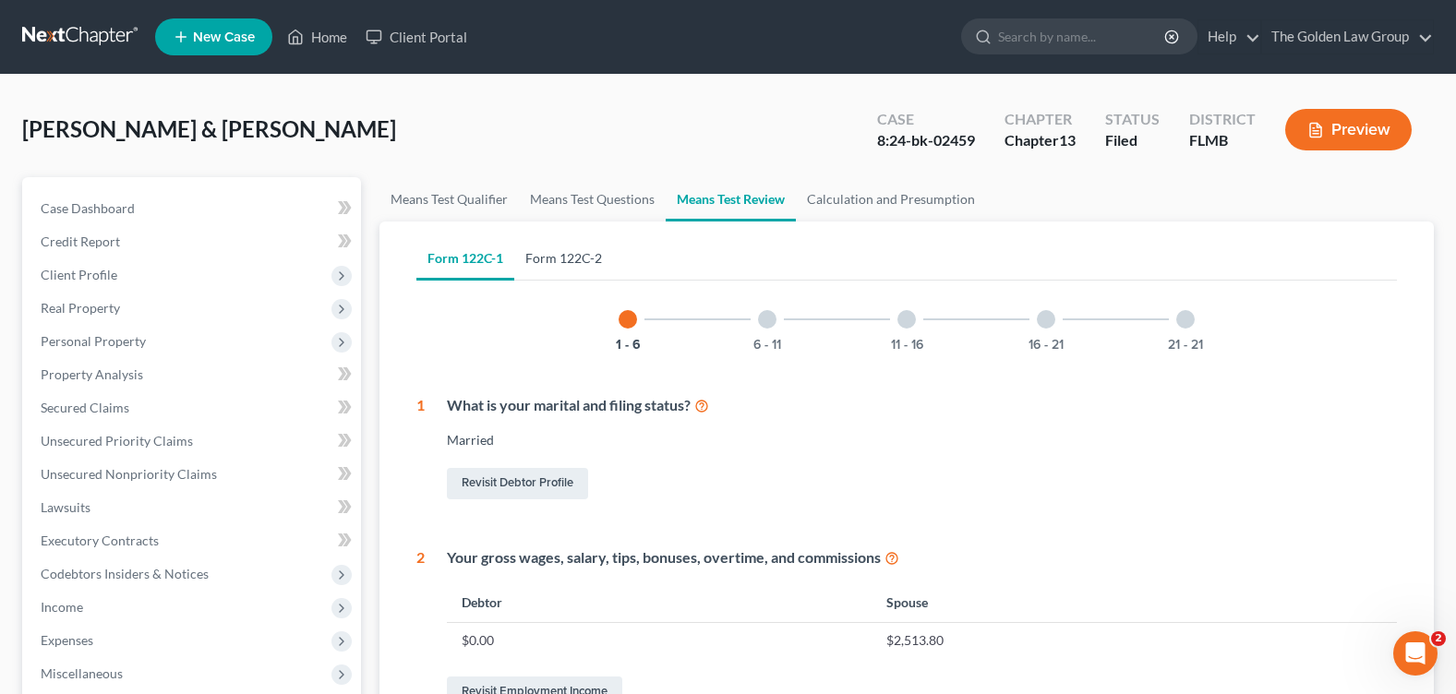
click at [607, 259] on link "Form 122C-2" at bounding box center [563, 258] width 99 height 44
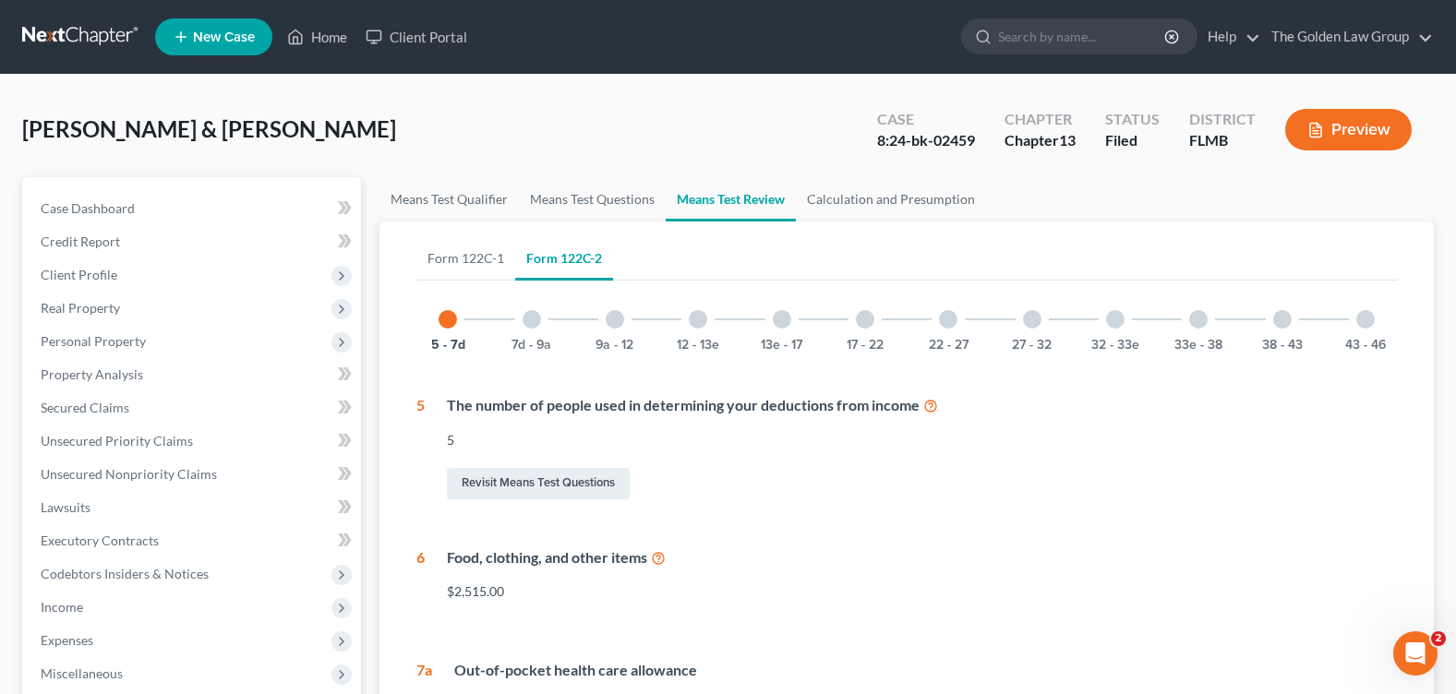
click at [1039, 320] on div at bounding box center [1032, 319] width 18 height 18
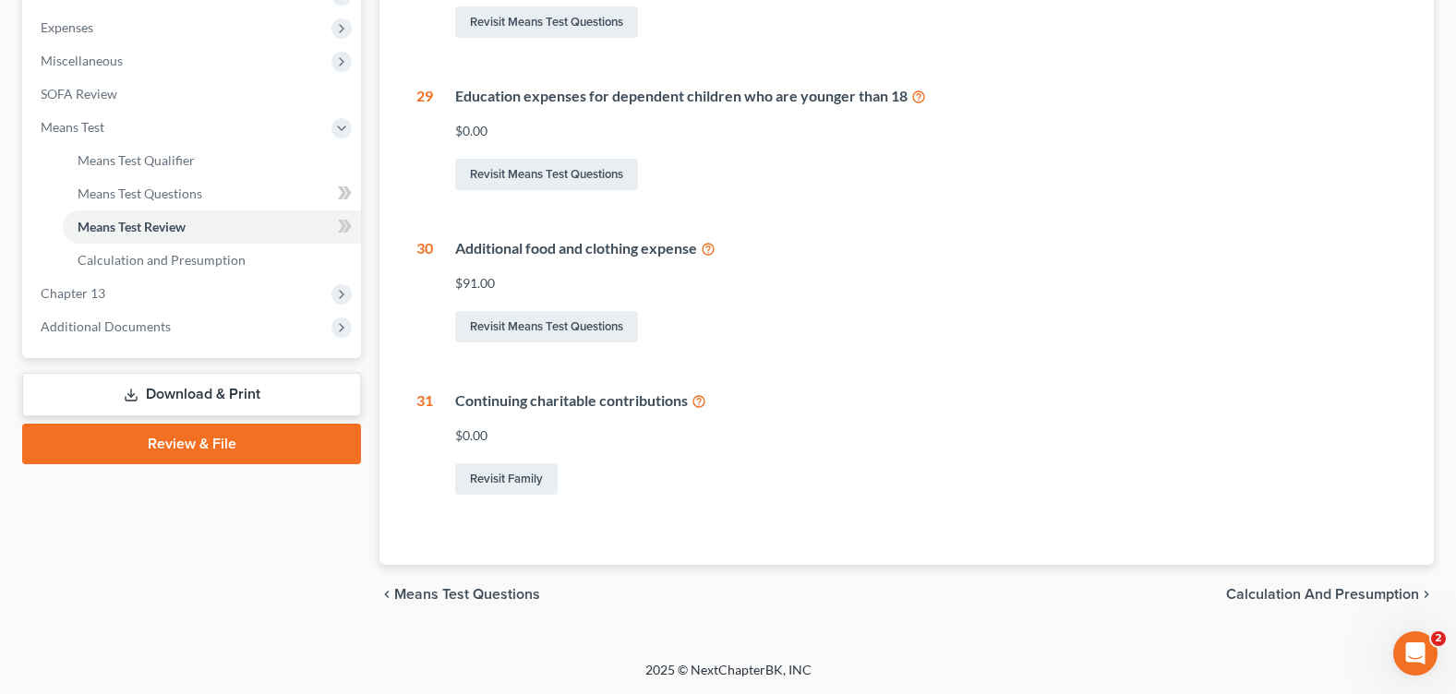
scroll to position [244, 0]
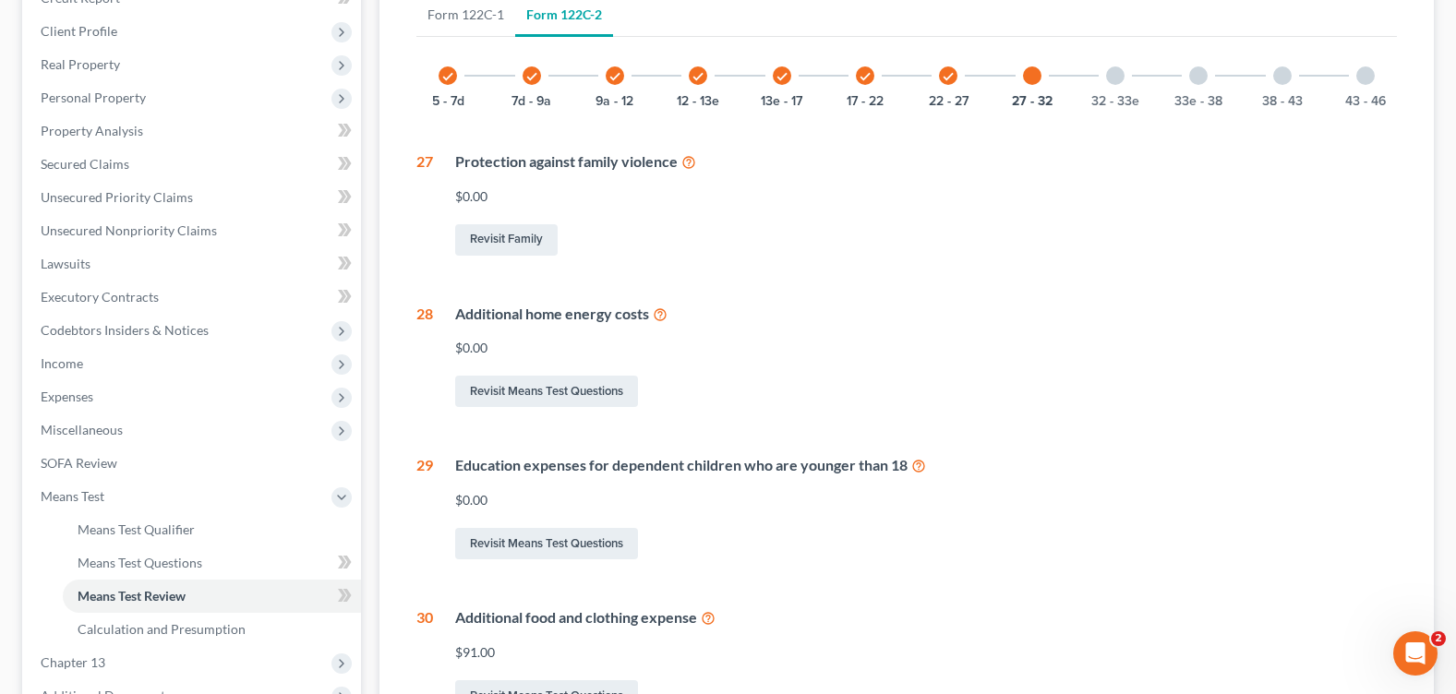
click at [1111, 79] on div at bounding box center [1115, 75] width 18 height 18
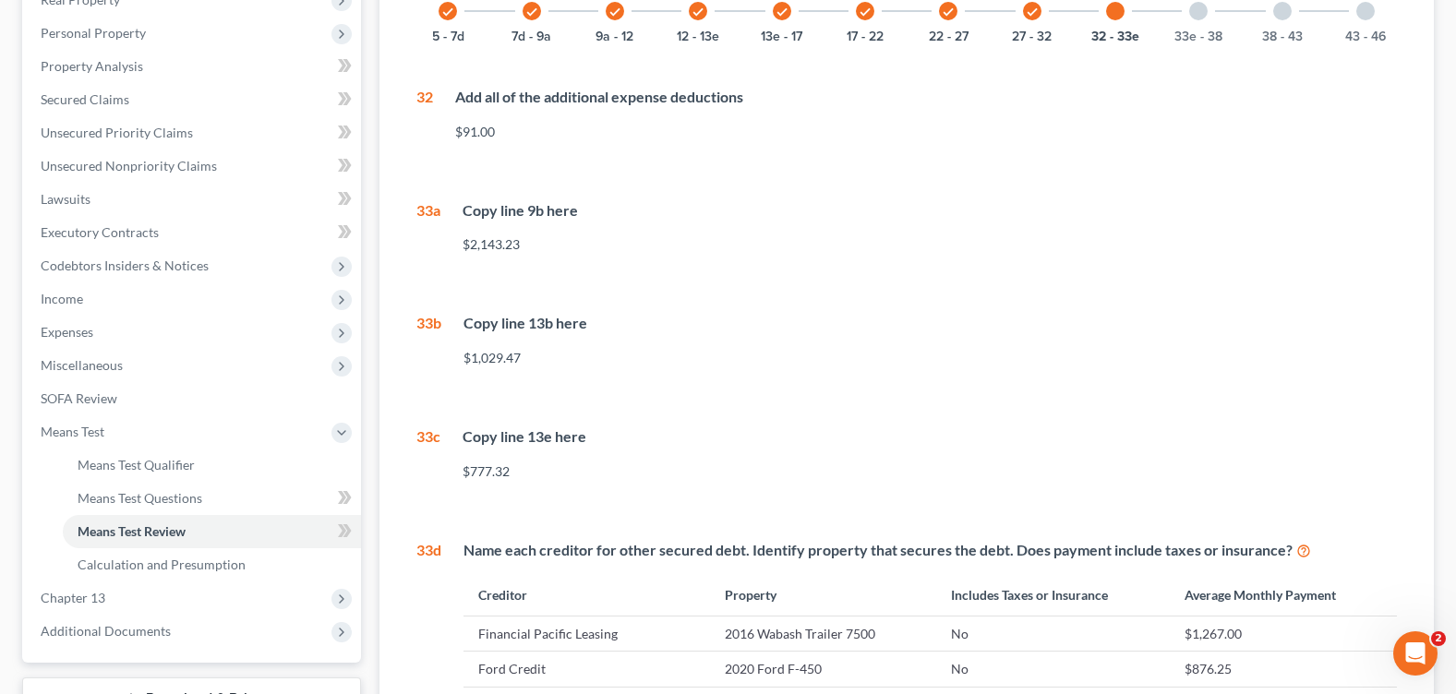
scroll to position [31, 0]
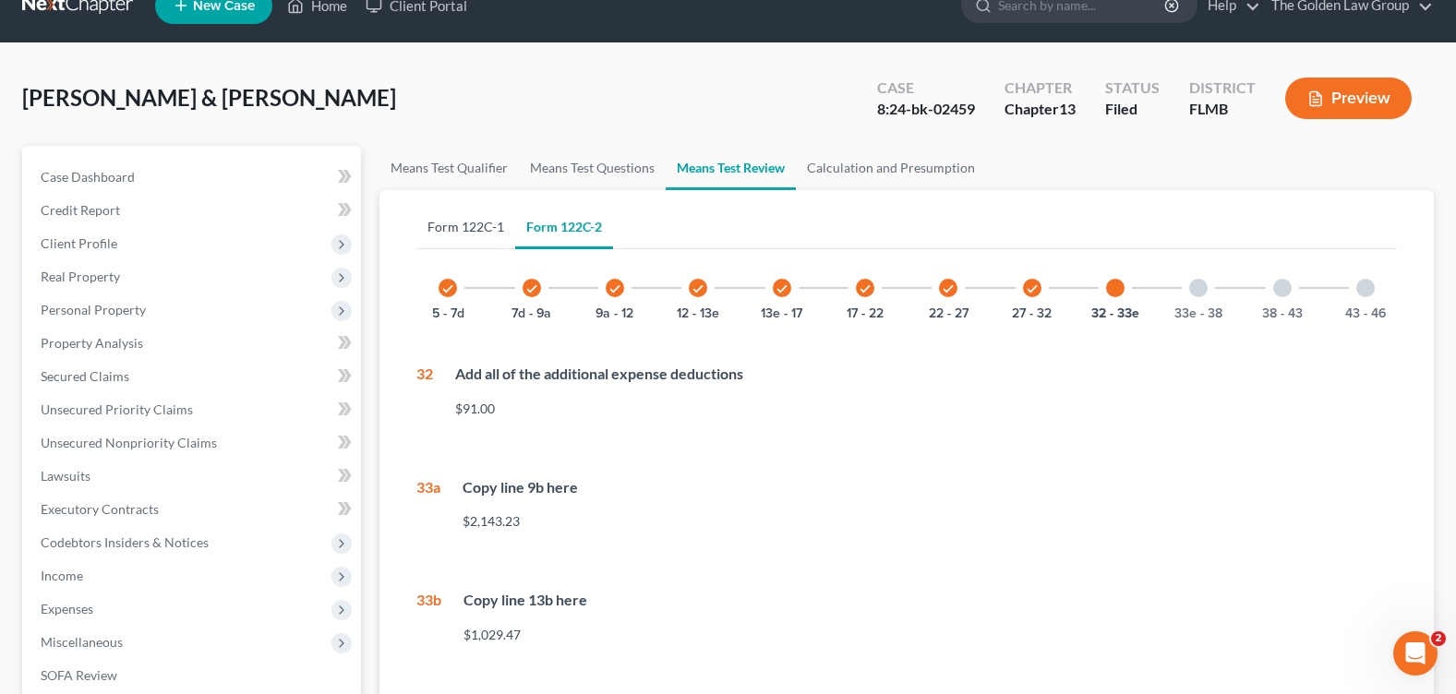
drag, startPoint x: 468, startPoint y: 223, endPoint x: 488, endPoint y: 191, distance: 37.4
click at [468, 223] on link "Form 122C-1" at bounding box center [465, 227] width 99 height 44
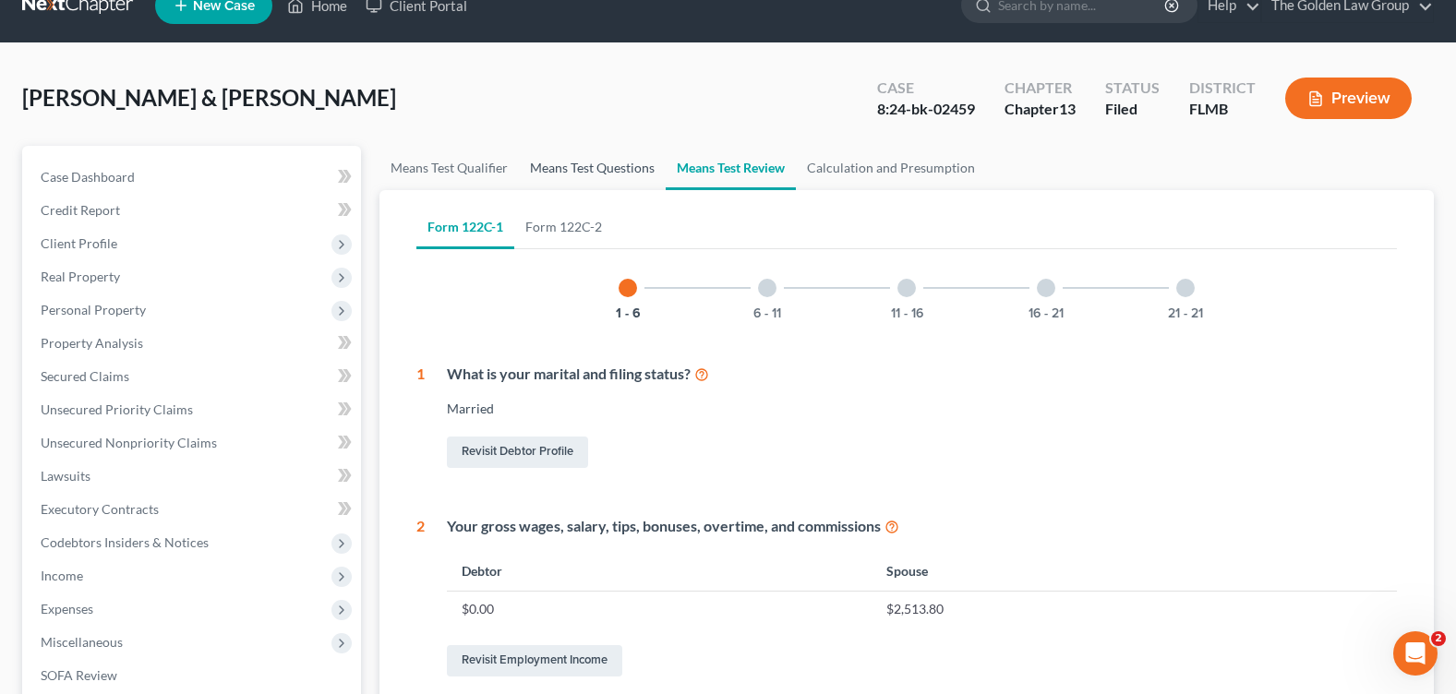
click at [554, 163] on link "Means Test Questions" at bounding box center [592, 168] width 147 height 44
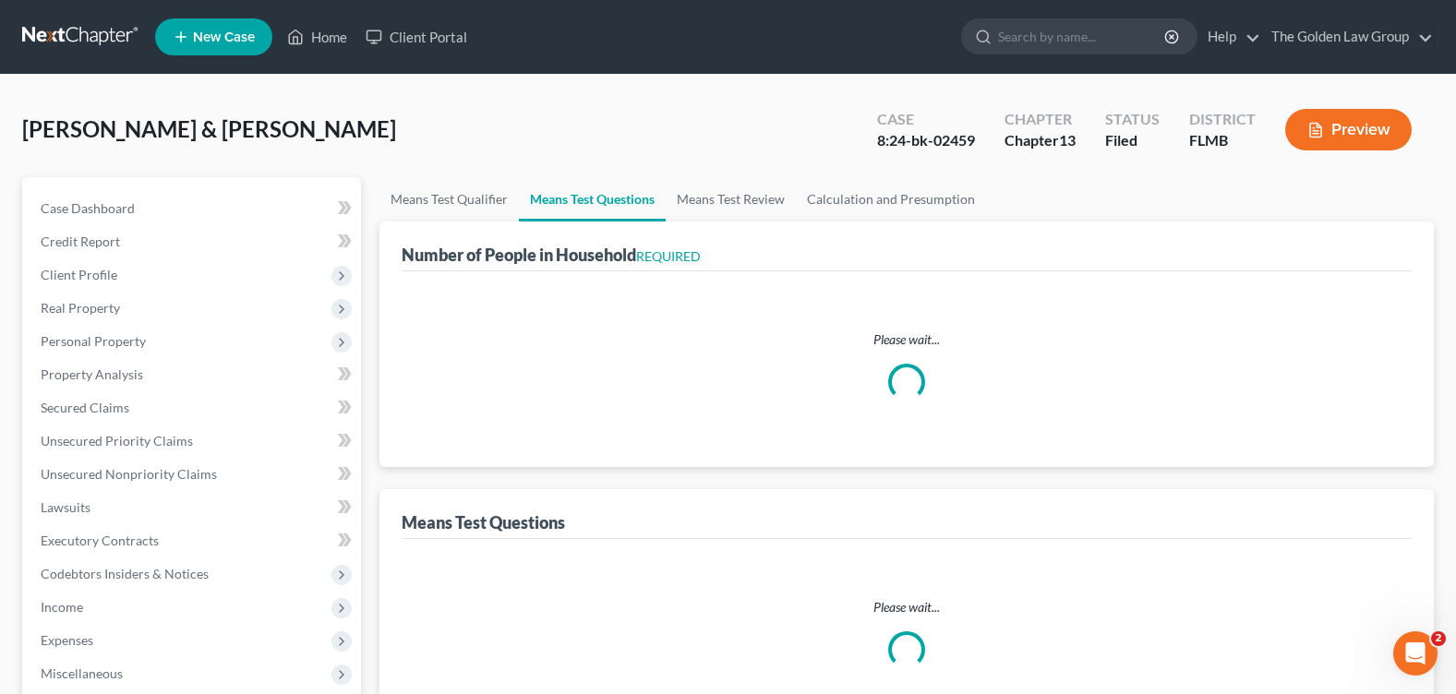
select select "1"
select select "60"
select select "1"
select select "60"
select select "1"
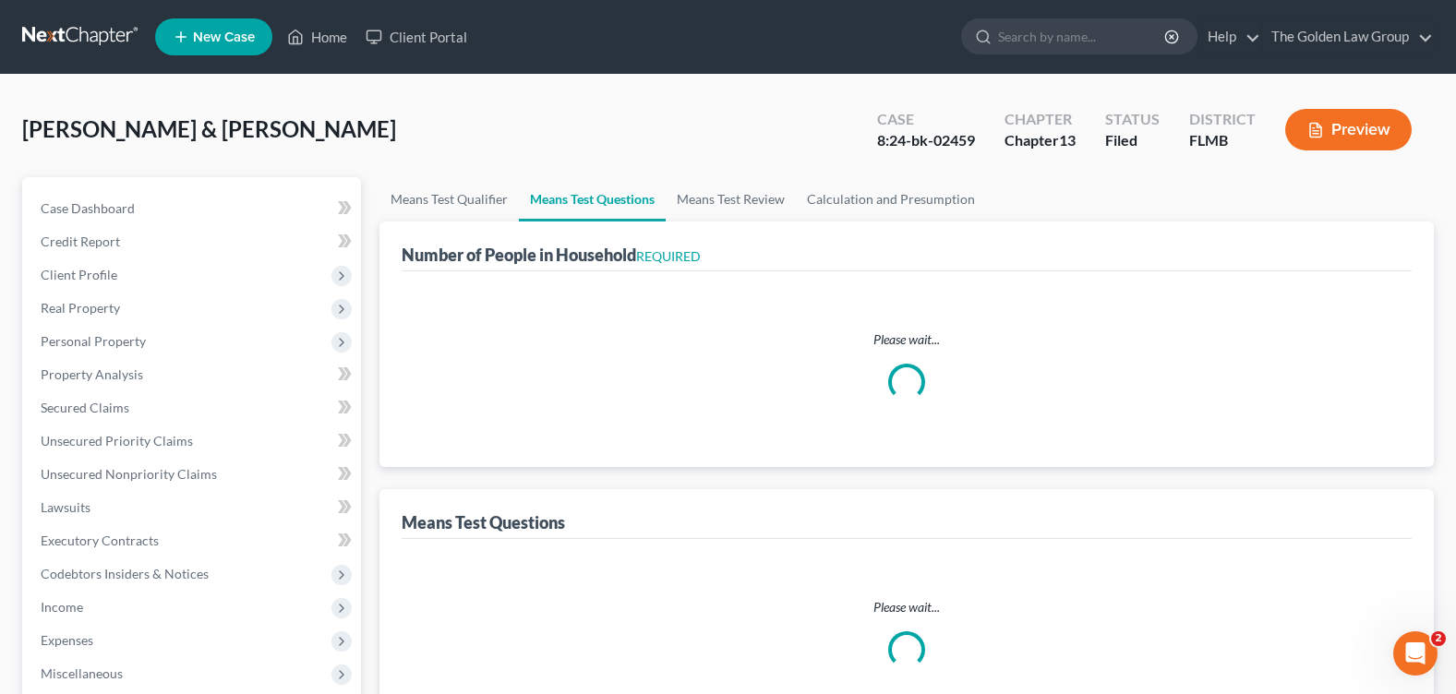
select select "60"
select select "0"
select select "60"
select select "1"
select select "60"
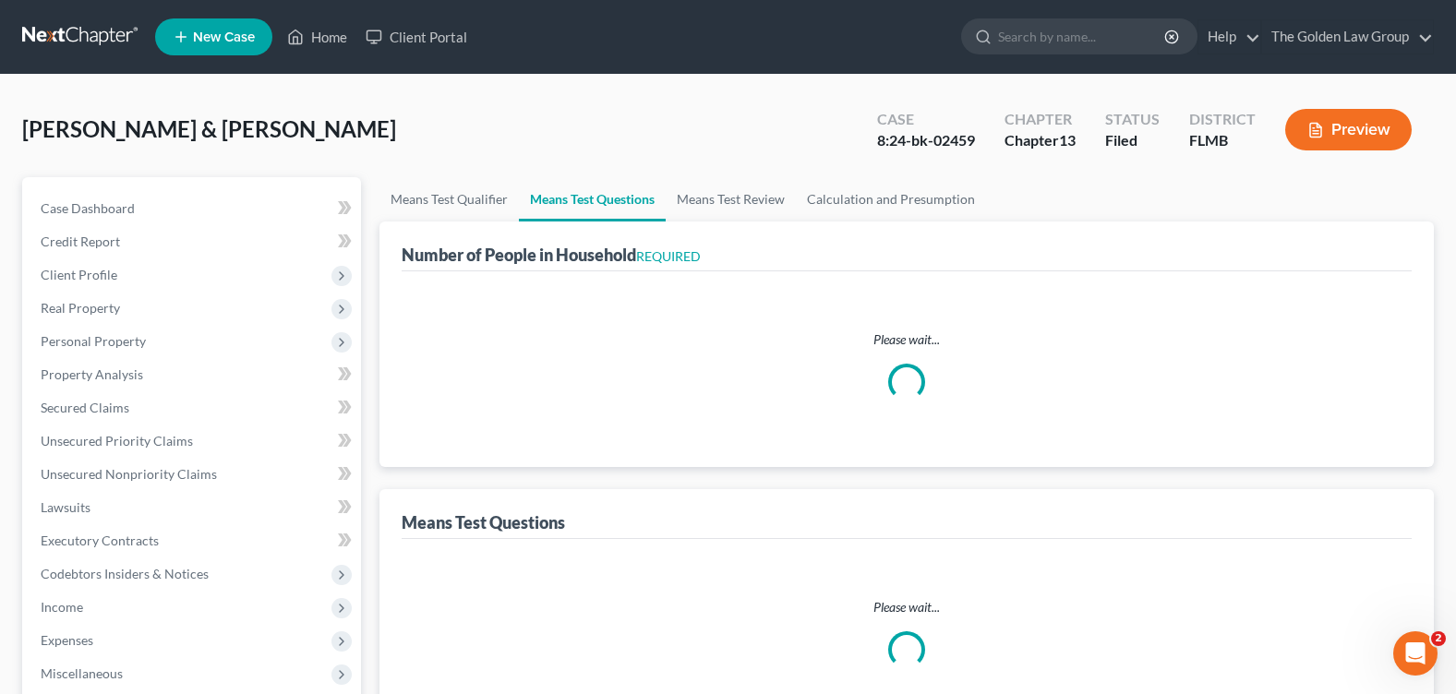
select select "0"
select select "60"
select select "2"
select select "60"
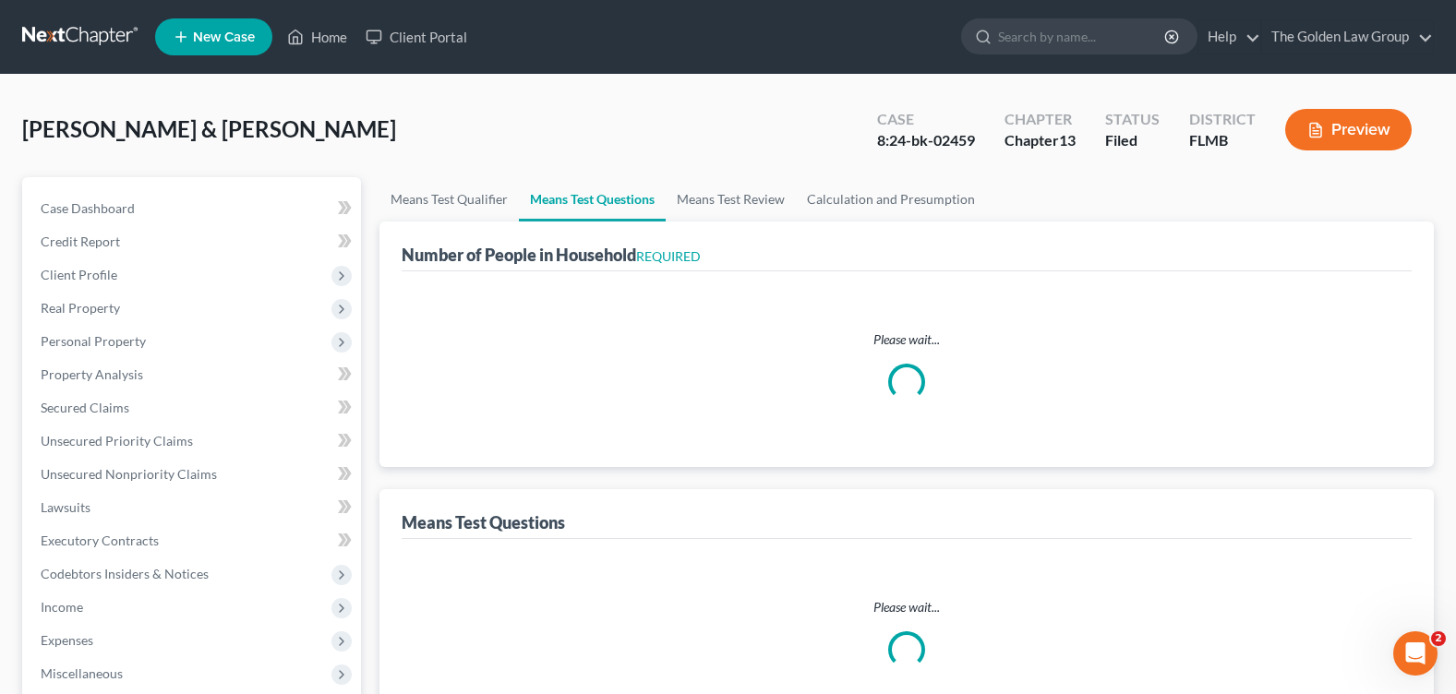
select select "2"
select select "60"
select select "5"
select select "0"
select select "4"
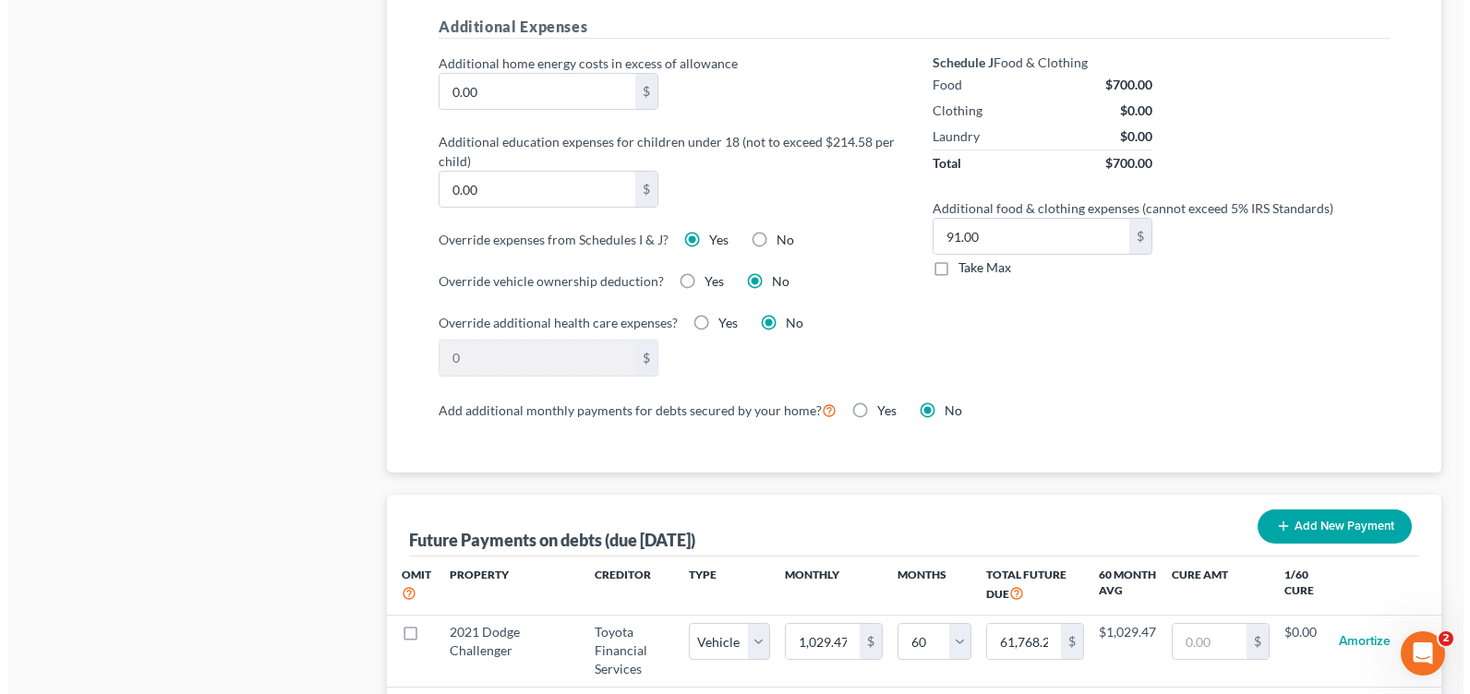
scroll to position [1197, 0]
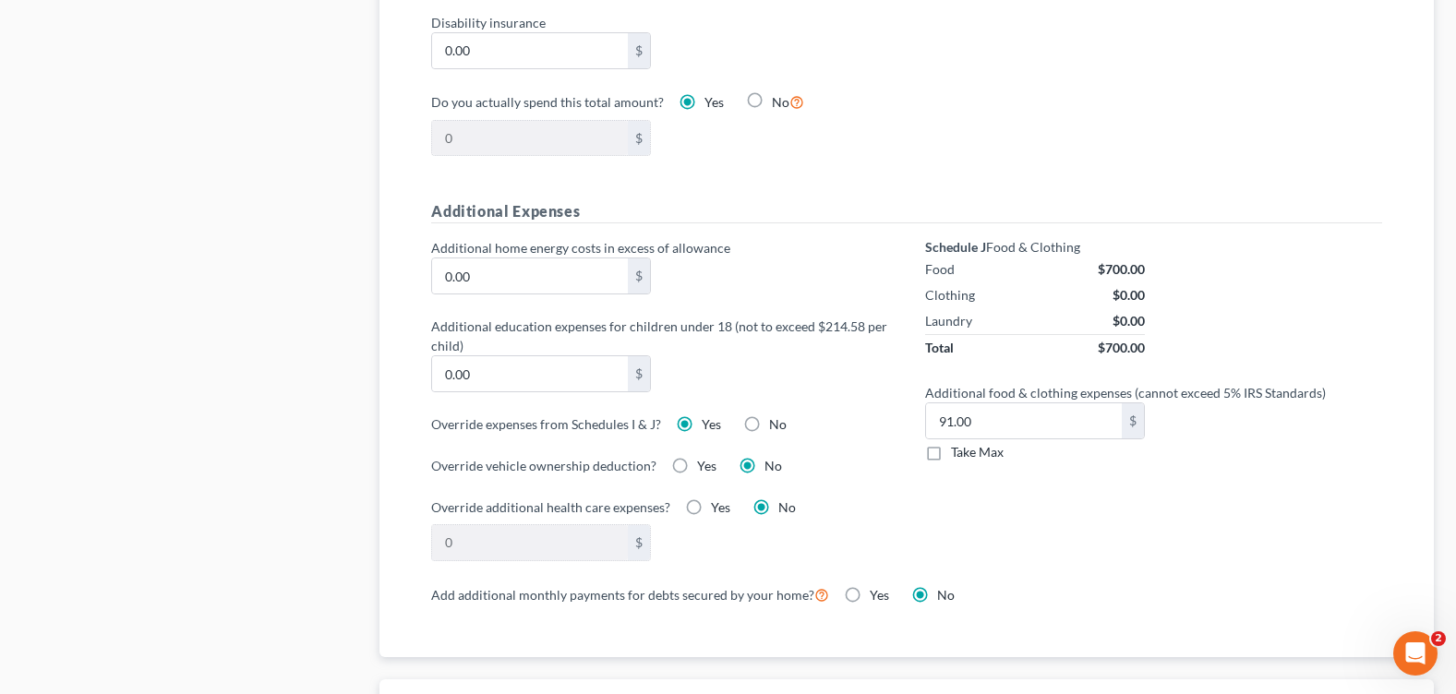
click at [769, 428] on label "No" at bounding box center [778, 424] width 18 height 18
click at [777, 427] on input "No" at bounding box center [783, 421] width 12 height 12
radio input "true"
click at [702, 425] on label "Yes" at bounding box center [711, 424] width 19 height 18
click at [709, 425] on input "Yes" at bounding box center [715, 421] width 12 height 12
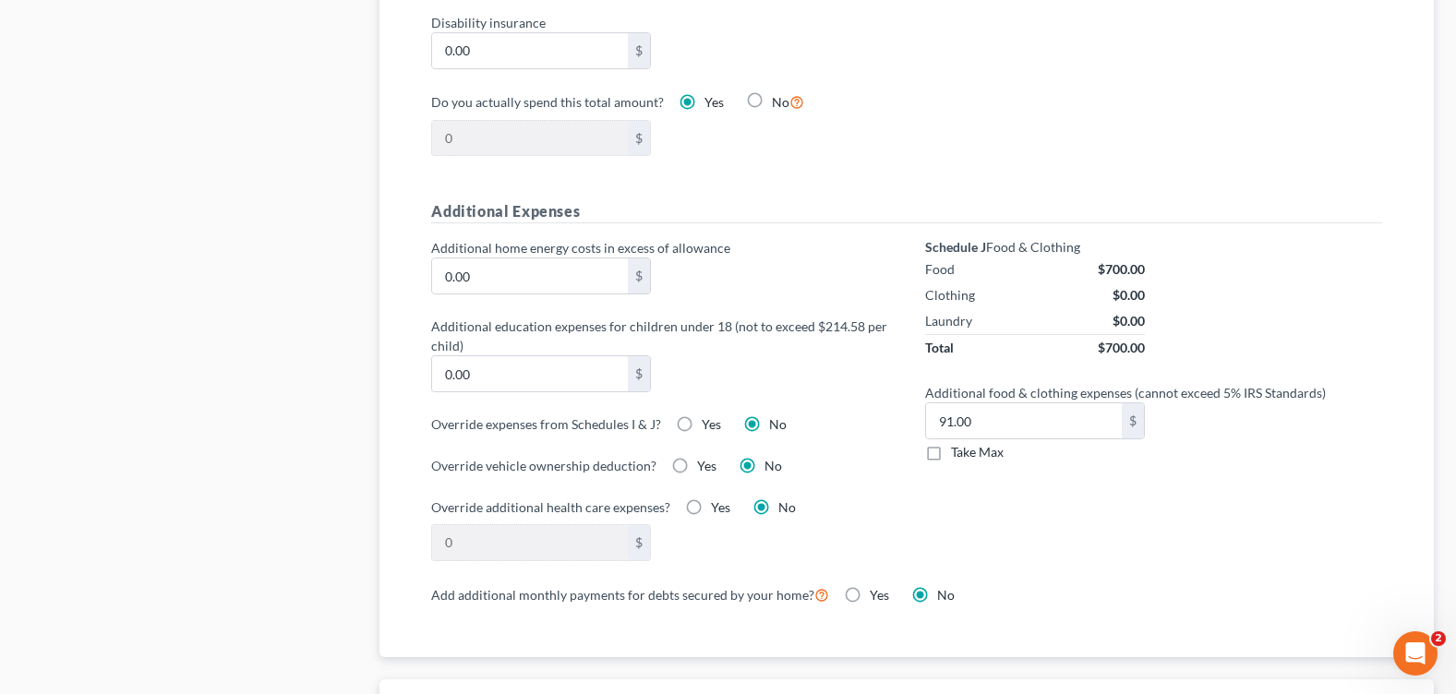
radio input "true"
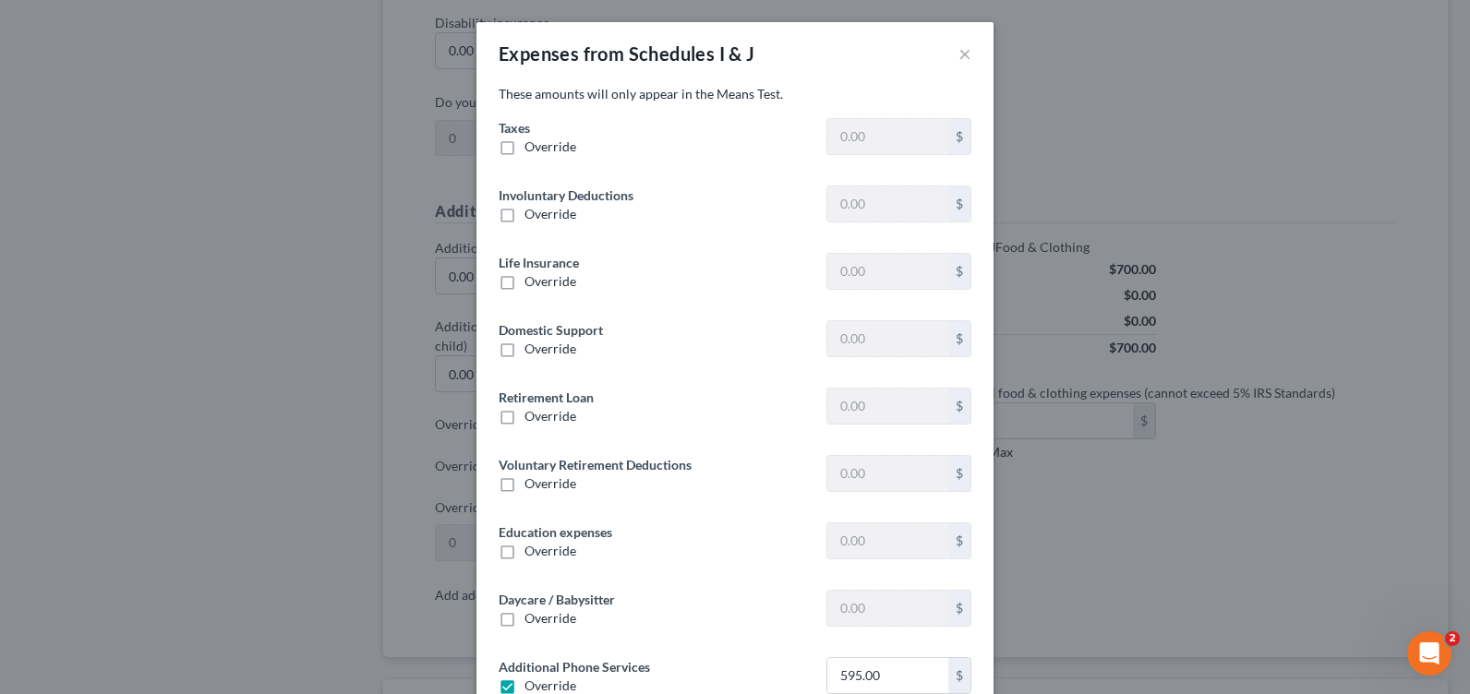
type input "0"
type input "825.97"
type input "0"
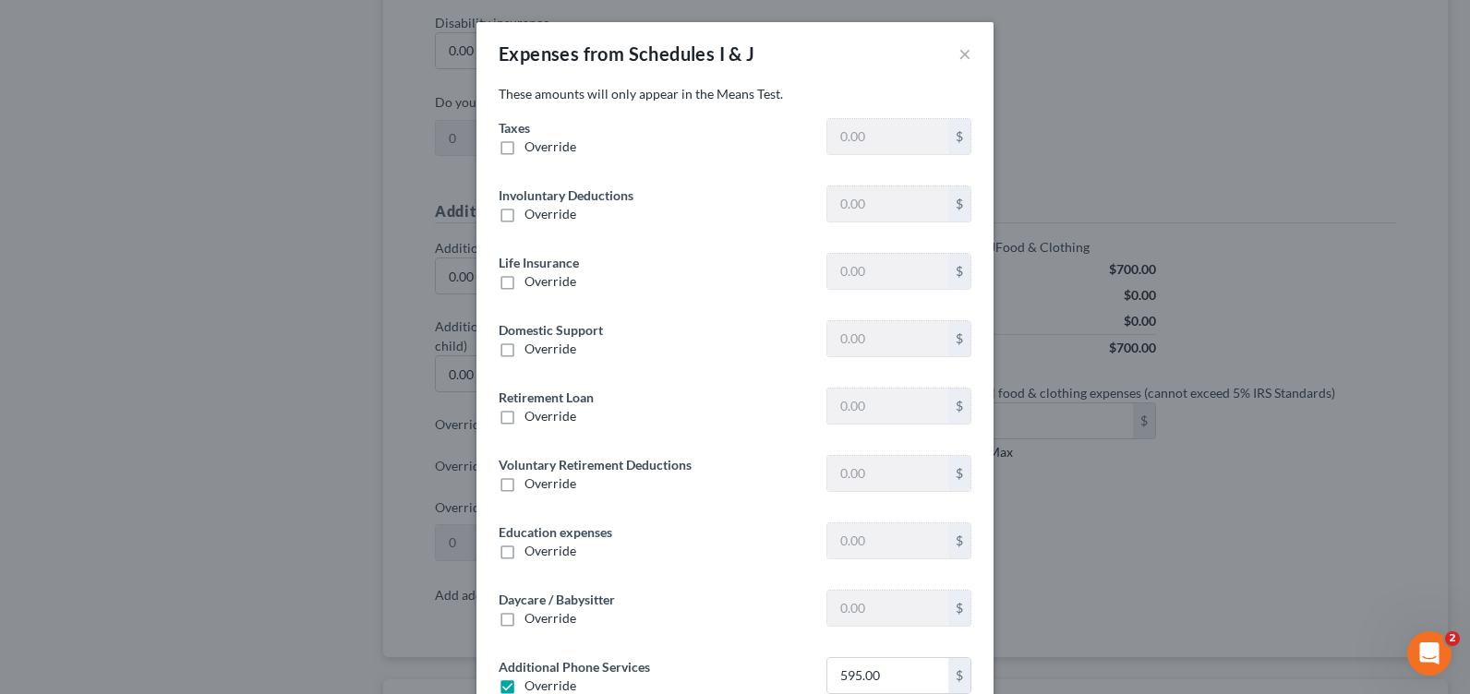
type input "0"
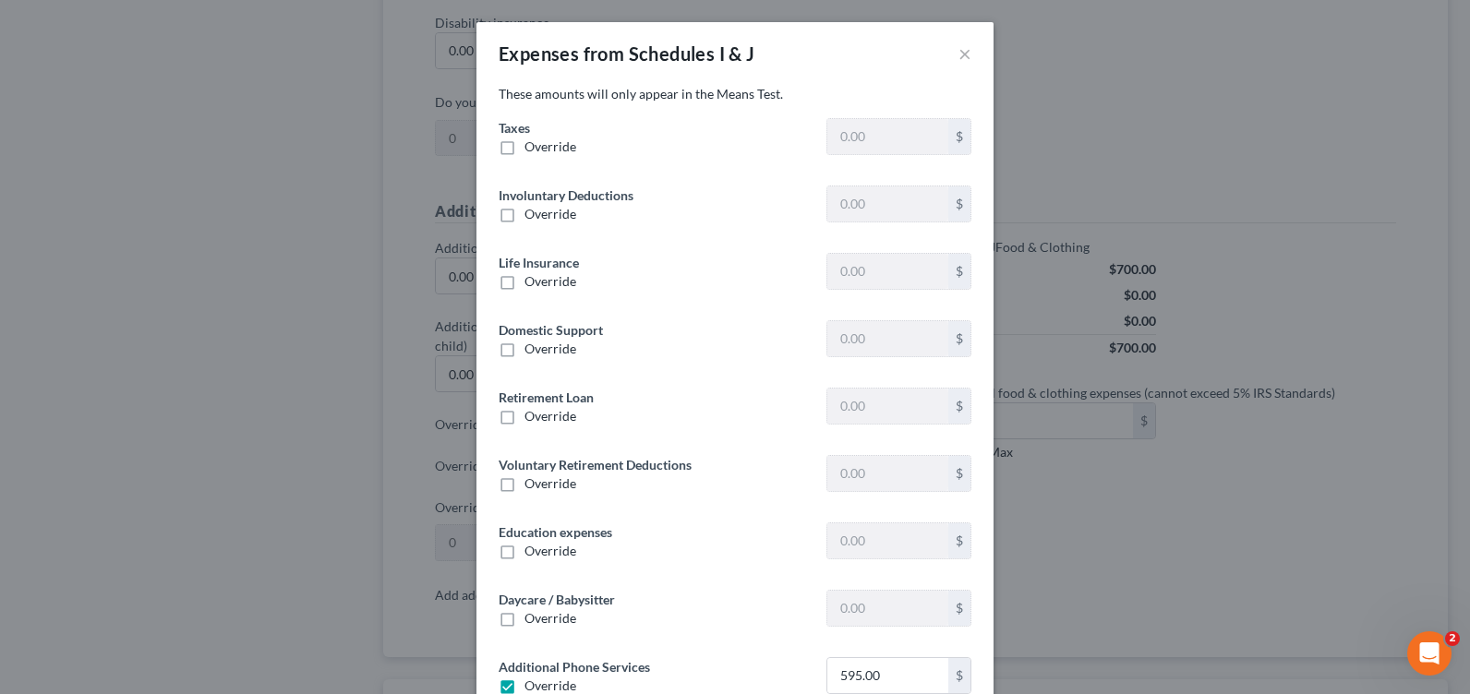
type input "0"
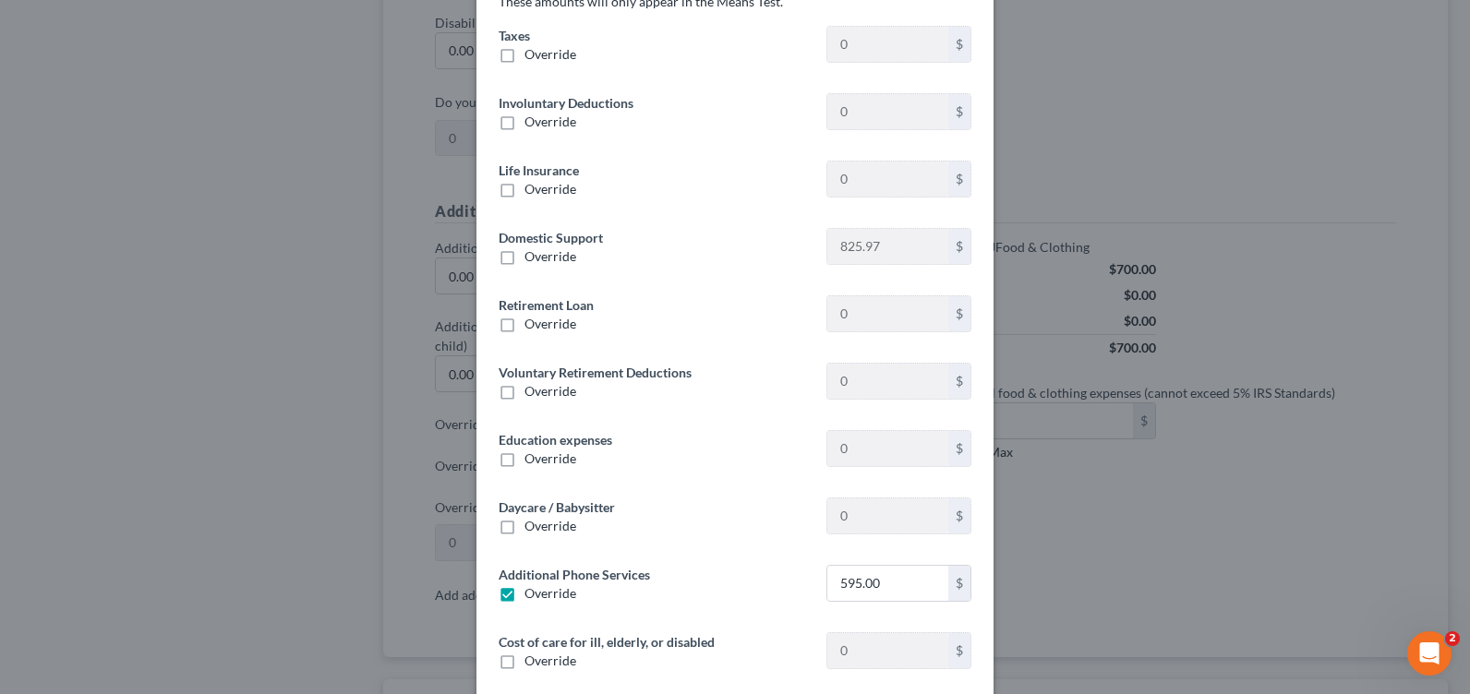
click at [528, 60] on span "Override" at bounding box center [550, 54] width 52 height 16
click at [532, 57] on input "Override" at bounding box center [538, 51] width 12 height 12
checkbox input "true"
click at [874, 48] on input "0.00" at bounding box center [887, 44] width 121 height 35
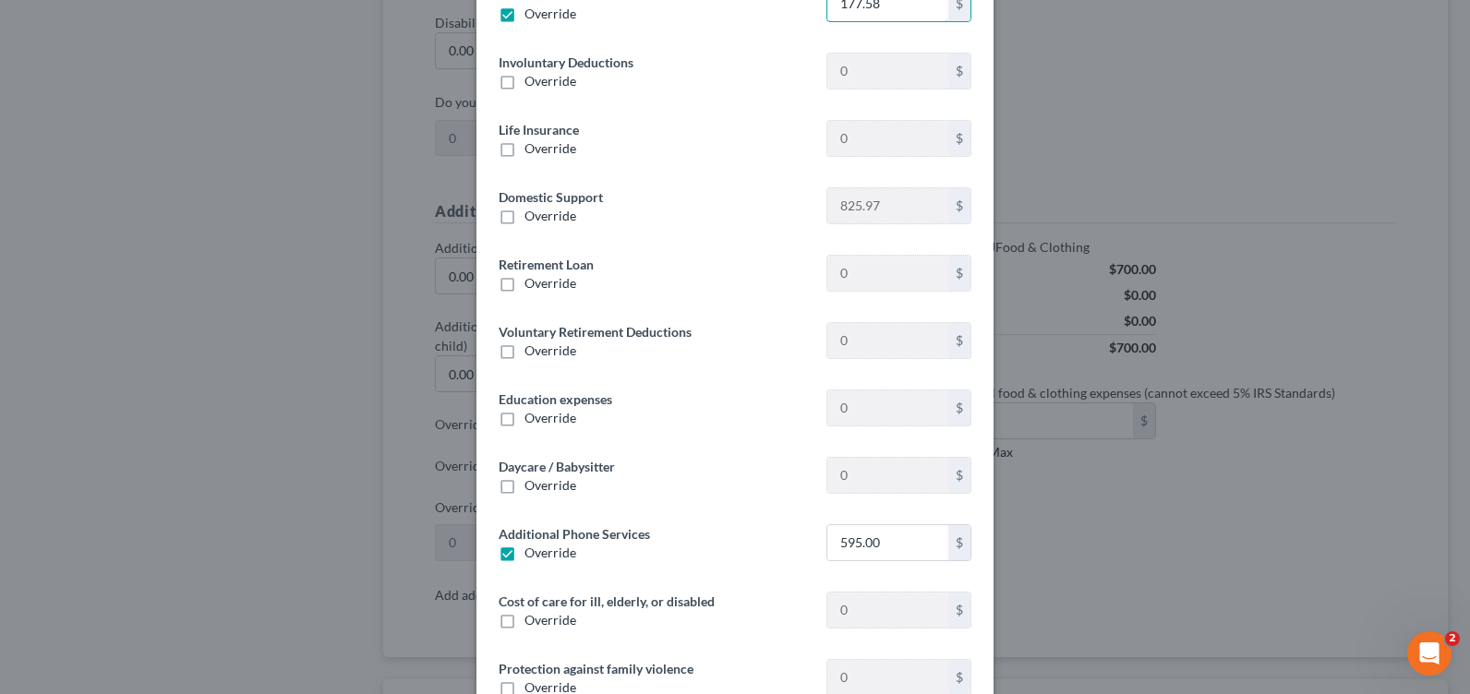
scroll to position [0, 0]
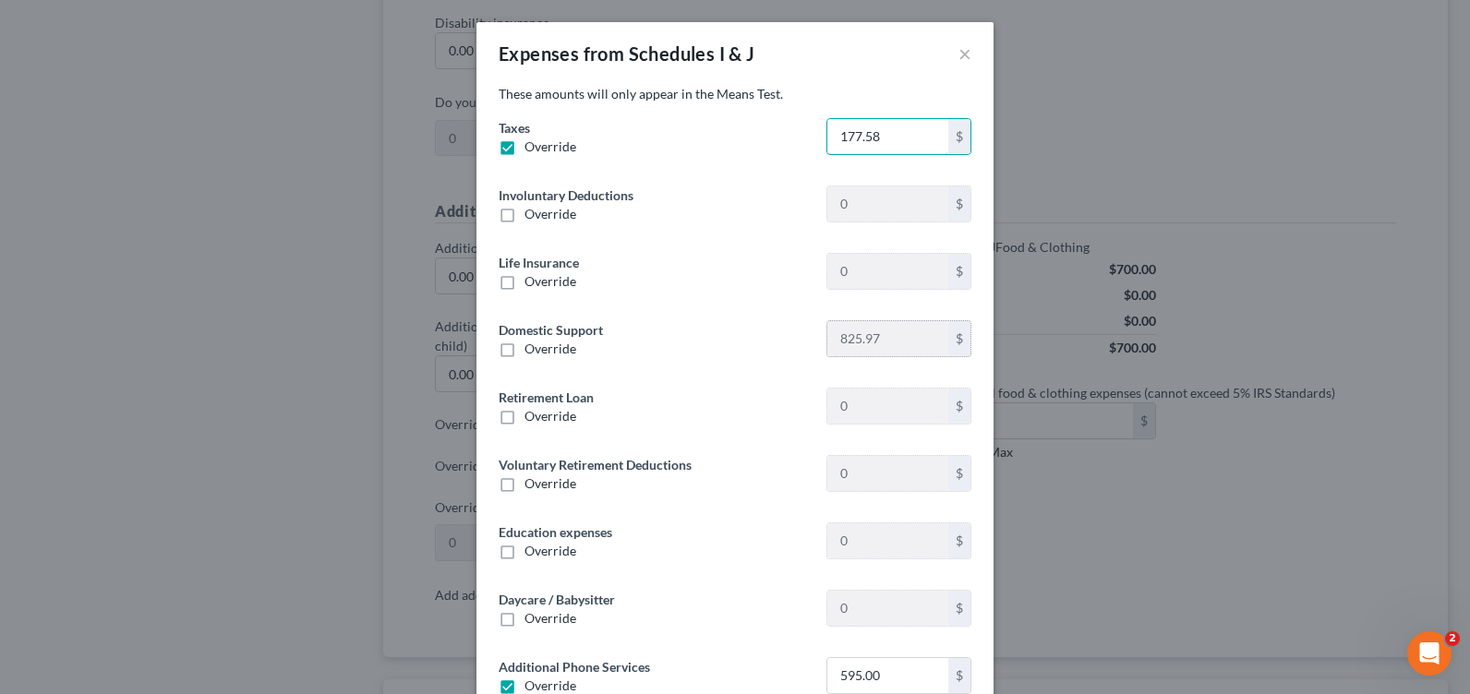
type input "177.58"
click at [682, 367] on div "Domestic Support Override 825.97 $" at bounding box center [734, 346] width 491 height 53
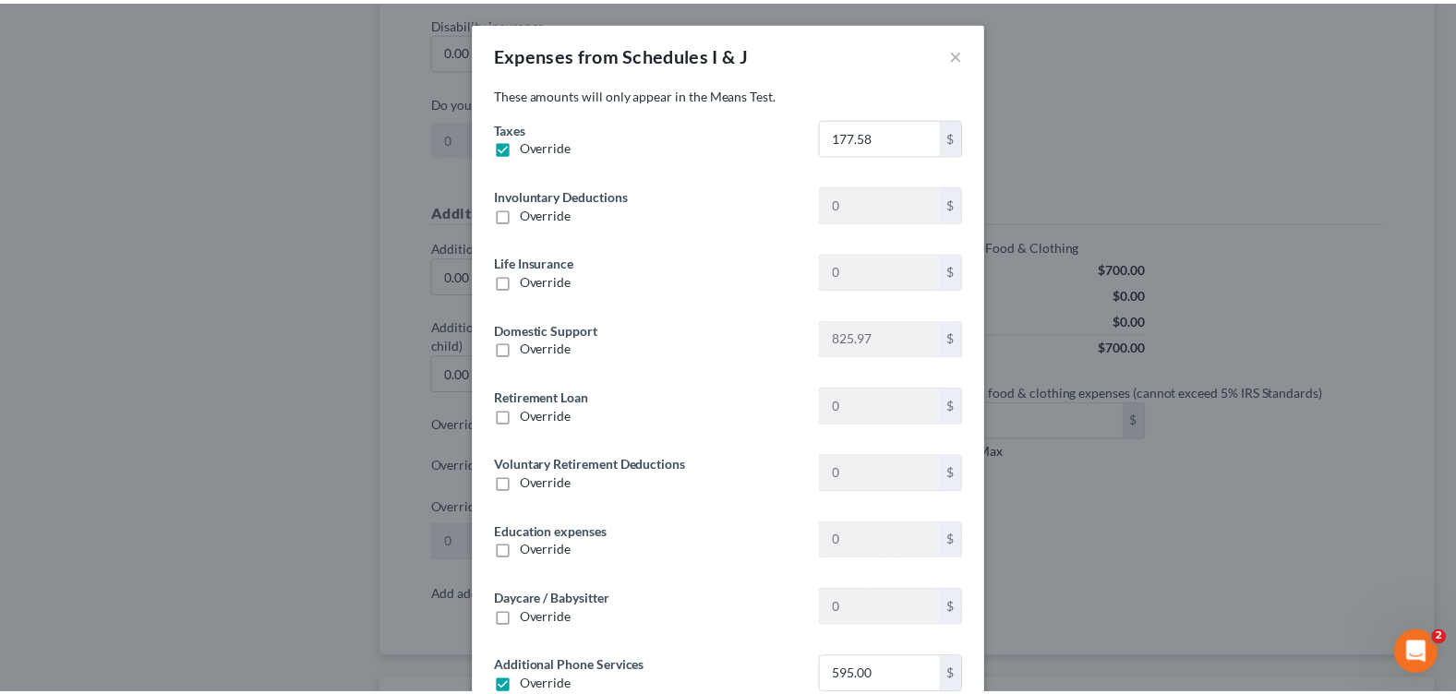
scroll to position [318, 0]
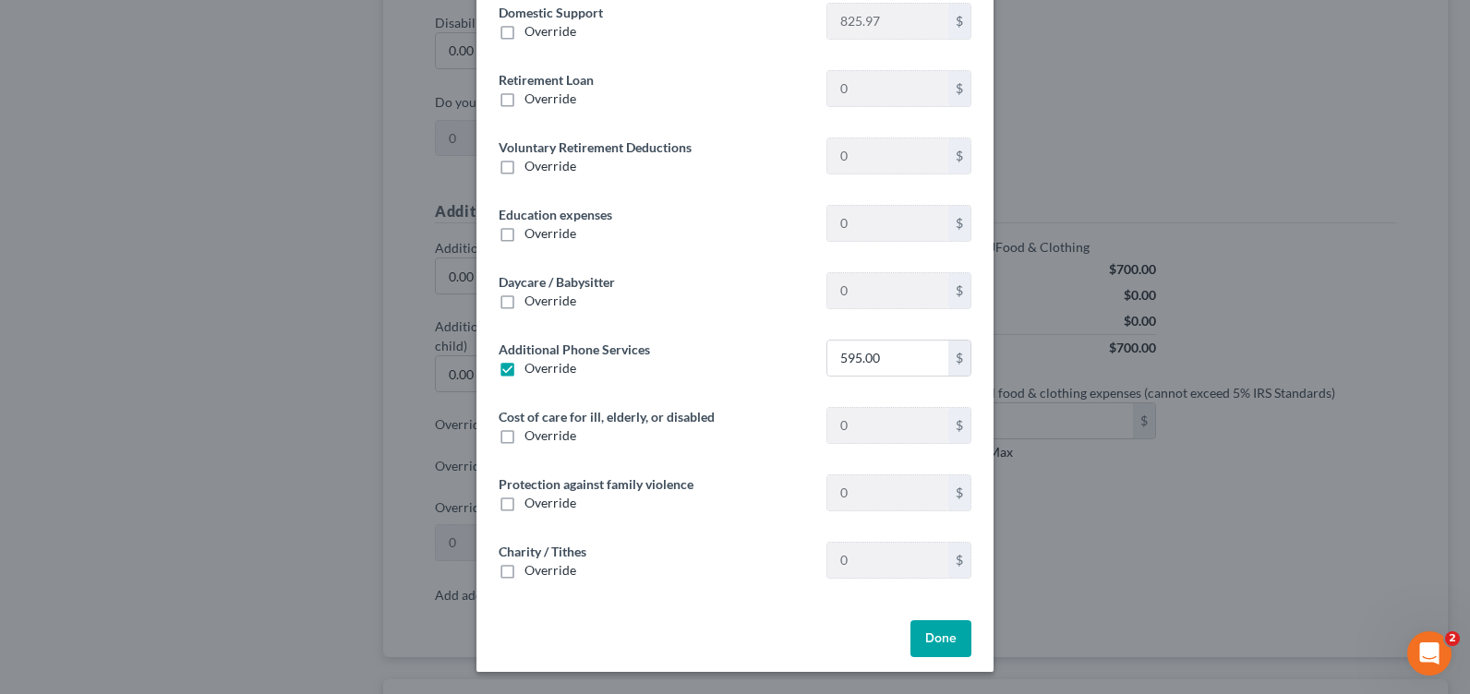
click at [934, 631] on button "Done" at bounding box center [940, 638] width 61 height 37
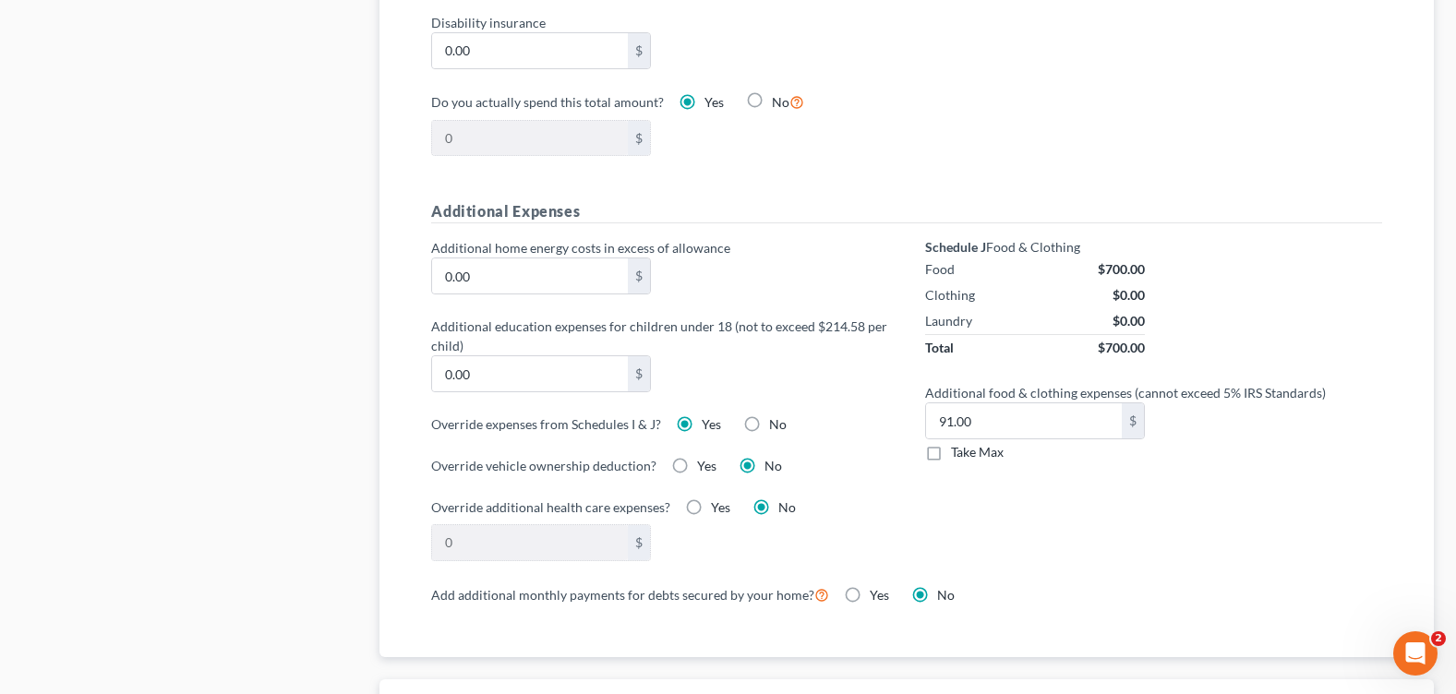
click at [711, 508] on label "Yes" at bounding box center [720, 508] width 19 height 18
click at [718, 508] on input "Yes" at bounding box center [724, 505] width 12 height 12
radio input "true"
click at [778, 508] on label "No" at bounding box center [787, 508] width 18 height 18
click at [786, 508] on input "No" at bounding box center [792, 505] width 12 height 12
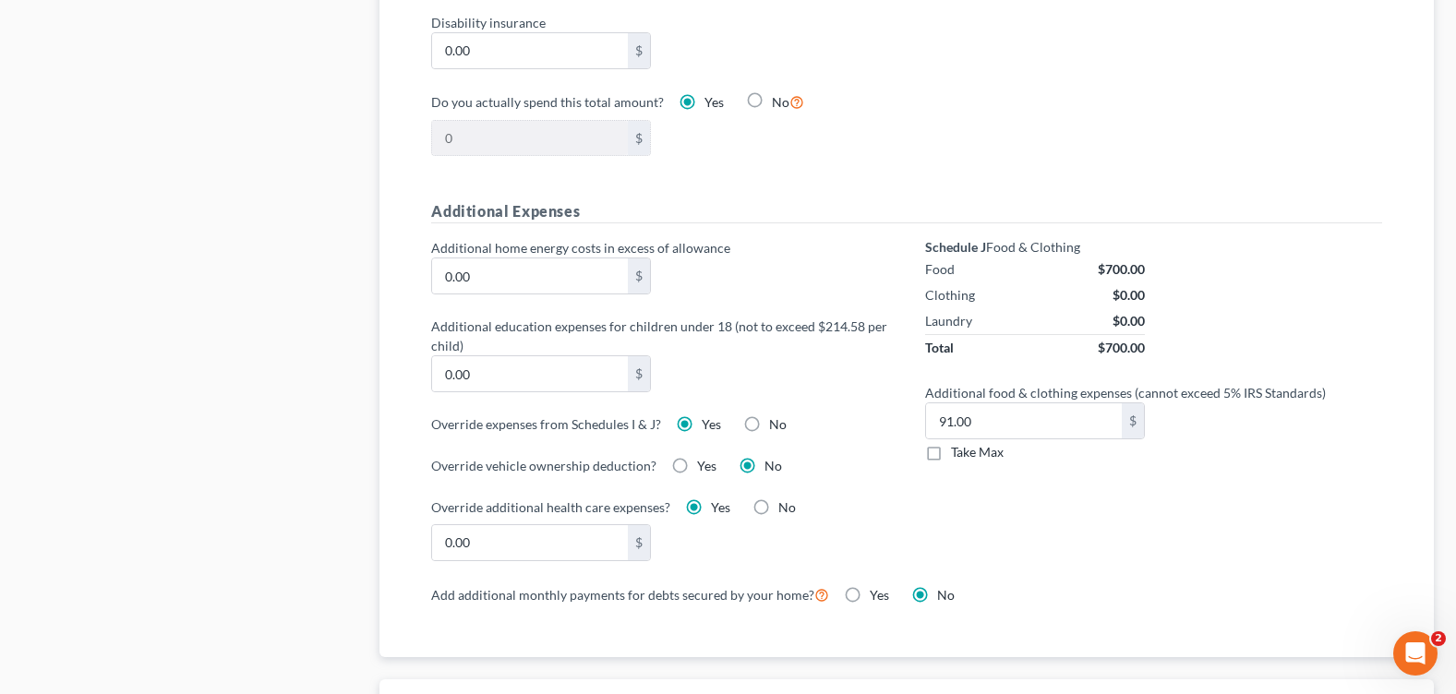
radio input "true"
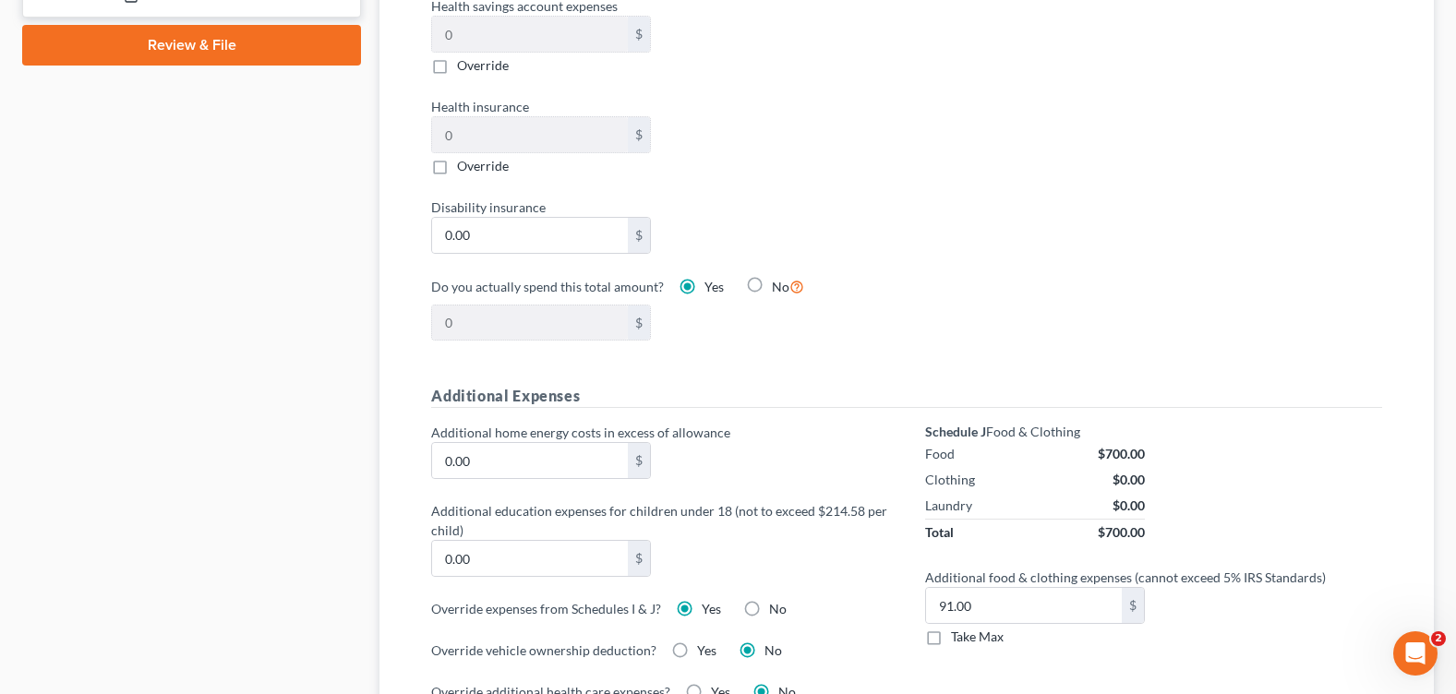
click at [457, 166] on label "Override" at bounding box center [483, 166] width 52 height 18
click at [464, 166] on input "Override" at bounding box center [470, 163] width 12 height 12
checkbox input "true"
type input "4.00"
type input "4"
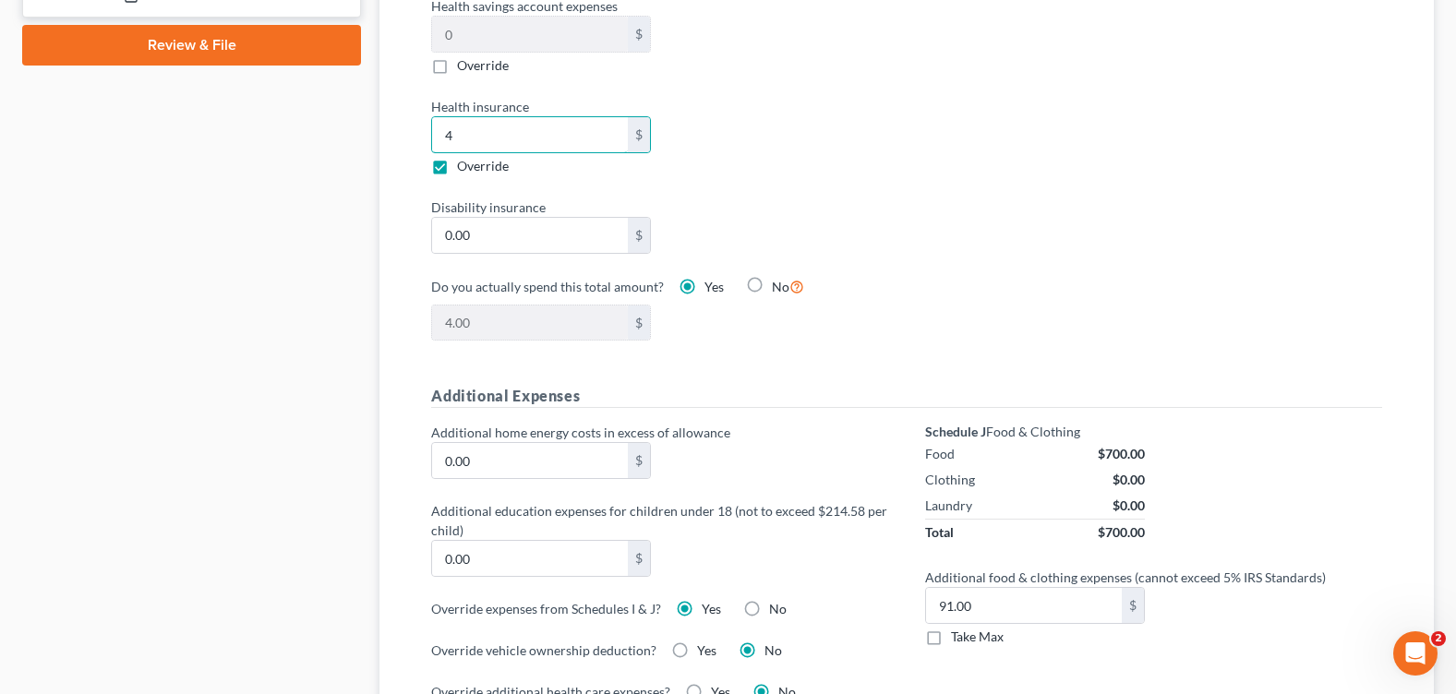
type input "44.00"
type input "44"
type input "446.00"
type input "446."
type input "446.10"
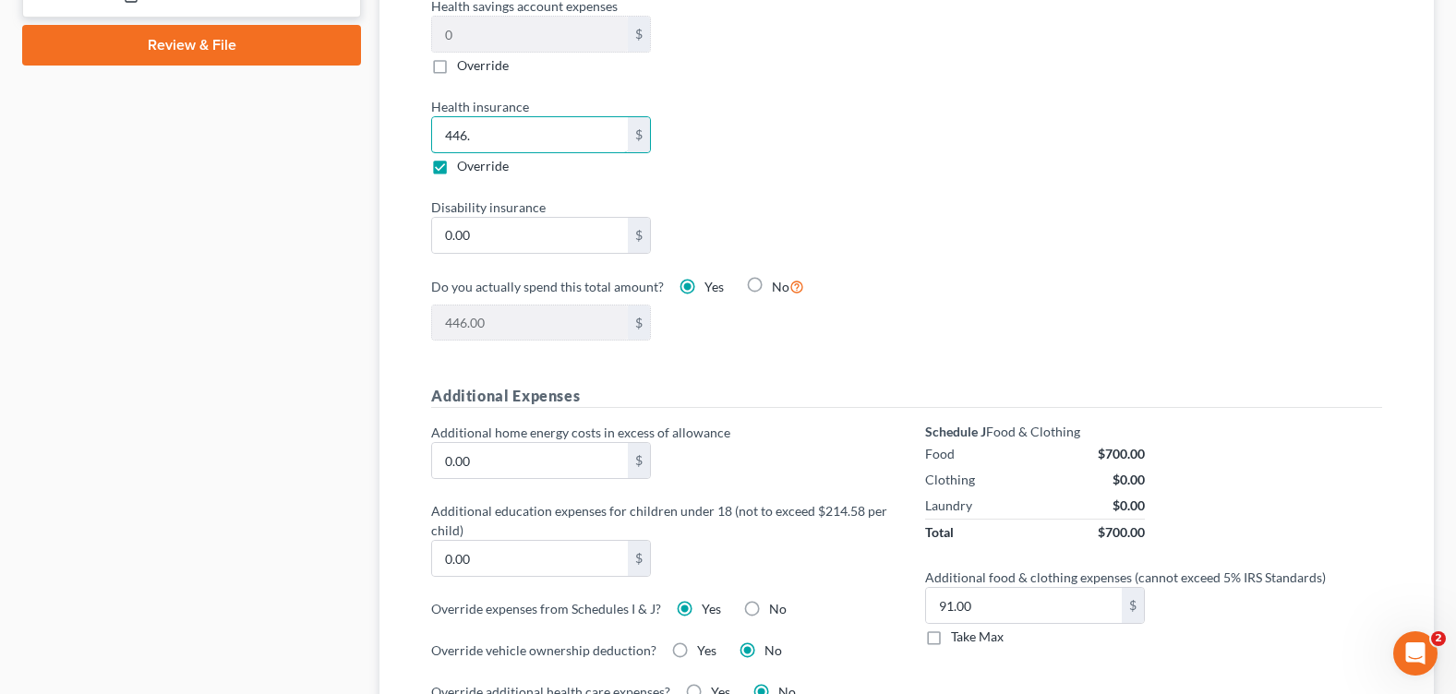
type input "446.1"
type input "446.12"
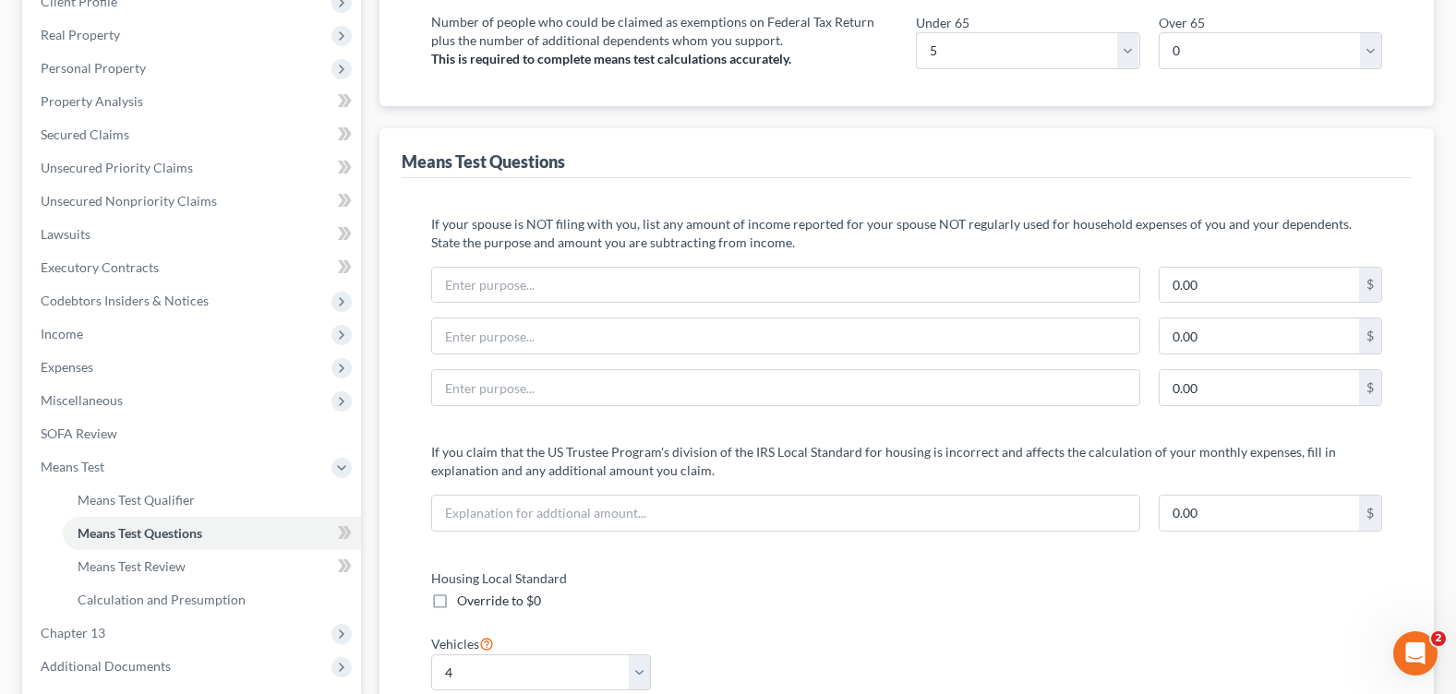
scroll to position [0, 0]
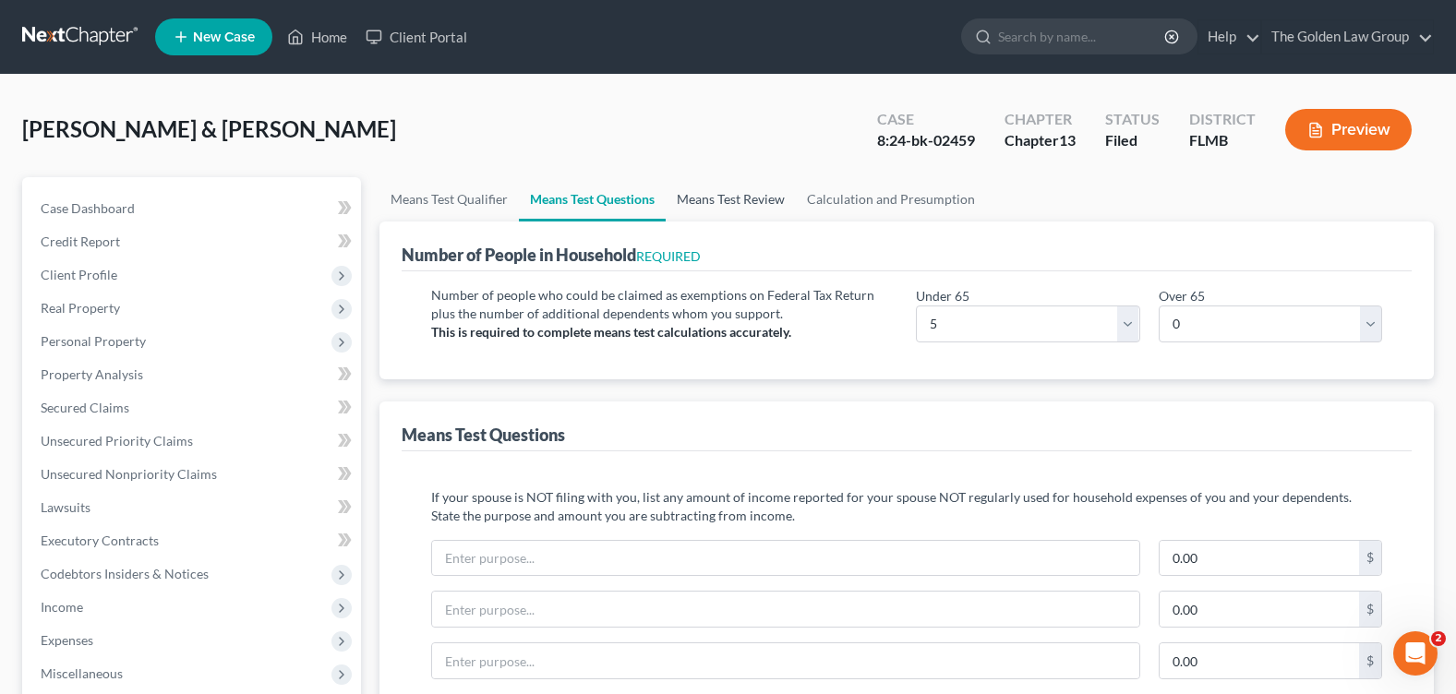
type input "446.12"
click at [752, 203] on link "Means Test Review" at bounding box center [731, 199] width 130 height 44
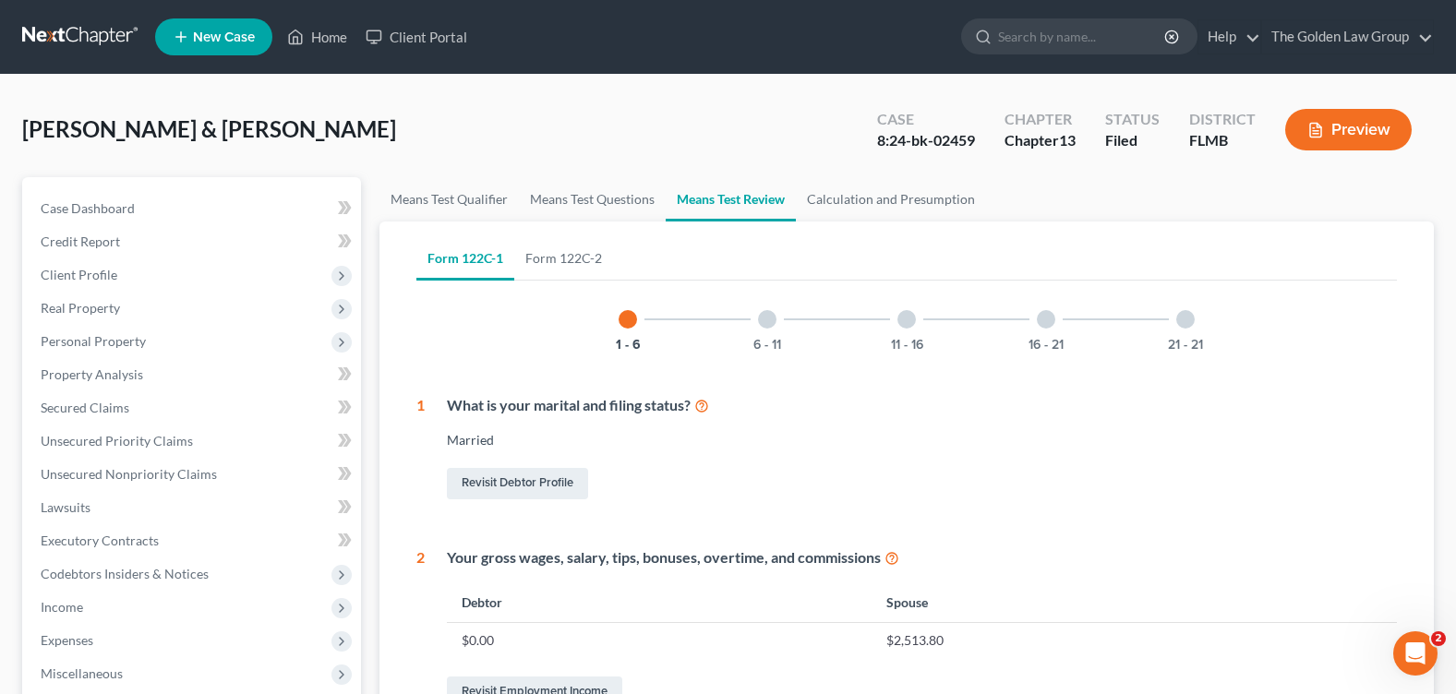
click at [768, 329] on div "6 - 11" at bounding box center [767, 319] width 63 height 63
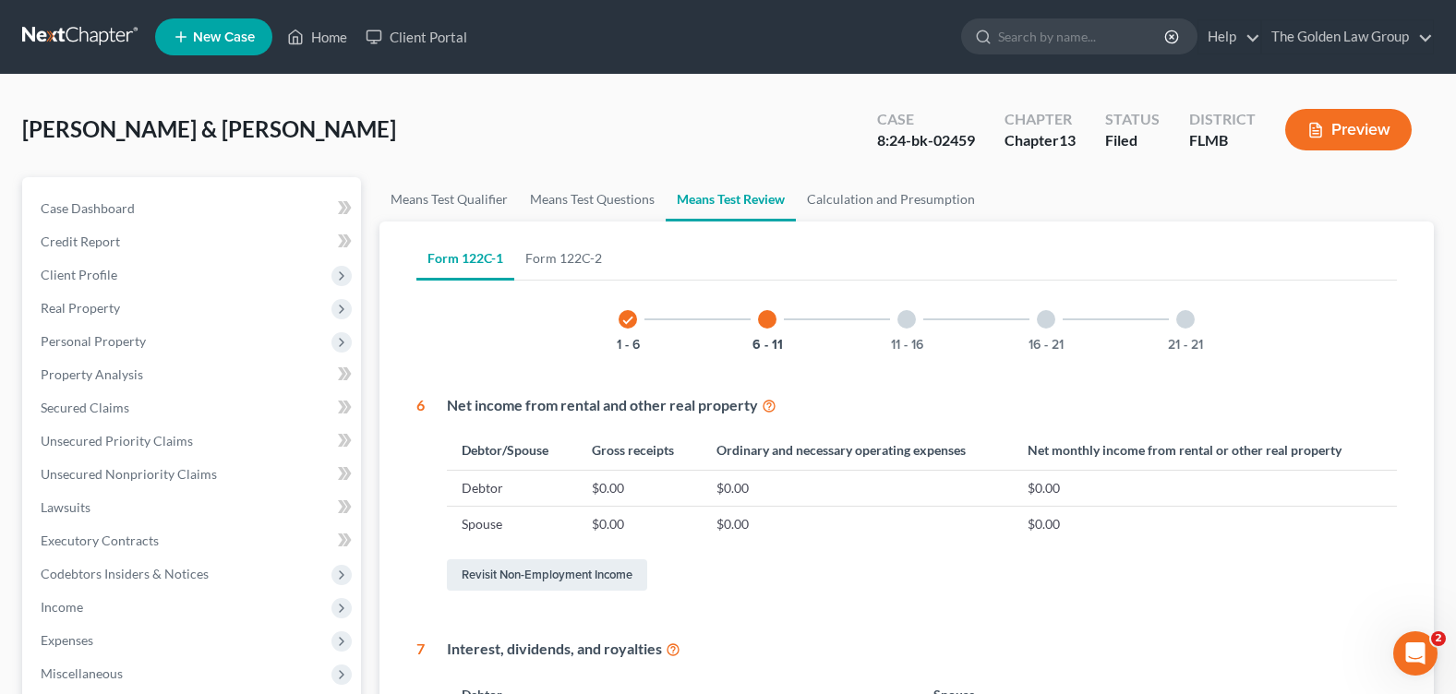
click at [1043, 318] on div at bounding box center [1046, 319] width 18 height 18
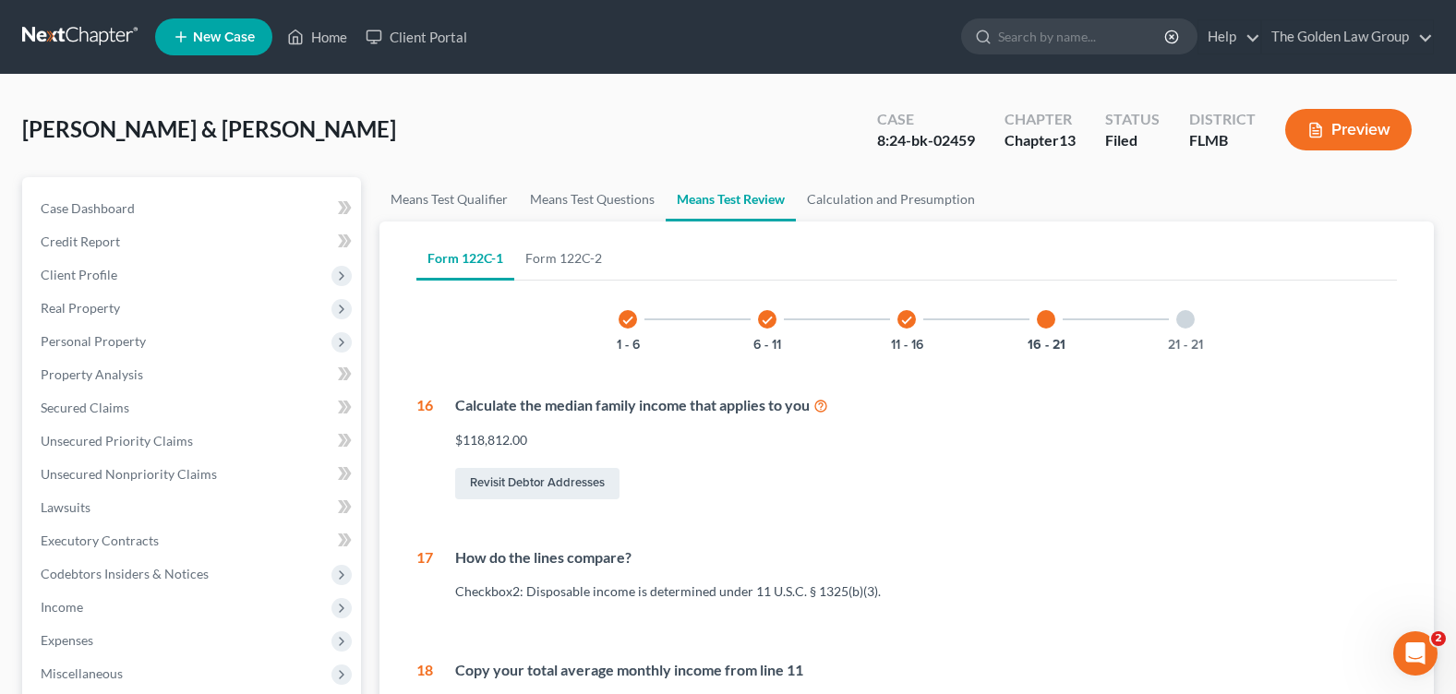
click at [1186, 319] on div at bounding box center [1185, 319] width 18 height 18
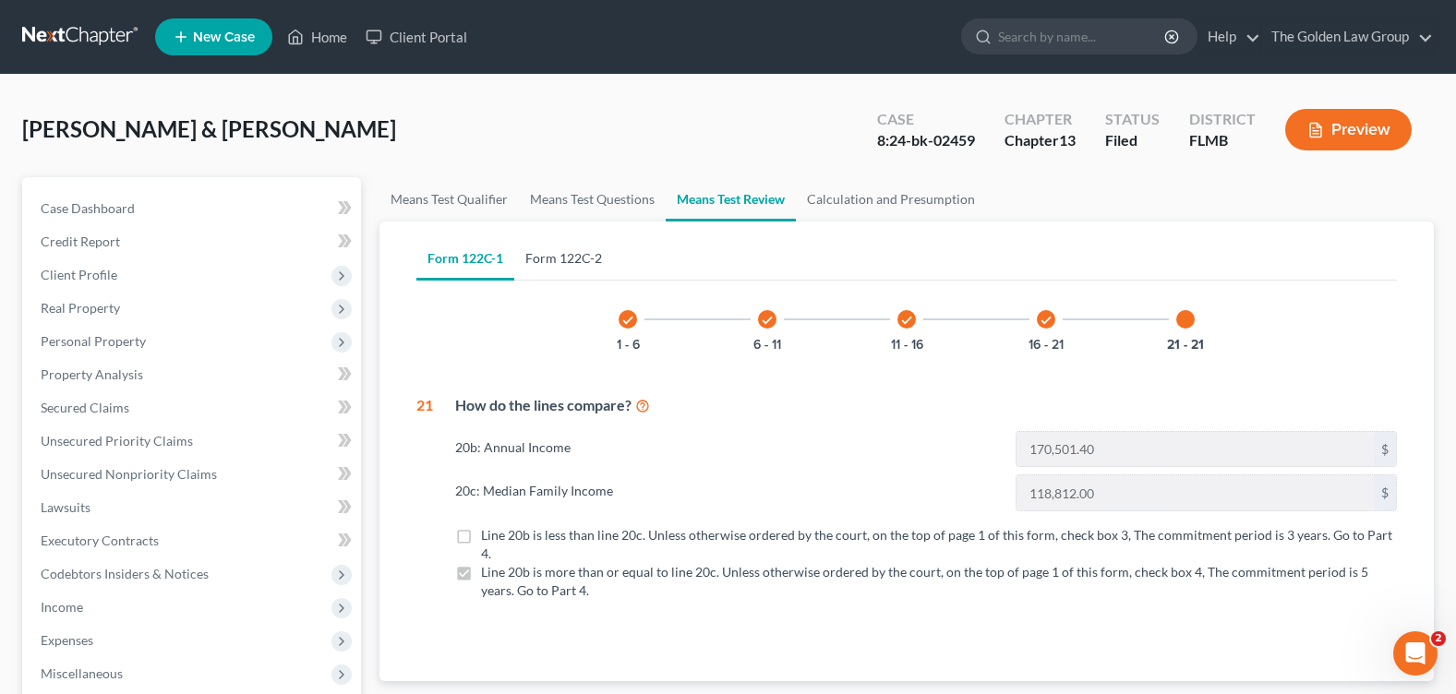
click at [575, 256] on link "Form 122C-2" at bounding box center [563, 258] width 99 height 44
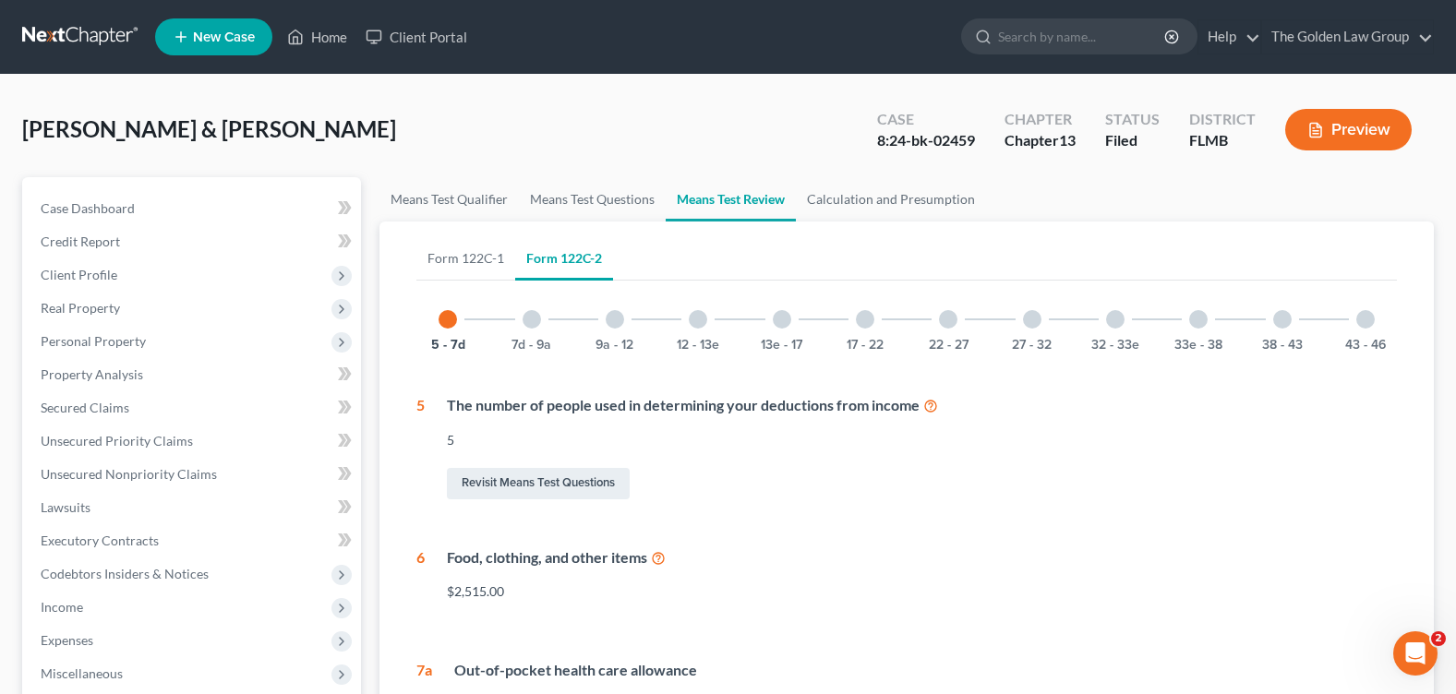
click at [661, 560] on icon at bounding box center [658, 557] width 15 height 18
click at [455, 260] on link "Form 122C-1" at bounding box center [465, 258] width 99 height 44
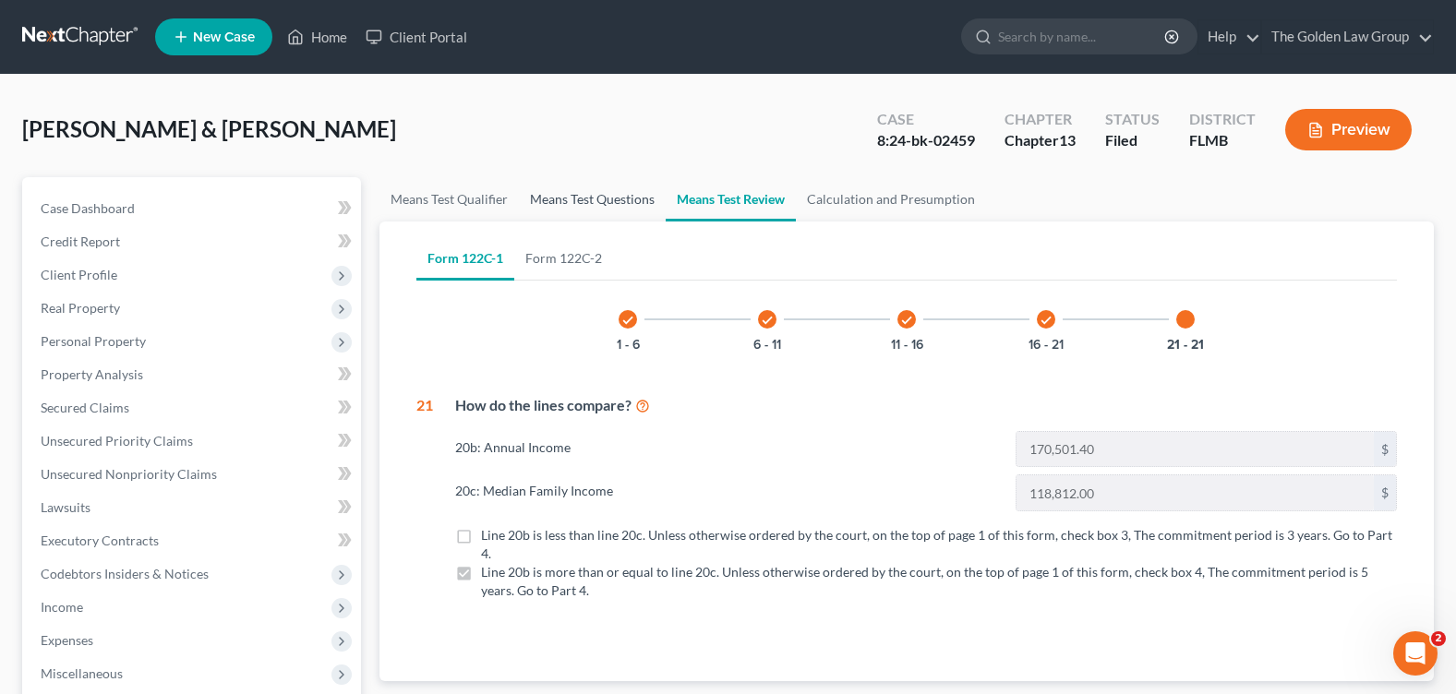
click at [601, 207] on link "Means Test Questions" at bounding box center [592, 199] width 147 height 44
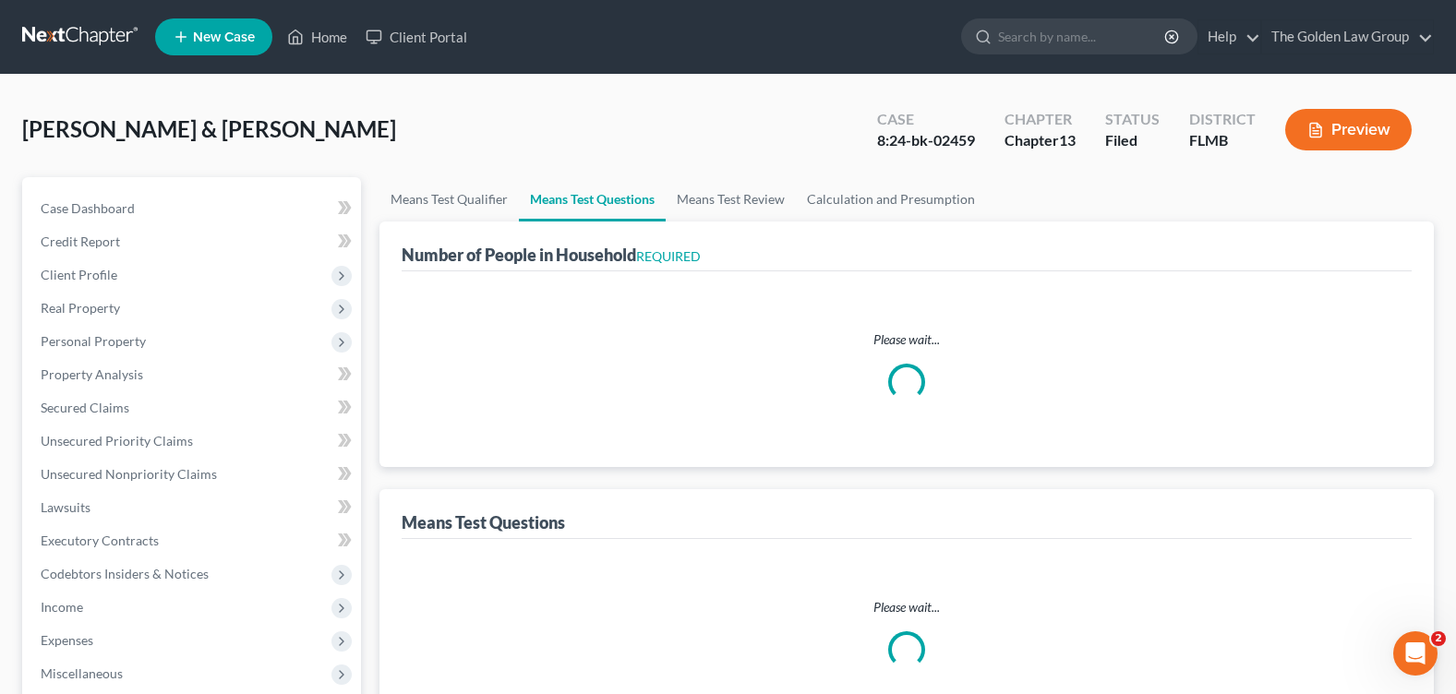
select select "1"
select select "60"
select select "1"
select select "60"
select select "1"
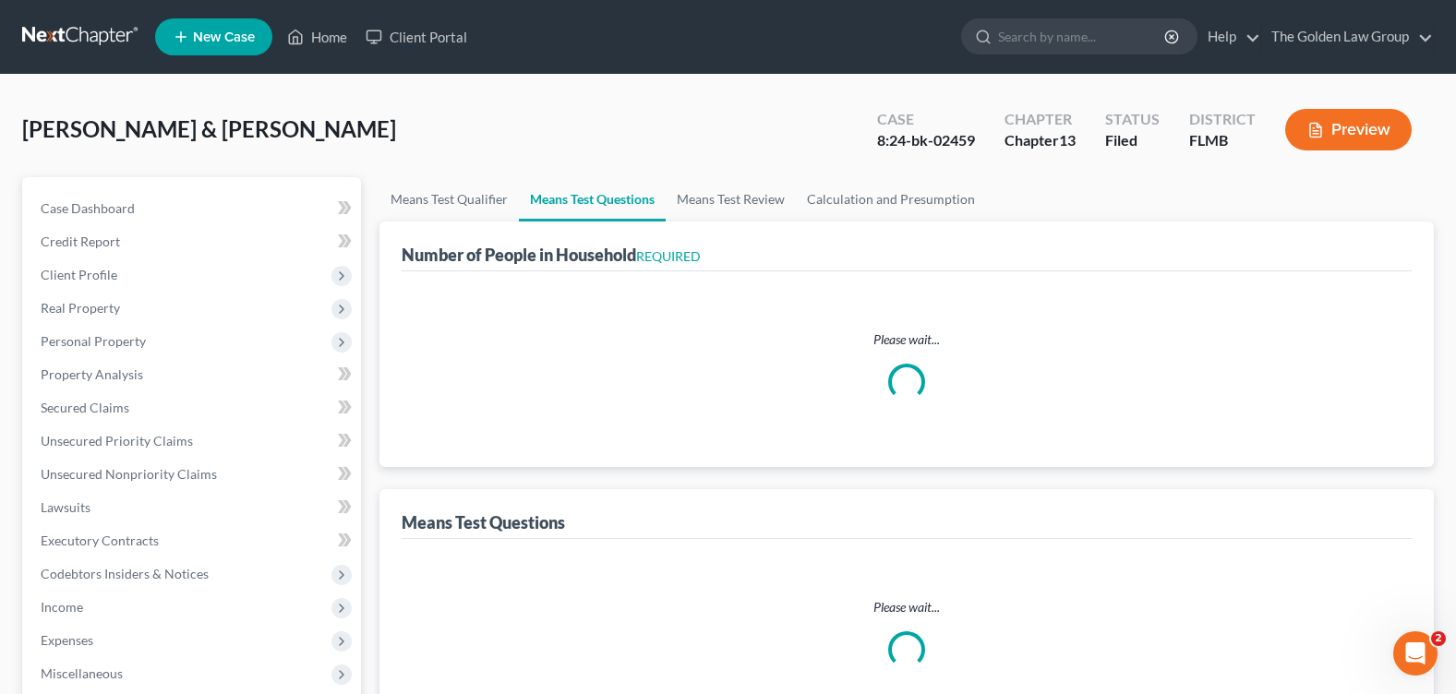
select select "60"
select select "0"
select select "60"
select select "1"
select select "60"
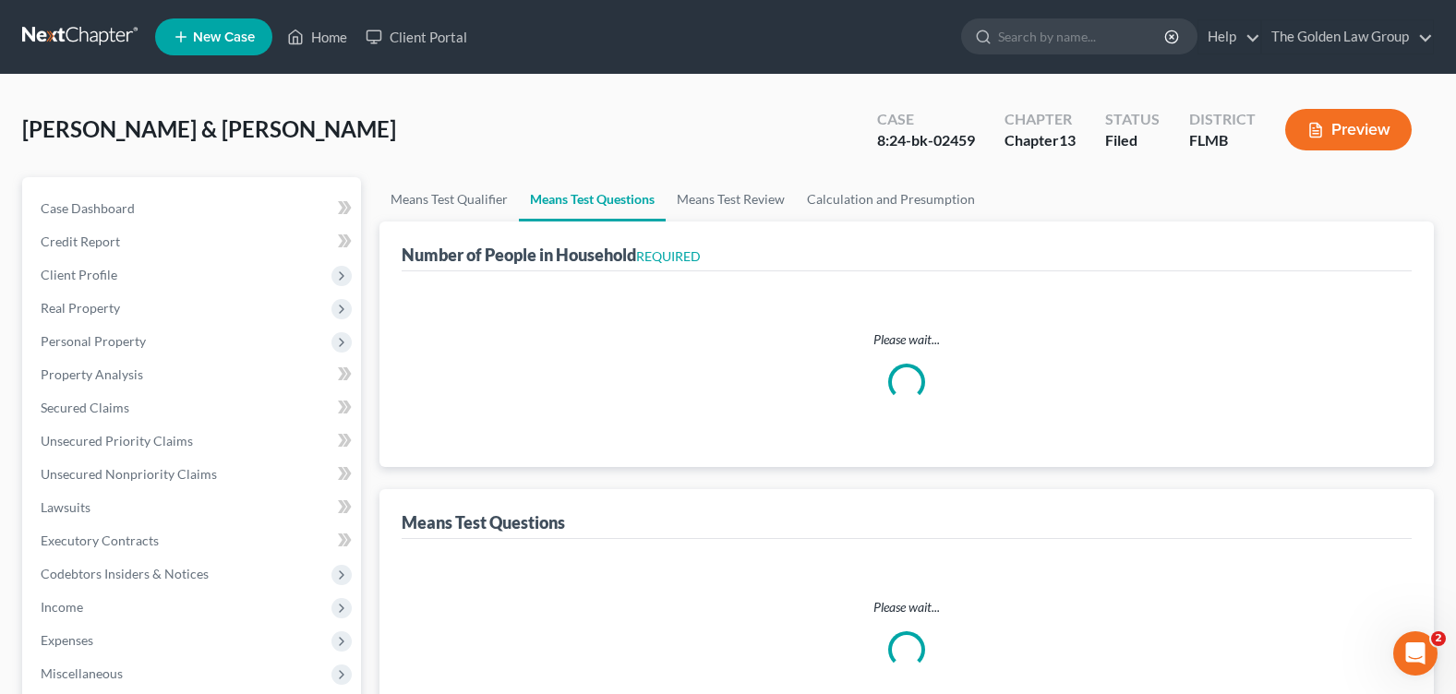
select select "0"
select select "60"
select select "2"
select select "60"
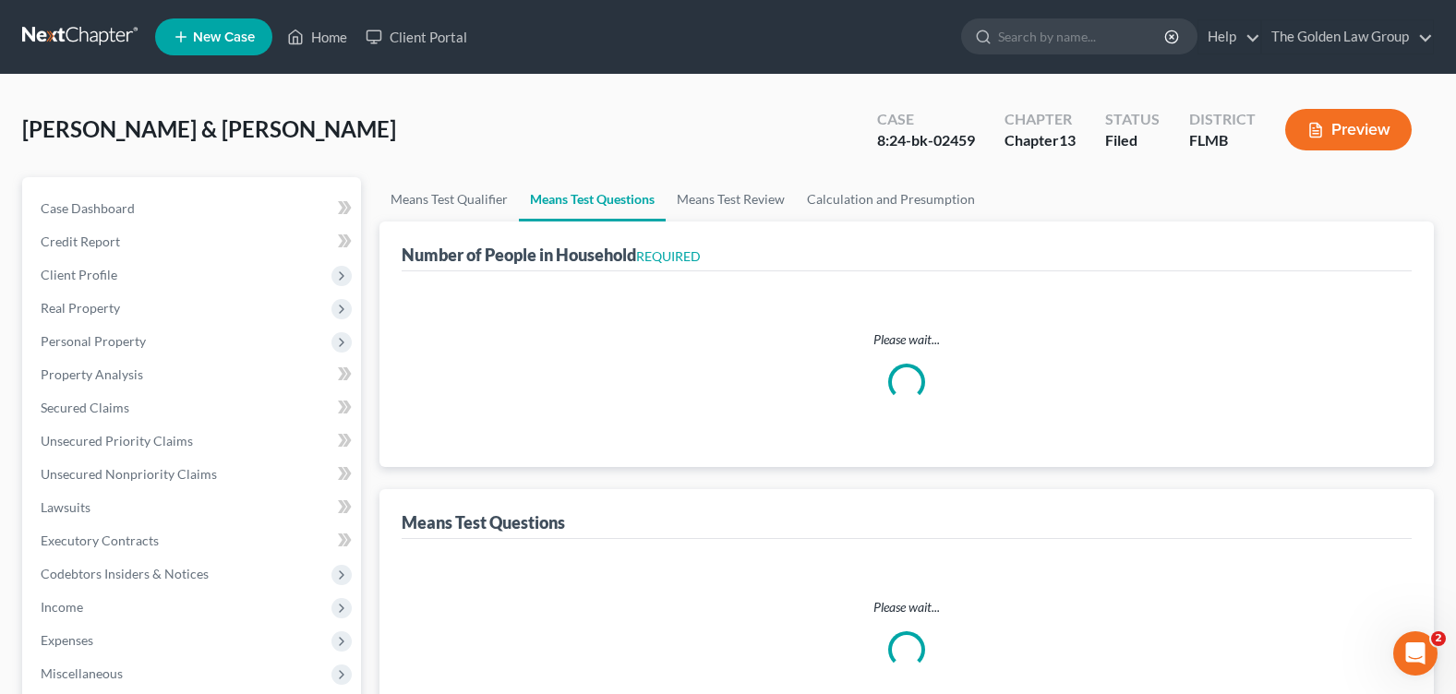
select select "2"
select select "60"
select select "5"
select select "0"
select select "4"
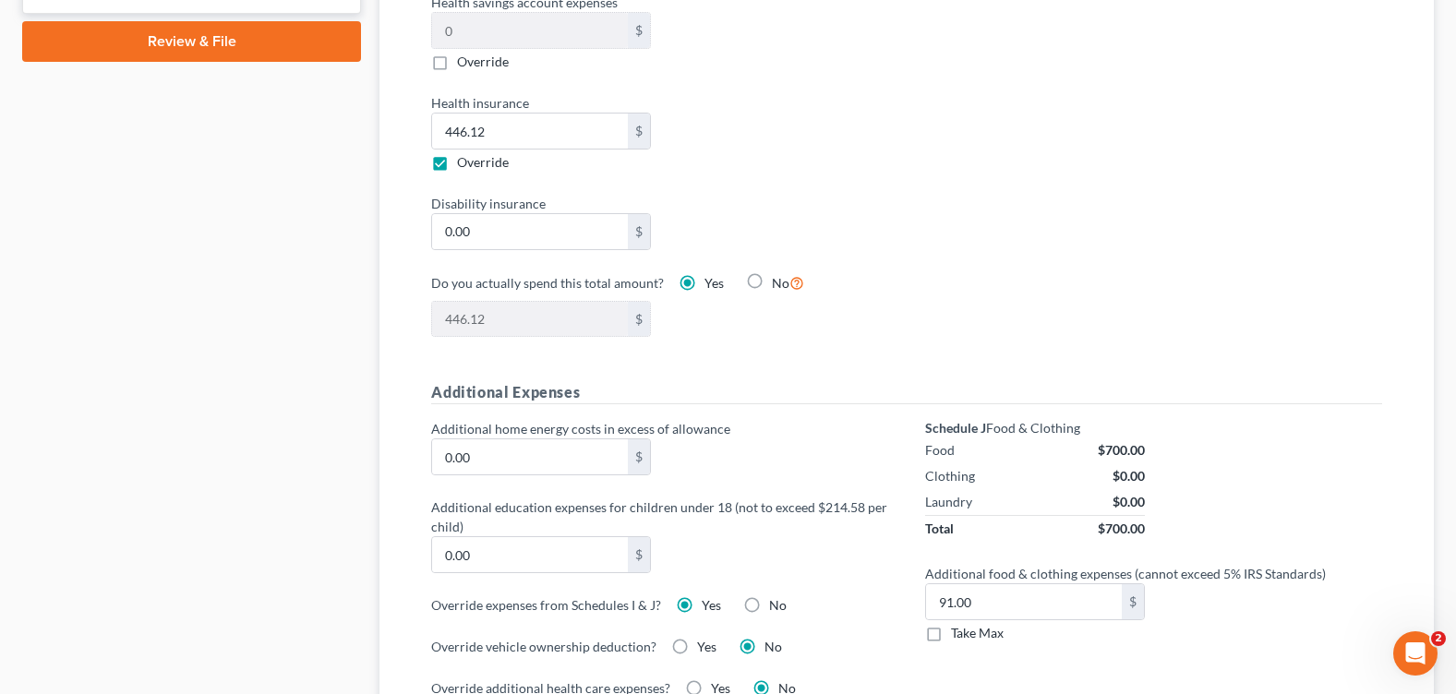
scroll to position [1200, 0]
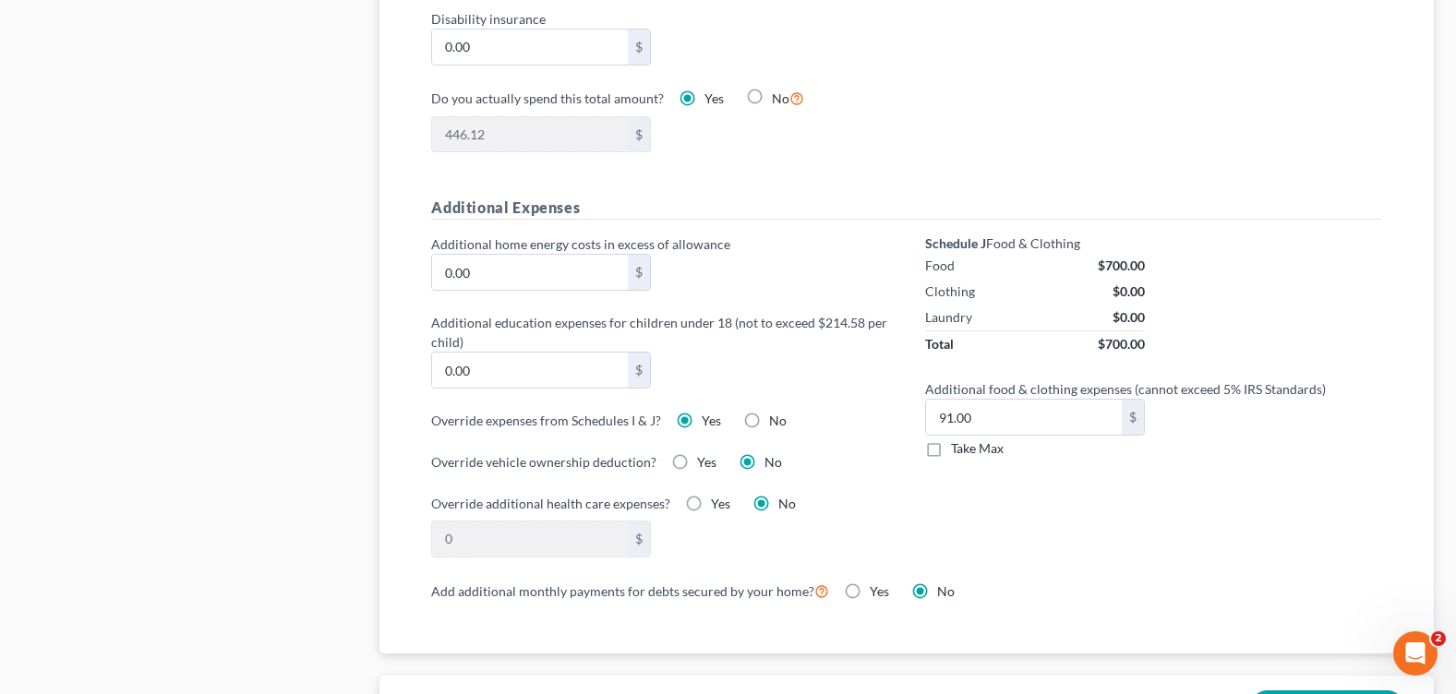
click at [1204, 520] on div "Schedule J Food & Clothing Food $700.00 Clothing $0.00 Laundry $0.00 Total $700…" at bounding box center [1154, 407] width 494 height 344
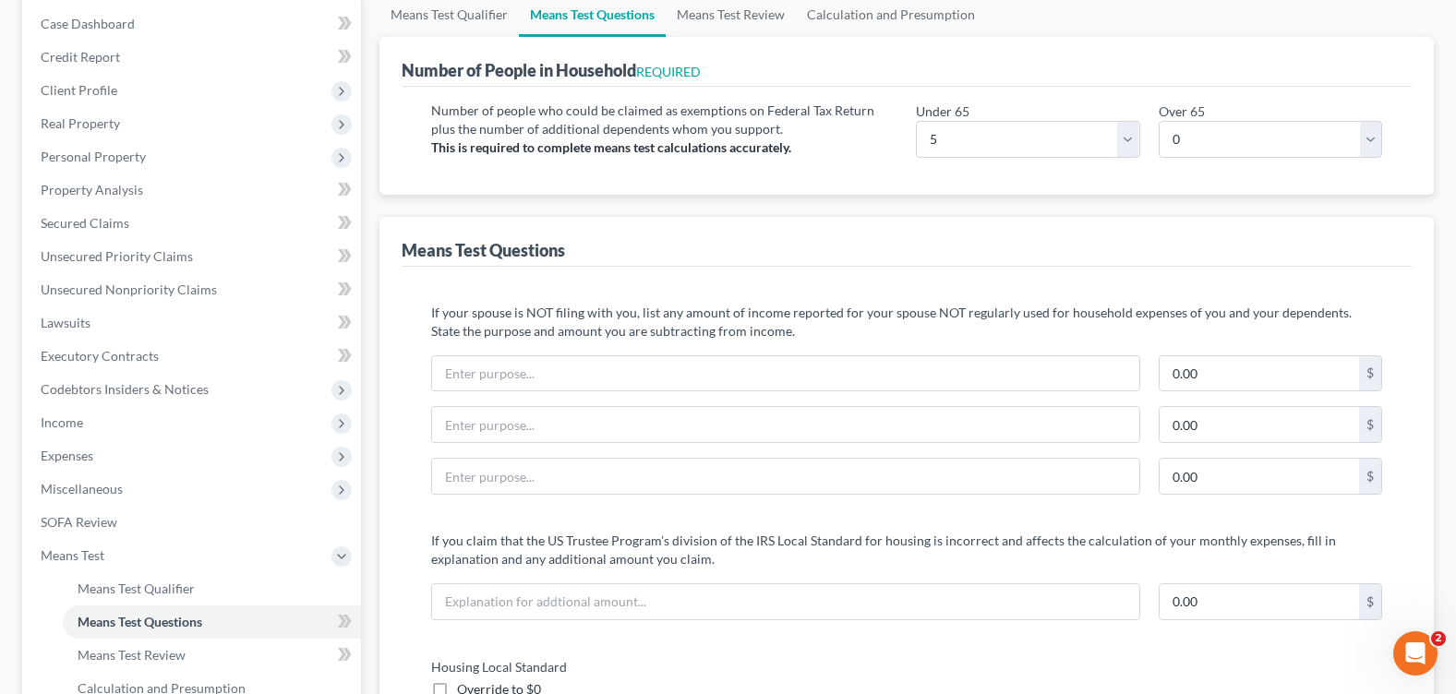
scroll to position [0, 0]
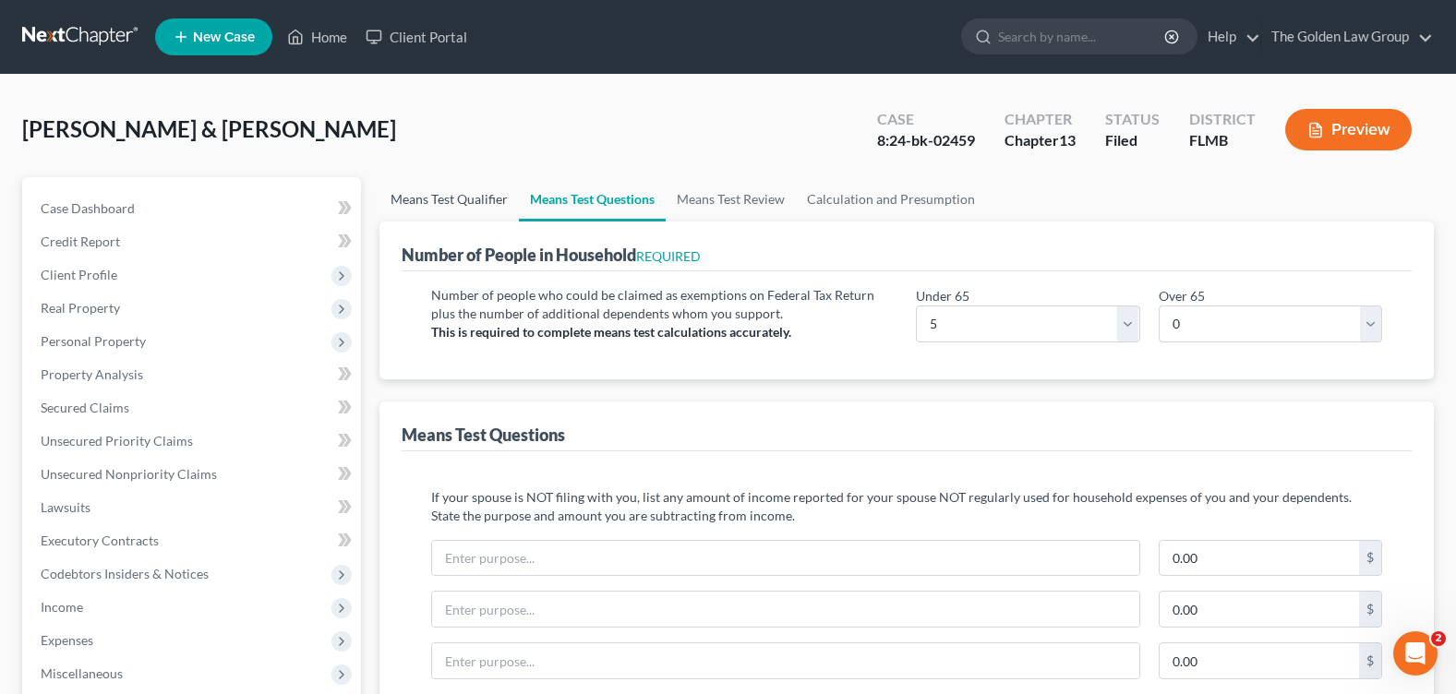
click at [453, 189] on link "Means Test Qualifier" at bounding box center [448, 199] width 139 height 44
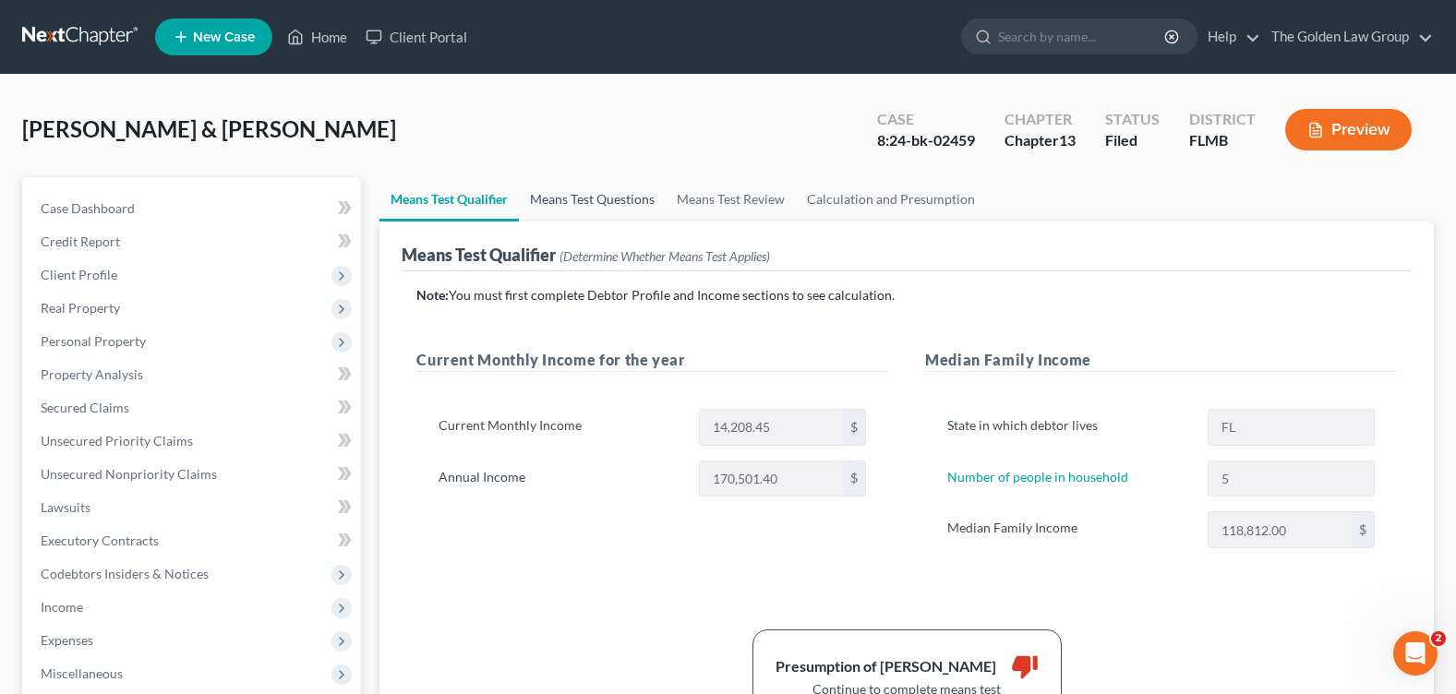
click at [611, 206] on link "Means Test Questions" at bounding box center [592, 199] width 147 height 44
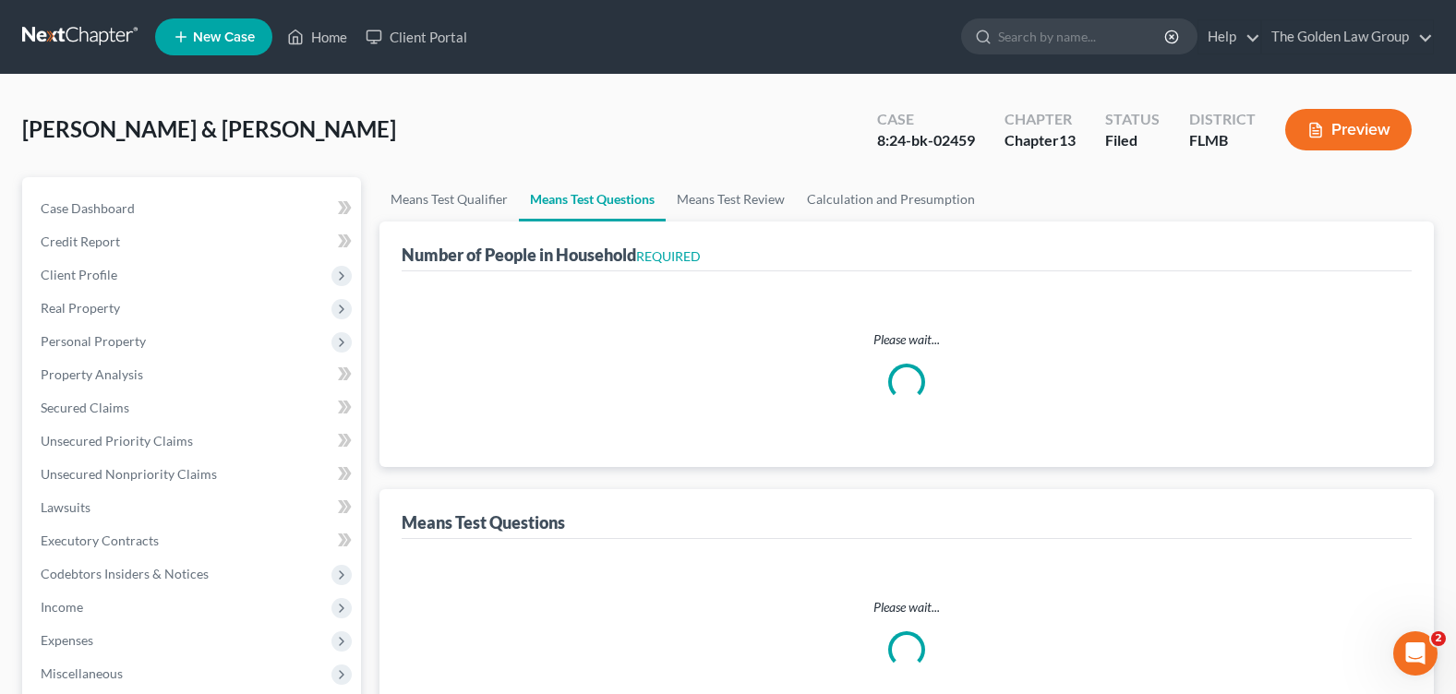
select select "1"
select select "60"
select select "1"
select select "60"
select select "1"
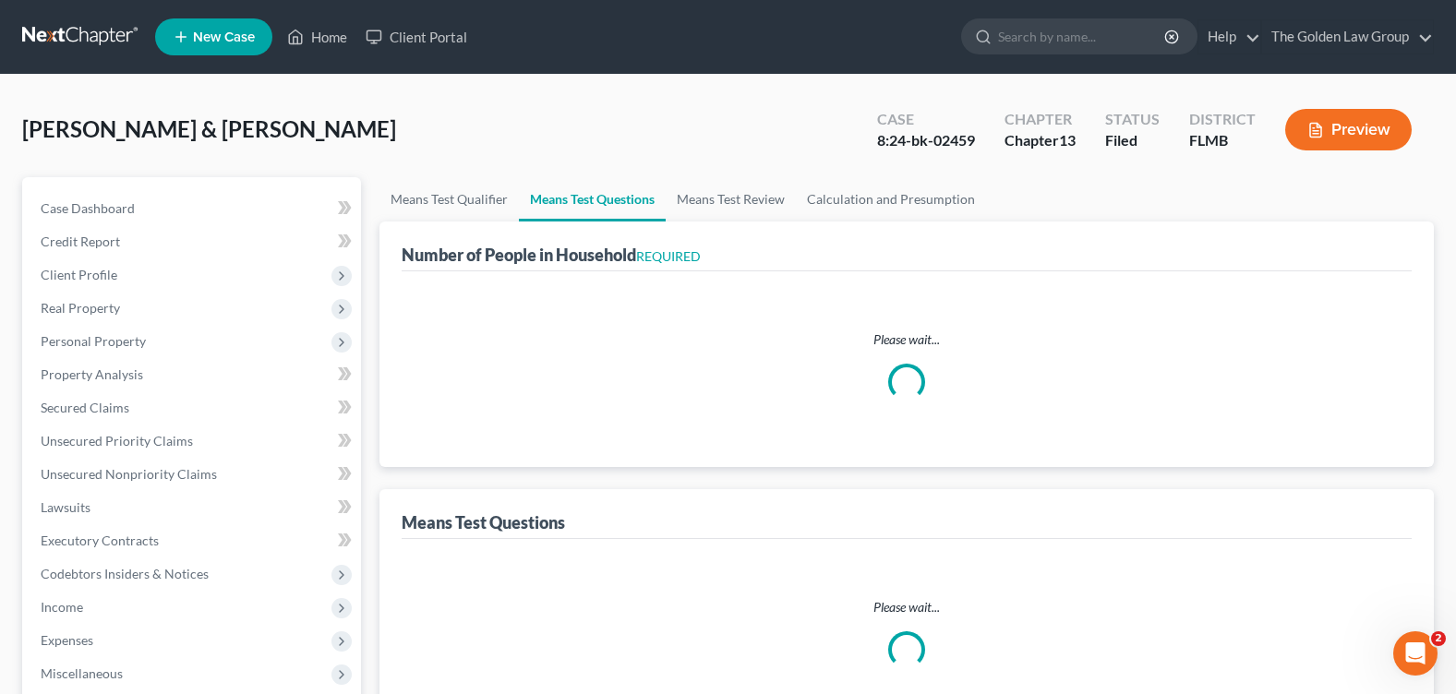
select select "60"
select select "0"
select select "60"
select select "1"
select select "60"
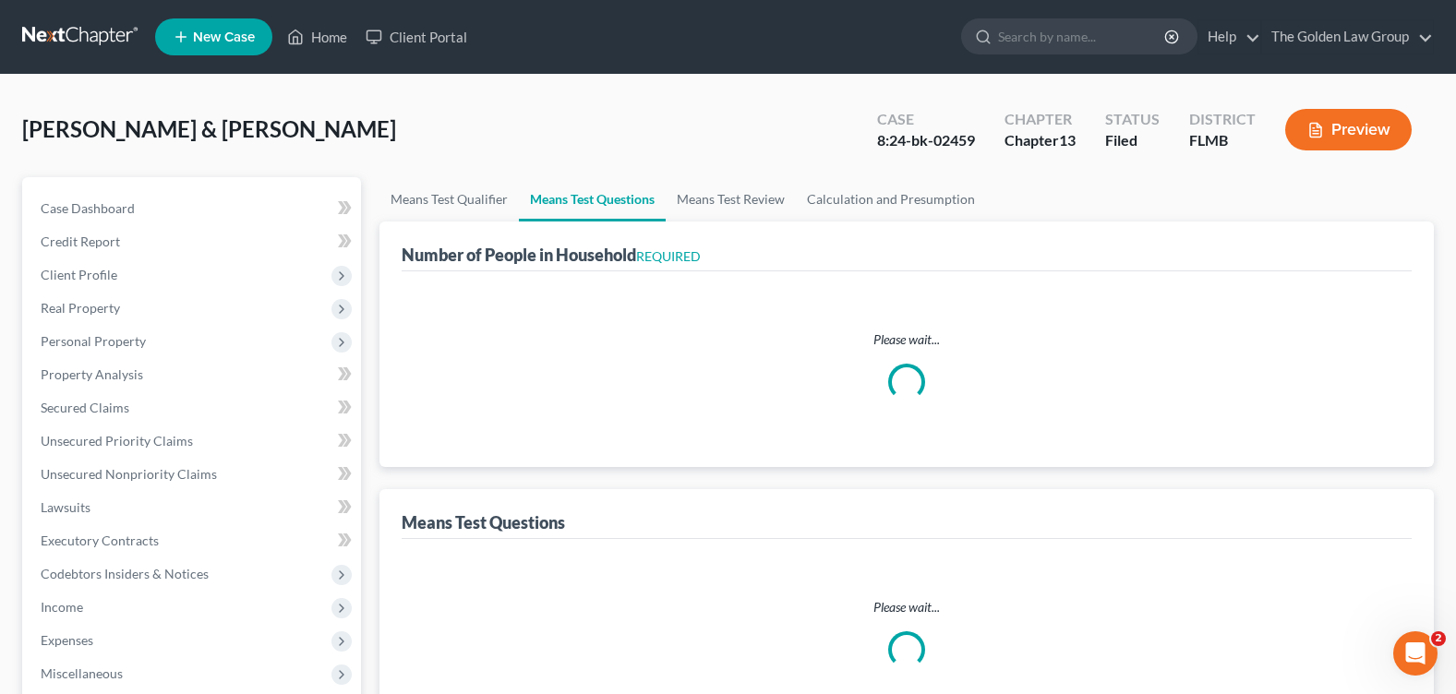
select select "0"
select select "60"
select select "2"
select select "60"
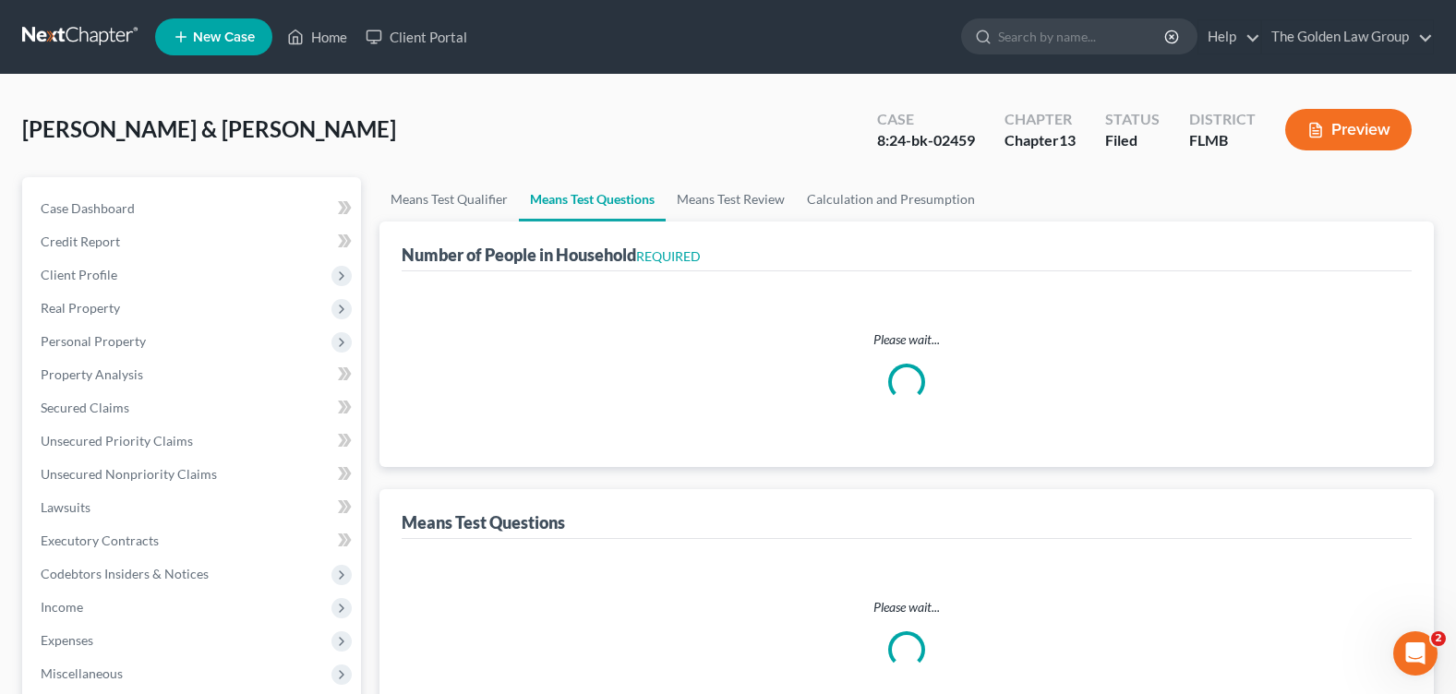
select select "2"
select select "60"
select select "5"
select select "0"
select select "4"
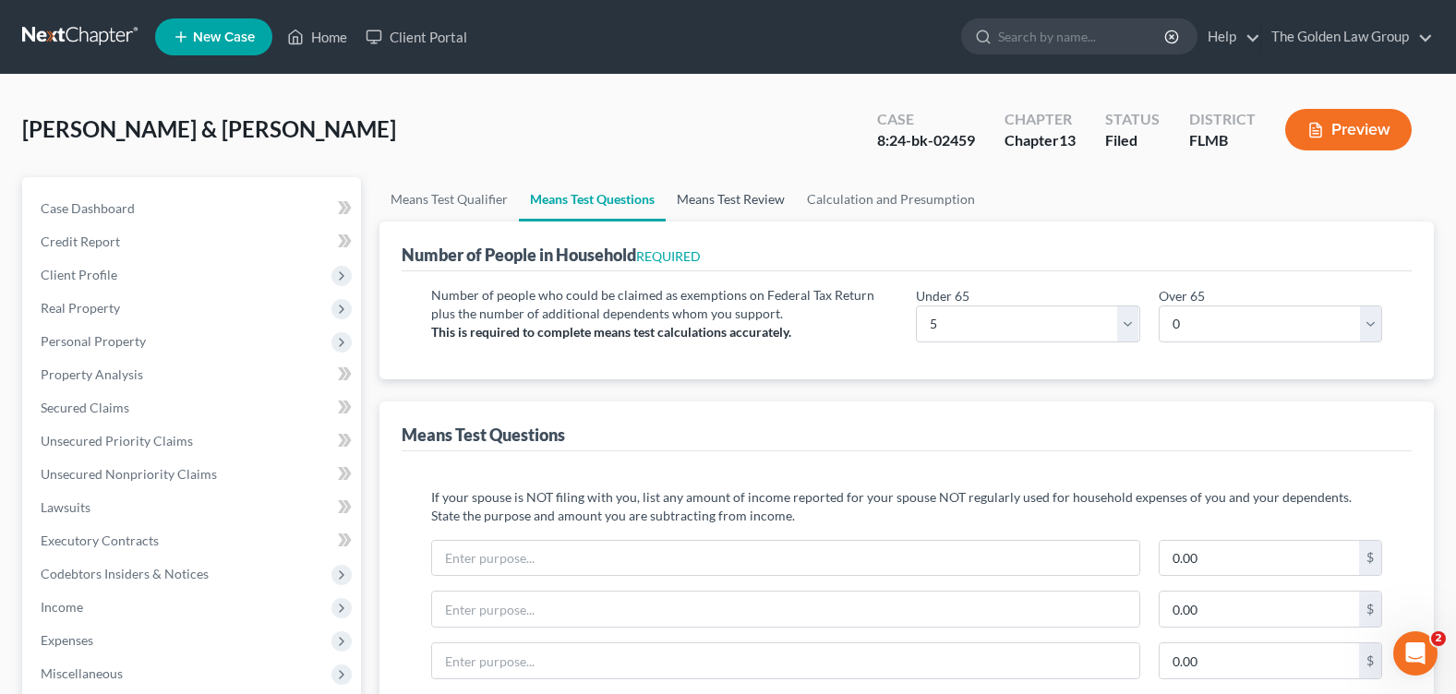
drag, startPoint x: 668, startPoint y: 113, endPoint x: 668, endPoint y: 207, distance: 94.2
click at [667, 113] on div "[PERSON_NAME] & [PERSON_NAME] Upgraded Case 8:24-bk-02459 Chapter Chapter 13 St…" at bounding box center [728, 137] width 1412 height 80
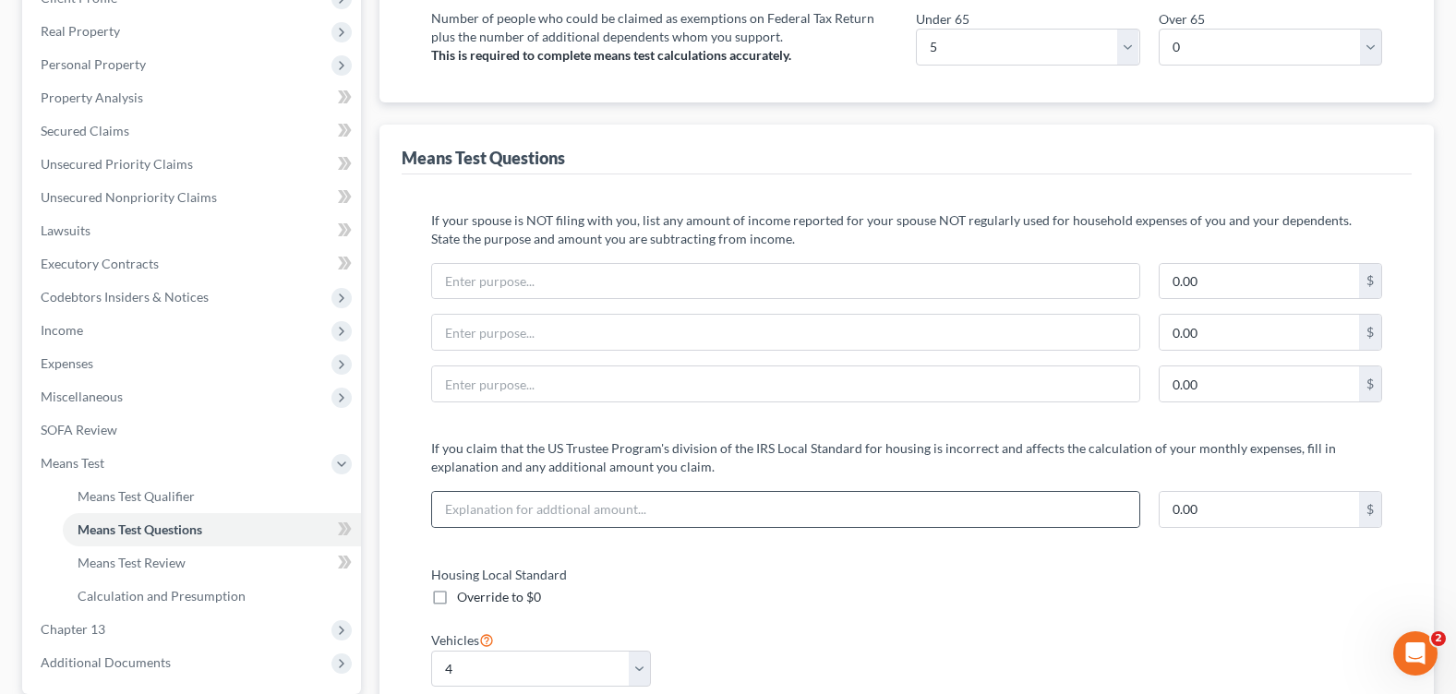
scroll to position [92, 0]
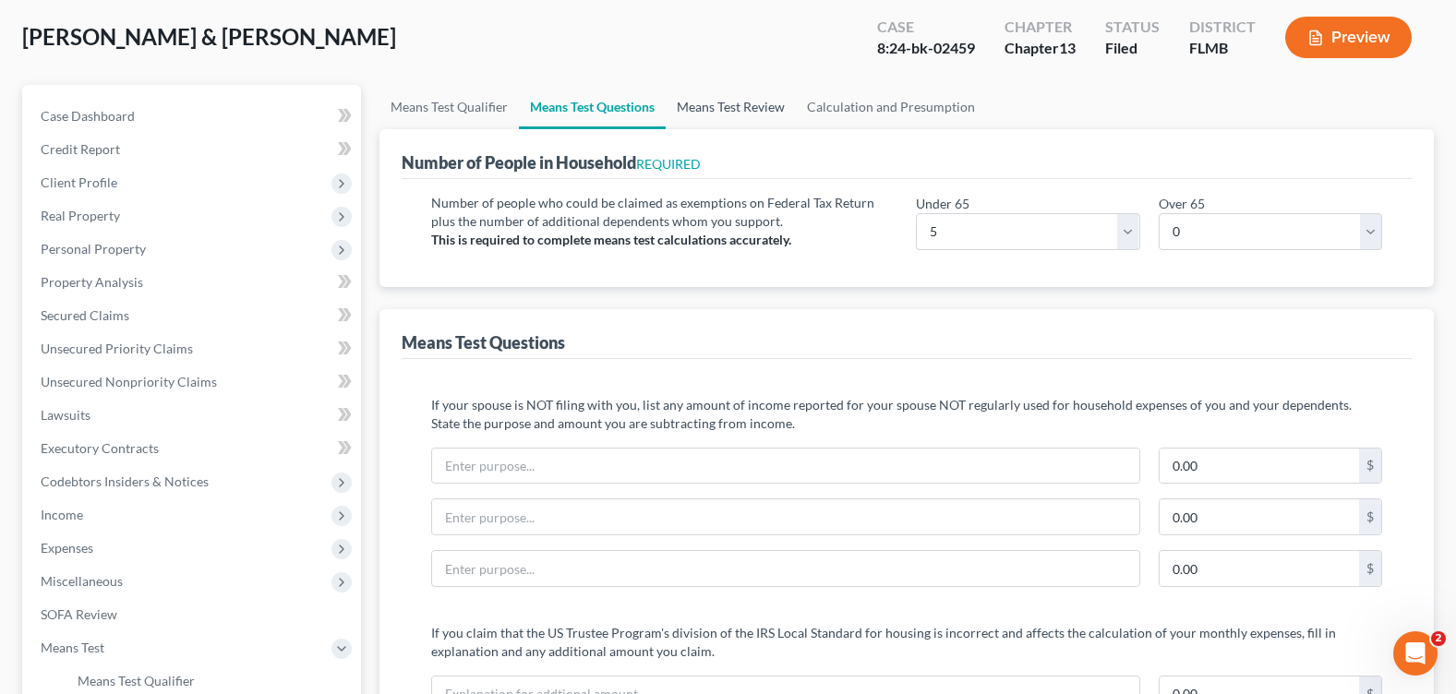
click at [714, 109] on link "Means Test Review" at bounding box center [731, 107] width 130 height 44
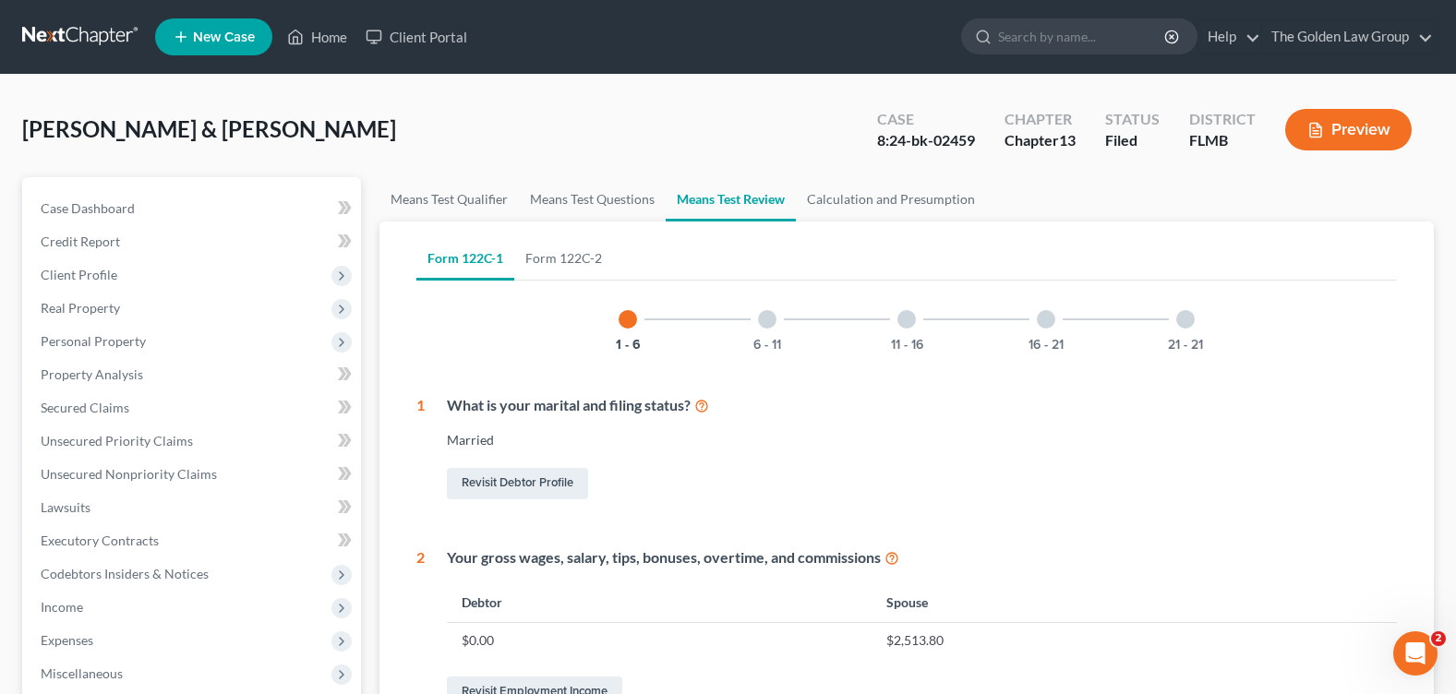
click at [949, 449] on div "What is your marital and filing status? Married Revisit Debtor Profile" at bounding box center [911, 449] width 972 height 108
drag, startPoint x: 752, startPoint y: 297, endPoint x: 760, endPoint y: 311, distance: 15.7
click at [756, 307] on div "6 - 11" at bounding box center [767, 319] width 63 height 63
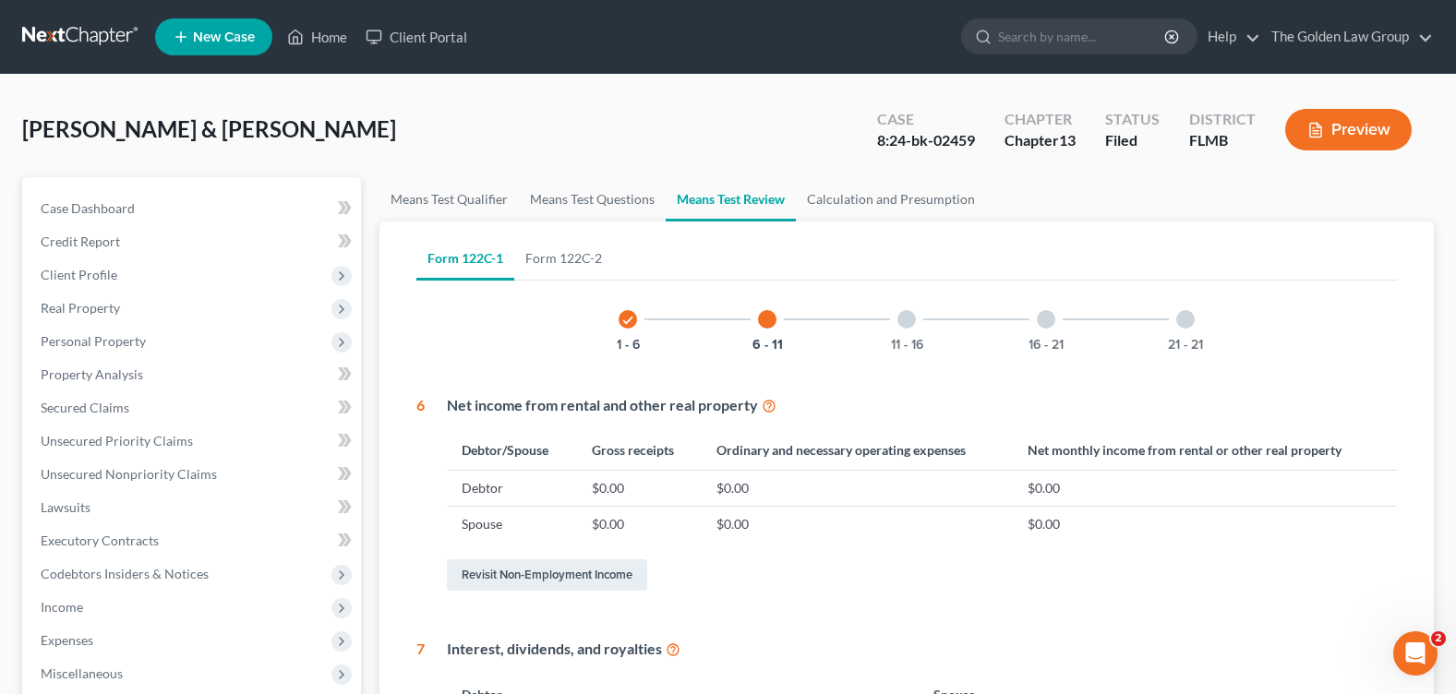
click at [766, 322] on div at bounding box center [767, 319] width 18 height 18
click at [905, 326] on div at bounding box center [906, 319] width 18 height 18
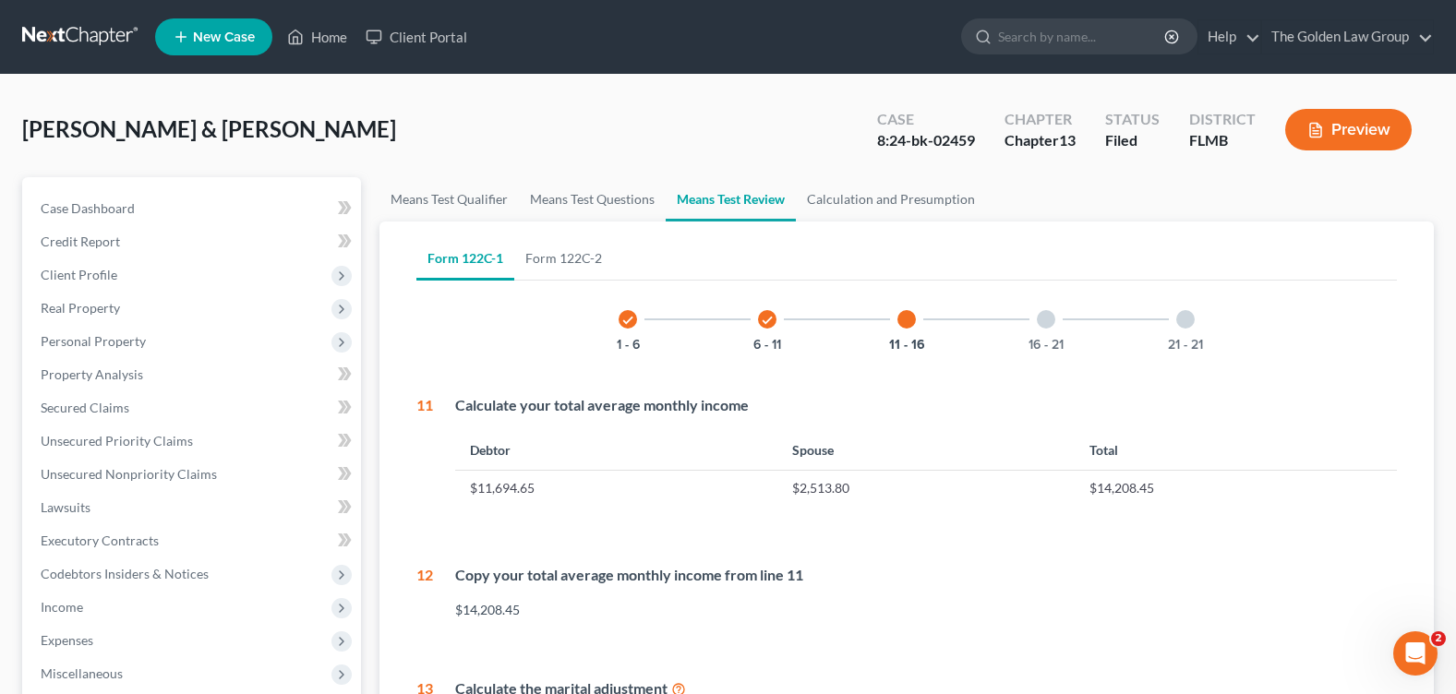
click at [1042, 318] on div at bounding box center [1046, 319] width 18 height 18
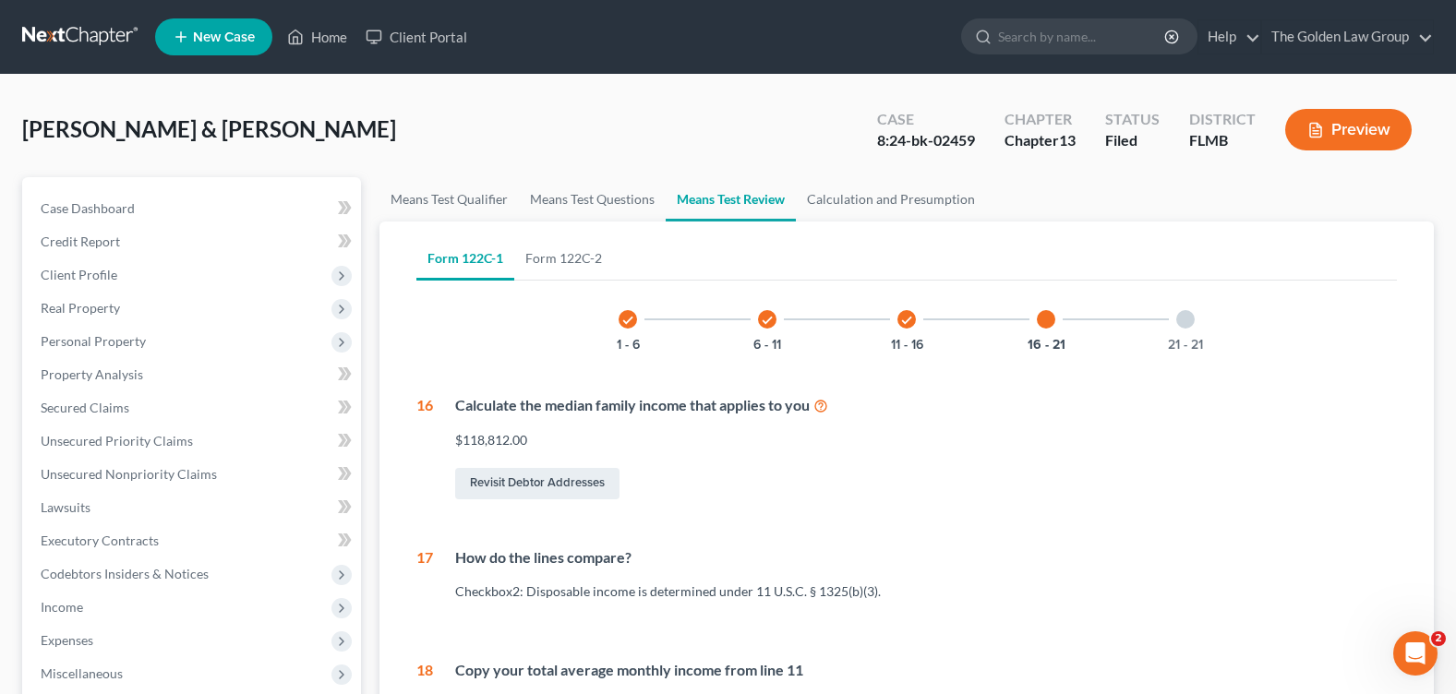
drag, startPoint x: 1186, startPoint y: 319, endPoint x: 1106, endPoint y: 348, distance: 85.3
click at [1187, 320] on div at bounding box center [1185, 319] width 18 height 18
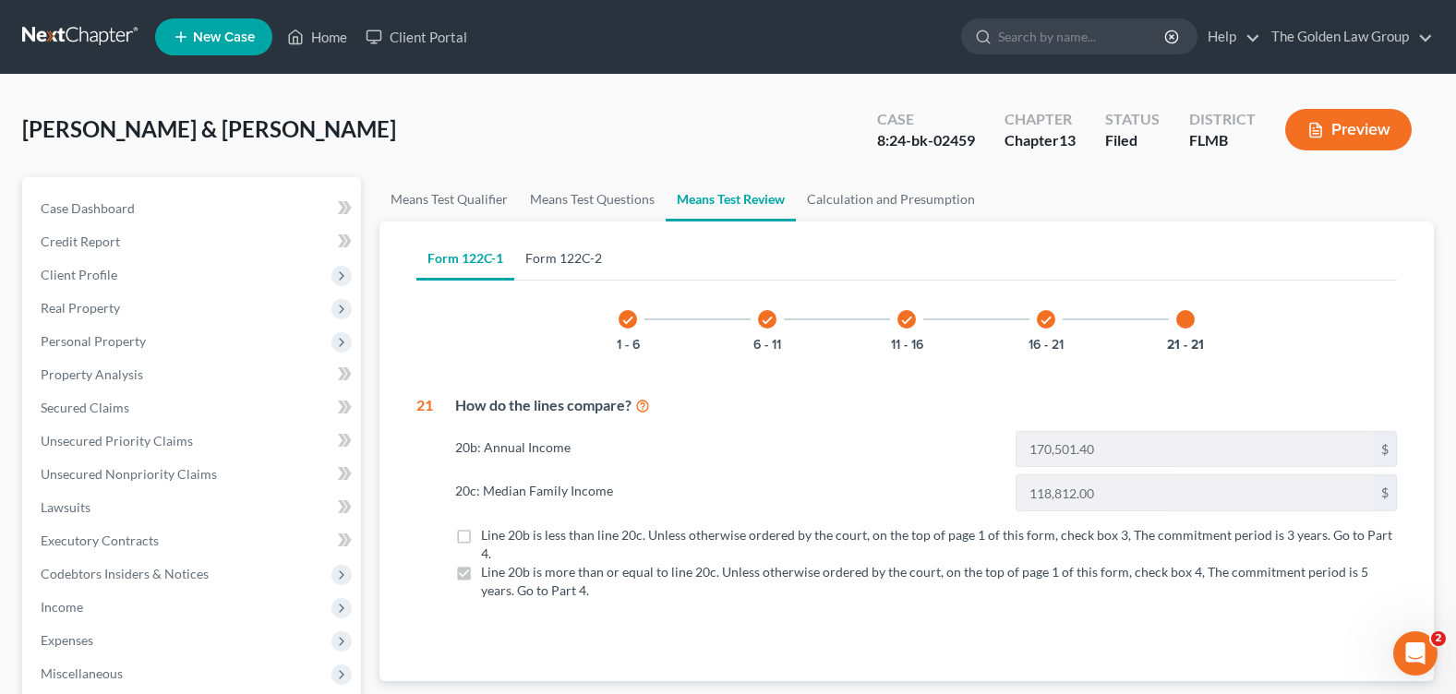
click at [568, 266] on link "Form 122C-2" at bounding box center [563, 258] width 99 height 44
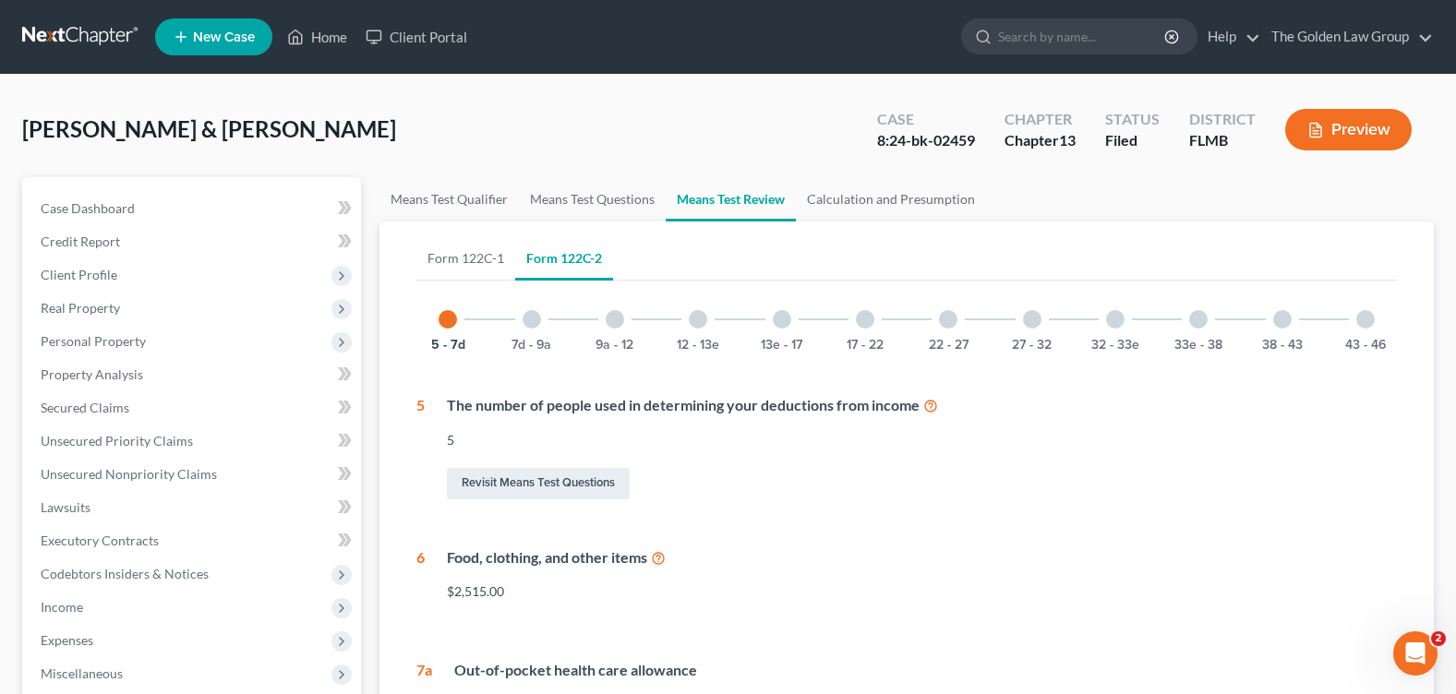
click at [832, 548] on div "Food, clothing, and other items" at bounding box center [922, 558] width 950 height 21
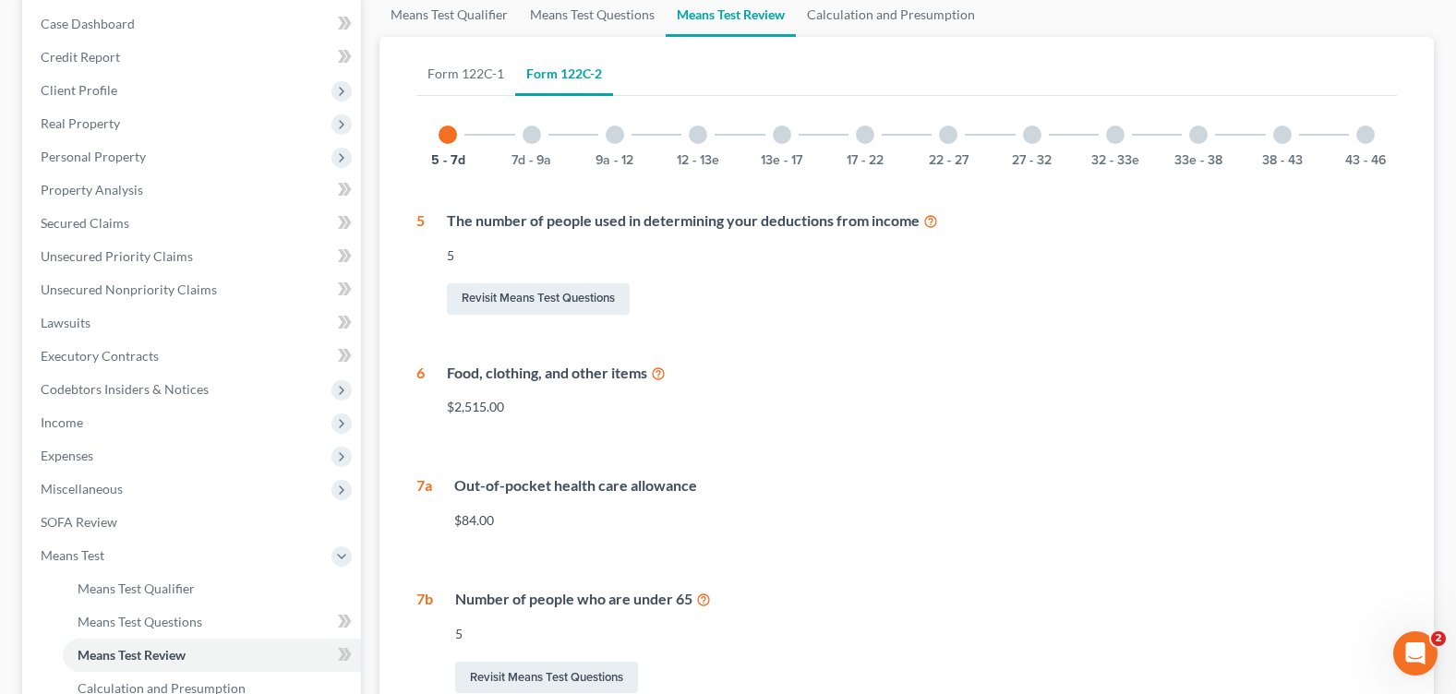
scroll to position [277, 0]
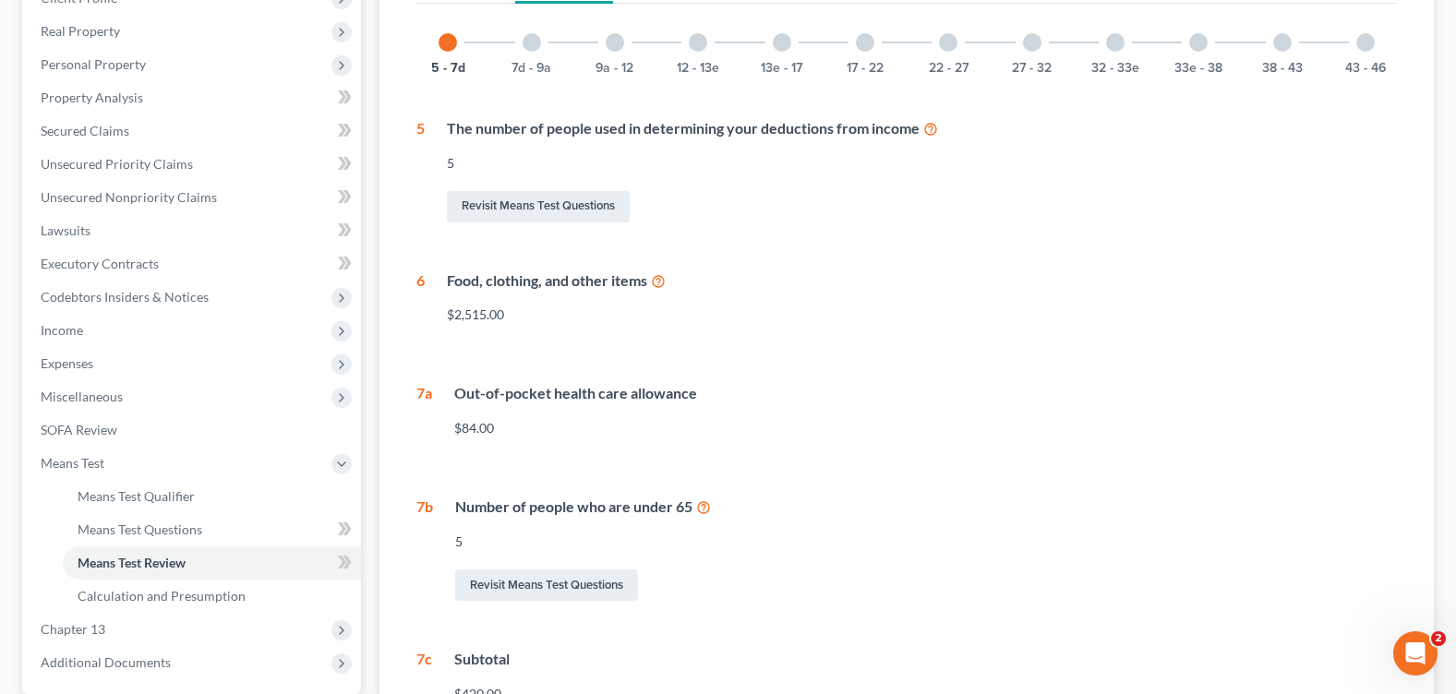
drag, startPoint x: 914, startPoint y: 381, endPoint x: 855, endPoint y: 380, distance: 59.1
click at [913, 381] on div "5 - 7d 7d - 9a 9a - 12 12 - 13e 13e - 17 17 - 22 22 - 27 27 - 32 32 - 33e 33e -…" at bounding box center [906, 364] width 981 height 707
drag, startPoint x: 447, startPoint y: 313, endPoint x: 523, endPoint y: 319, distance: 76.0
click at [523, 319] on div "$2,515.00" at bounding box center [922, 315] width 950 height 18
drag, startPoint x: 523, startPoint y: 319, endPoint x: 790, endPoint y: 407, distance: 281.8
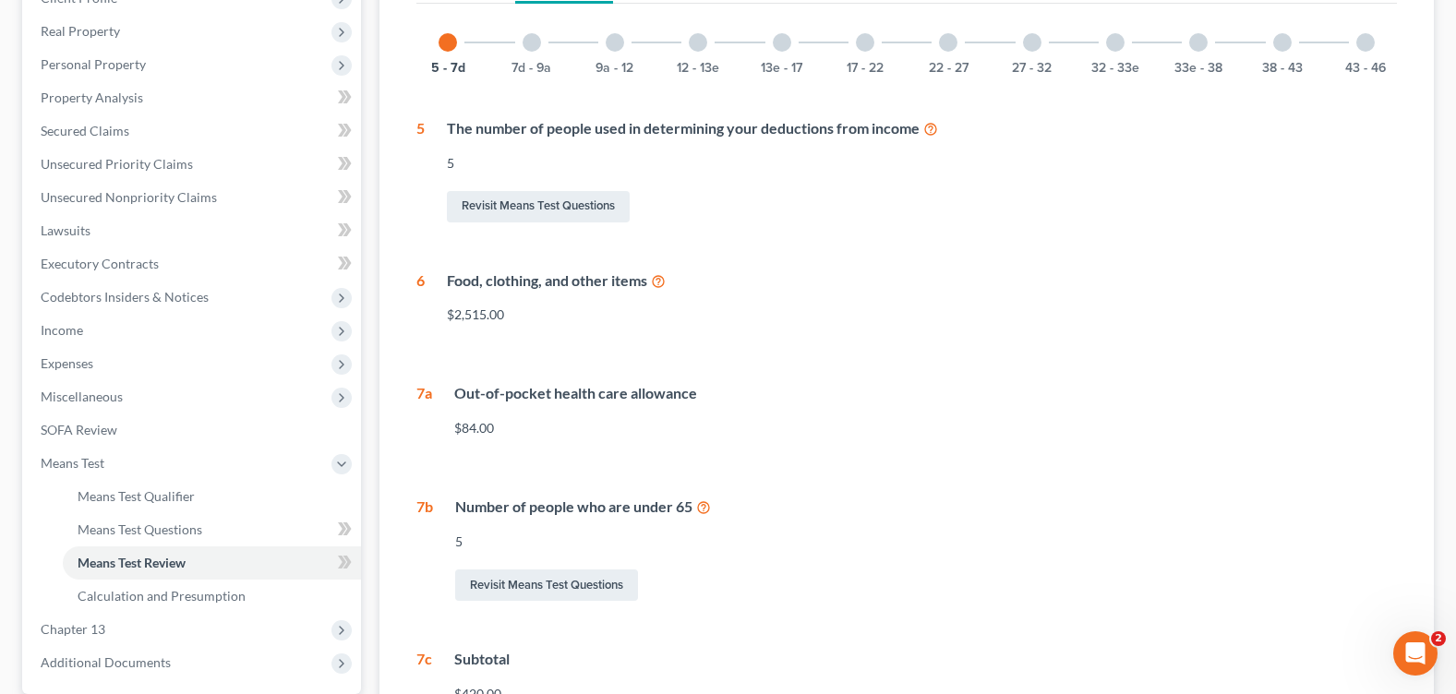
click at [790, 407] on div "Out-of-pocket health care allowance $84.00" at bounding box center [914, 417] width 965 height 69
drag, startPoint x: 893, startPoint y: 428, endPoint x: 910, endPoint y: 416, distance: 21.3
click at [898, 424] on div "$84.00" at bounding box center [925, 428] width 943 height 18
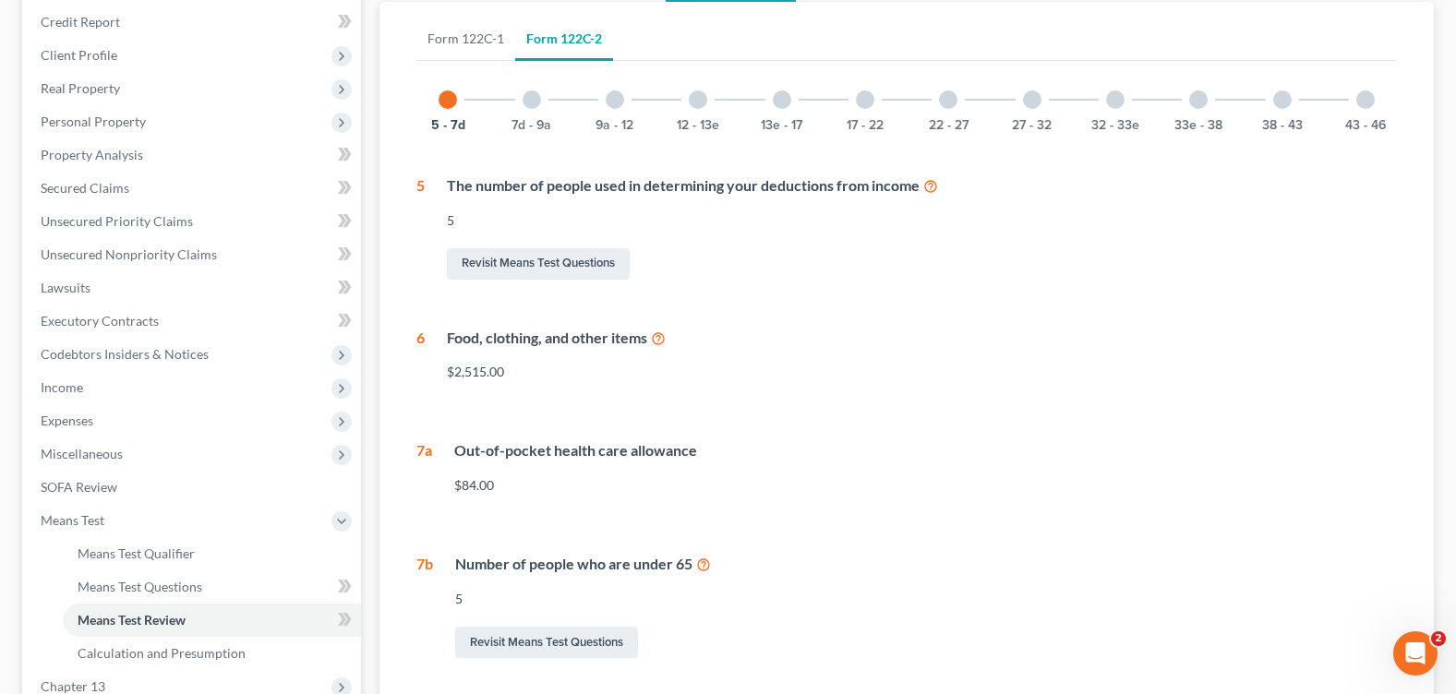
scroll to position [127, 0]
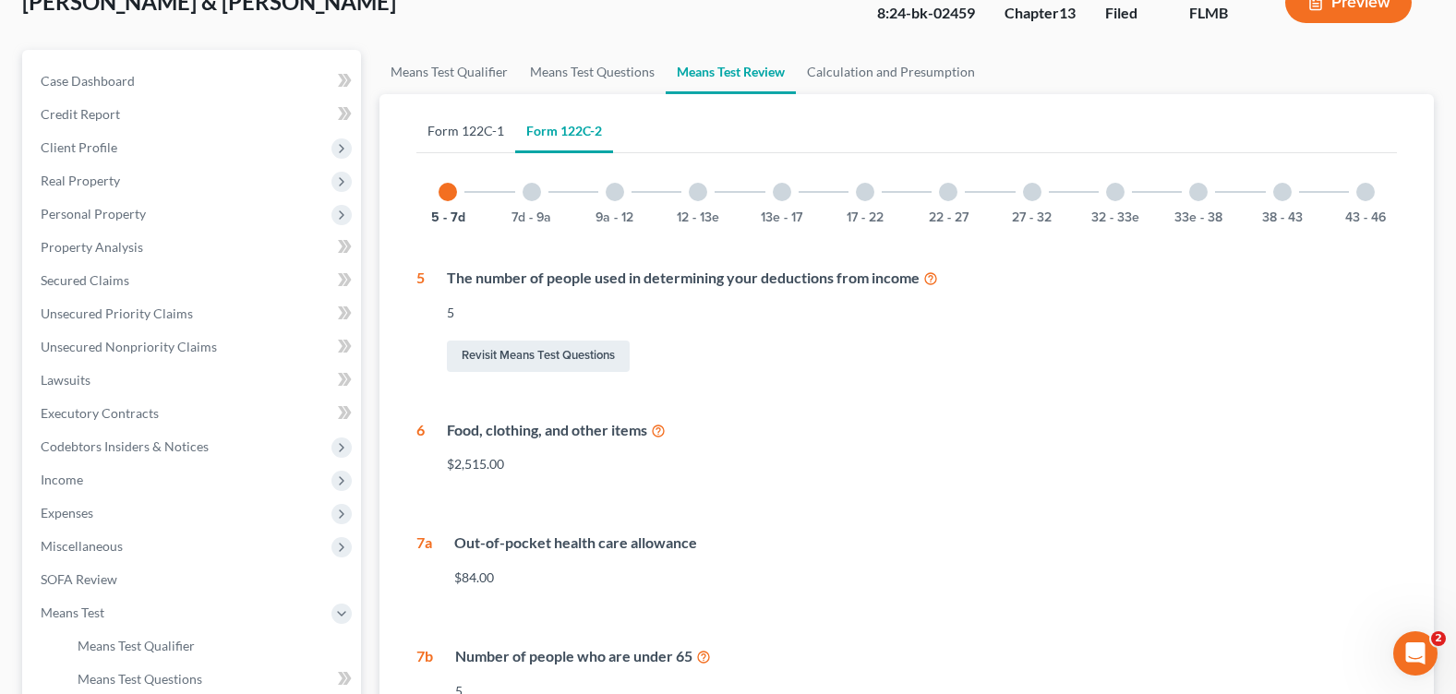
click at [488, 139] on link "Form 122C-1" at bounding box center [465, 131] width 99 height 44
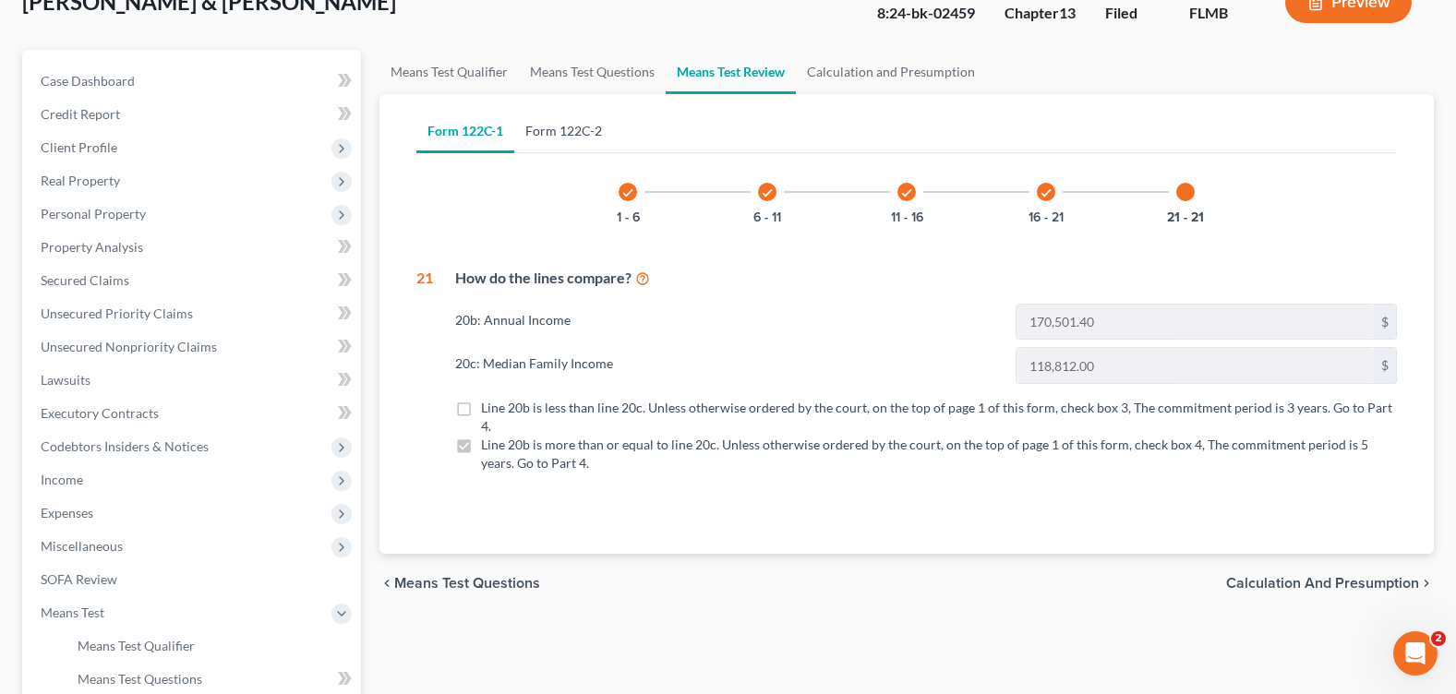
click at [547, 142] on link "Form 122C-2" at bounding box center [563, 131] width 99 height 44
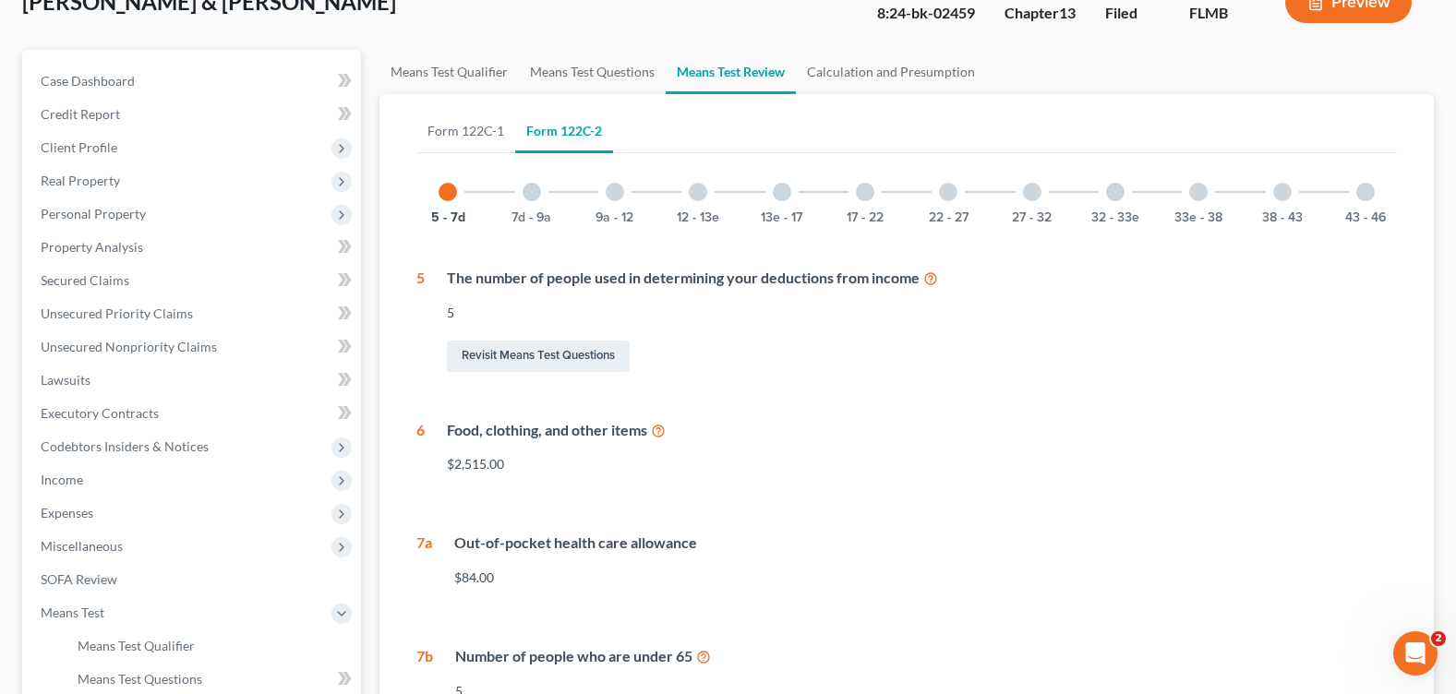
click at [528, 193] on div at bounding box center [532, 192] width 18 height 18
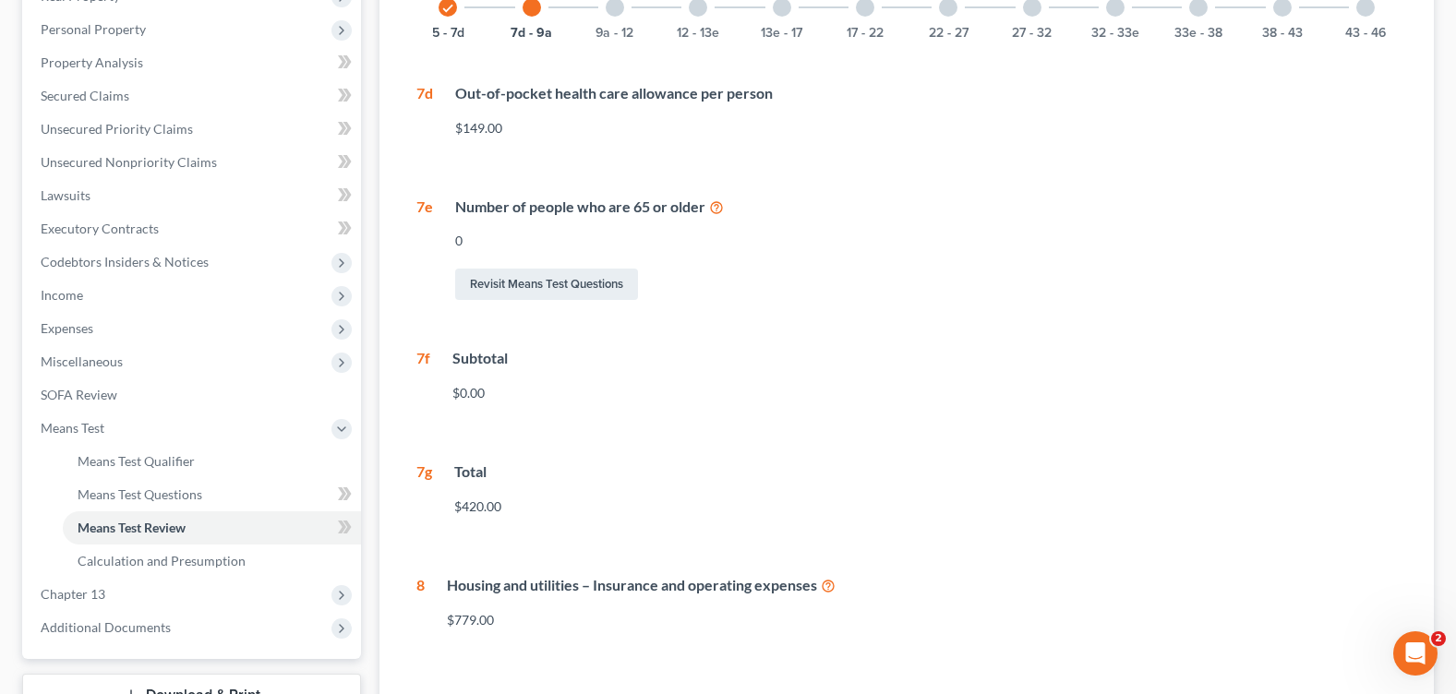
scroll to position [404, 0]
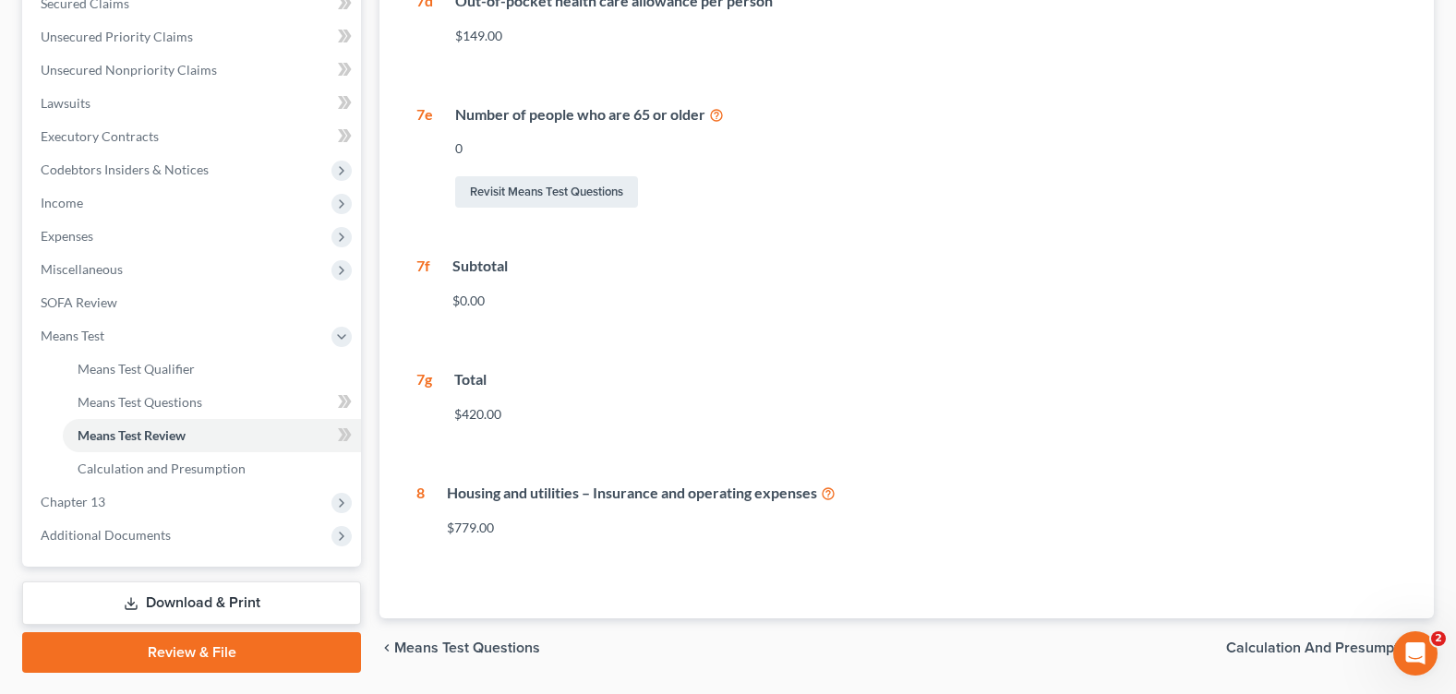
drag, startPoint x: 1041, startPoint y: 515, endPoint x: 978, endPoint y: 496, distance: 65.7
click at [1008, 501] on div "Housing and utilities – Insurance and operating expenses $779.00" at bounding box center [911, 517] width 972 height 69
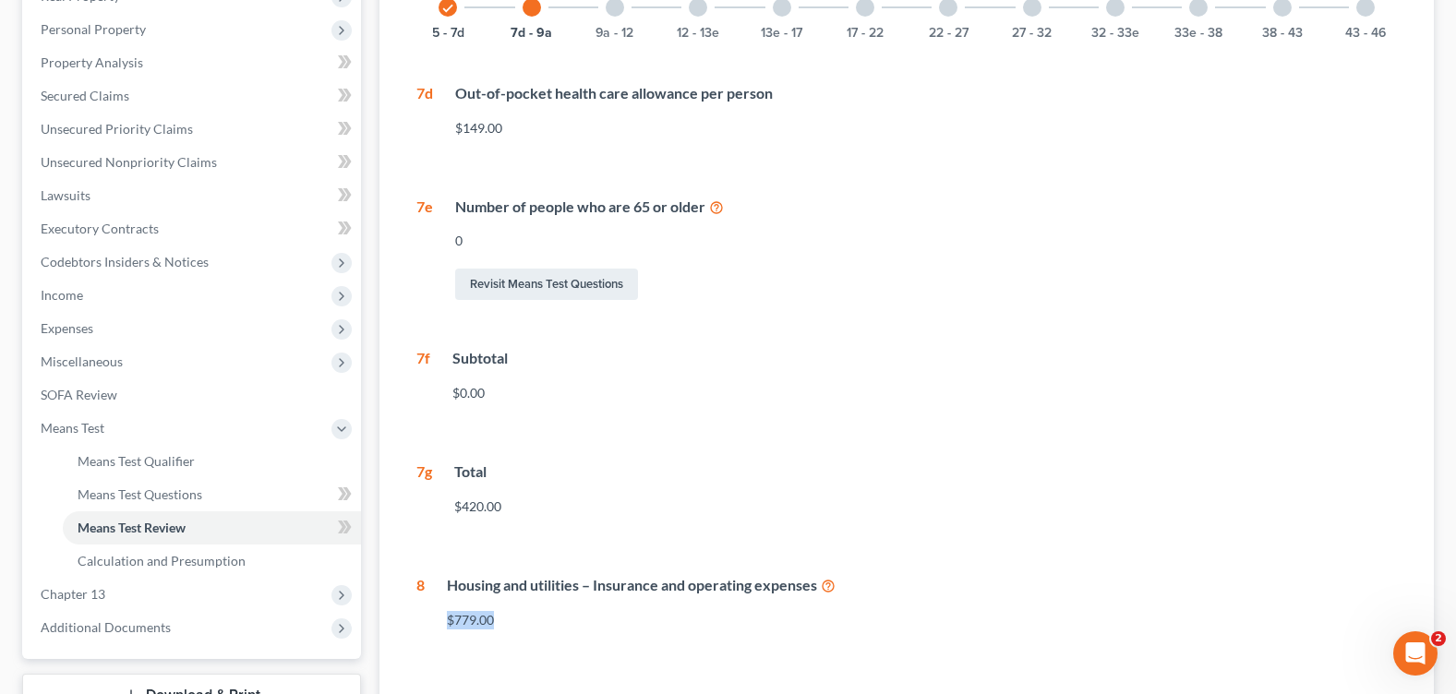
scroll to position [220, 0]
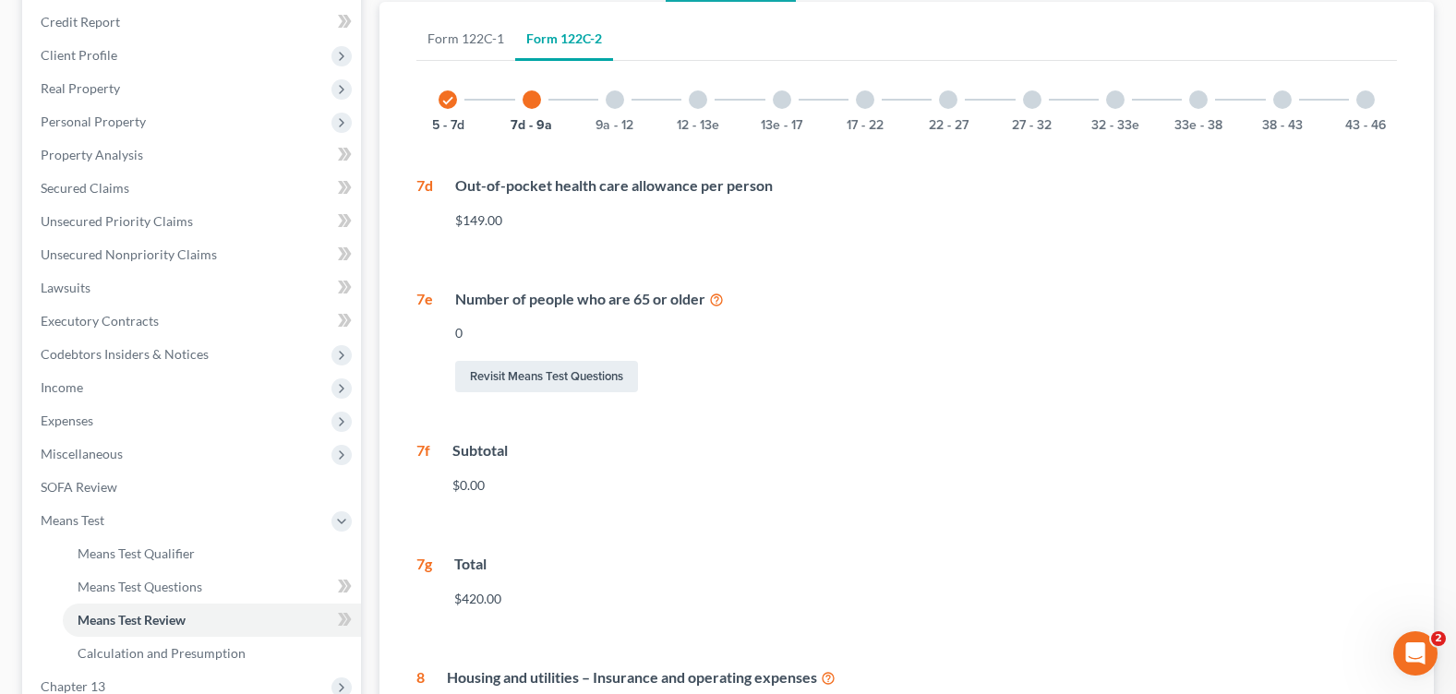
click at [609, 99] on div at bounding box center [615, 99] width 18 height 18
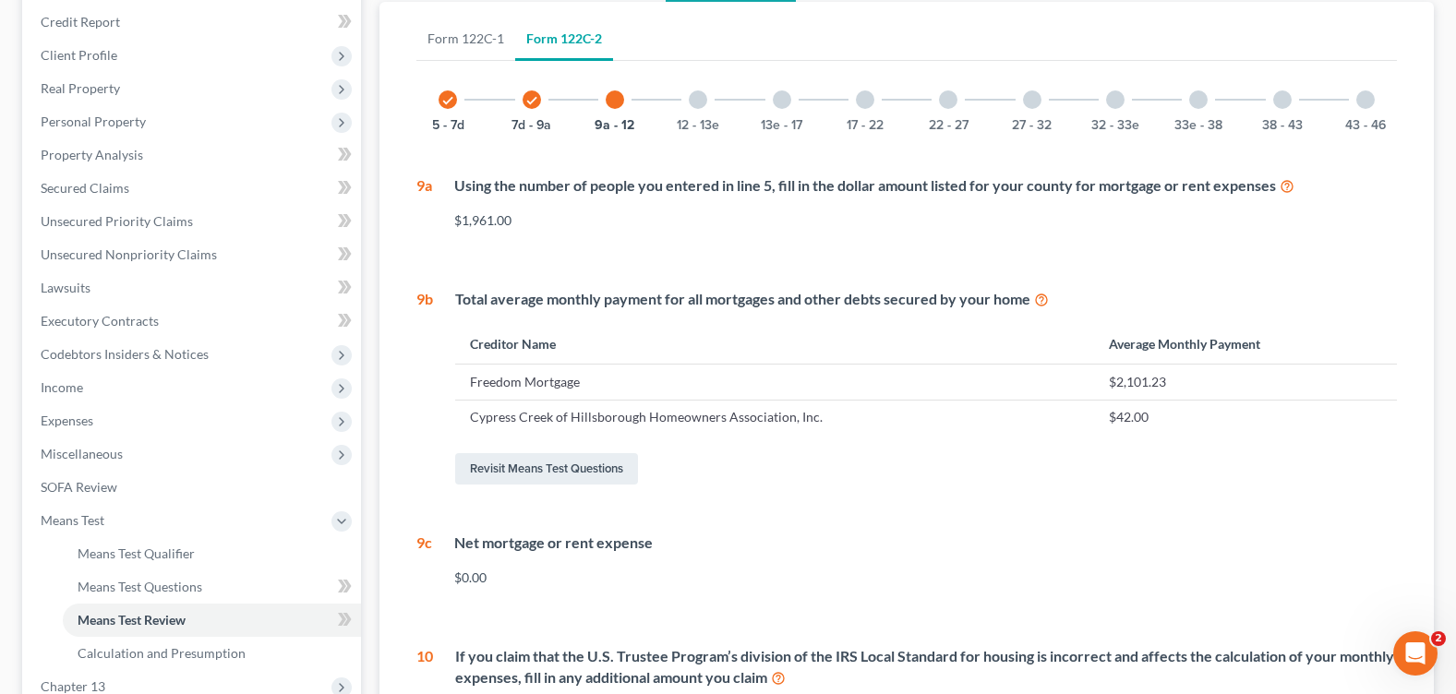
click at [977, 501] on div "check 5 - 7d check 7d - 9a 9a - 12 12 - 13e 13e - 17 17 - 22 22 - 27 27 - 32 32…" at bounding box center [906, 498] width 981 height 860
click at [836, 473] on div "Revisit Means Test Questions" at bounding box center [926, 469] width 942 height 39
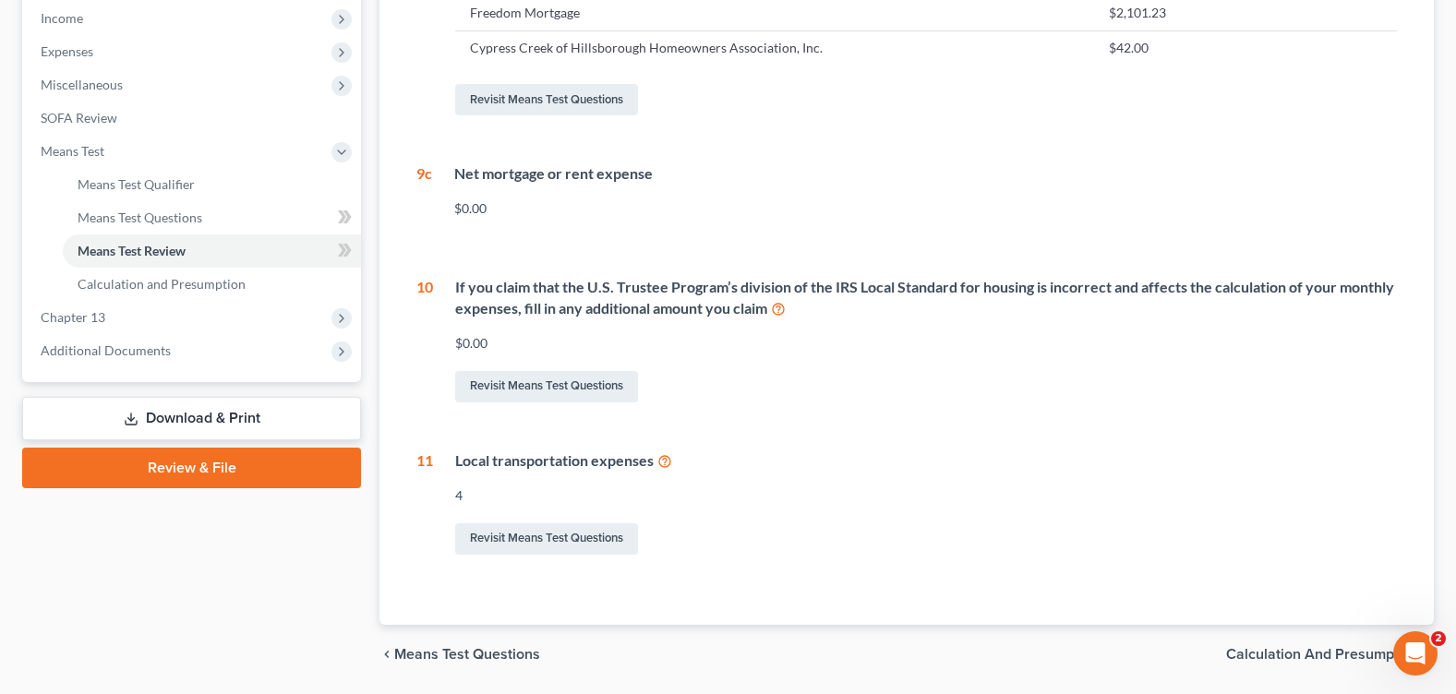
scroll to position [649, 0]
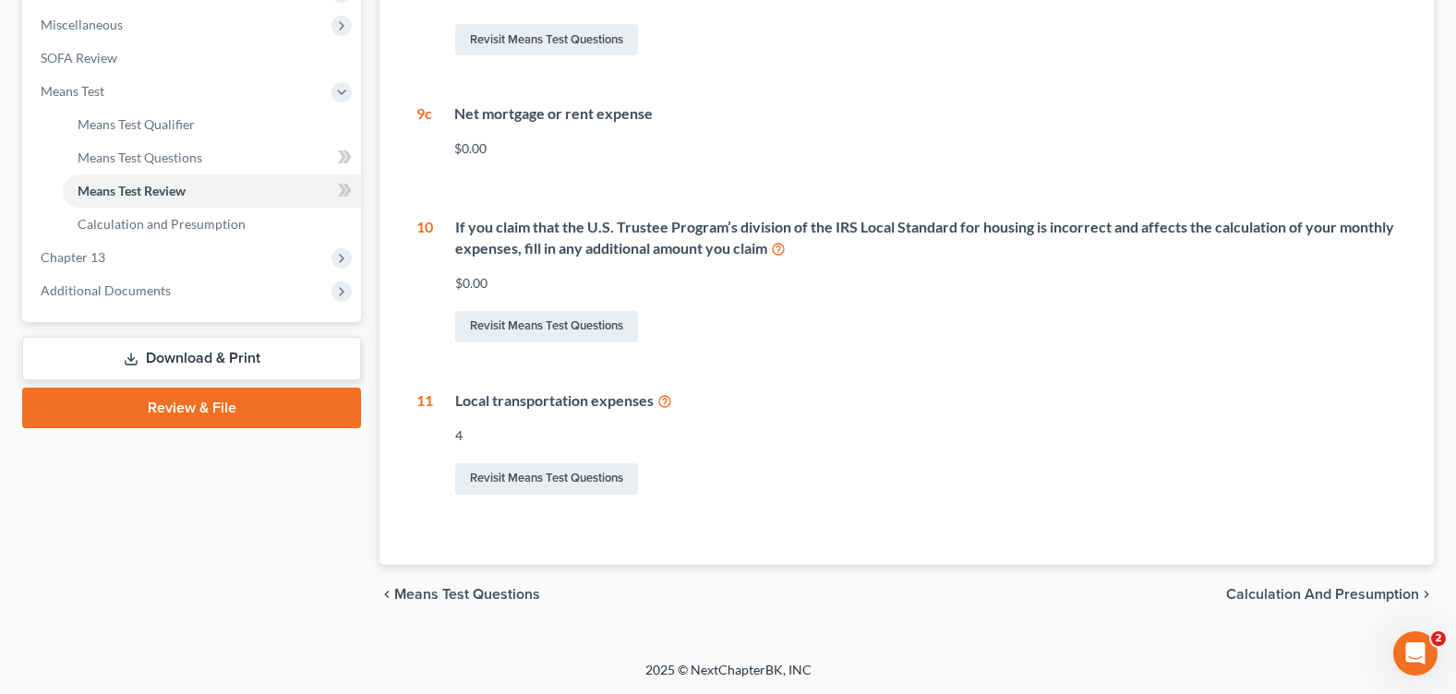
click at [667, 470] on div "Revisit Means Test Questions" at bounding box center [926, 479] width 942 height 39
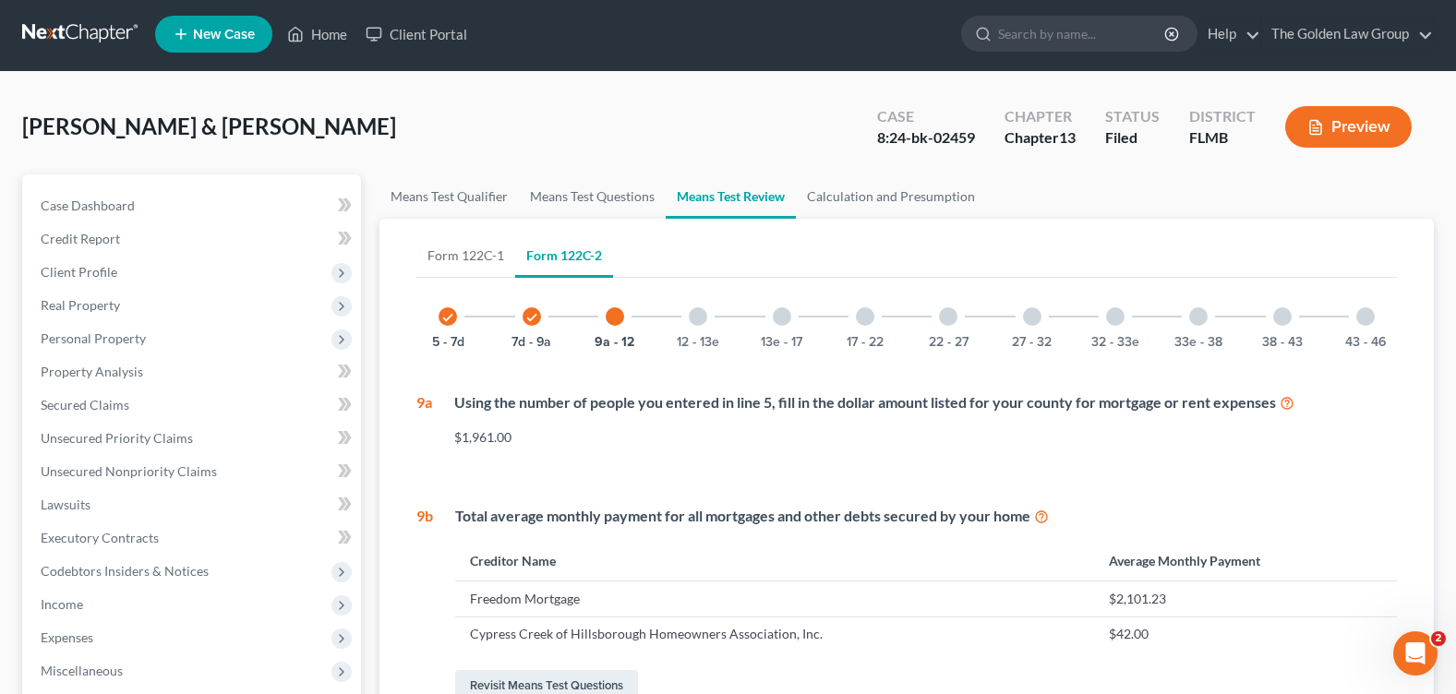
scroll to position [0, 0]
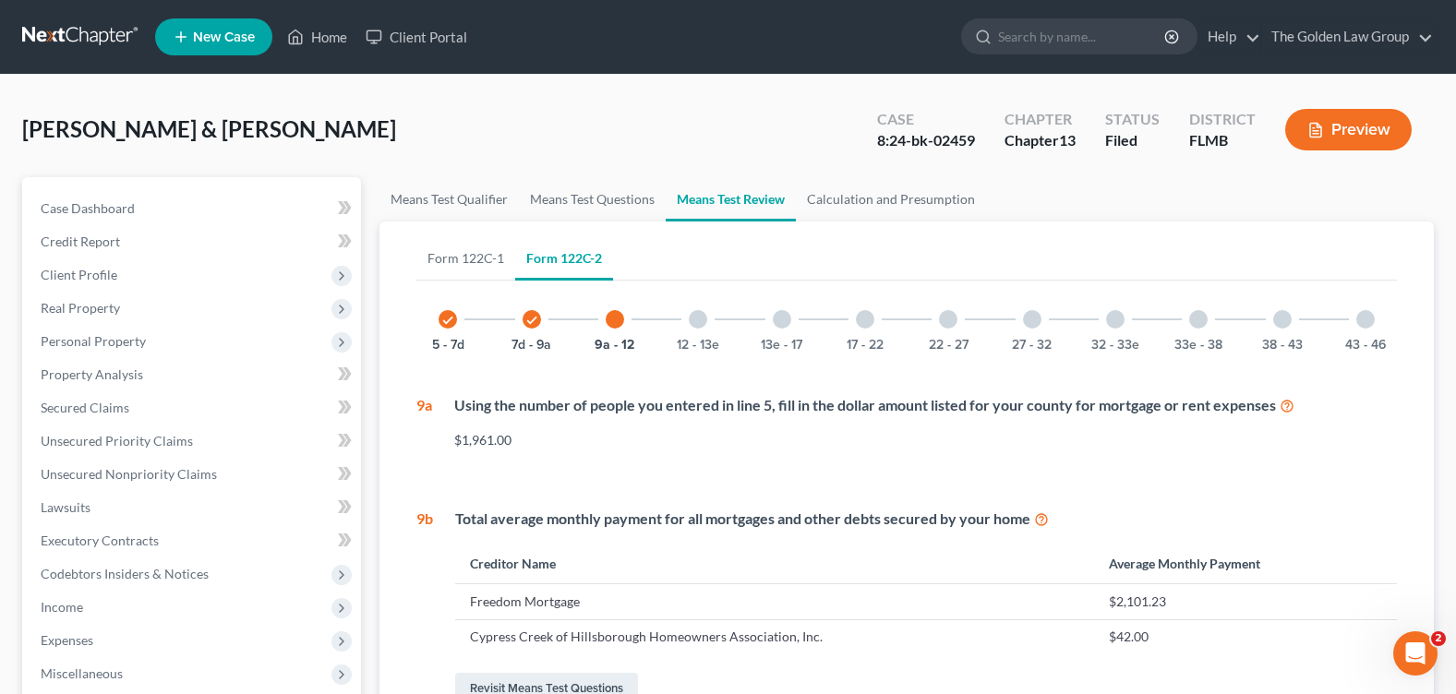
click at [697, 322] on div at bounding box center [698, 319] width 18 height 18
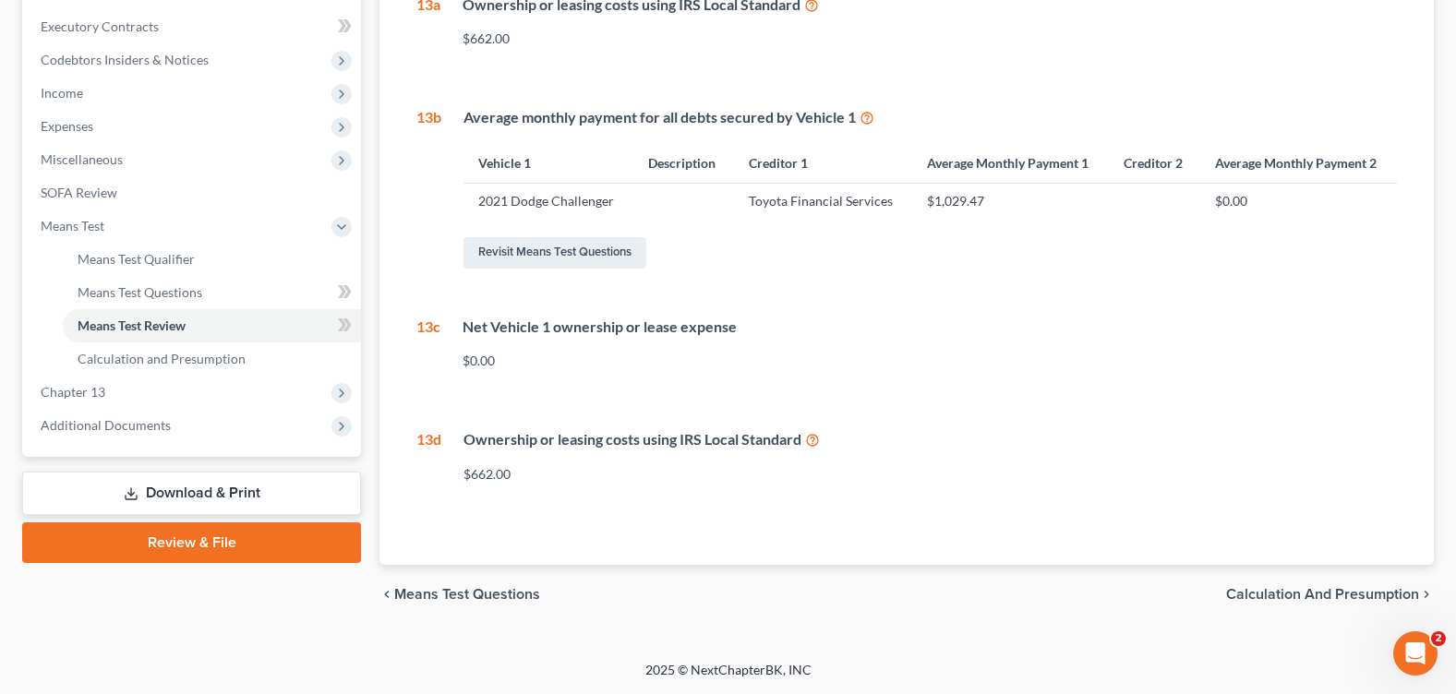
scroll to position [53, 0]
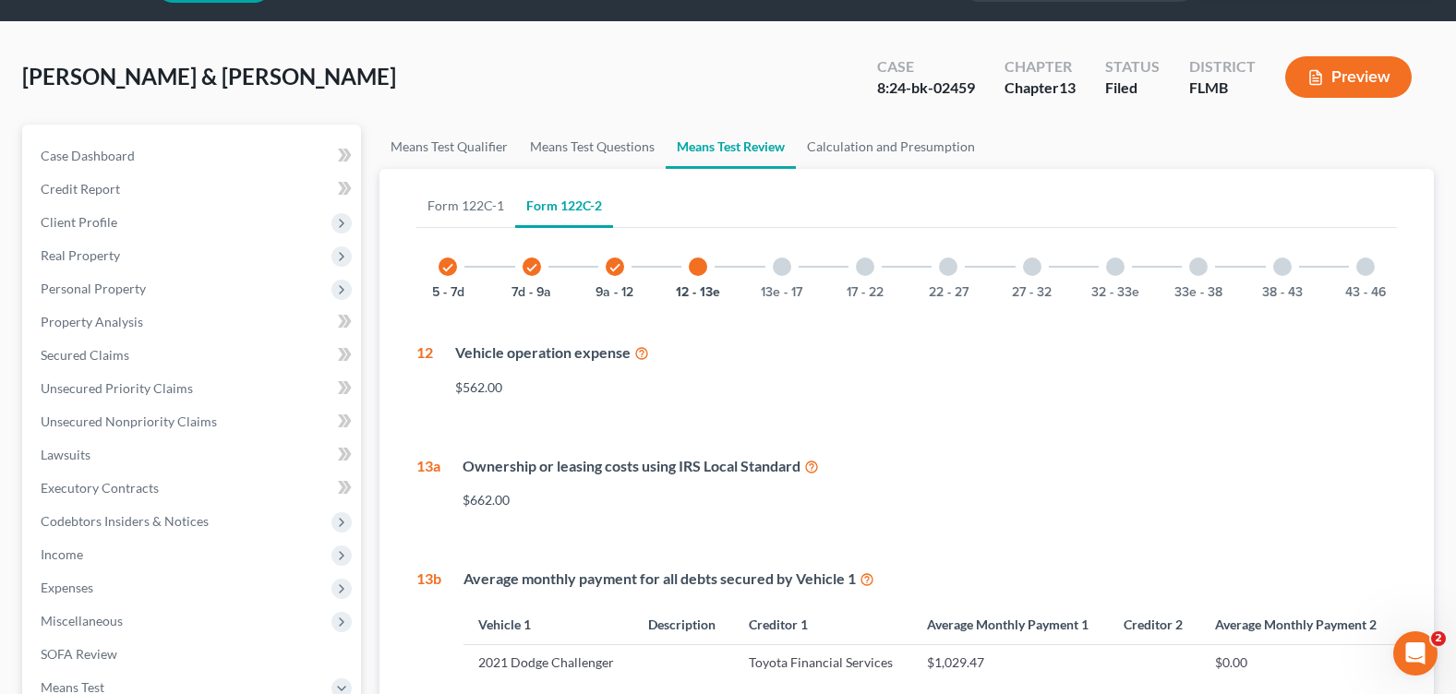
click at [787, 271] on div at bounding box center [782, 267] width 18 height 18
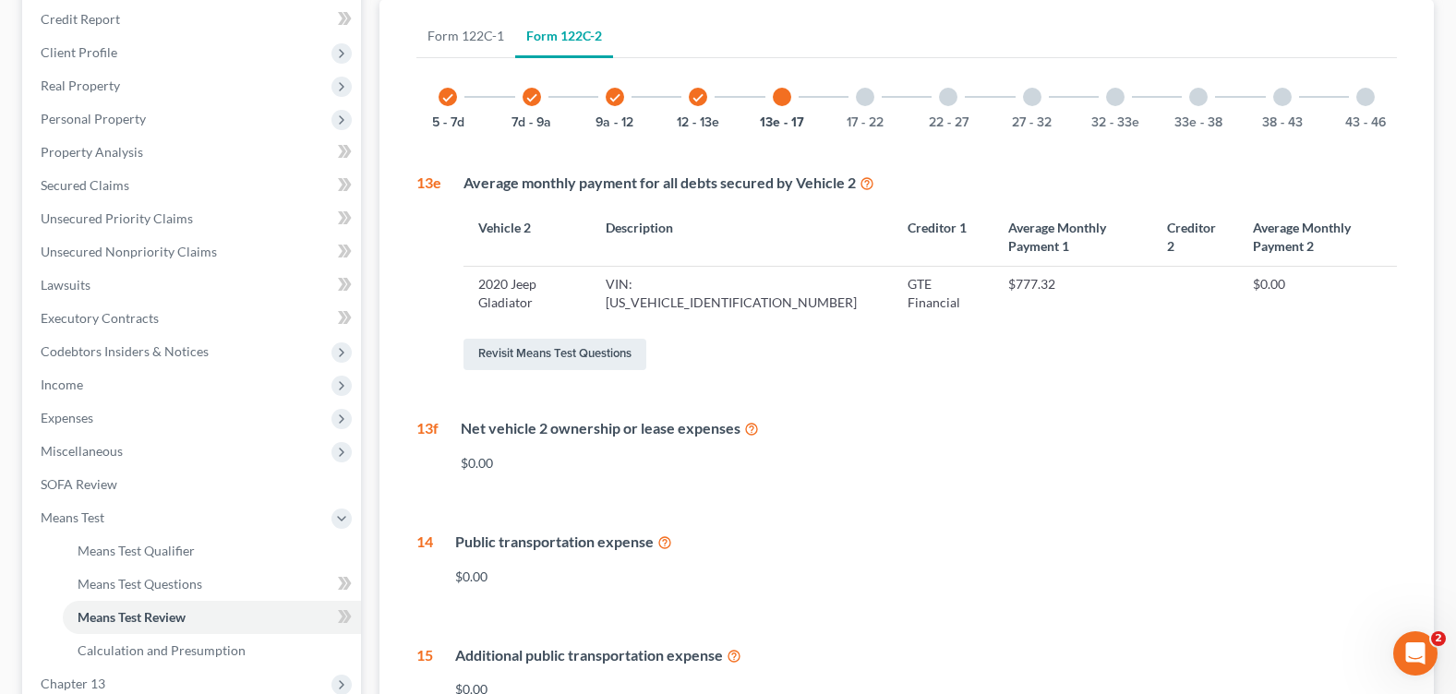
scroll to position [0, 0]
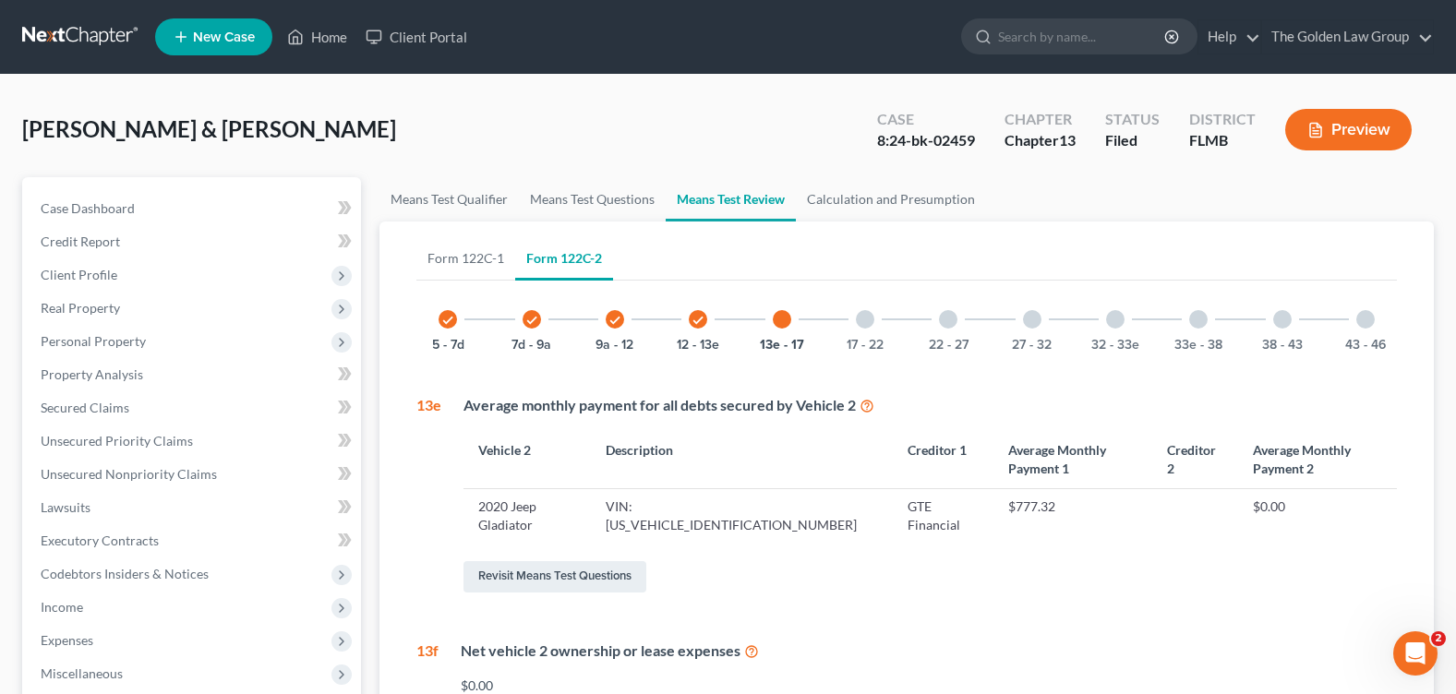
click at [876, 328] on div "17 - 22" at bounding box center [865, 319] width 63 height 63
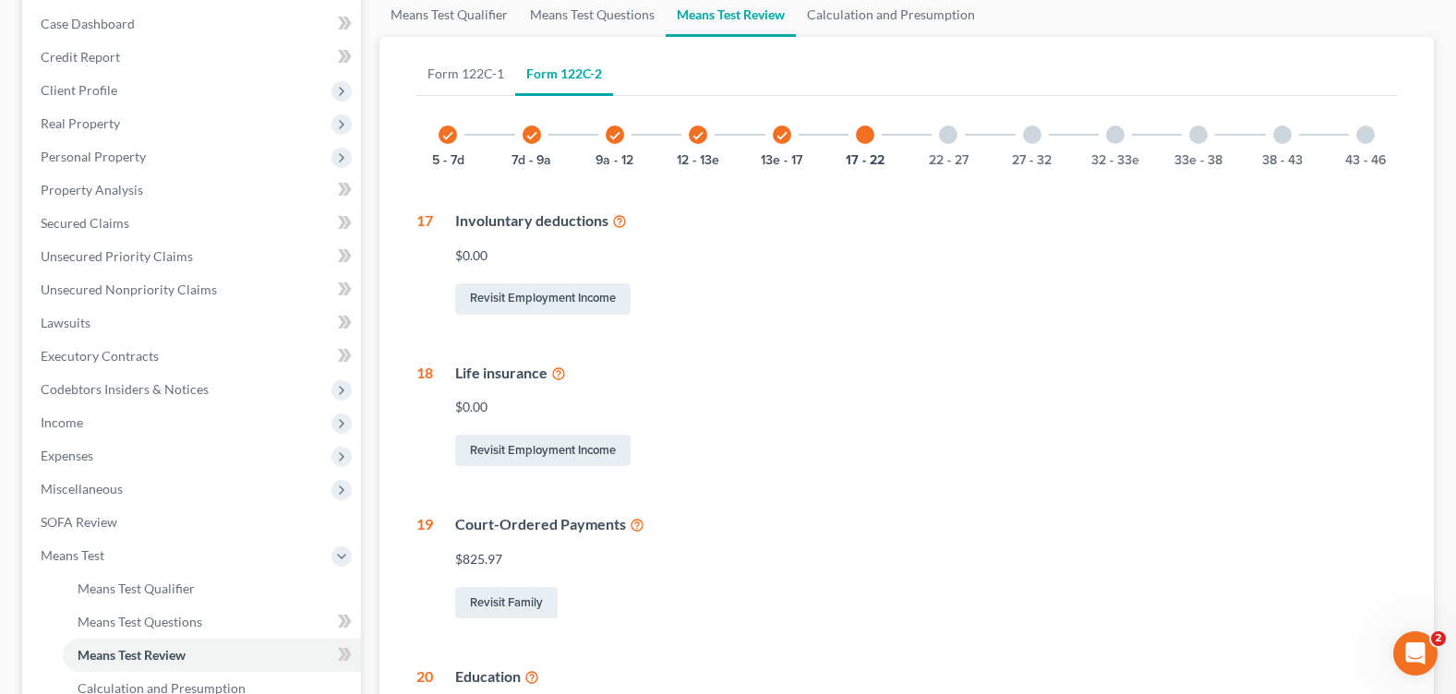
scroll to position [92, 0]
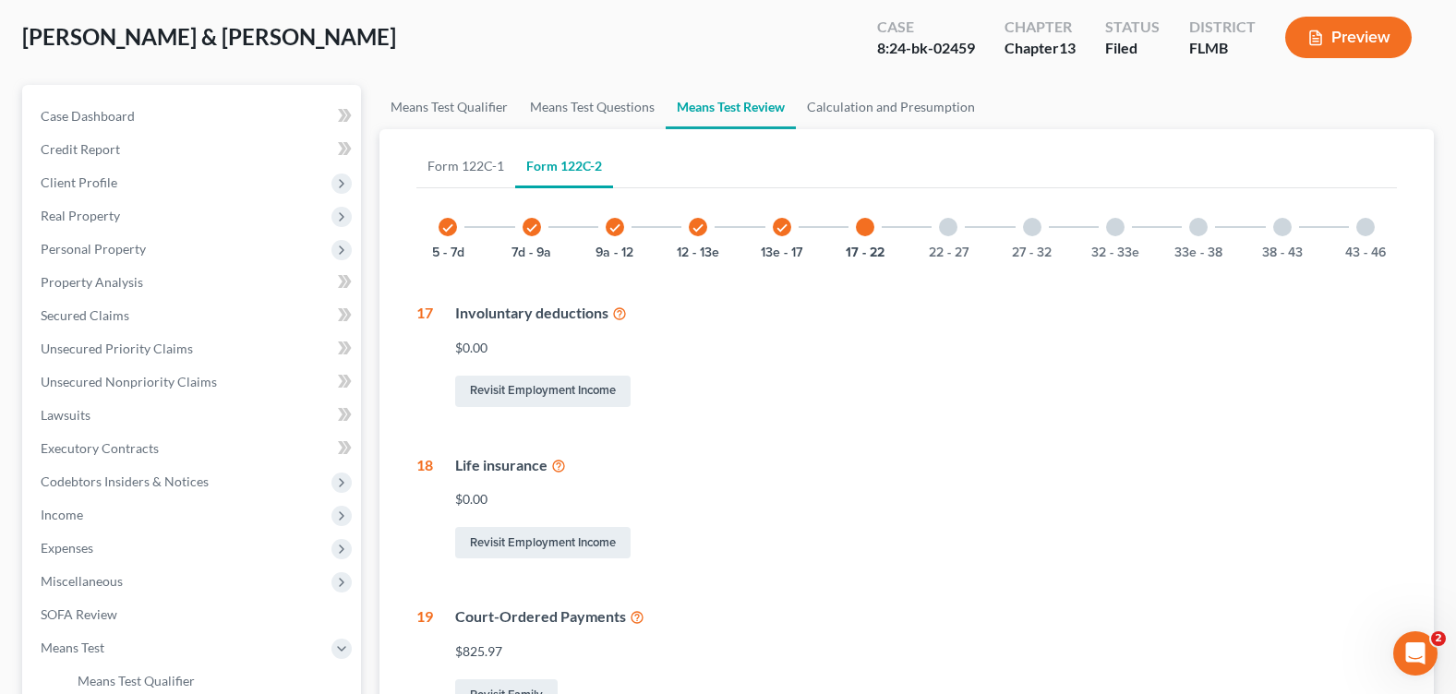
click at [947, 229] on div at bounding box center [948, 227] width 18 height 18
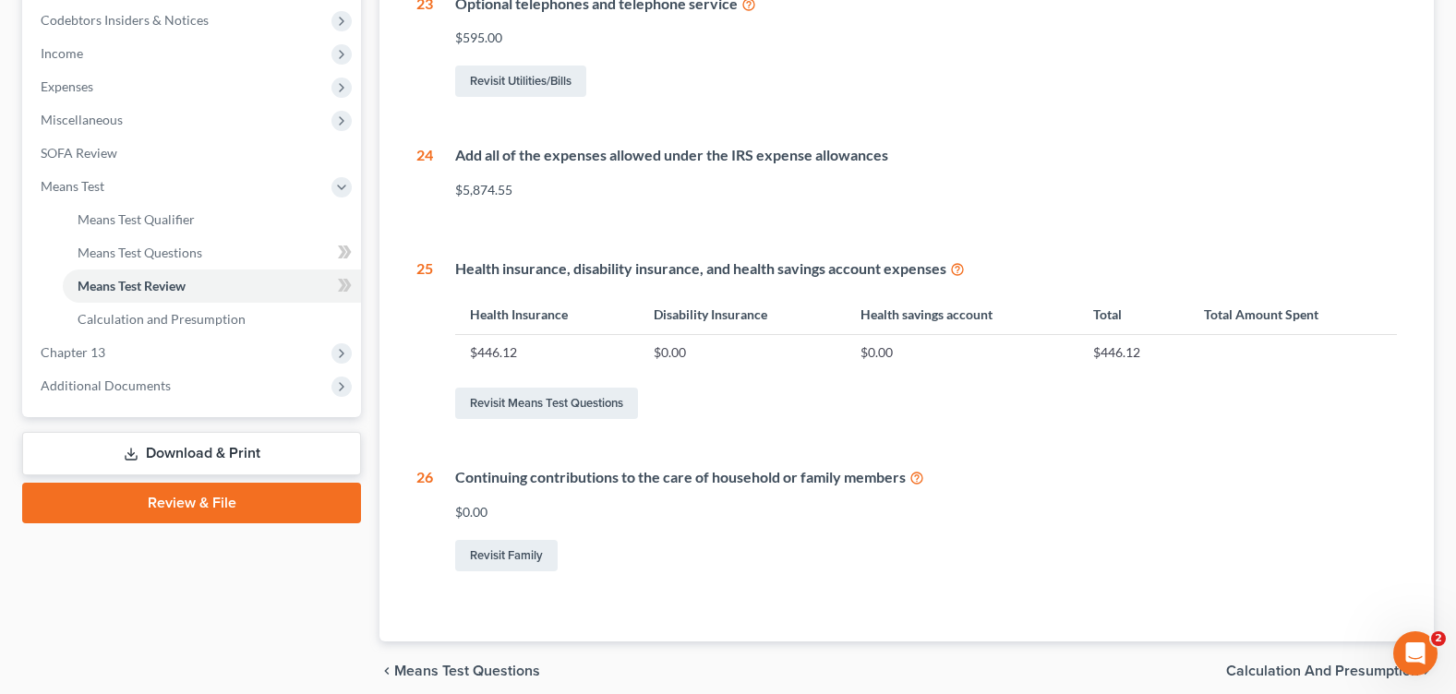
scroll to position [185, 0]
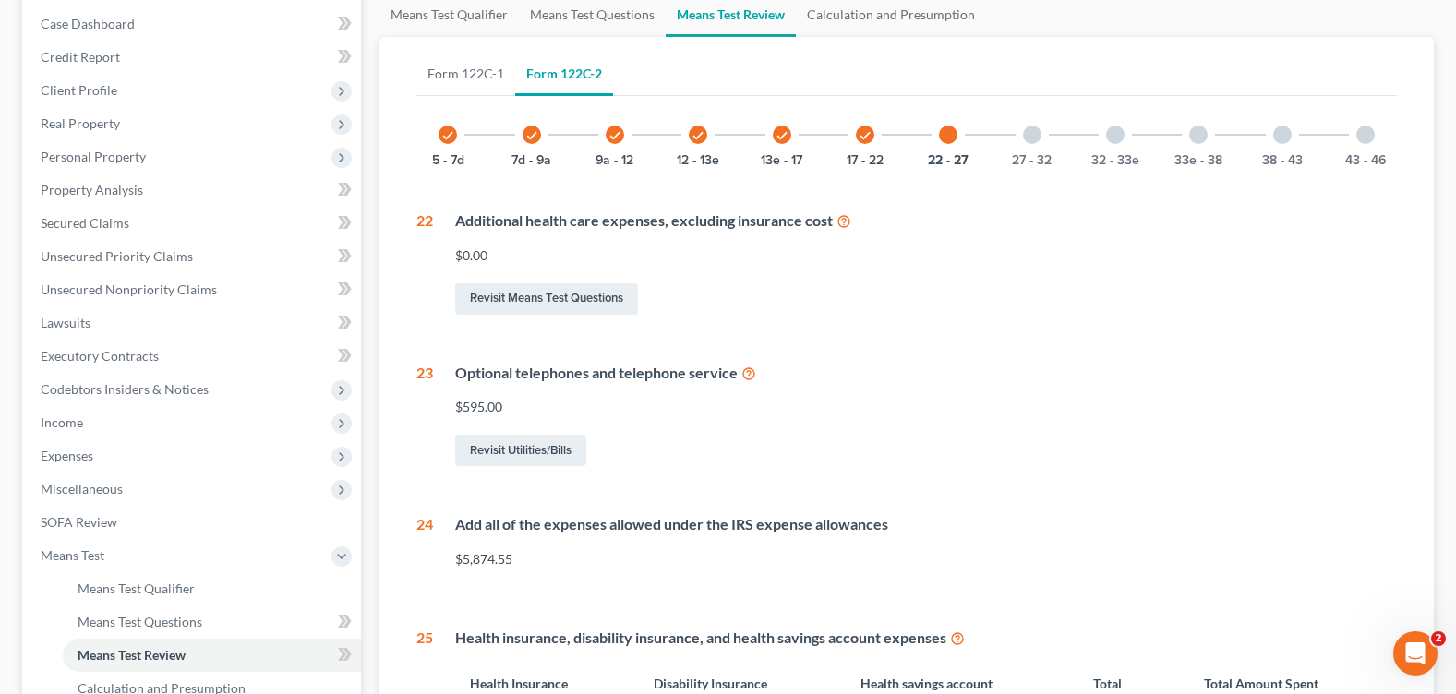
click at [1038, 136] on div at bounding box center [1032, 135] width 18 height 18
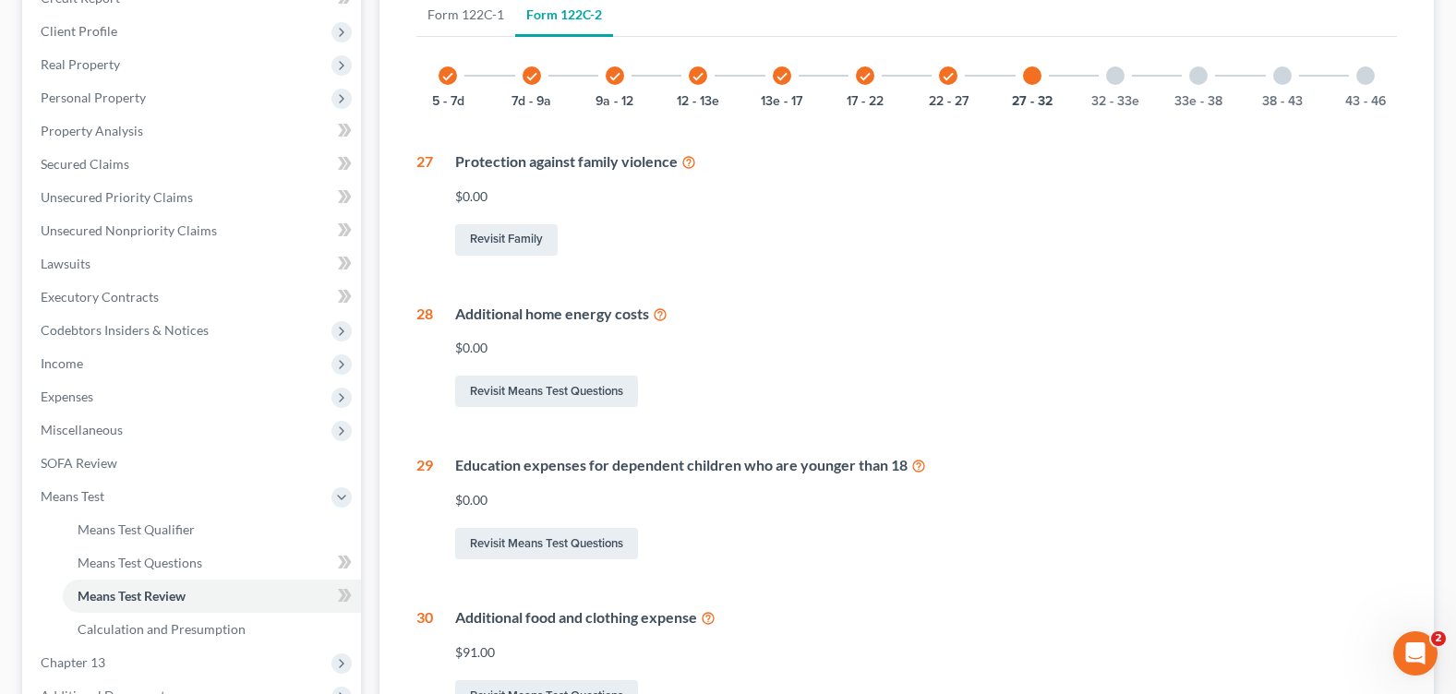
scroll to position [0, 0]
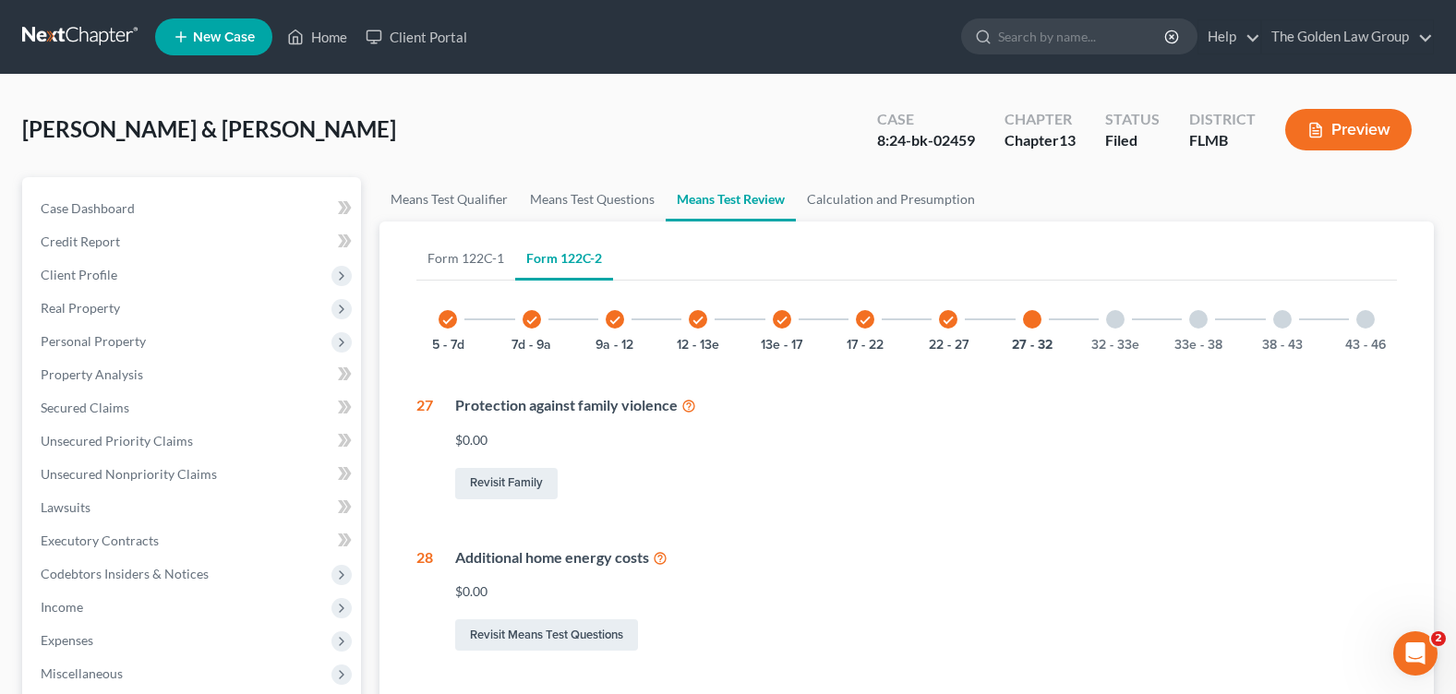
click at [1114, 322] on div at bounding box center [1115, 319] width 18 height 18
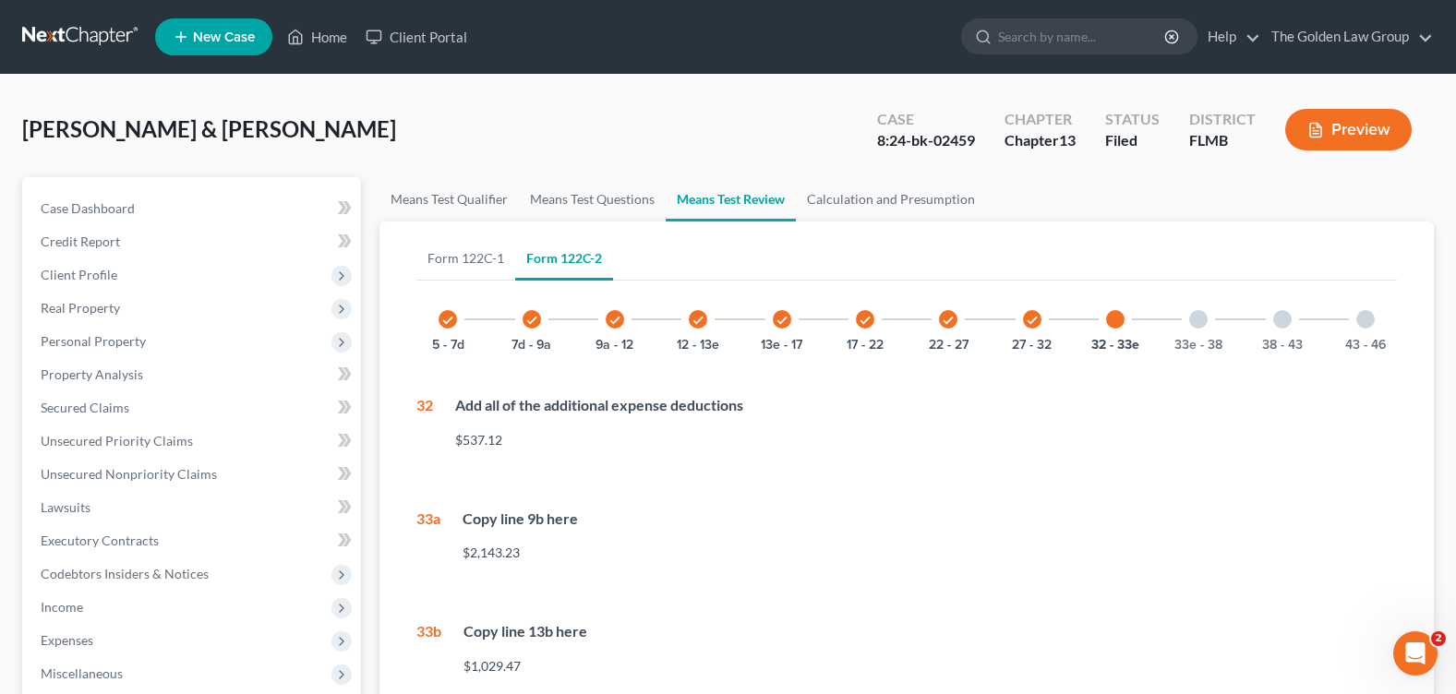
click at [1190, 324] on div at bounding box center [1198, 319] width 18 height 18
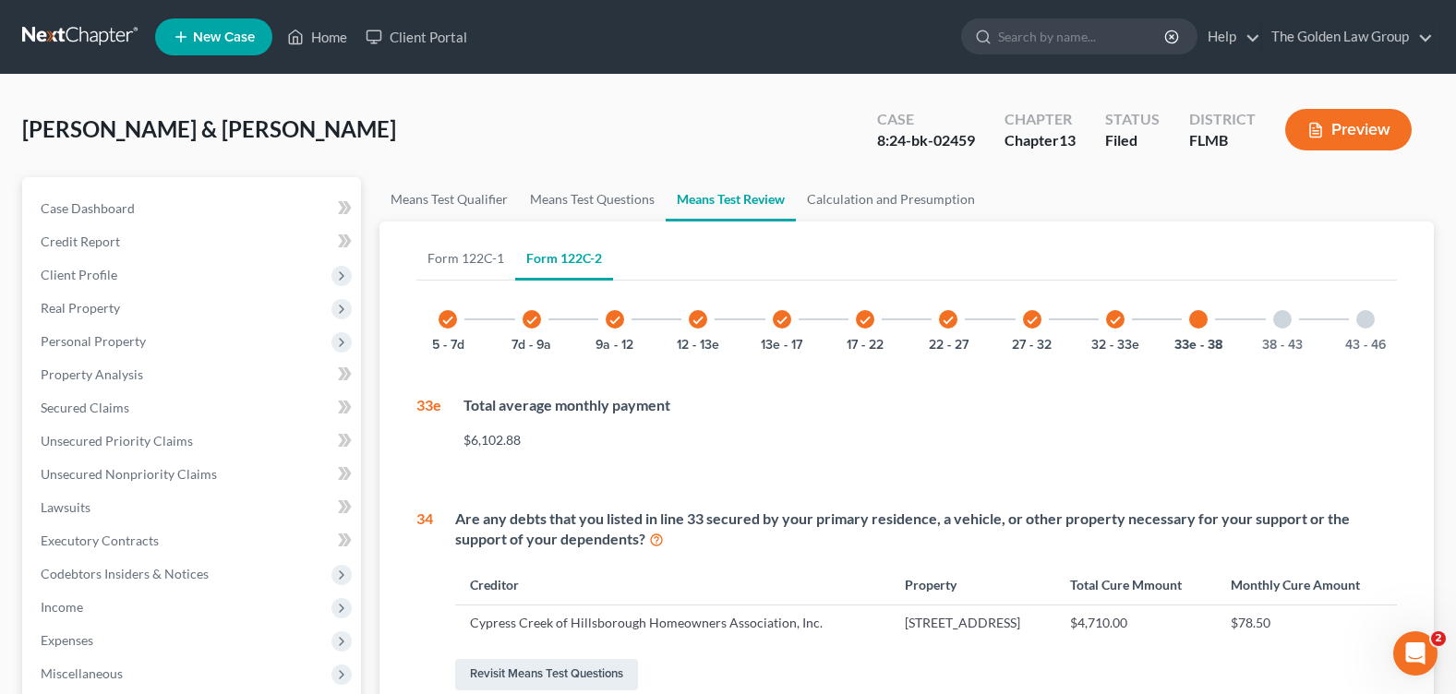
click at [1285, 325] on div at bounding box center [1282, 319] width 18 height 18
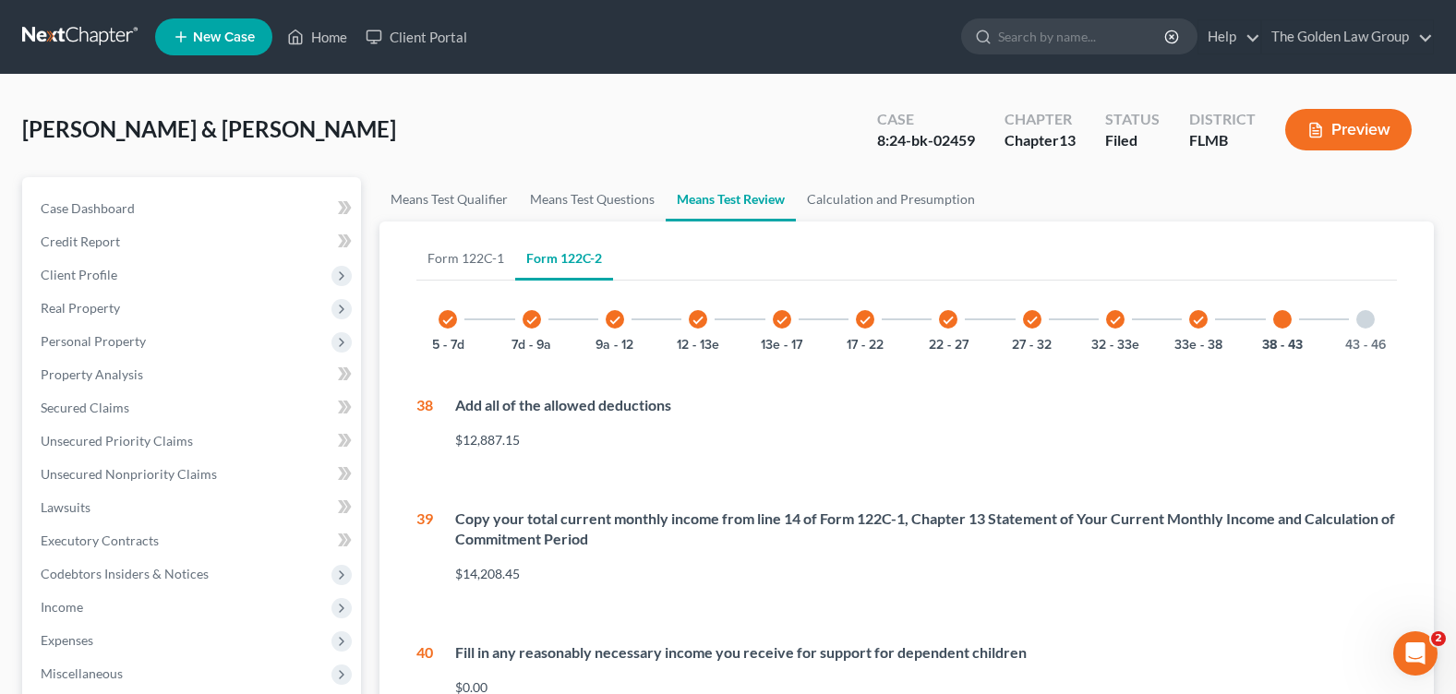
click at [1366, 327] on div at bounding box center [1365, 319] width 18 height 18
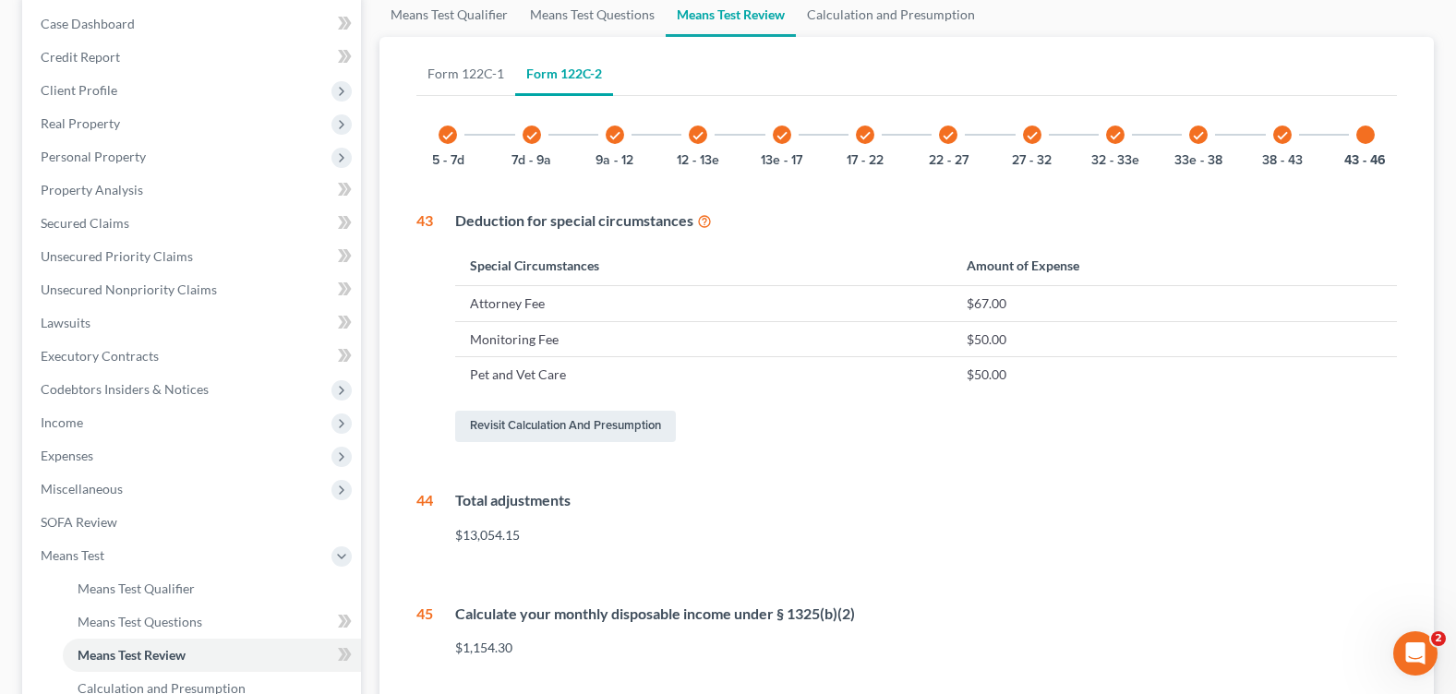
scroll to position [92, 0]
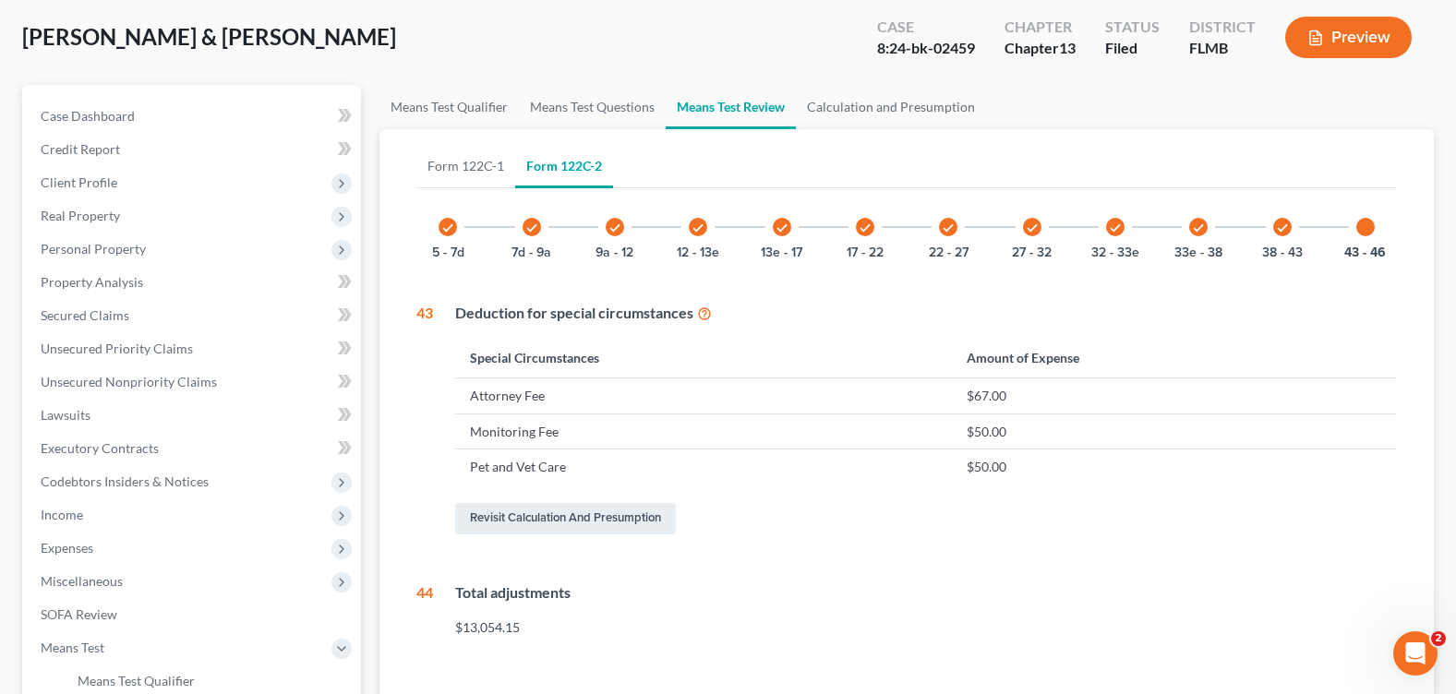
click at [675, 51] on div "[PERSON_NAME] & [PERSON_NAME] Upgraded Case 8:24-bk-02459 Chapter Chapter 13 St…" at bounding box center [728, 45] width 1412 height 80
click at [653, 45] on div "[PERSON_NAME] & [PERSON_NAME] Upgraded Case 8:24-bk-02459 Chapter Chapter 13 St…" at bounding box center [728, 45] width 1412 height 80
click at [522, 225] on div "check 7d - 9a" at bounding box center [531, 227] width 63 height 63
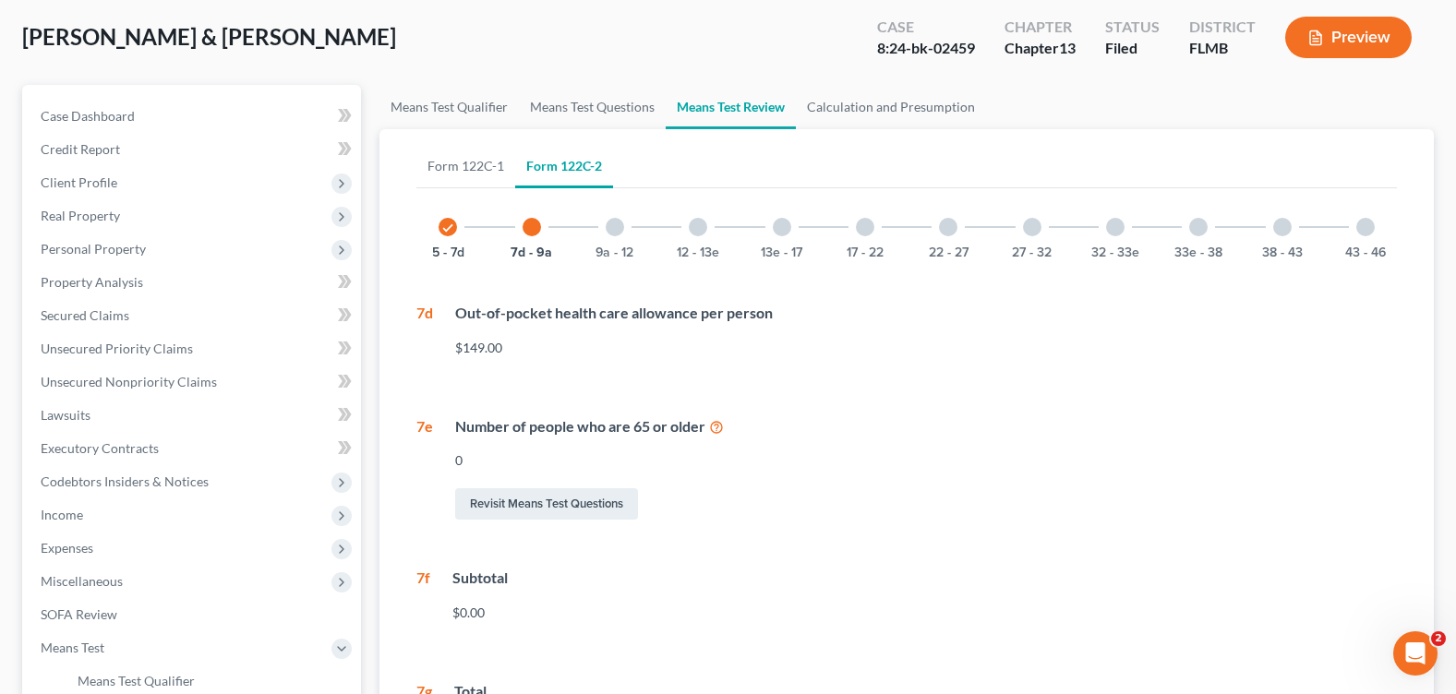
click at [850, 453] on div "0" at bounding box center [926, 460] width 942 height 18
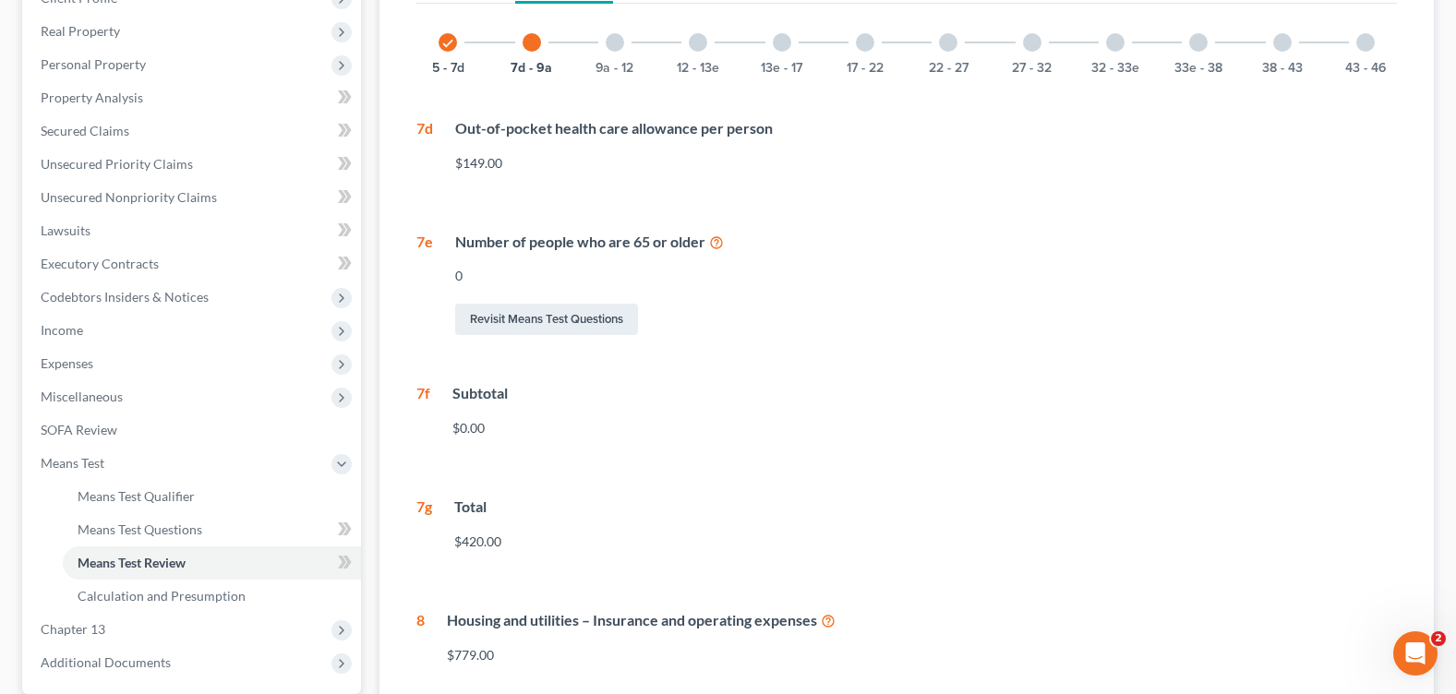
scroll to position [0, 0]
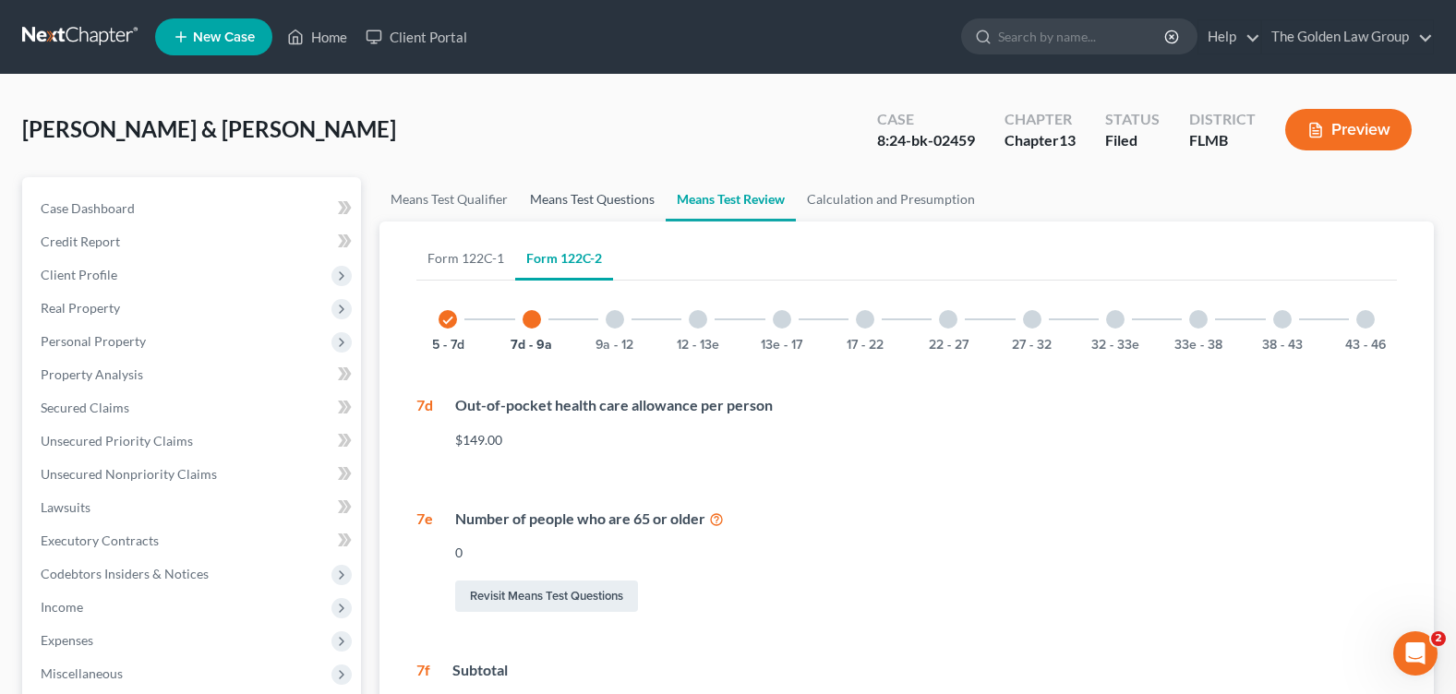
click at [571, 194] on link "Means Test Questions" at bounding box center [592, 199] width 147 height 44
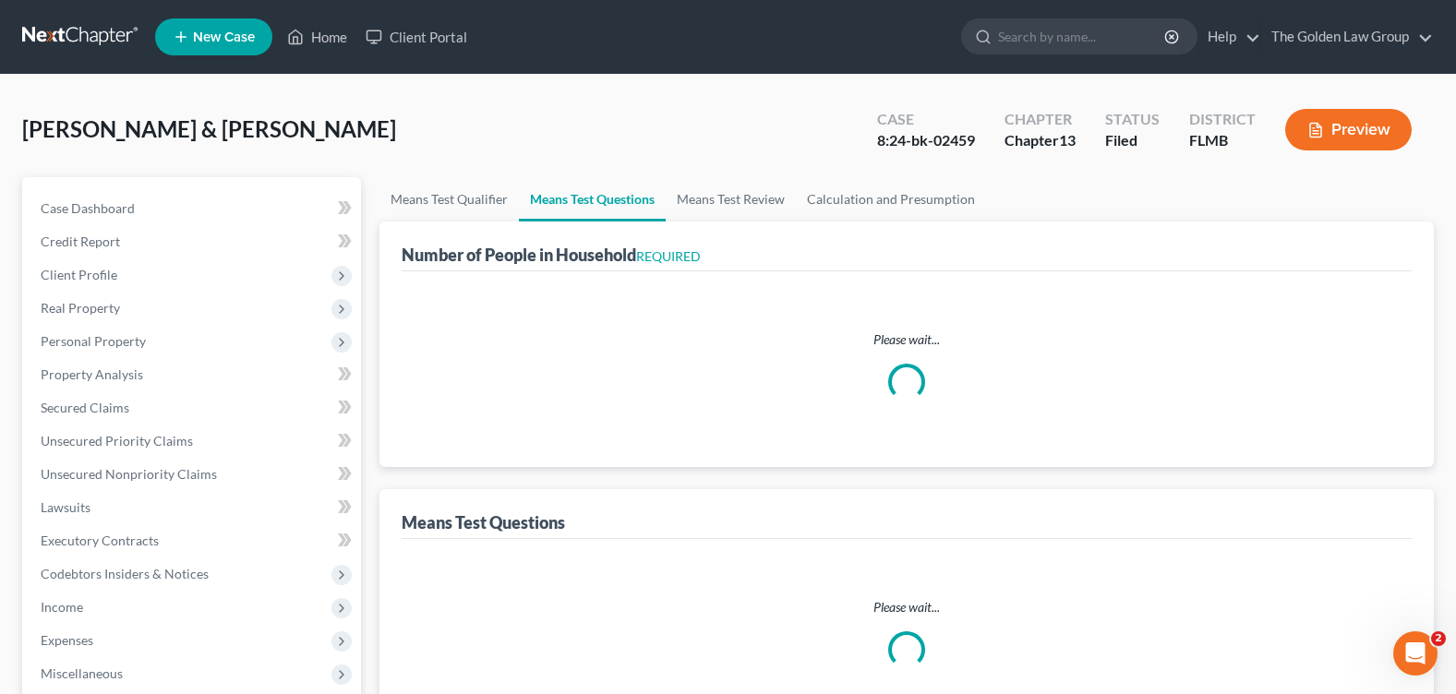
select select "1"
select select "60"
select select "1"
select select "60"
select select "1"
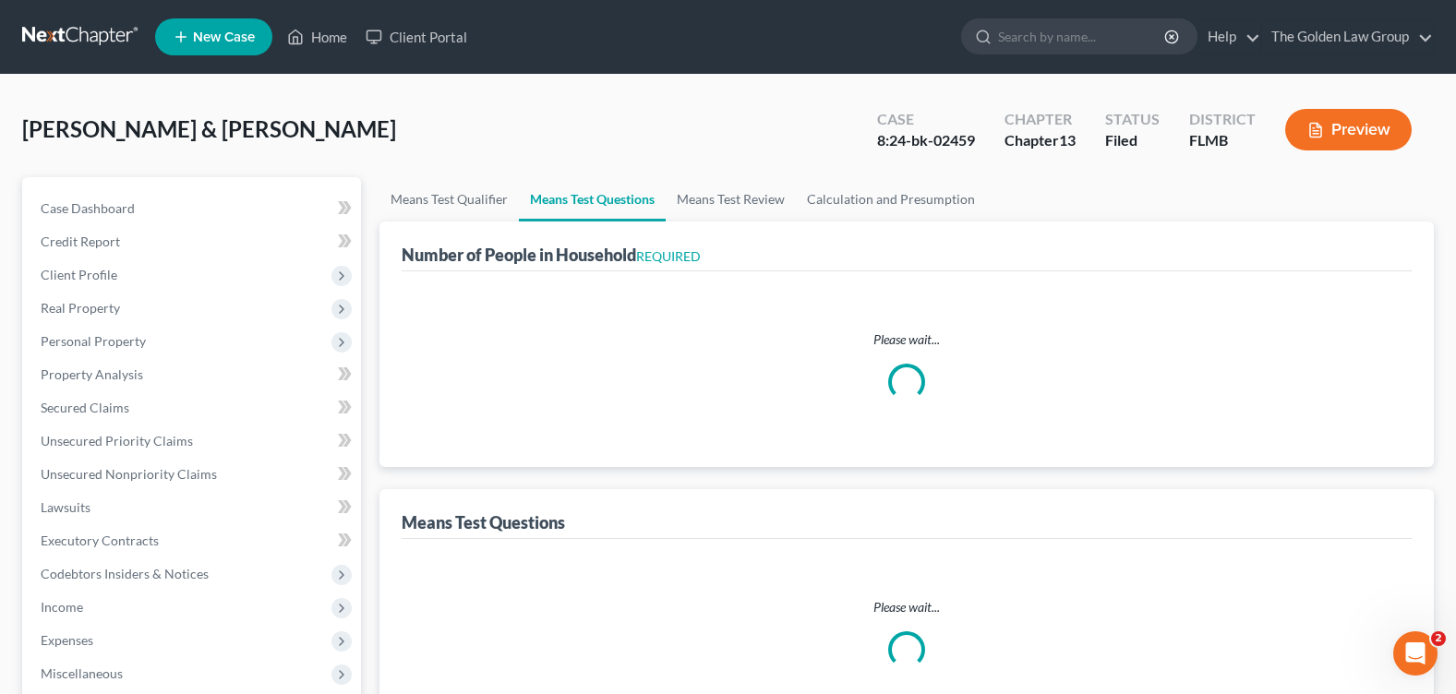
select select "60"
select select "0"
select select "60"
select select "1"
select select "60"
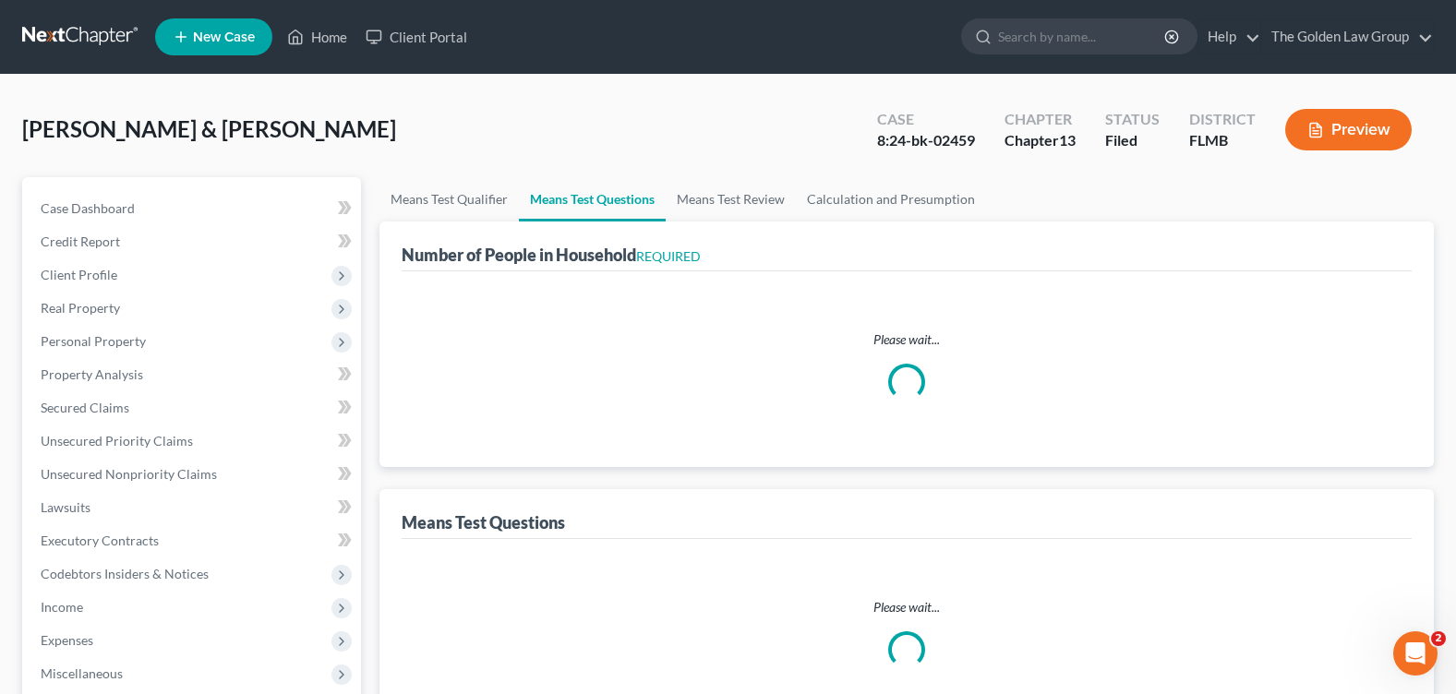
select select "0"
select select "60"
select select "2"
select select "60"
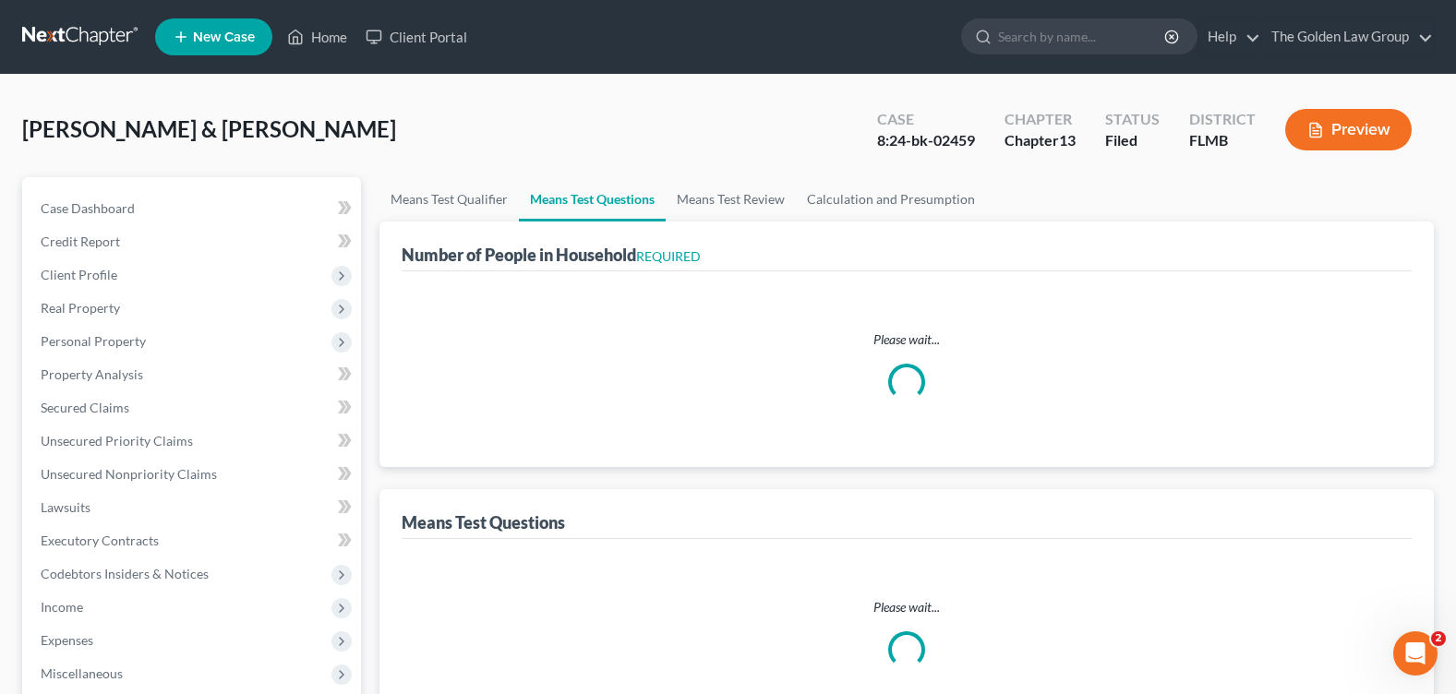
select select "2"
select select "60"
select select "5"
select select "0"
select select "4"
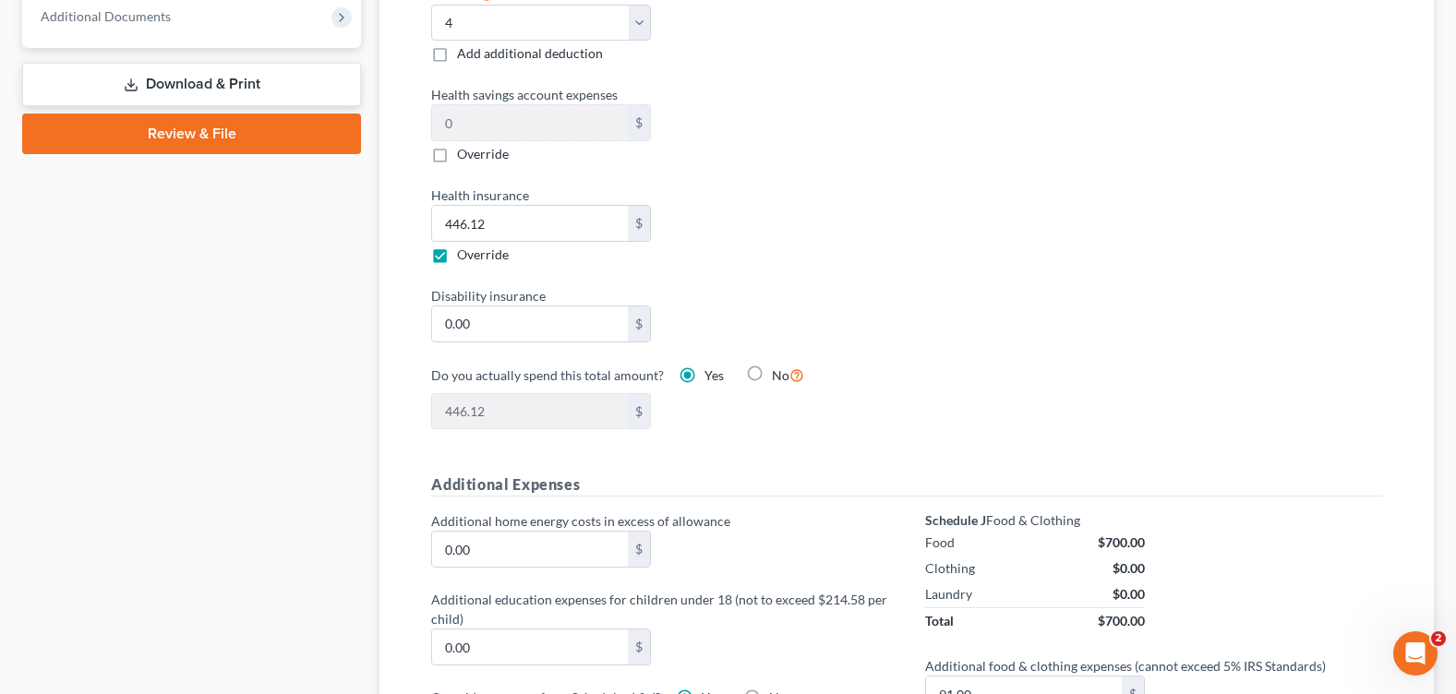
scroll to position [1108, 0]
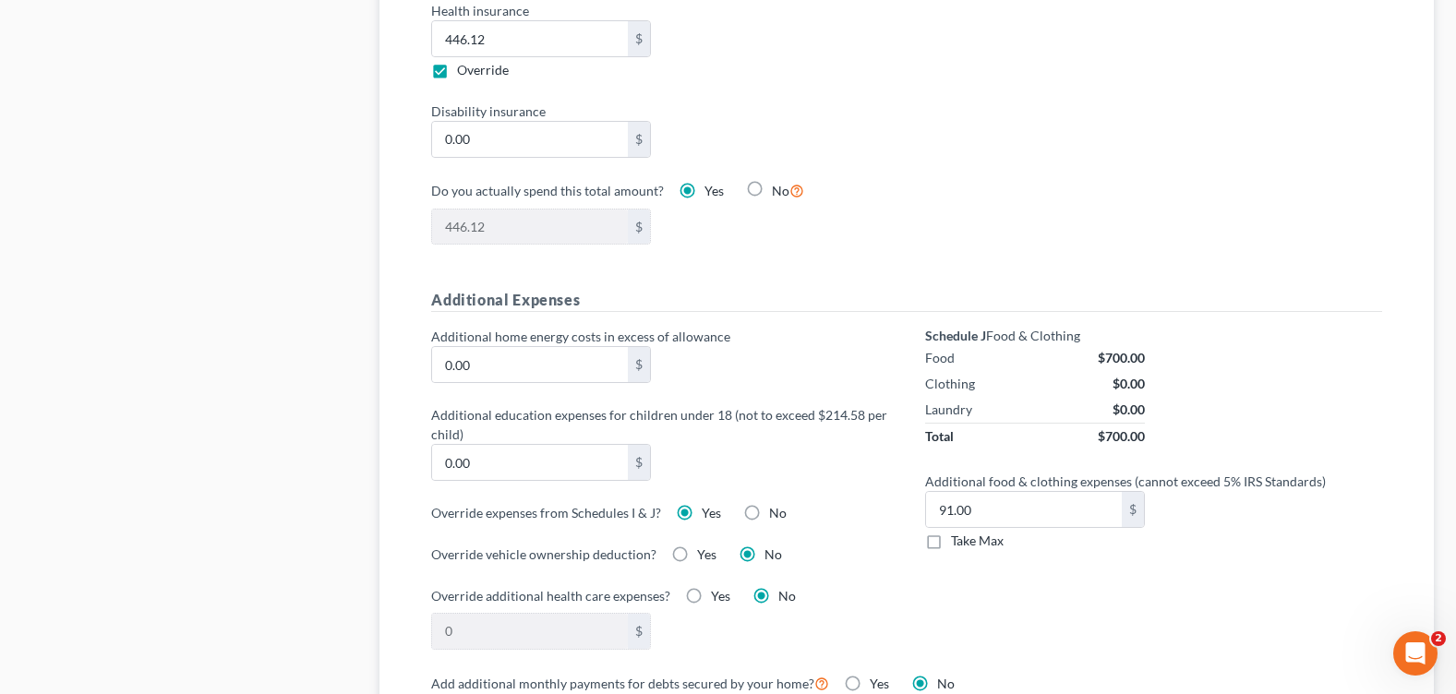
click at [769, 509] on label "No" at bounding box center [778, 513] width 18 height 18
click at [777, 509] on input "No" at bounding box center [783, 510] width 12 height 12
radio input "true"
click at [702, 511] on label "Yes" at bounding box center [711, 513] width 19 height 18
click at [709, 511] on input "Yes" at bounding box center [715, 510] width 12 height 12
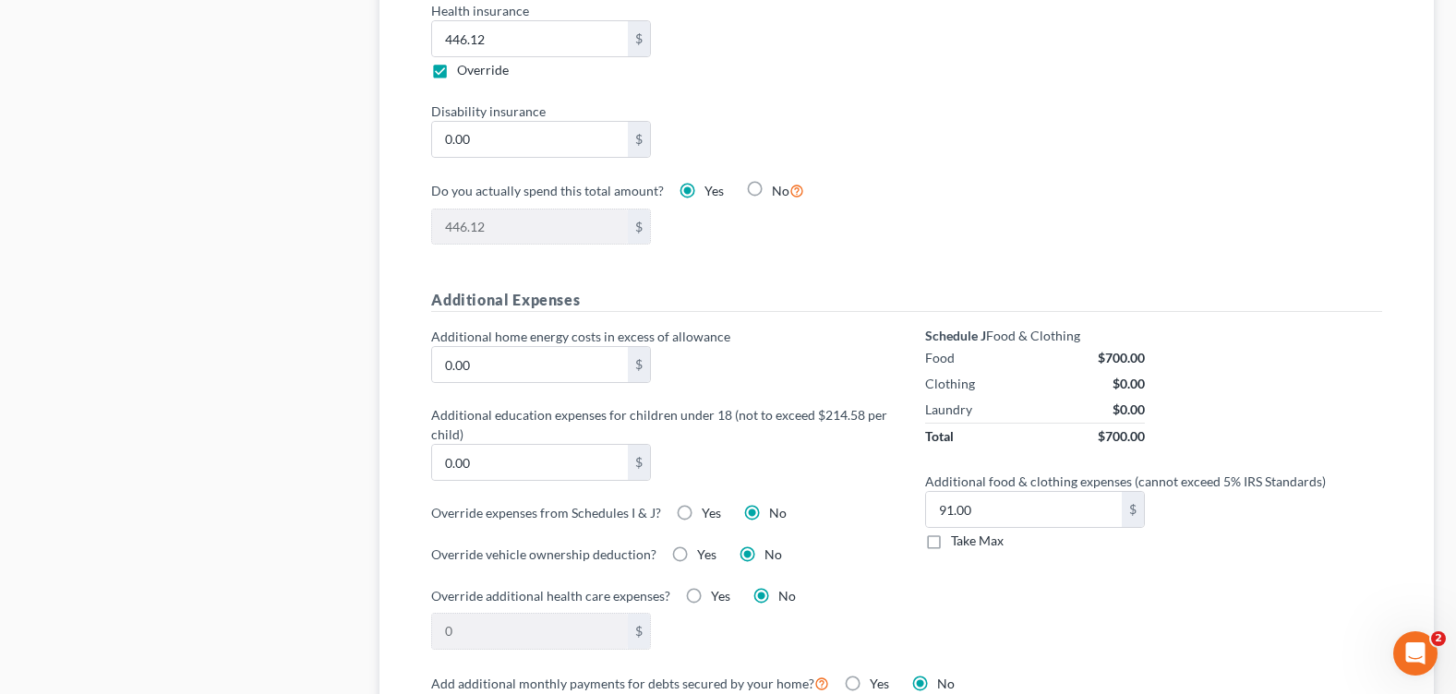
radio input "true"
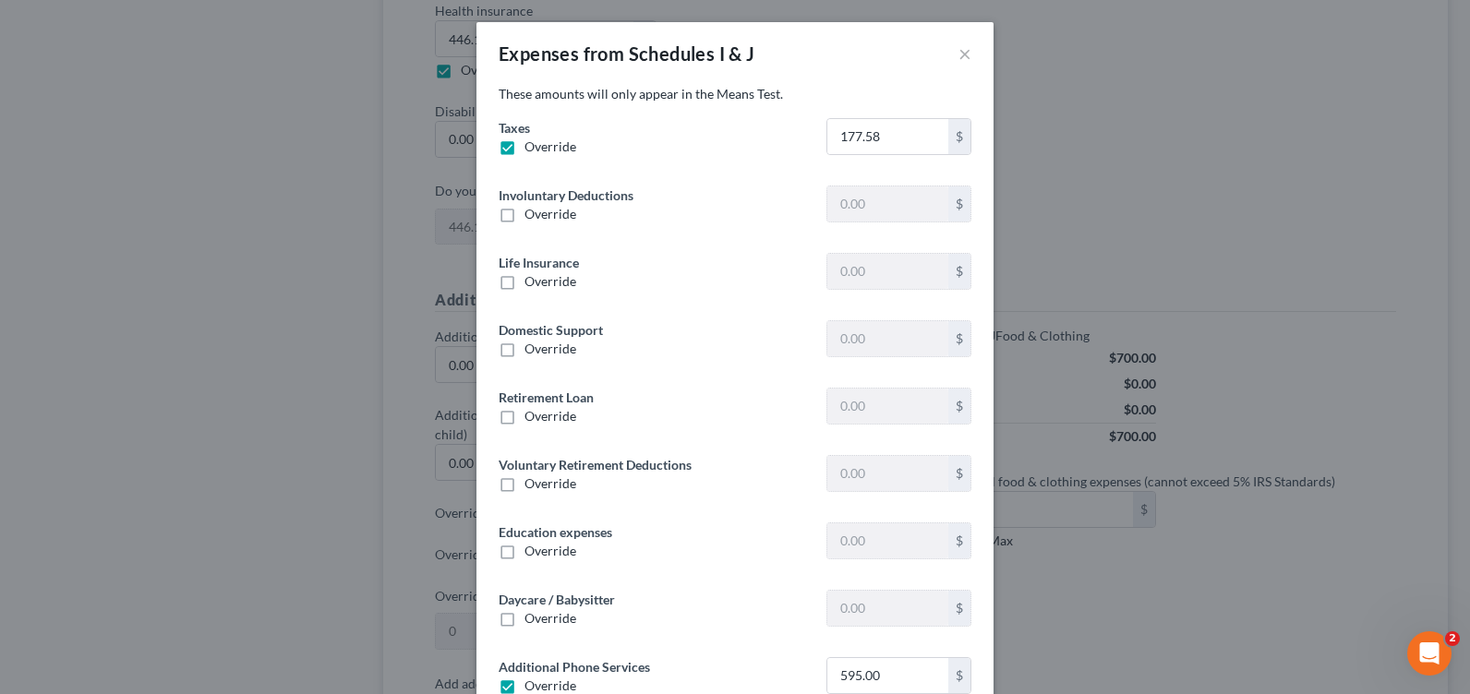
click at [1084, 615] on div "Expenses from Schedules I & J × These amounts will only appear in the Means Tes…" at bounding box center [735, 347] width 1470 height 694
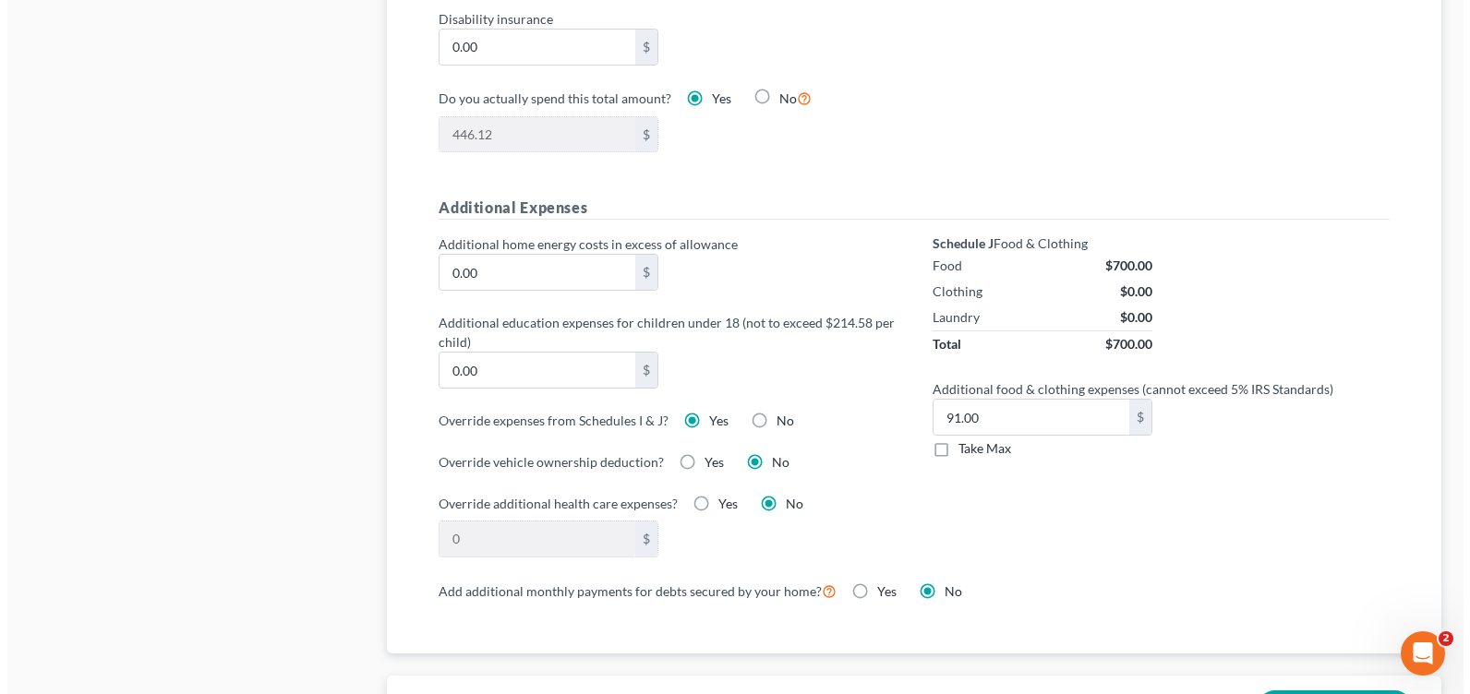
scroll to position [1477, 0]
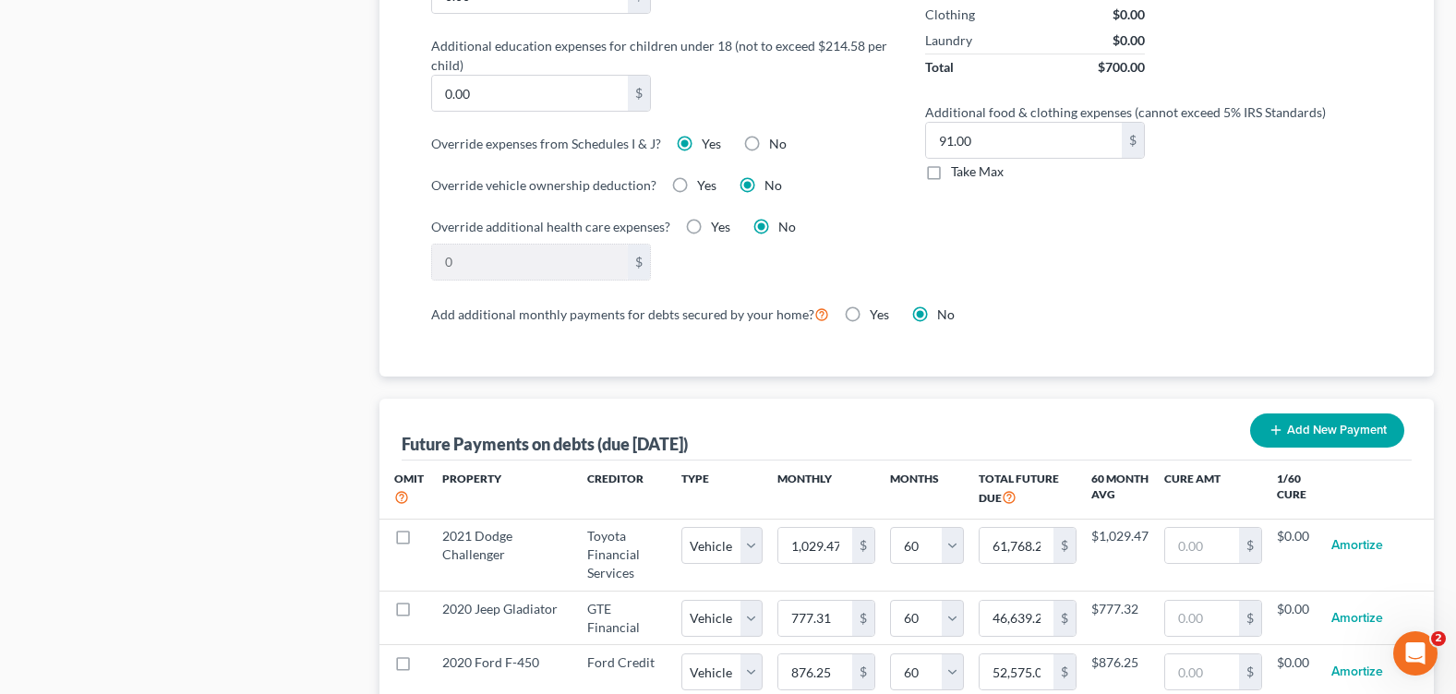
click at [769, 142] on label "No" at bounding box center [778, 144] width 18 height 18
click at [777, 142] on input "No" at bounding box center [783, 141] width 12 height 12
radio input "true"
click at [702, 144] on label "Yes" at bounding box center [711, 144] width 19 height 18
click at [709, 144] on input "Yes" at bounding box center [715, 141] width 12 height 12
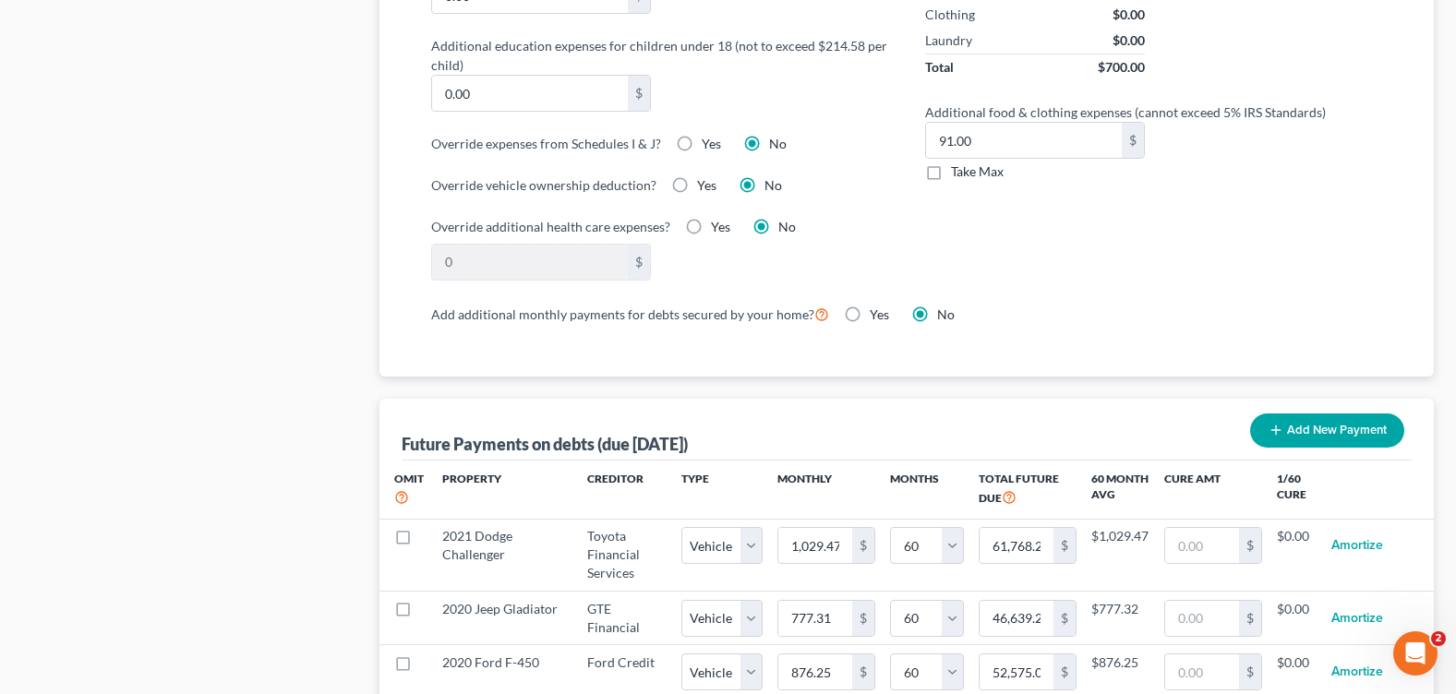
radio input "true"
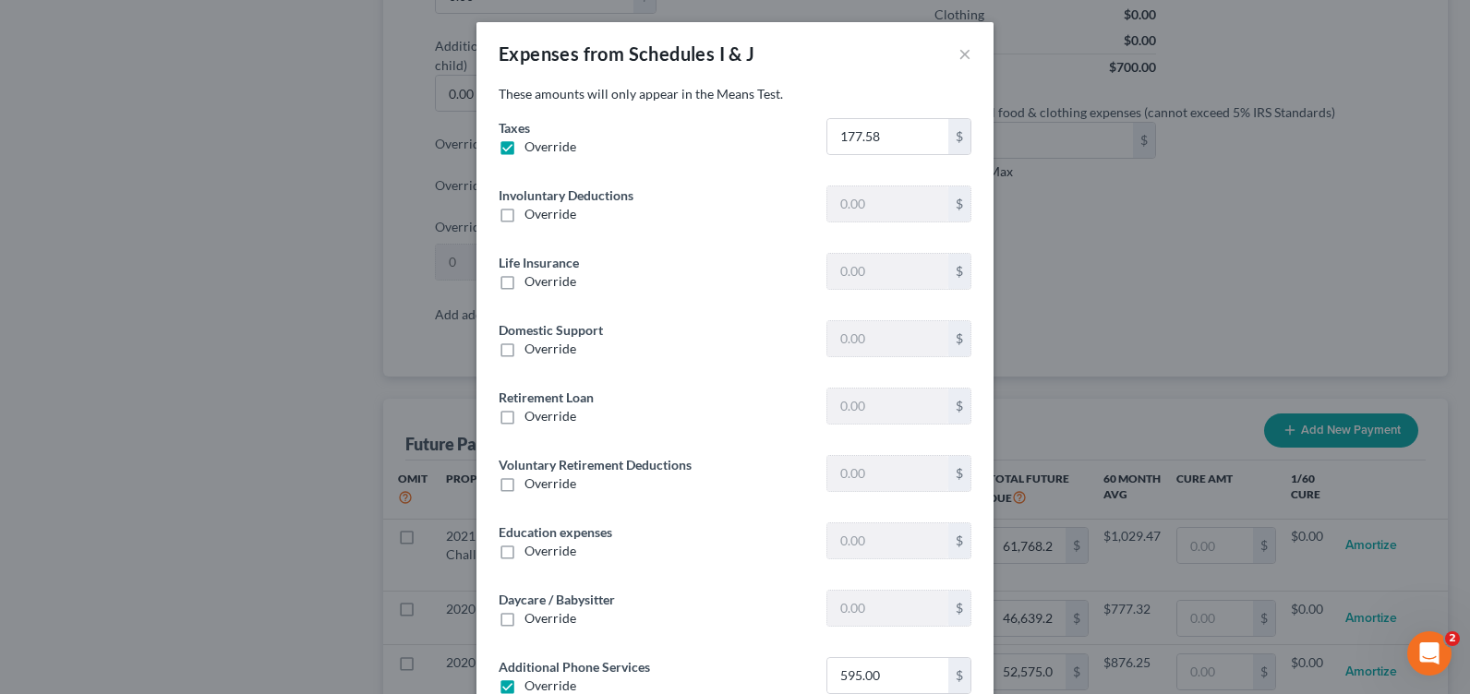
type input "0"
type input "825.97"
type input "0"
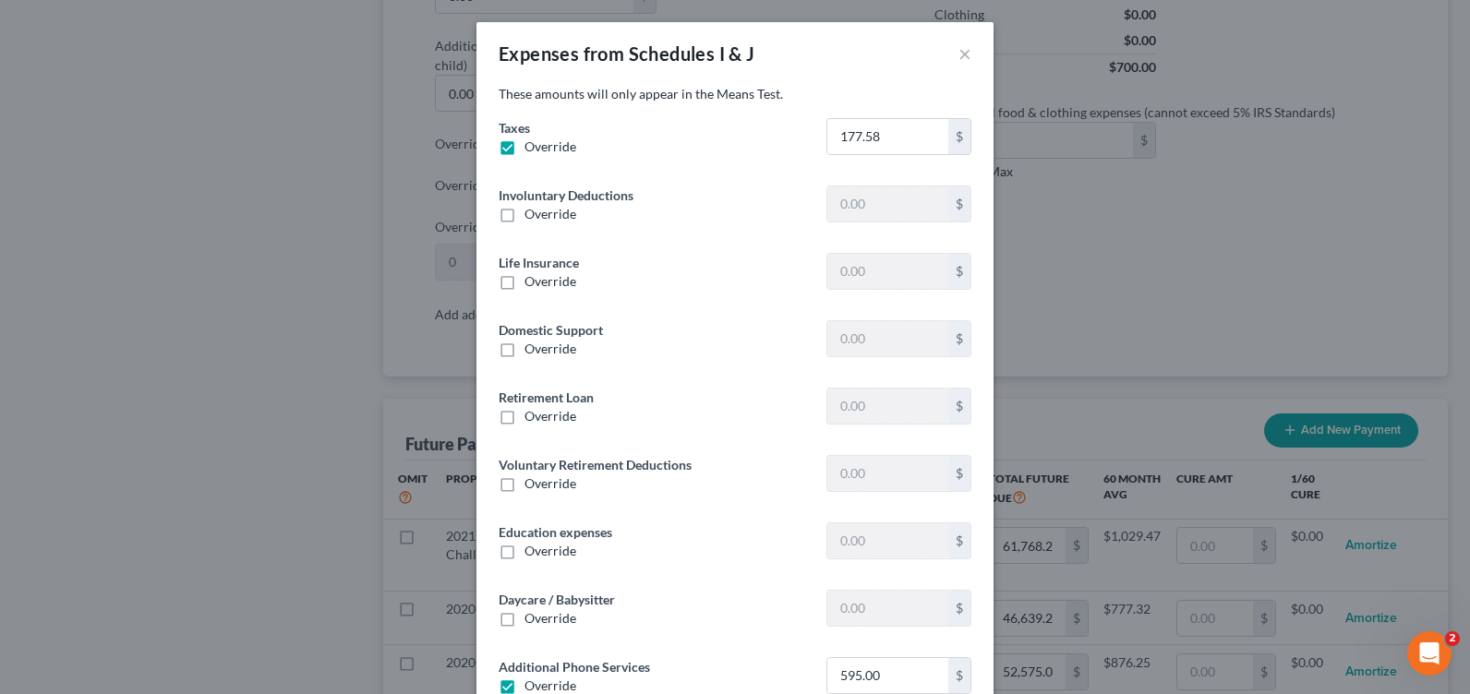
type input "0"
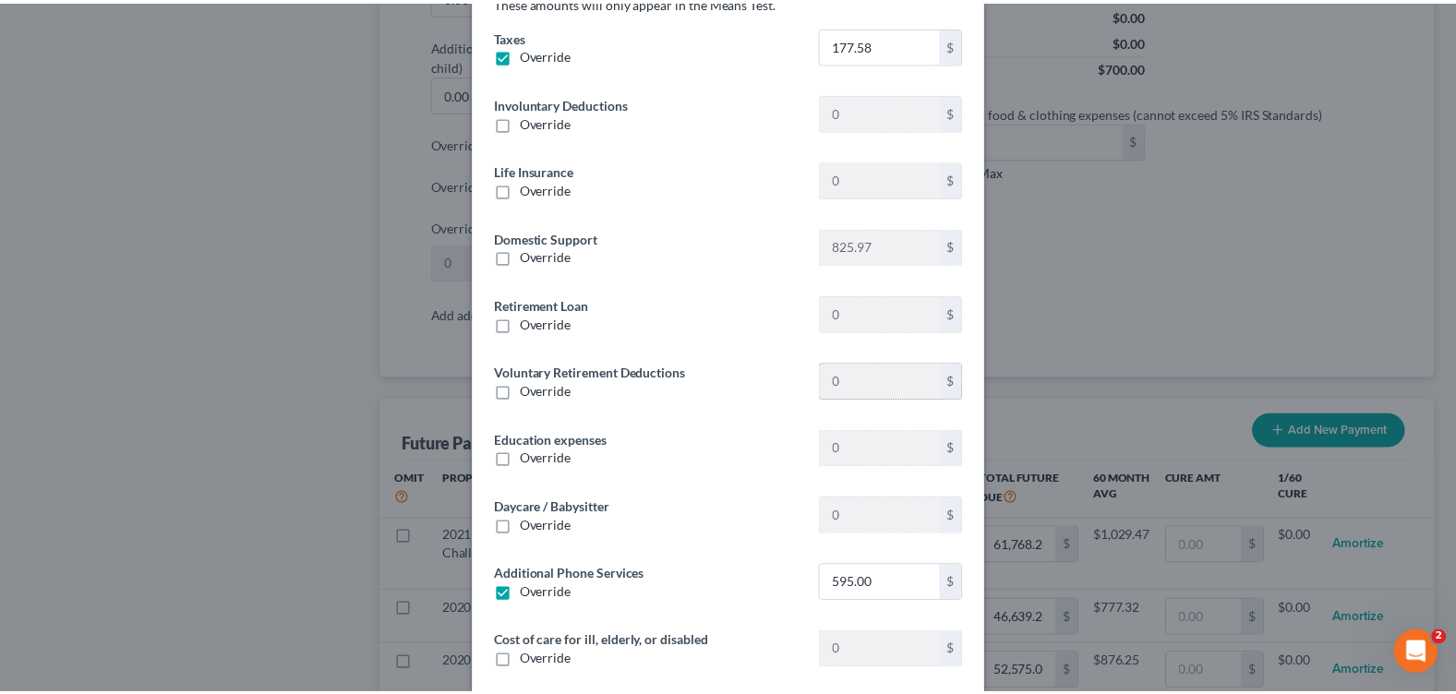
scroll to position [277, 0]
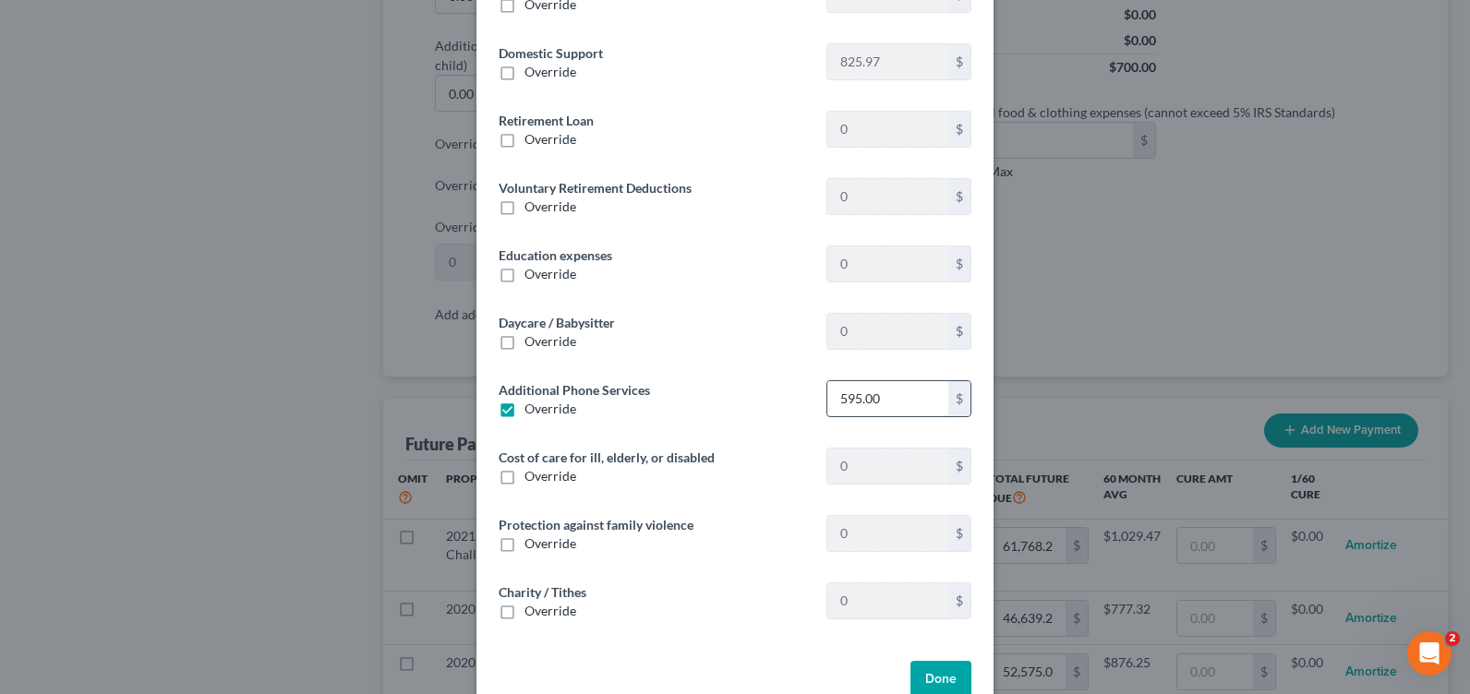
click at [899, 392] on input "595.00" at bounding box center [887, 398] width 121 height 35
drag, startPoint x: 899, startPoint y: 392, endPoint x: 827, endPoint y: 387, distance: 72.2
click at [827, 387] on input "595.00" at bounding box center [887, 398] width 121 height 35
type input "480"
click at [935, 685] on button "Done" at bounding box center [940, 679] width 61 height 37
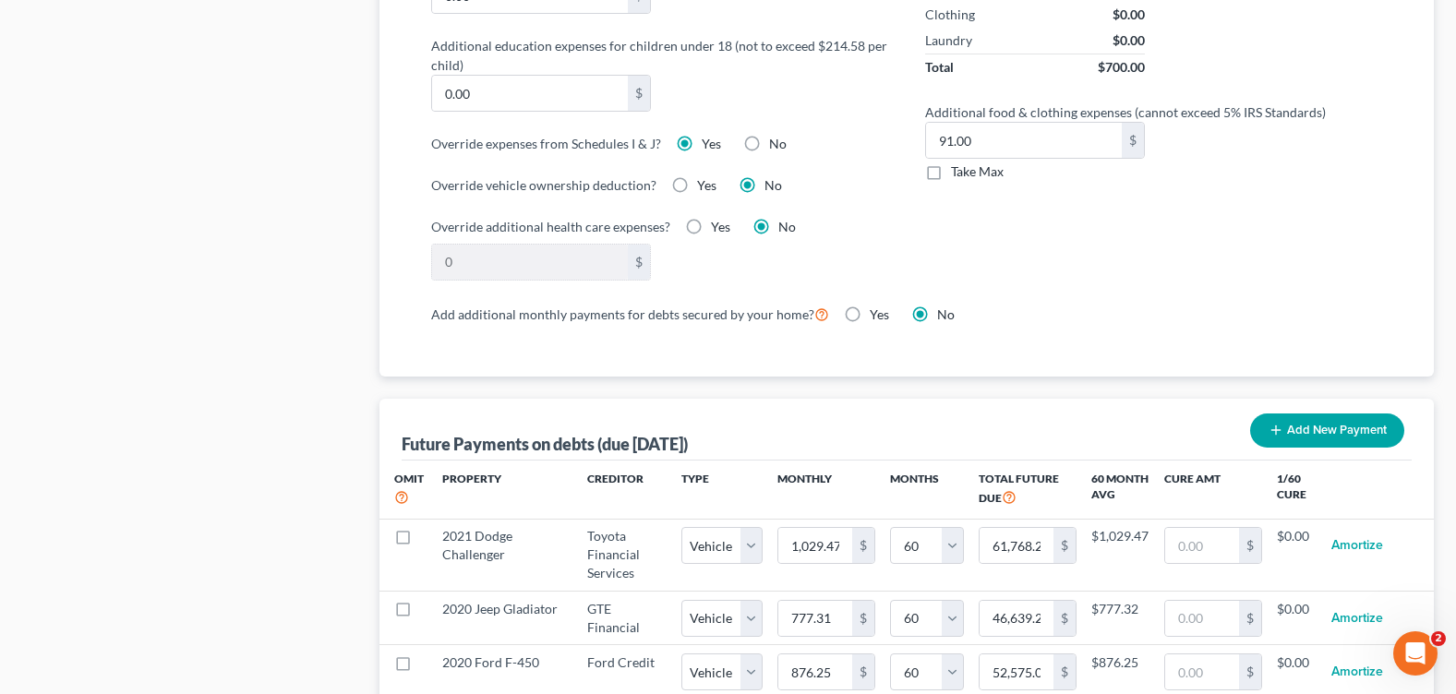
click at [240, 478] on div "Case Dashboard Payments Invoices Payments Payments Credit Report Client Profile" at bounding box center [191, 168] width 357 height 2936
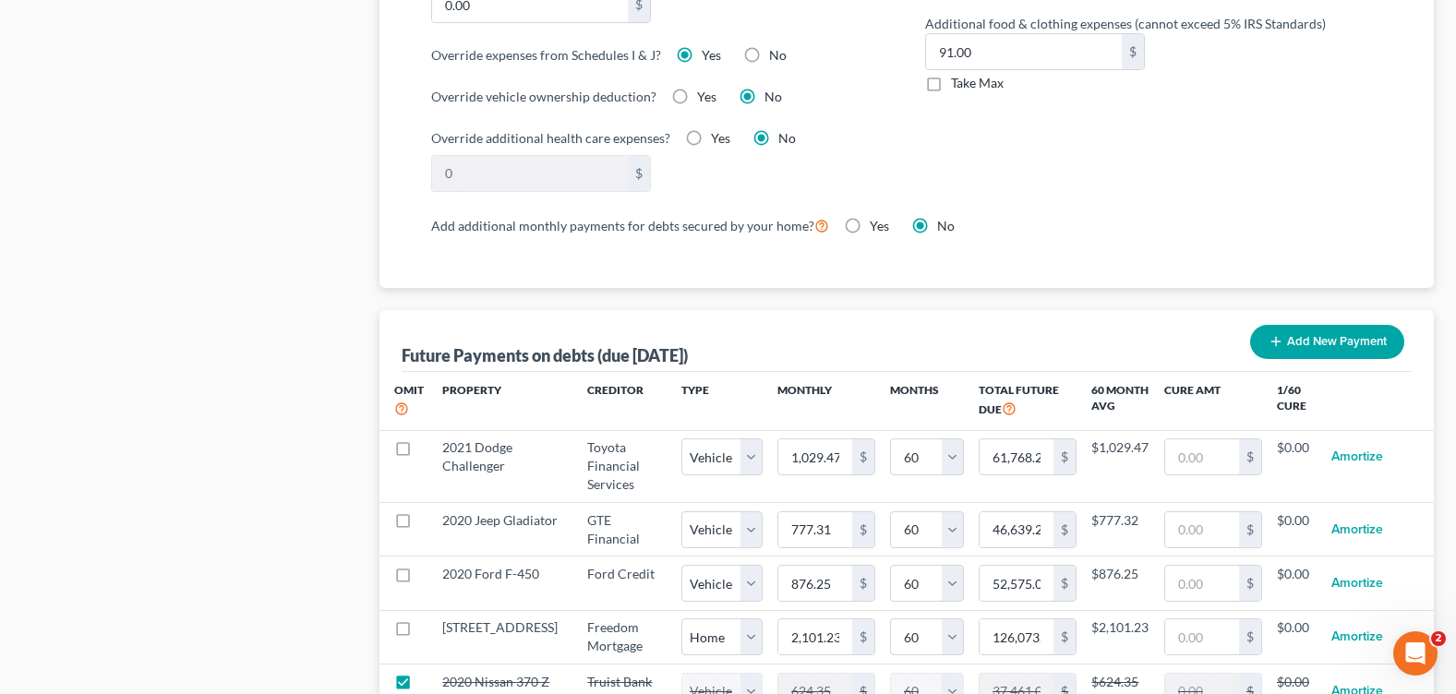
scroll to position [735, 0]
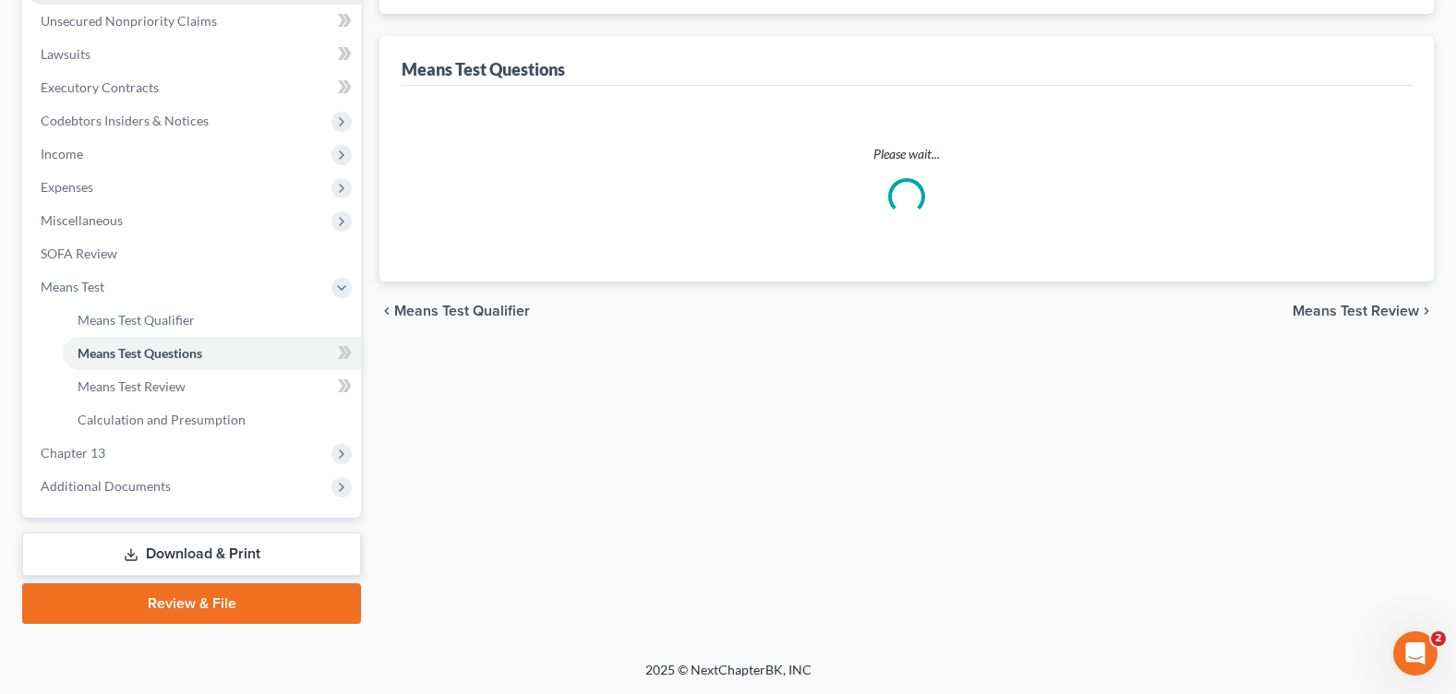
select select "1"
select select "60"
select select "1"
select select "60"
select select "1"
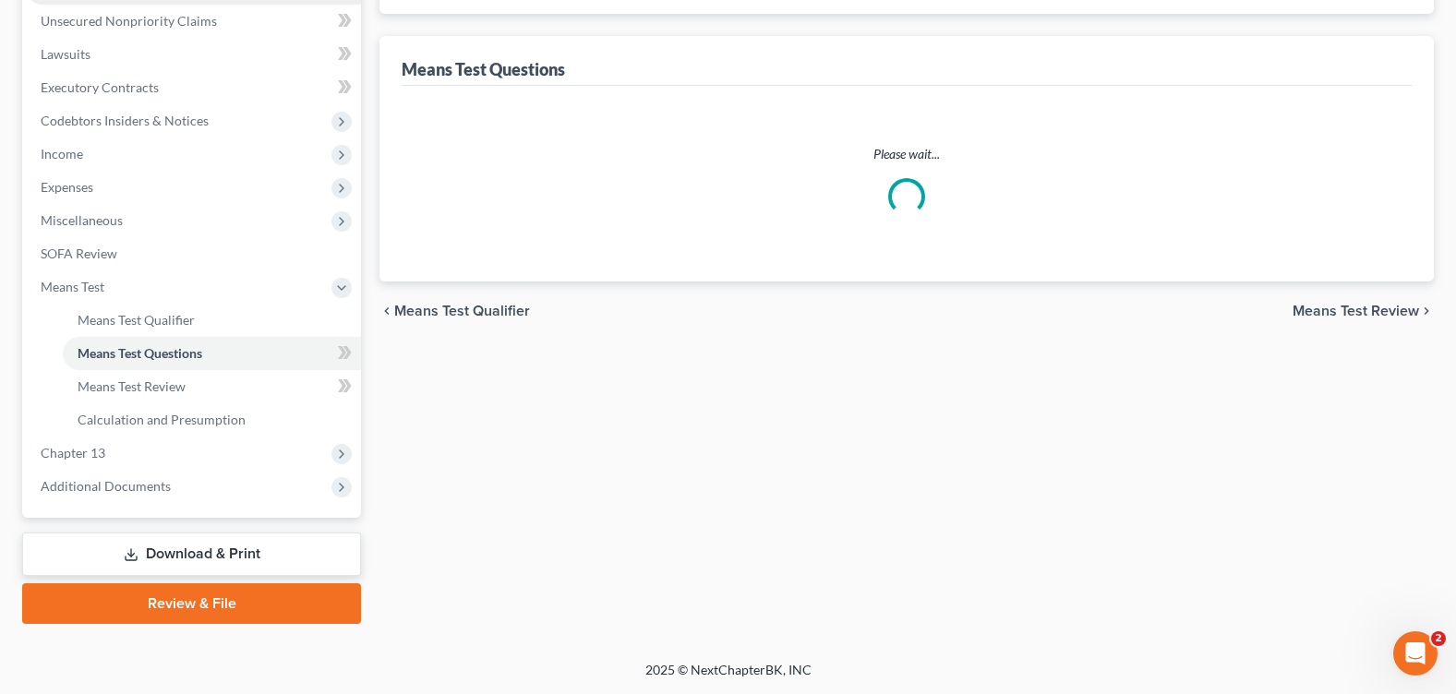
select select "60"
select select "0"
select select "60"
select select "1"
select select "60"
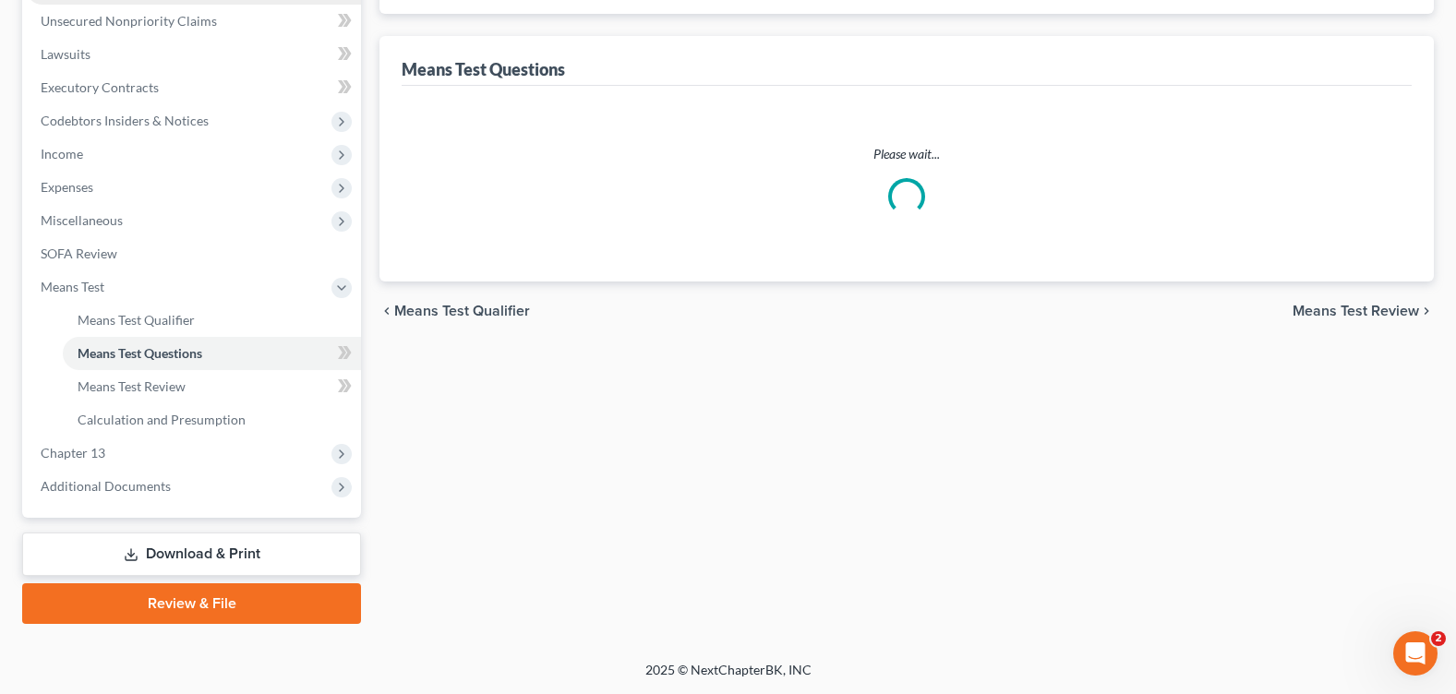
select select "0"
select select "60"
select select "2"
select select "60"
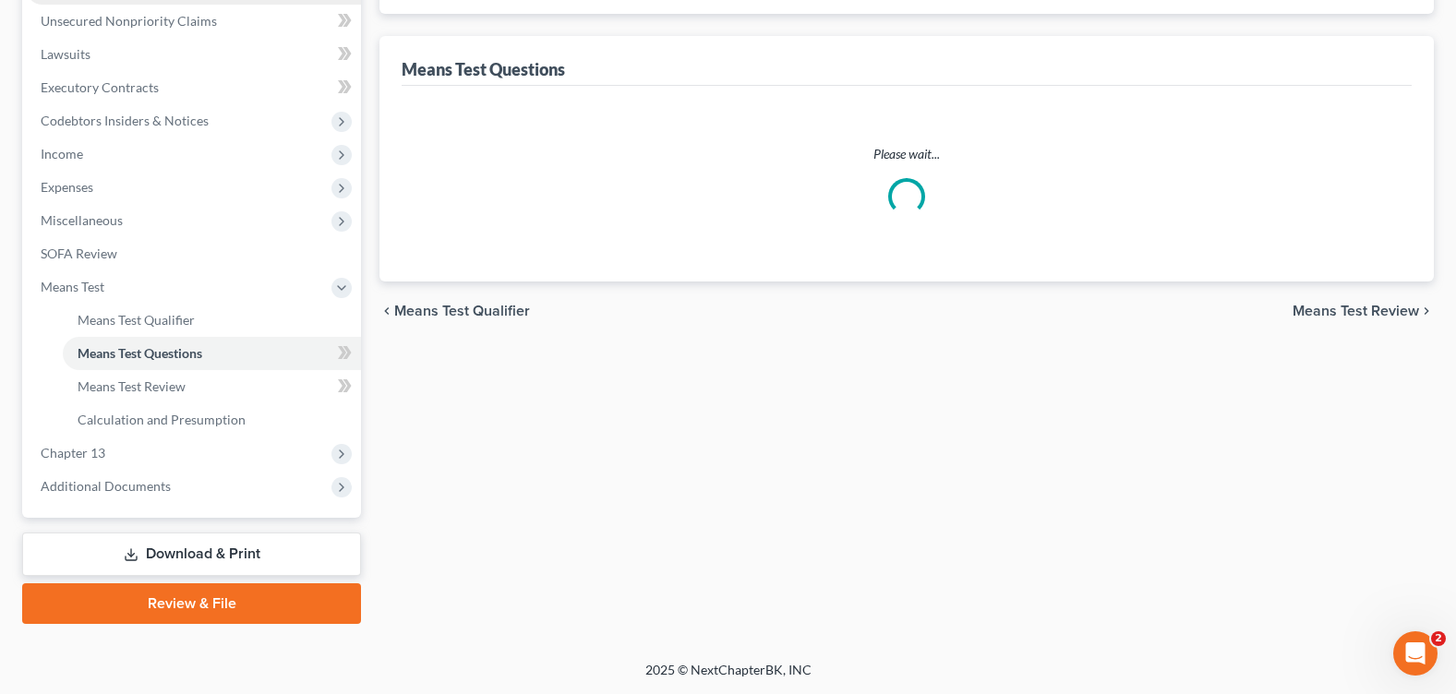
select select "2"
select select "60"
select select "4"
select select "5"
select select "0"
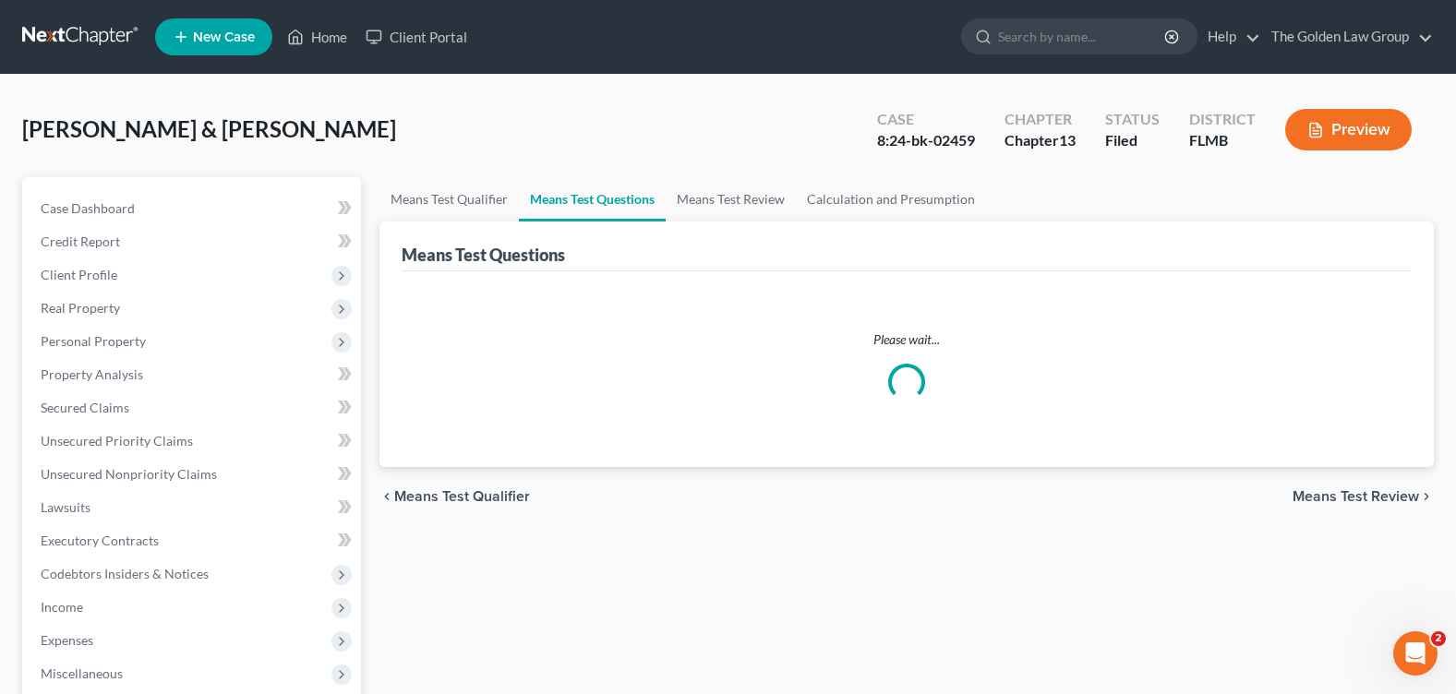
click at [602, 155] on div "[PERSON_NAME] & [PERSON_NAME] Upgraded Case 8:24-bk-02459 Chapter Chapter 13 St…" at bounding box center [728, 137] width 1412 height 80
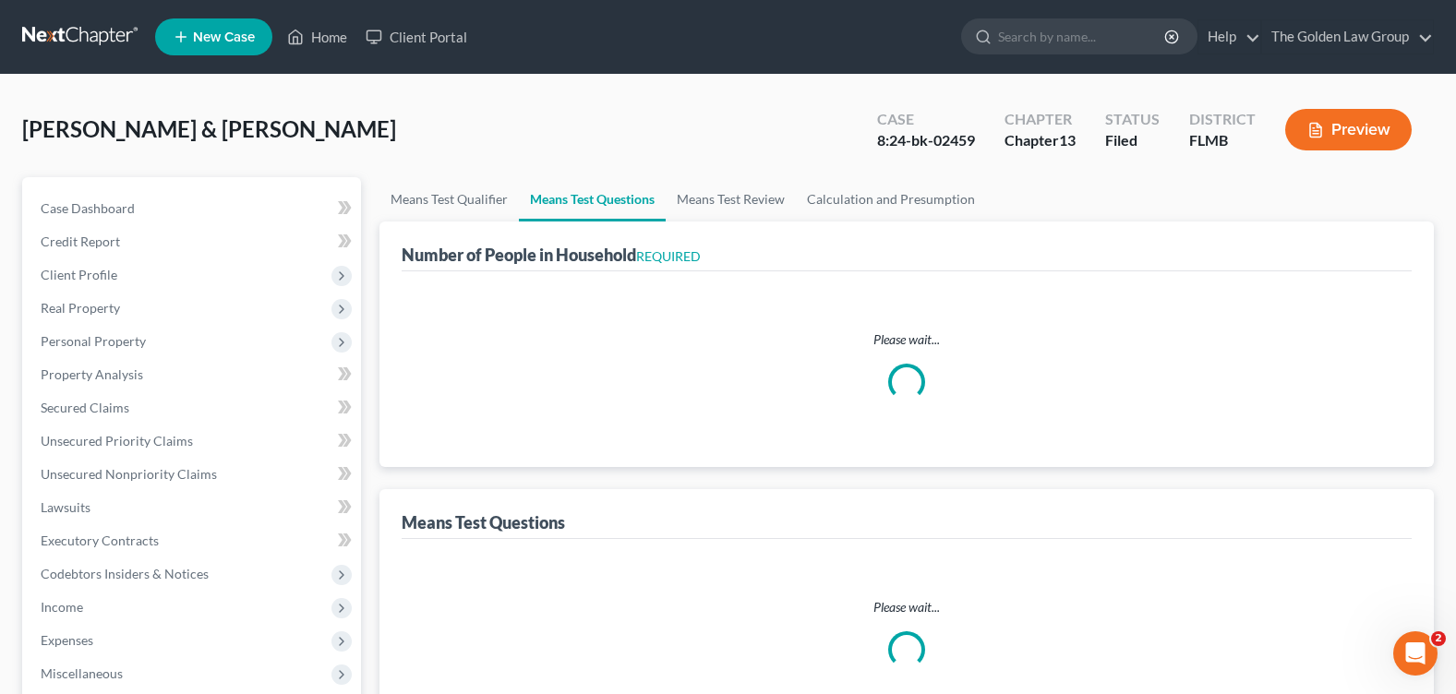
select select "1"
select select "60"
select select "1"
select select "60"
select select "1"
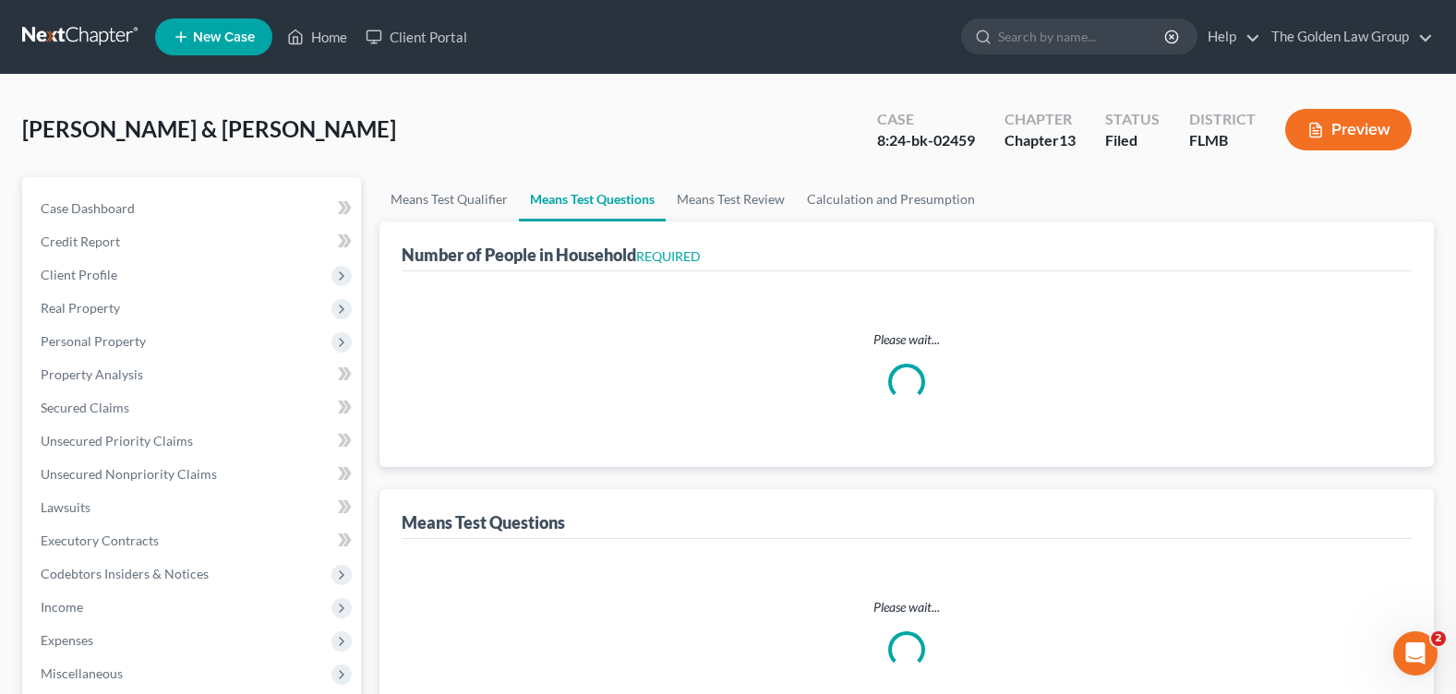
select select "60"
select select "0"
select select "60"
select select "1"
select select "60"
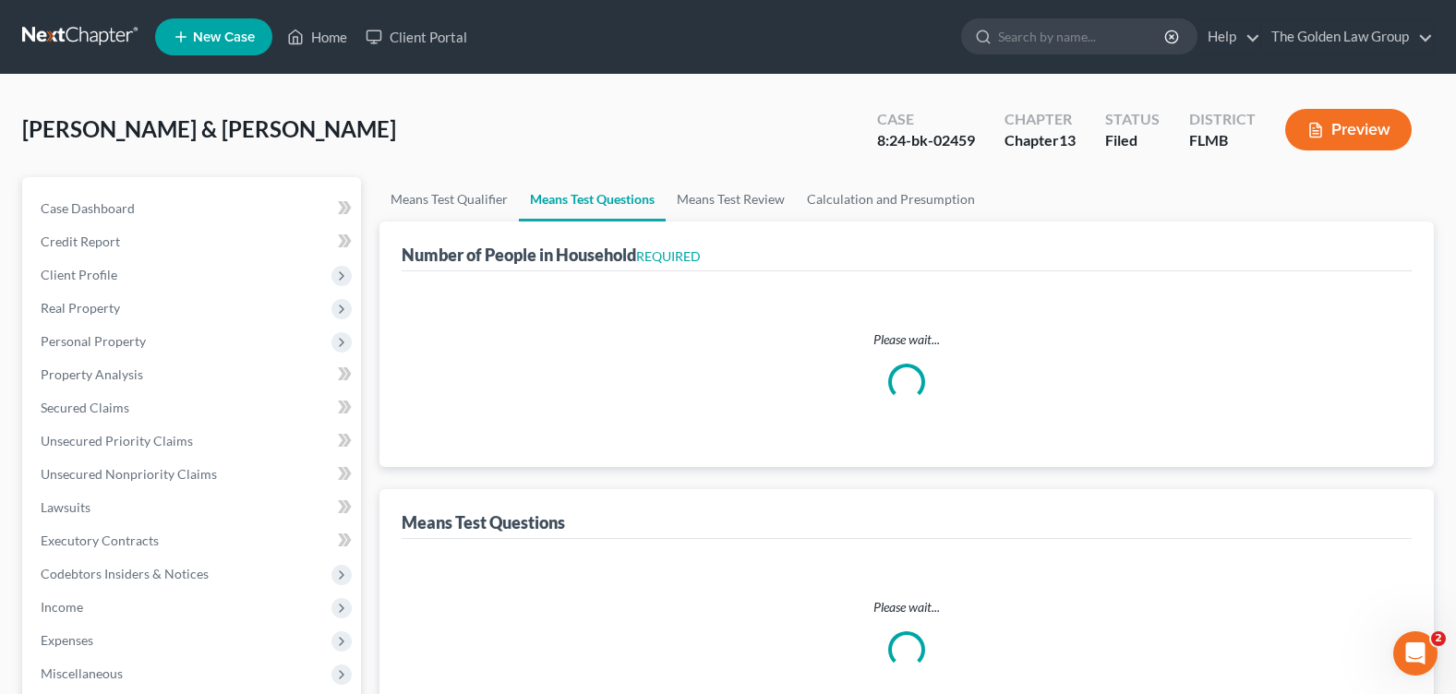
select select "0"
select select "60"
select select "2"
select select "60"
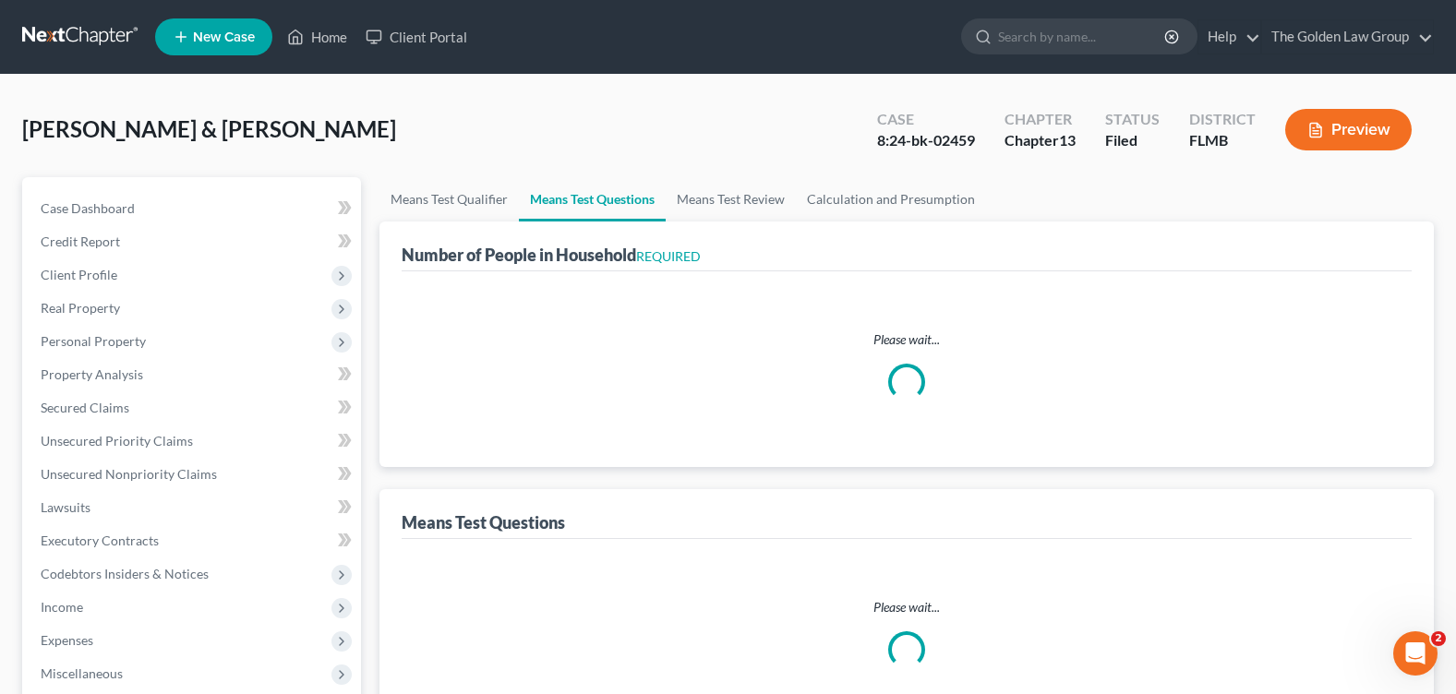
select select "2"
select select "60"
select select "4"
select select "5"
select select "0"
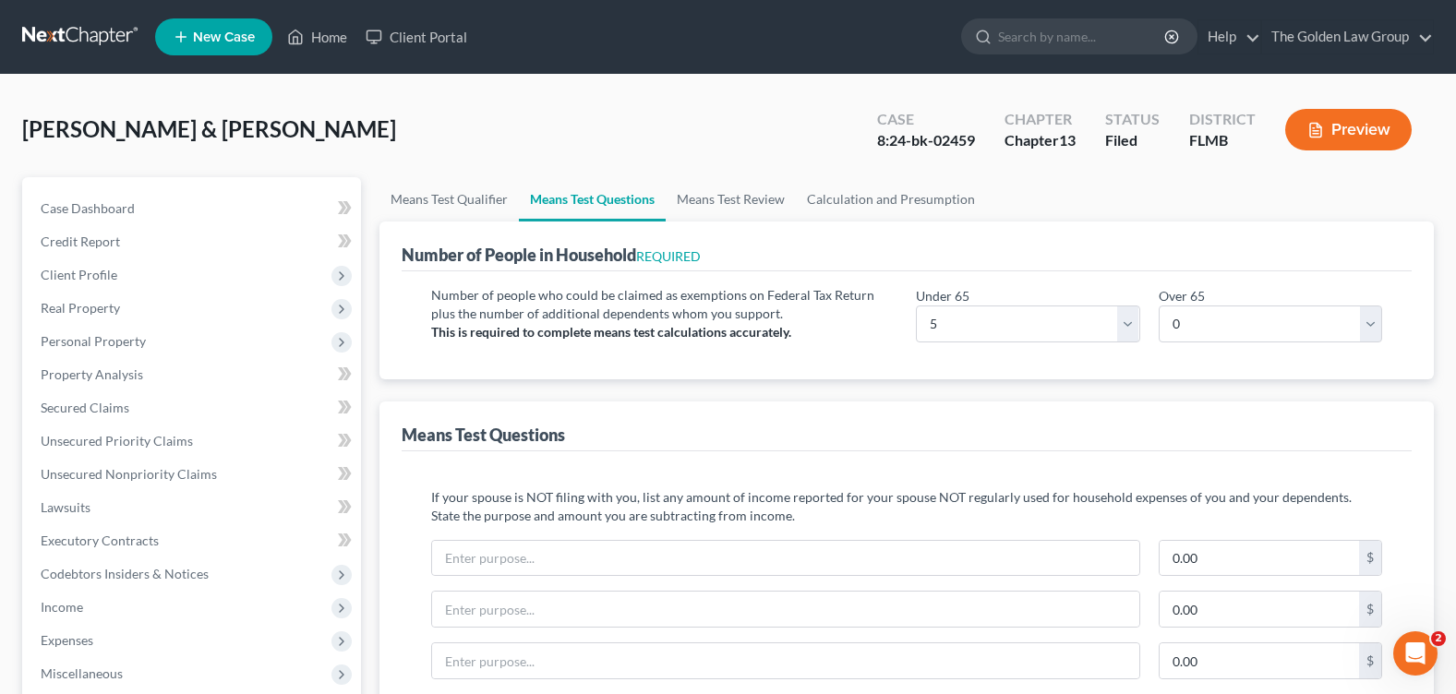
click at [485, 145] on div "[PERSON_NAME] & [PERSON_NAME] Upgraded Case 8:24-bk-02459 Chapter Chapter 13 St…" at bounding box center [728, 137] width 1412 height 80
click at [538, 143] on div "[PERSON_NAME] & [PERSON_NAME] Upgraded Case 8:24-bk-02459 Chapter Chapter 13 St…" at bounding box center [728, 137] width 1412 height 80
drag, startPoint x: 596, startPoint y: 96, endPoint x: 584, endPoint y: 102, distance: 12.8
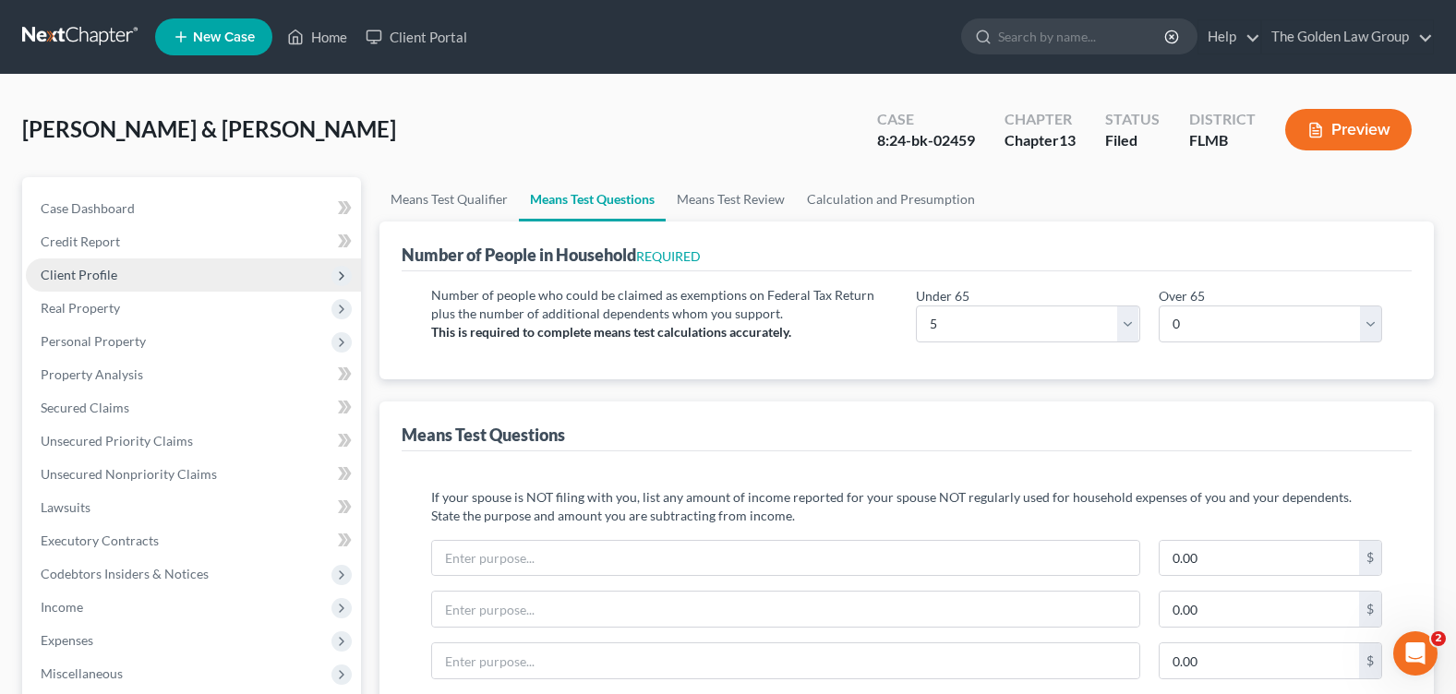
click at [77, 267] on span "Client Profile" at bounding box center [79, 275] width 77 height 16
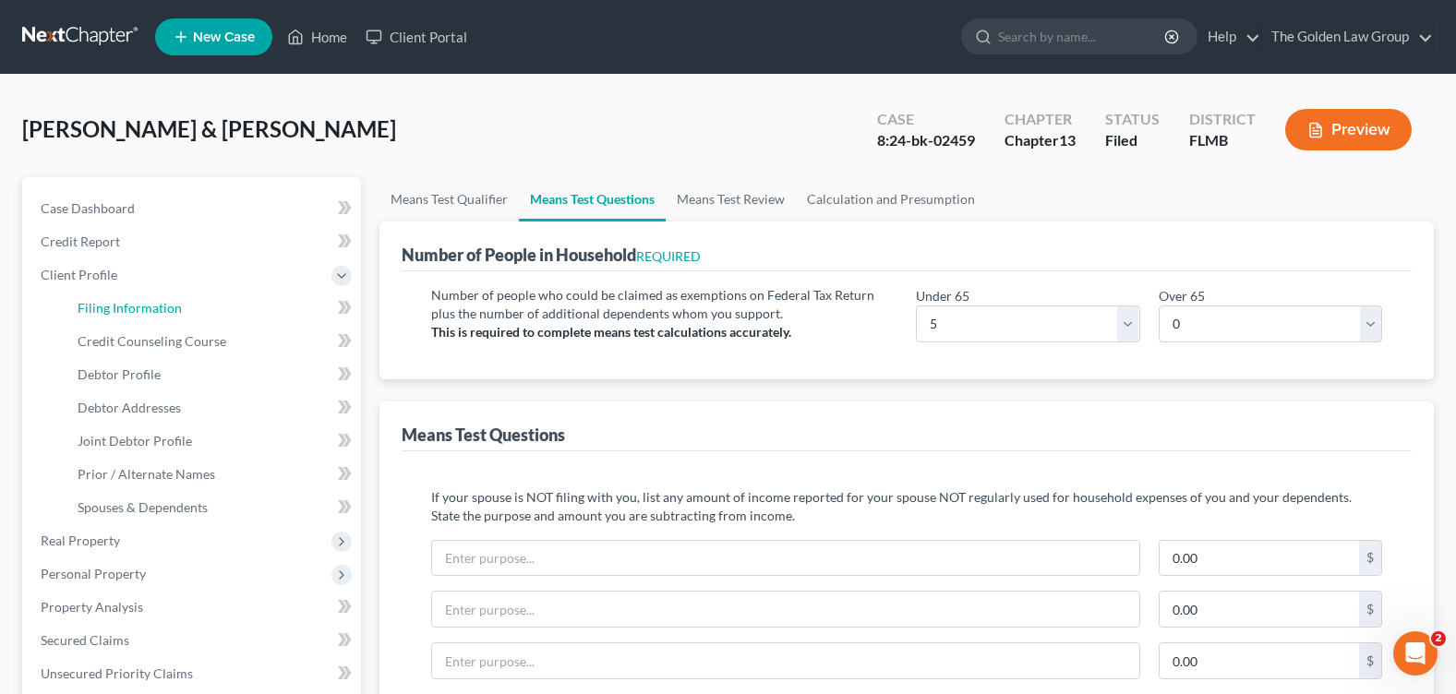
click at [201, 305] on link "Filing Information" at bounding box center [212, 308] width 298 height 33
select select "1"
select select "3"
select select "9"
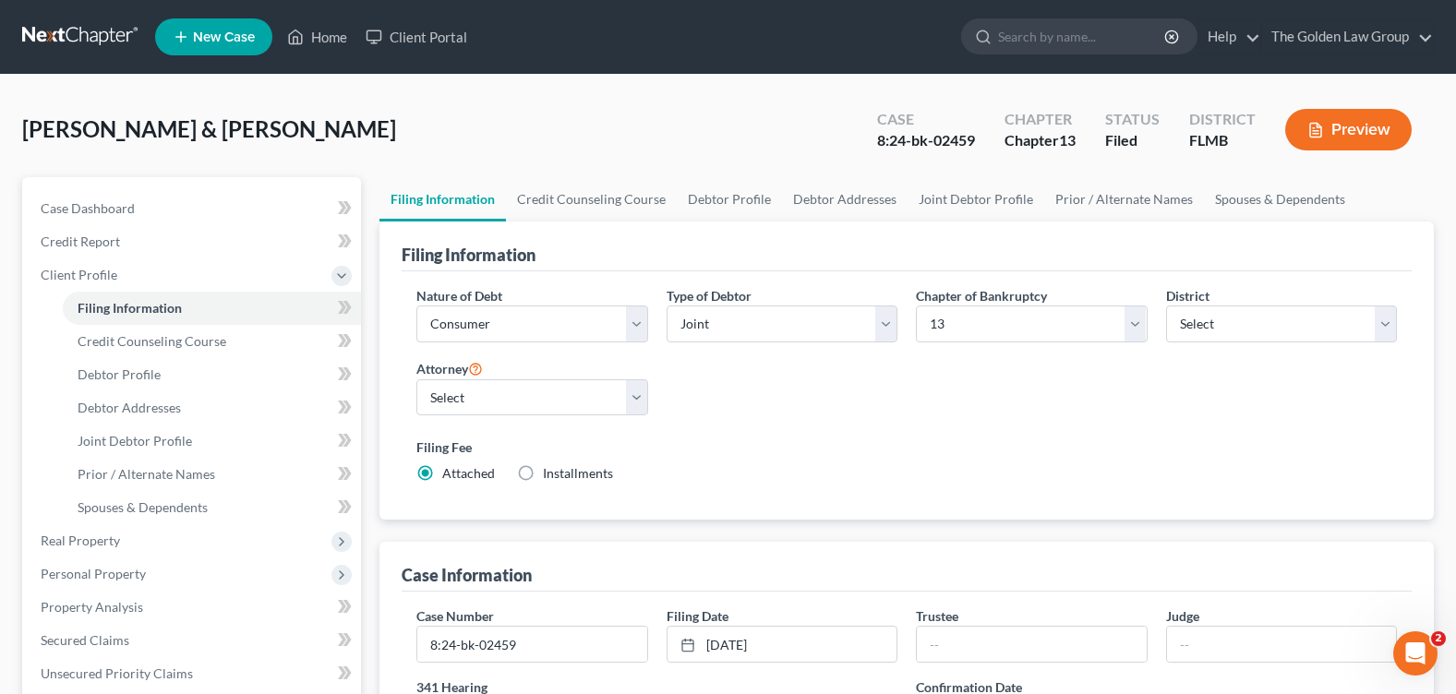
click at [570, 126] on div "[PERSON_NAME] & [PERSON_NAME] Upgraded Case 8:24-bk-02459 Chapter Chapter 13 St…" at bounding box center [728, 137] width 1412 height 80
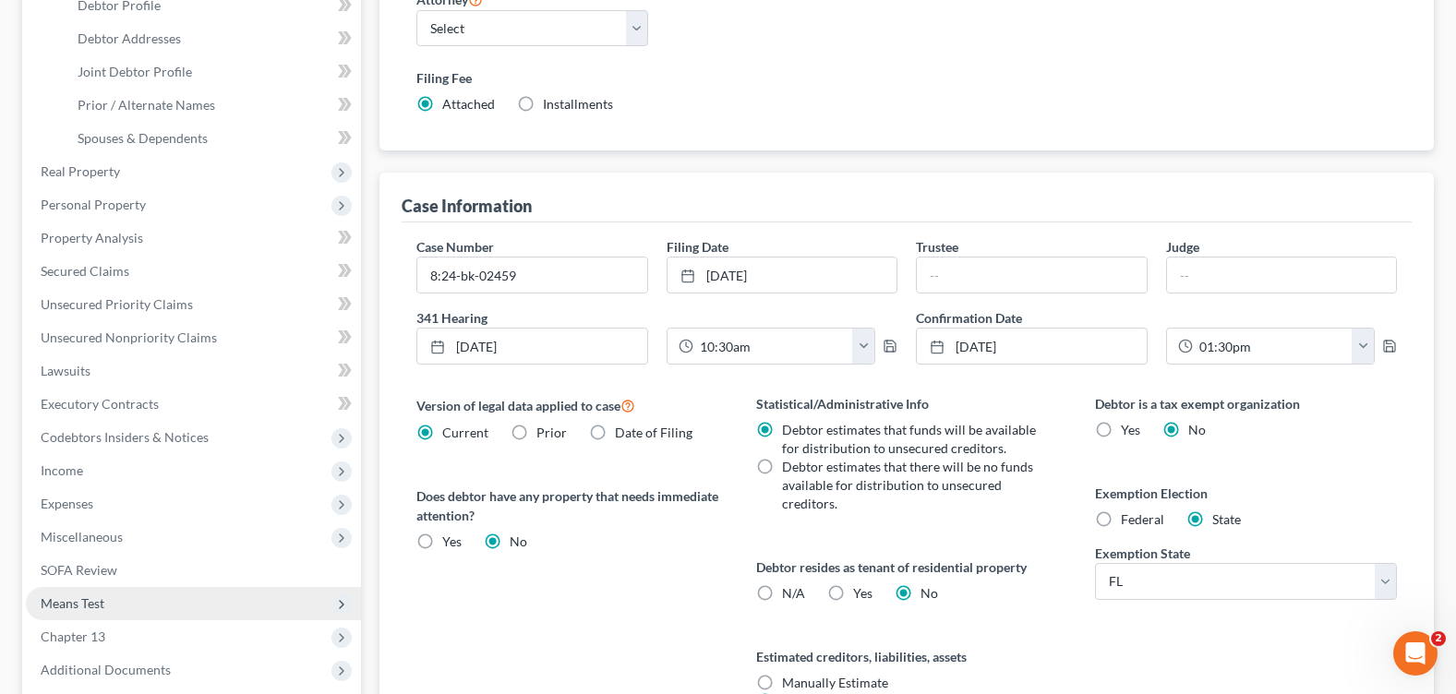
scroll to position [462, 0]
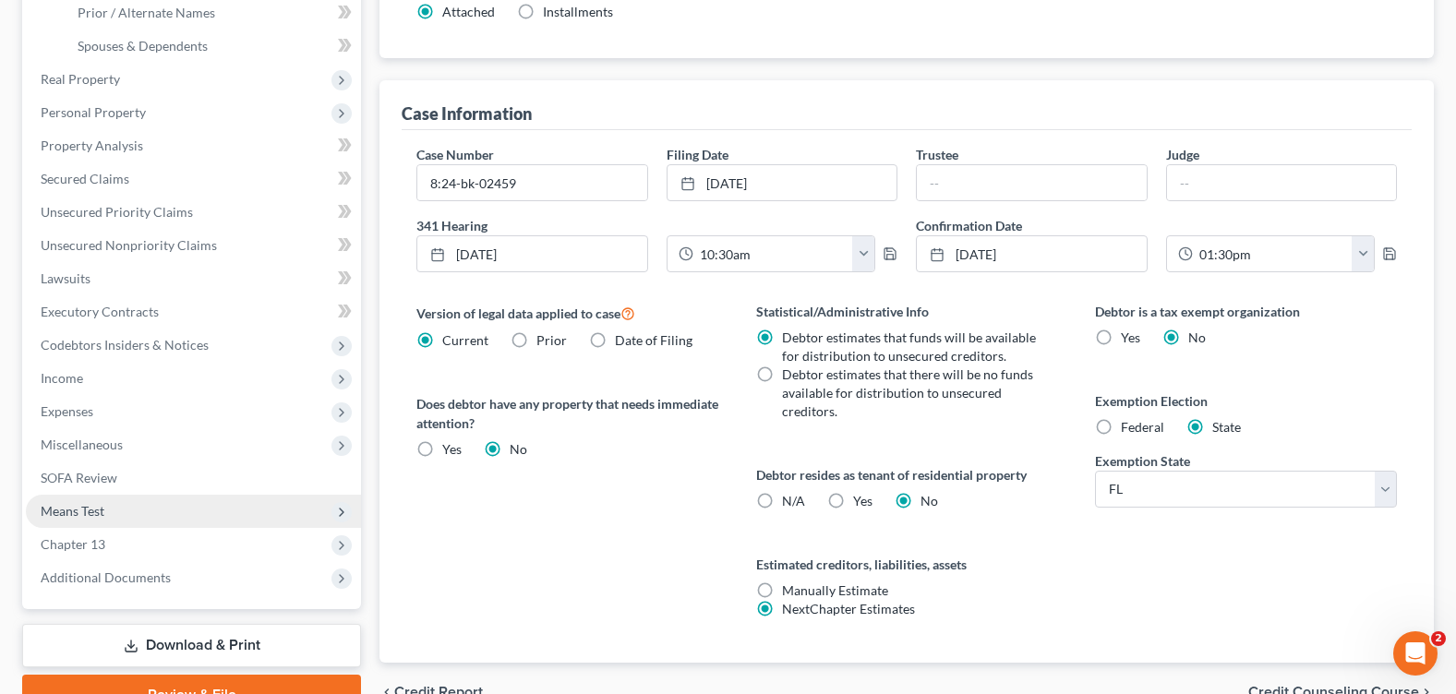
click at [153, 507] on span "Means Test" at bounding box center [193, 511] width 335 height 33
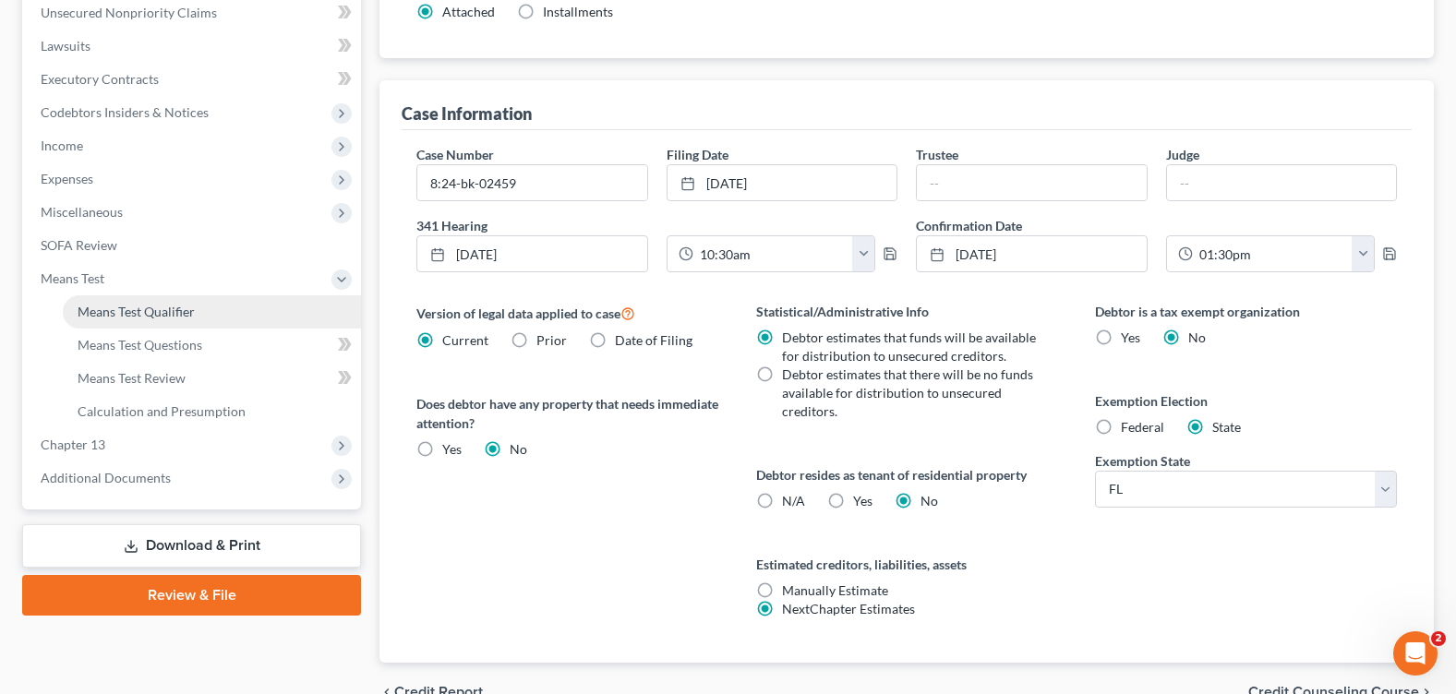
click at [175, 309] on span "Means Test Qualifier" at bounding box center [136, 312] width 117 height 16
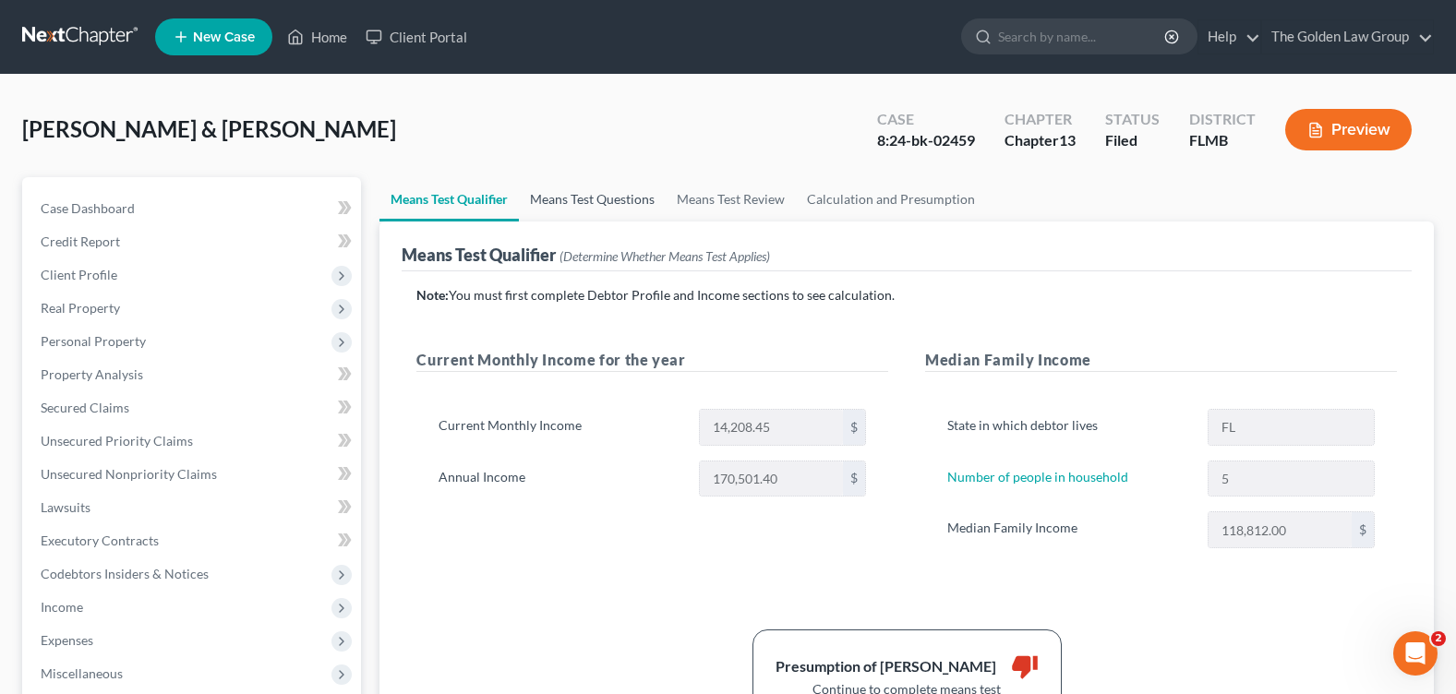
click at [564, 202] on link "Means Test Questions" at bounding box center [592, 199] width 147 height 44
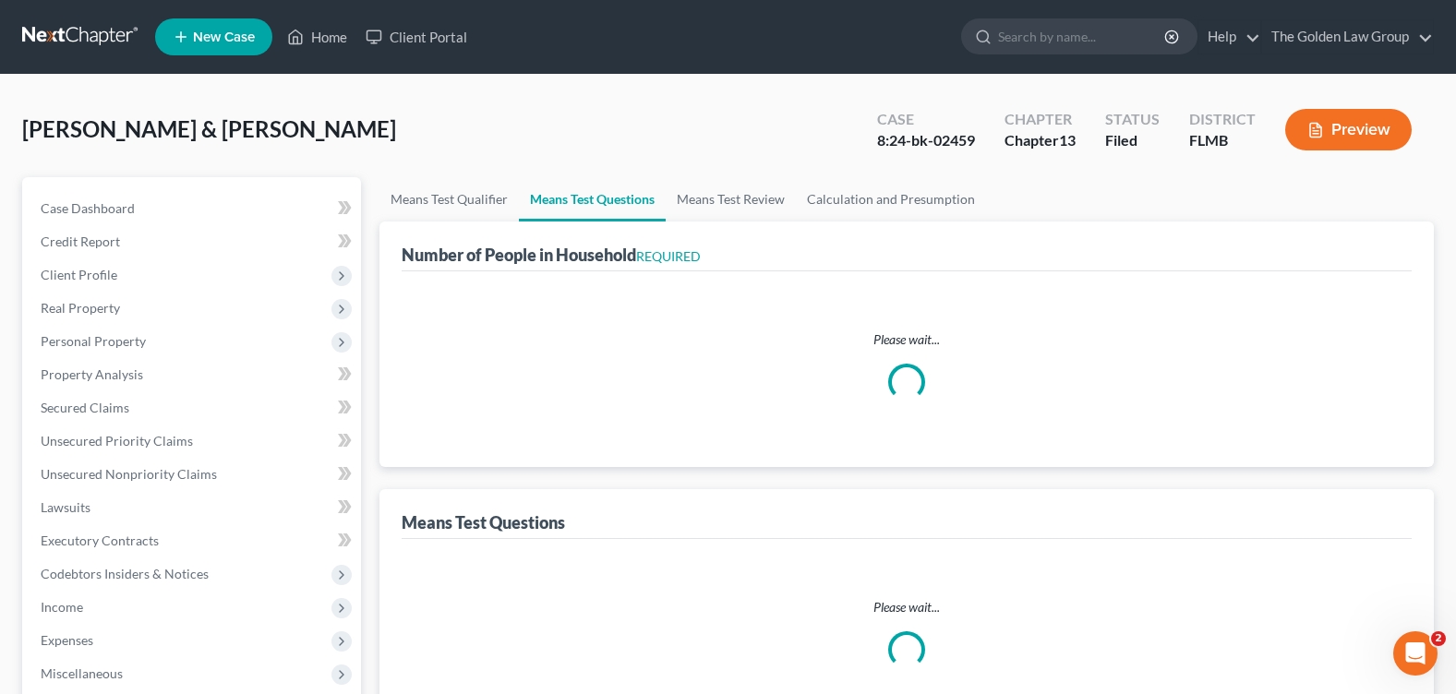
select select "1"
select select "60"
select select "1"
select select "60"
select select "1"
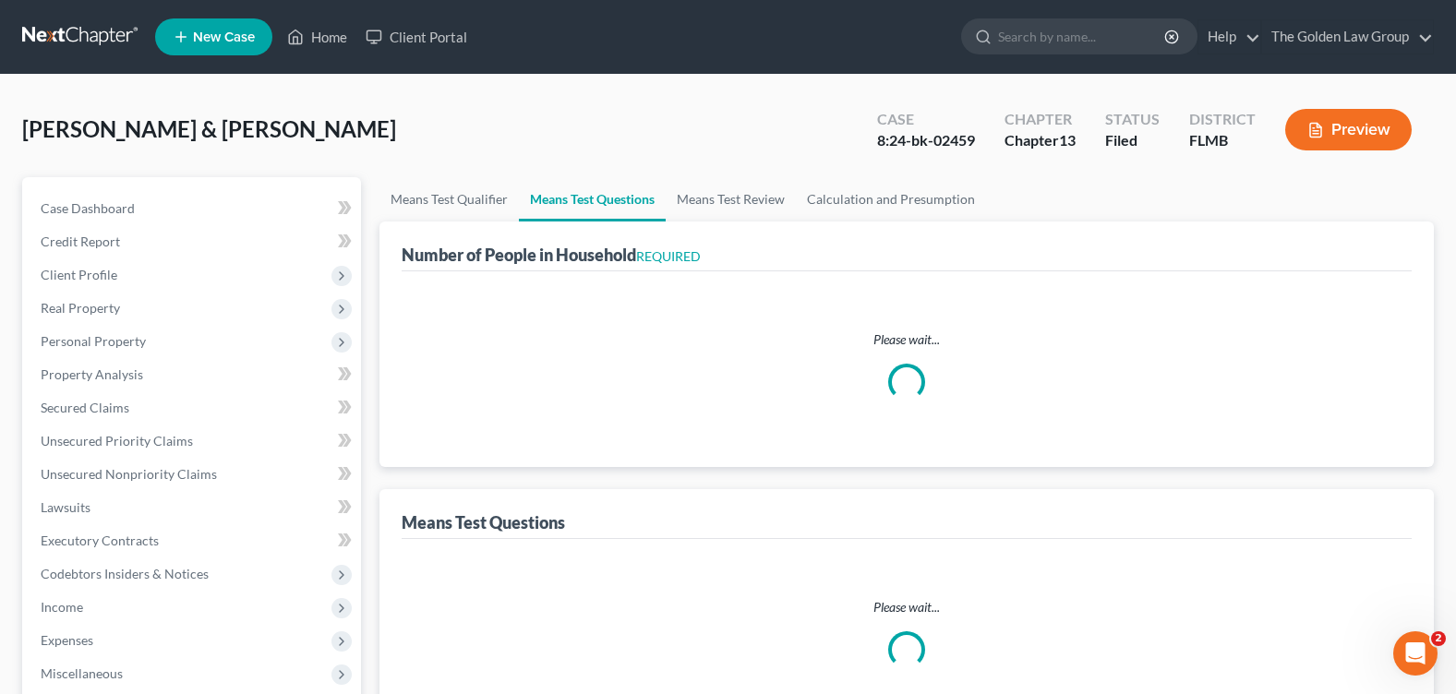
select select "60"
select select "0"
select select "60"
select select "1"
select select "60"
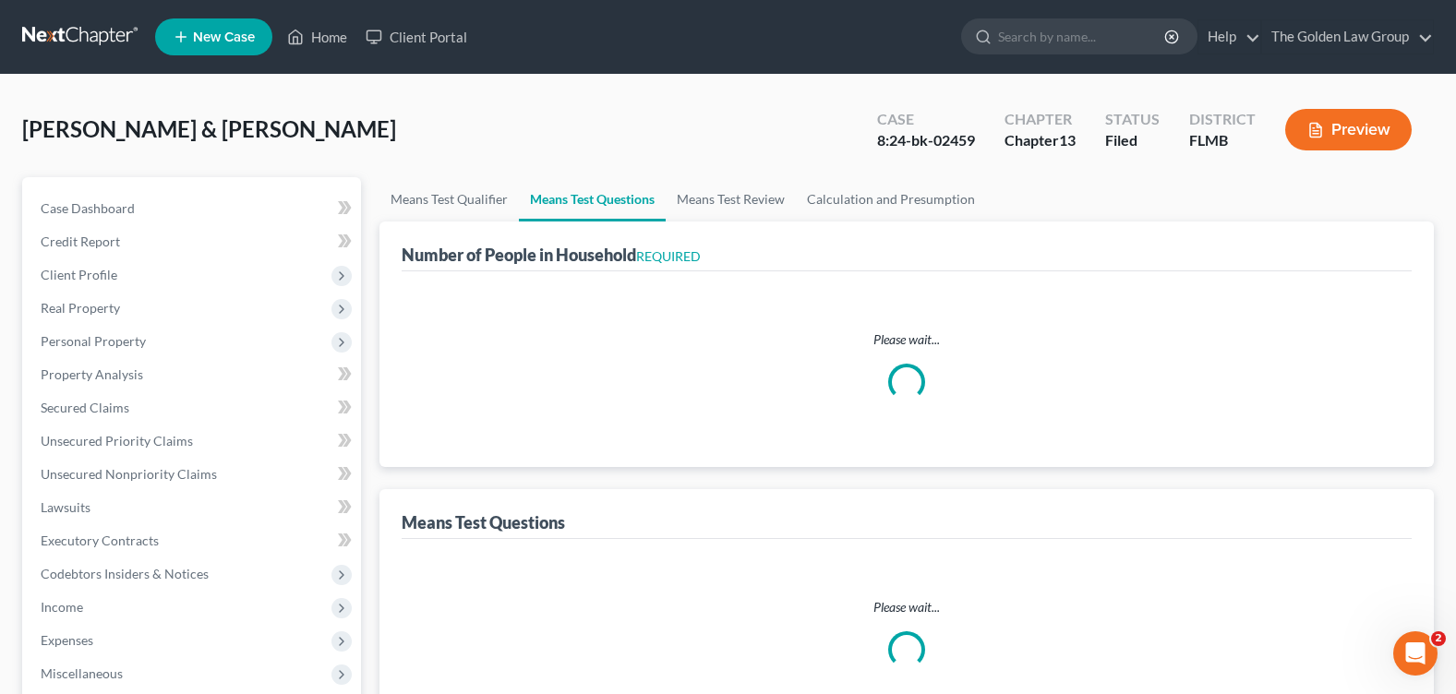
select select "0"
select select "60"
select select "2"
select select "60"
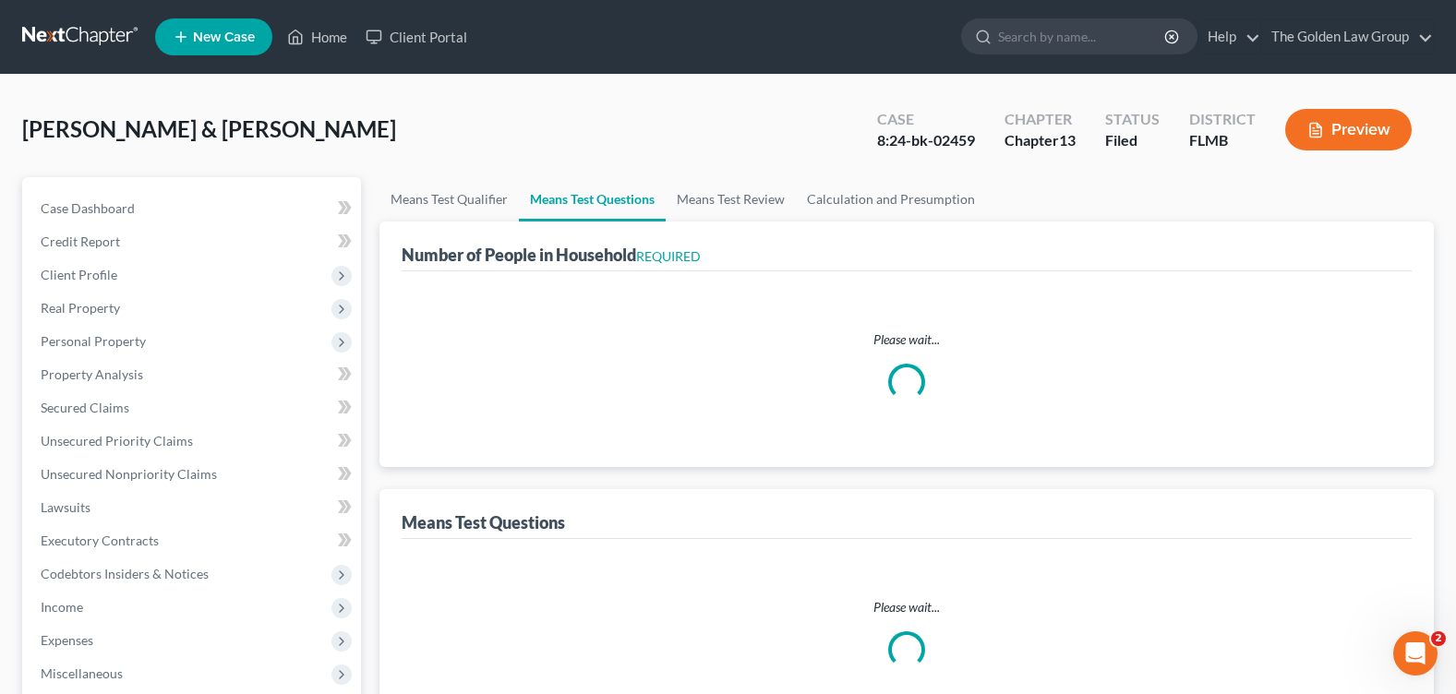
select select "2"
select select "60"
select select "5"
select select "0"
select select "4"
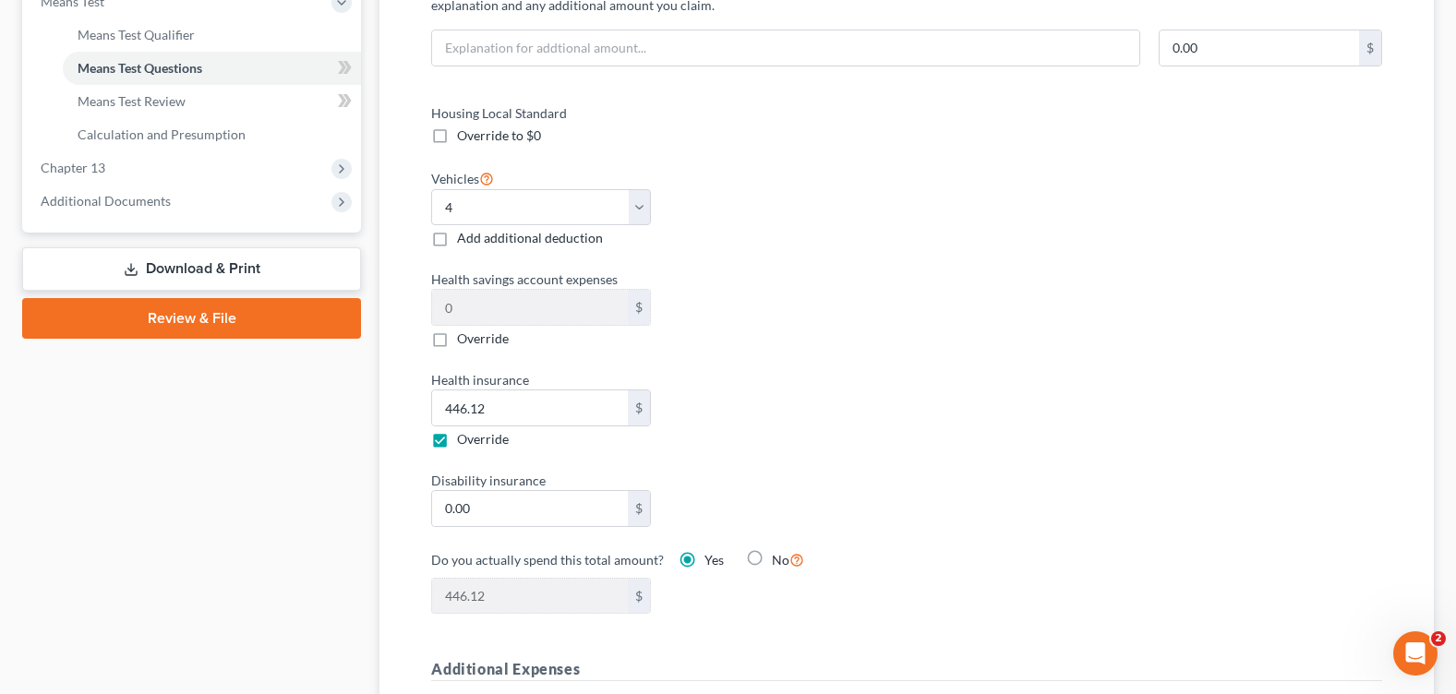
scroll to position [831, 0]
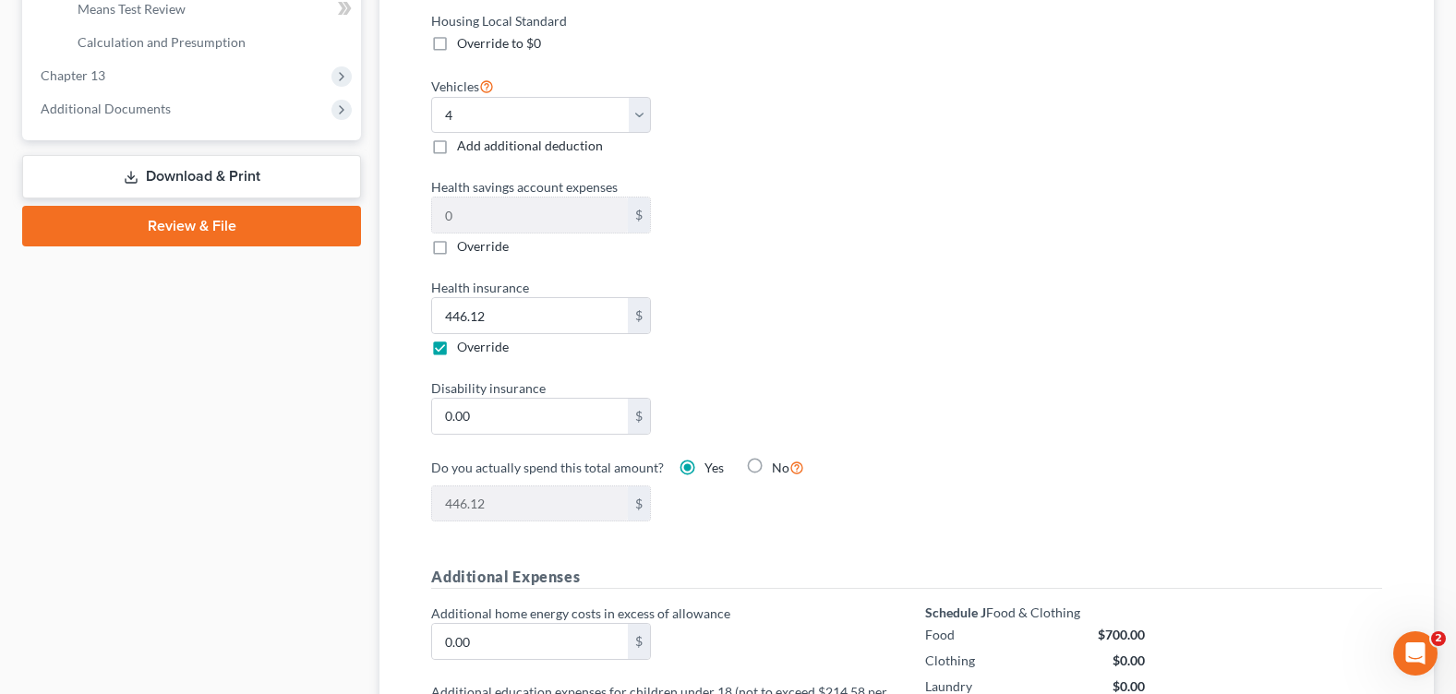
click at [1080, 454] on div "Housing Local Standard Override to $0 Vehicles Select 0 1 2 3 4 5 Add additiona…" at bounding box center [907, 278] width 988 height 534
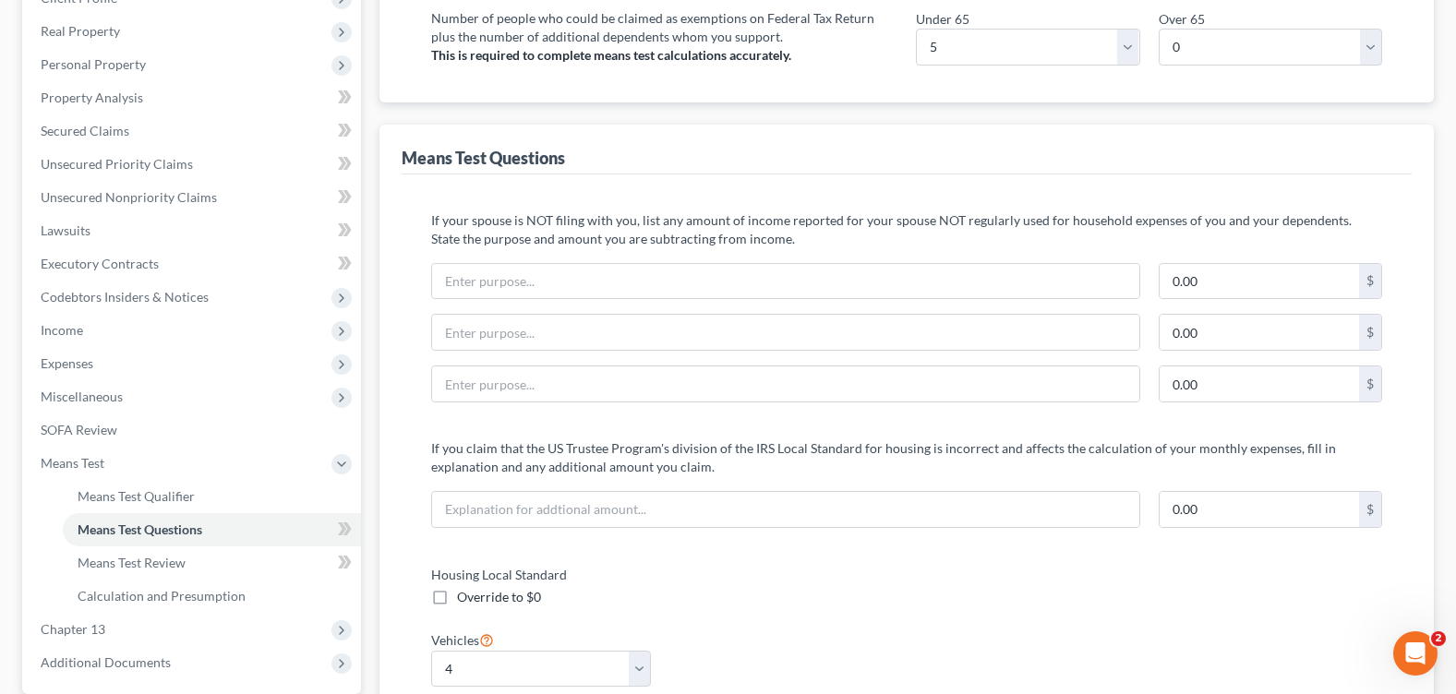
scroll to position [0, 0]
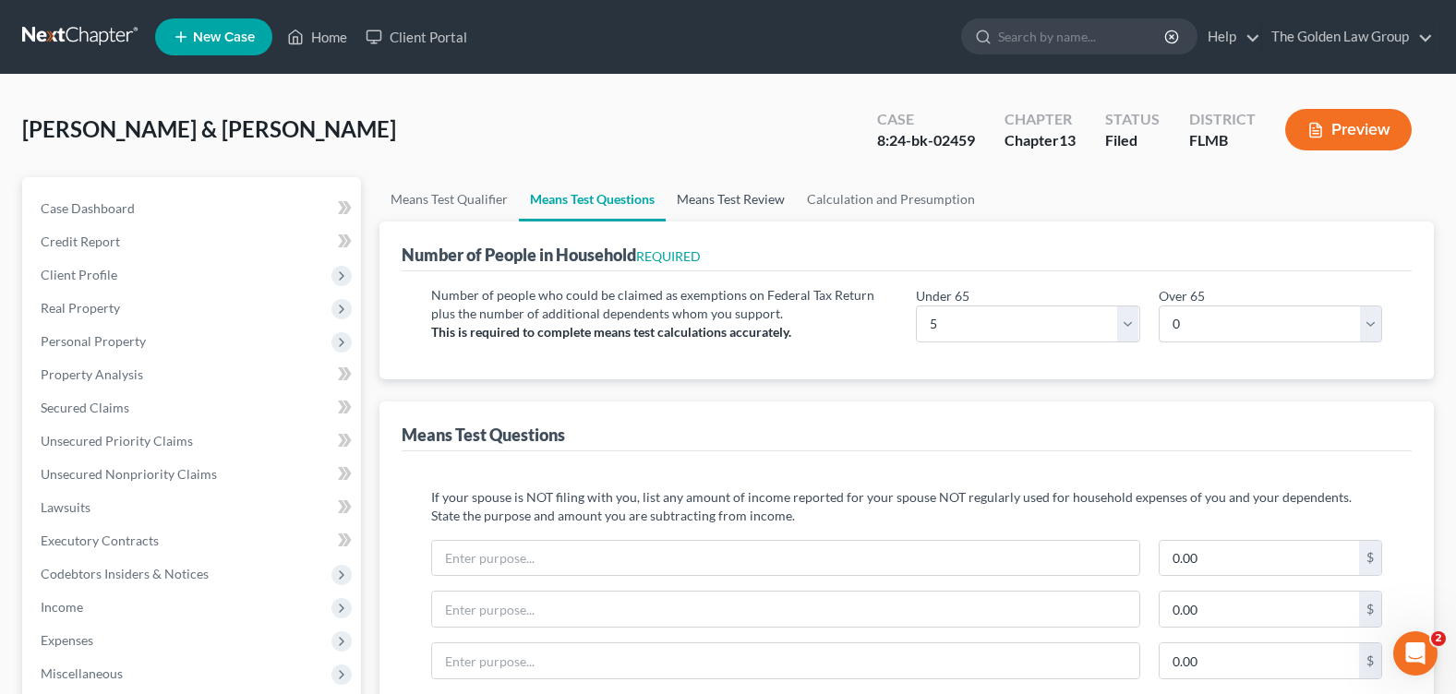
click at [729, 193] on link "Means Test Review" at bounding box center [731, 199] width 130 height 44
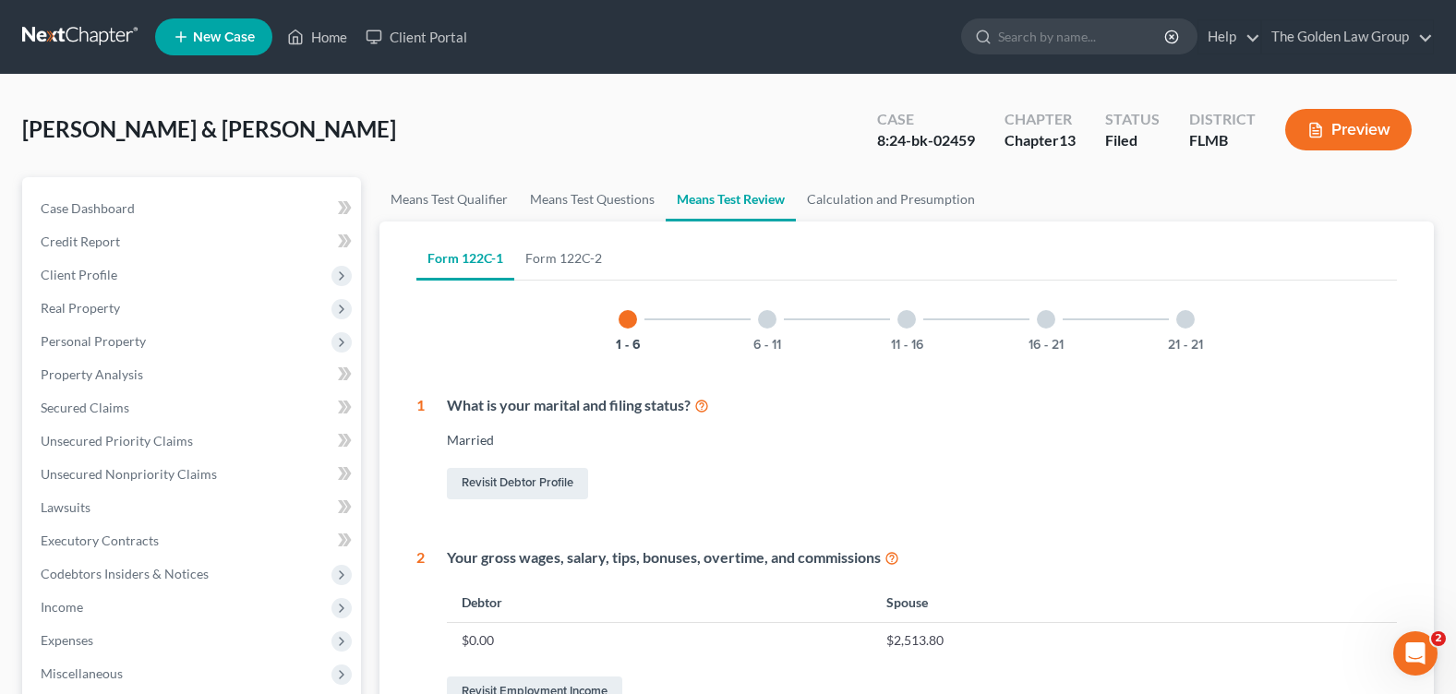
click at [772, 324] on div at bounding box center [767, 319] width 18 height 18
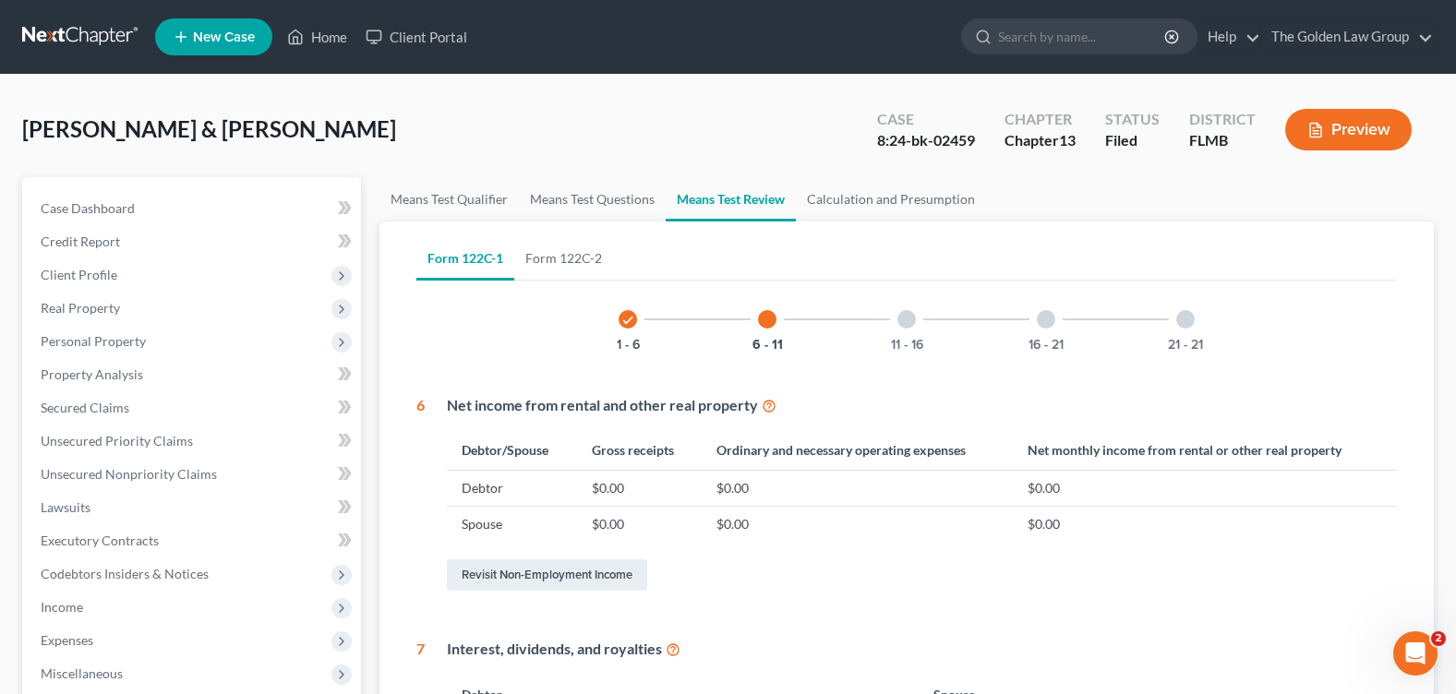
click at [909, 321] on div at bounding box center [906, 319] width 18 height 18
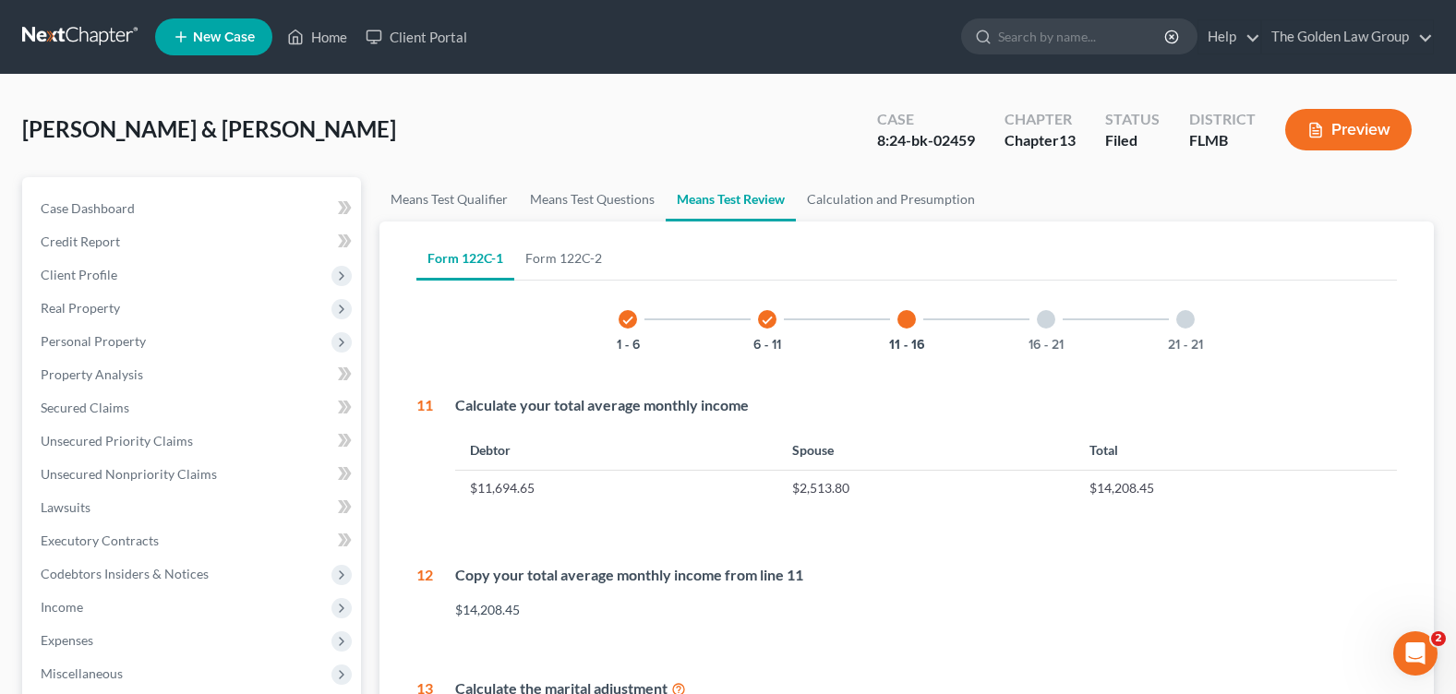
click at [1043, 326] on div at bounding box center [1046, 319] width 18 height 18
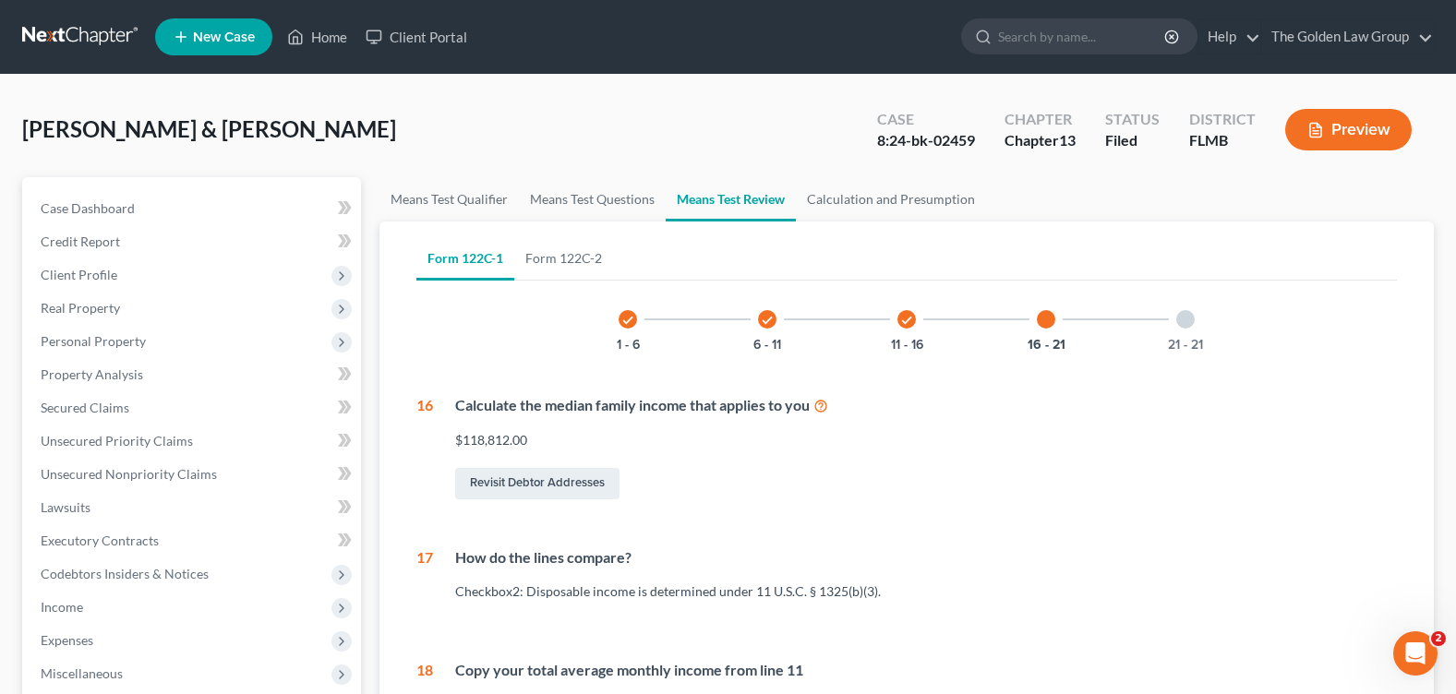
click at [1184, 319] on div at bounding box center [1185, 319] width 18 height 18
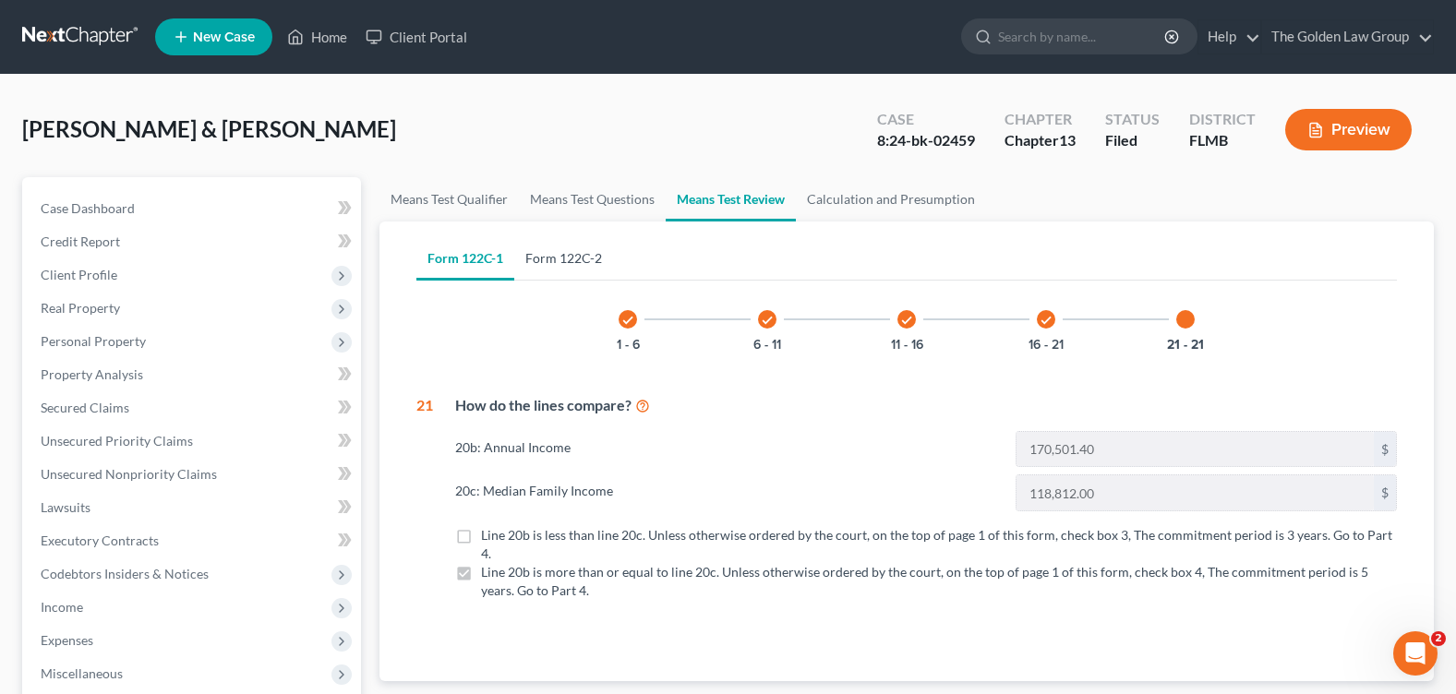
click at [539, 261] on link "Form 122C-2" at bounding box center [563, 258] width 99 height 44
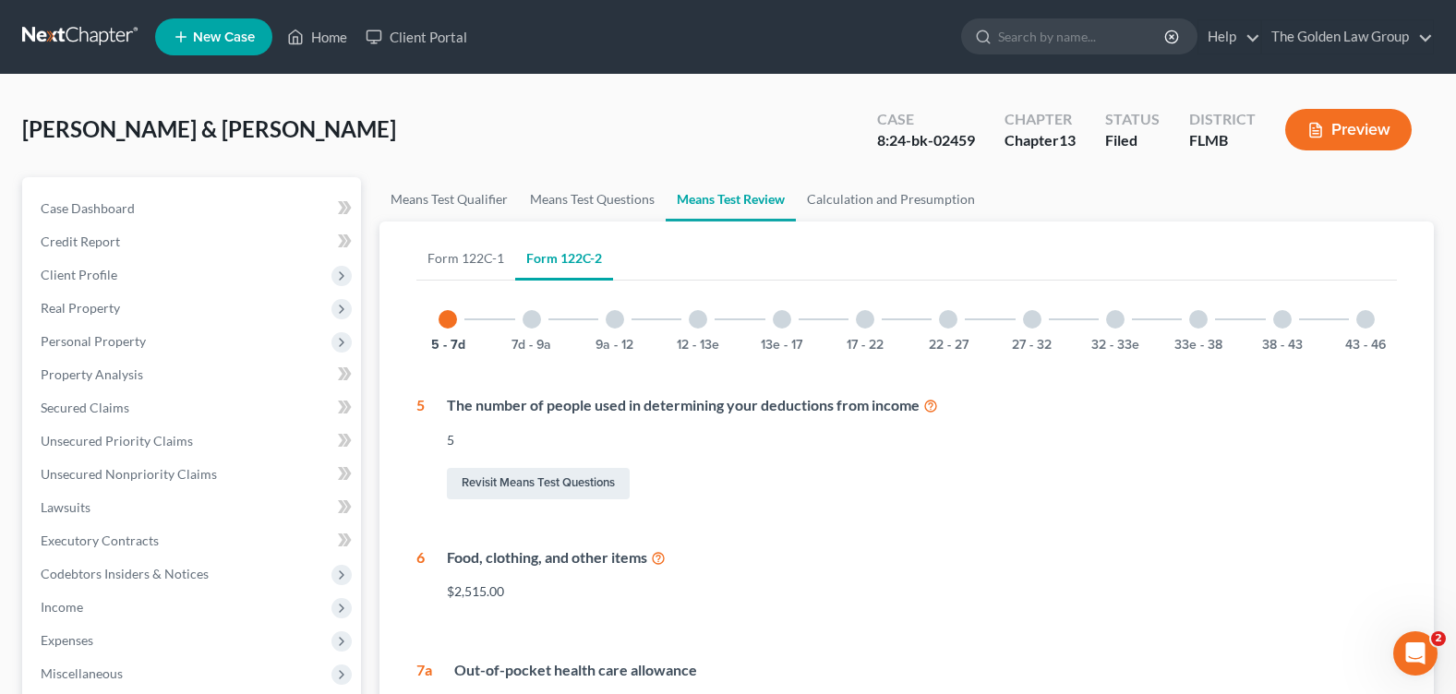
click at [531, 311] on div at bounding box center [532, 319] width 18 height 18
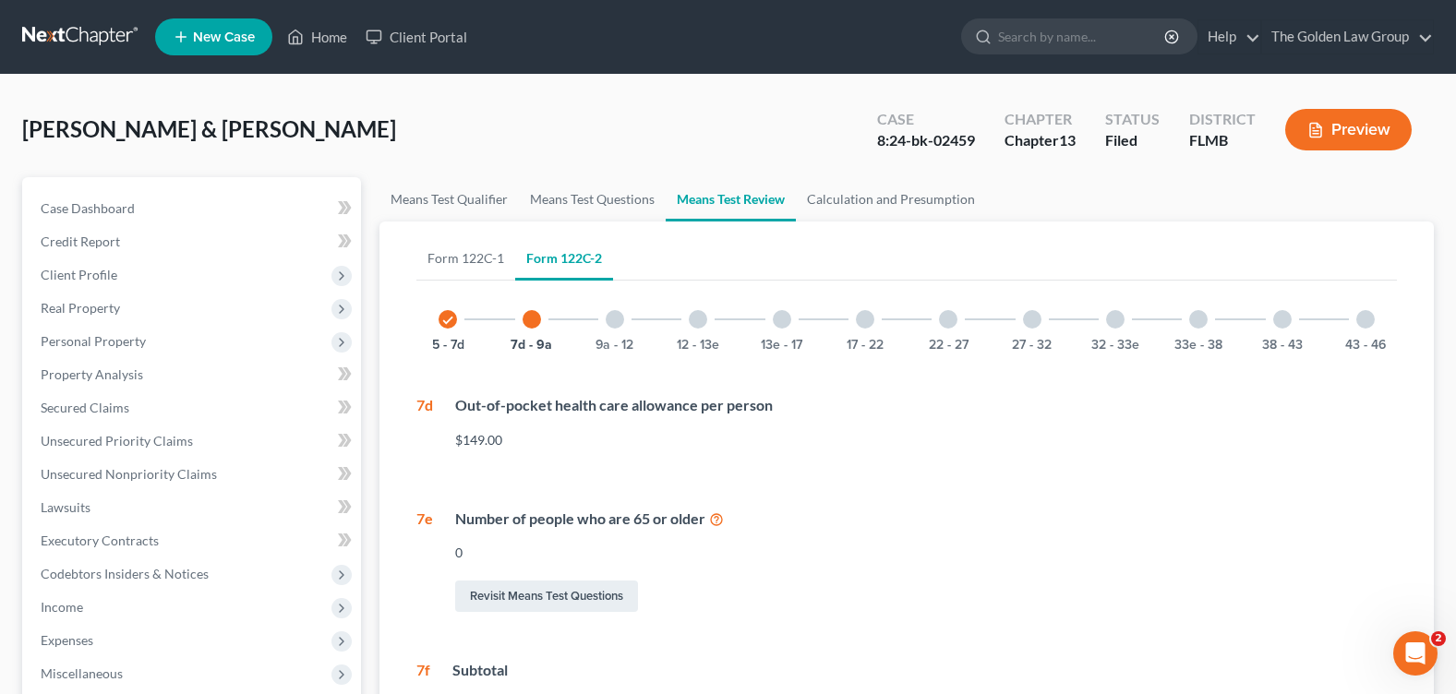
click at [620, 321] on div at bounding box center [615, 319] width 18 height 18
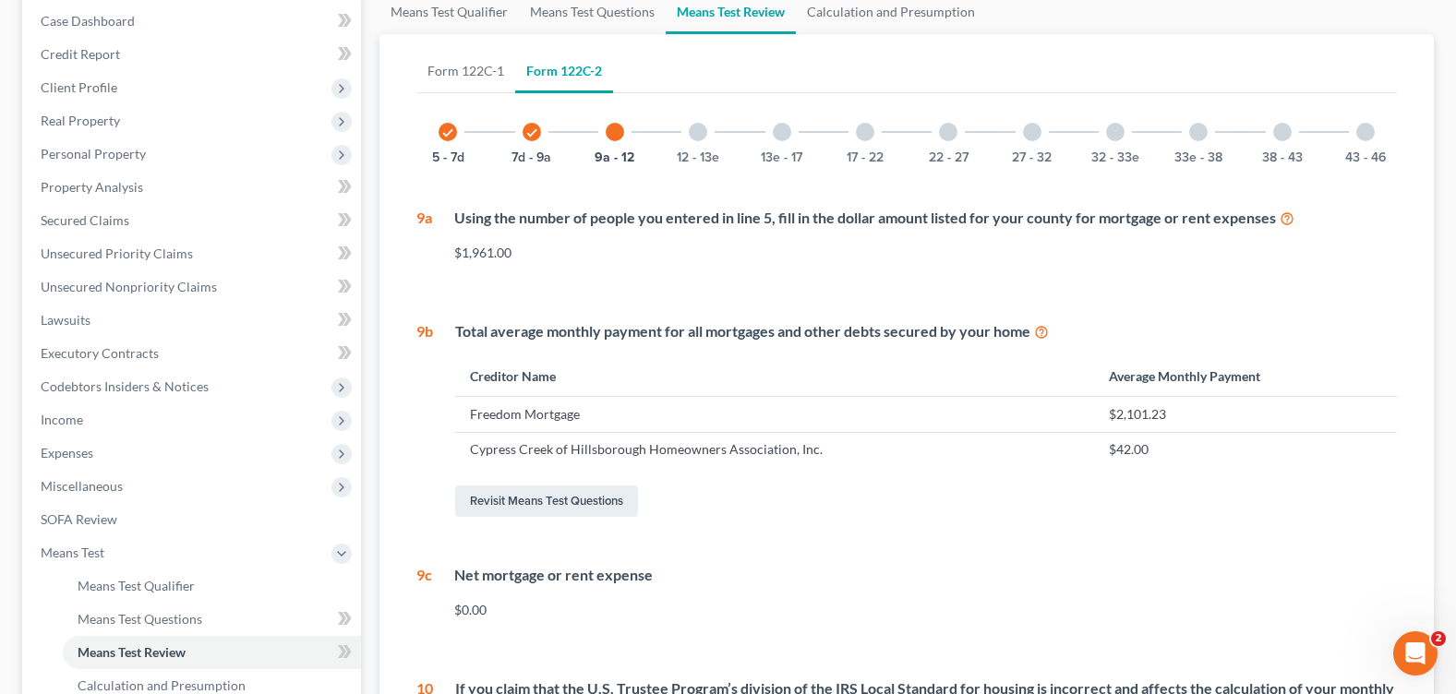
scroll to position [3, 0]
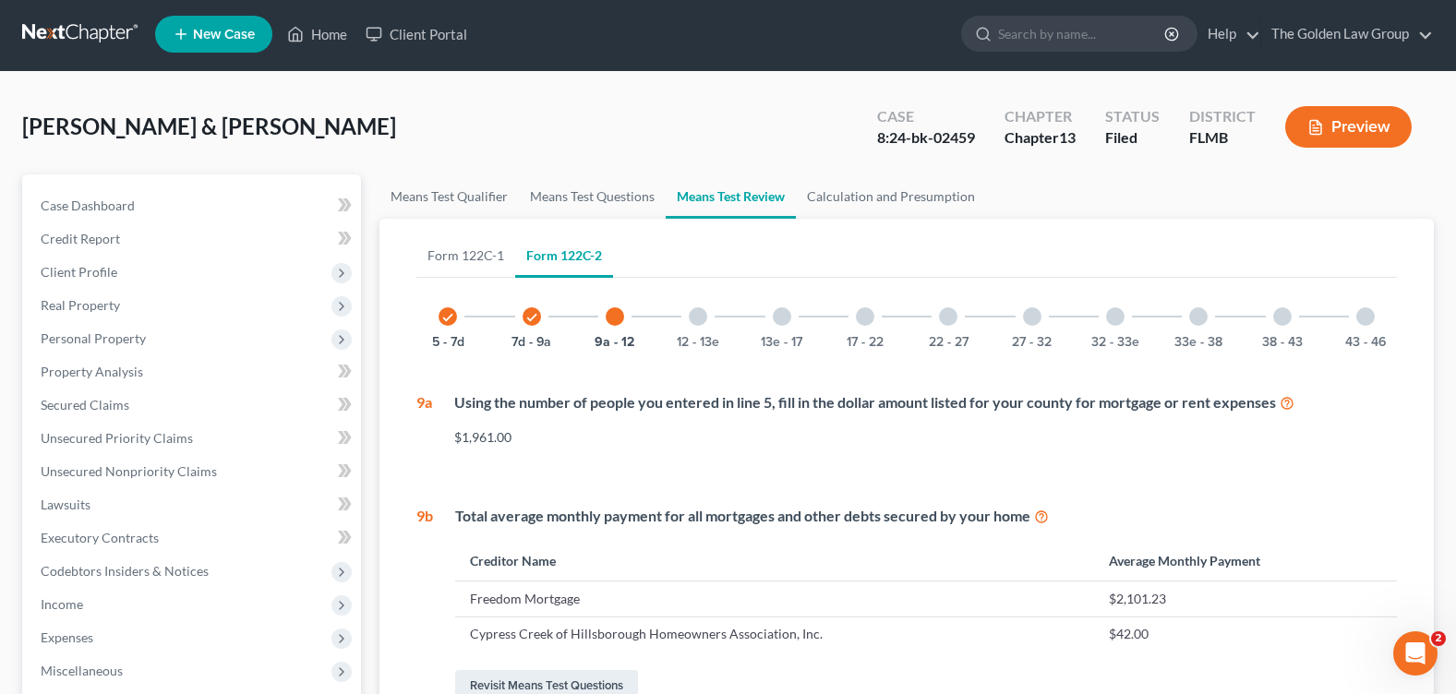
click at [704, 314] on div at bounding box center [698, 316] width 18 height 18
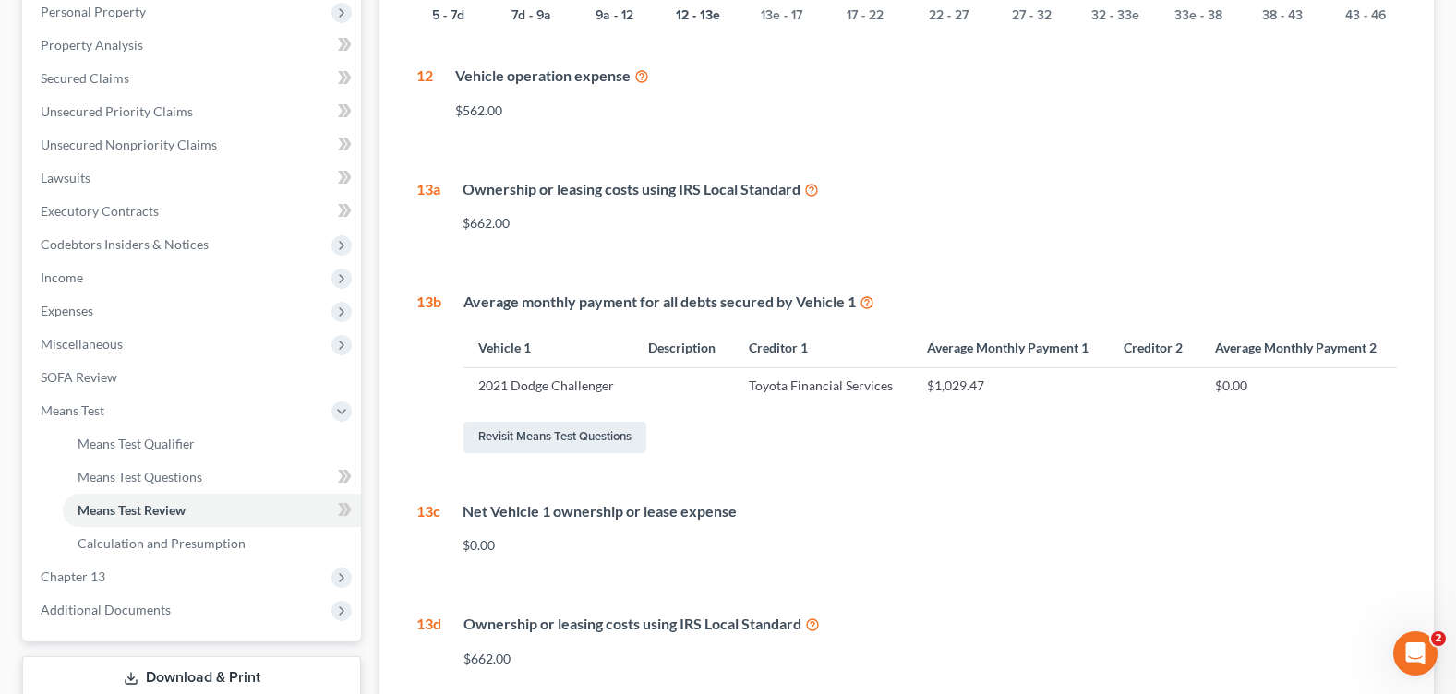
scroll to position [145, 0]
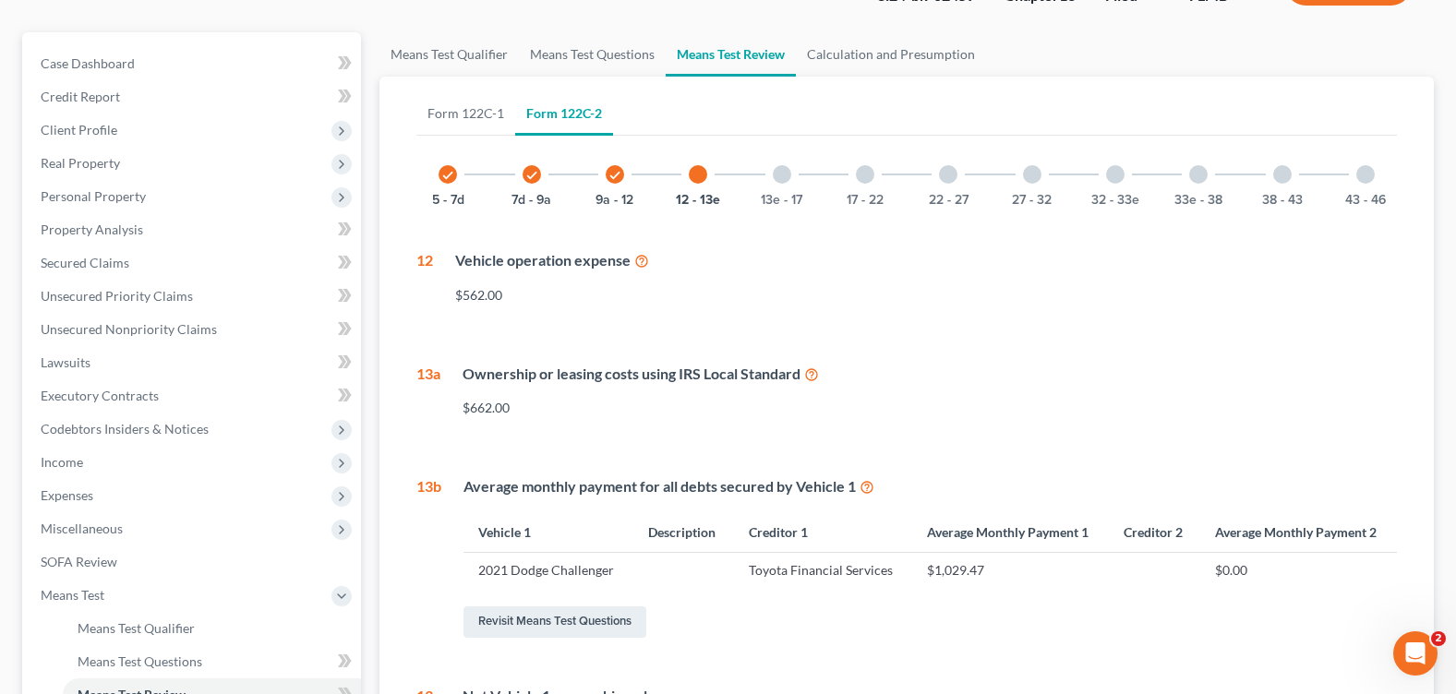
click at [782, 175] on div at bounding box center [782, 174] width 18 height 18
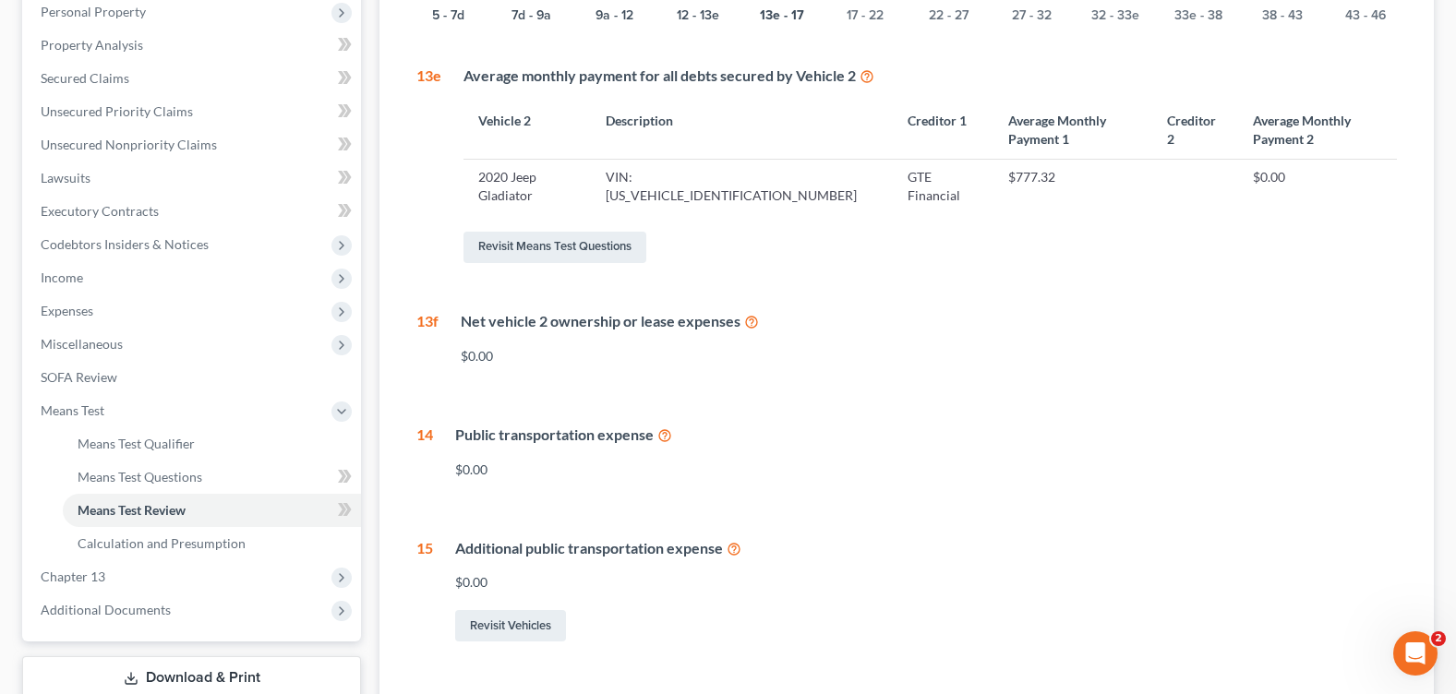
scroll to position [514, 0]
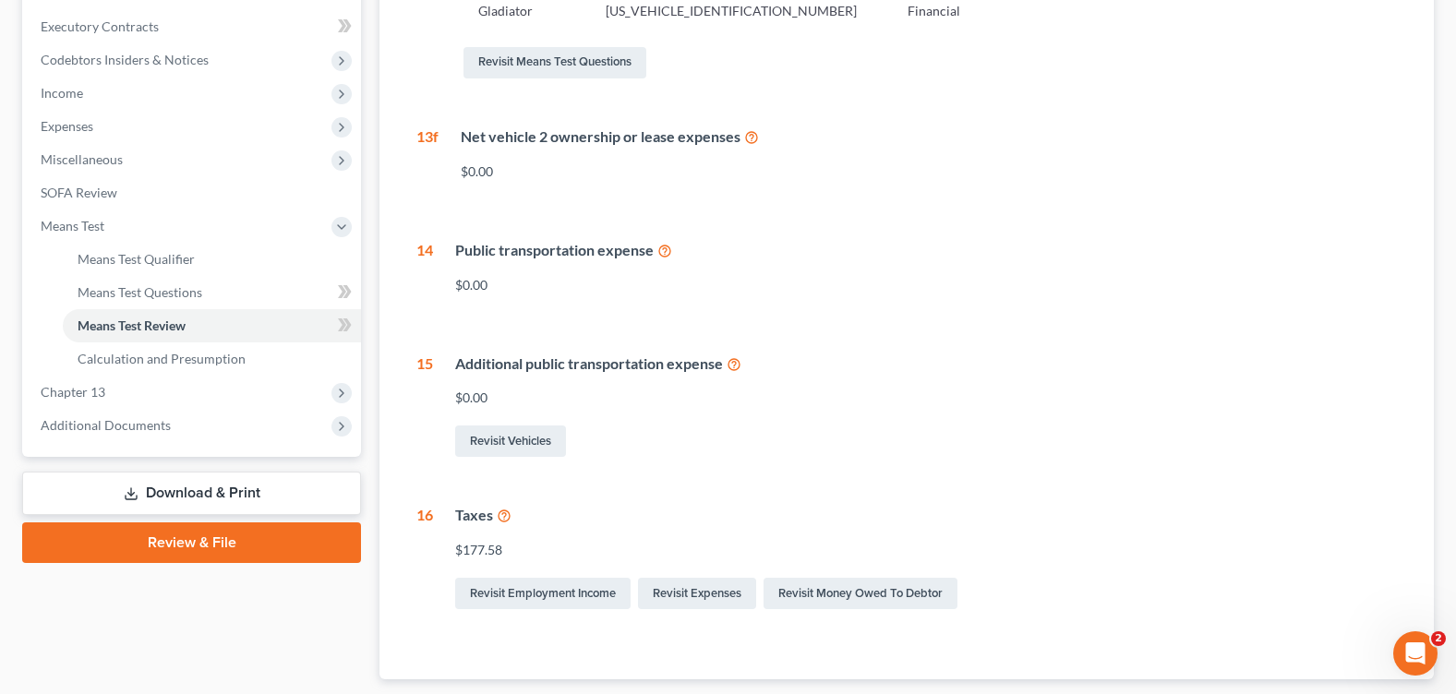
click at [895, 422] on div "Revisit Vehicles" at bounding box center [926, 441] width 942 height 39
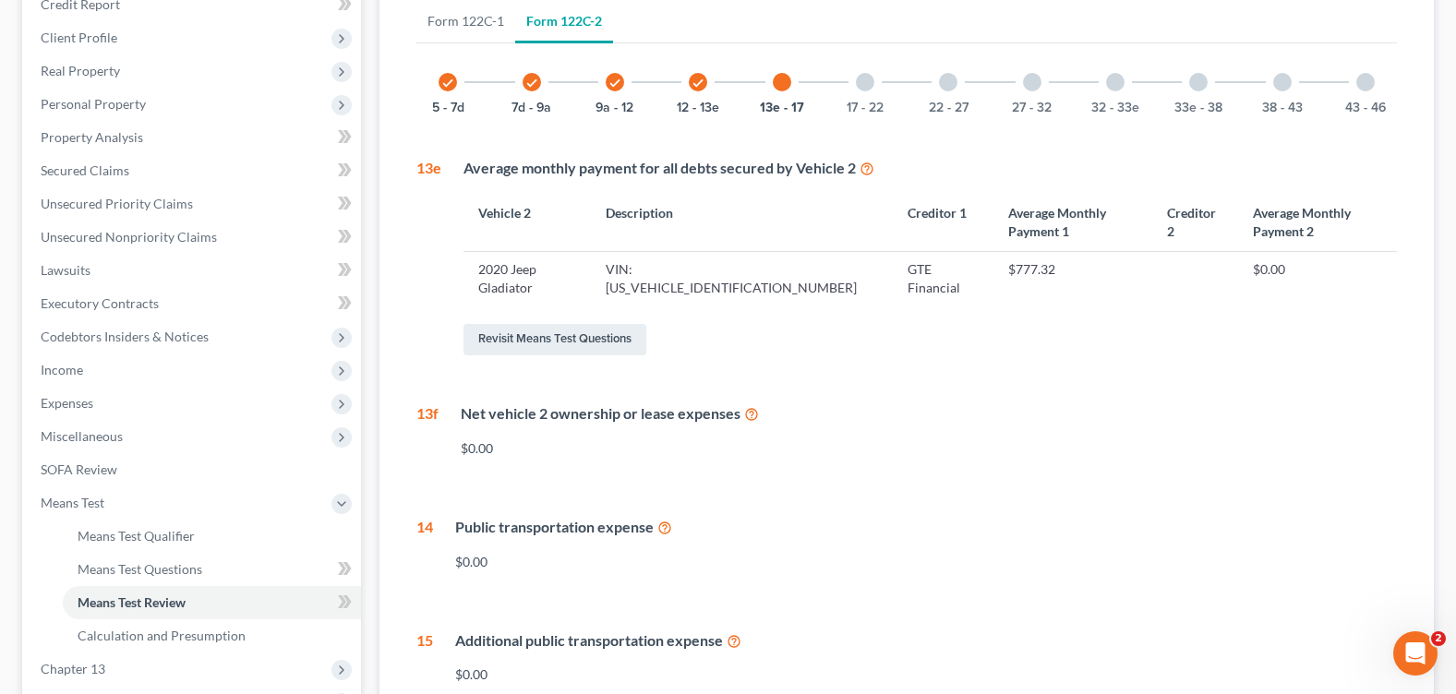
click at [854, 83] on div "17 - 22" at bounding box center [865, 82] width 63 height 63
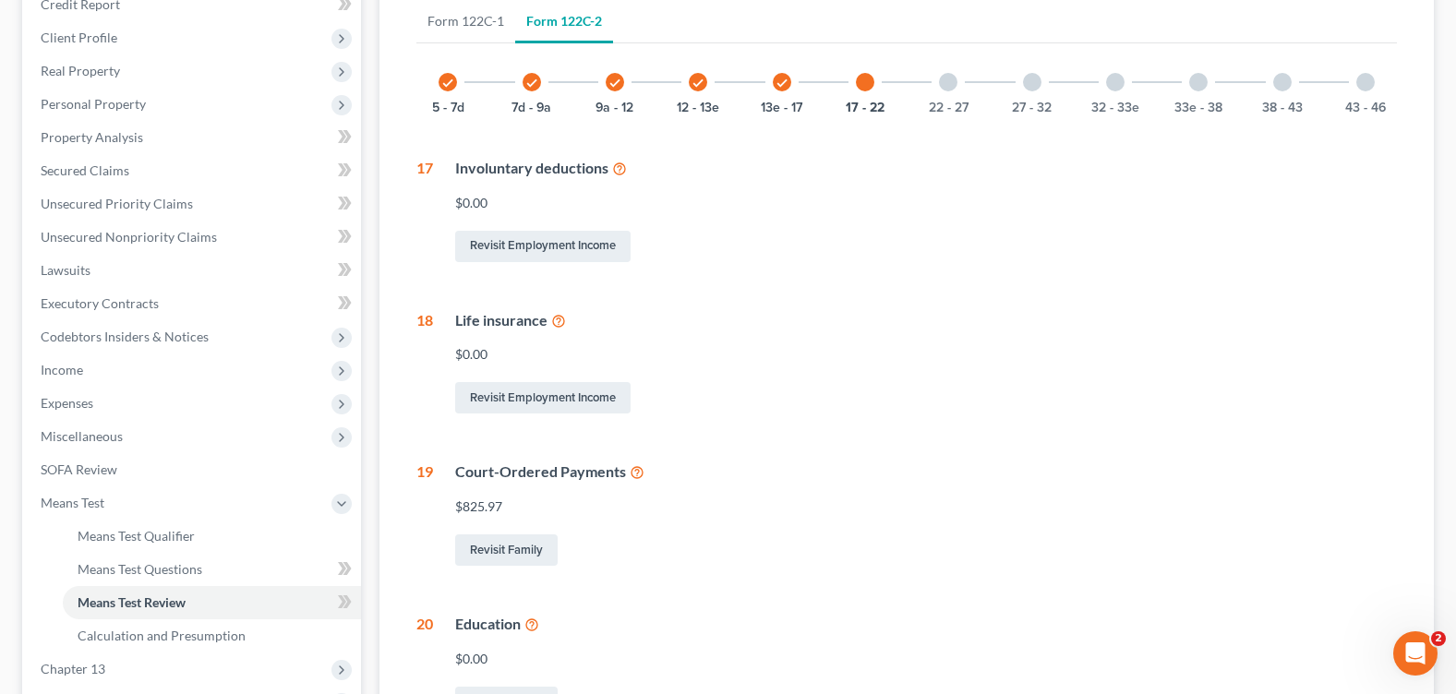
click at [945, 87] on div at bounding box center [948, 82] width 18 height 18
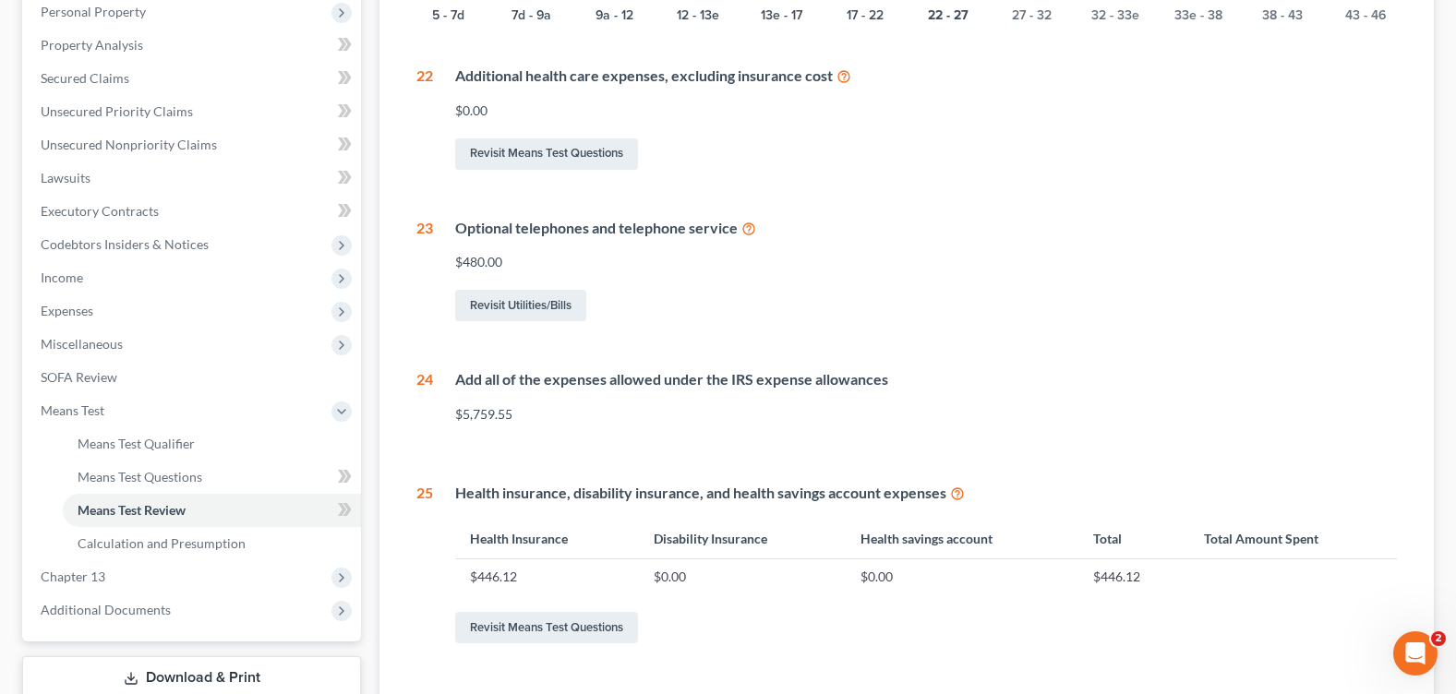
scroll to position [422, 0]
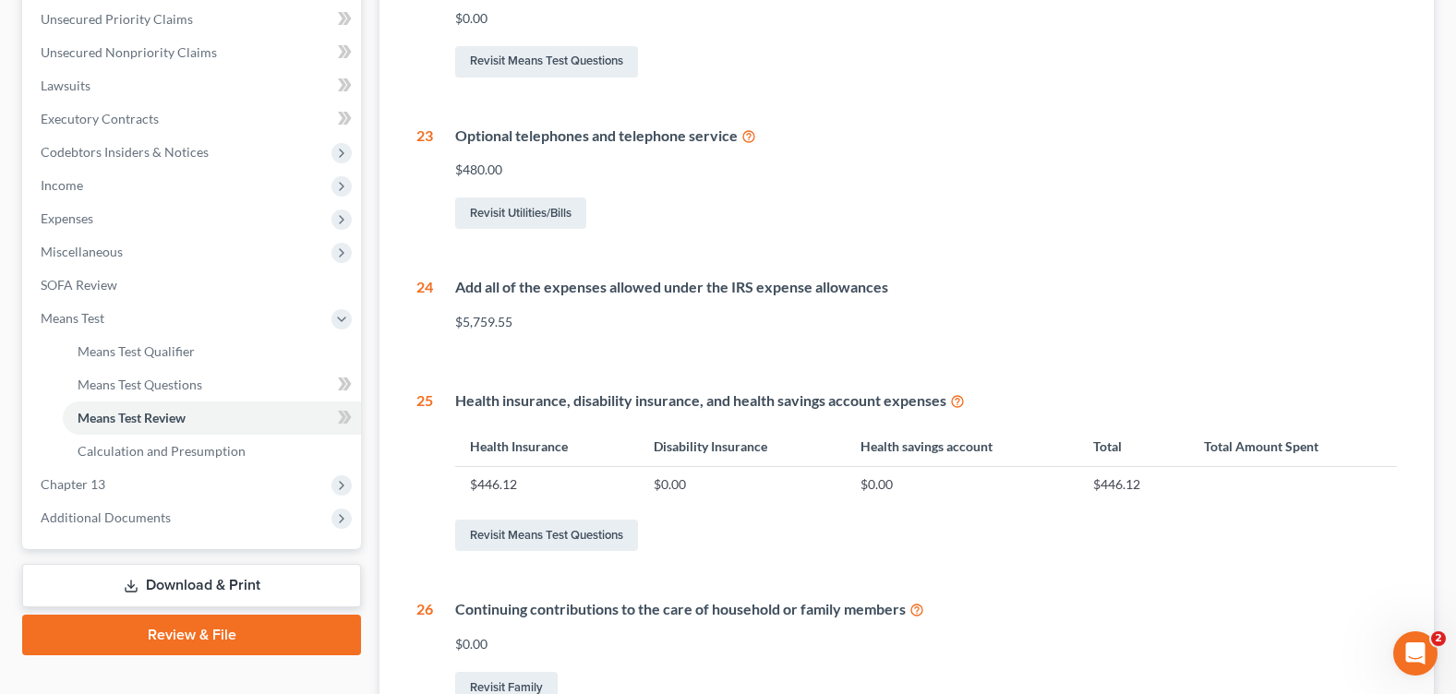
click at [213, 580] on link "Download & Print" at bounding box center [191, 585] width 339 height 43
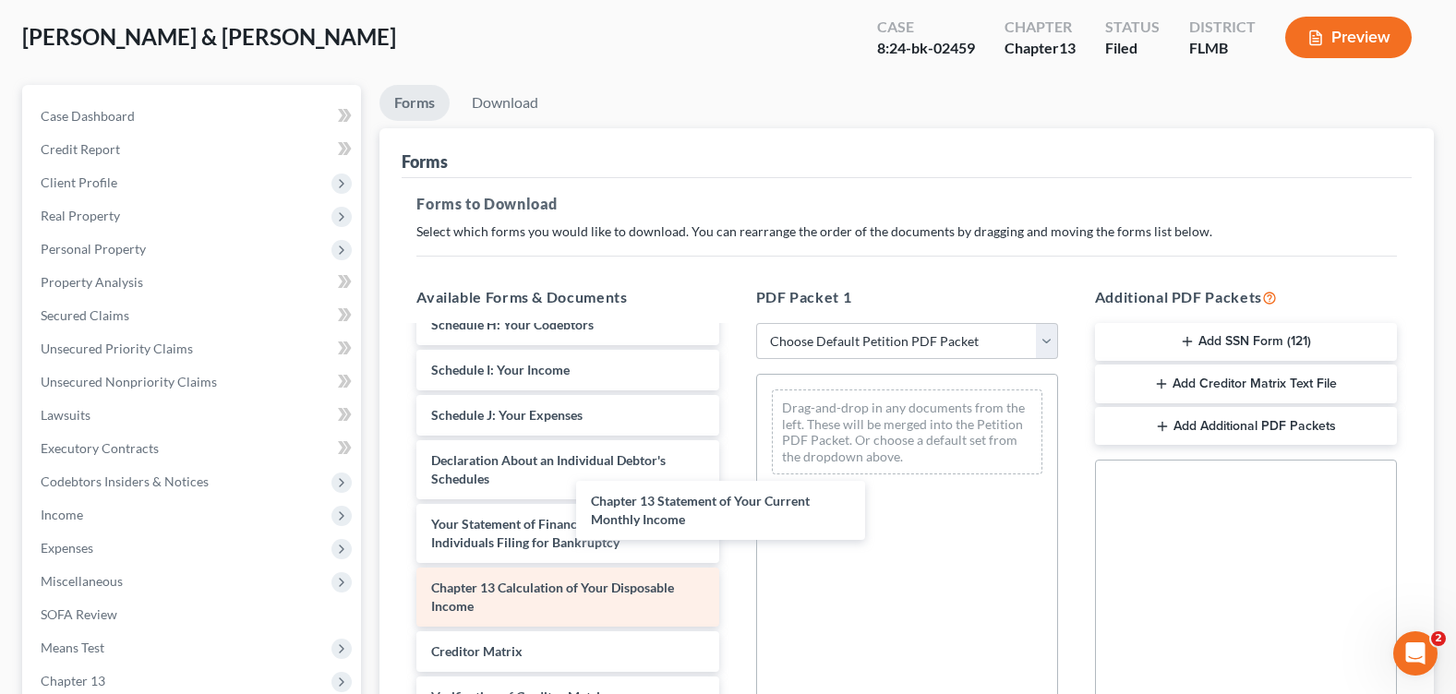
scroll to position [4796, 0]
drag, startPoint x: 641, startPoint y: 545, endPoint x: 652, endPoint y: 601, distance: 57.4
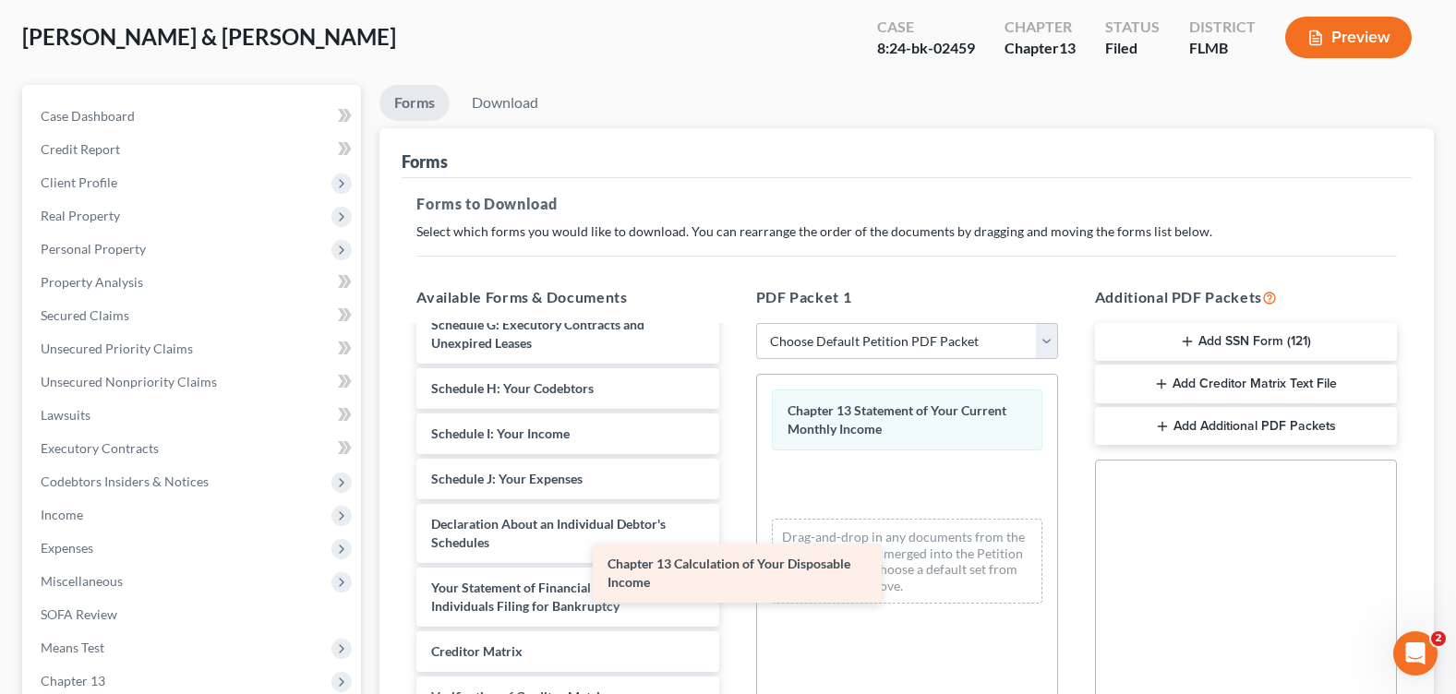
drag, startPoint x: 654, startPoint y: 607, endPoint x: 964, endPoint y: 554, distance: 314.7
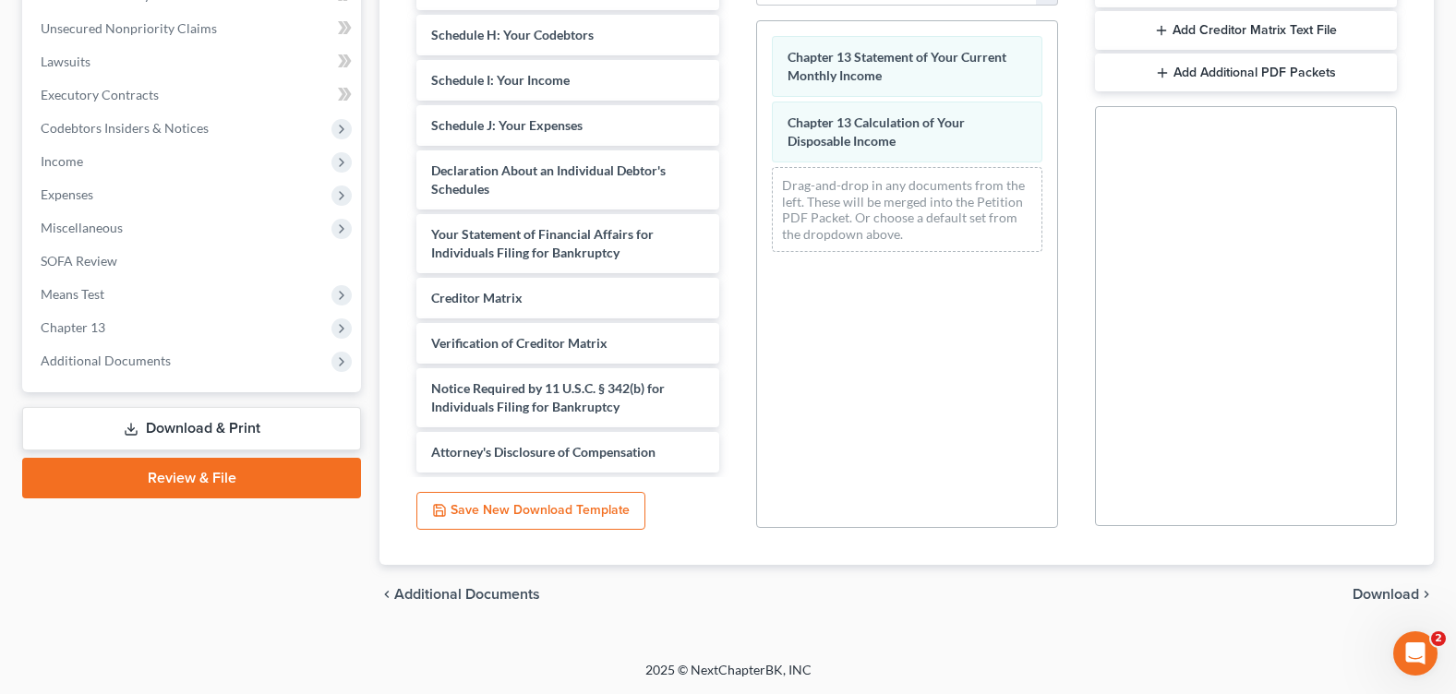
click at [1363, 592] on span "Download" at bounding box center [1386, 594] width 66 height 15
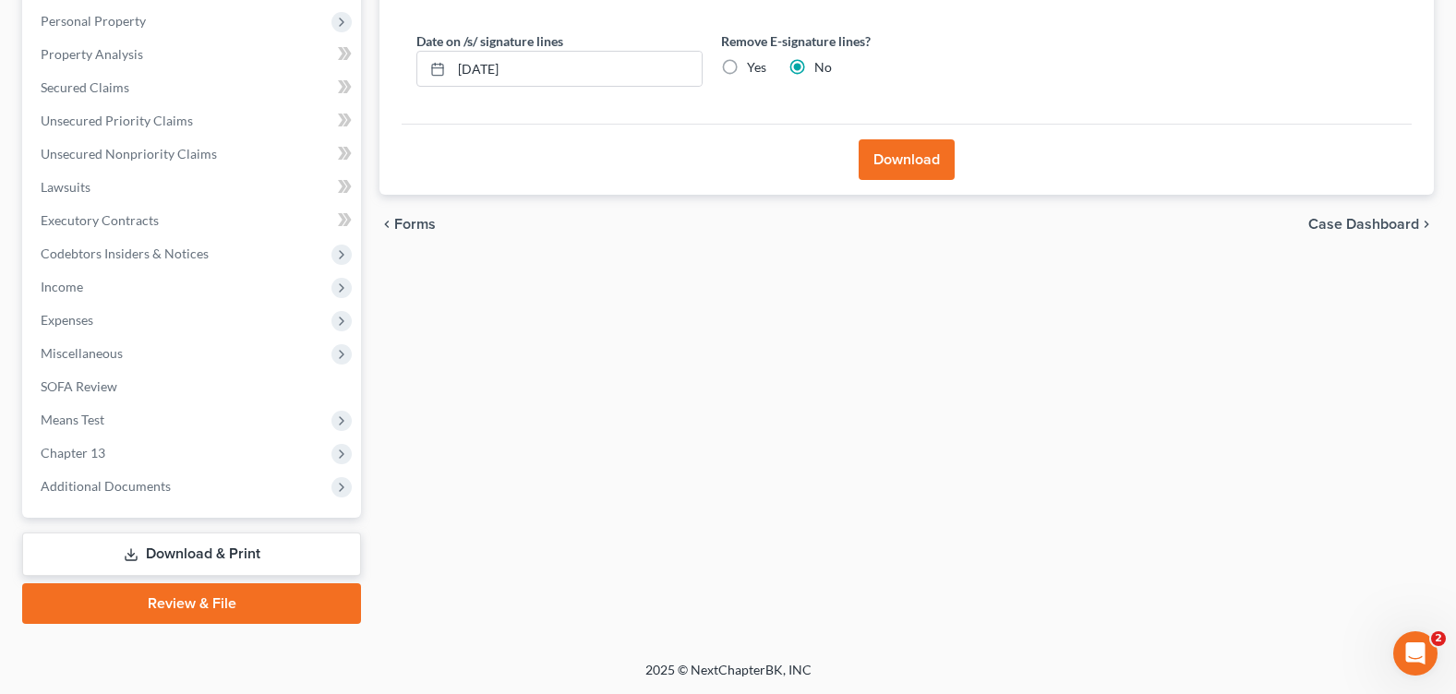
scroll to position [320, 0]
click at [747, 62] on label "Yes" at bounding box center [756, 67] width 19 height 18
click at [754, 62] on input "Yes" at bounding box center [760, 64] width 12 height 12
radio input "true"
radio input "false"
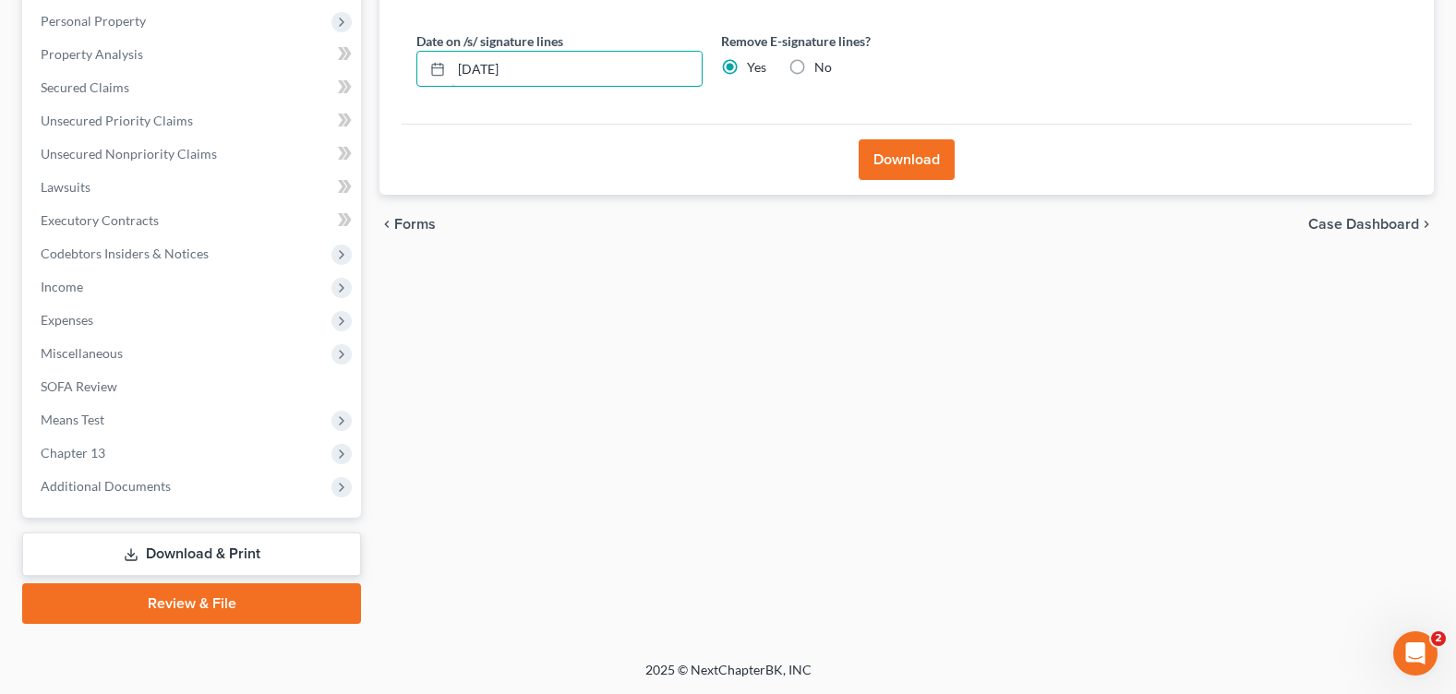
drag, startPoint x: 454, startPoint y: 74, endPoint x: 390, endPoint y: 89, distance: 66.3
click at [390, 89] on div "Download Almost There... Complete Required * Fields Date on /s/ signature lines…" at bounding box center [906, 47] width 1054 height 295
click at [897, 150] on button "Download" at bounding box center [907, 159] width 96 height 41
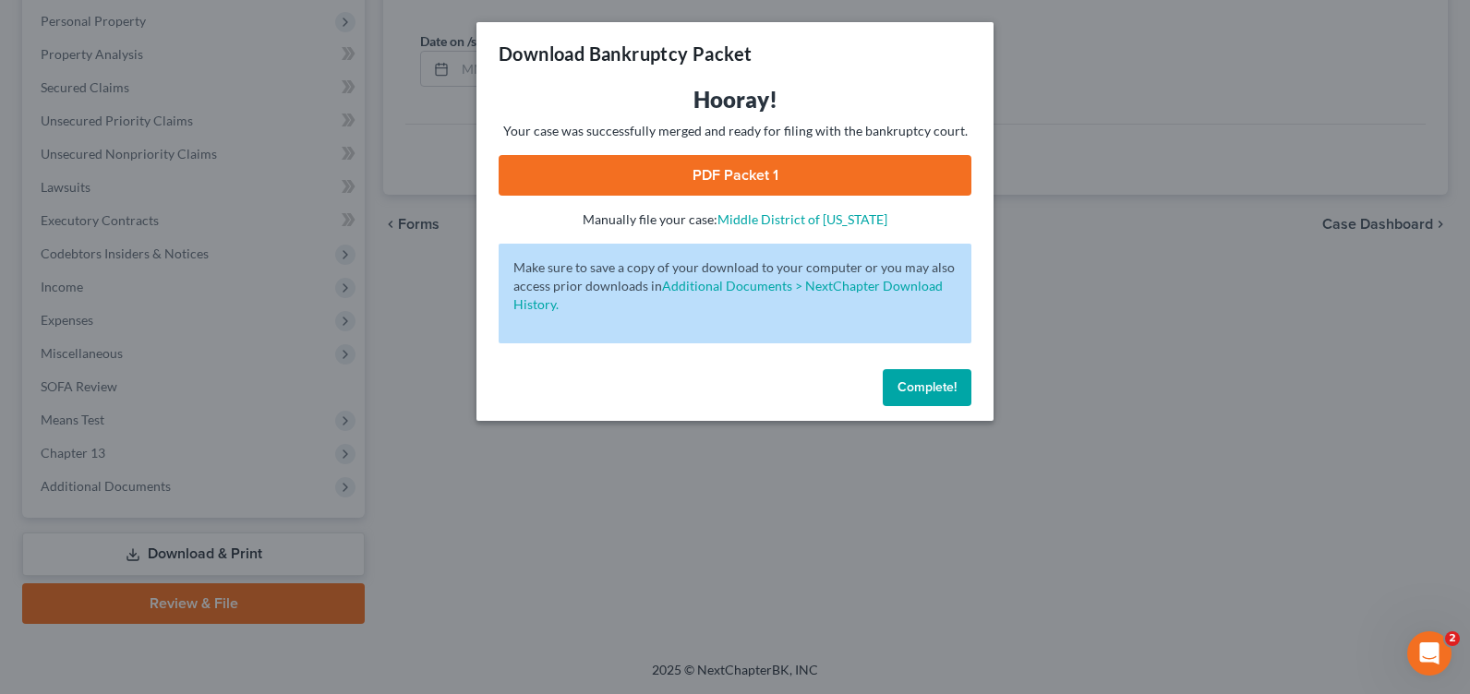
click at [698, 176] on link "PDF Packet 1" at bounding box center [735, 175] width 473 height 41
click at [914, 395] on button "Complete!" at bounding box center [927, 387] width 89 height 37
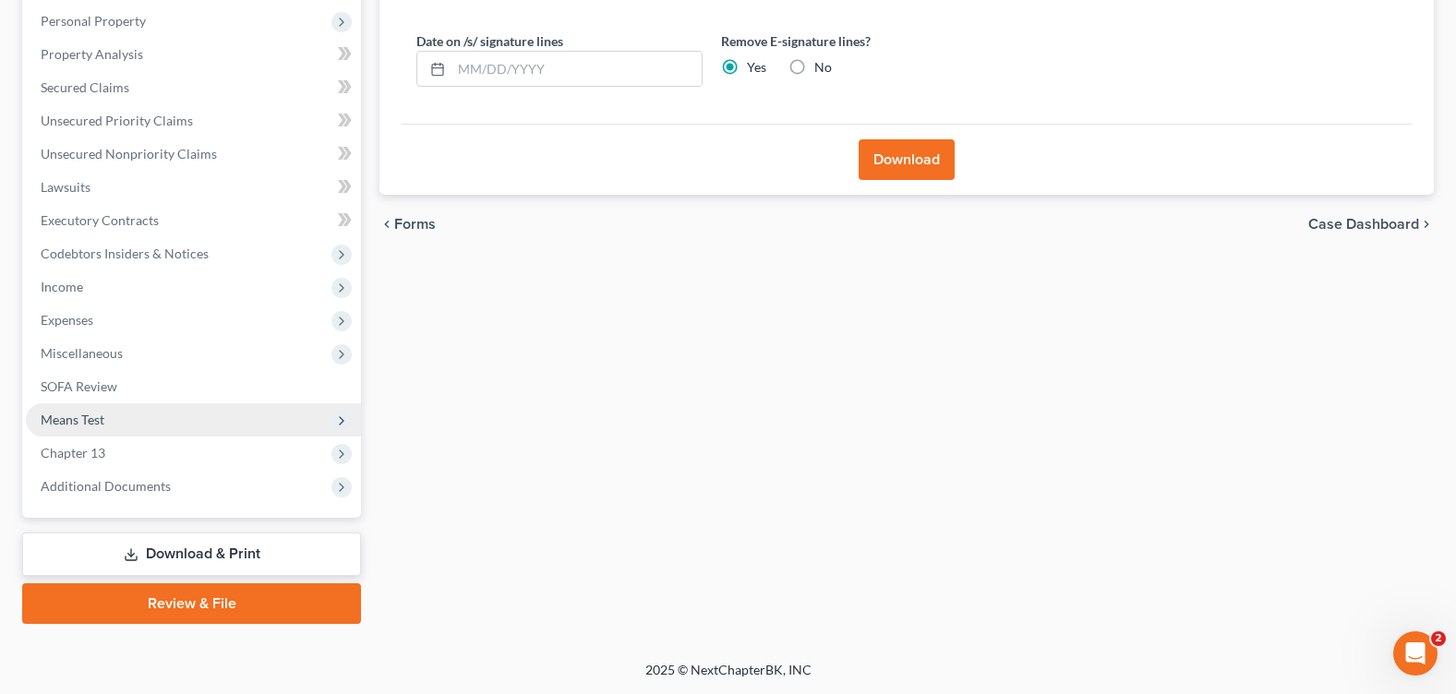
click at [126, 413] on span "Means Test" at bounding box center [193, 419] width 335 height 33
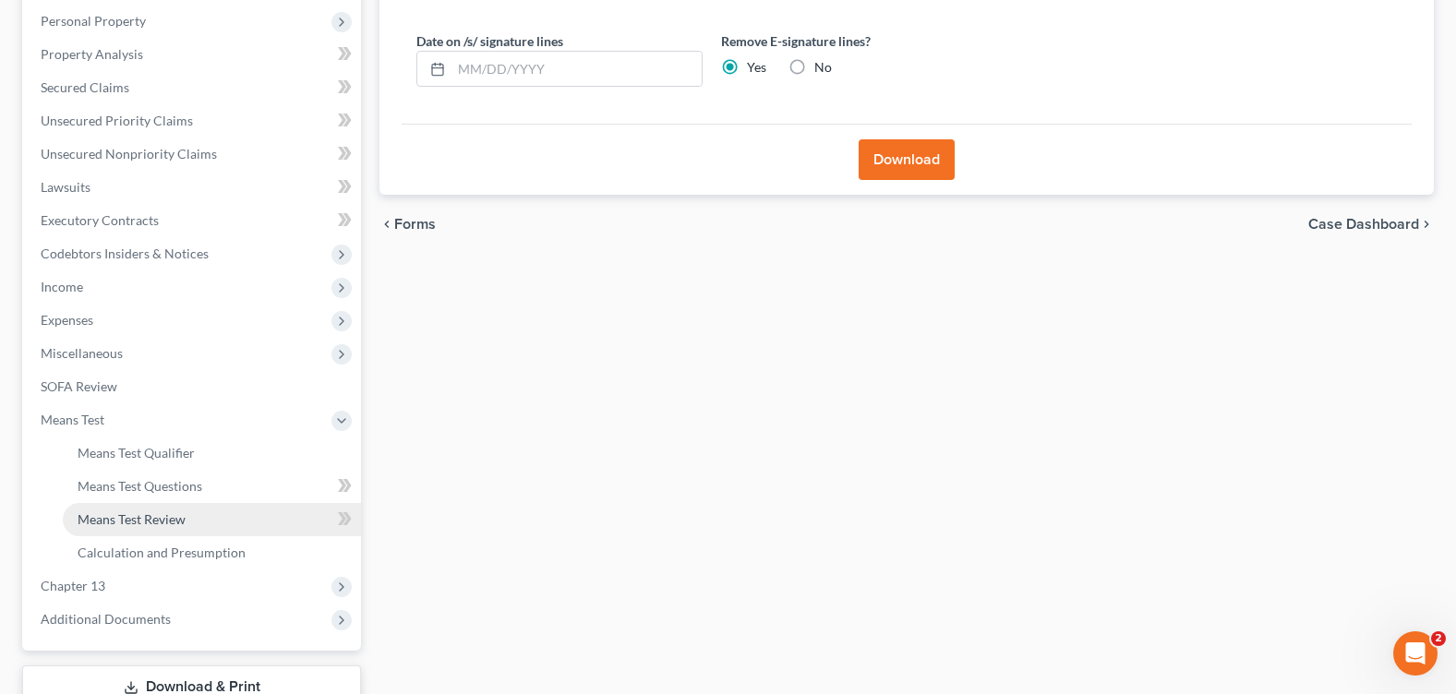
click at [154, 521] on span "Means Test Review" at bounding box center [132, 520] width 108 height 16
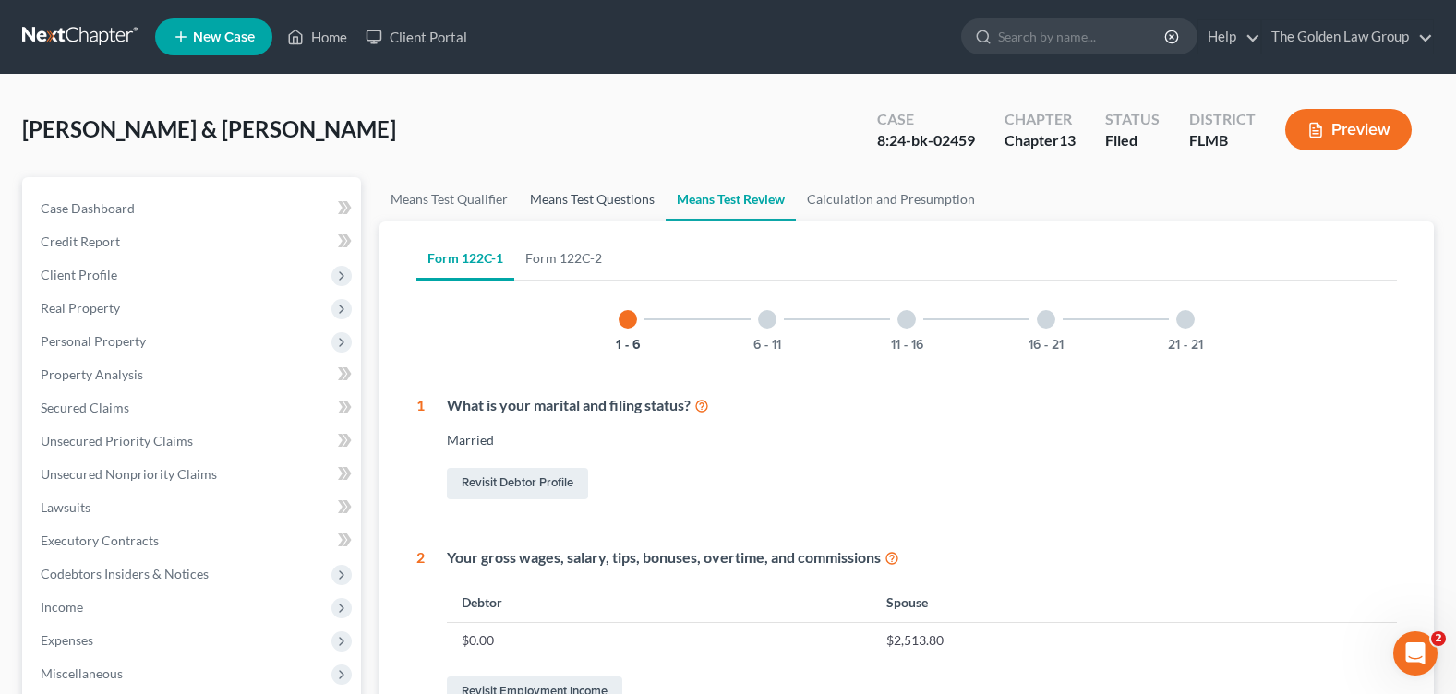
click at [596, 205] on link "Means Test Questions" at bounding box center [592, 199] width 147 height 44
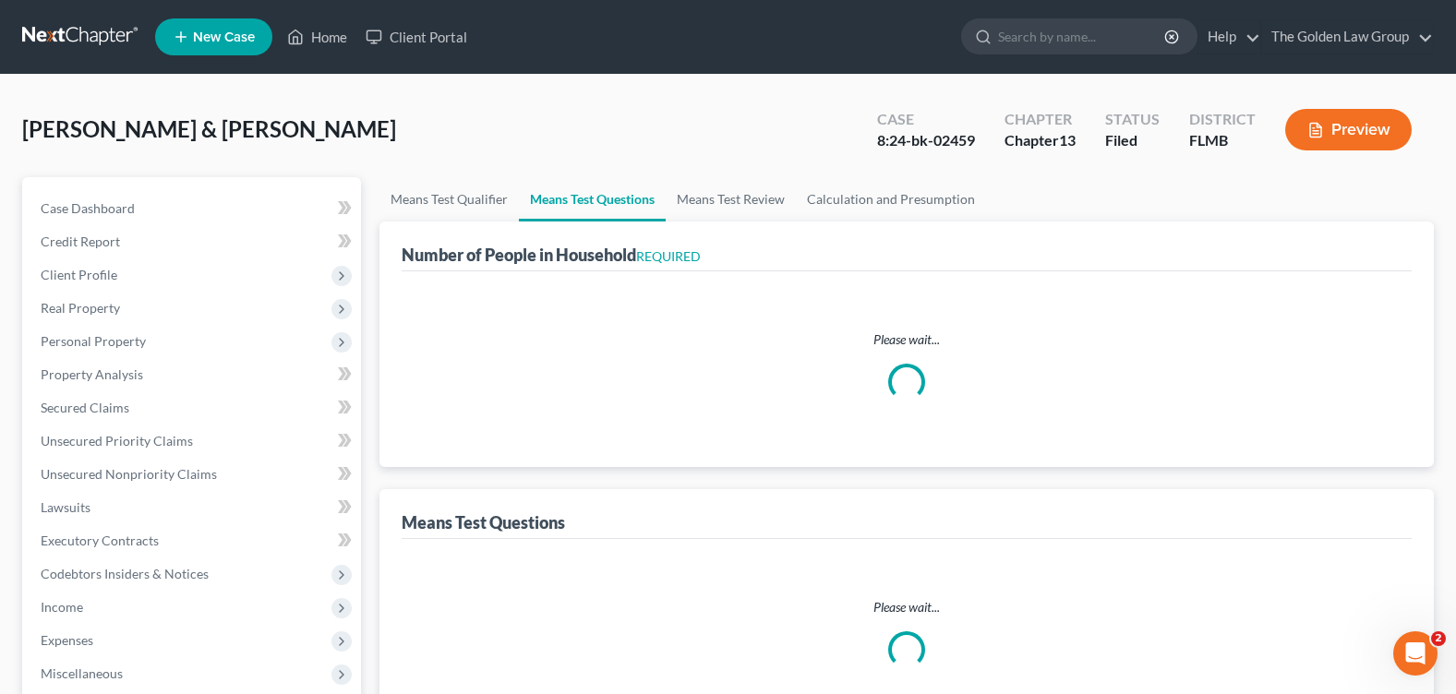
select select "1"
select select "60"
select select "1"
select select "60"
select select "1"
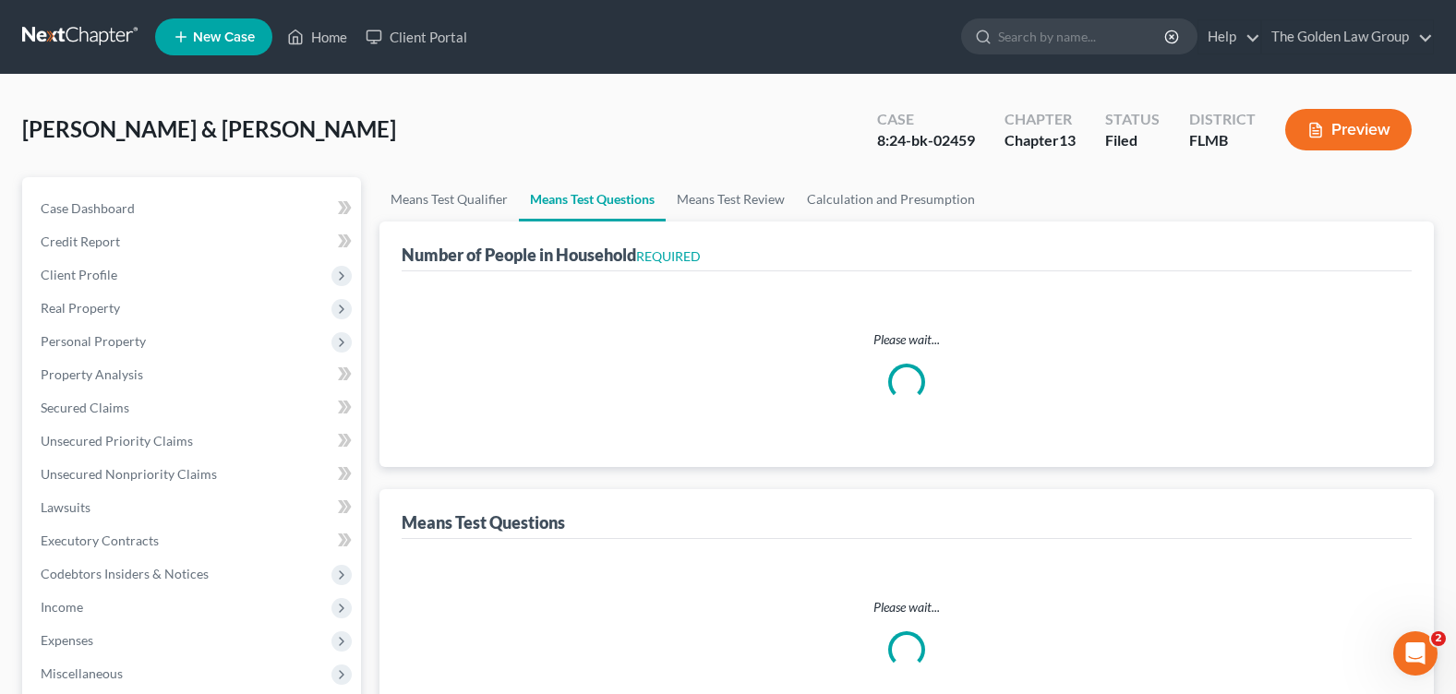
select select "60"
select select "0"
select select "60"
select select "1"
select select "60"
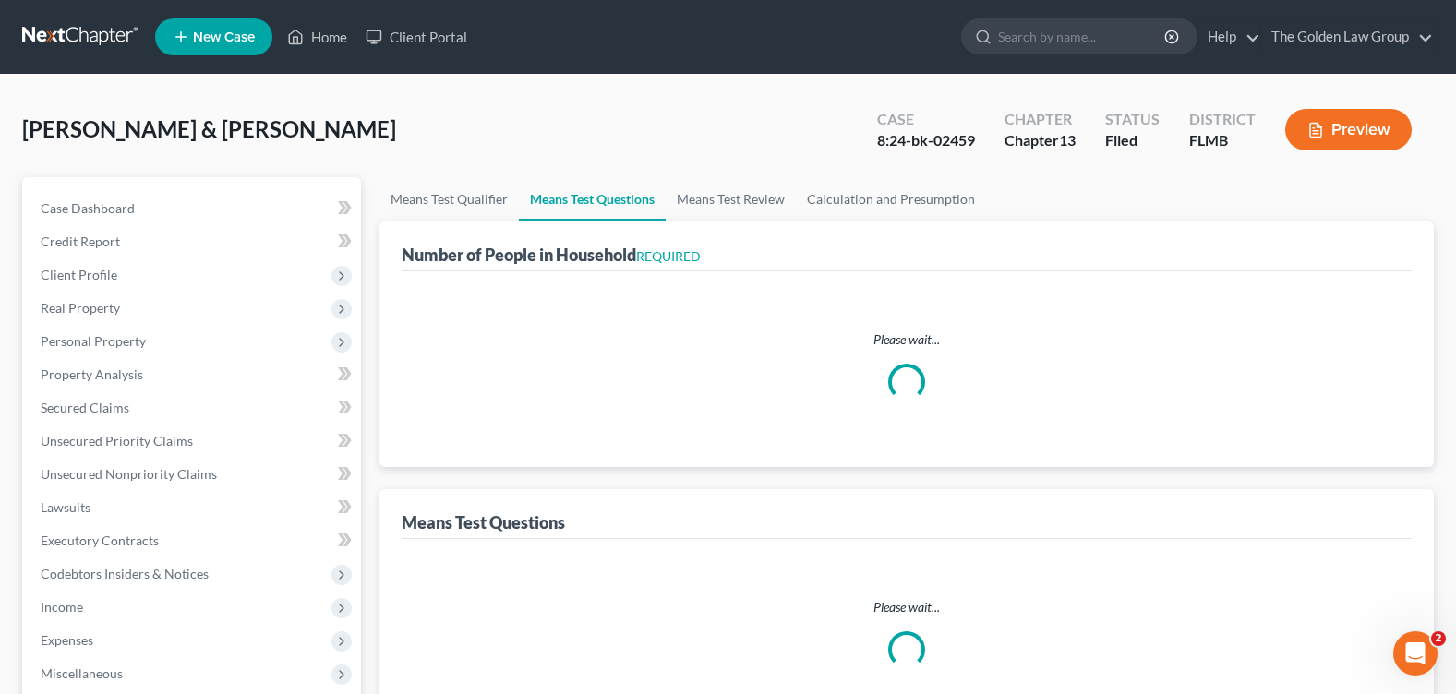
select select "0"
select select "60"
select select "2"
select select "60"
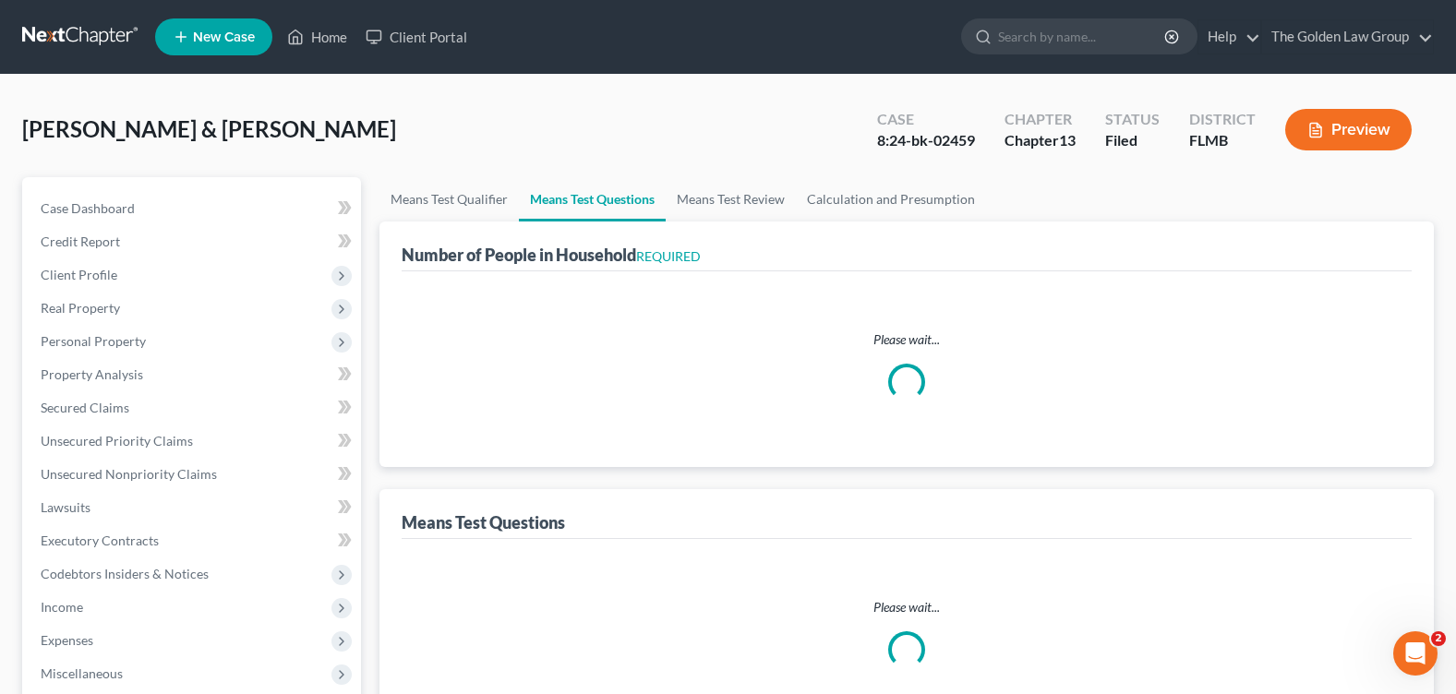
select select "2"
select select "60"
select select "5"
select select "0"
select select "4"
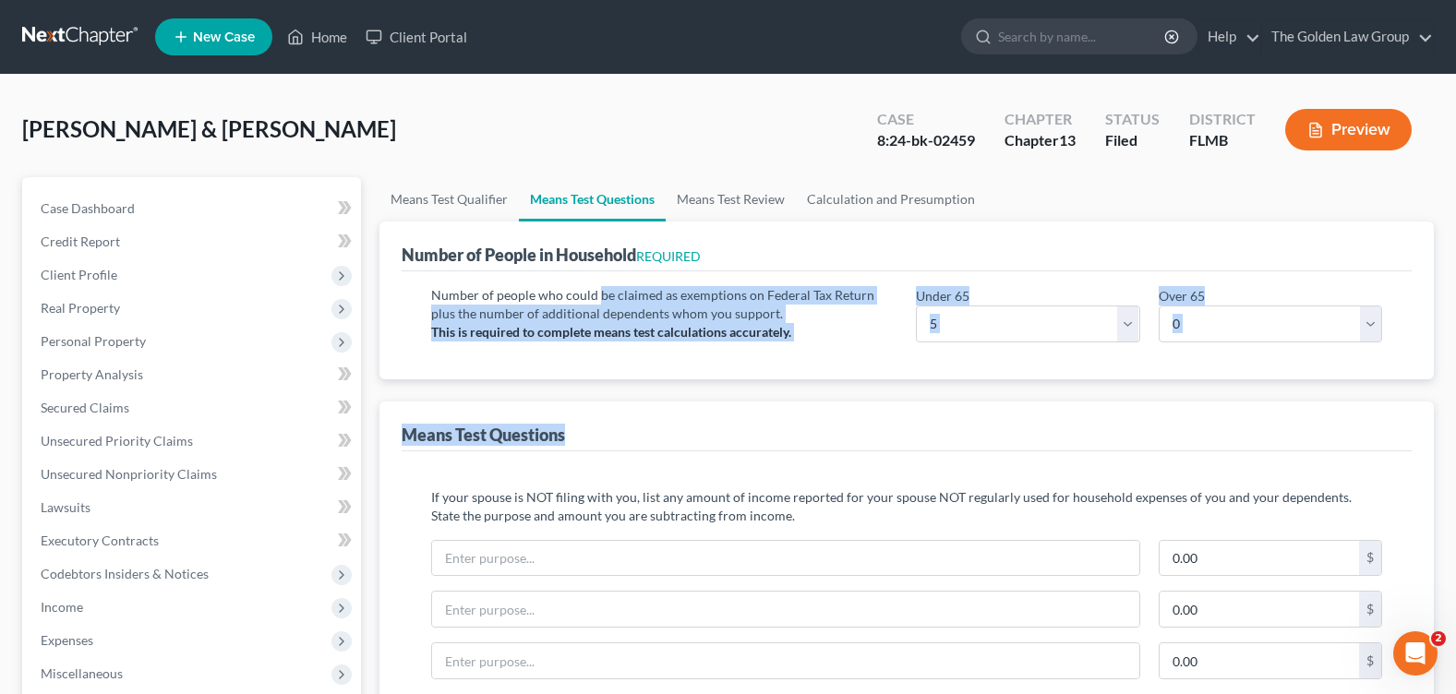
scroll to position [92, 0]
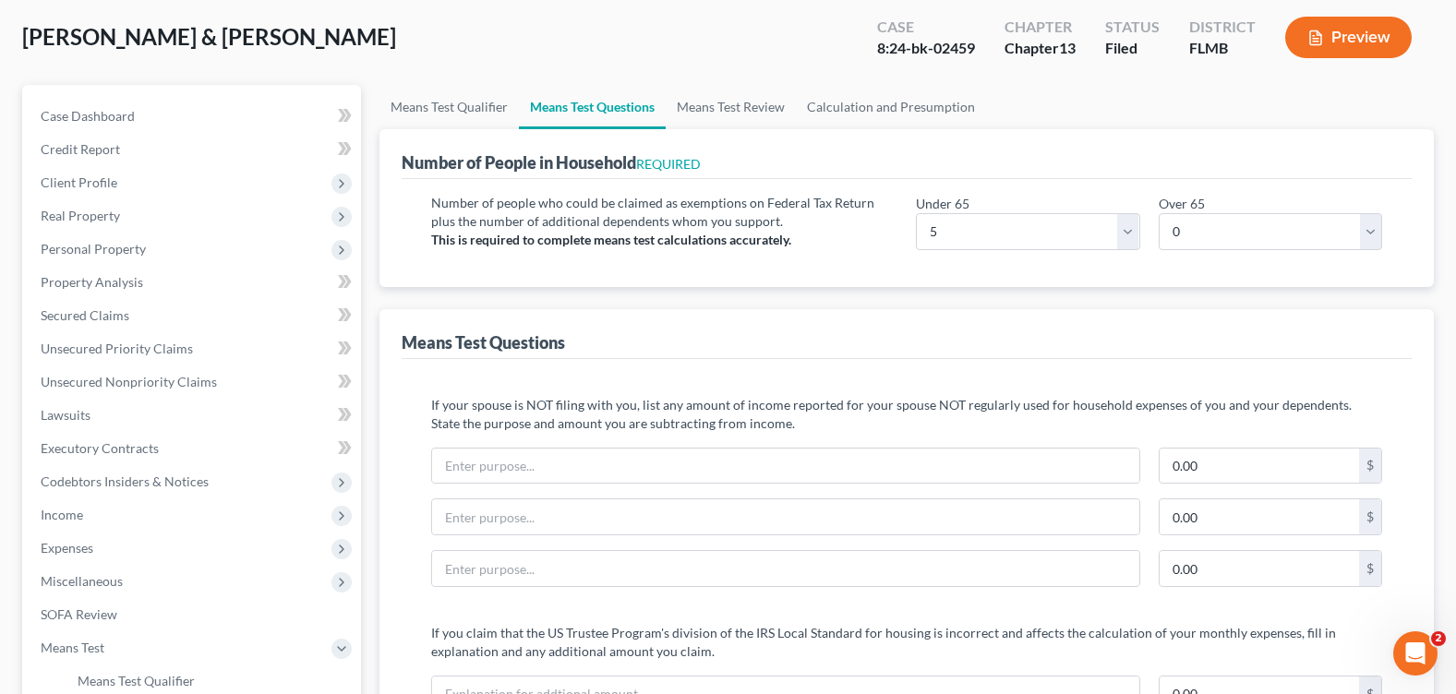
click at [794, 404] on p "If your spouse is NOT filing with you, list any amount of income reported for y…" at bounding box center [906, 414] width 951 height 37
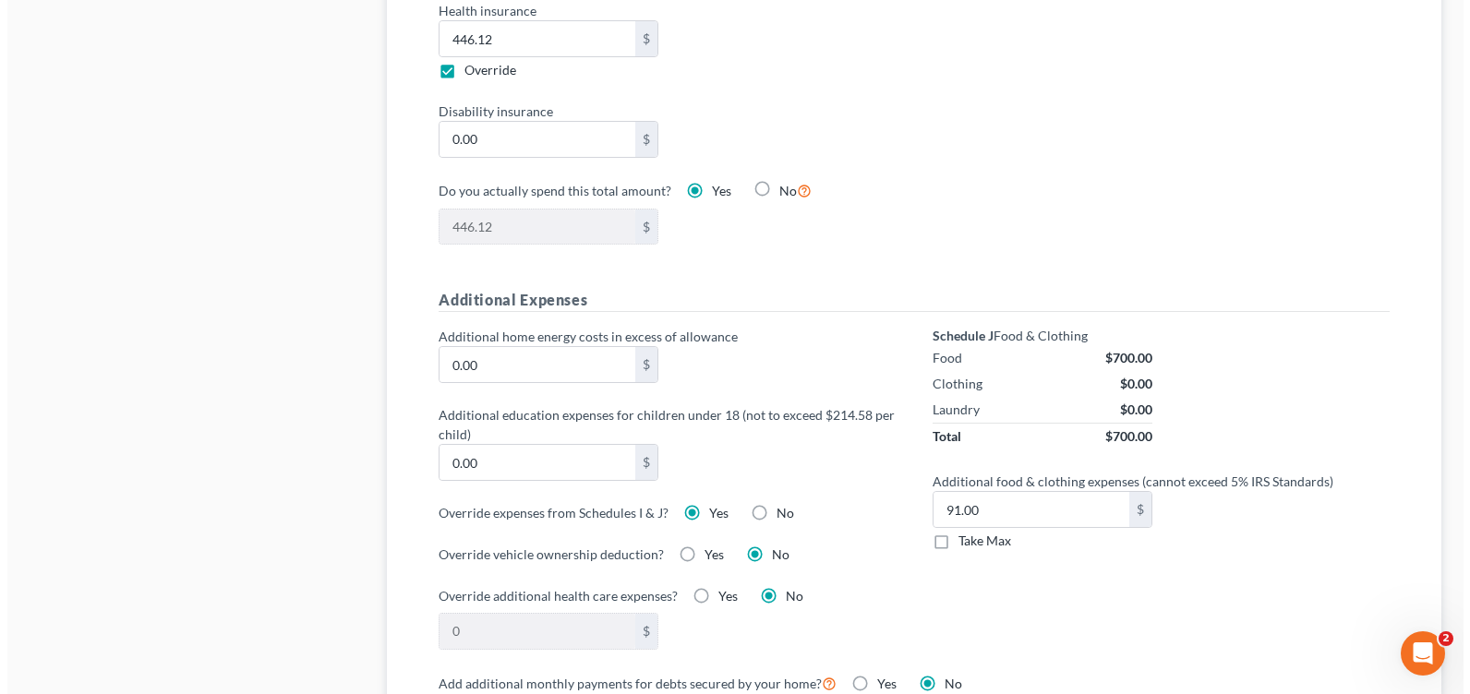
scroll to position [1200, 0]
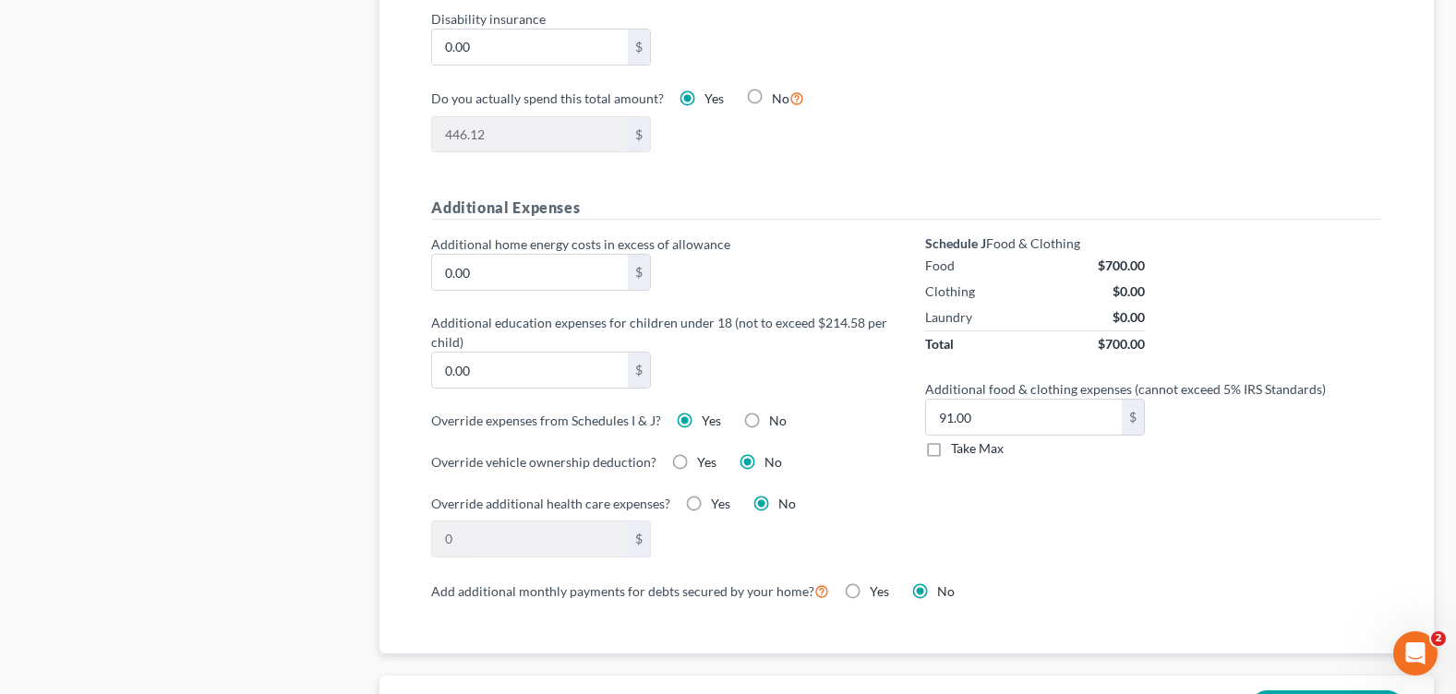
click at [769, 419] on label "No" at bounding box center [778, 421] width 18 height 18
click at [777, 419] on input "No" at bounding box center [783, 418] width 12 height 12
radio input "true"
click at [702, 422] on label "Yes" at bounding box center [711, 421] width 19 height 18
click at [709, 422] on input "Yes" at bounding box center [715, 418] width 12 height 12
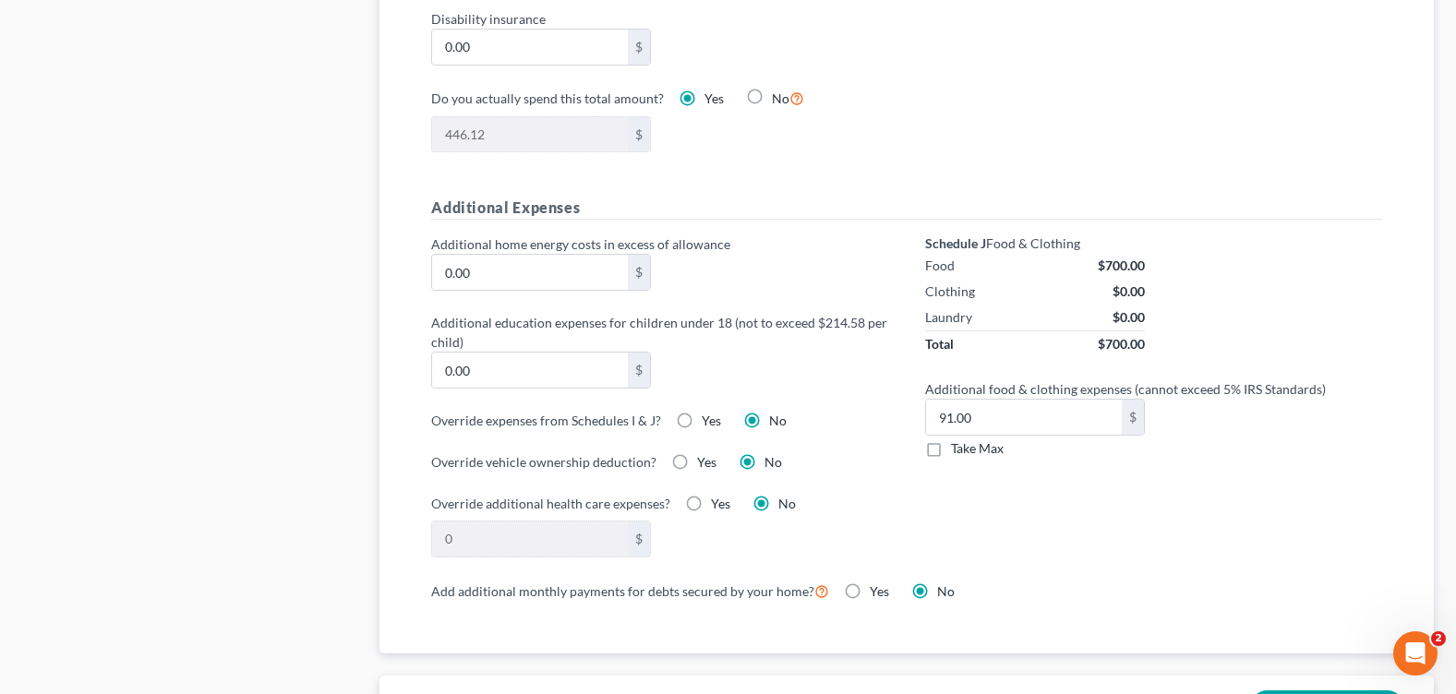
radio input "true"
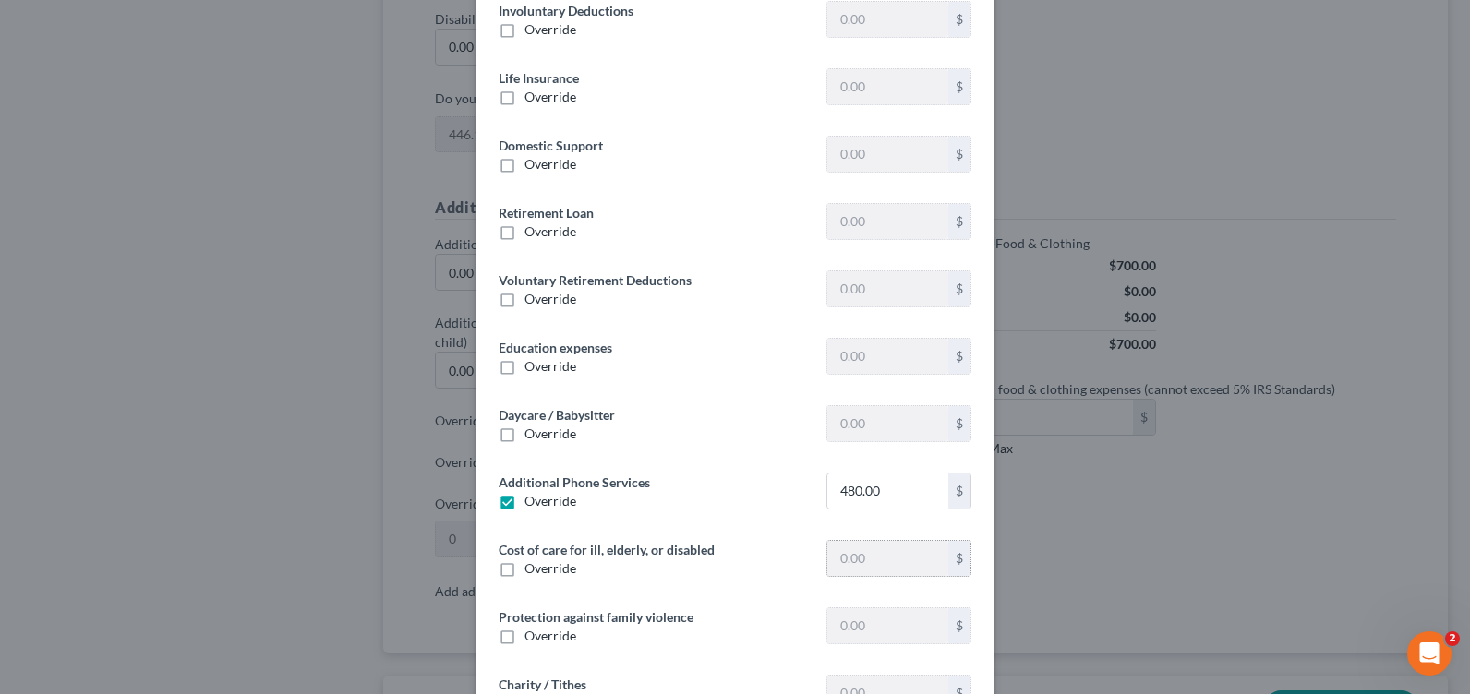
scroll to position [277, 0]
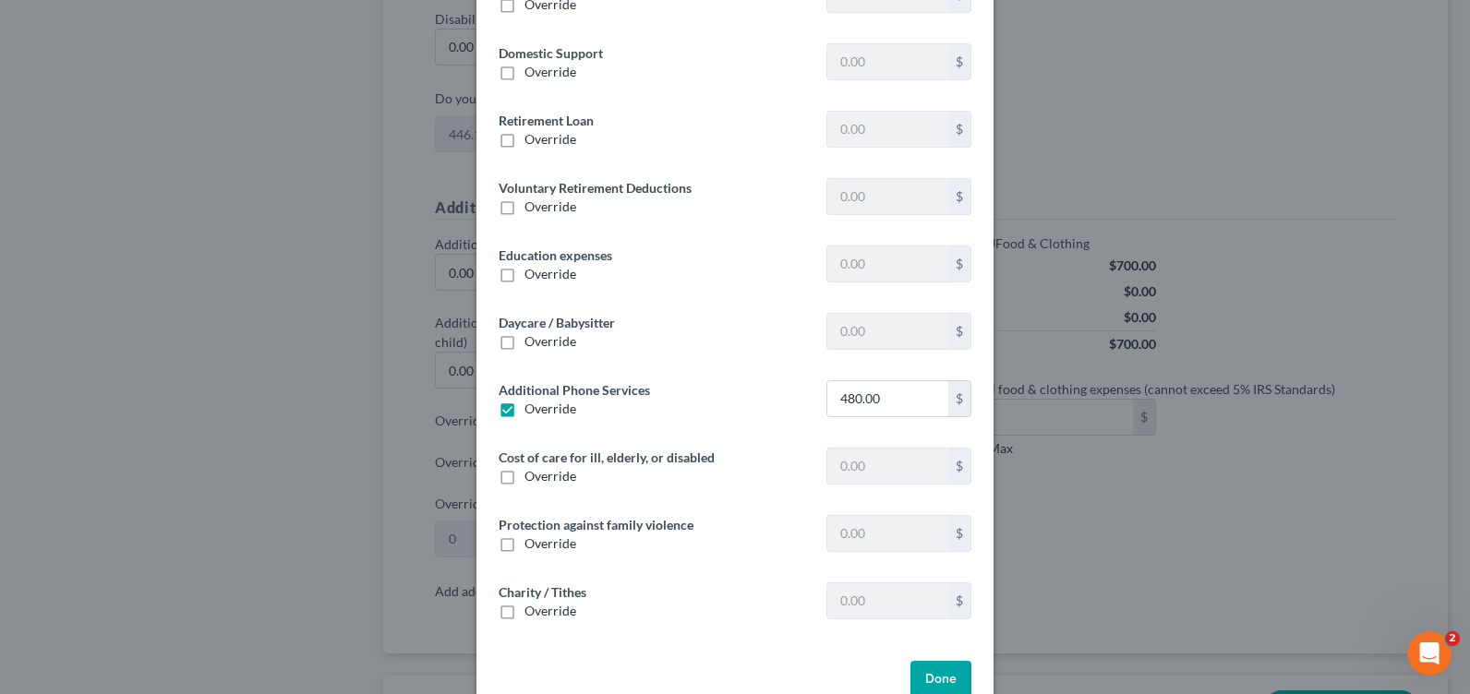
type input "0"
type input "825.97"
type input "0"
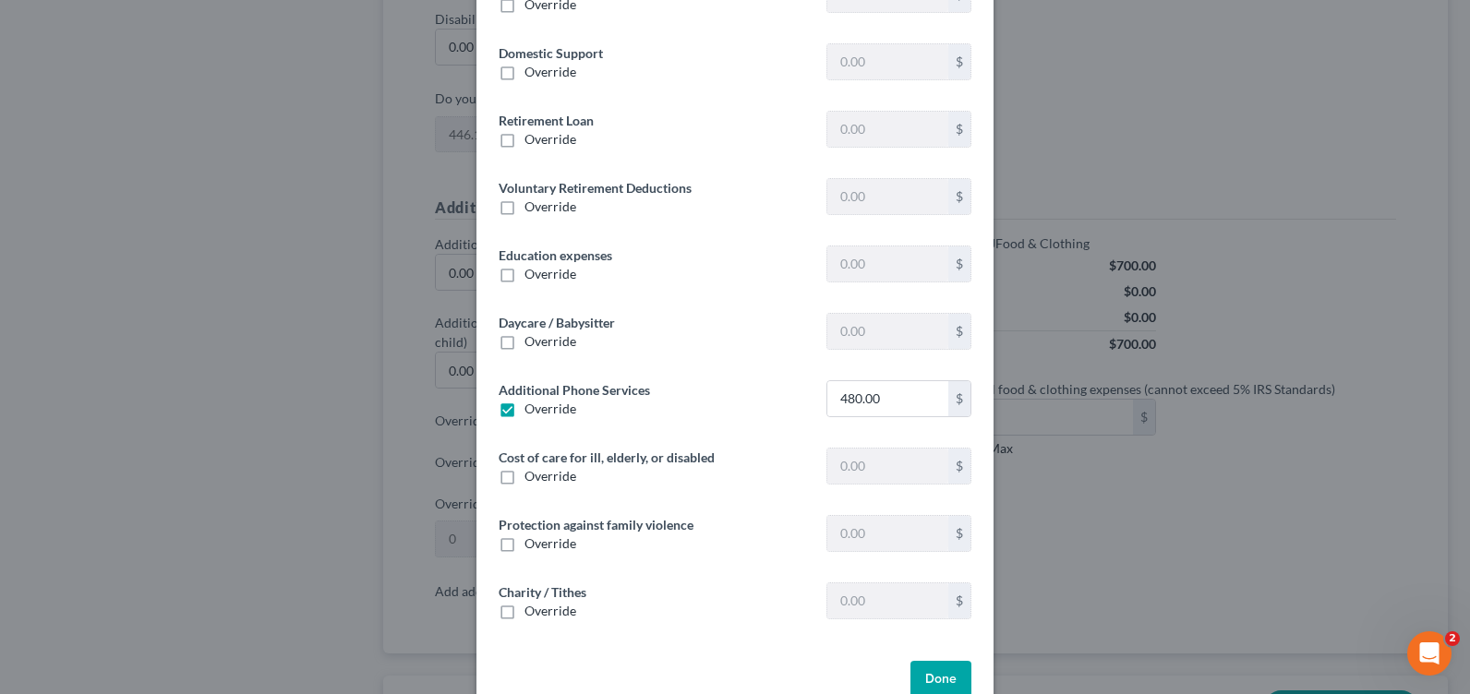
type input "0"
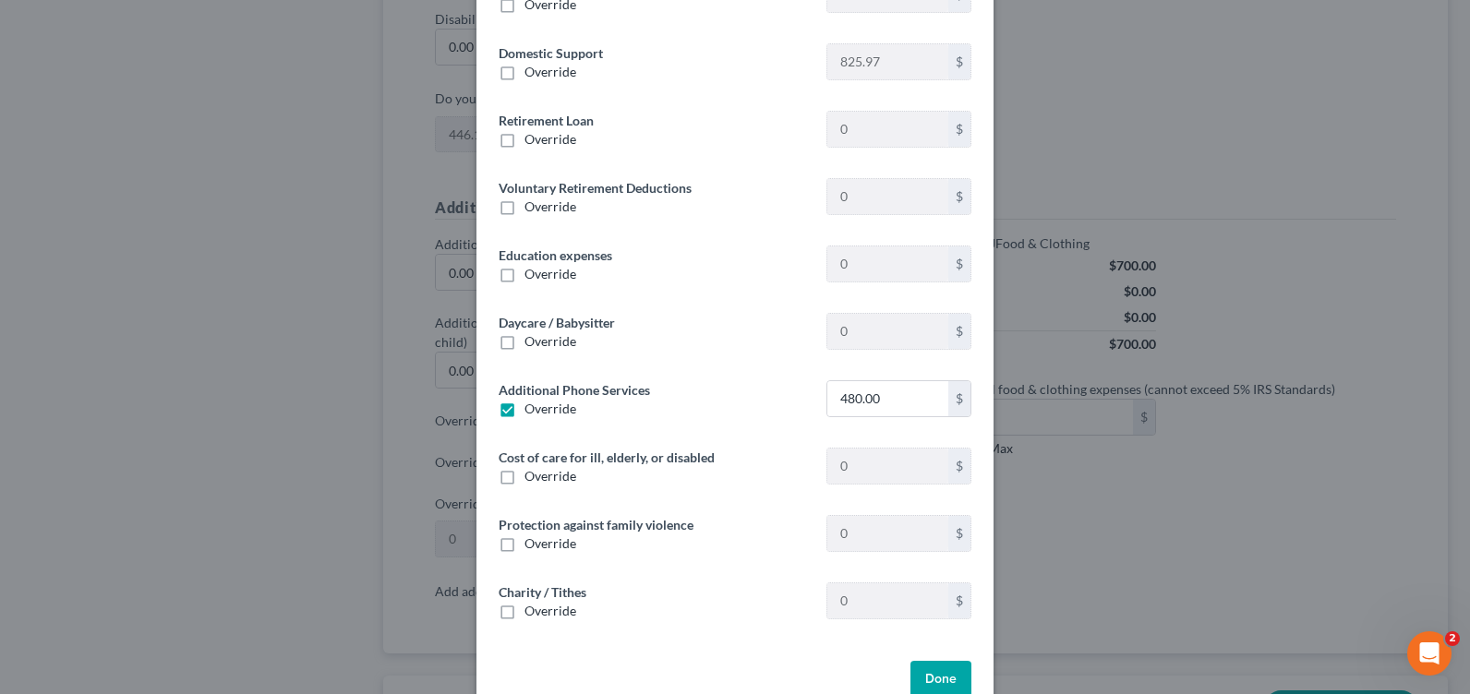
scroll to position [185, 0]
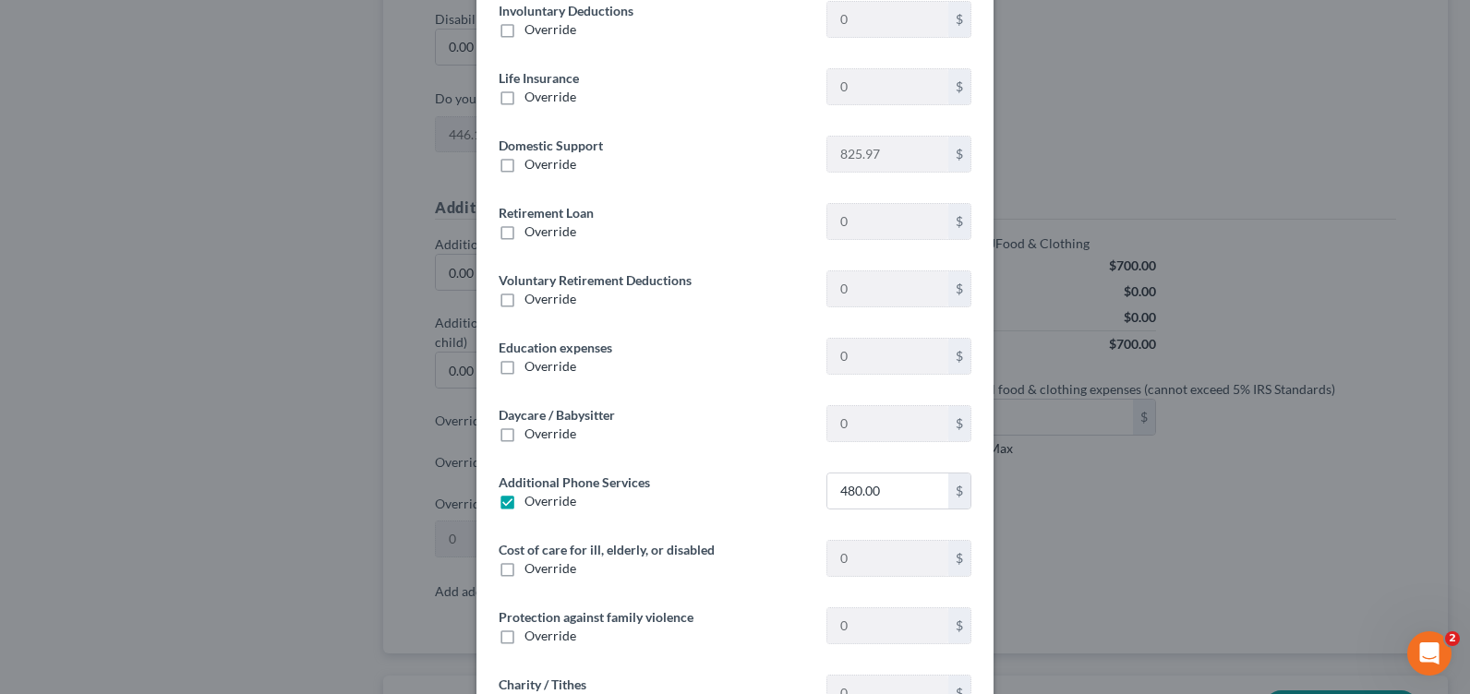
click at [524, 300] on label "Override" at bounding box center [550, 299] width 52 height 18
click at [532, 300] on input "Override" at bounding box center [538, 296] width 12 height 12
checkbox input "true"
click at [860, 290] on input "text" at bounding box center [887, 288] width 121 height 35
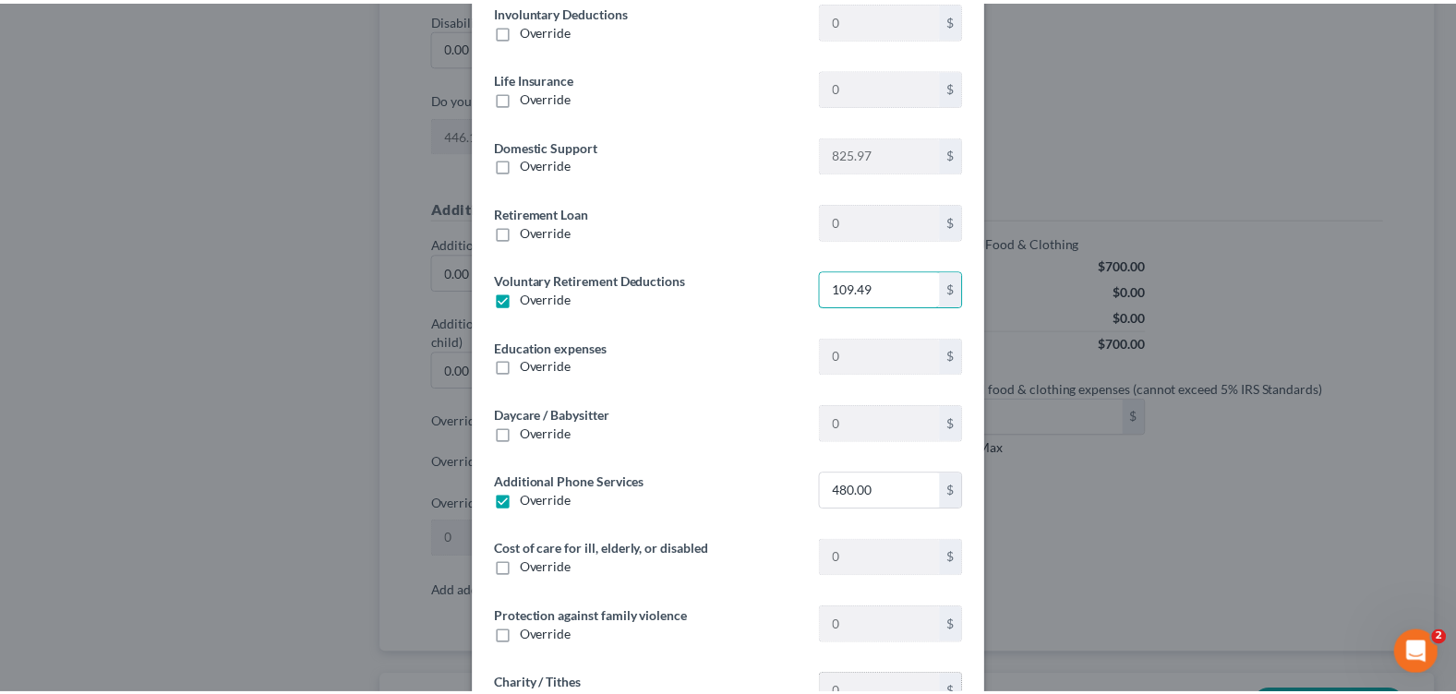
scroll to position [318, 0]
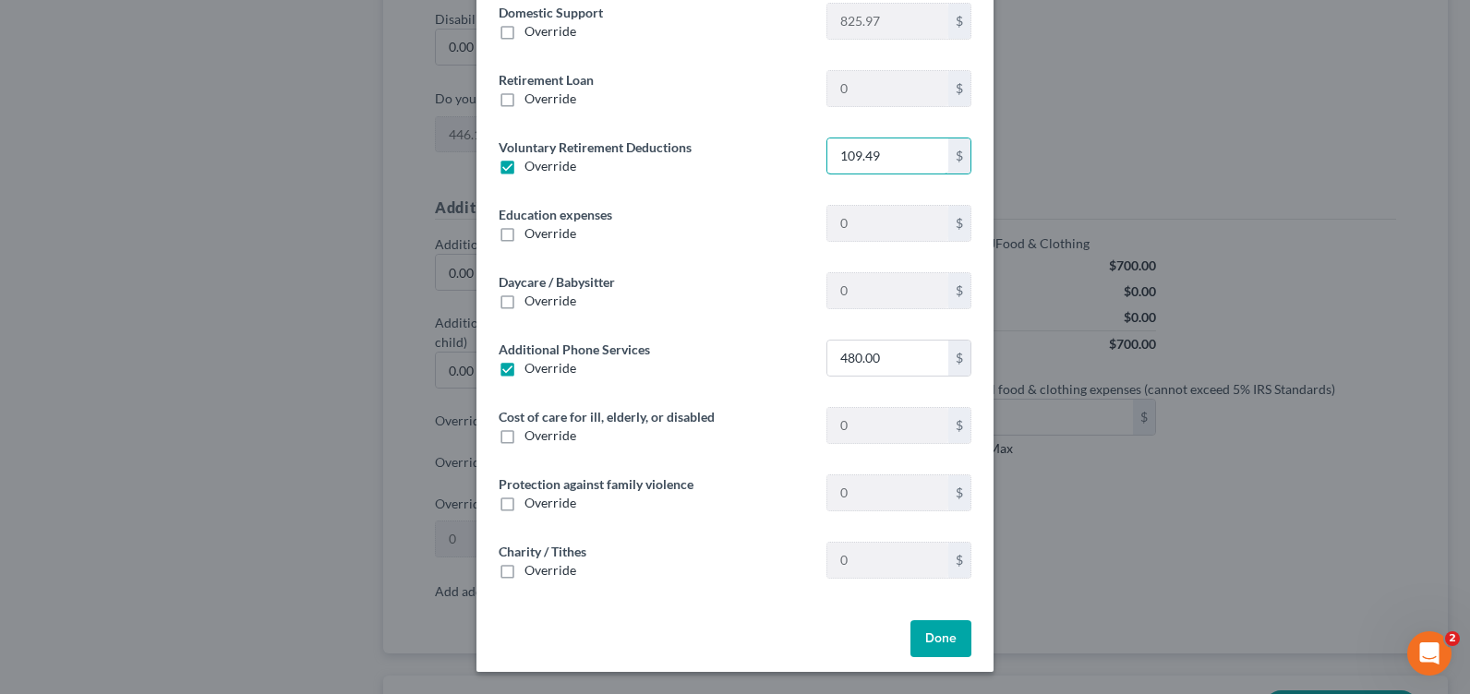
type input "109.49"
click at [928, 646] on button "Done" at bounding box center [940, 638] width 61 height 37
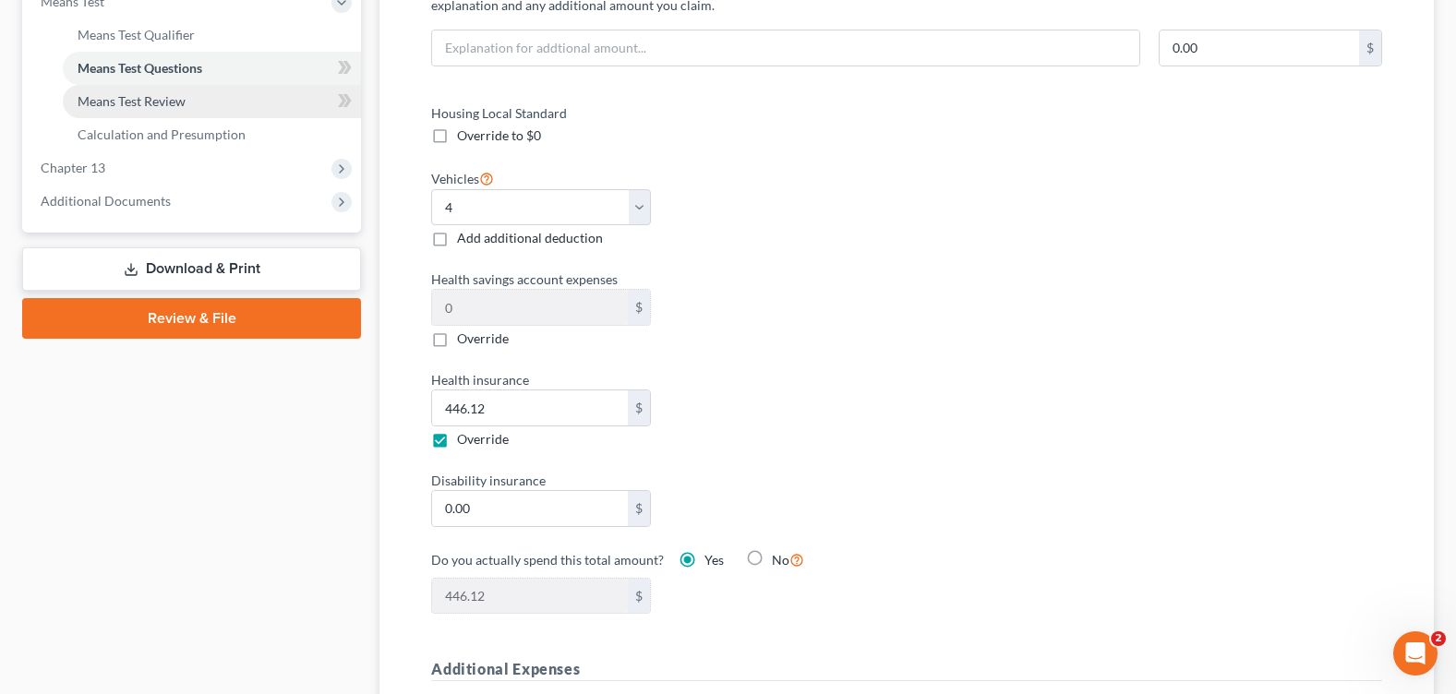
scroll to position [462, 0]
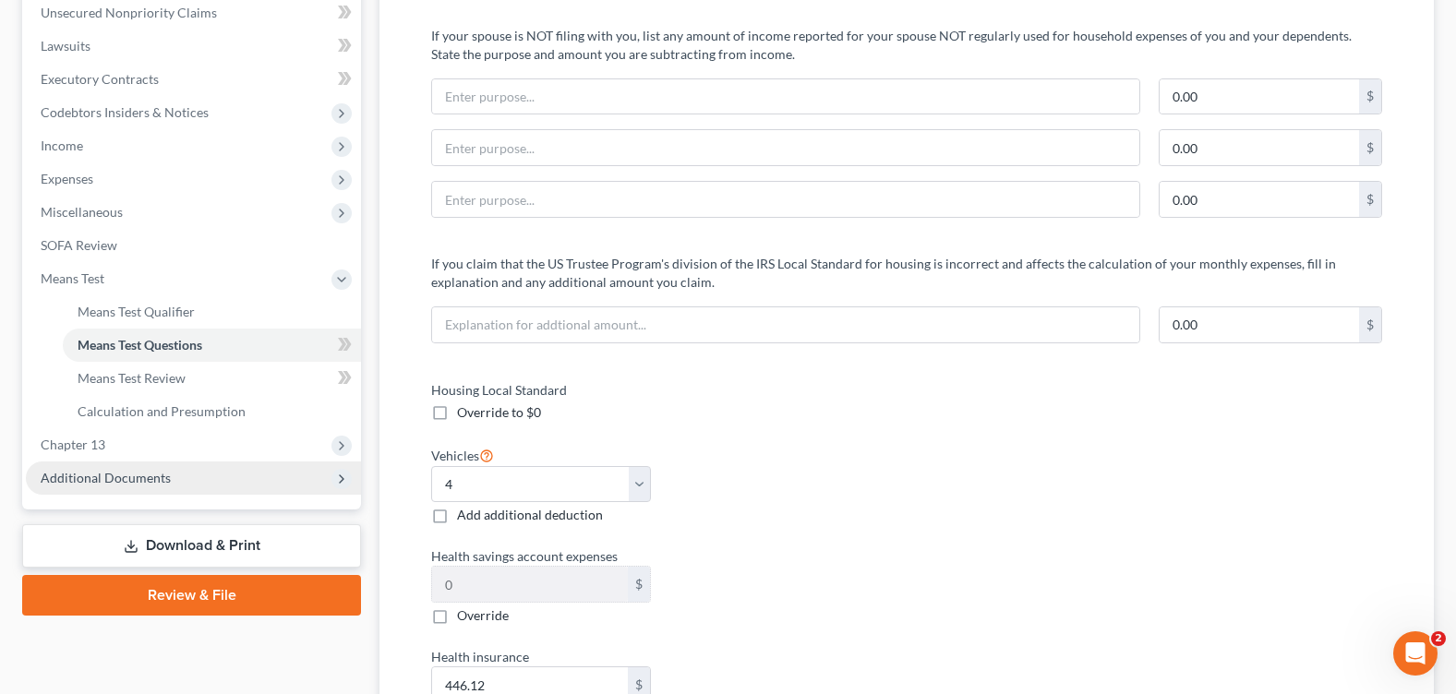
click at [177, 476] on span "Additional Documents" at bounding box center [193, 478] width 335 height 33
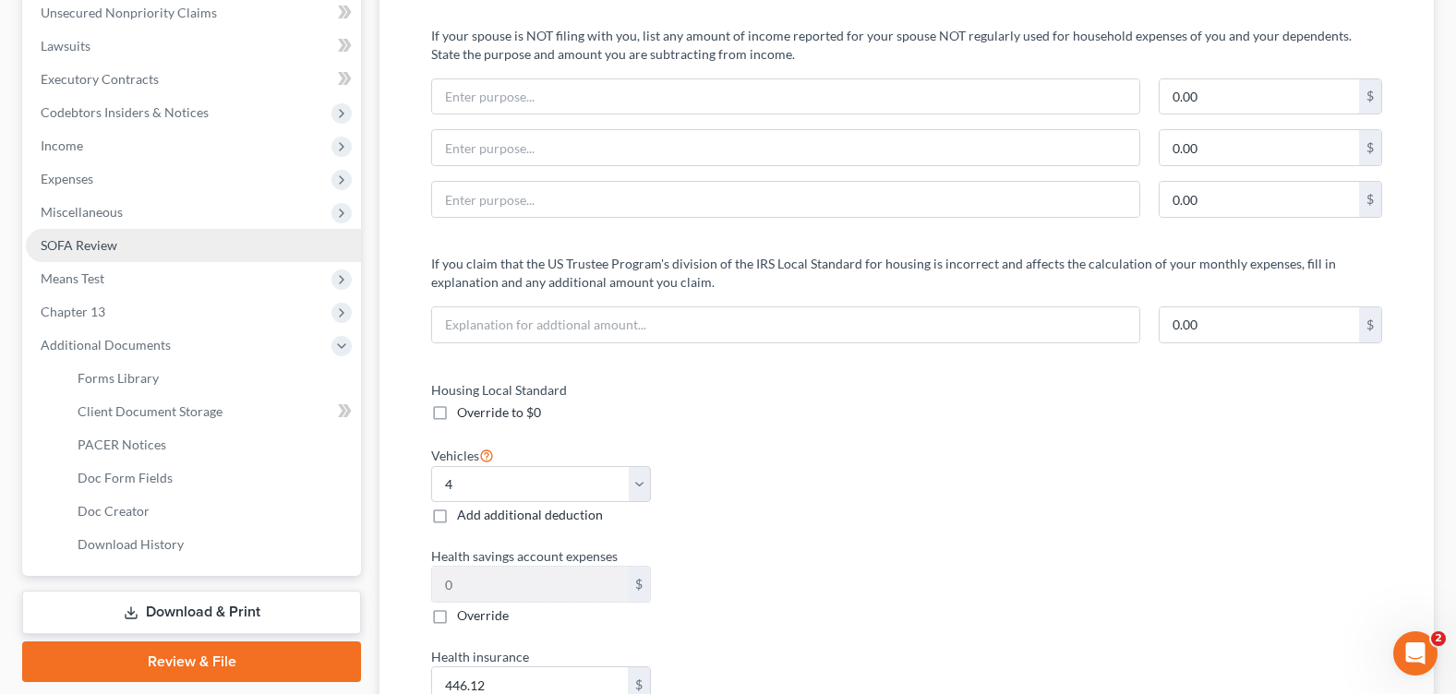
click at [112, 259] on link "SOFA Review" at bounding box center [193, 245] width 335 height 33
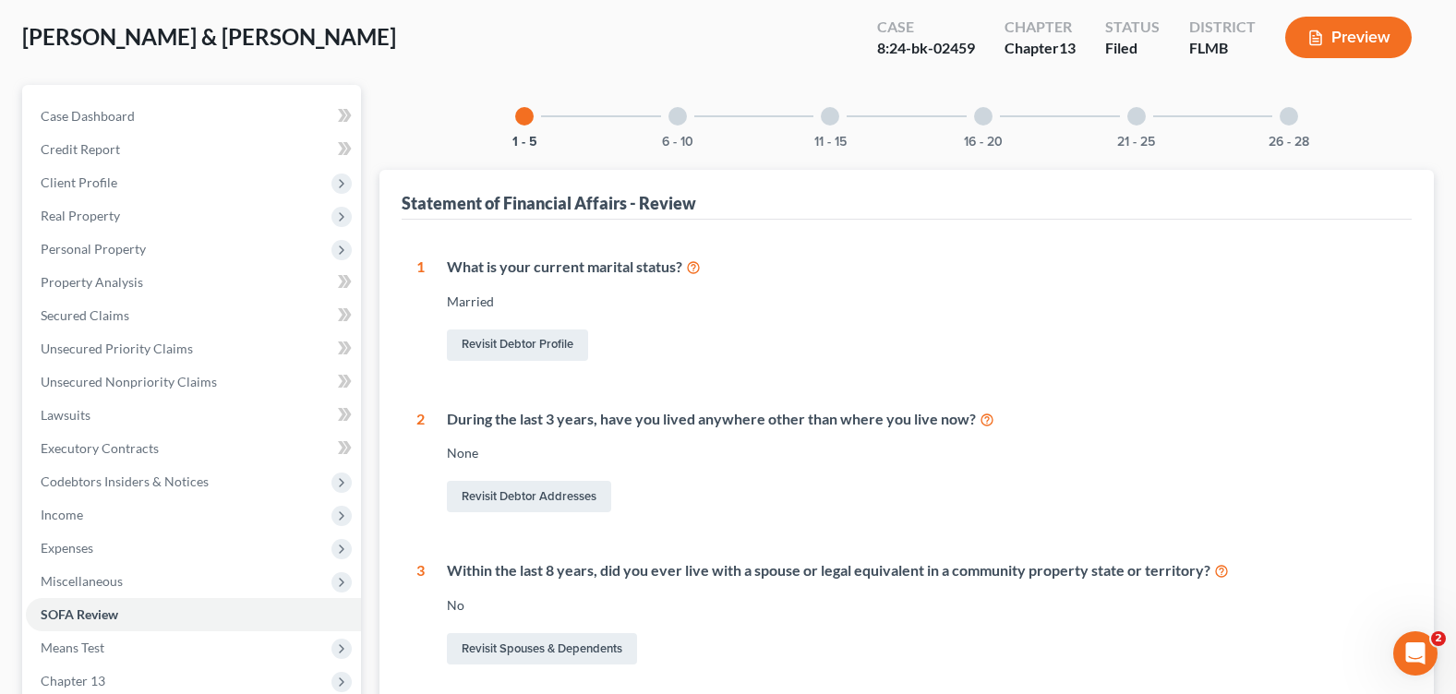
scroll to position [369, 0]
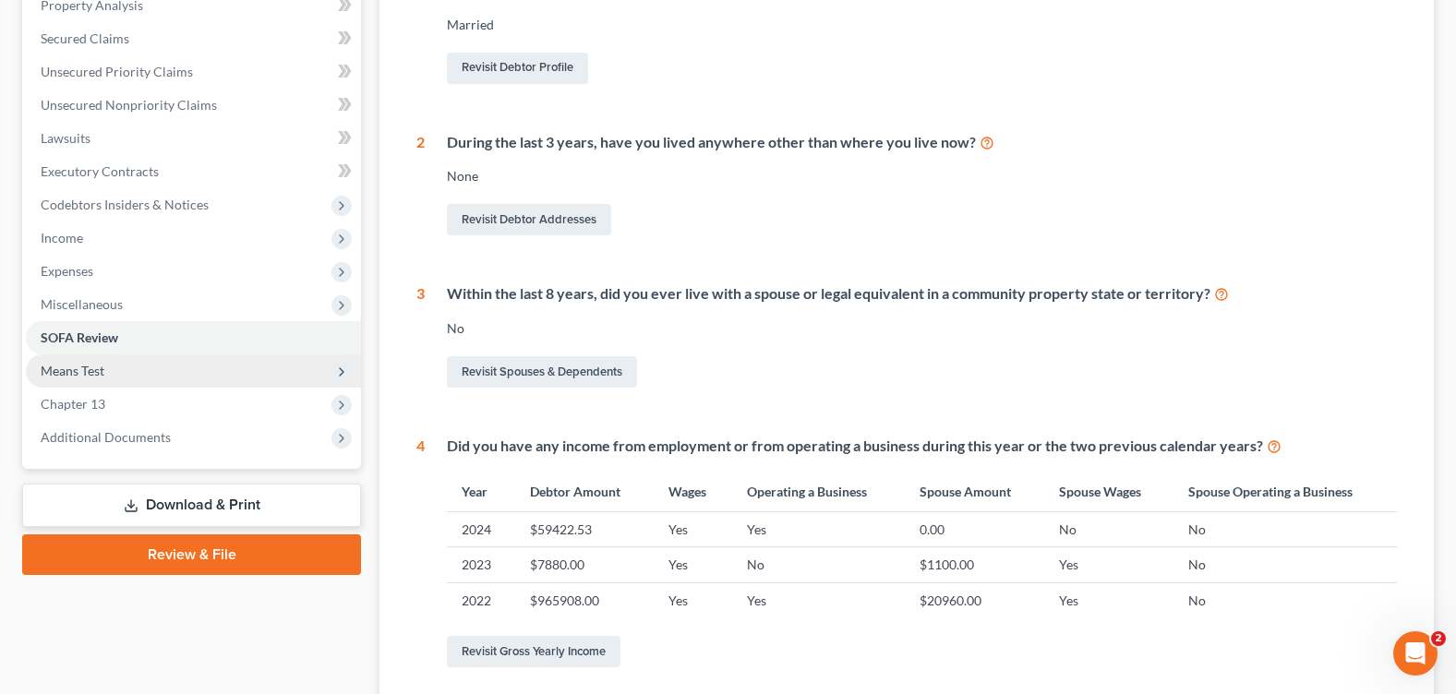
click at [143, 367] on span "Means Test" at bounding box center [193, 371] width 335 height 33
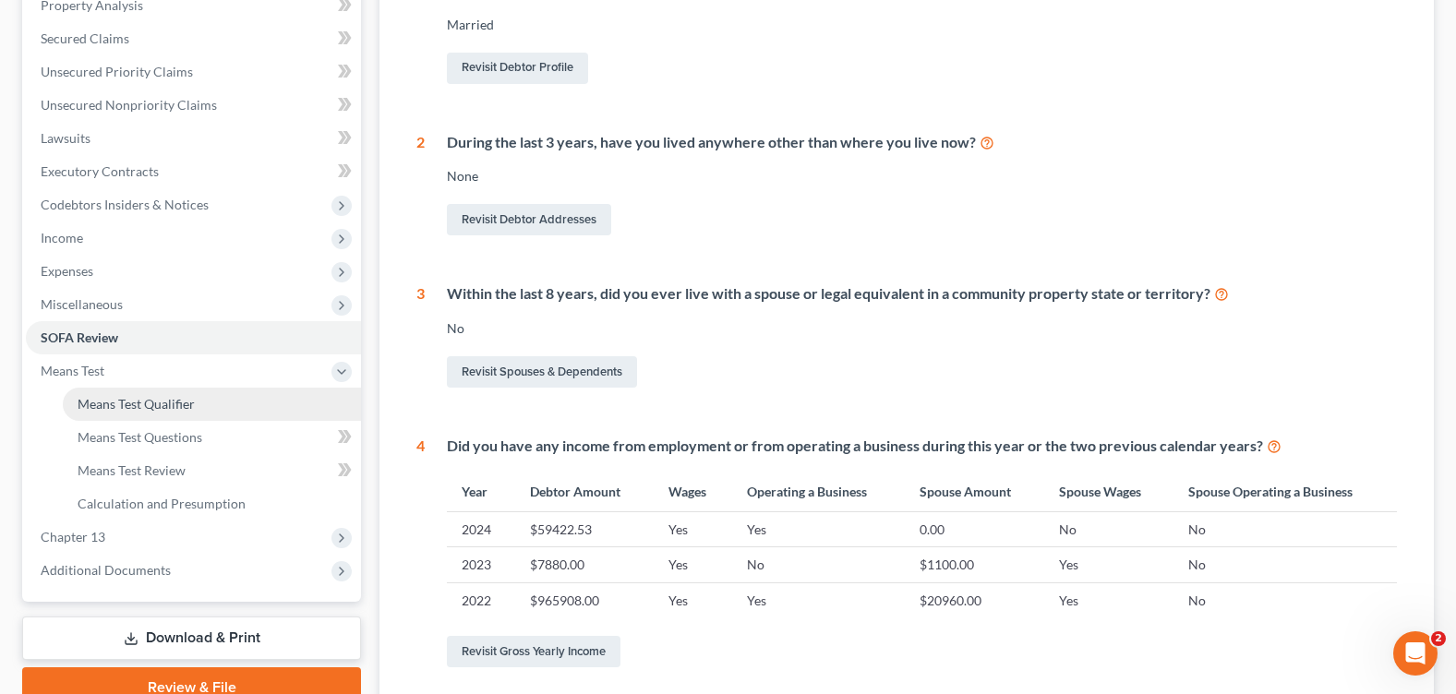
click at [168, 388] on link "Means Test Qualifier" at bounding box center [212, 404] width 298 height 33
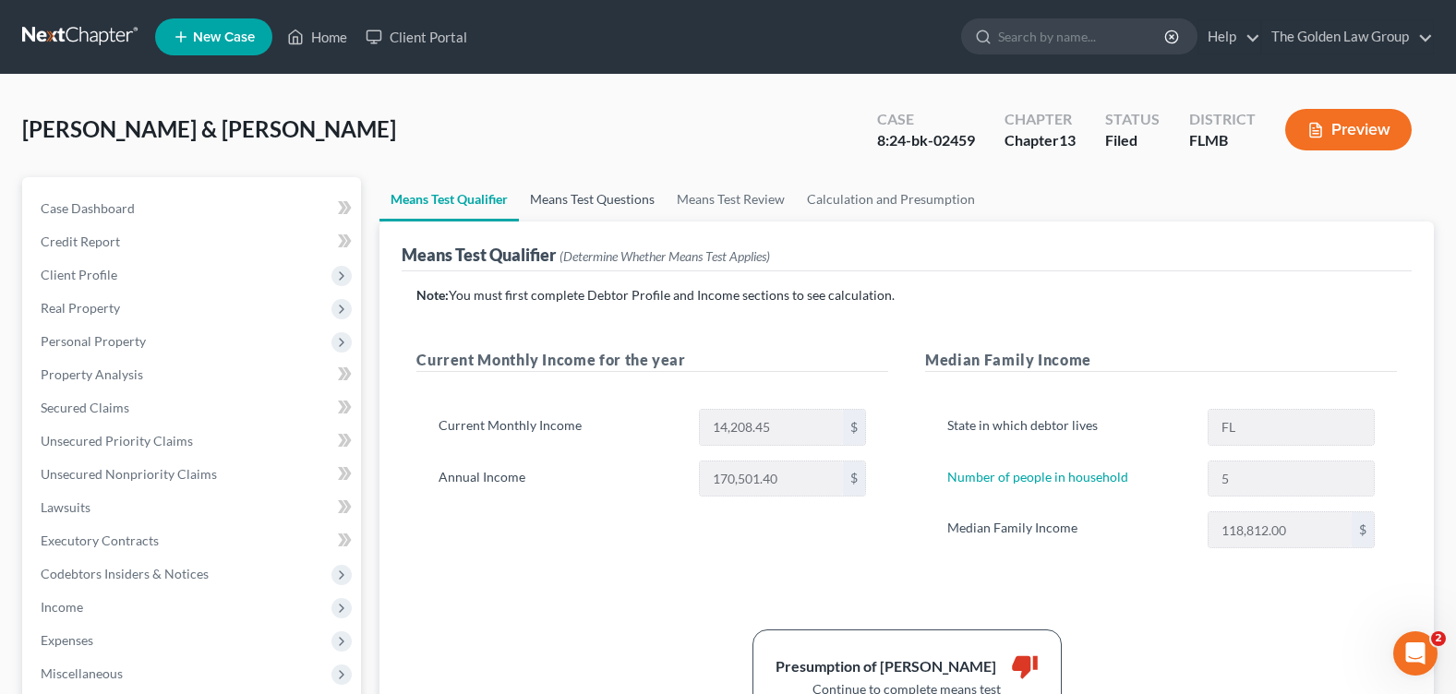
click at [587, 213] on link "Means Test Questions" at bounding box center [592, 199] width 147 height 44
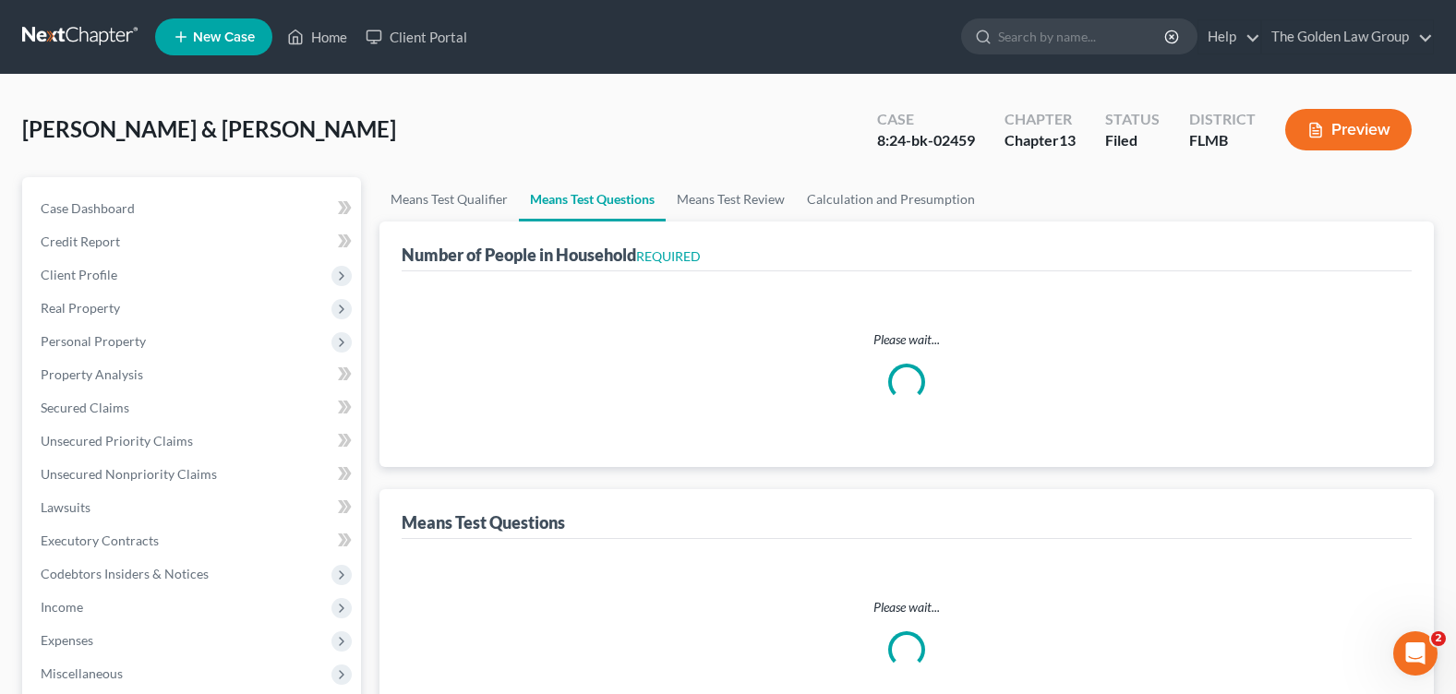
select select "1"
select select "60"
select select "1"
select select "60"
select select "1"
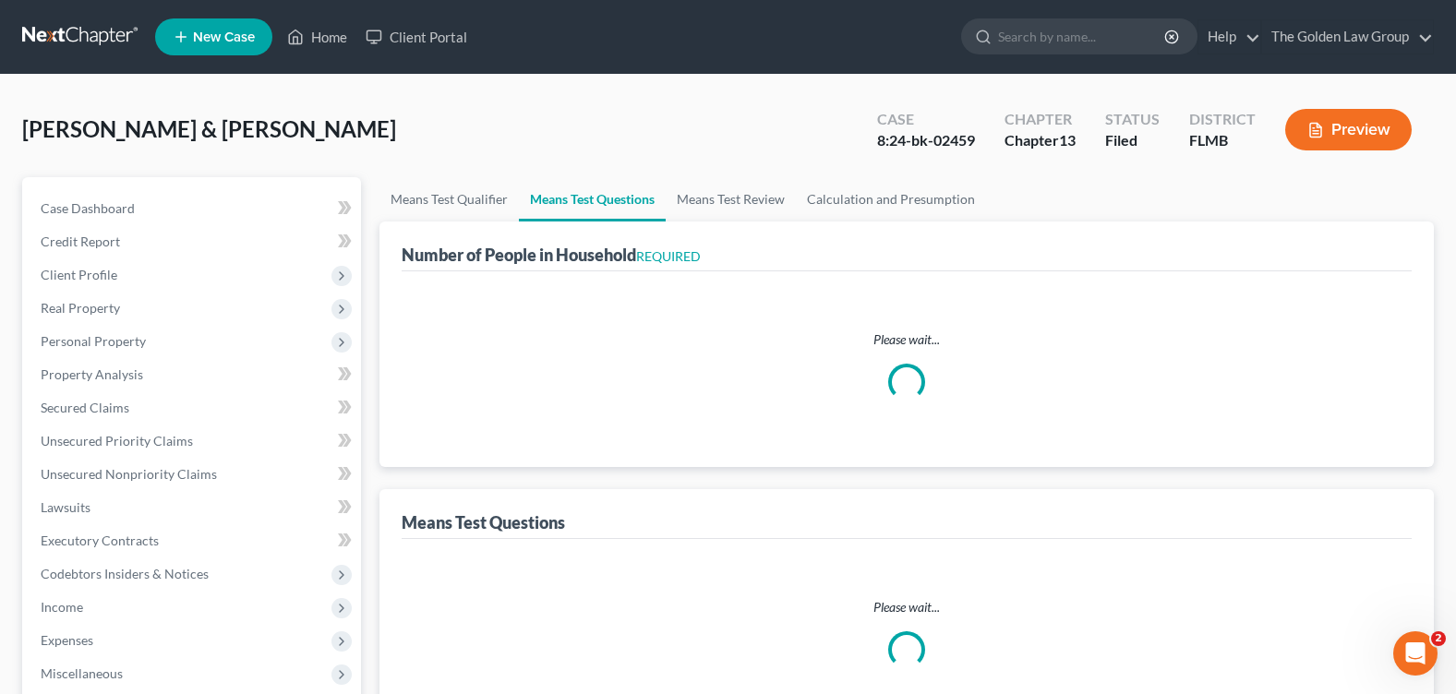
select select "60"
select select "0"
select select "60"
select select "1"
select select "60"
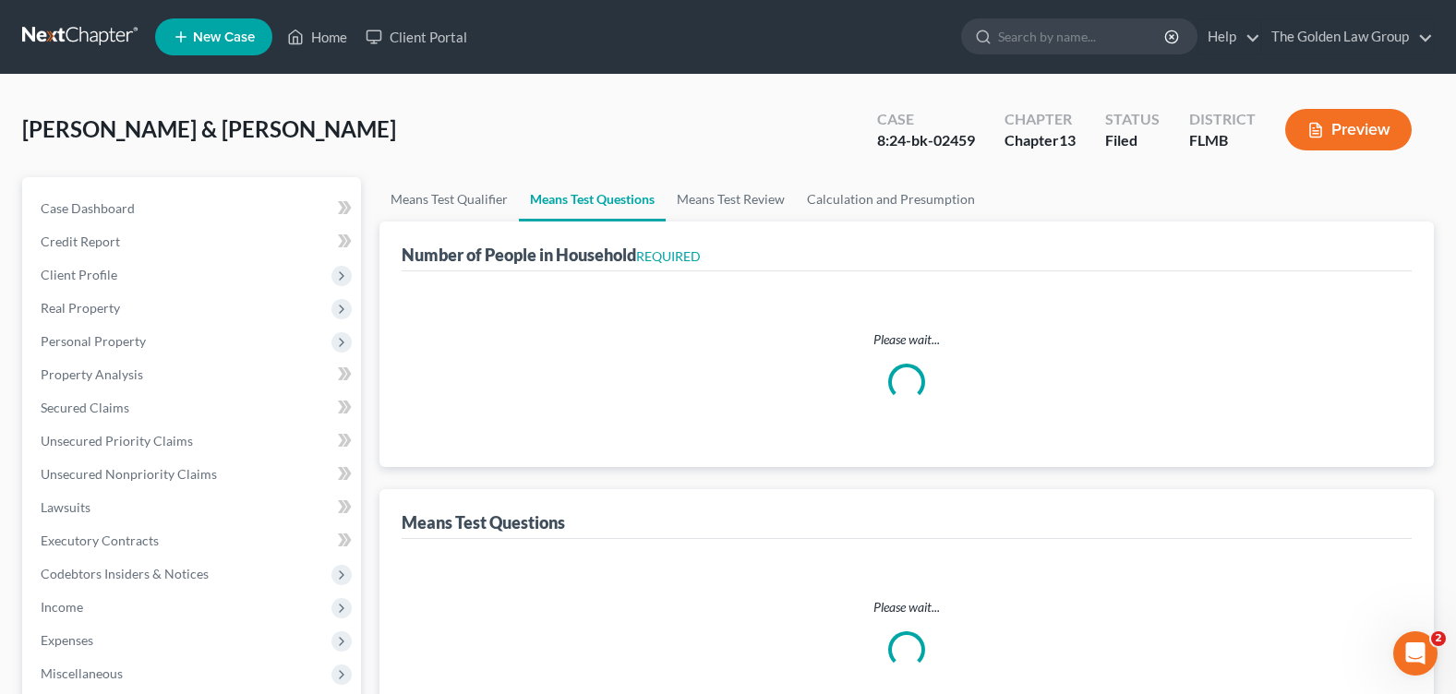
select select "0"
select select "60"
select select "2"
select select "60"
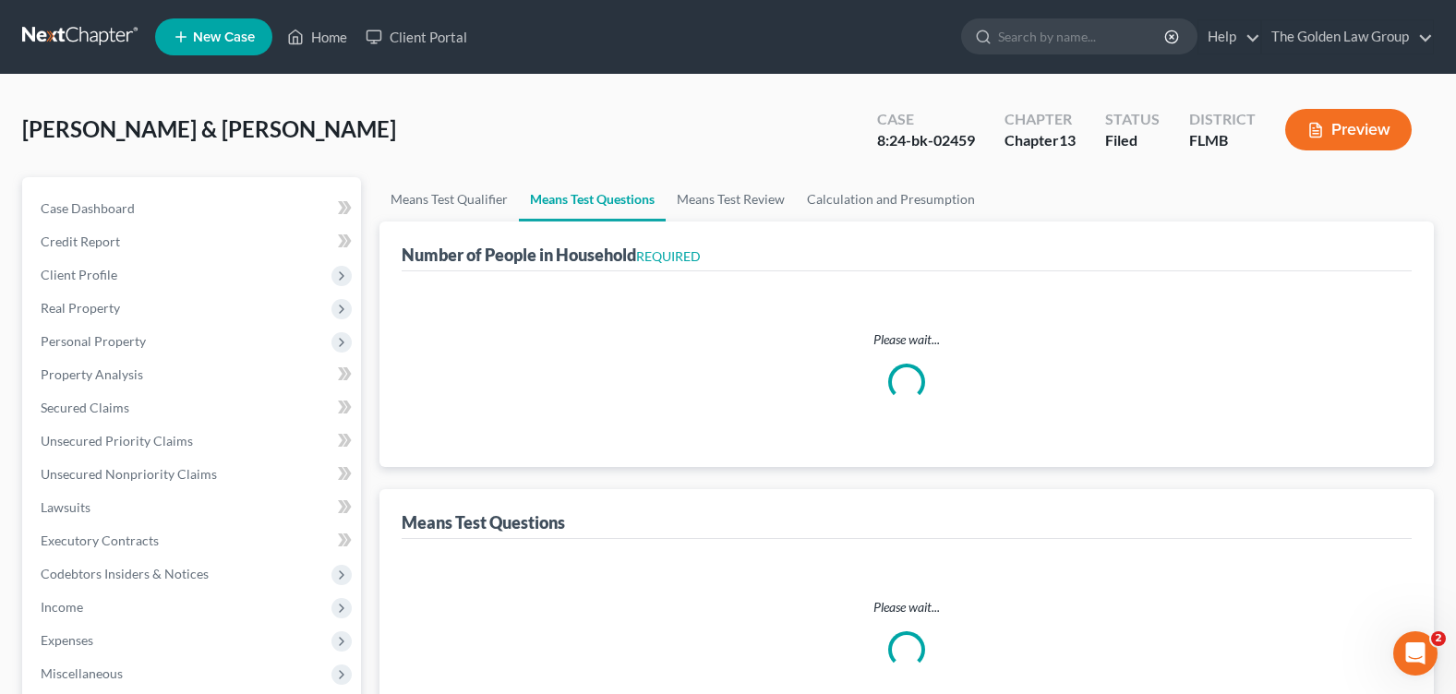
select select "2"
select select "60"
select select "5"
select select "0"
select select "4"
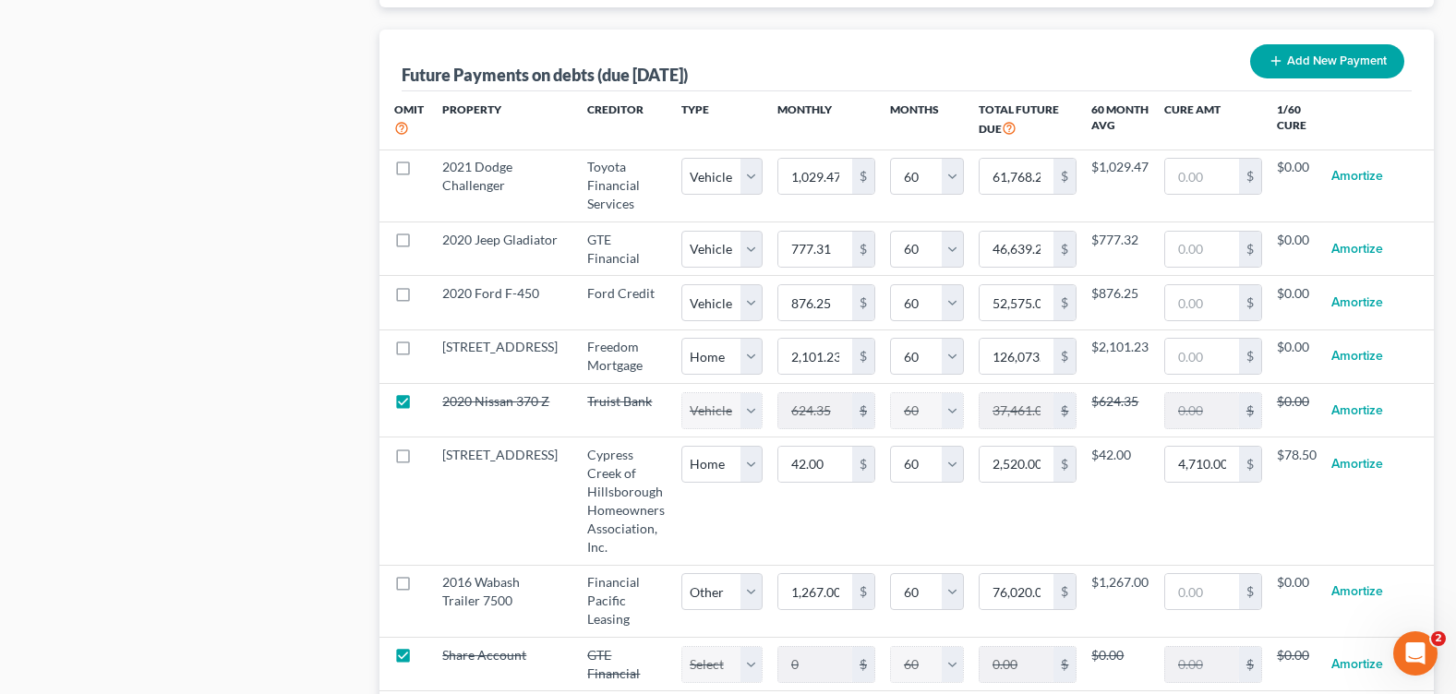
scroll to position [2216, 0]
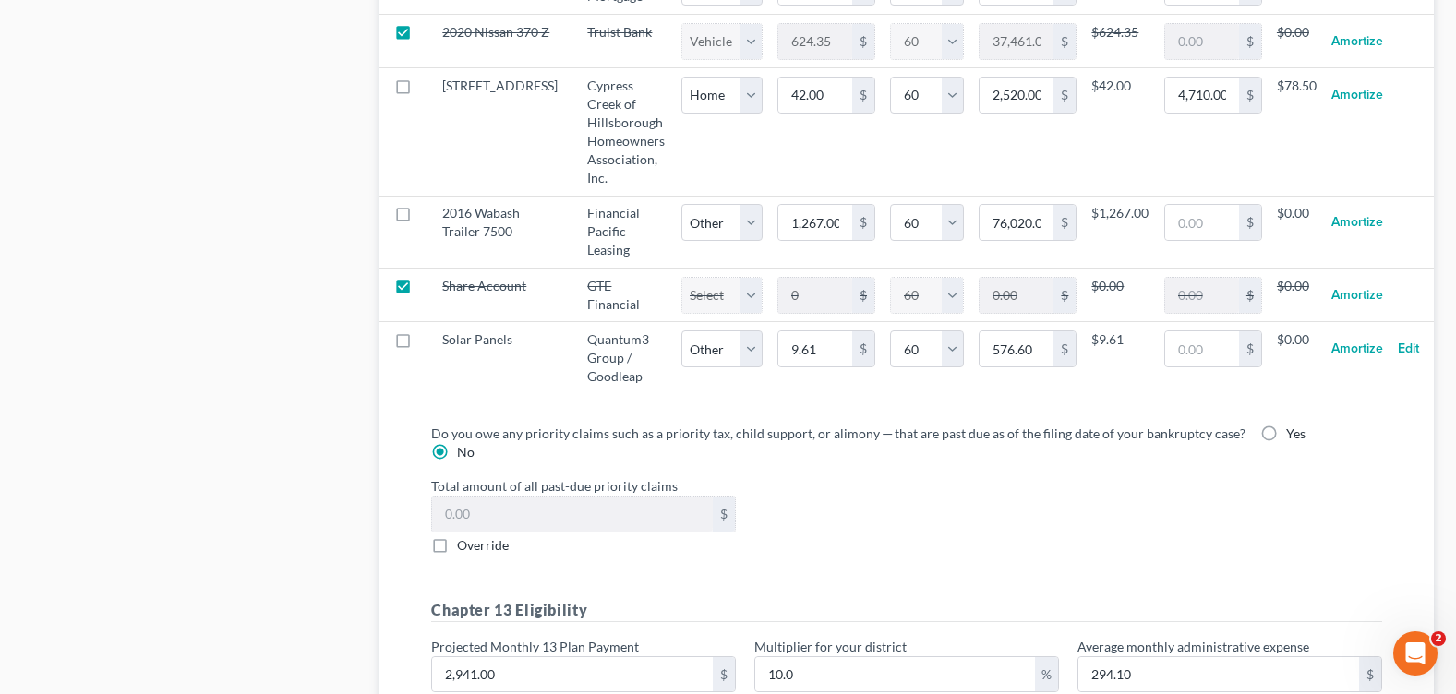
click at [1033, 512] on div "Total amount of all past-due priority claims $ Override" at bounding box center [906, 515] width 969 height 78
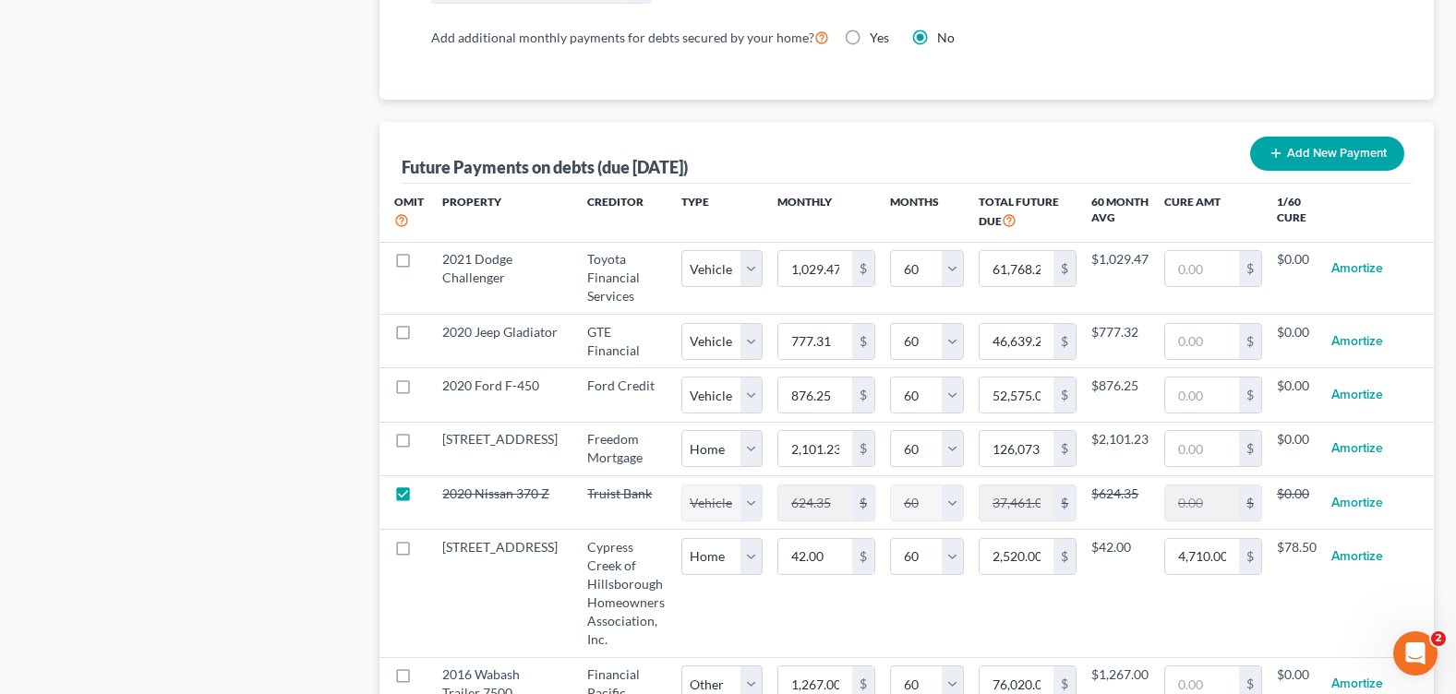
scroll to position [1385, 0]
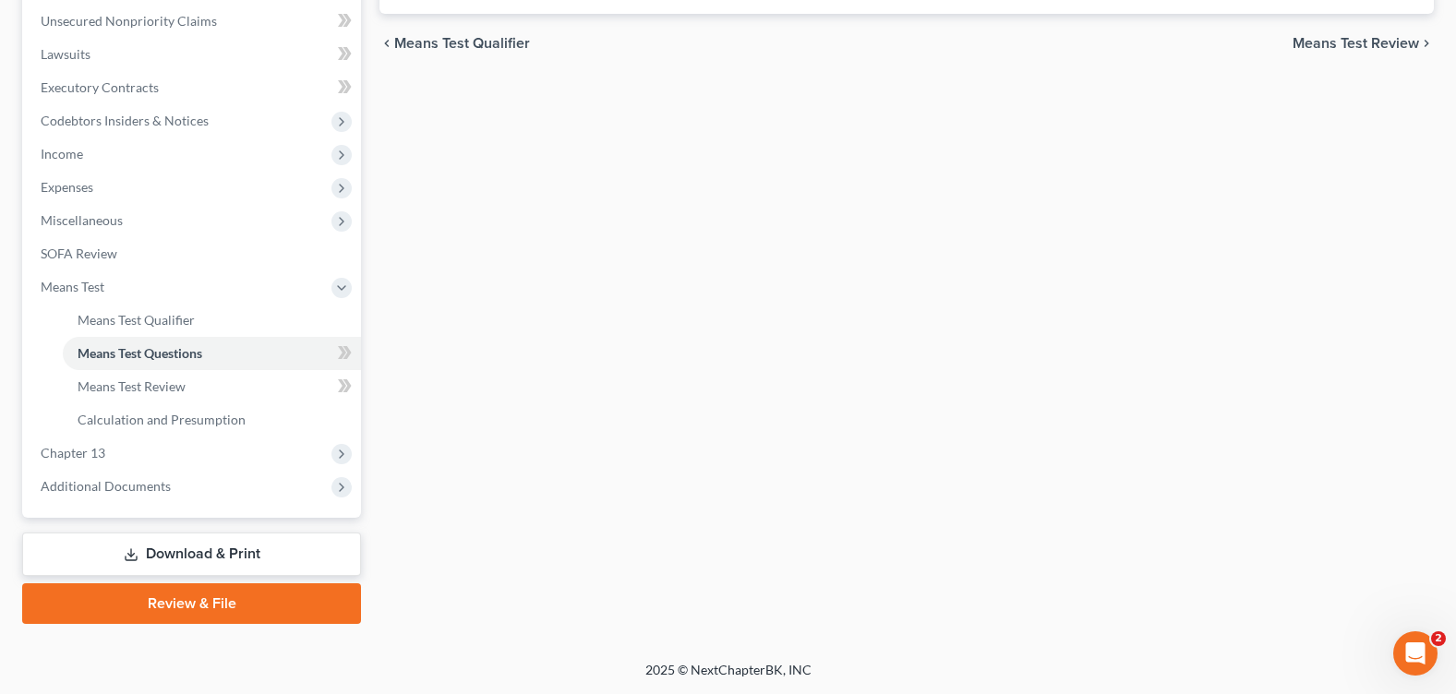
click at [181, 549] on link "Download & Print" at bounding box center [191, 554] width 339 height 43
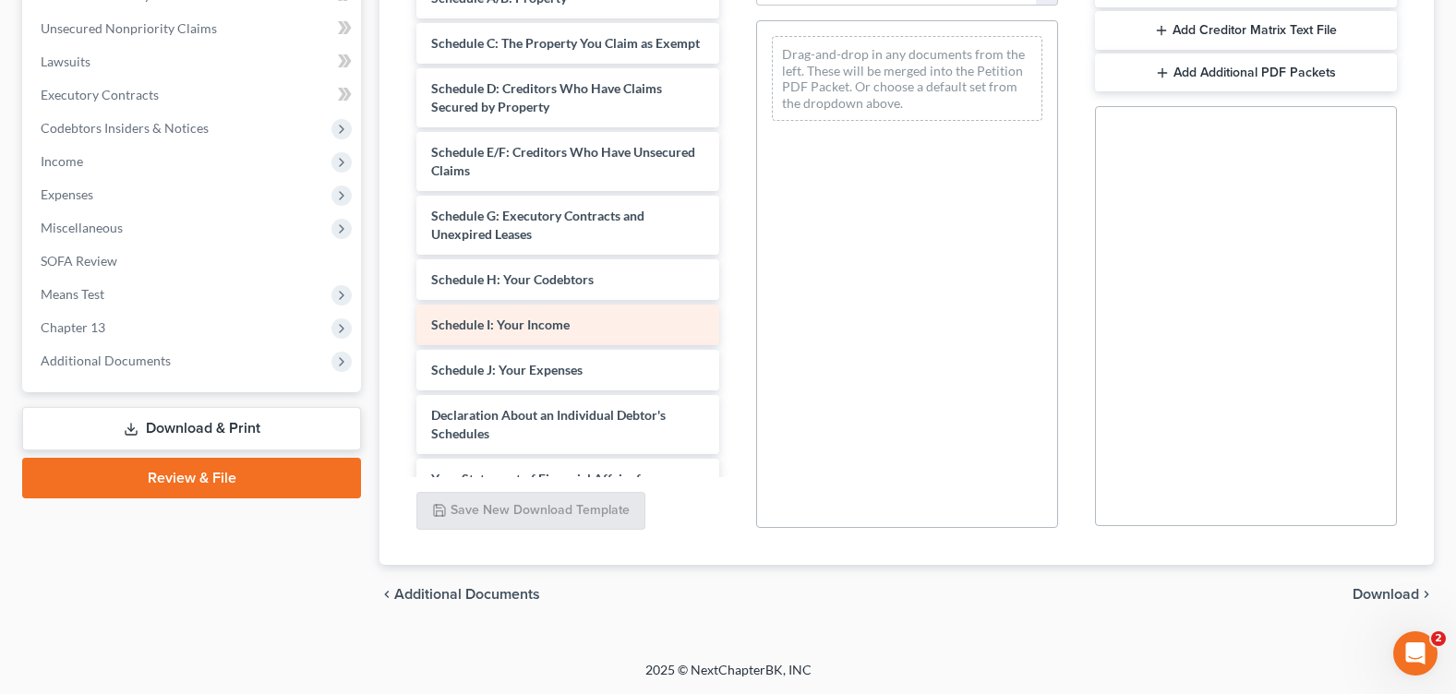
scroll to position [4859, 0]
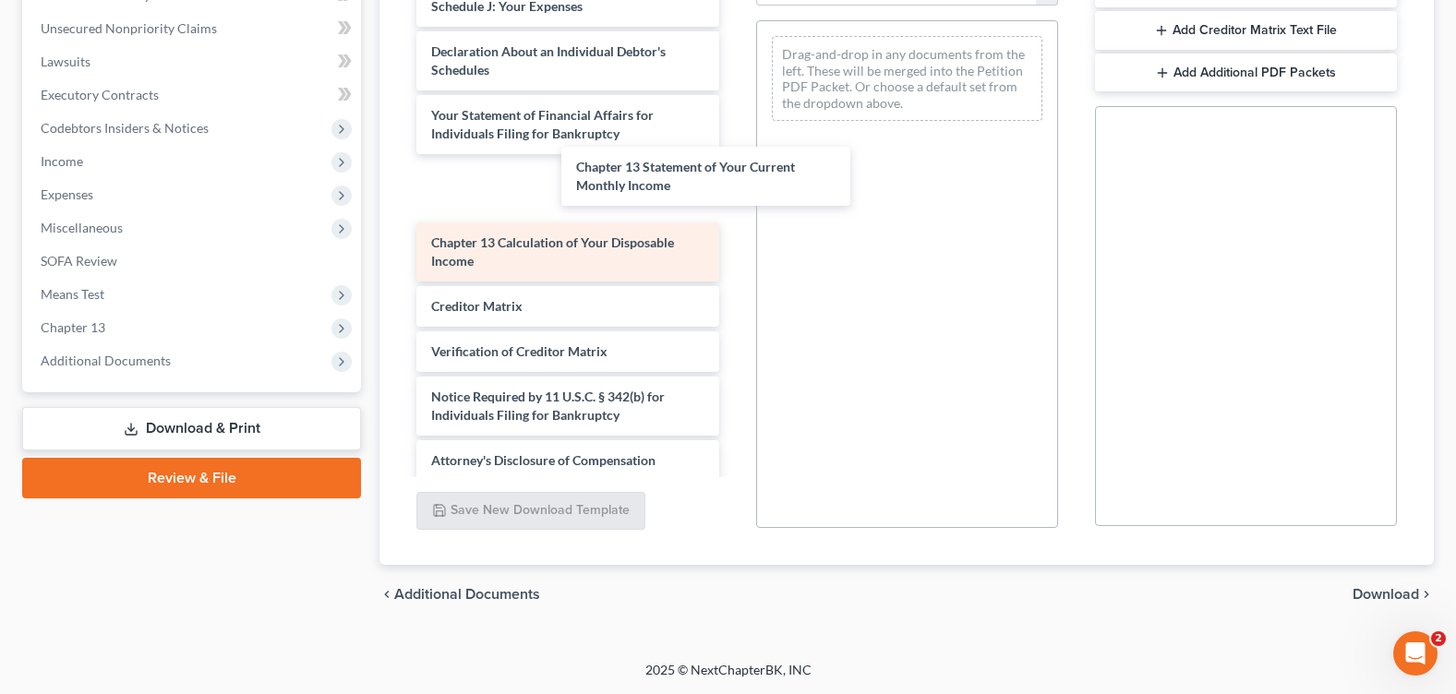
drag, startPoint x: 573, startPoint y: 166, endPoint x: 700, endPoint y: 223, distance: 138.5
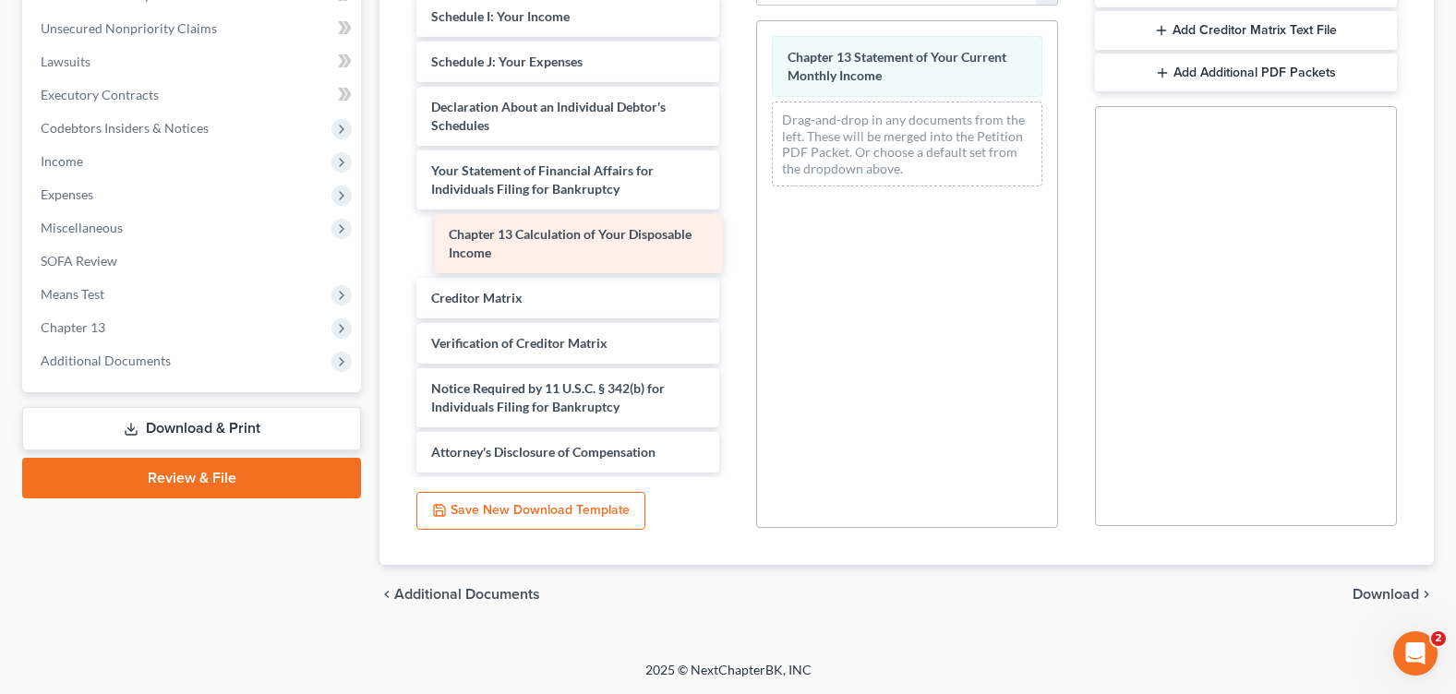
scroll to position [4732, 0]
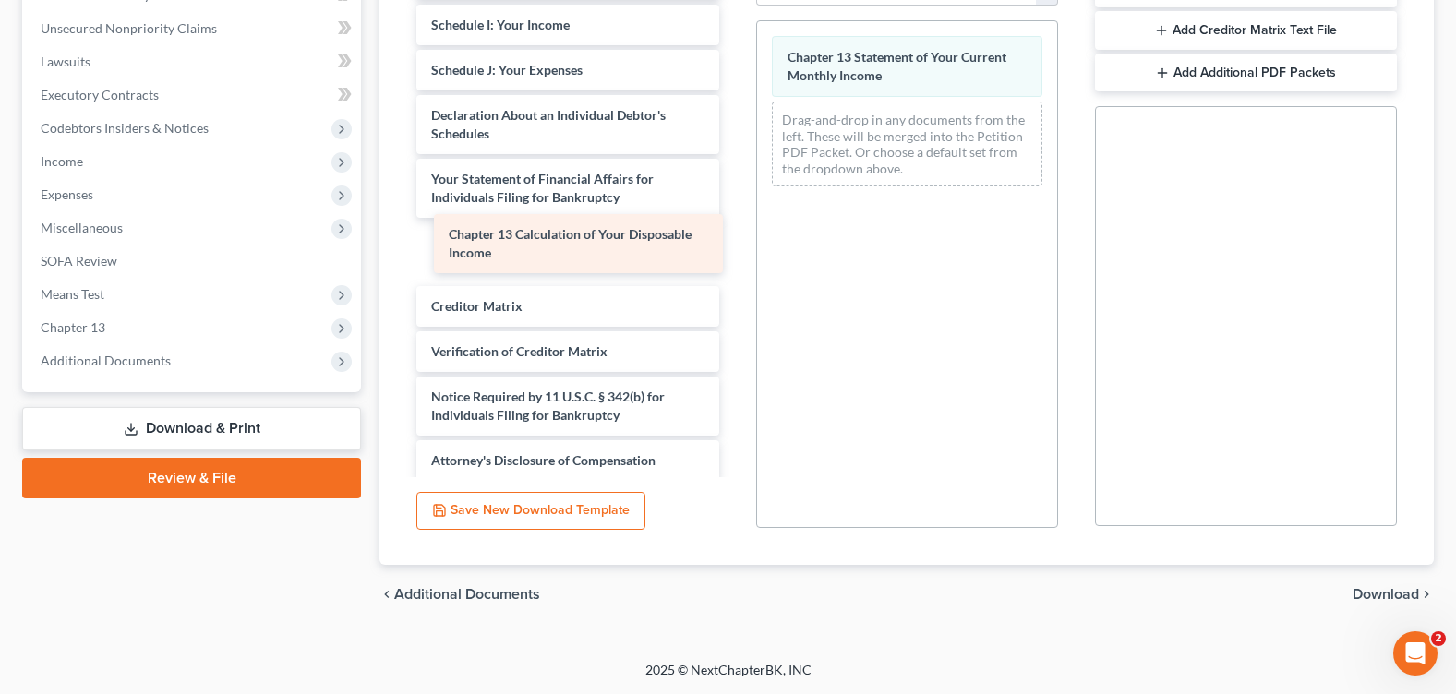
drag, startPoint x: 689, startPoint y: 237, endPoint x: 970, endPoint y: 194, distance: 284.9
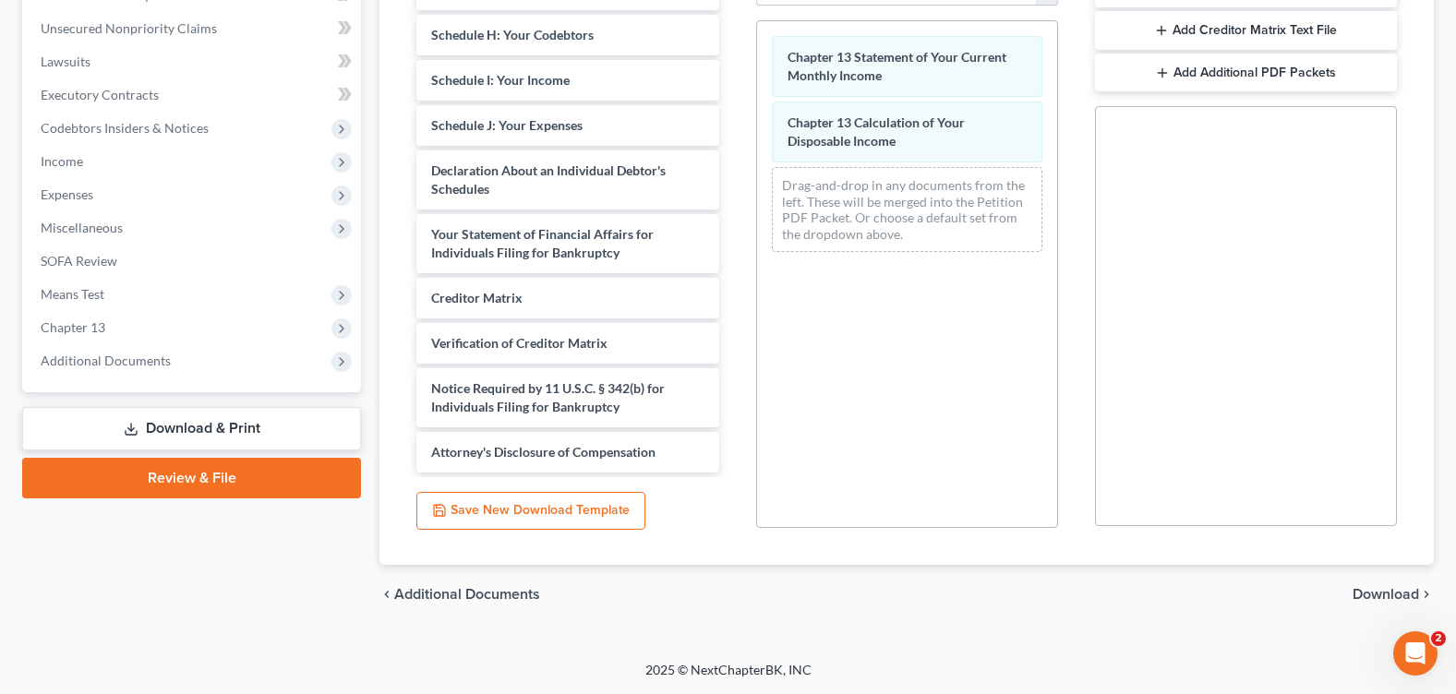
click at [1362, 598] on span "Download" at bounding box center [1386, 594] width 66 height 15
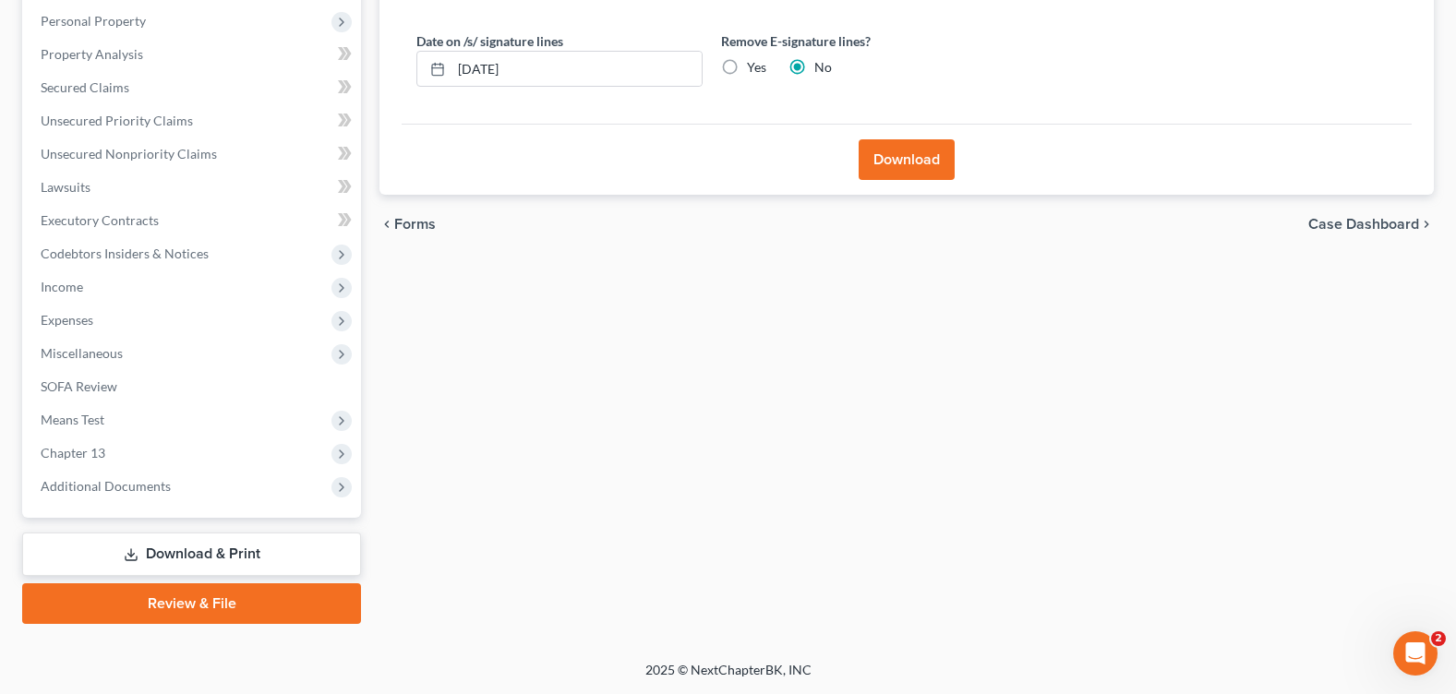
scroll to position [320, 0]
click at [747, 66] on label "Yes" at bounding box center [756, 67] width 19 height 18
click at [754, 66] on input "Yes" at bounding box center [760, 64] width 12 height 12
radio input "true"
radio input "false"
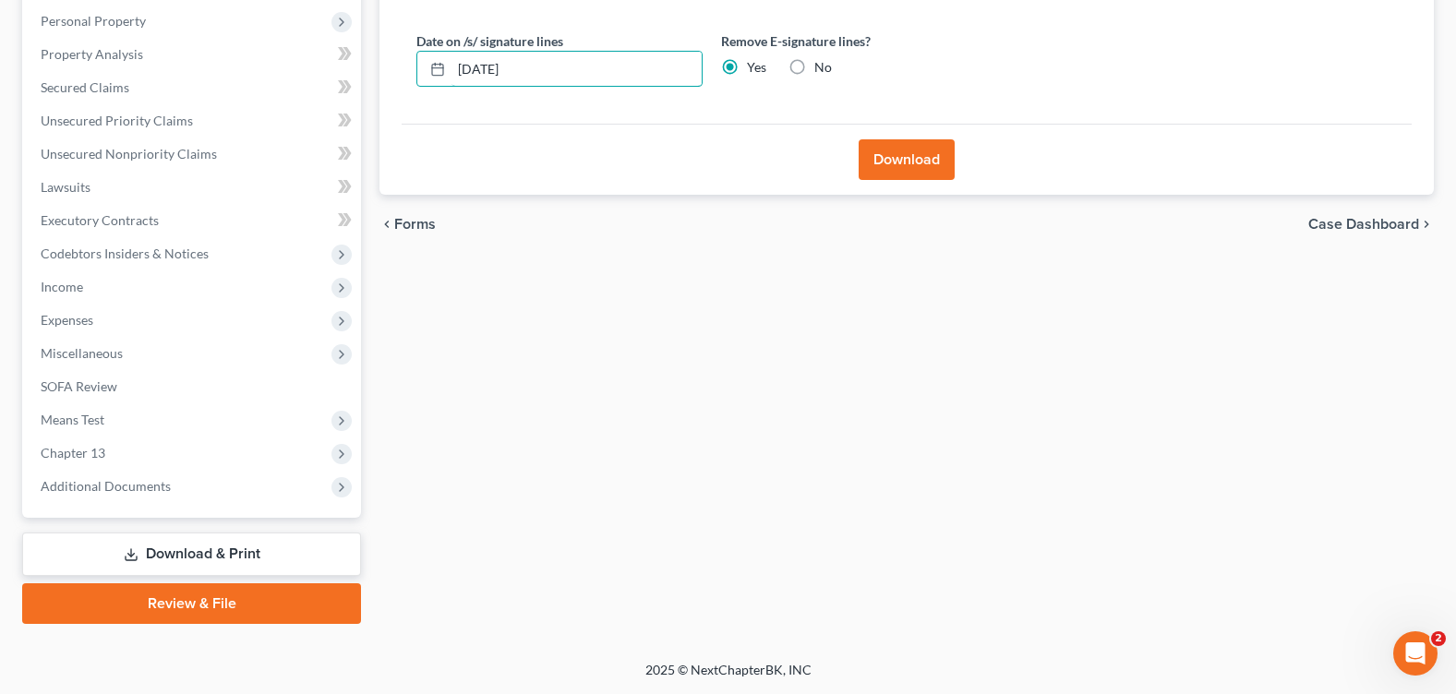
drag, startPoint x: 632, startPoint y: 84, endPoint x: 330, endPoint y: 94, distance: 303.0
click at [330, 94] on div "Petition Navigation Case Dashboard Payments Invoices Payments Payments Credit R…" at bounding box center [728, 240] width 1430 height 767
click at [884, 161] on button "Download" at bounding box center [907, 159] width 96 height 41
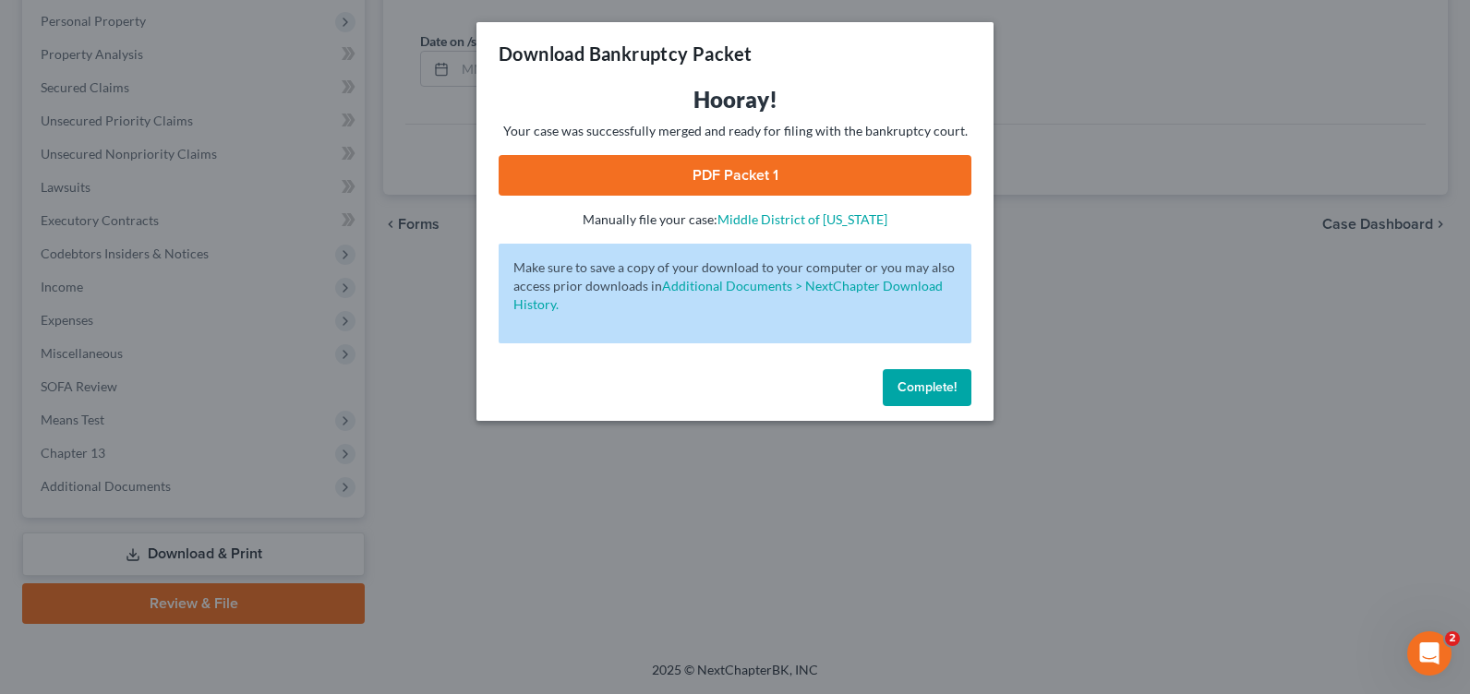
click at [735, 186] on link "PDF Packet 1" at bounding box center [735, 175] width 473 height 41
drag, startPoint x: 932, startPoint y: 385, endPoint x: 728, endPoint y: 665, distance: 345.7
click at [932, 386] on span "Complete!" at bounding box center [926, 387] width 59 height 16
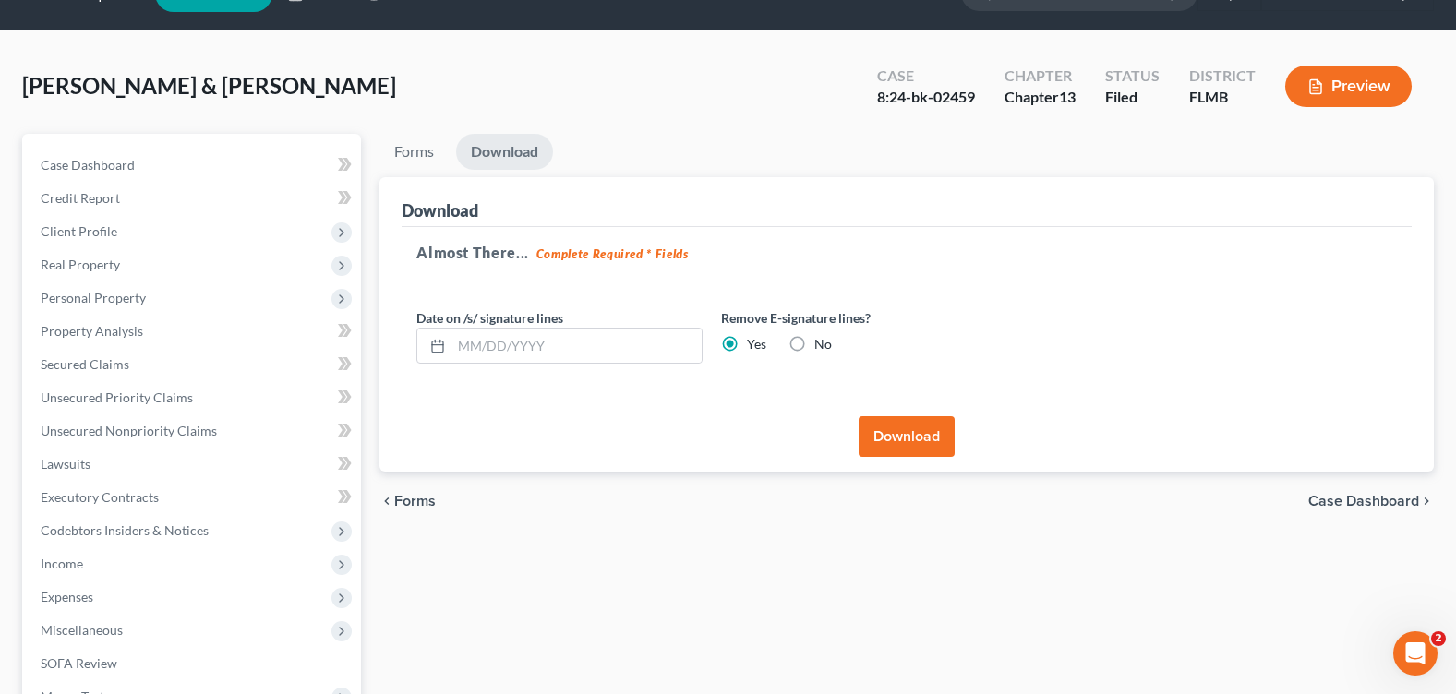
scroll to position [0, 0]
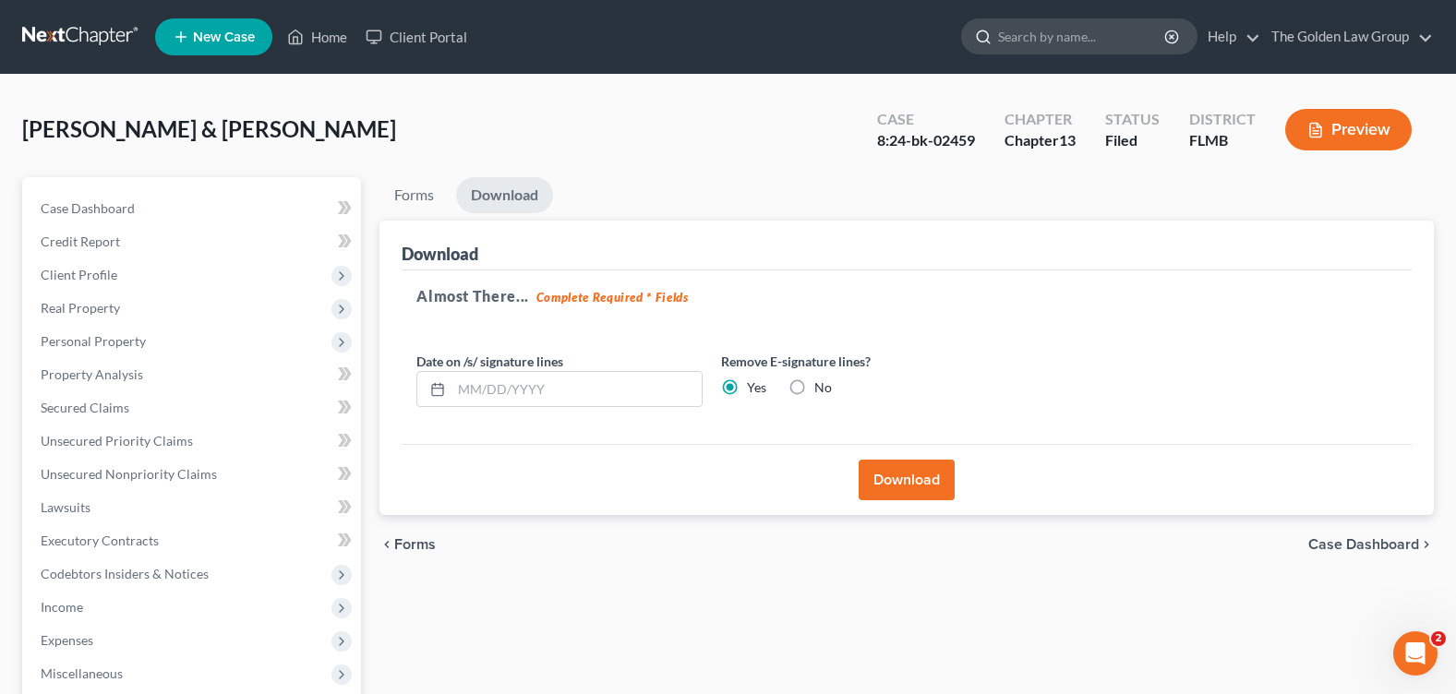
click at [1017, 50] on input "search" at bounding box center [1082, 36] width 169 height 34
type input "[PERSON_NAME]"
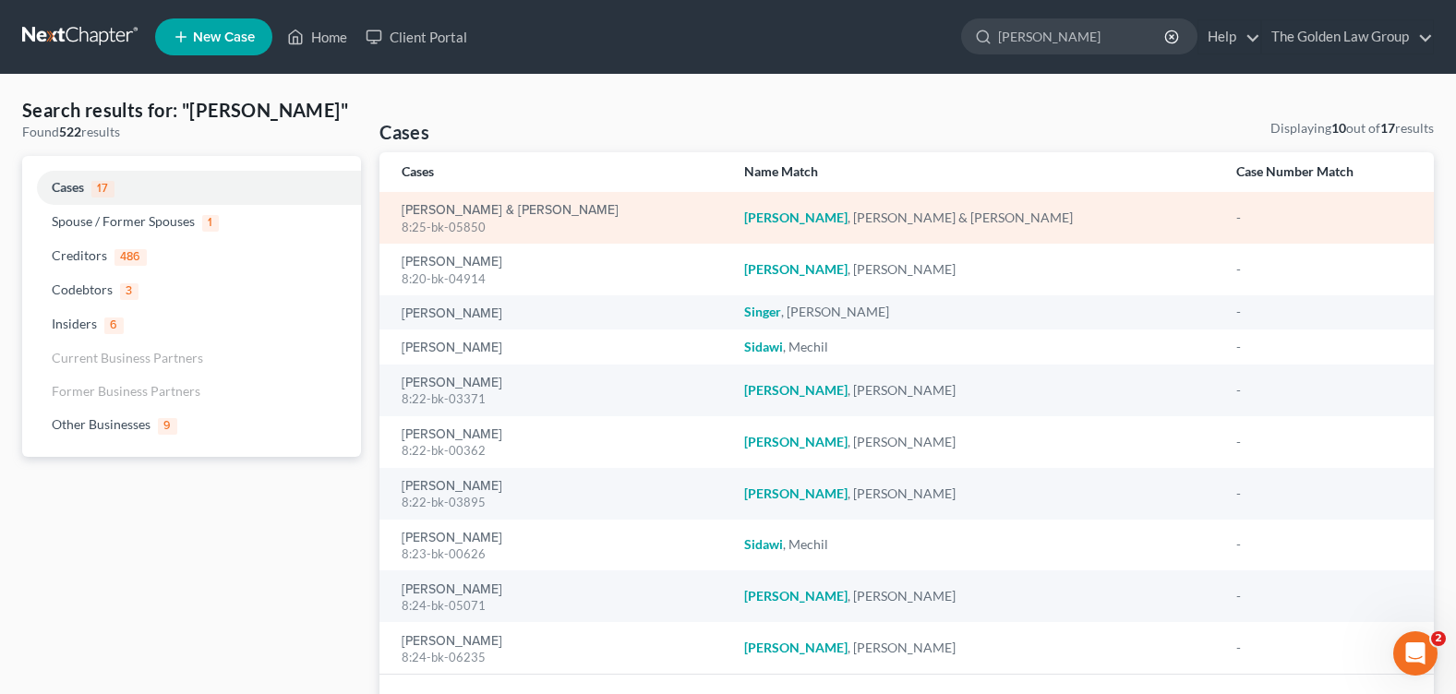
click at [442, 219] on div "8:25-bk-05850" at bounding box center [558, 228] width 312 height 18
click at [435, 212] on link "[PERSON_NAME] & [PERSON_NAME]" at bounding box center [510, 210] width 217 height 13
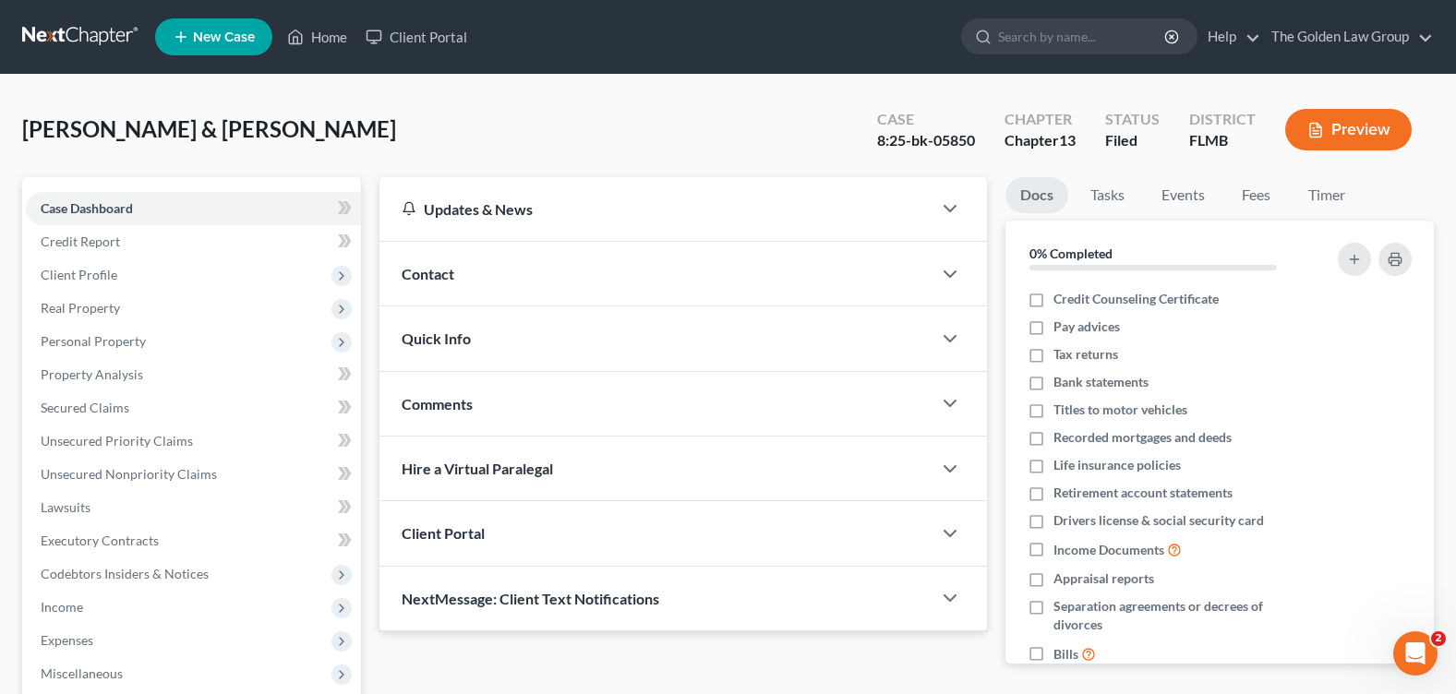
scroll to position [320, 0]
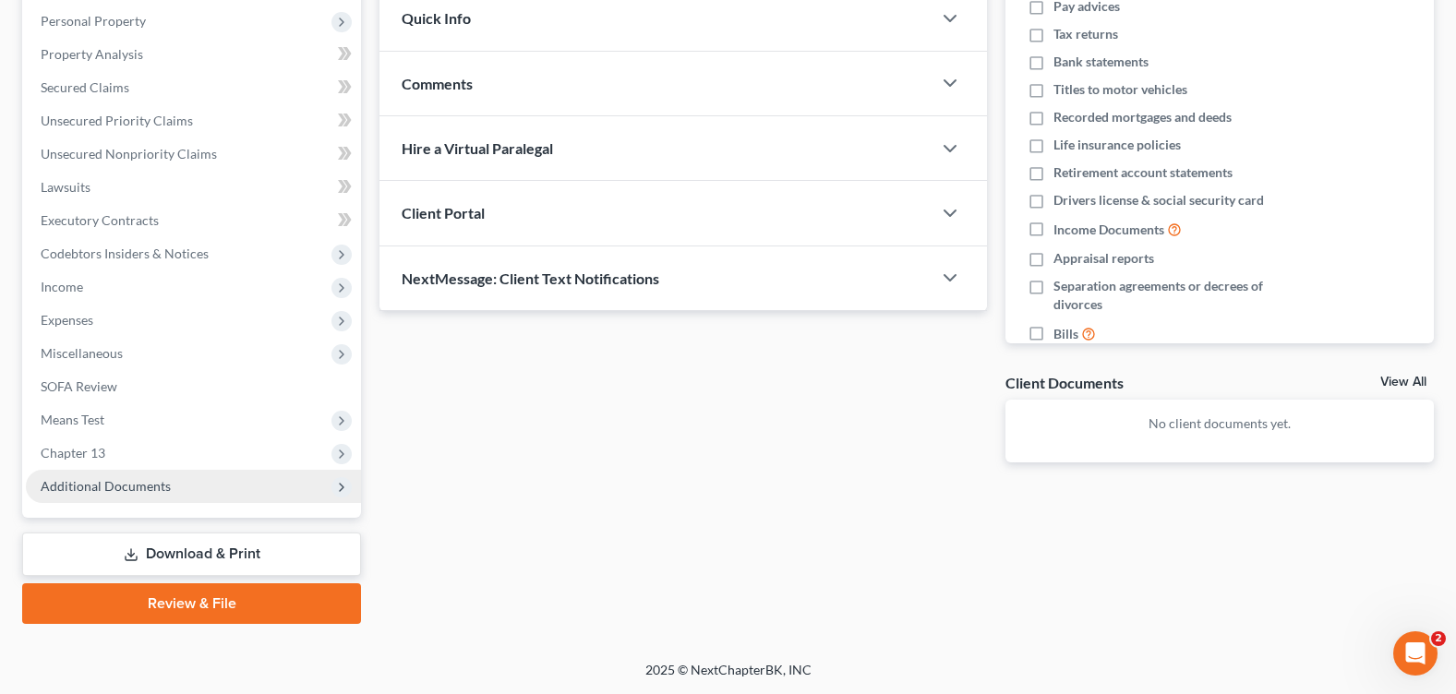
click at [143, 491] on span "Additional Documents" at bounding box center [106, 486] width 130 height 16
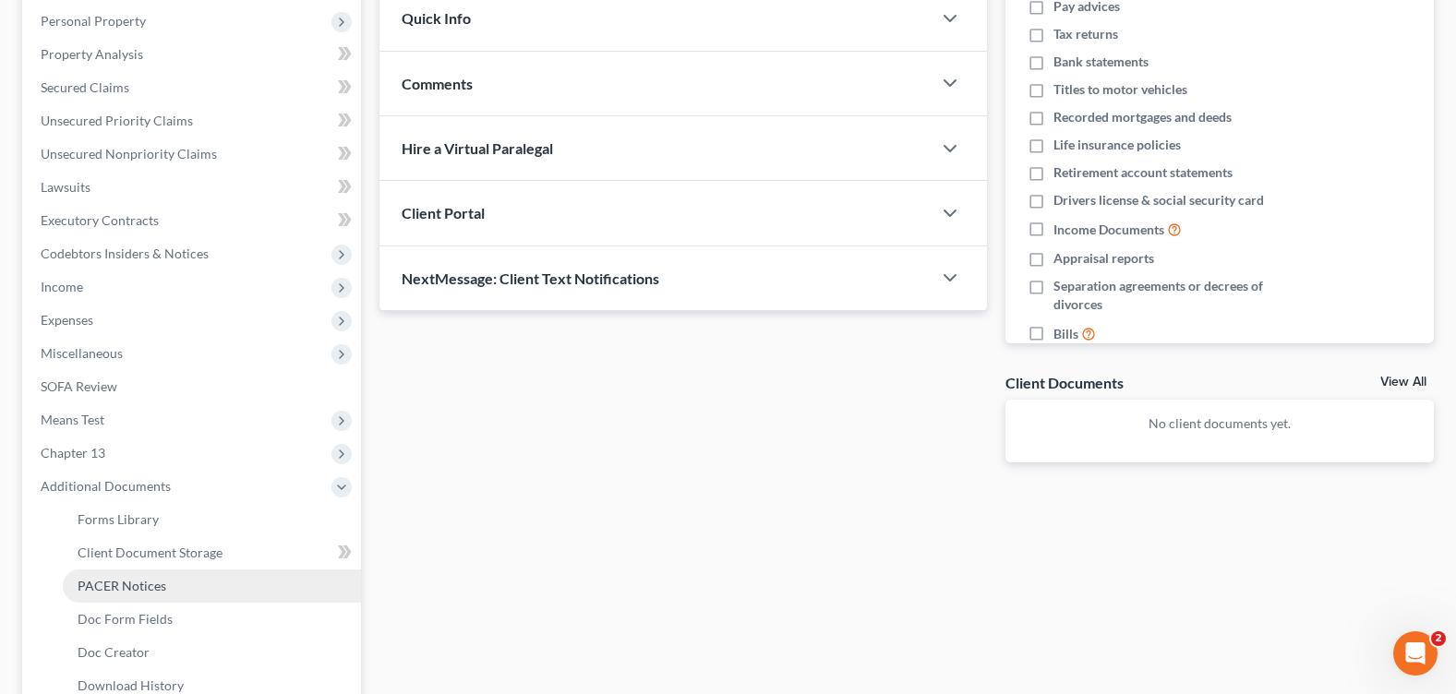
click at [175, 583] on link "PACER Notices" at bounding box center [212, 586] width 298 height 33
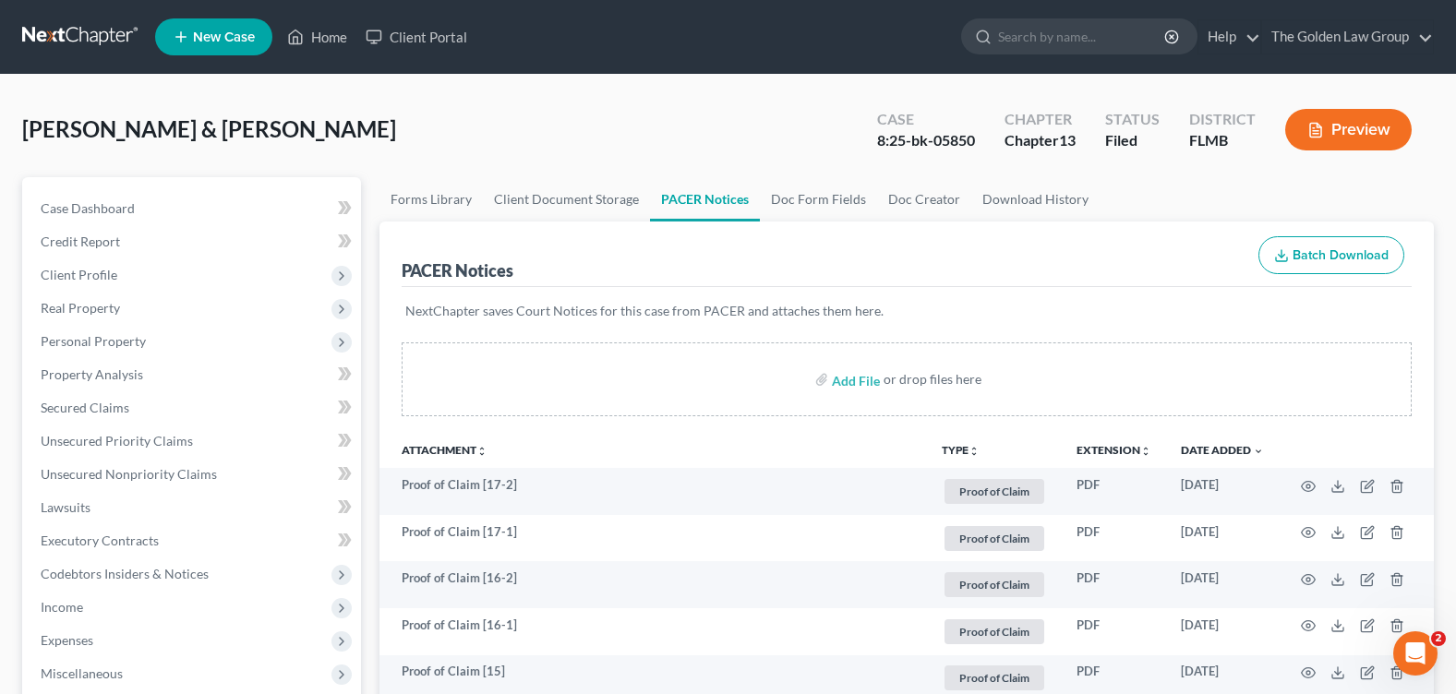
drag, startPoint x: 644, startPoint y: 105, endPoint x: 976, endPoint y: 507, distance: 520.8
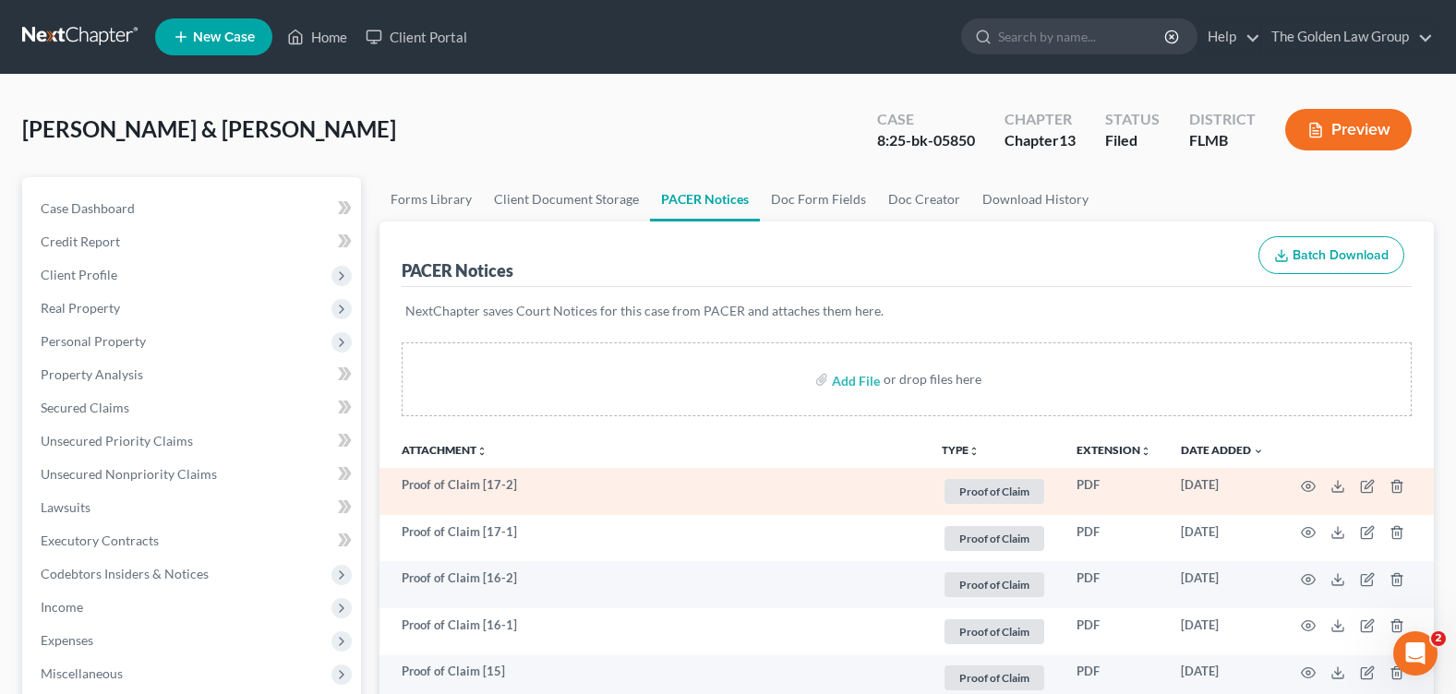
click at [648, 105] on div "[PERSON_NAME] & [PERSON_NAME] Upgraded Case 8:25-bk-05850 Chapter Chapter 13 St…" at bounding box center [728, 137] width 1412 height 80
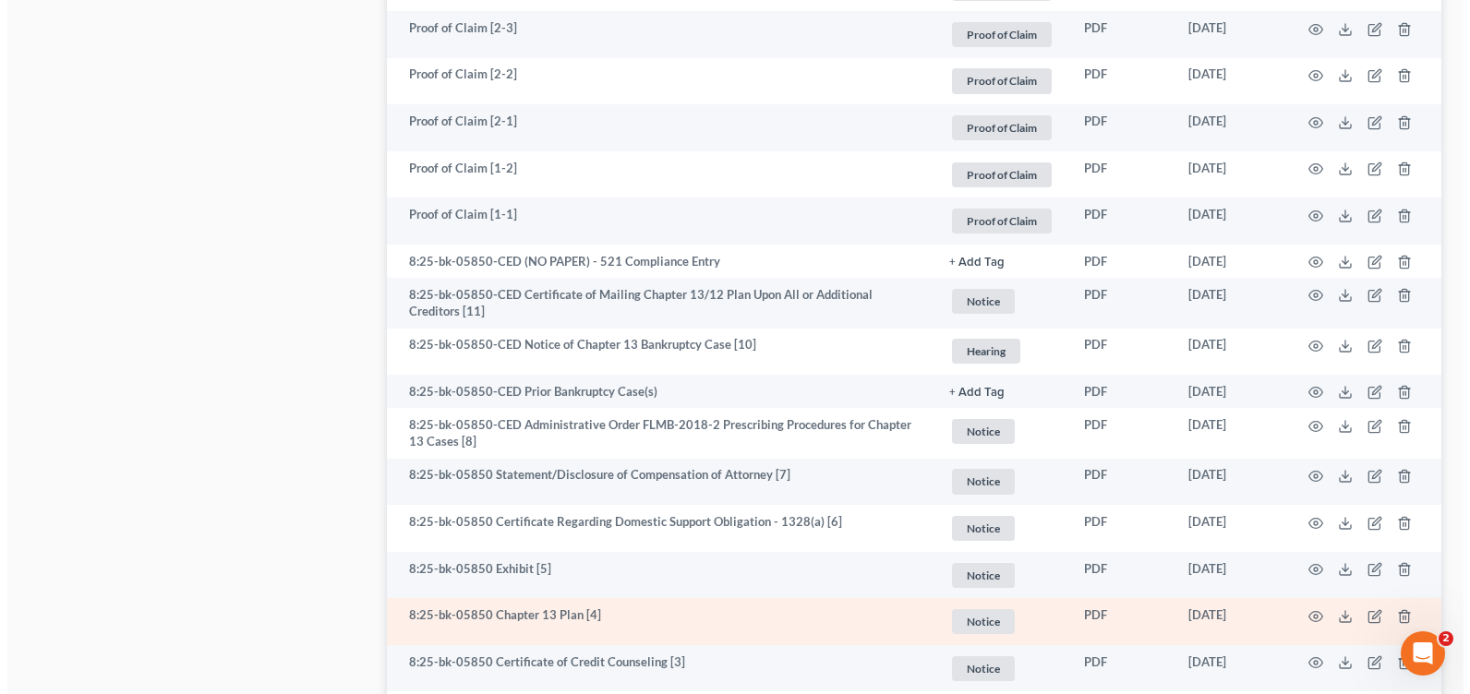
scroll to position [1847, 0]
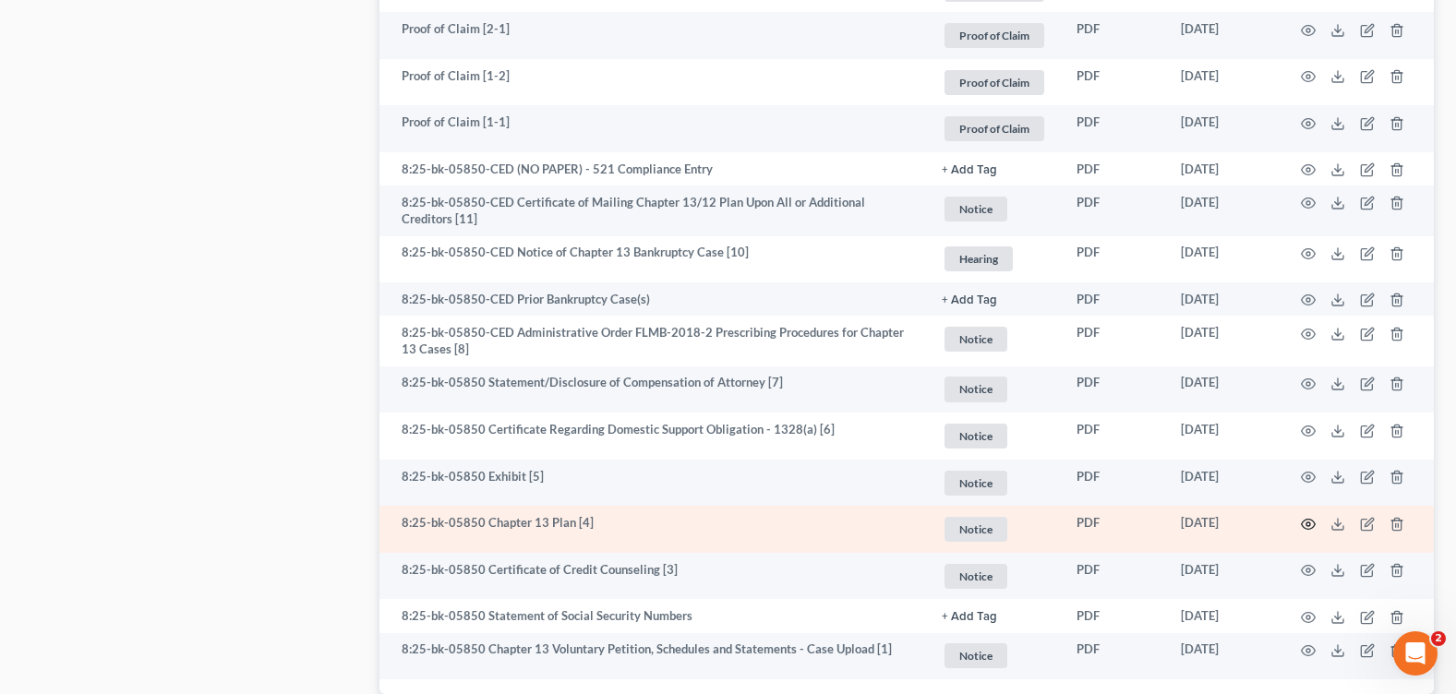
click at [1306, 526] on icon "button" at bounding box center [1308, 524] width 15 height 15
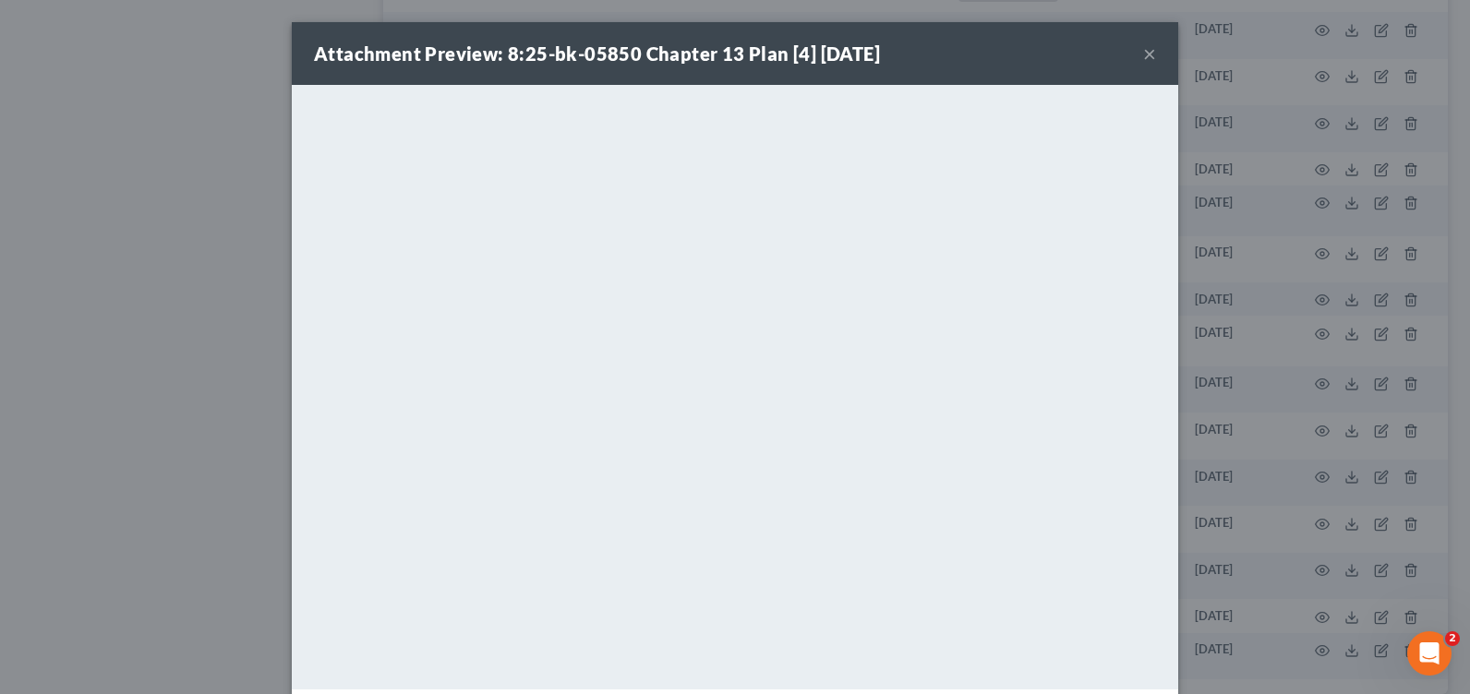
drag, startPoint x: 1145, startPoint y: 53, endPoint x: 1128, endPoint y: 77, distance: 29.2
click at [1145, 53] on button "×" at bounding box center [1149, 53] width 13 height 22
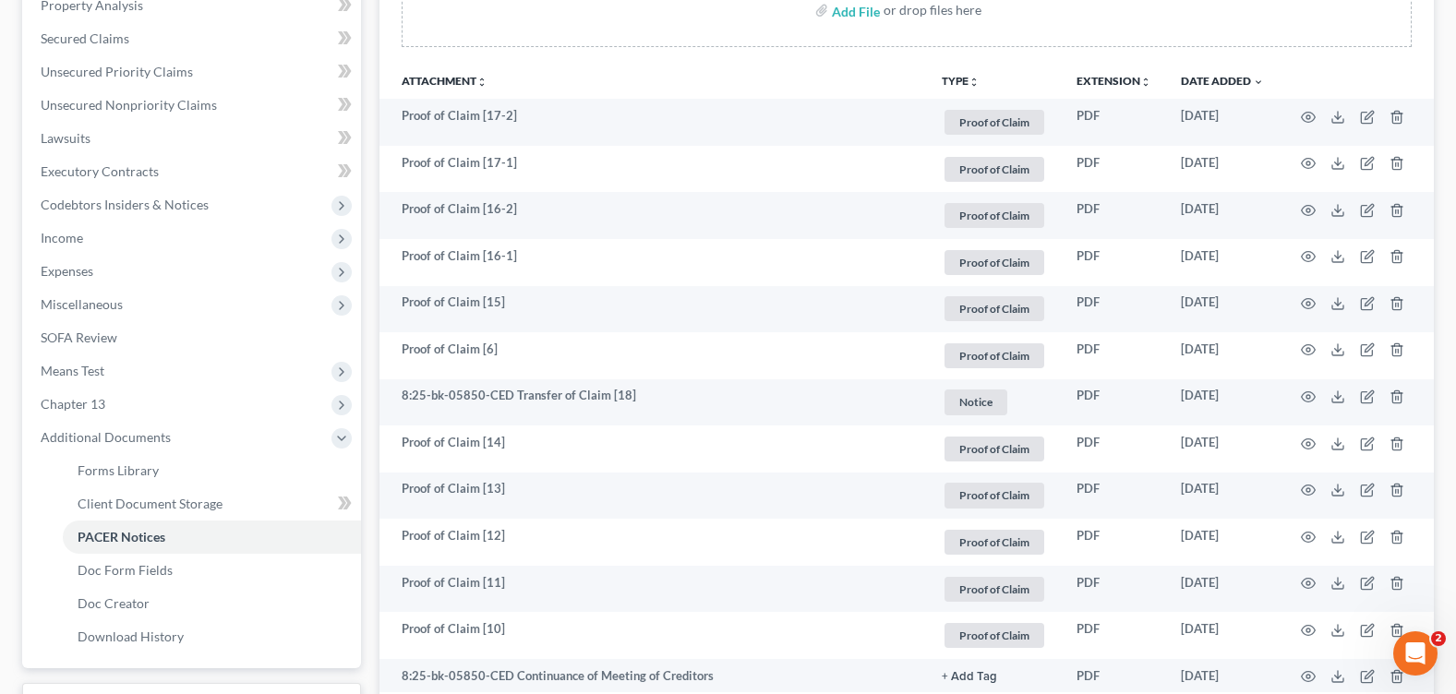
scroll to position [0, 0]
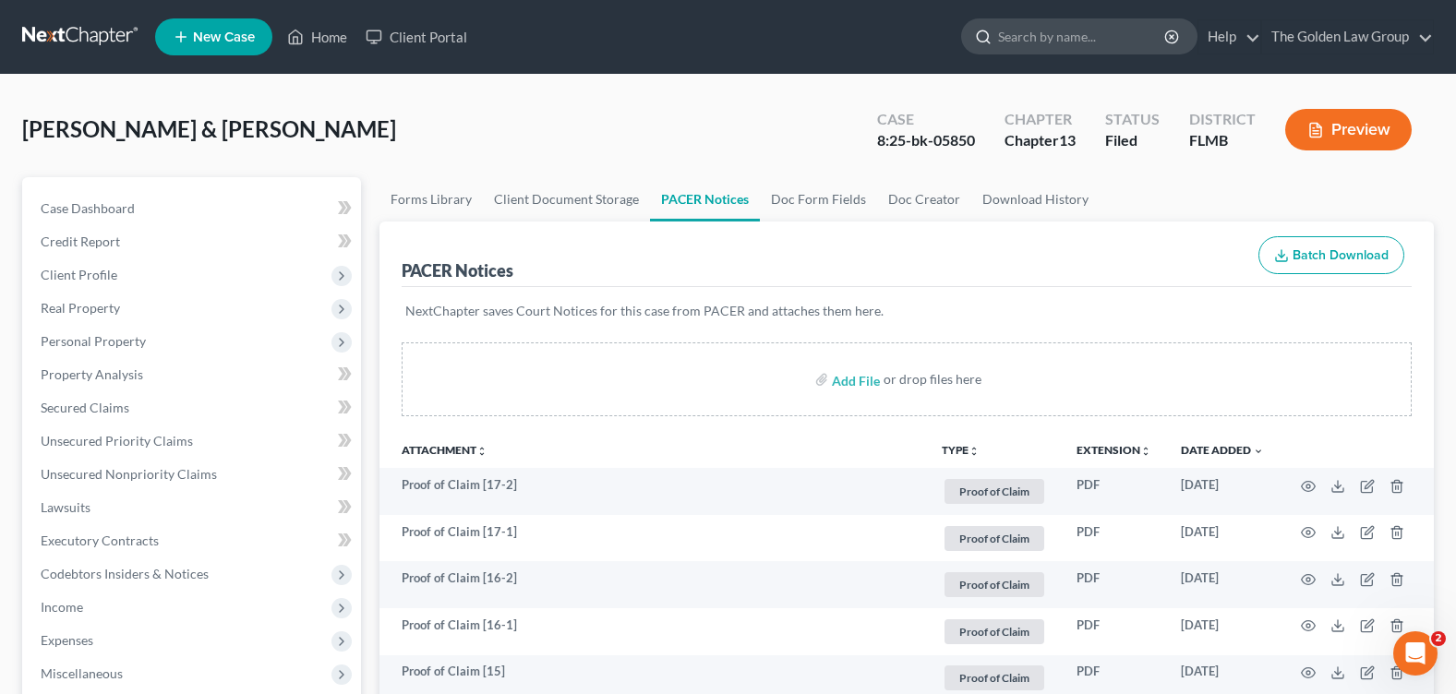
click at [1033, 42] on input "search" at bounding box center [1082, 36] width 169 height 34
type input "[PERSON_NAME]"
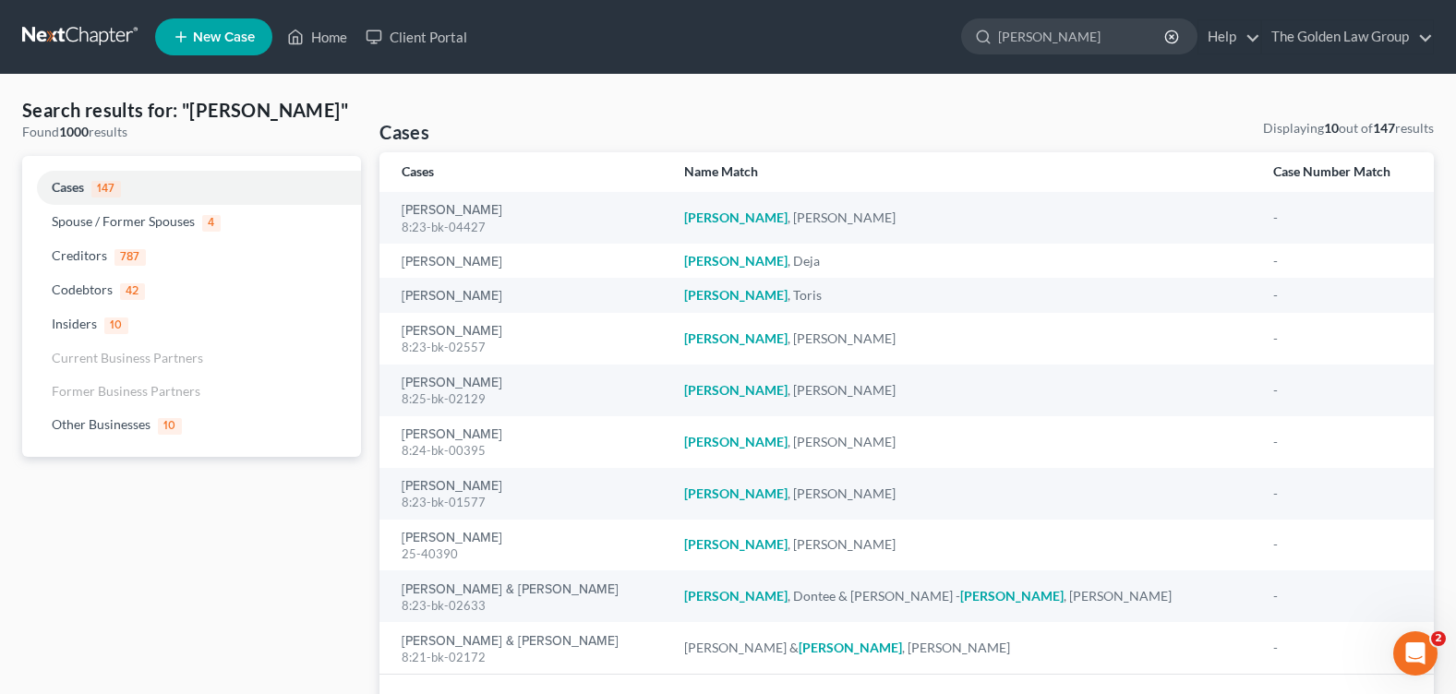
drag, startPoint x: 1028, startPoint y: 39, endPoint x: 948, endPoint y: 22, distance: 81.1
click at [948, 22] on ul "New Case Home Client Portal [PERSON_NAME] - No Result - Other Businesses [PERSO…" at bounding box center [794, 37] width 1279 height 48
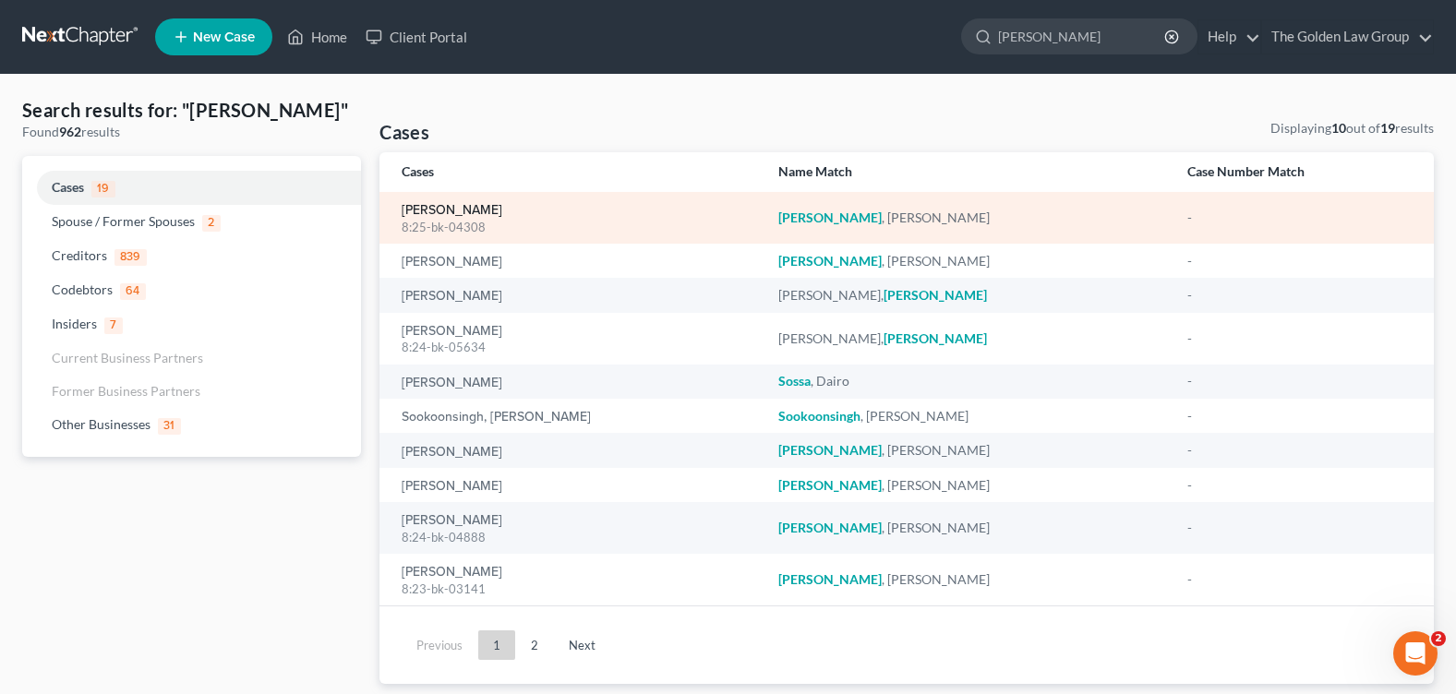
type input "[PERSON_NAME]"
click at [429, 209] on link "[PERSON_NAME]" at bounding box center [452, 210] width 101 height 13
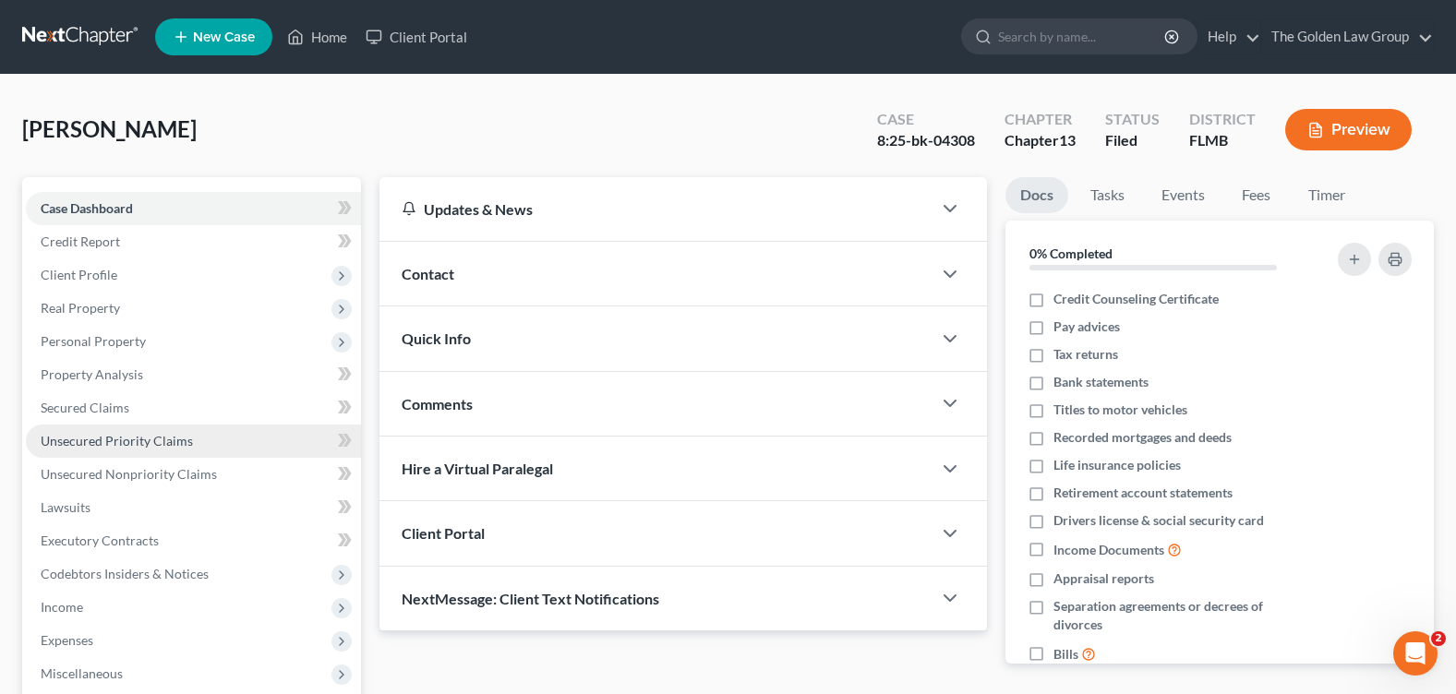
scroll to position [320, 0]
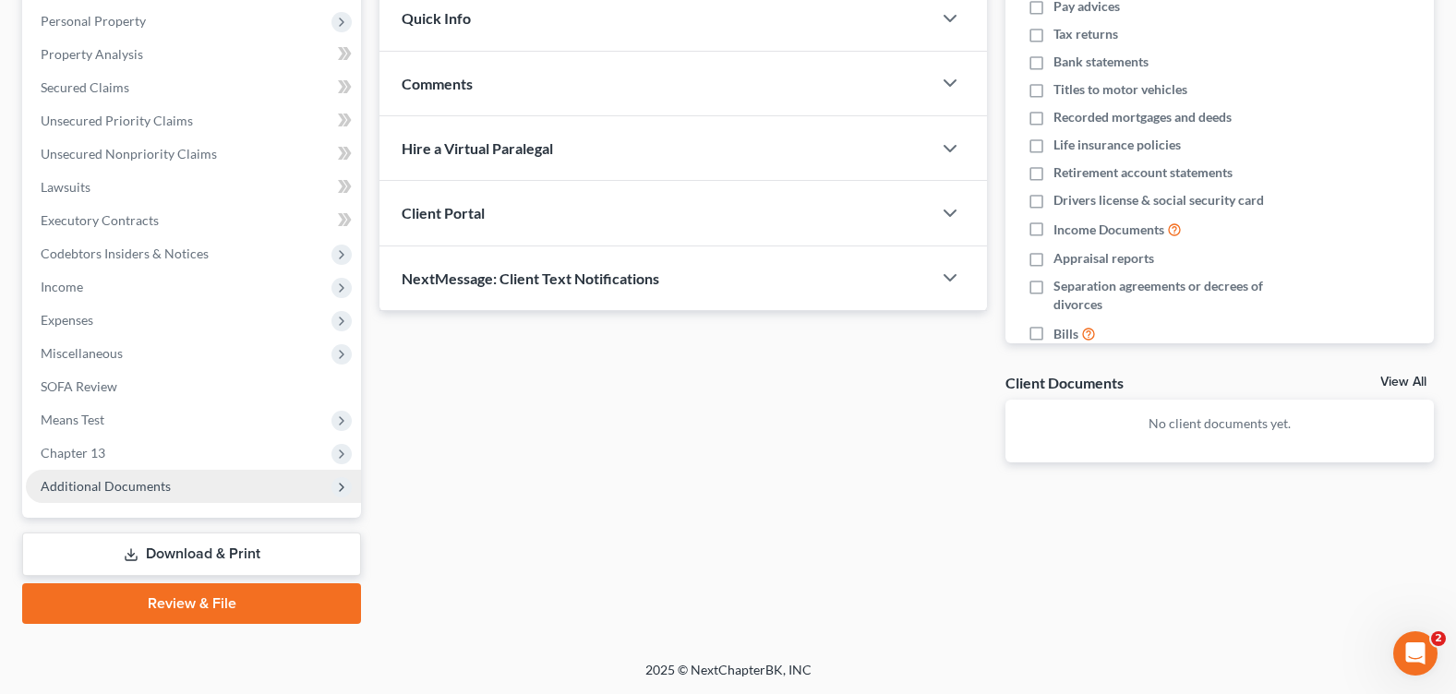
click at [114, 480] on span "Additional Documents" at bounding box center [106, 486] width 130 height 16
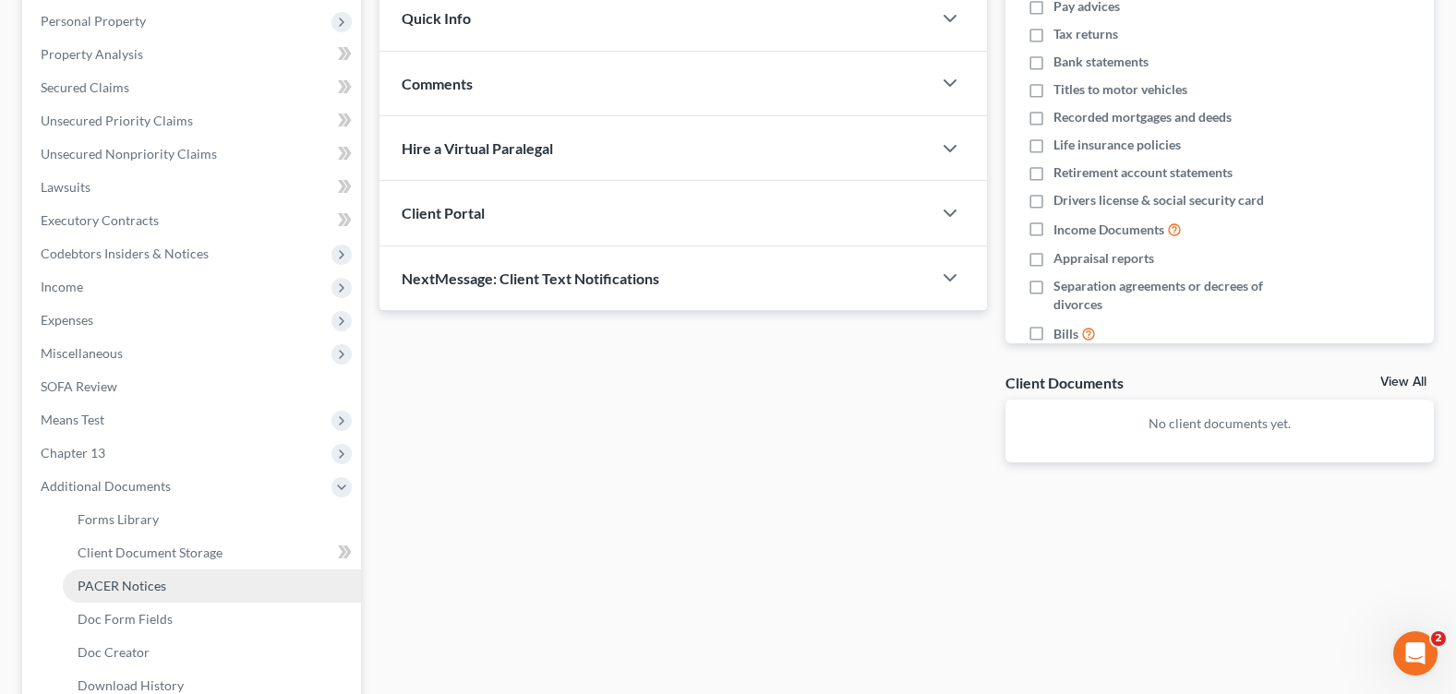
click at [144, 589] on span "PACER Notices" at bounding box center [122, 586] width 89 height 16
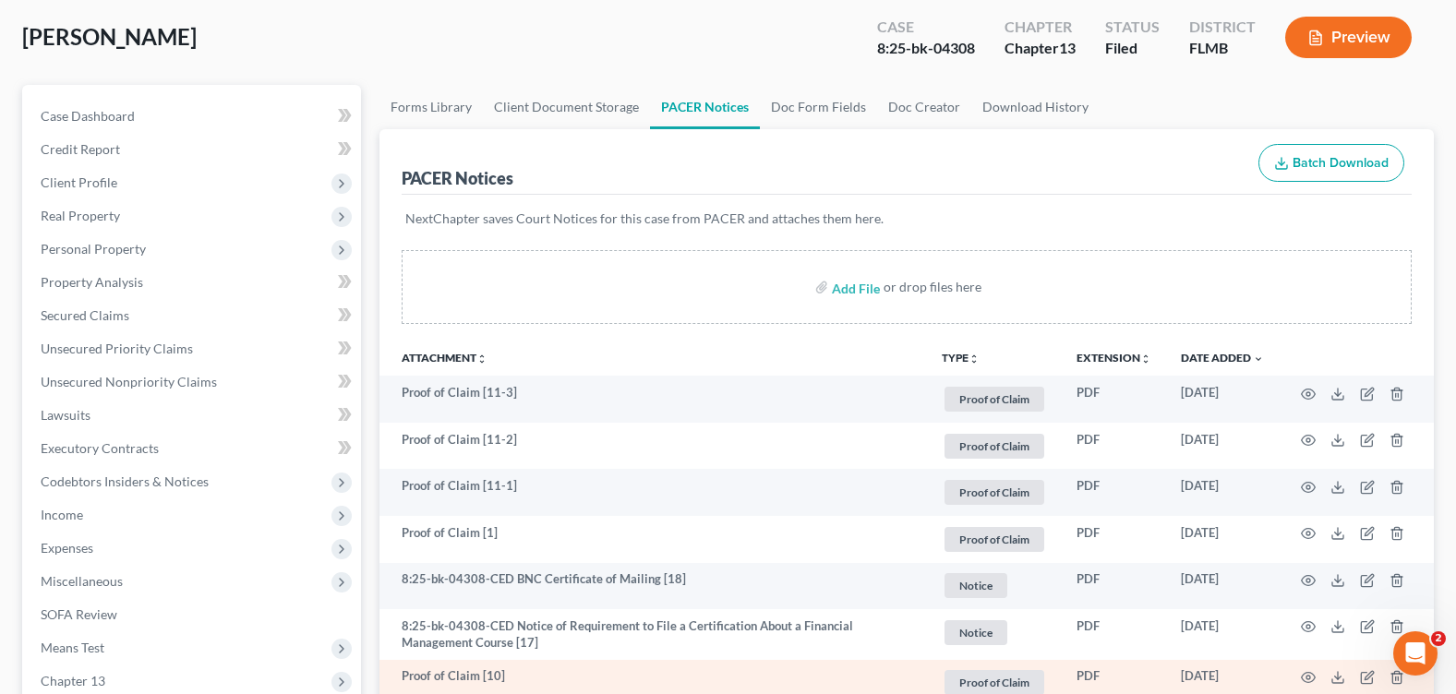
scroll to position [462, 0]
